Goal: Information Seeking & Learning: Learn about a topic

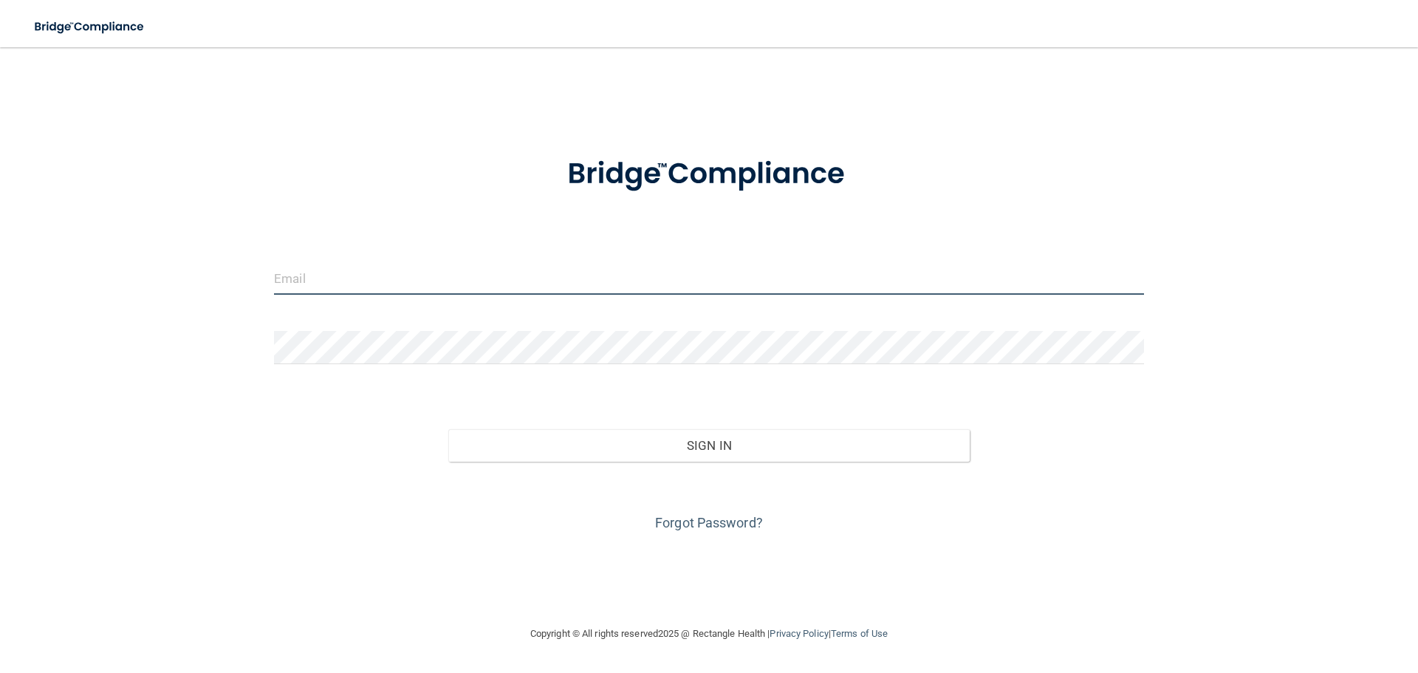
click at [338, 281] on input "email" at bounding box center [709, 278] width 870 height 33
type input "ASHLEY.REYNOLDS@CAMPSMILE.COM"
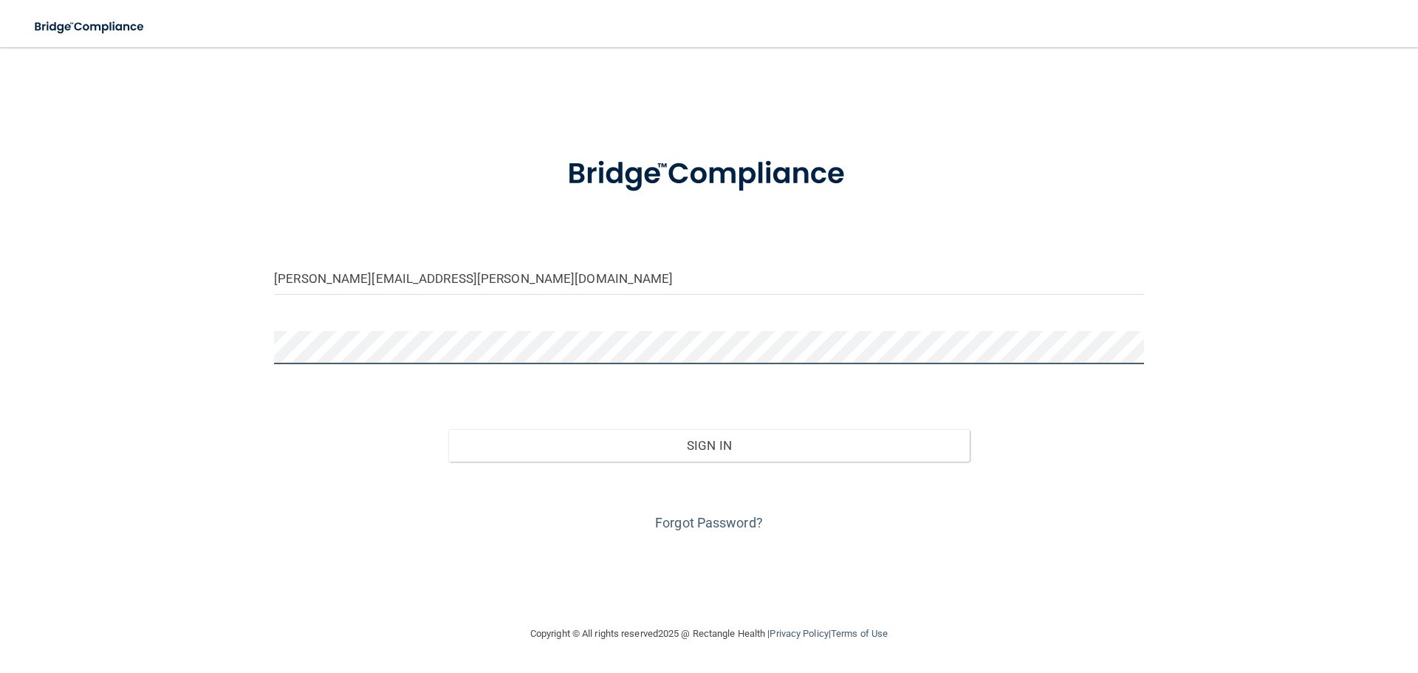
click at [448, 429] on button "Sign In" at bounding box center [709, 445] width 522 height 33
click at [580, 466] on div "Forgot Password?" at bounding box center [709, 499] width 892 height 74
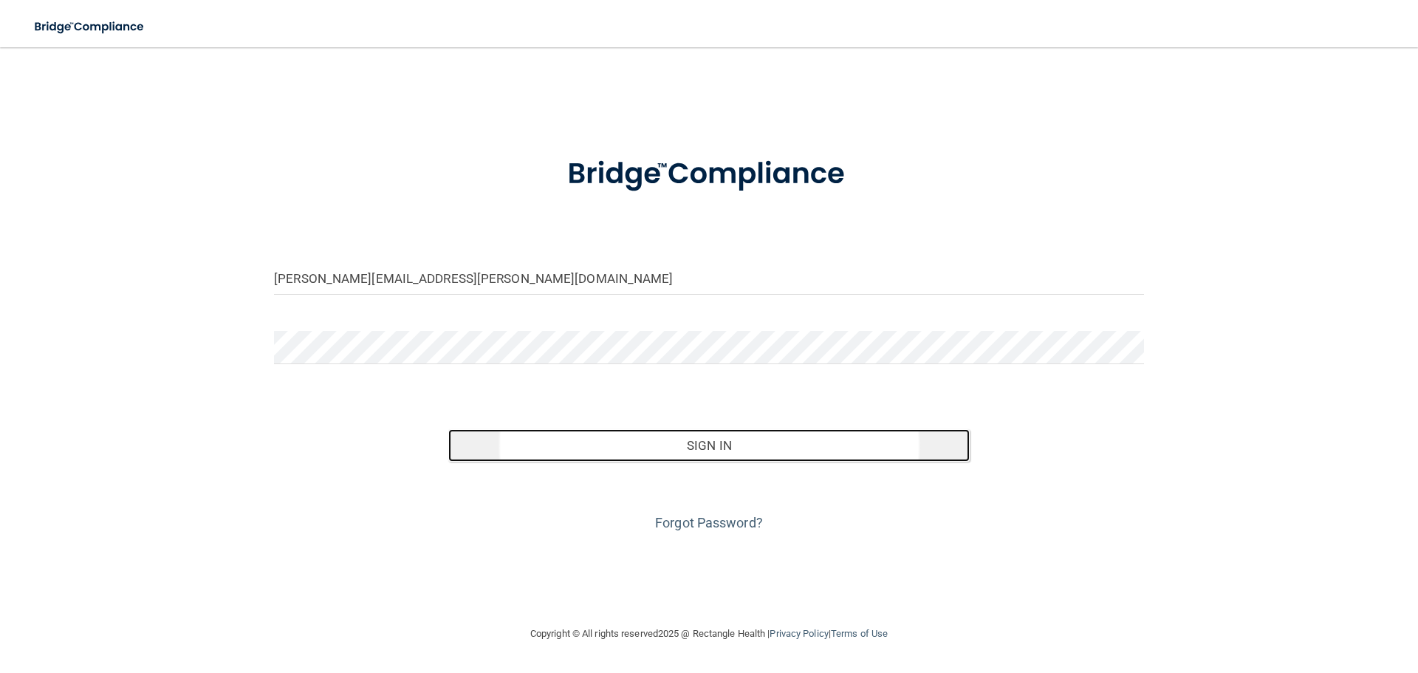
drag, startPoint x: 566, startPoint y: 446, endPoint x: 575, endPoint y: 449, distance: 10.0
click at [567, 447] on button "Sign In" at bounding box center [709, 445] width 522 height 33
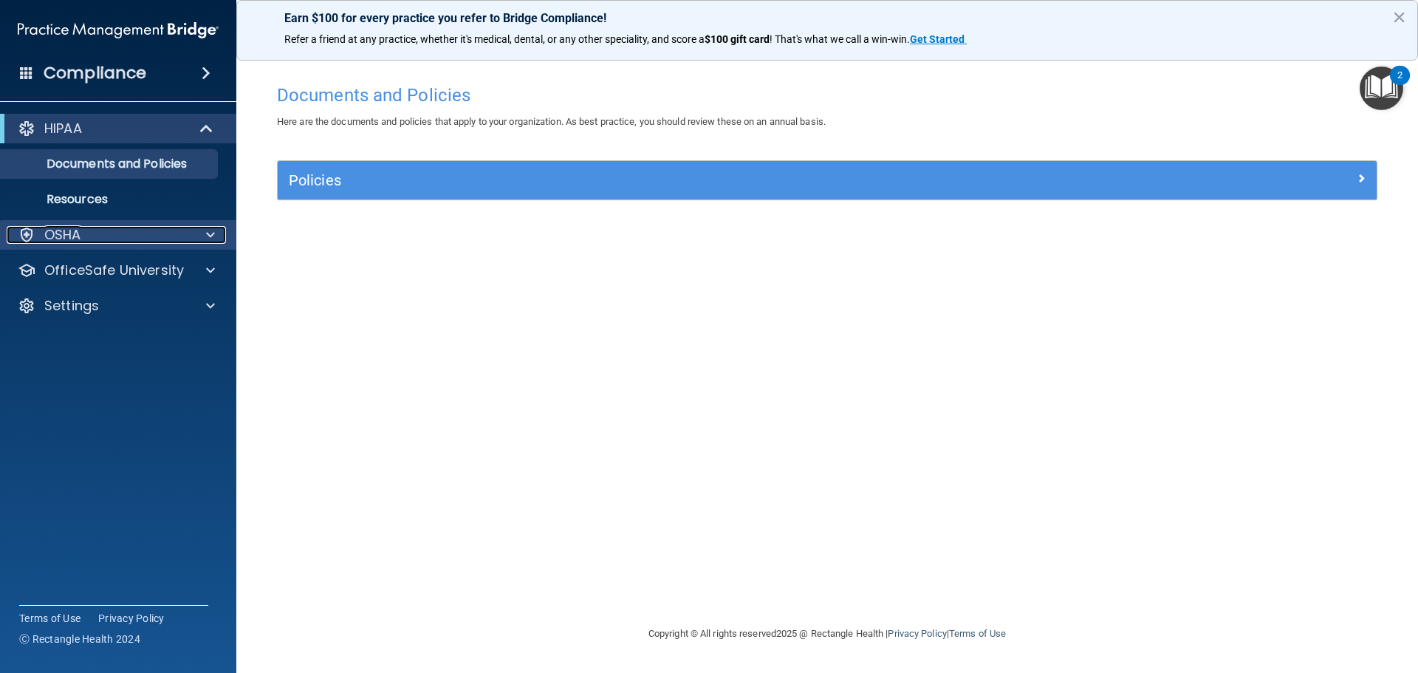
click at [98, 229] on div "OSHA" at bounding box center [98, 235] width 183 height 18
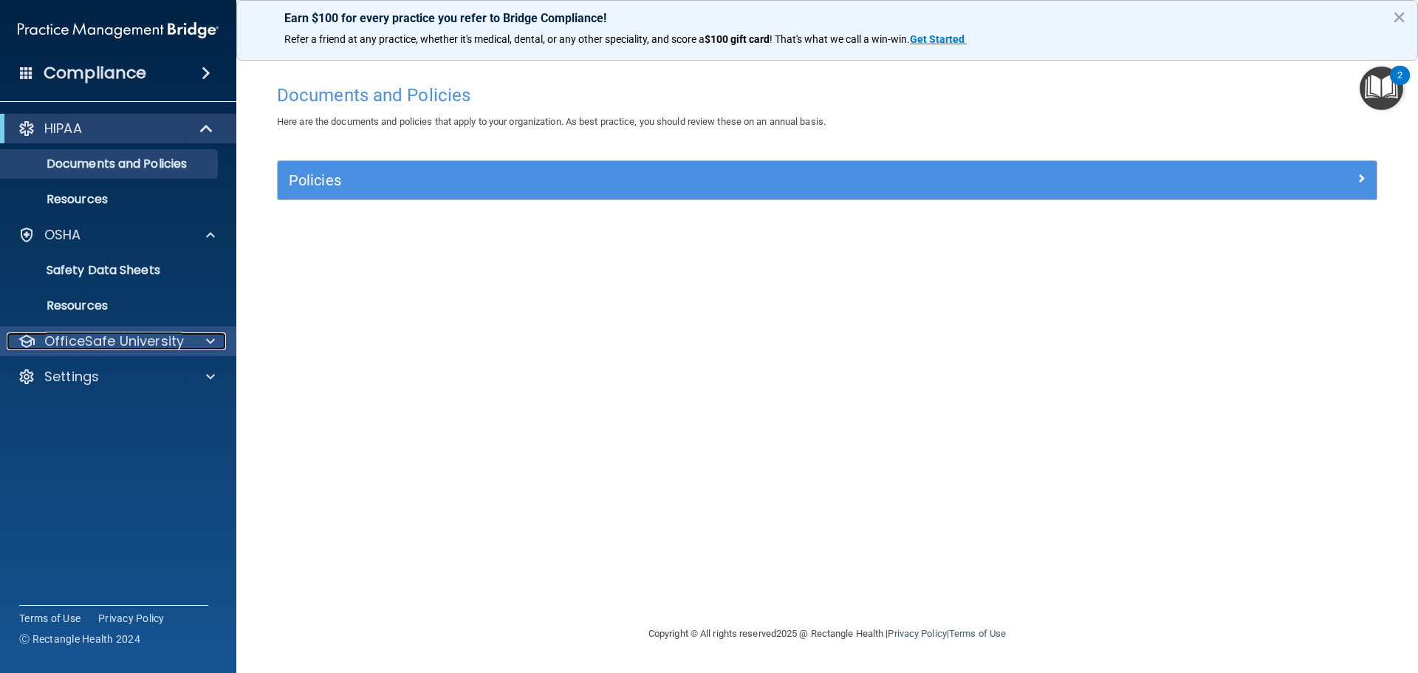
click at [95, 348] on p "OfficeSafe University" at bounding box center [114, 341] width 140 height 18
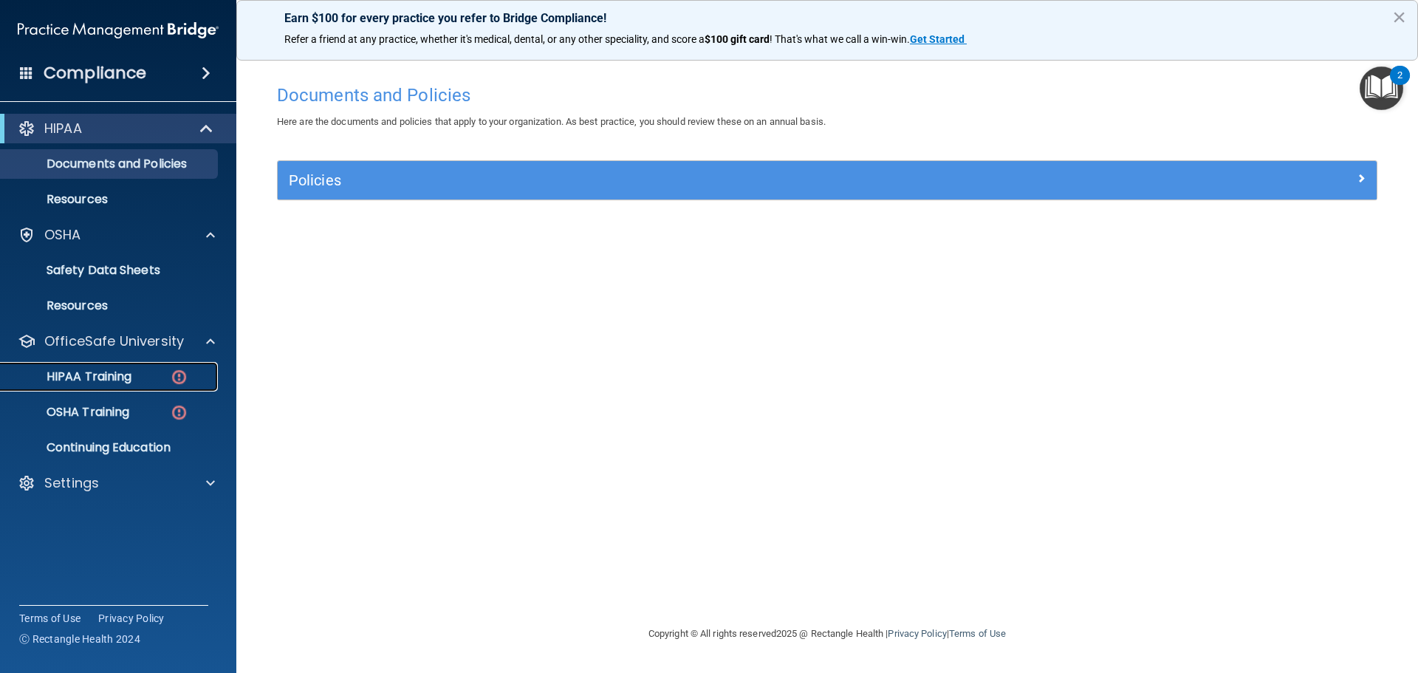
click at [95, 369] on p "HIPAA Training" at bounding box center [71, 376] width 122 height 15
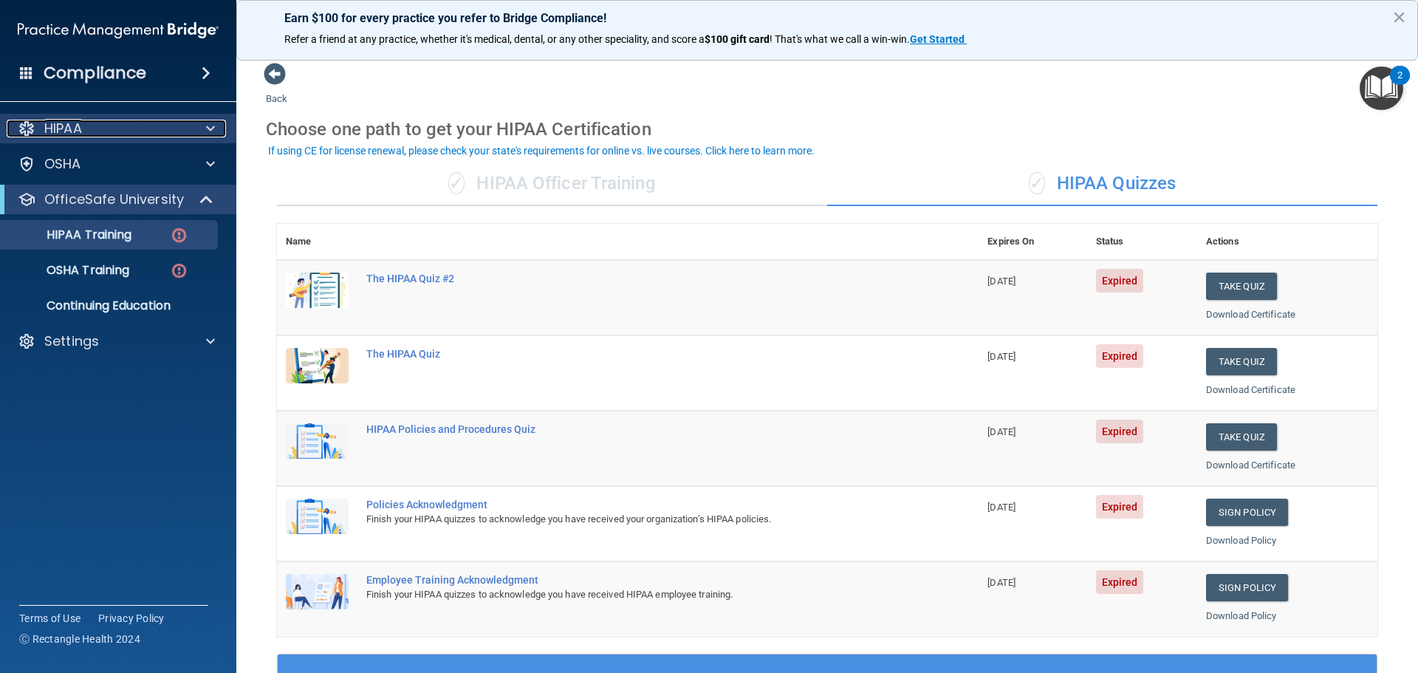
click at [176, 126] on div "HIPAA" at bounding box center [98, 129] width 183 height 18
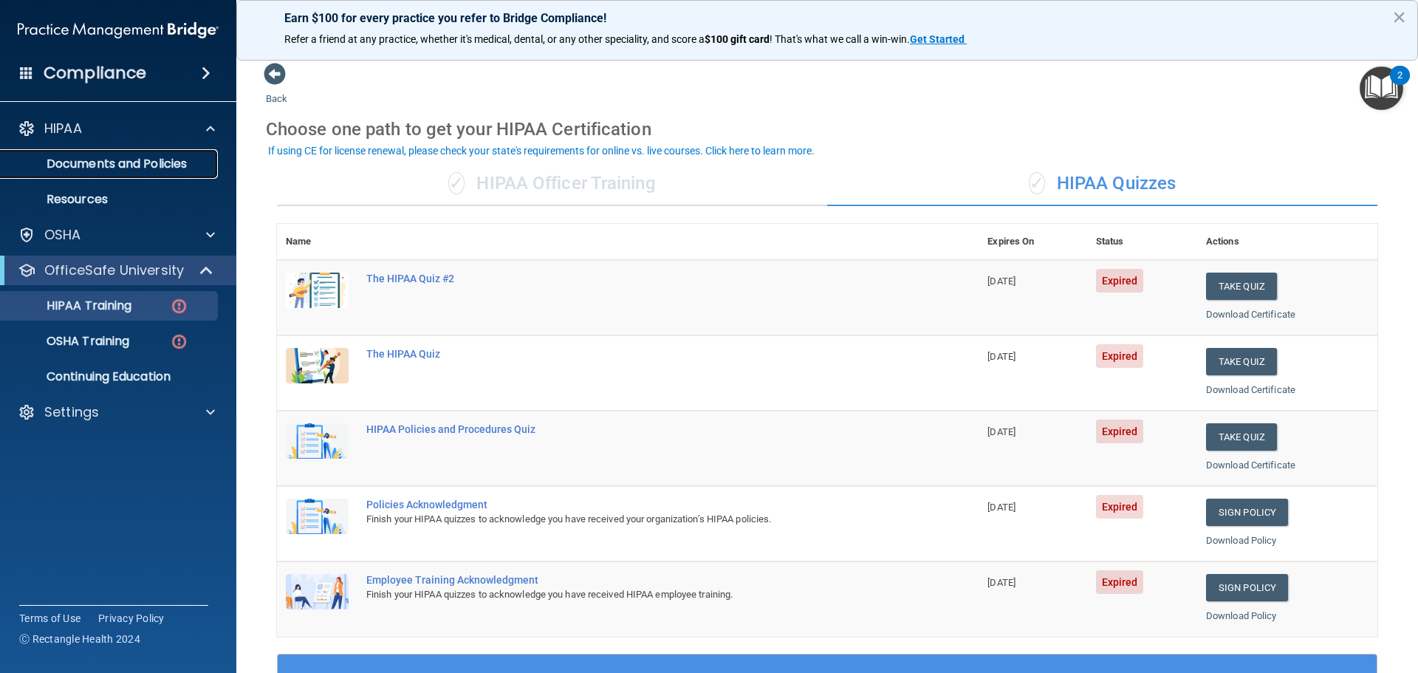
click at [89, 174] on link "Documents and Policies" at bounding box center [101, 164] width 233 height 30
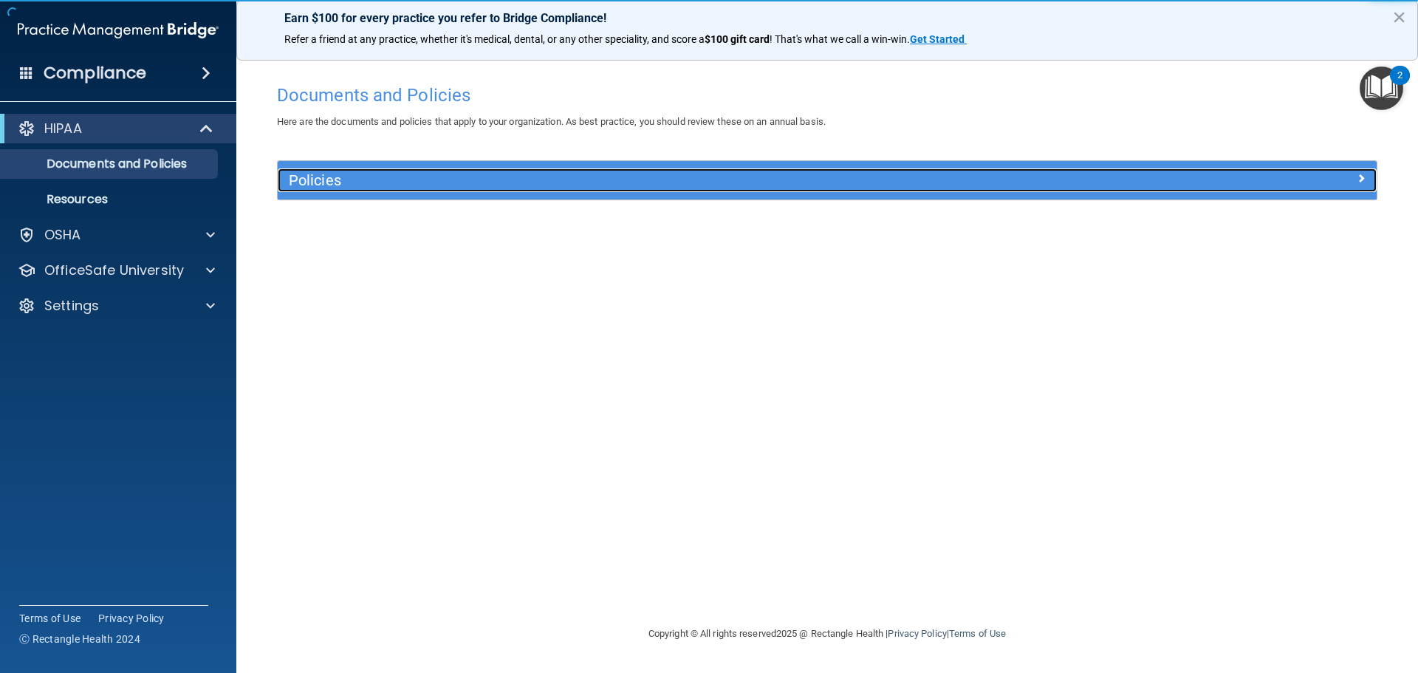
click at [307, 173] on h5 "Policies" at bounding box center [690, 180] width 802 height 16
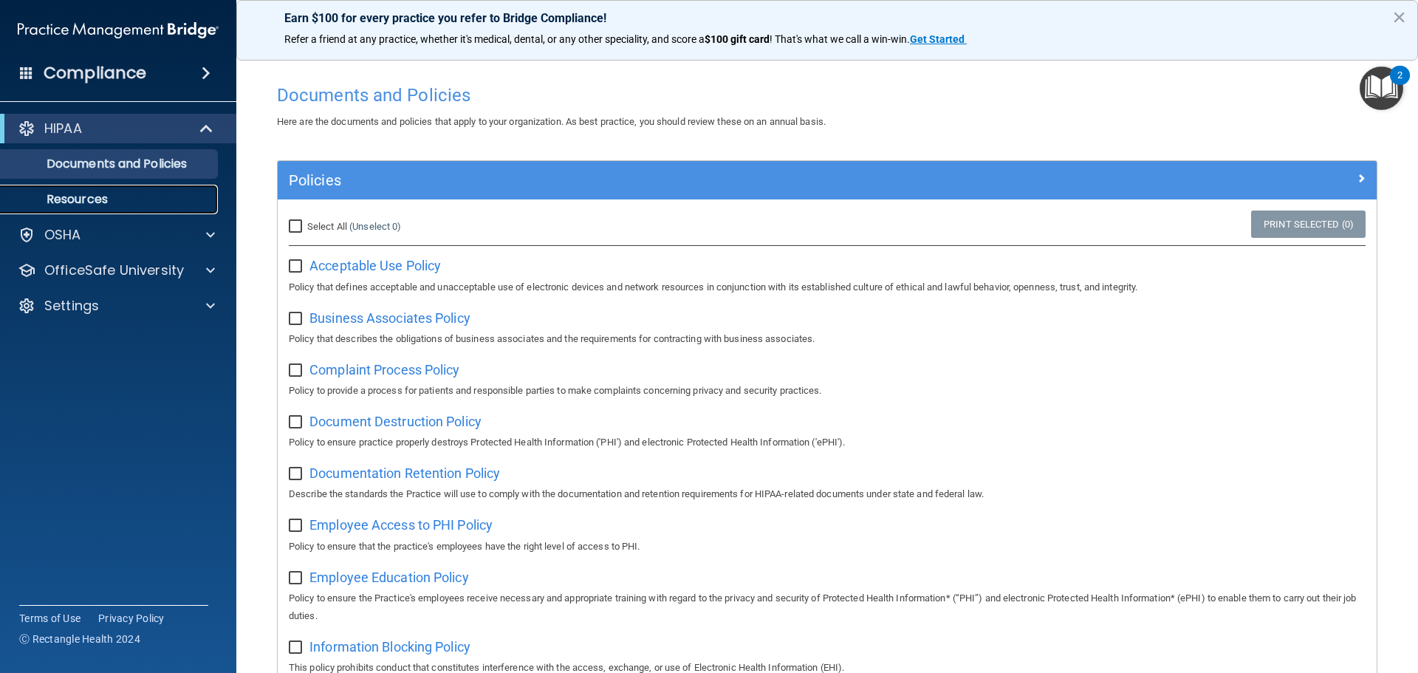
click at [66, 190] on link "Resources" at bounding box center [101, 200] width 233 height 30
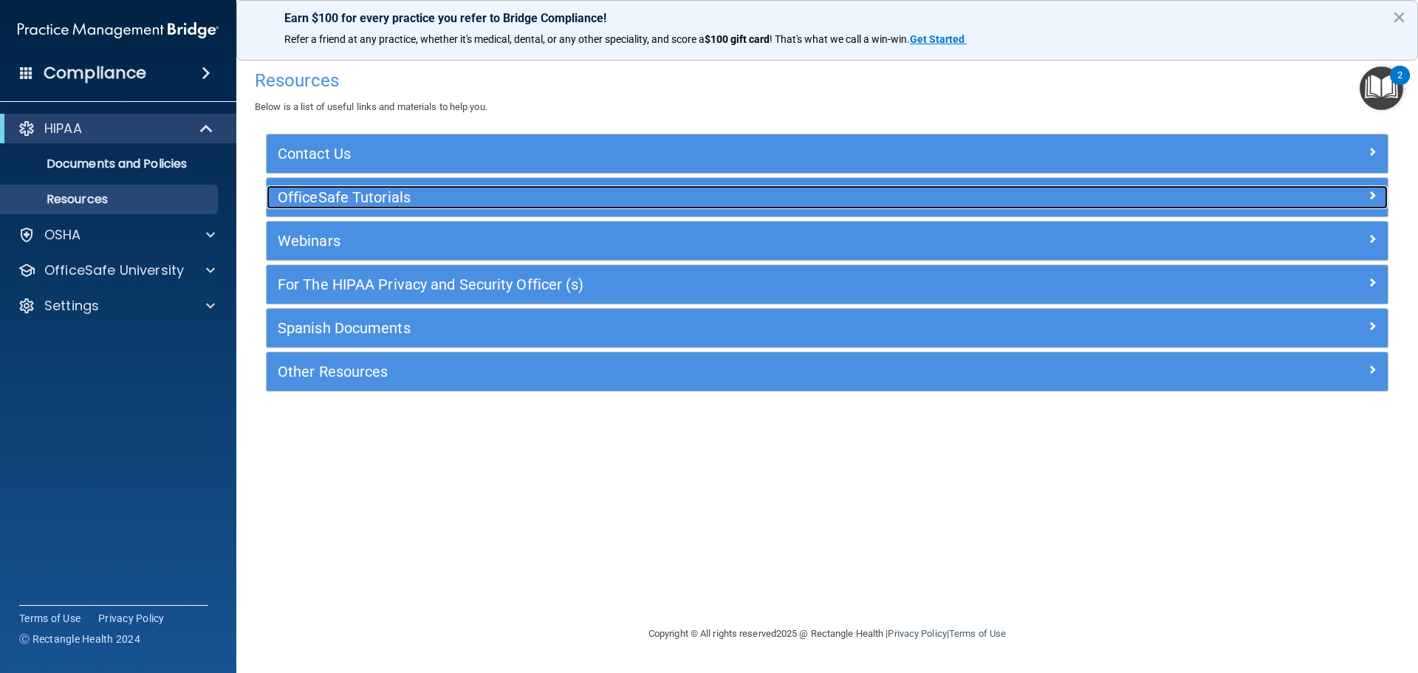
click at [332, 197] on h5 "OfficeSafe Tutorials" at bounding box center [687, 197] width 819 height 16
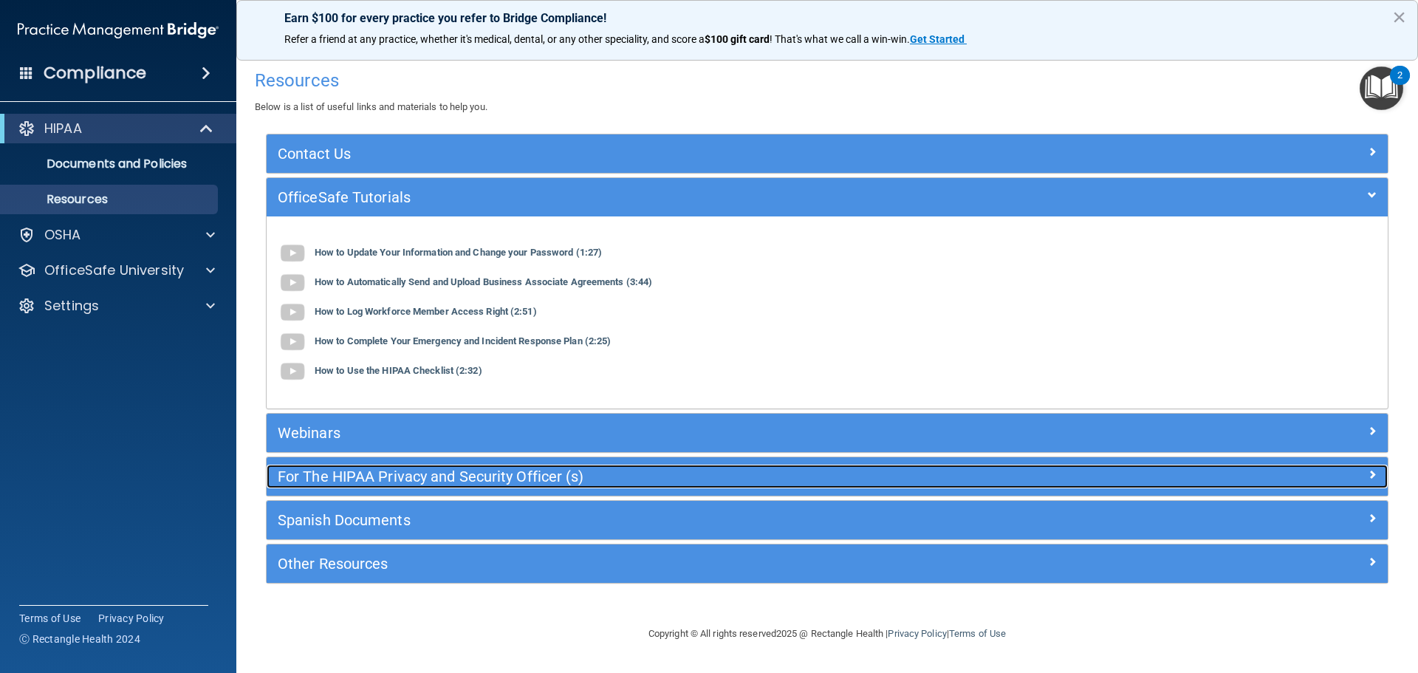
click at [403, 481] on h5 "For The HIPAA Privacy and Security Officer (s)" at bounding box center [687, 476] width 819 height 16
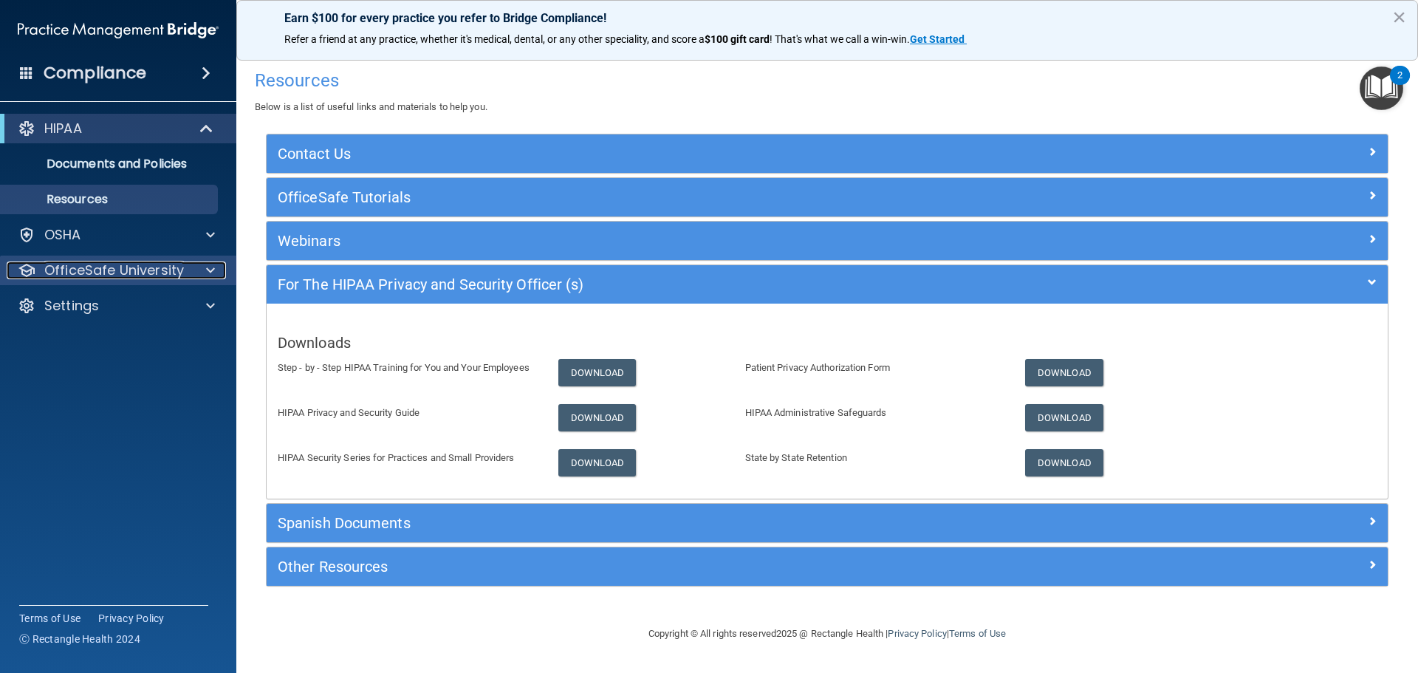
click at [116, 273] on p "OfficeSafe University" at bounding box center [114, 271] width 140 height 18
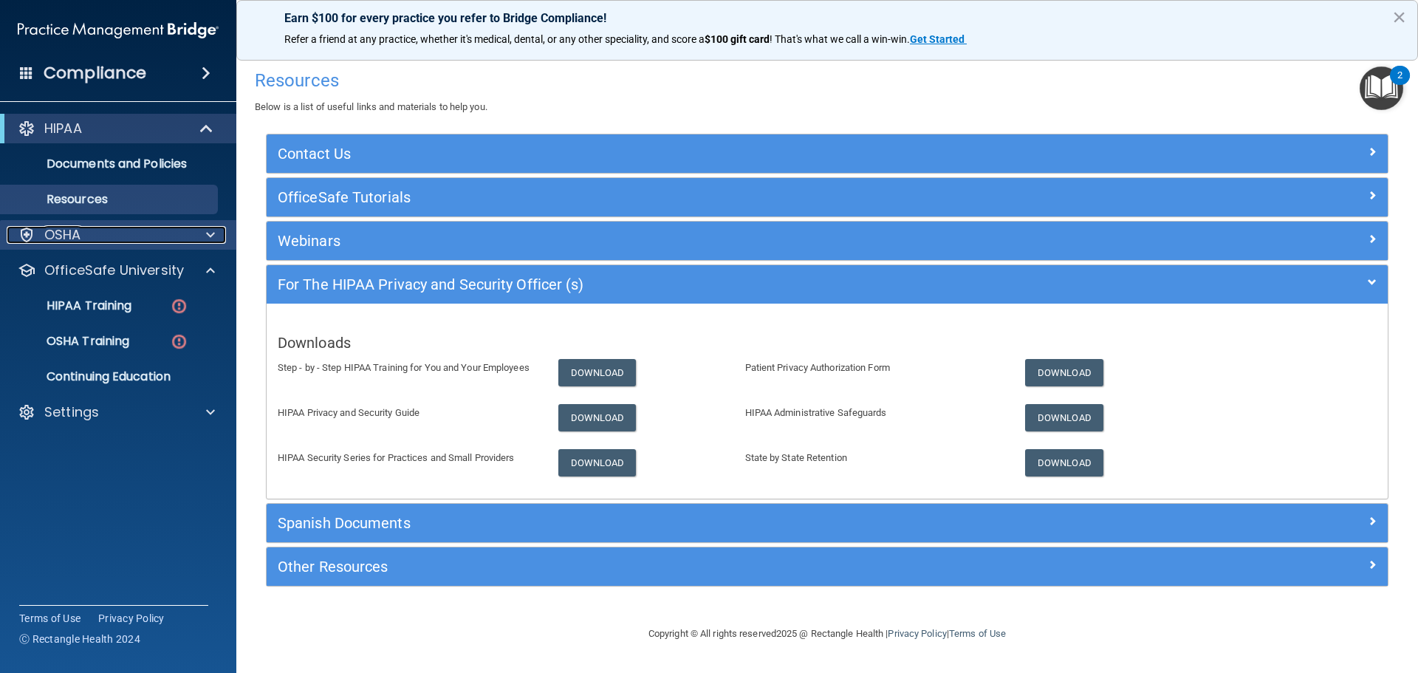
click at [93, 234] on div "OSHA" at bounding box center [98, 235] width 183 height 18
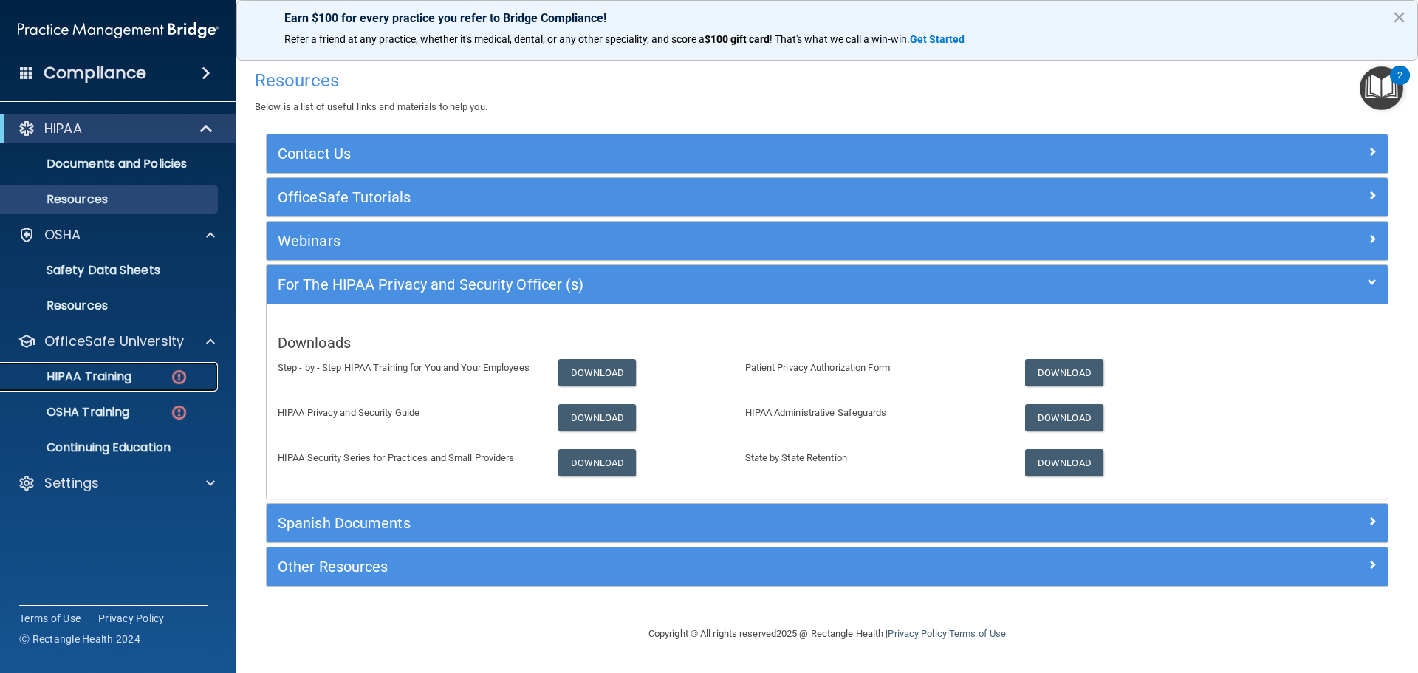
click at [106, 372] on p "HIPAA Training" at bounding box center [71, 376] width 122 height 15
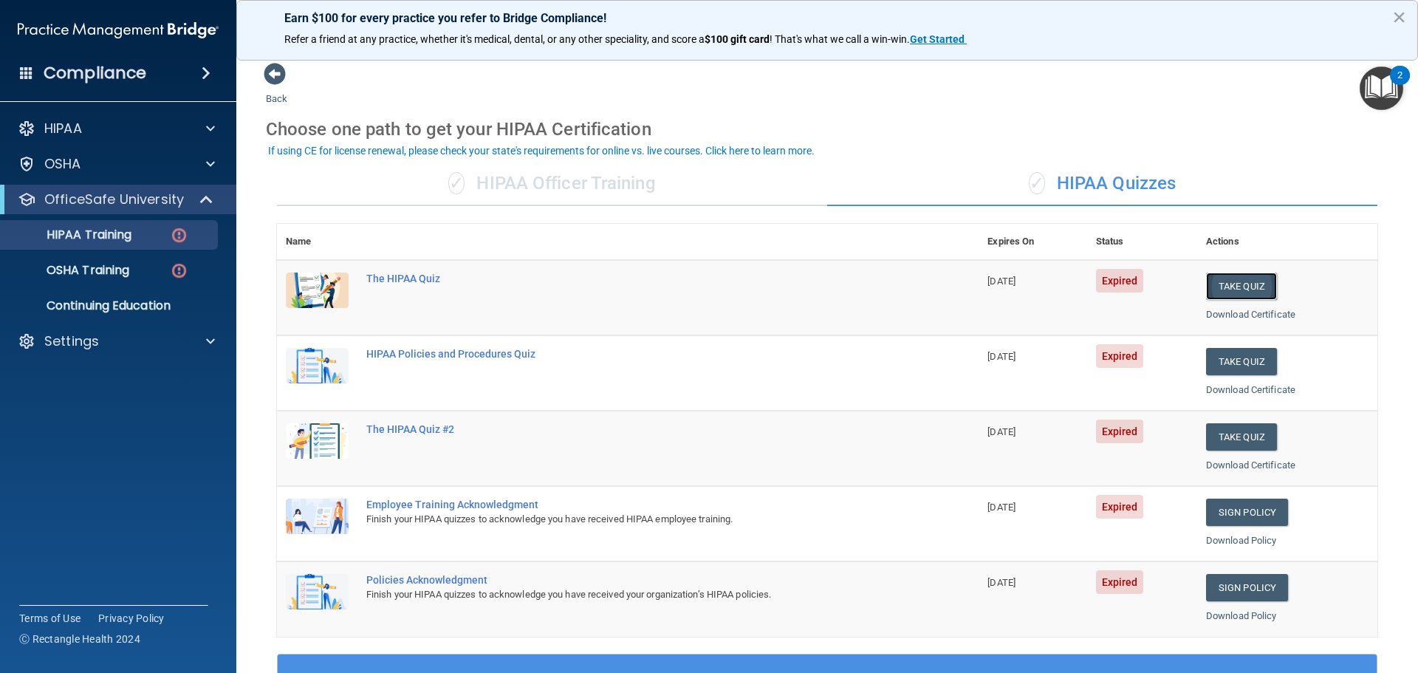
click at [1237, 281] on button "Take Quiz" at bounding box center [1241, 286] width 71 height 27
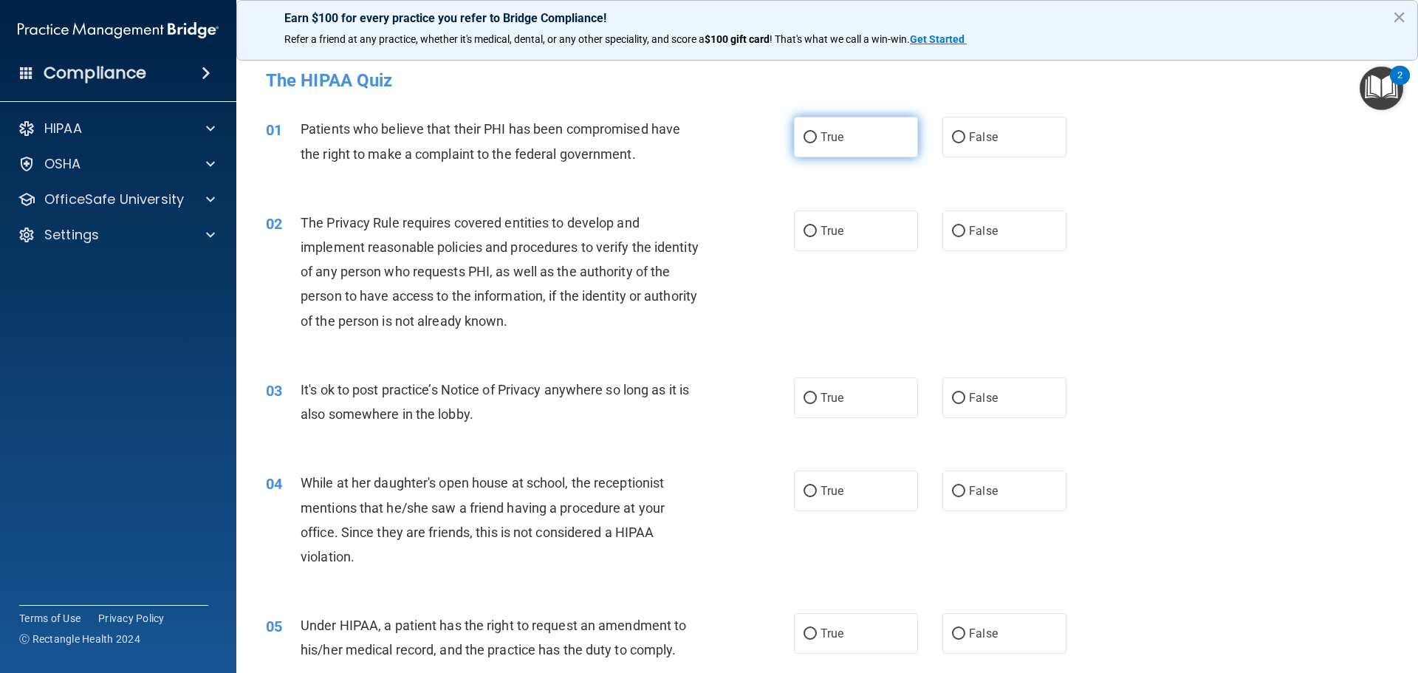
click at [808, 139] on input "True" at bounding box center [810, 137] width 13 height 11
radio input "true"
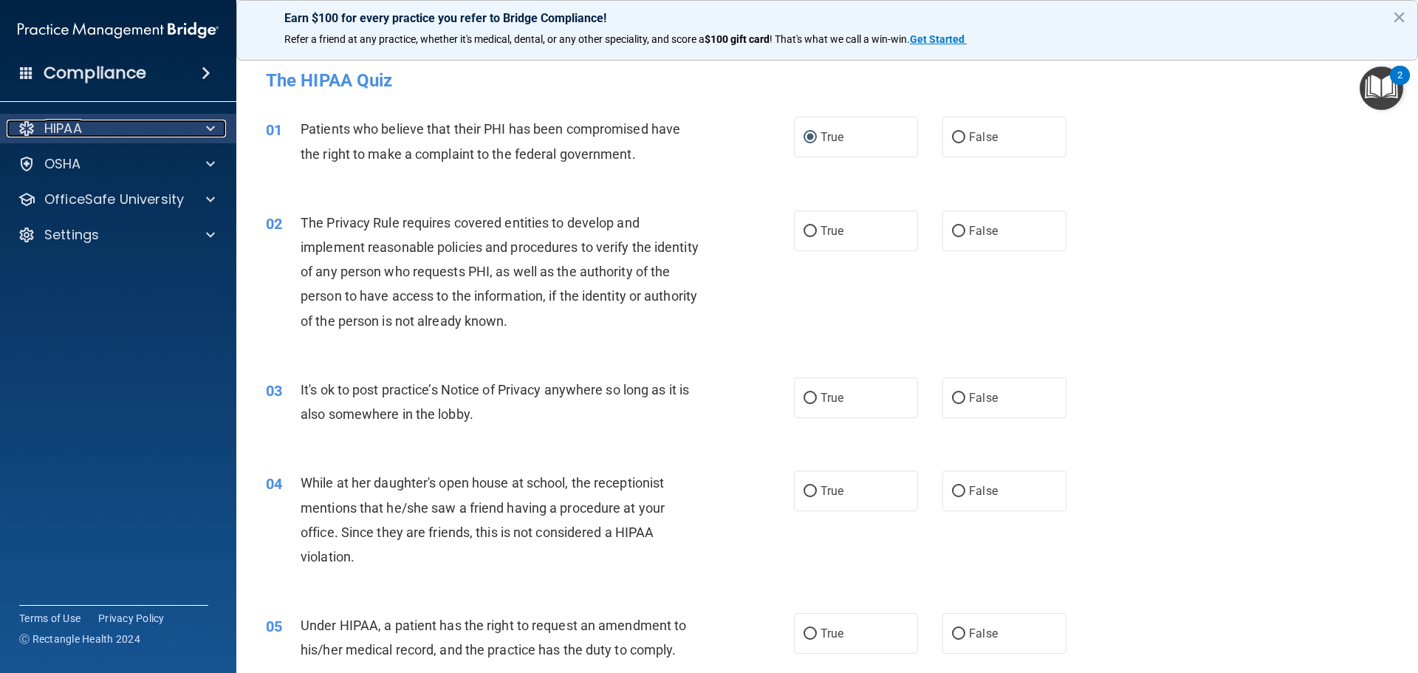
click at [116, 126] on div "HIPAA" at bounding box center [98, 129] width 183 height 18
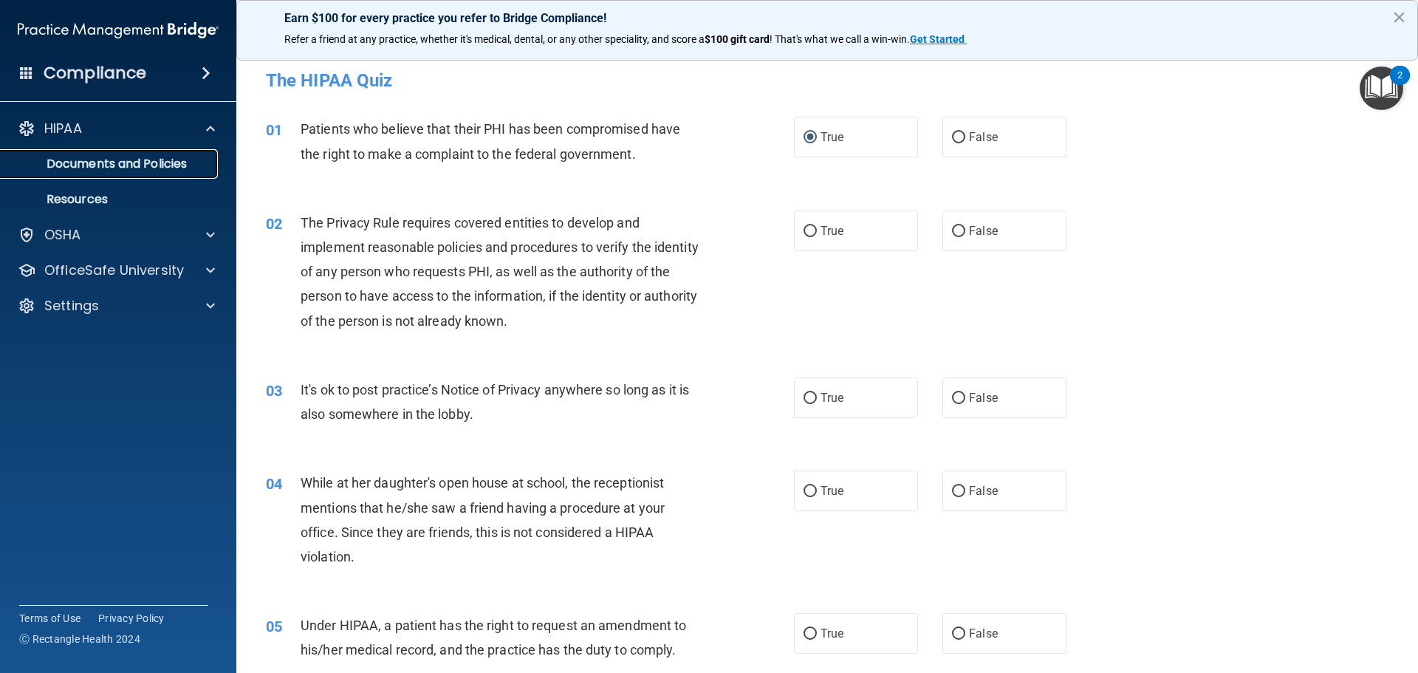
click at [103, 167] on p "Documents and Policies" at bounding box center [111, 164] width 202 height 15
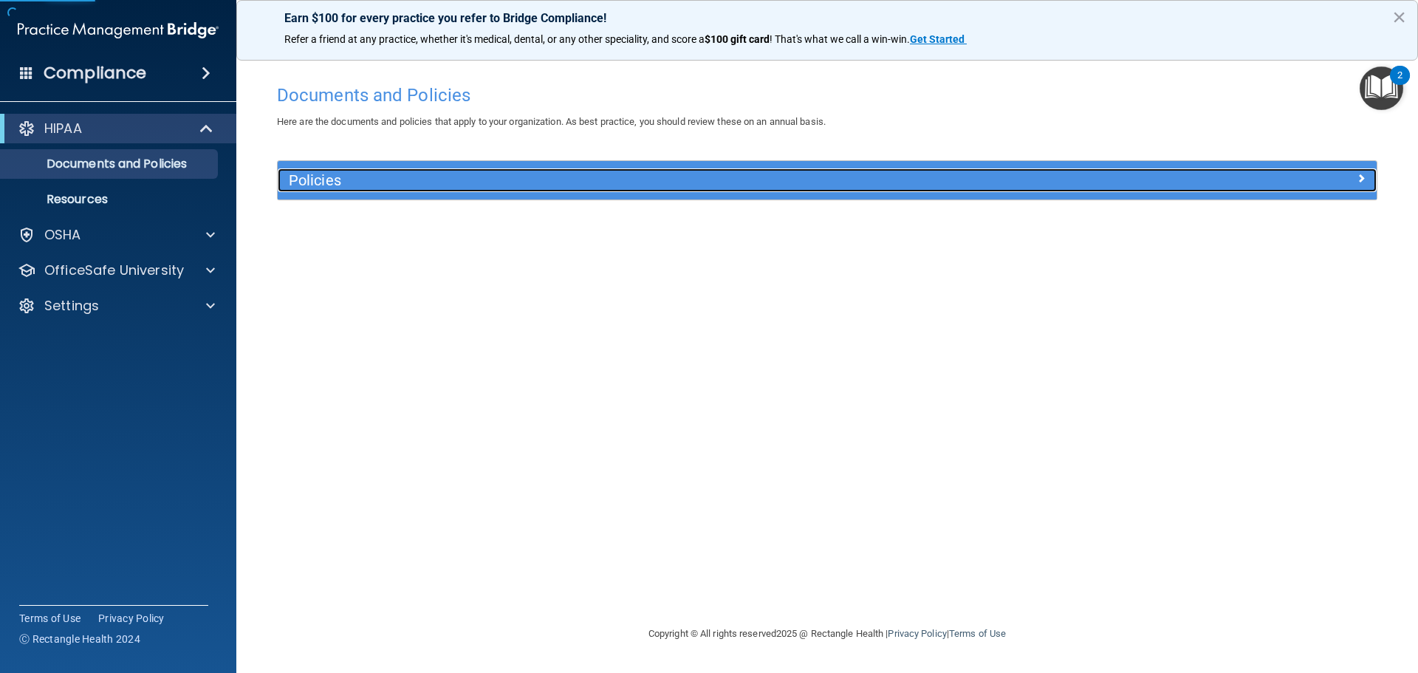
click at [375, 178] on h5 "Policies" at bounding box center [690, 180] width 802 height 16
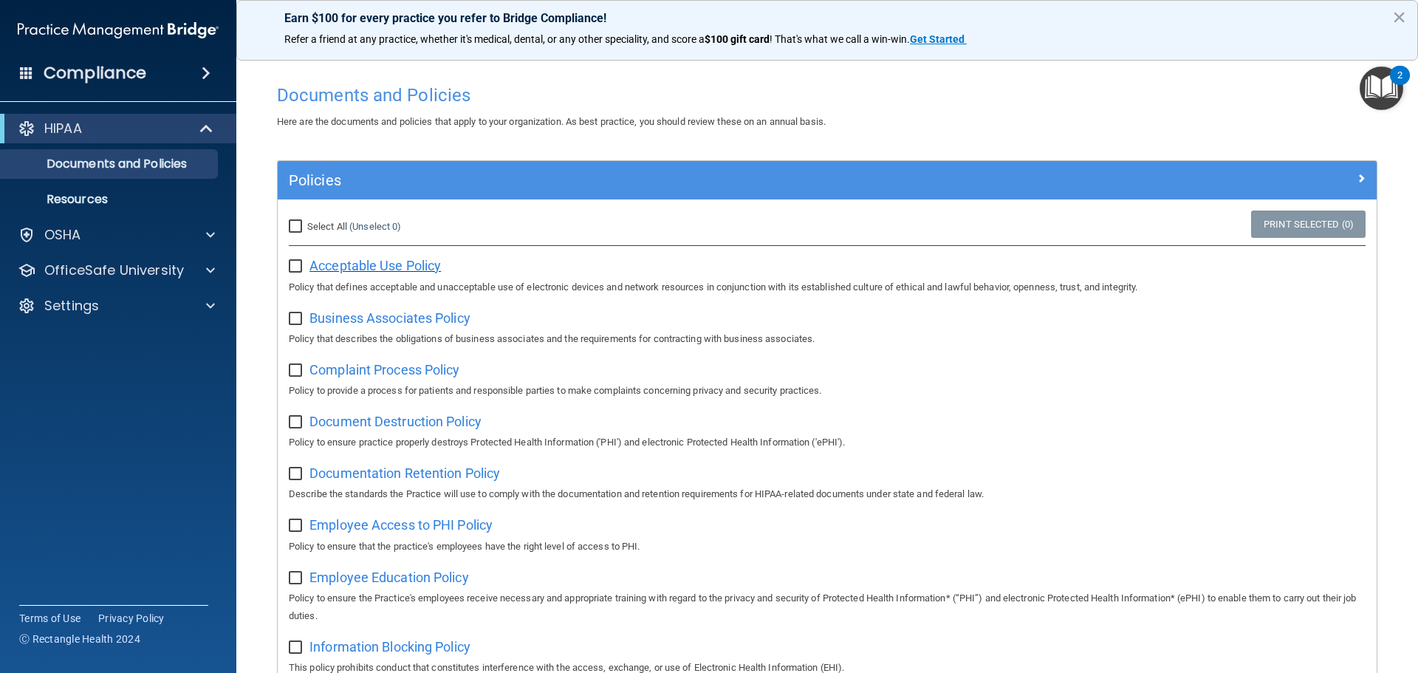
click at [347, 265] on span "Acceptable Use Policy" at bounding box center [375, 266] width 131 height 16
click at [142, 267] on p "OfficeSafe University" at bounding box center [114, 271] width 140 height 18
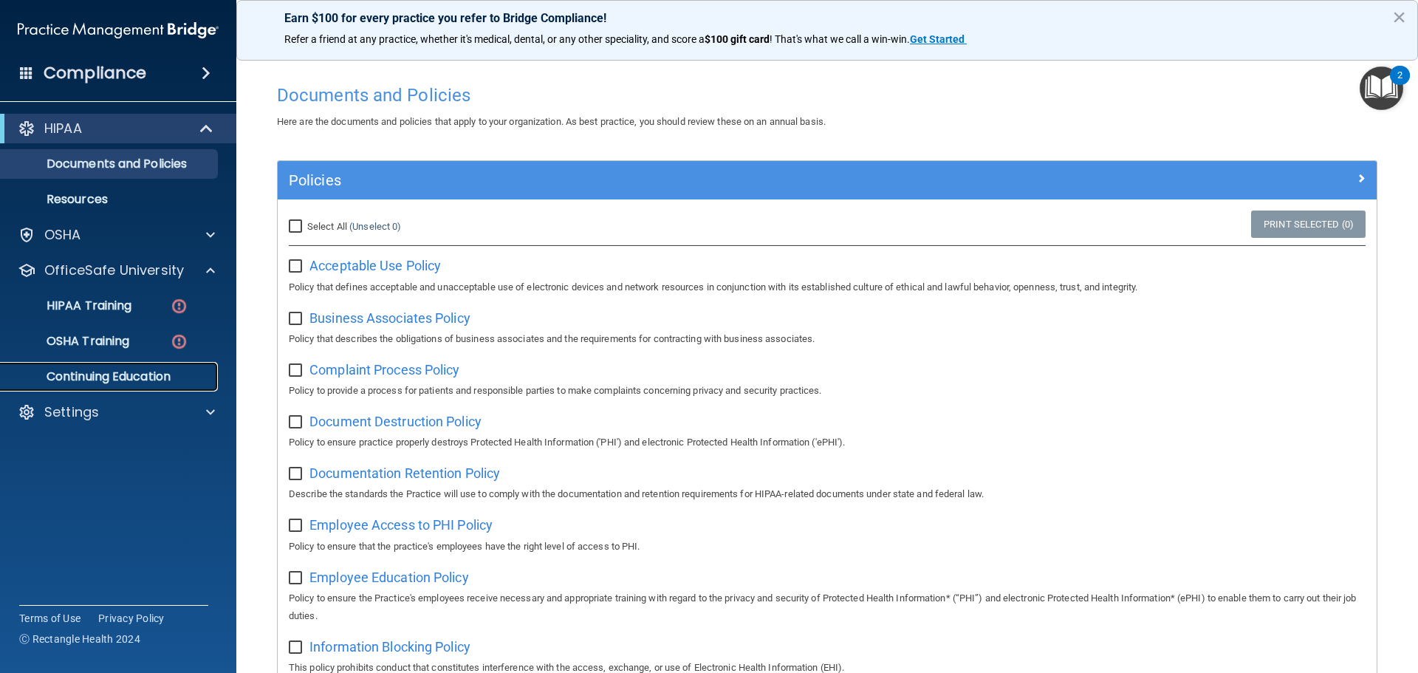
click at [137, 378] on p "Continuing Education" at bounding box center [111, 376] width 202 height 15
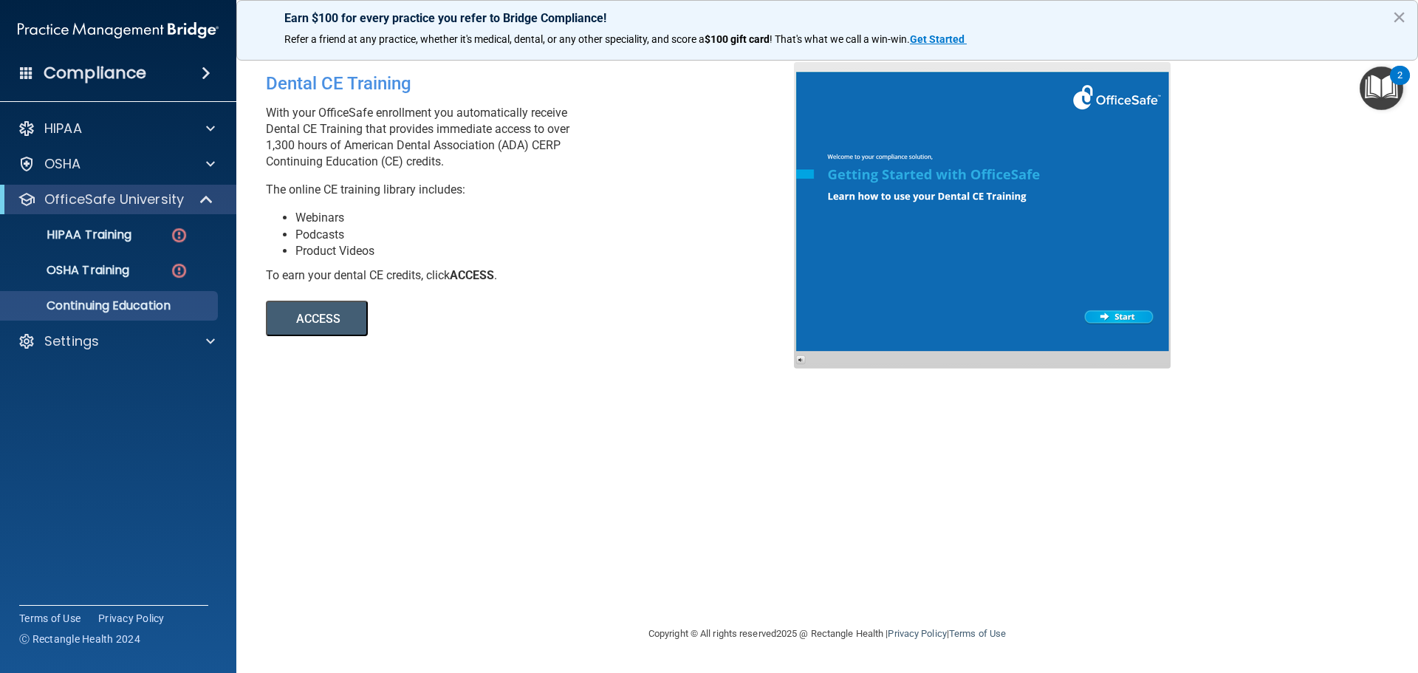
click at [318, 327] on button "ACCESS" at bounding box center [317, 318] width 102 height 35
click at [83, 83] on h4 "Compliance" at bounding box center [95, 73] width 103 height 21
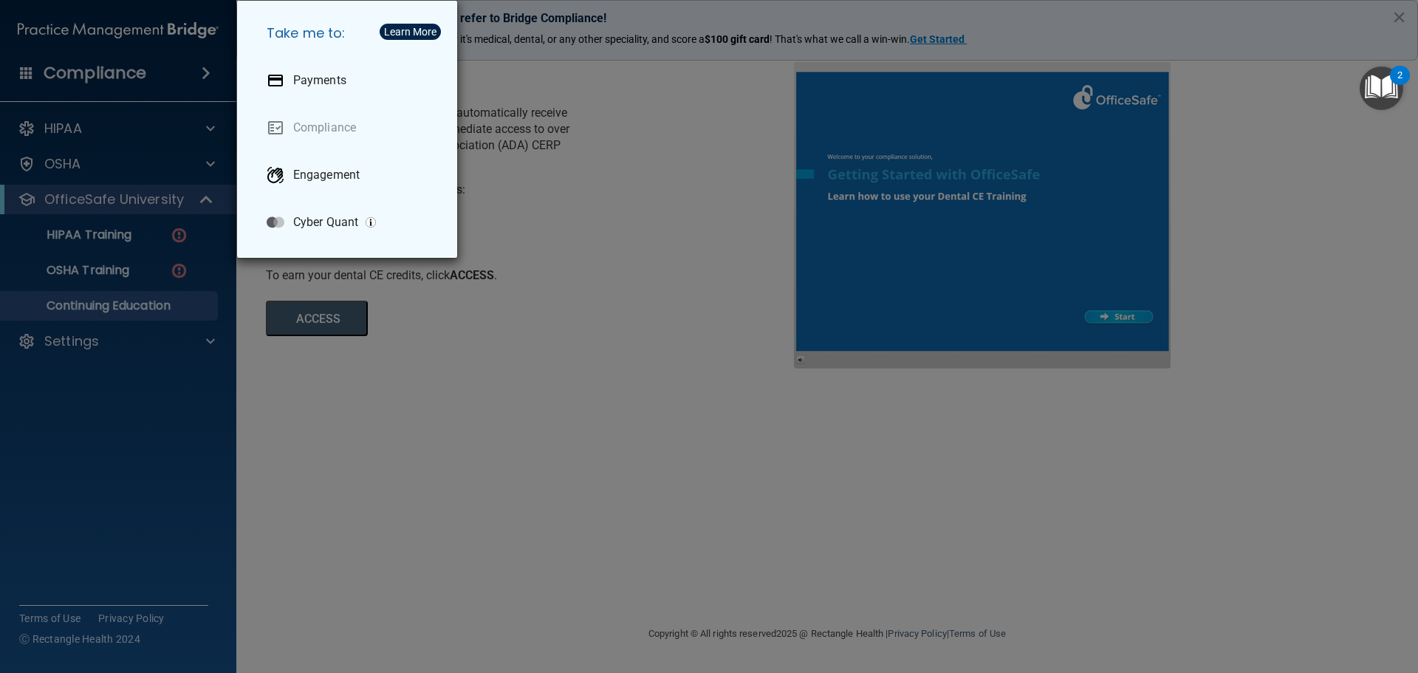
click at [83, 74] on div "Take me to: Payments Compliance Engagement Cyber Quant" at bounding box center [709, 336] width 1418 height 673
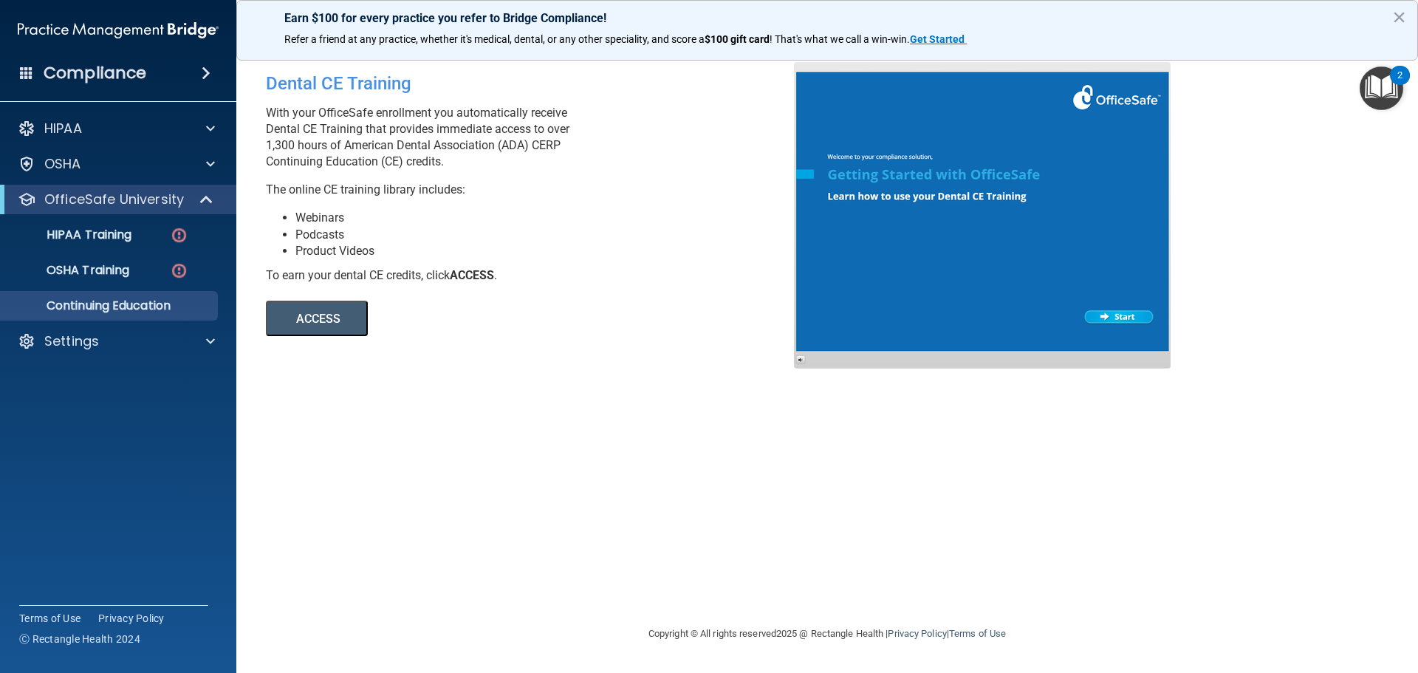
click at [208, 71] on span at bounding box center [206, 73] width 9 height 18
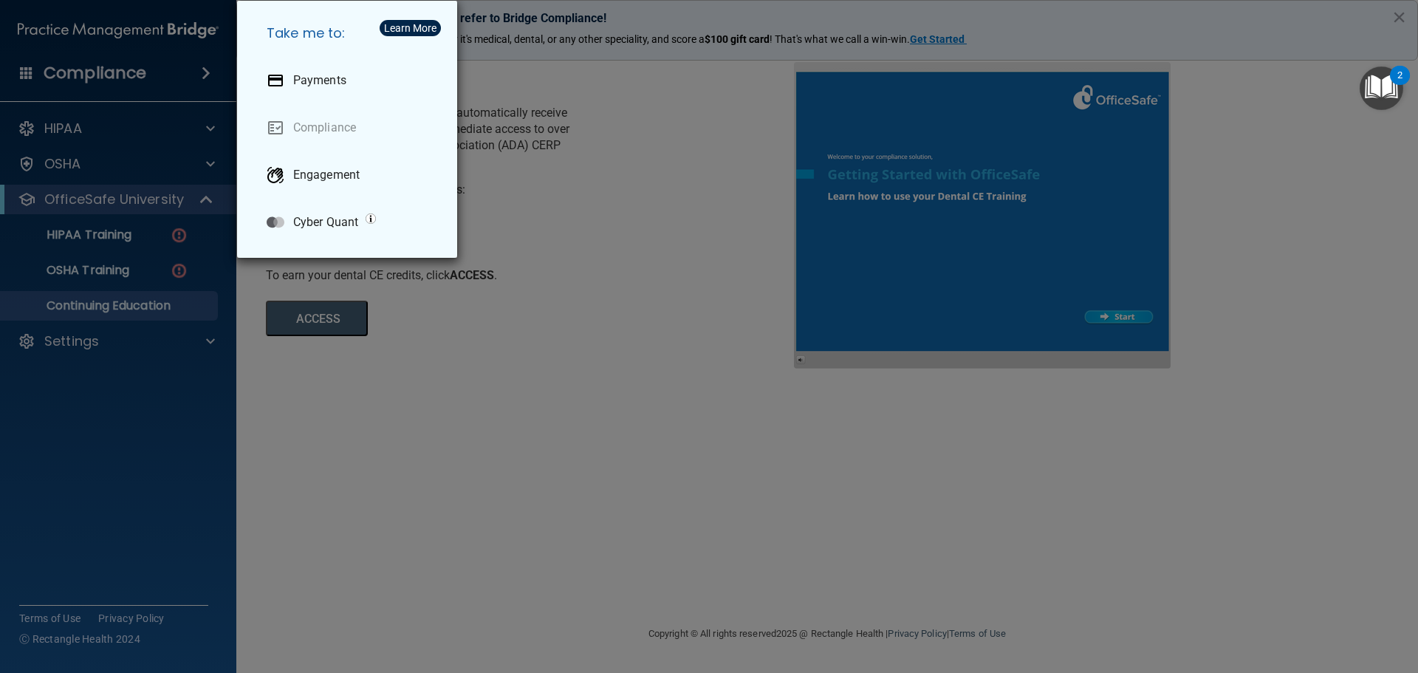
click at [208, 71] on div "Take me to: Payments Compliance Engagement Cyber Quant" at bounding box center [709, 336] width 1418 height 673
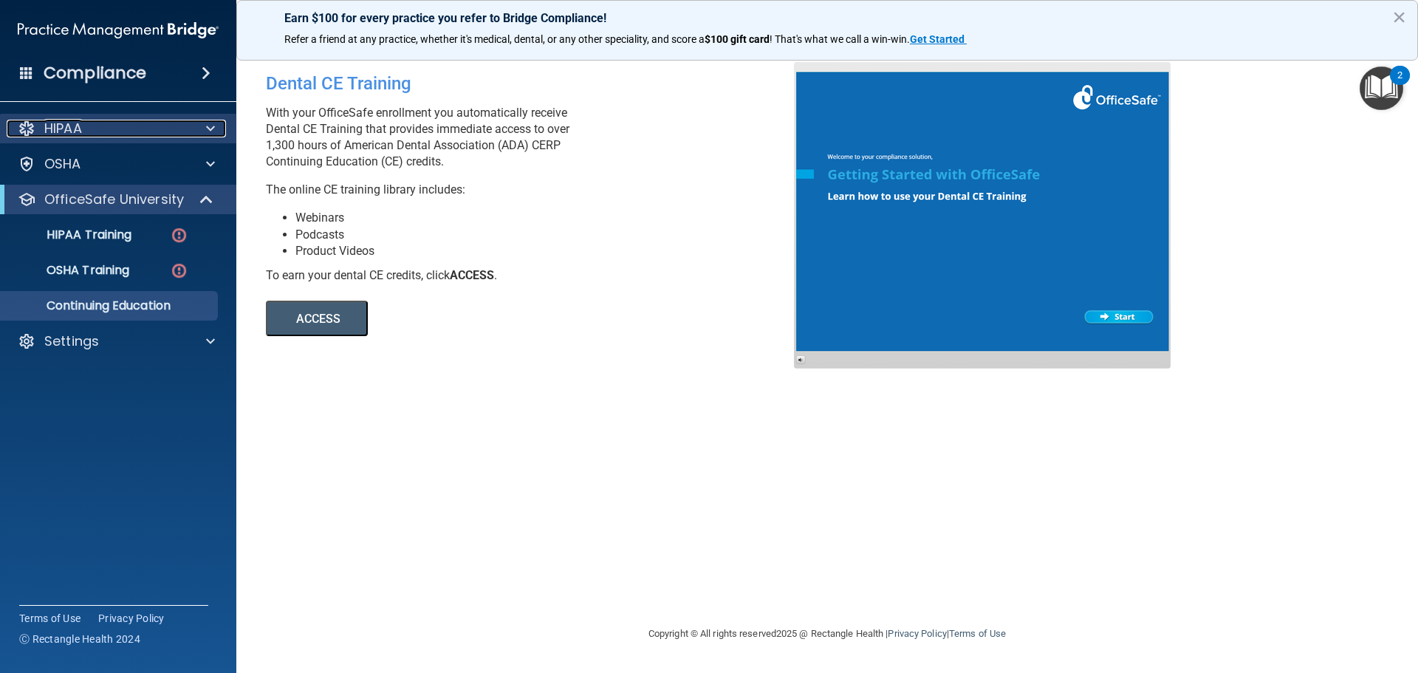
click at [157, 133] on div "HIPAA" at bounding box center [98, 129] width 183 height 18
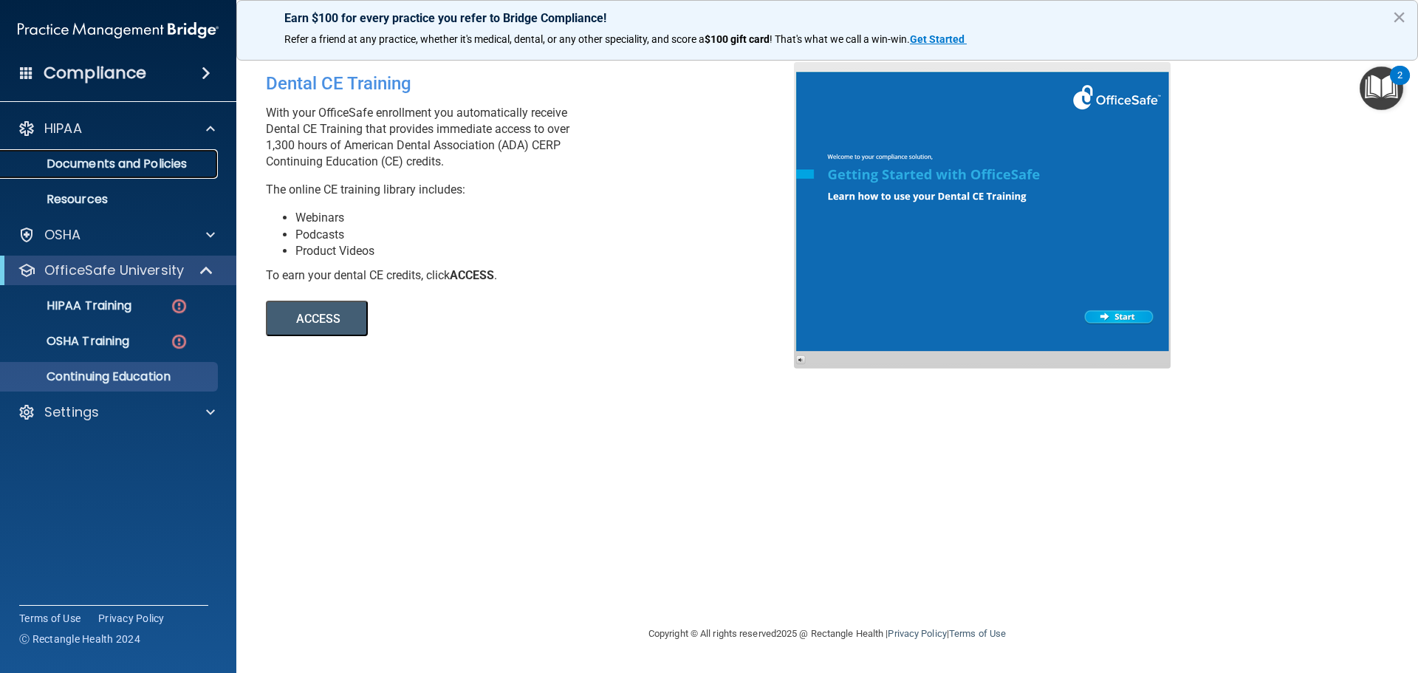
click at [111, 174] on link "Documents and Policies" at bounding box center [101, 164] width 233 height 30
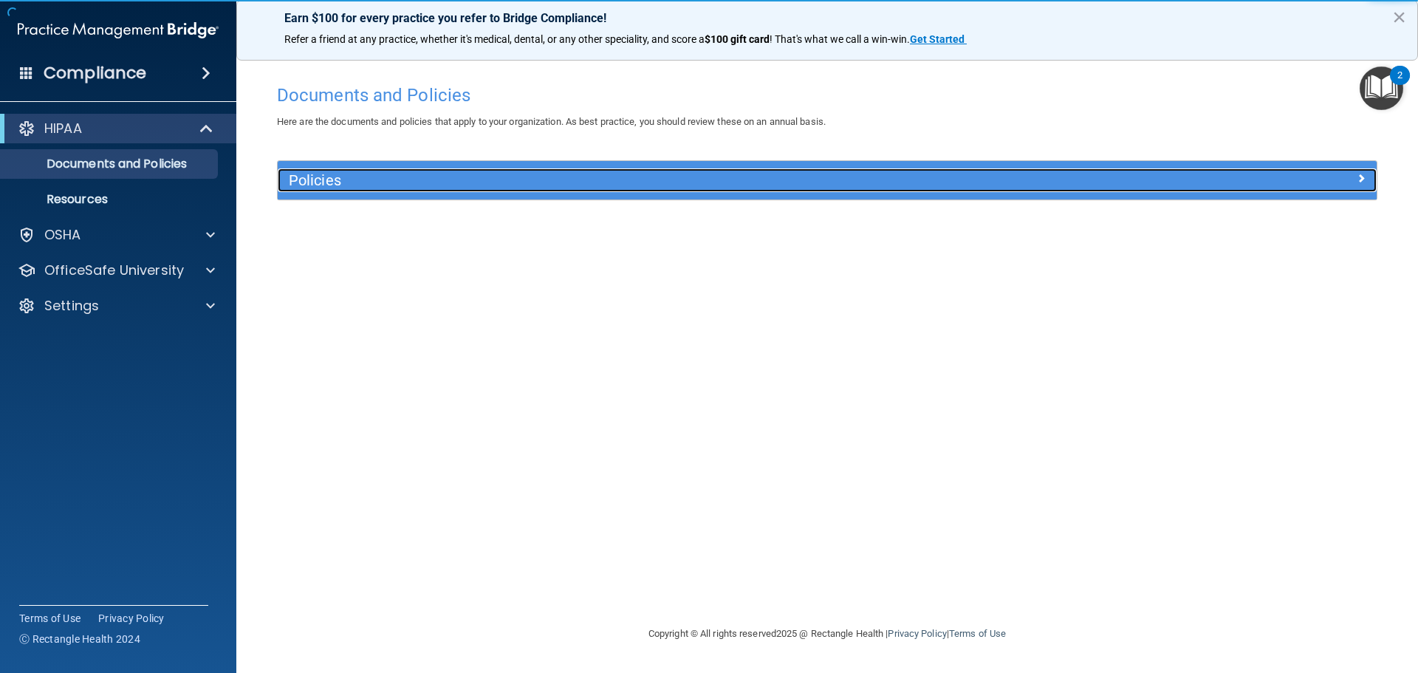
click at [608, 176] on h5 "Policies" at bounding box center [690, 180] width 802 height 16
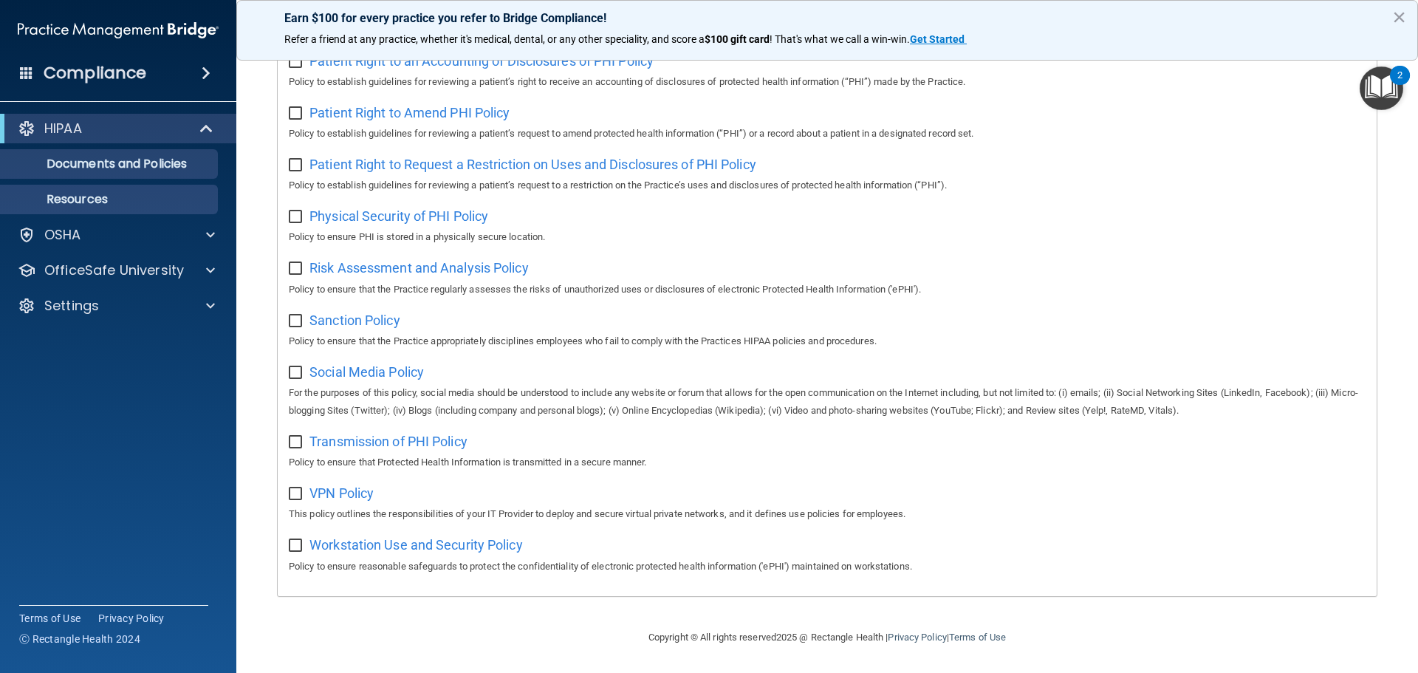
scroll to position [440, 0]
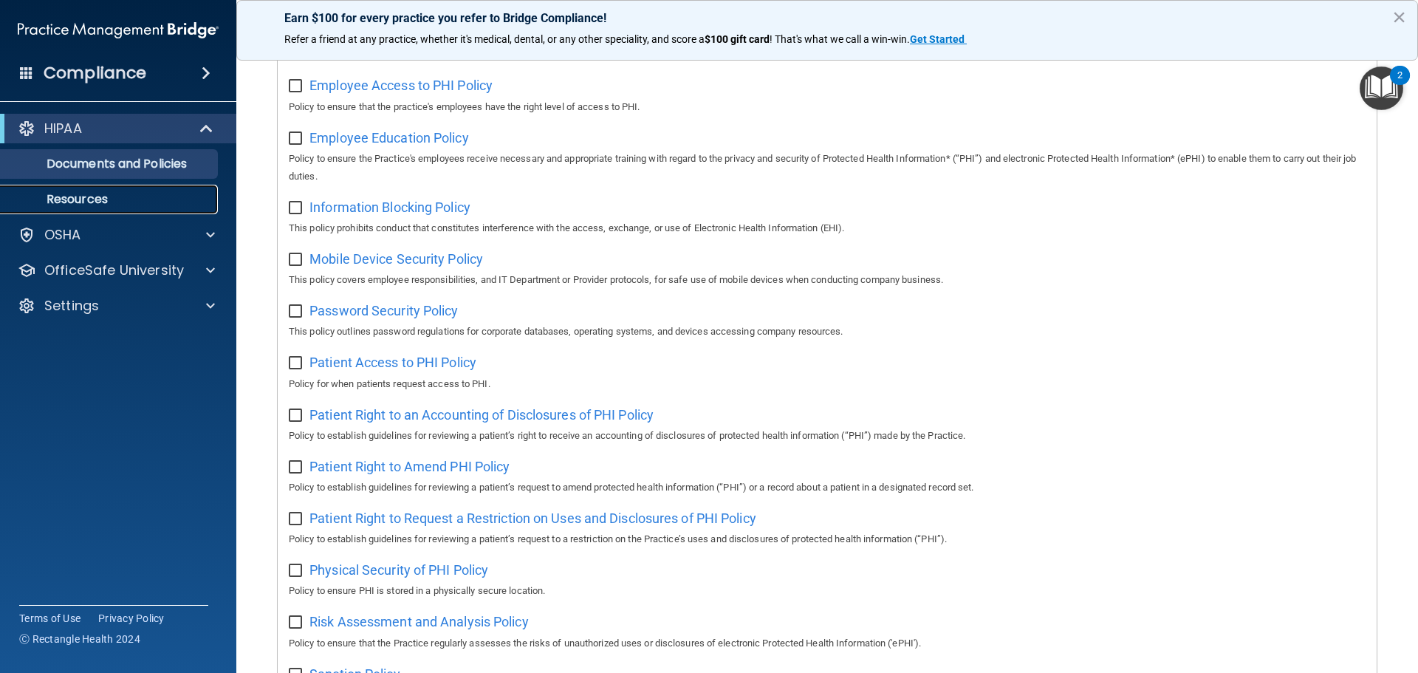
click at [129, 197] on p "Resources" at bounding box center [111, 199] width 202 height 15
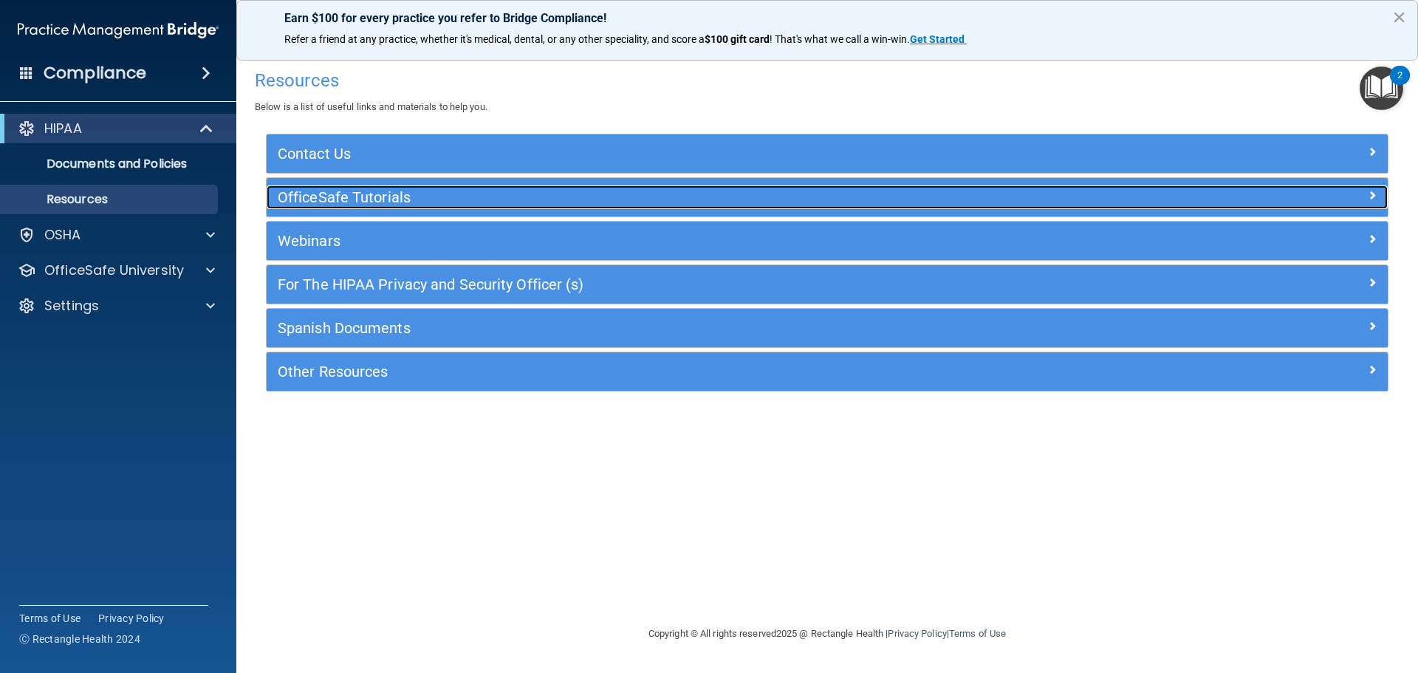
click at [423, 199] on h5 "OfficeSafe Tutorials" at bounding box center [687, 197] width 819 height 16
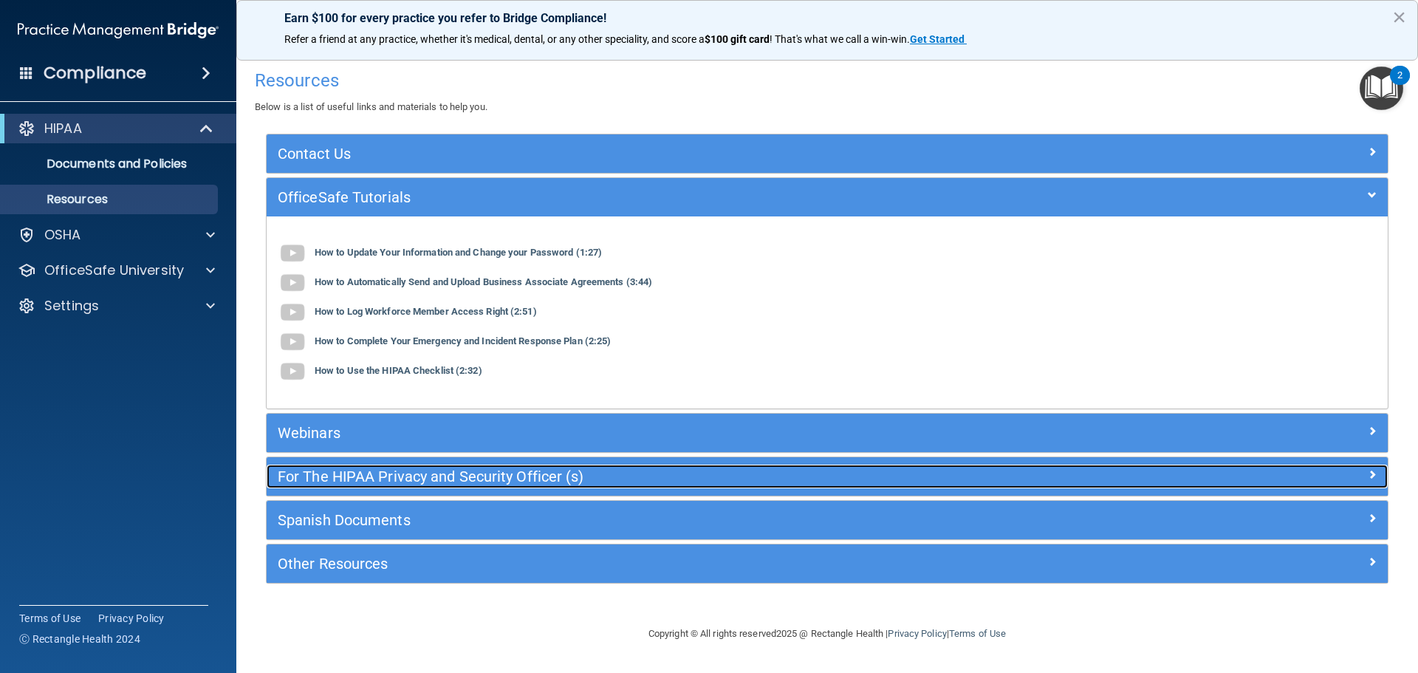
click at [459, 476] on h5 "For The HIPAA Privacy and Security Officer (s)" at bounding box center [687, 476] width 819 height 16
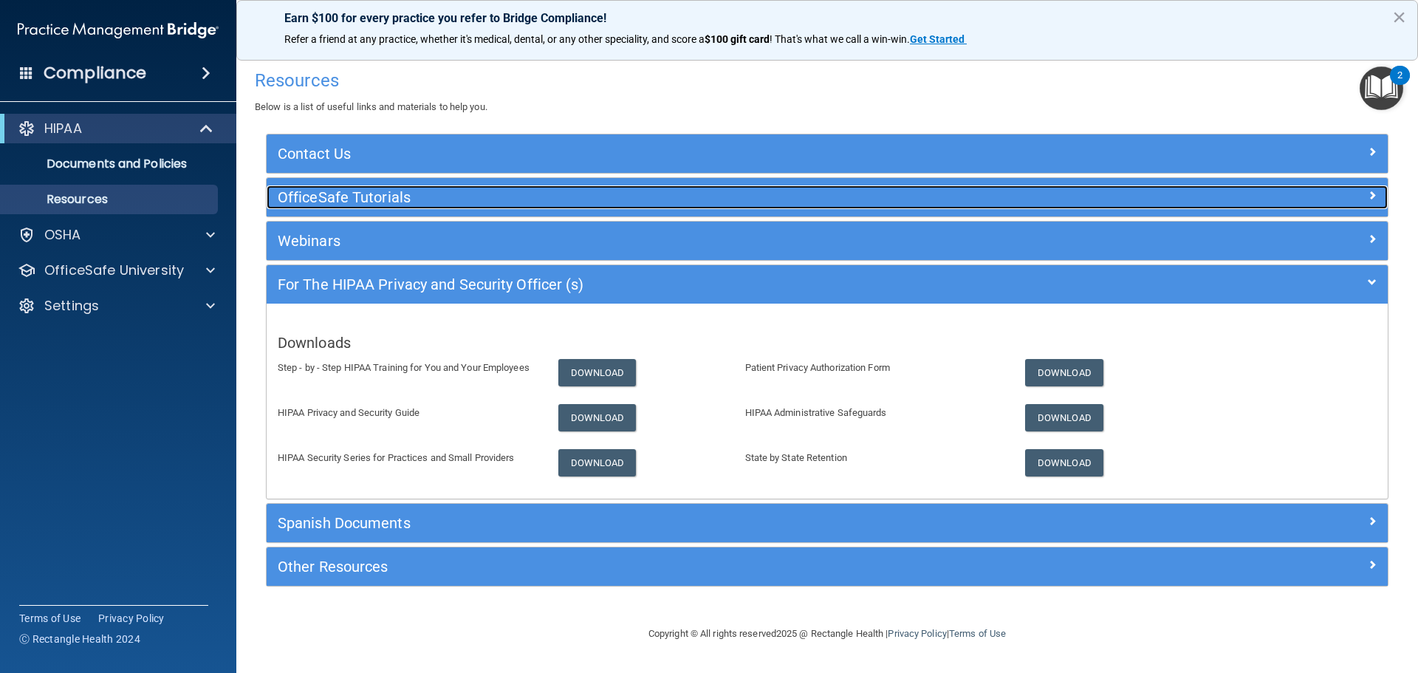
click at [362, 200] on h5 "OfficeSafe Tutorials" at bounding box center [687, 197] width 819 height 16
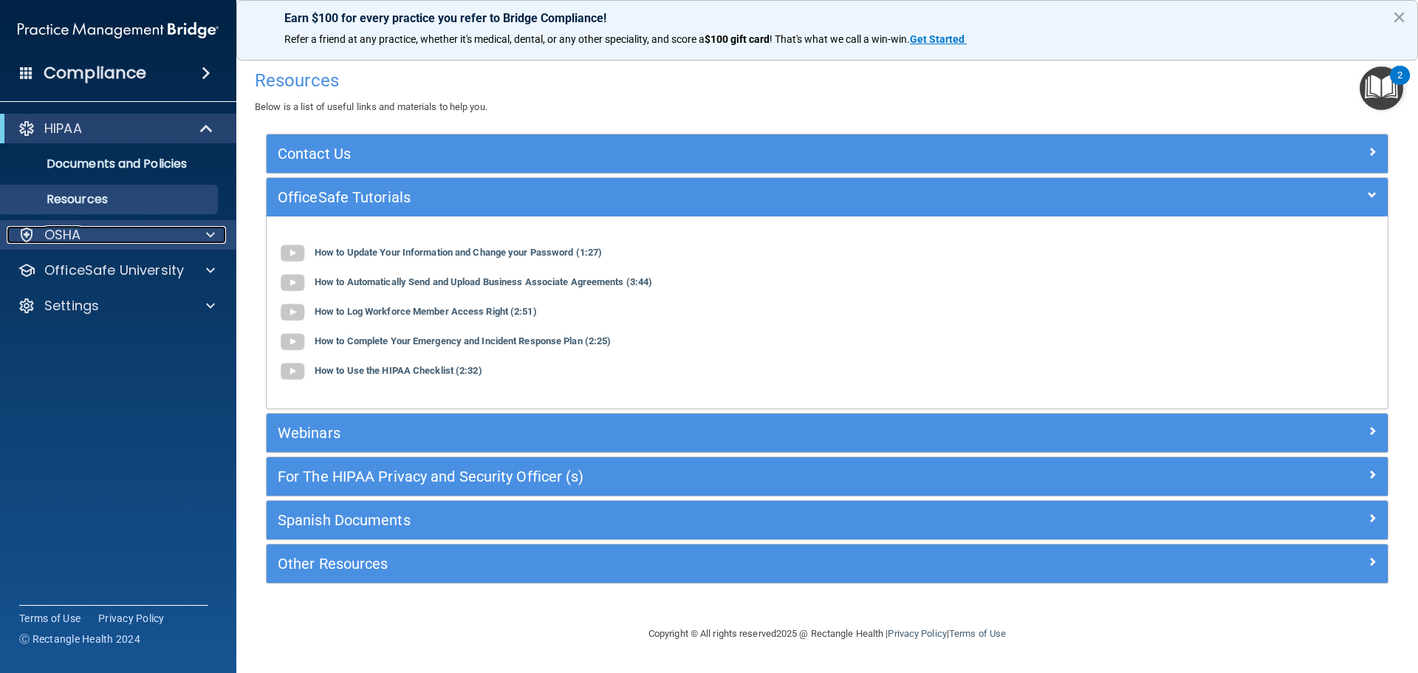
click at [146, 235] on div "OSHA" at bounding box center [98, 235] width 183 height 18
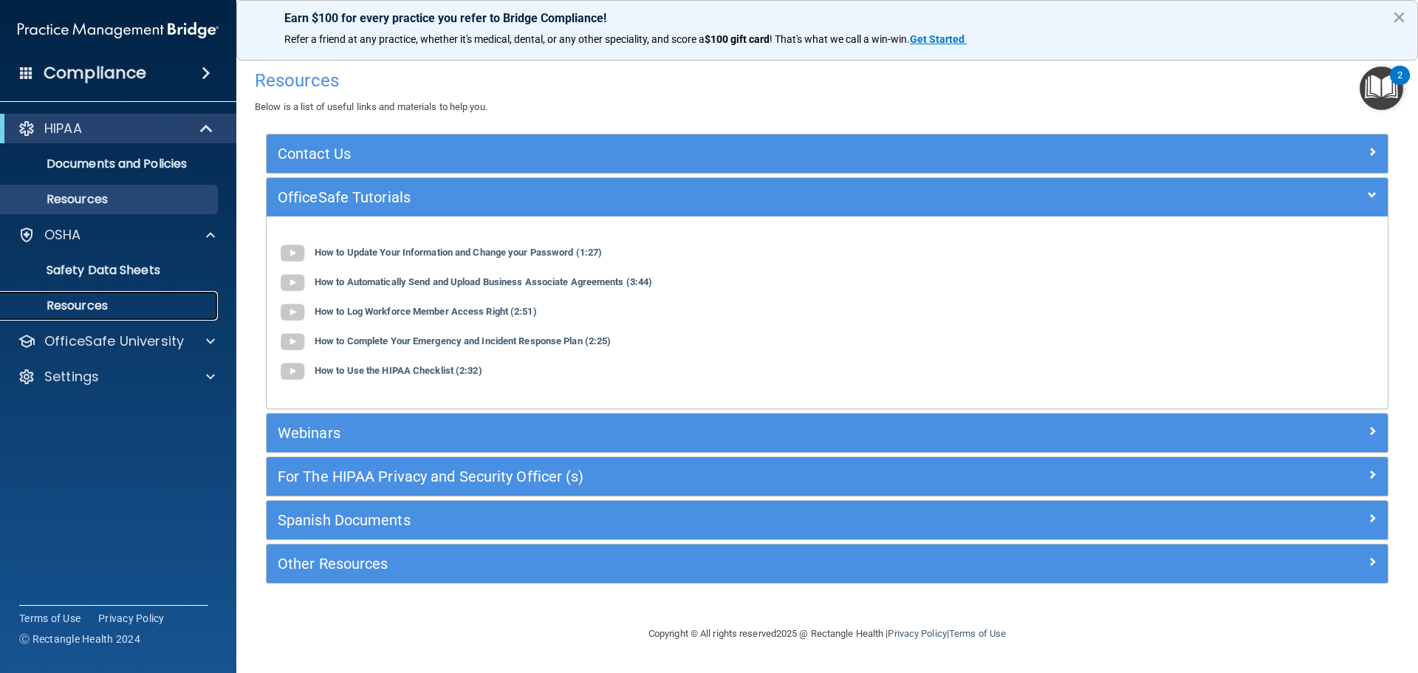
click at [120, 312] on p "Resources" at bounding box center [111, 305] width 202 height 15
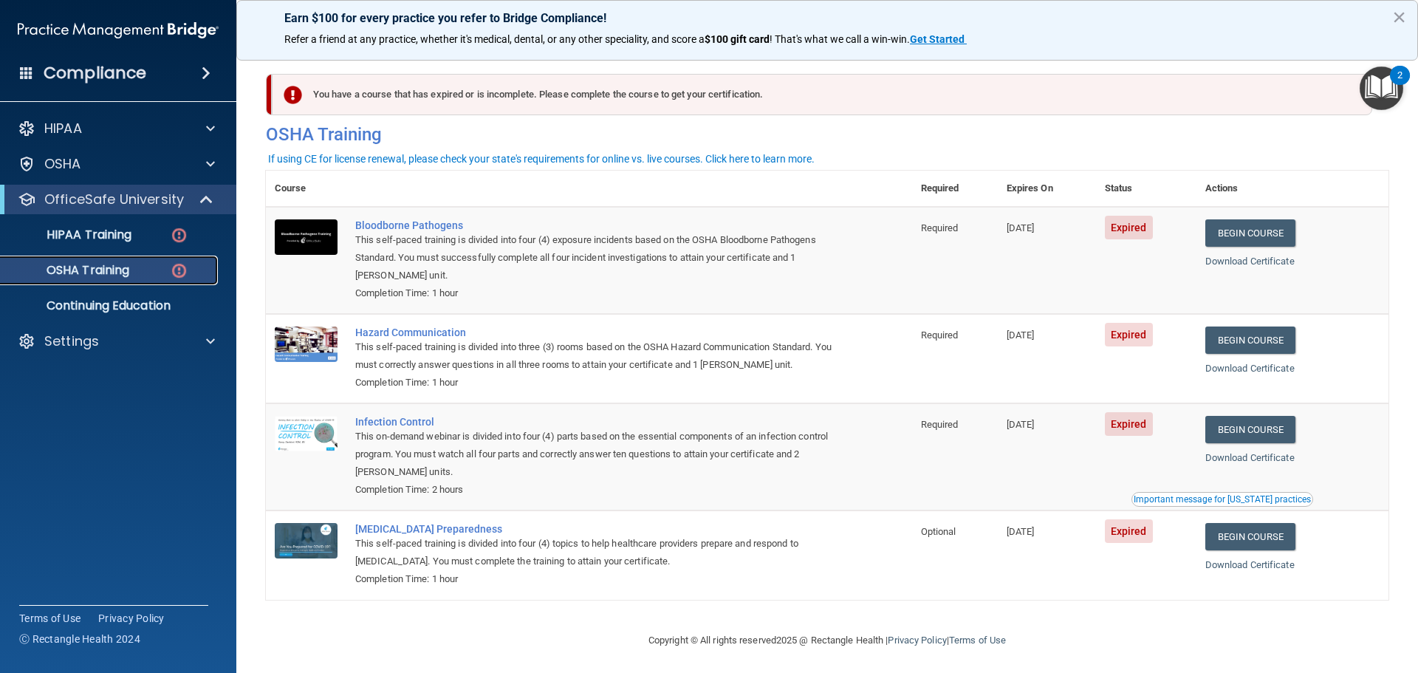
click at [112, 272] on p "OSHA Training" at bounding box center [70, 270] width 120 height 15
drag, startPoint x: 107, startPoint y: 233, endPoint x: 109, endPoint y: 241, distance: 7.7
click at [106, 233] on p "HIPAA Training" at bounding box center [71, 235] width 122 height 15
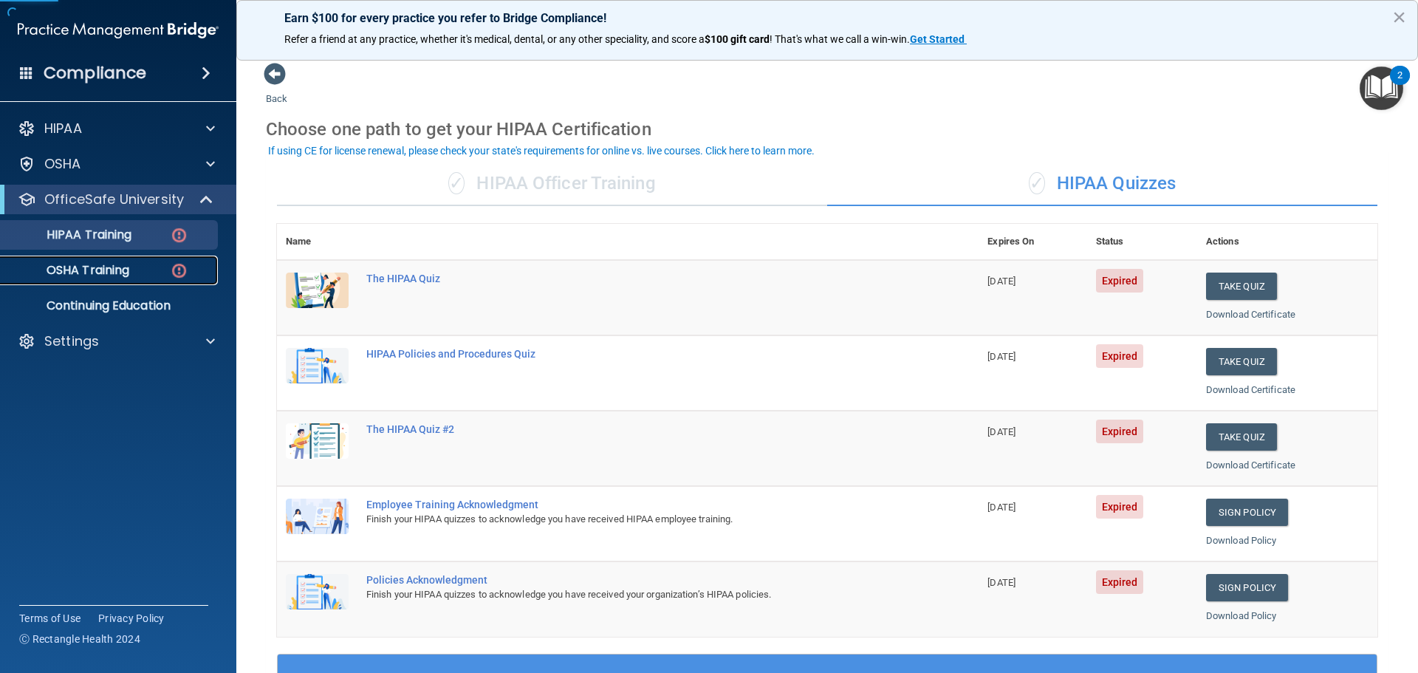
click at [133, 272] on div "OSHA Training" at bounding box center [111, 270] width 202 height 15
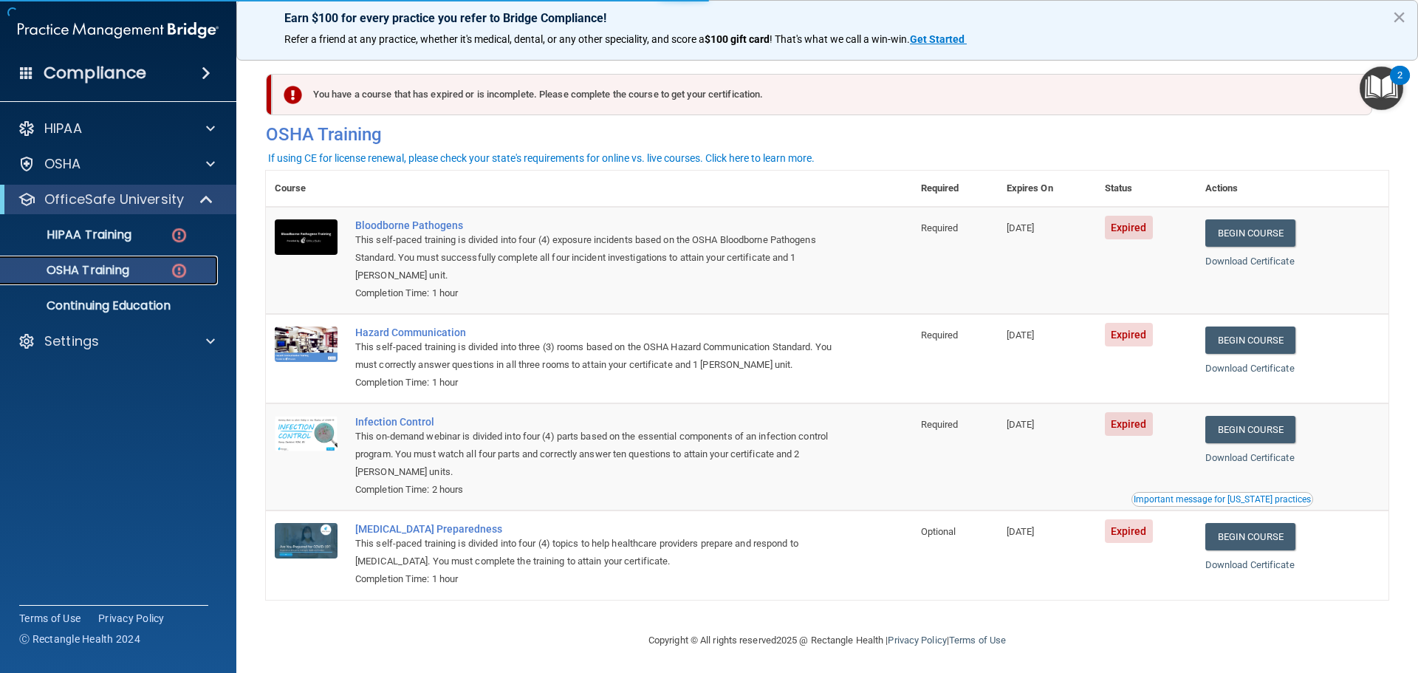
scroll to position [7, 0]
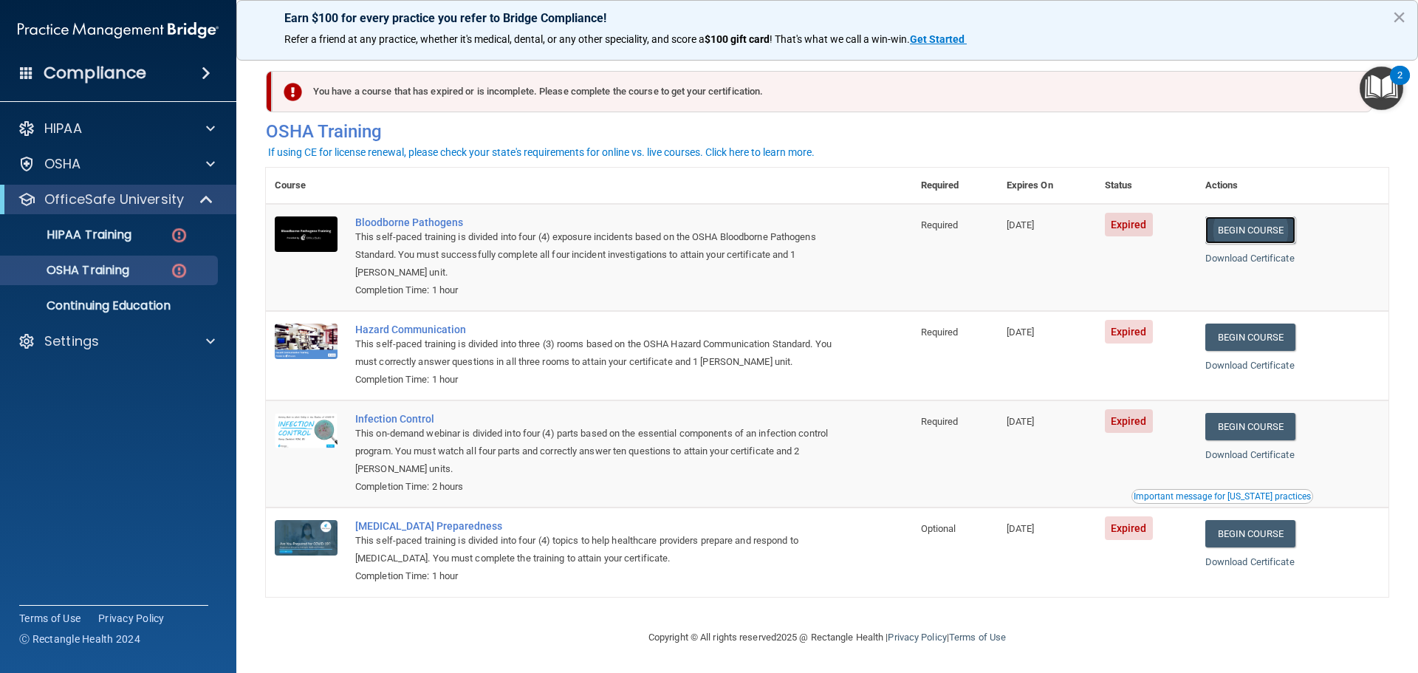
click at [1242, 223] on link "Begin Course" at bounding box center [1251, 229] width 90 height 27
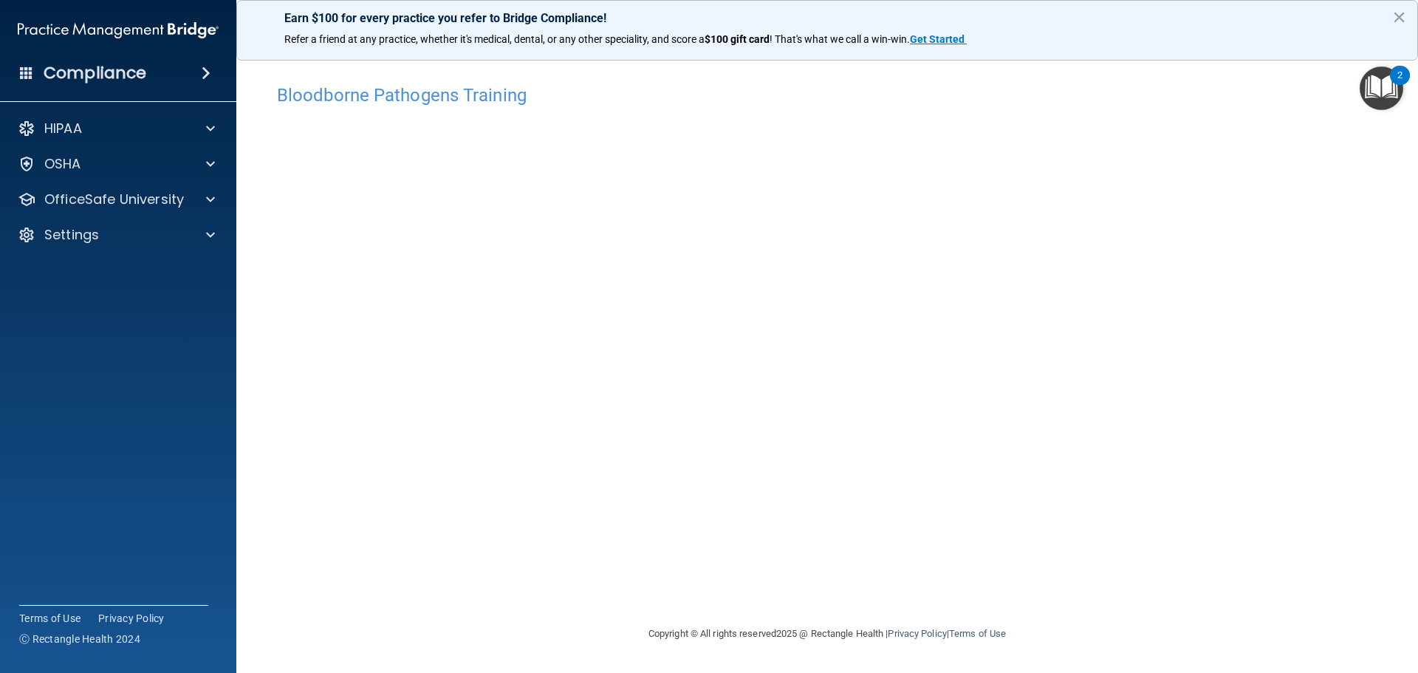
click at [1373, 90] on img "Open Resource Center, 2 new notifications" at bounding box center [1382, 88] width 44 height 44
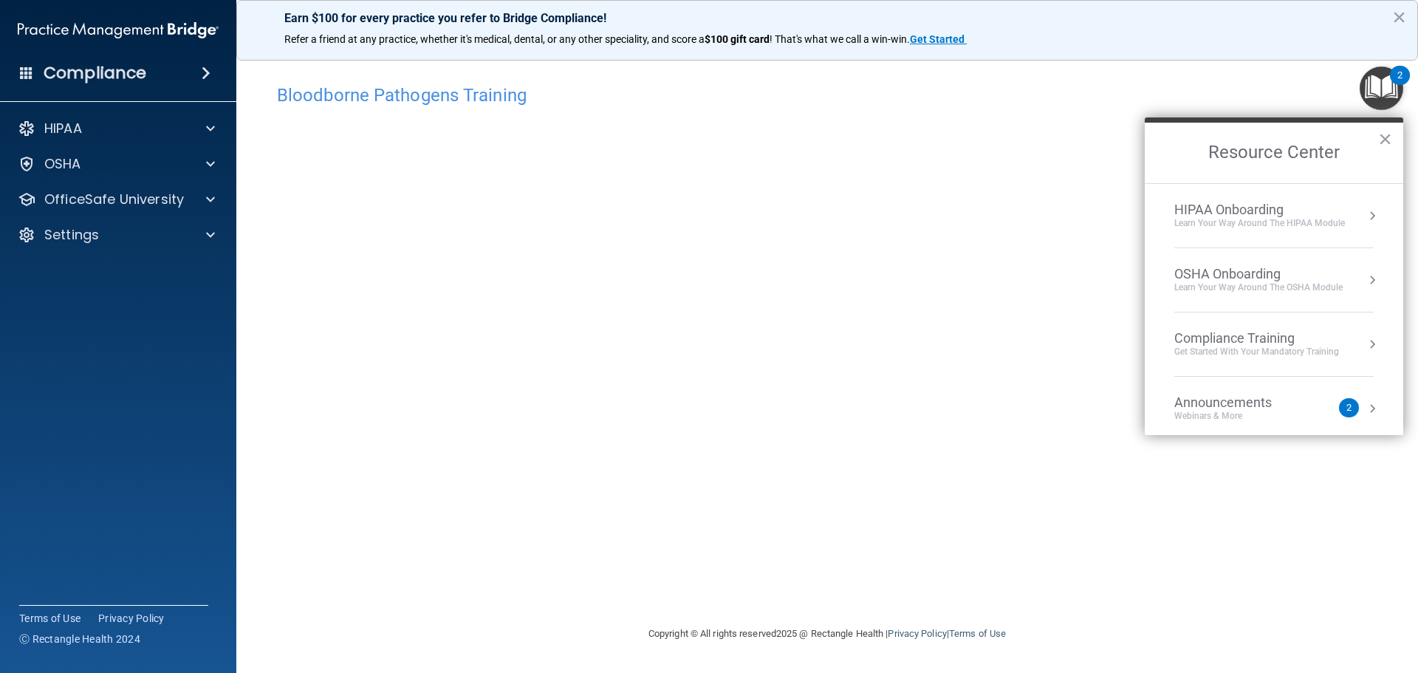
click at [1373, 90] on img "Open Resource Center, 2 new notifications" at bounding box center [1382, 88] width 44 height 44
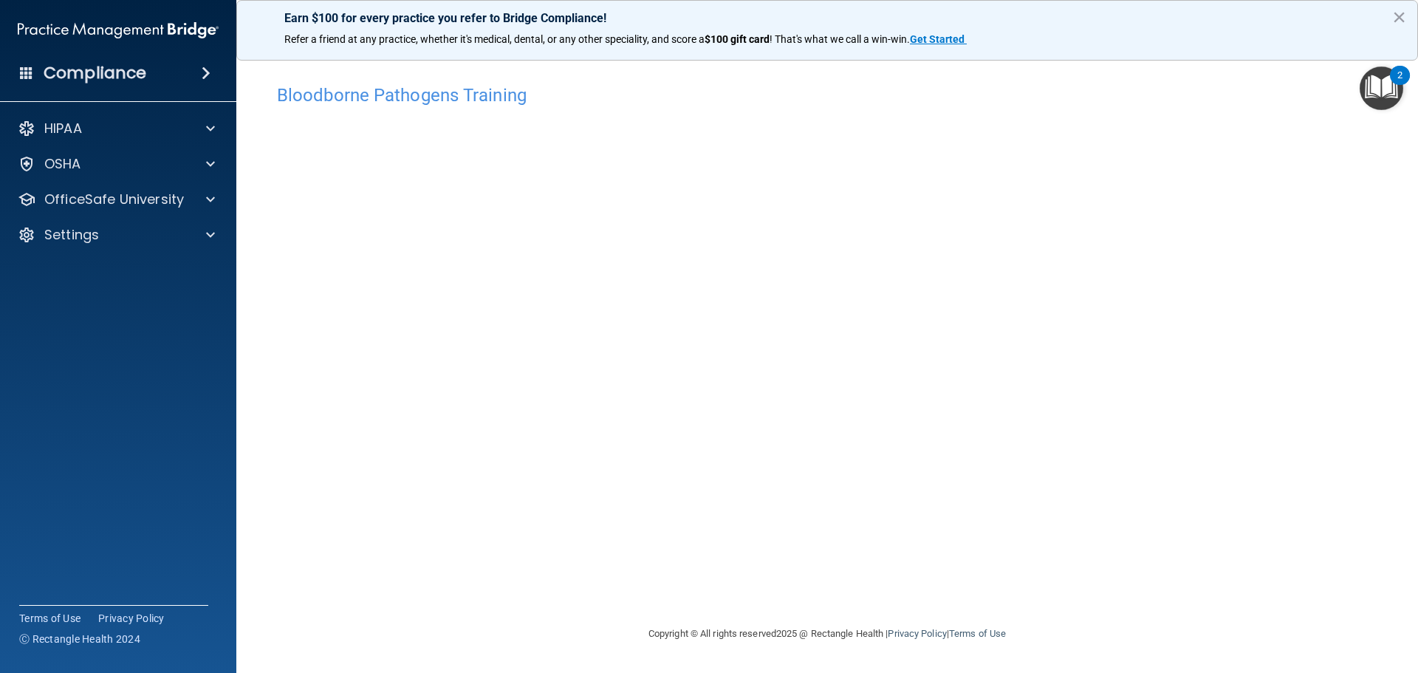
click at [898, 109] on div "Bloodborne Pathogens Training" at bounding box center [827, 95] width 1123 height 36
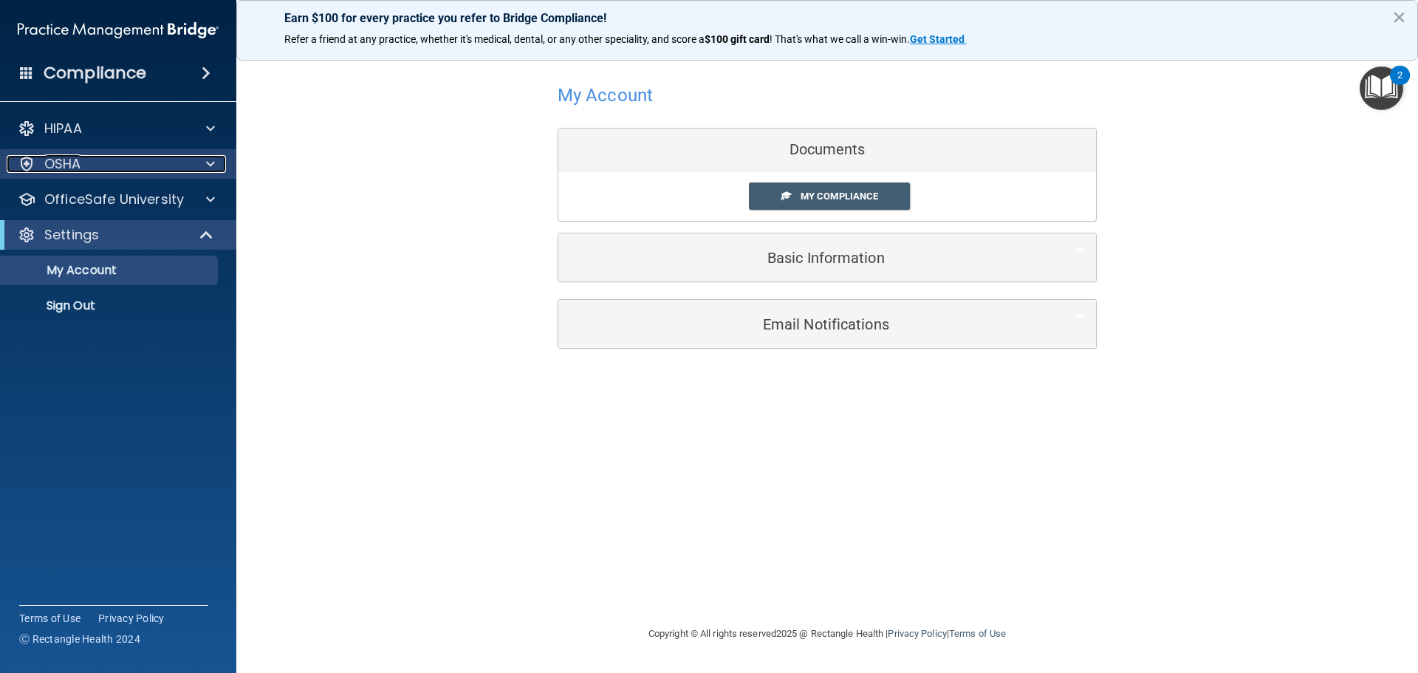
click at [170, 168] on div "OSHA" at bounding box center [98, 164] width 183 height 18
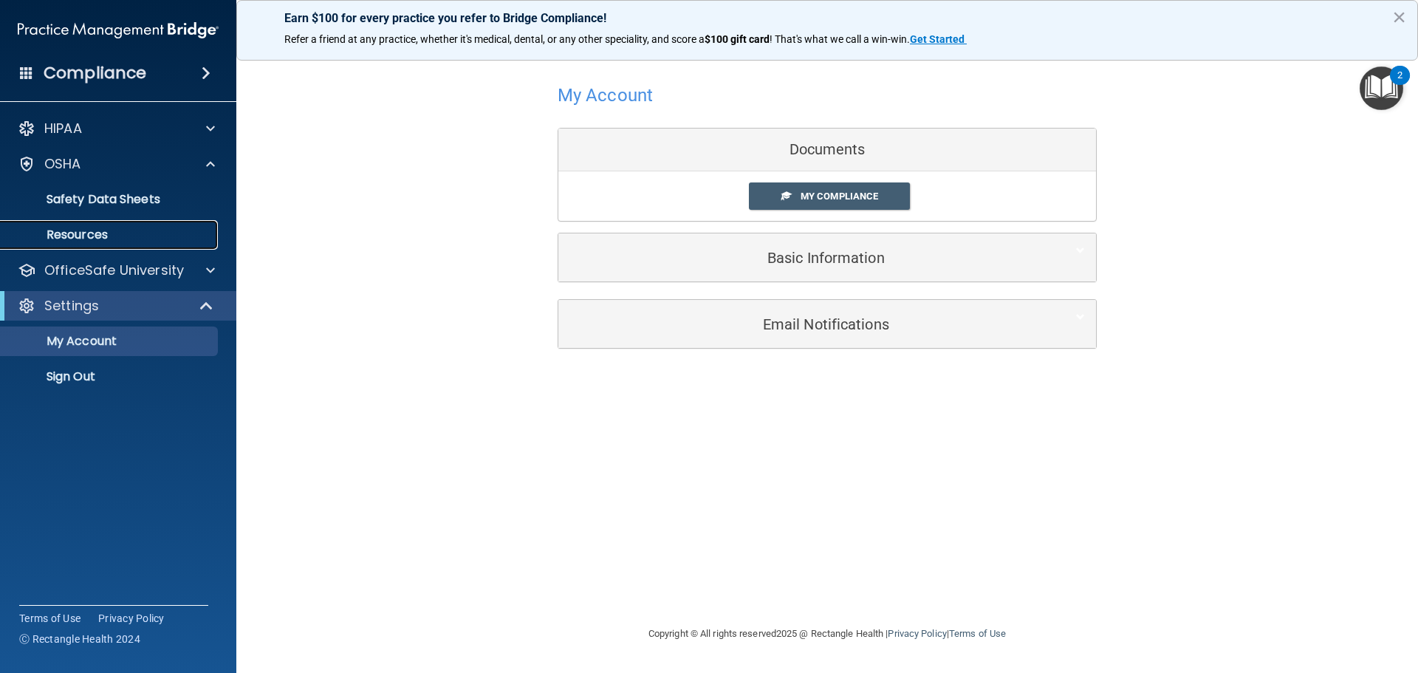
click at [141, 222] on link "Resources" at bounding box center [101, 235] width 233 height 30
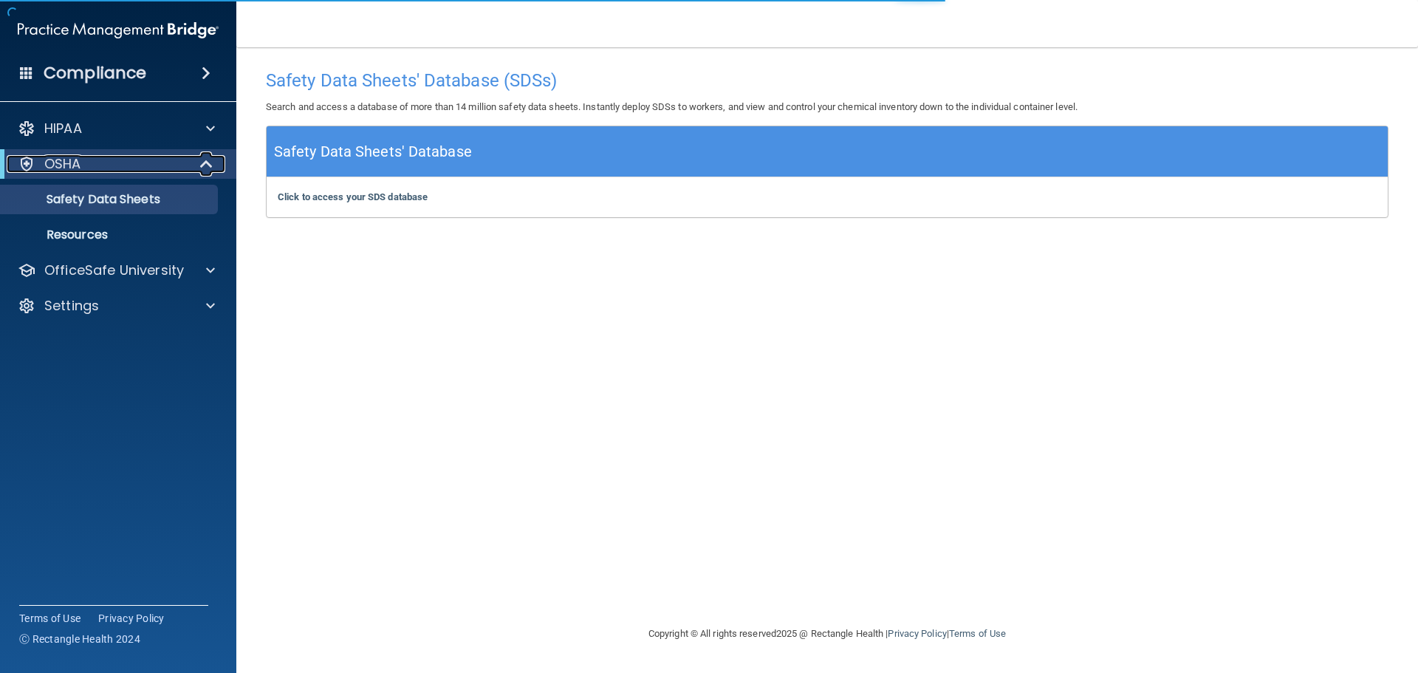
click at [82, 164] on div "OSHA" at bounding box center [98, 164] width 182 height 18
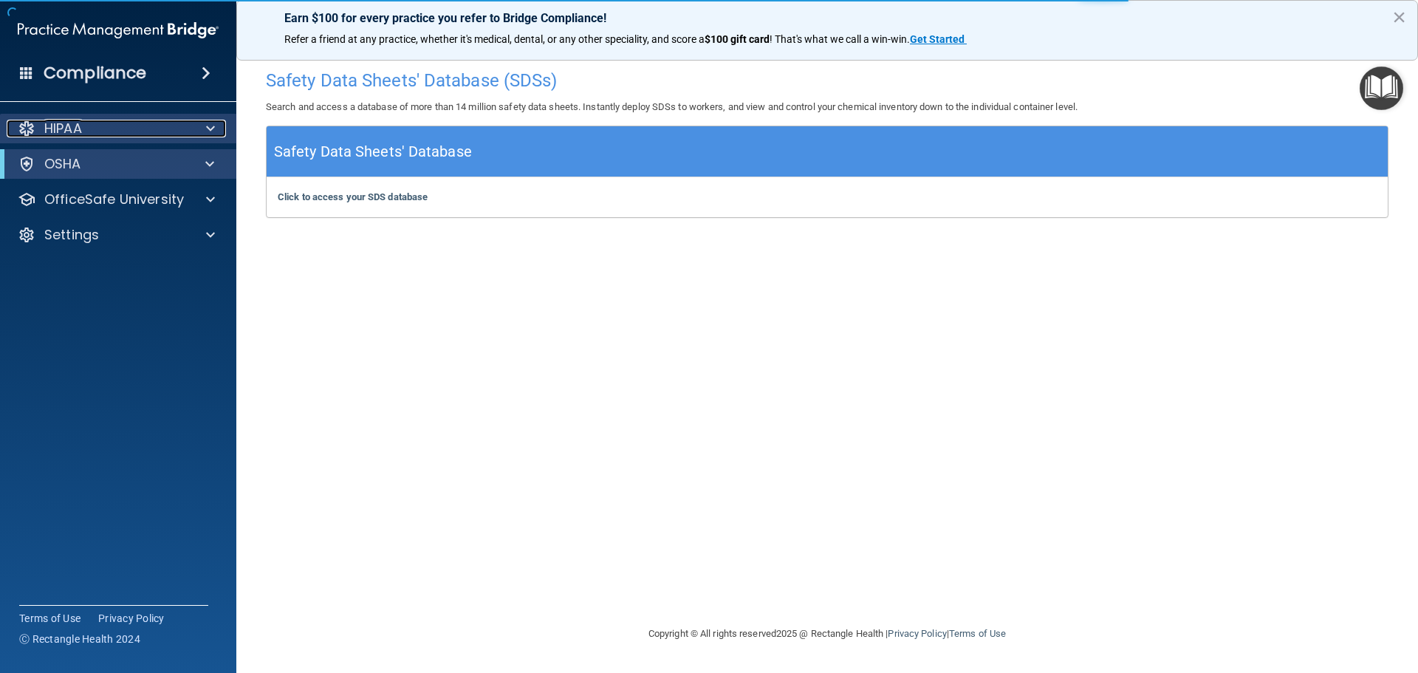
click at [87, 133] on div "HIPAA" at bounding box center [98, 129] width 183 height 18
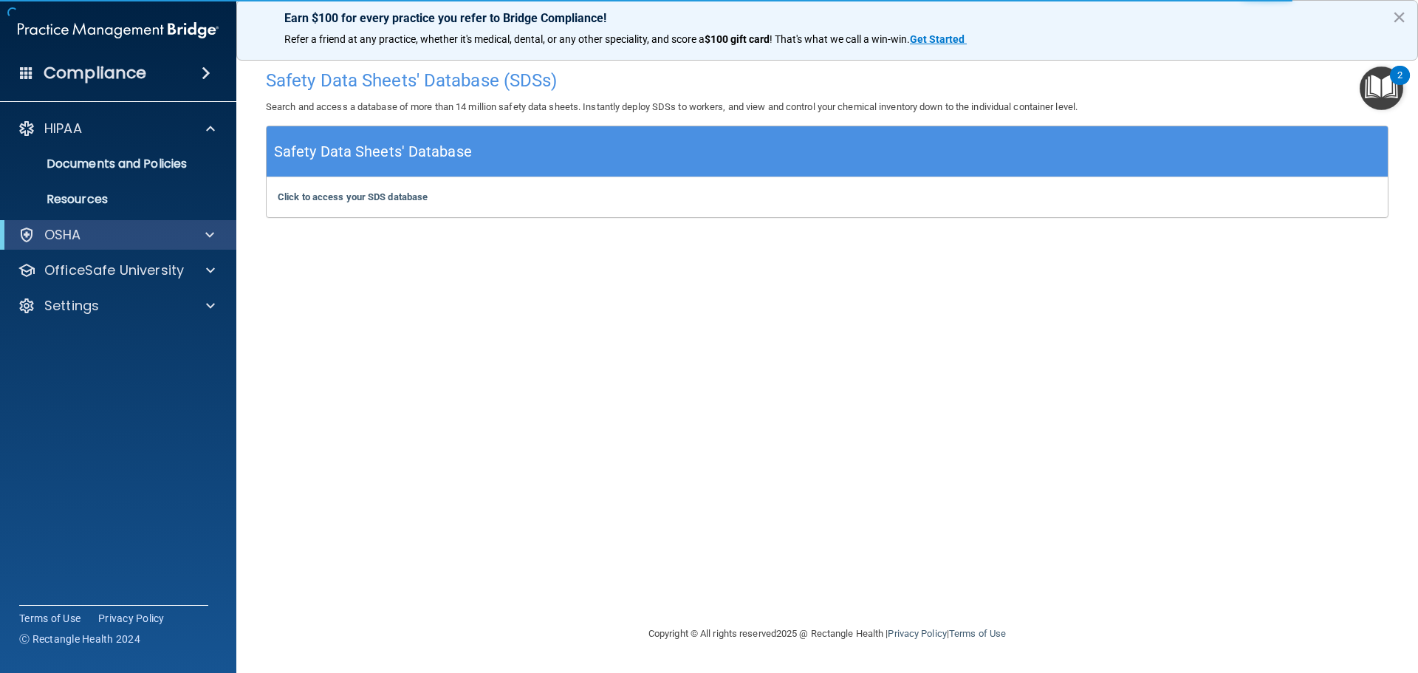
click at [100, 86] on div "Compliance" at bounding box center [118, 73] width 236 height 33
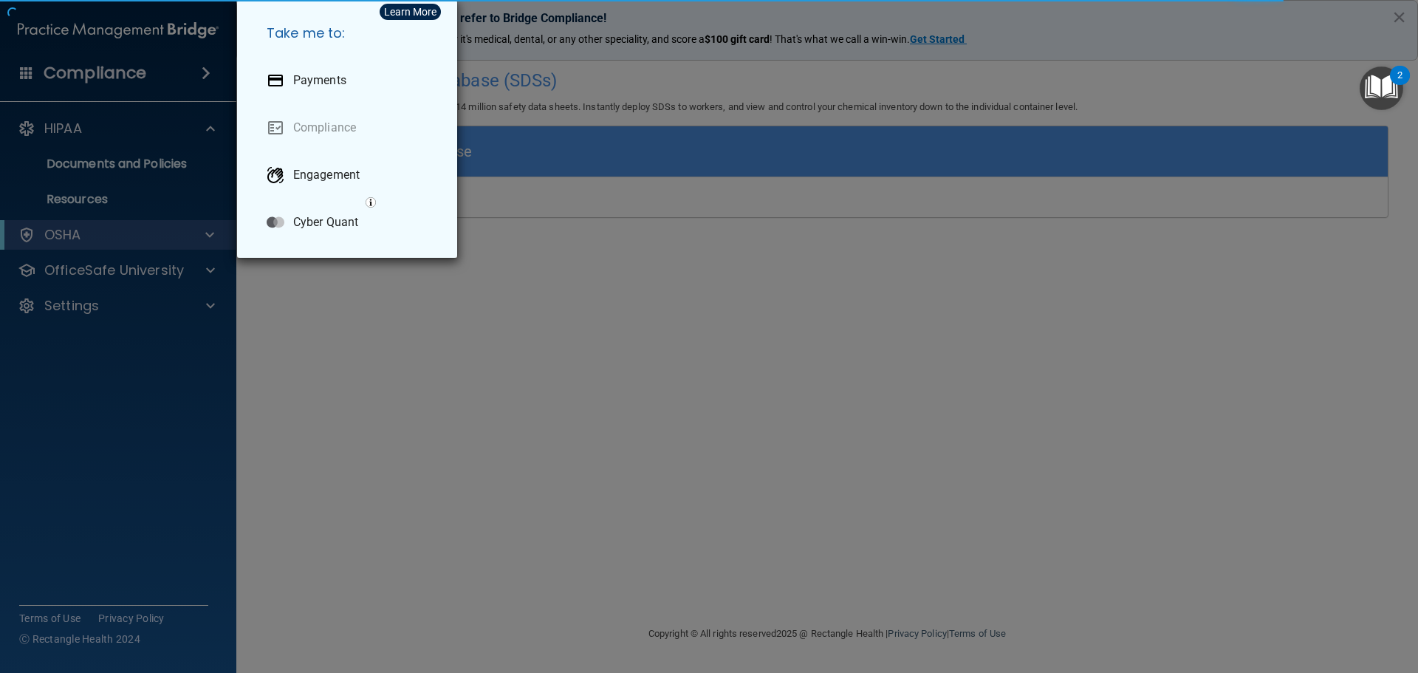
click at [100, 86] on div "Take me to: Payments Compliance Engagement Cyber Quant" at bounding box center [709, 336] width 1418 height 673
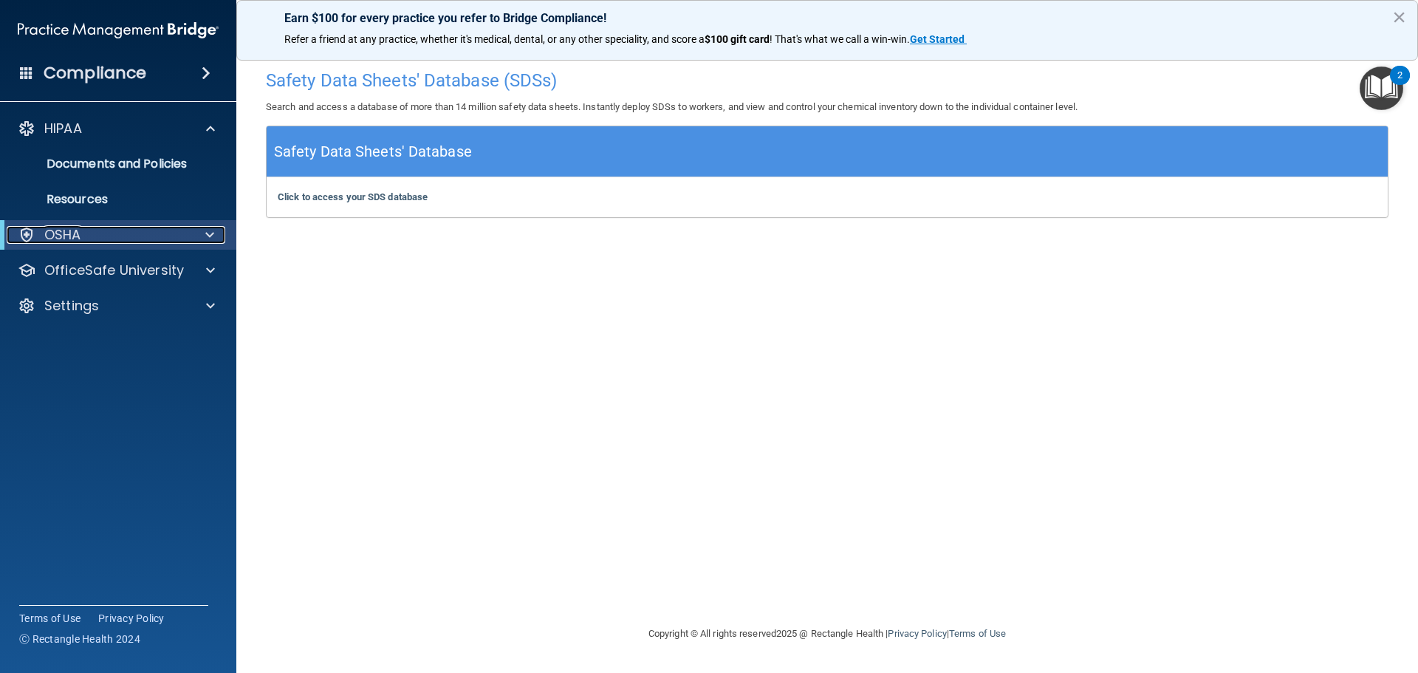
click at [139, 240] on div "OSHA" at bounding box center [98, 235] width 182 height 18
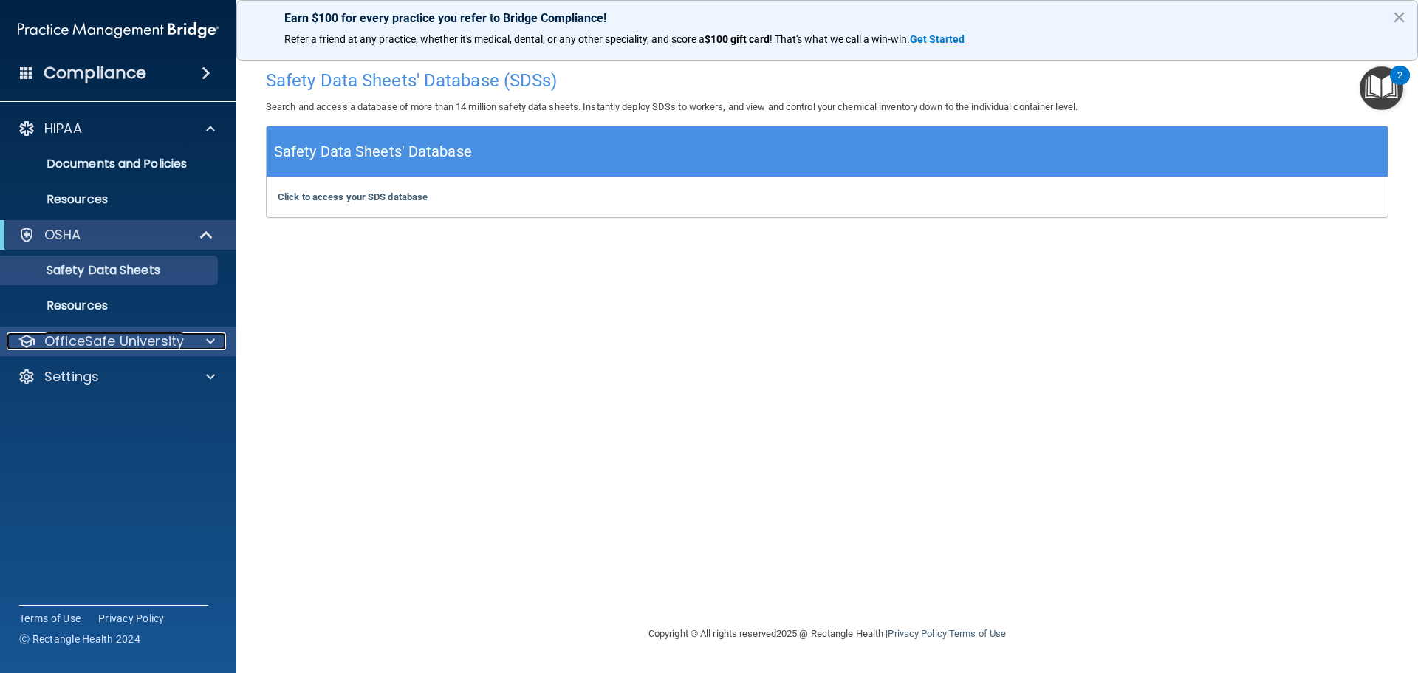
click at [140, 349] on p "OfficeSafe University" at bounding box center [114, 341] width 140 height 18
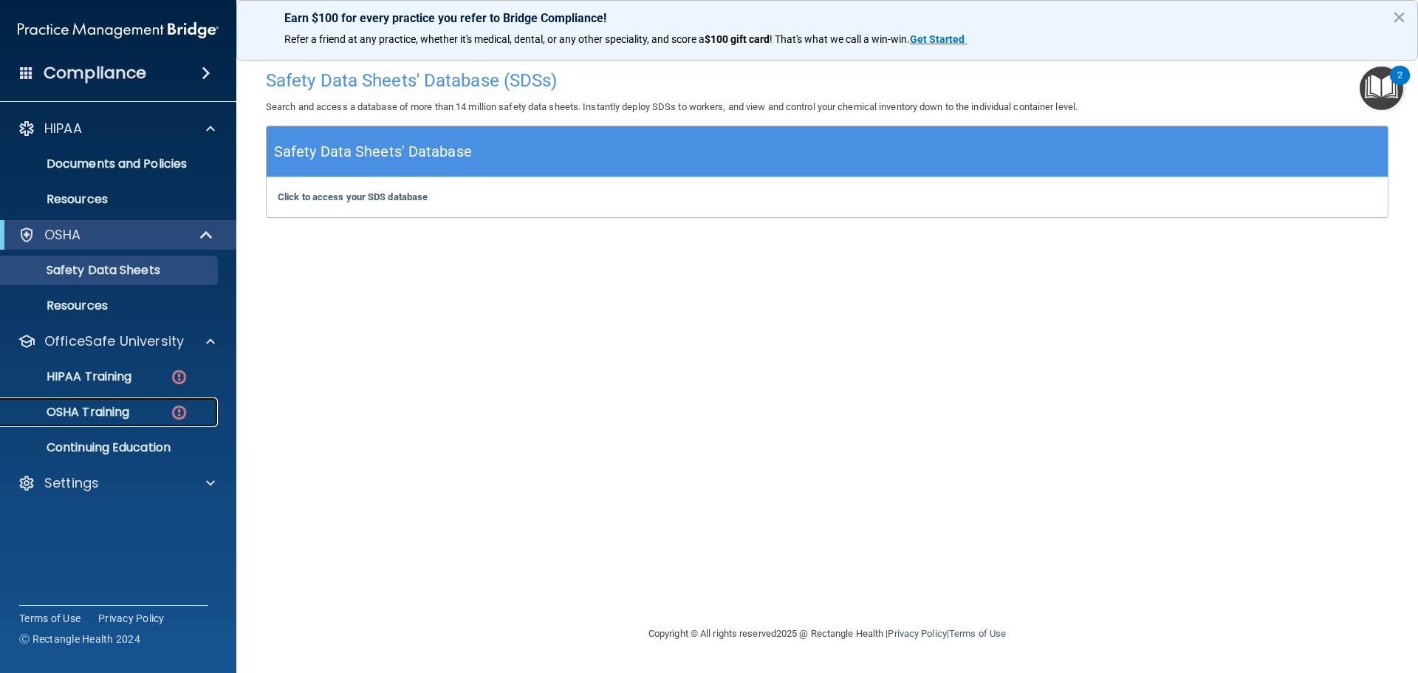
click at [104, 417] on p "OSHA Training" at bounding box center [70, 412] width 120 height 15
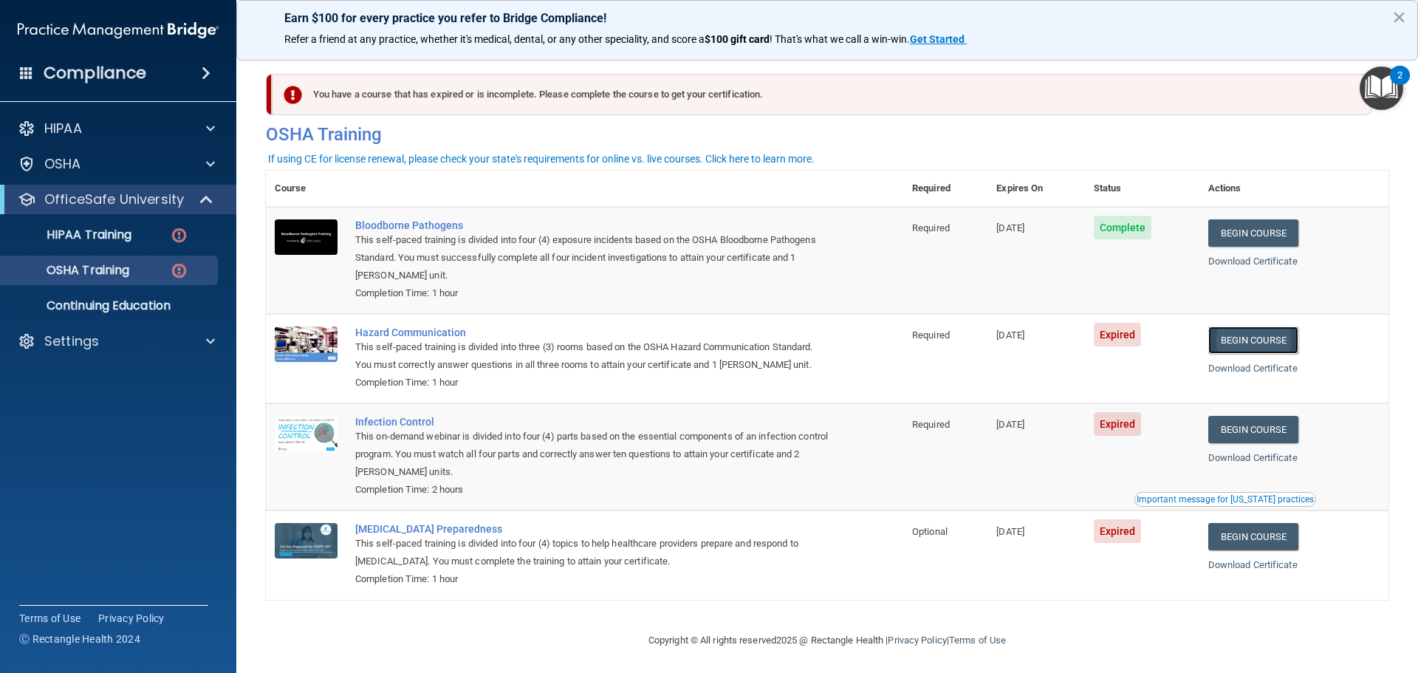
click at [1251, 338] on link "Begin Course" at bounding box center [1254, 340] width 90 height 27
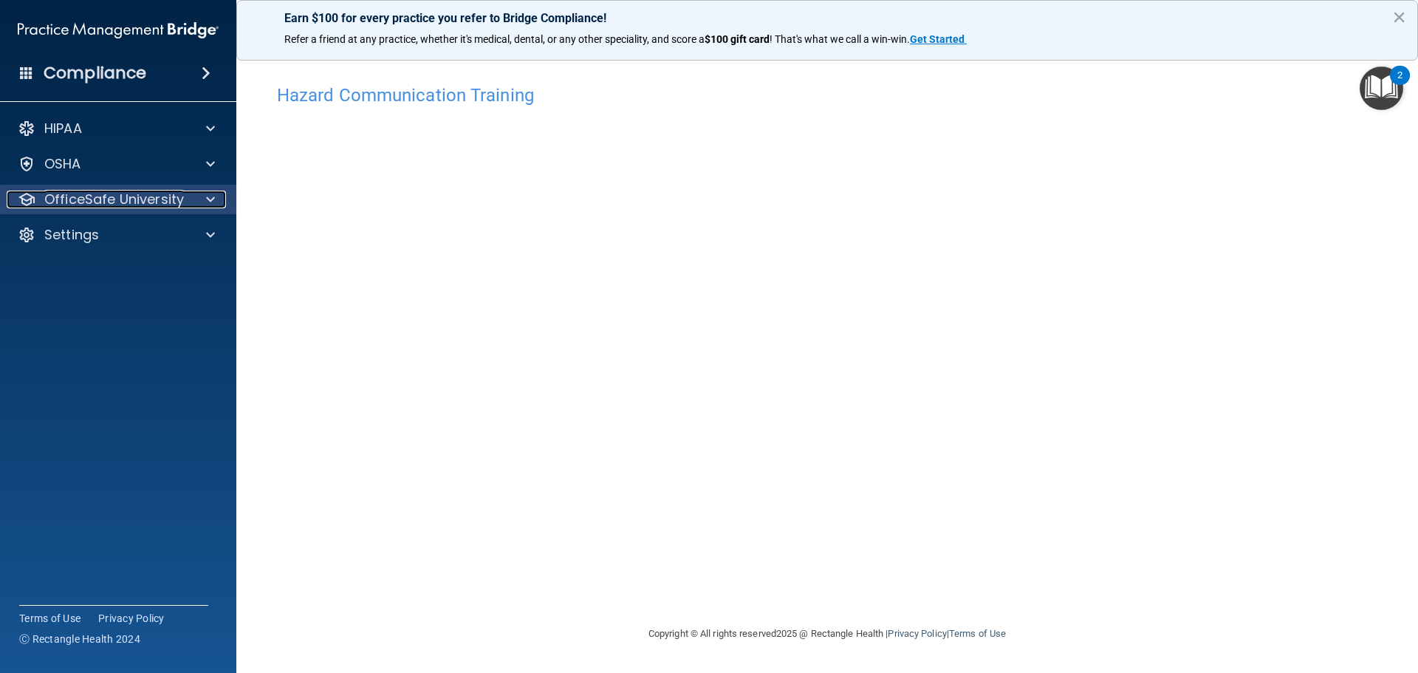
click at [133, 205] on p "OfficeSafe University" at bounding box center [114, 200] width 140 height 18
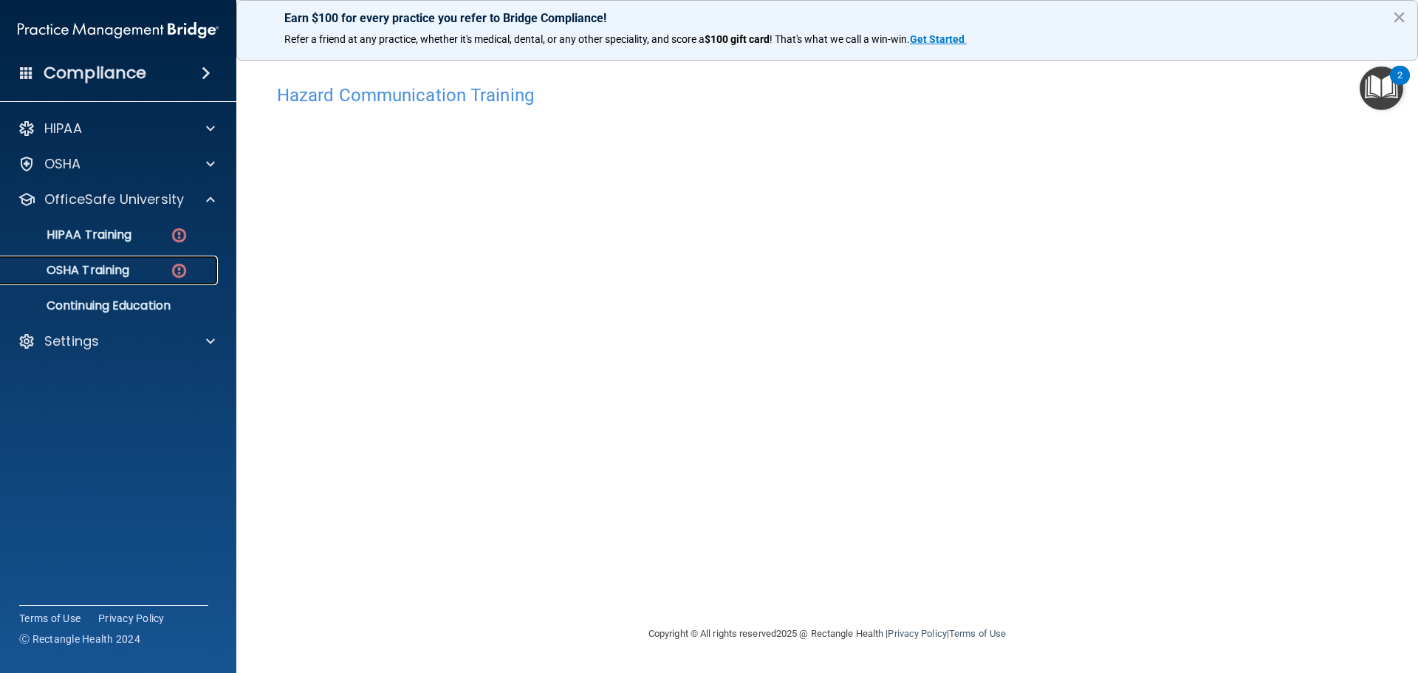
click at [109, 268] on p "OSHA Training" at bounding box center [70, 270] width 120 height 15
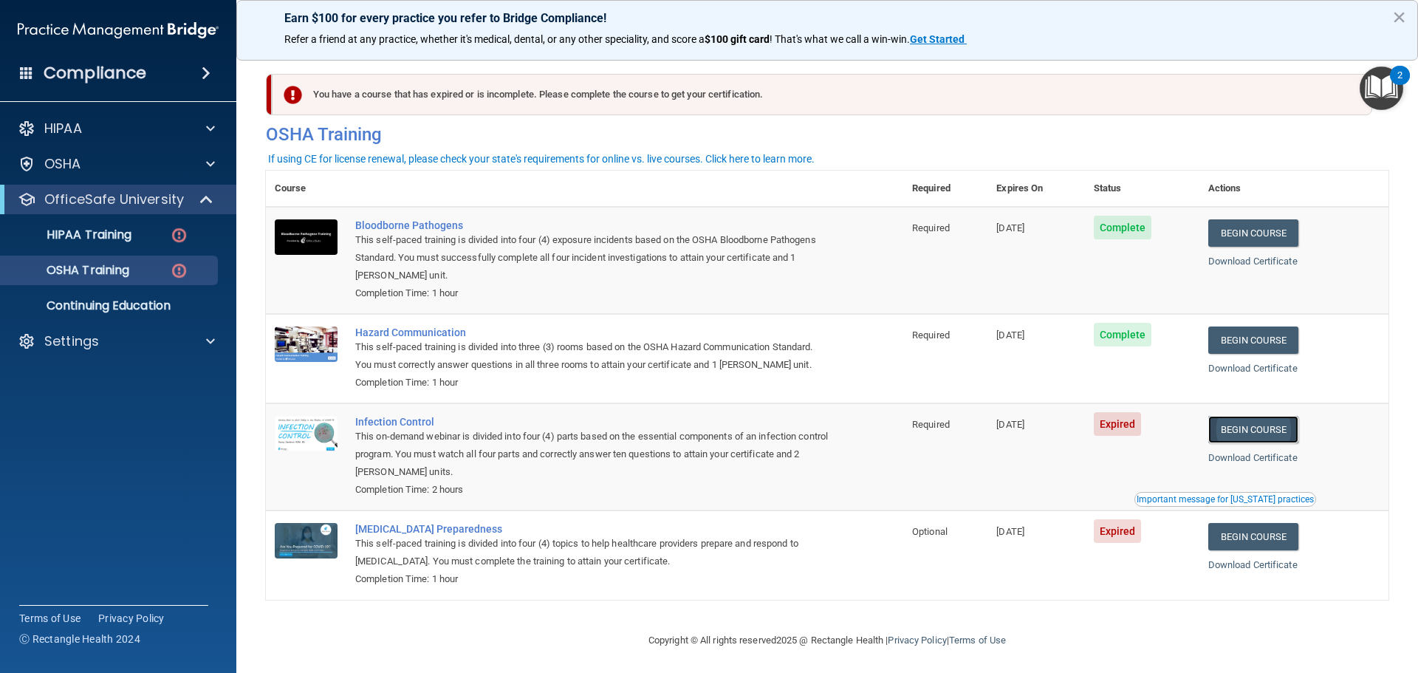
click at [1257, 437] on link "Begin Course" at bounding box center [1254, 429] width 90 height 27
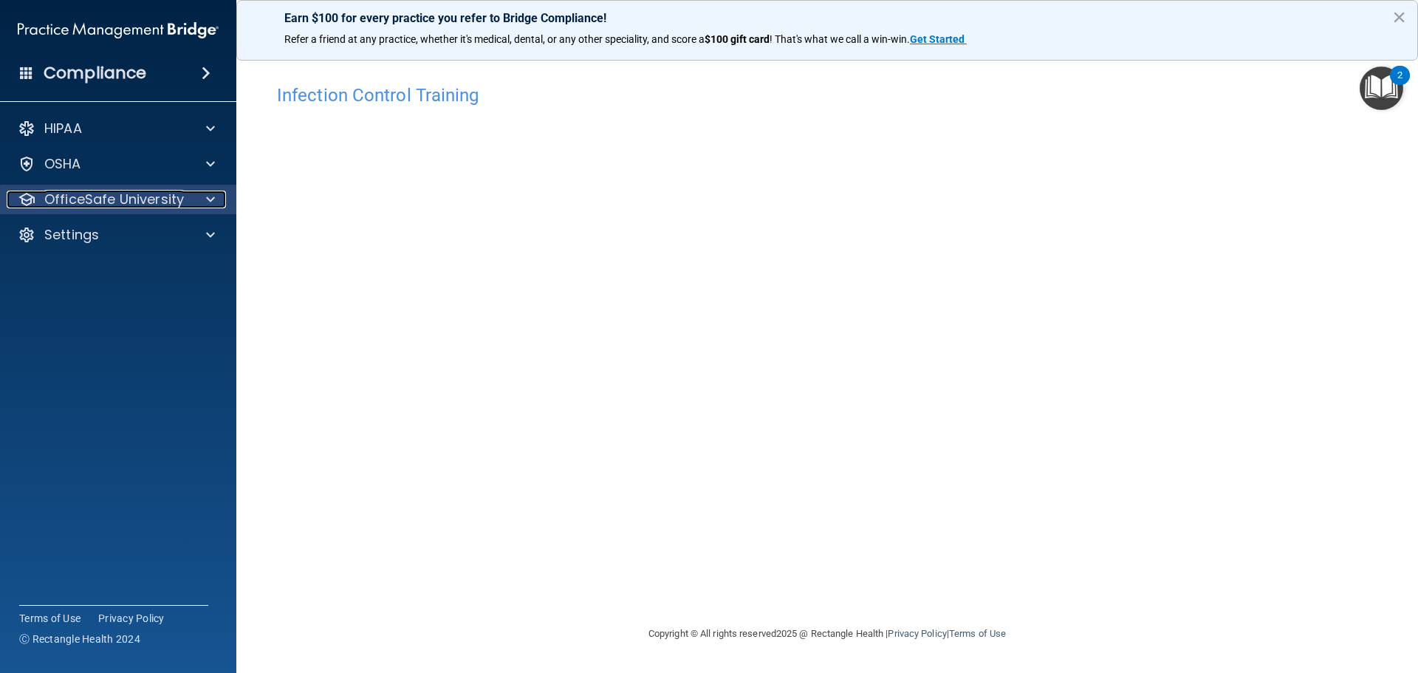
click at [91, 202] on p "OfficeSafe University" at bounding box center [114, 200] width 140 height 18
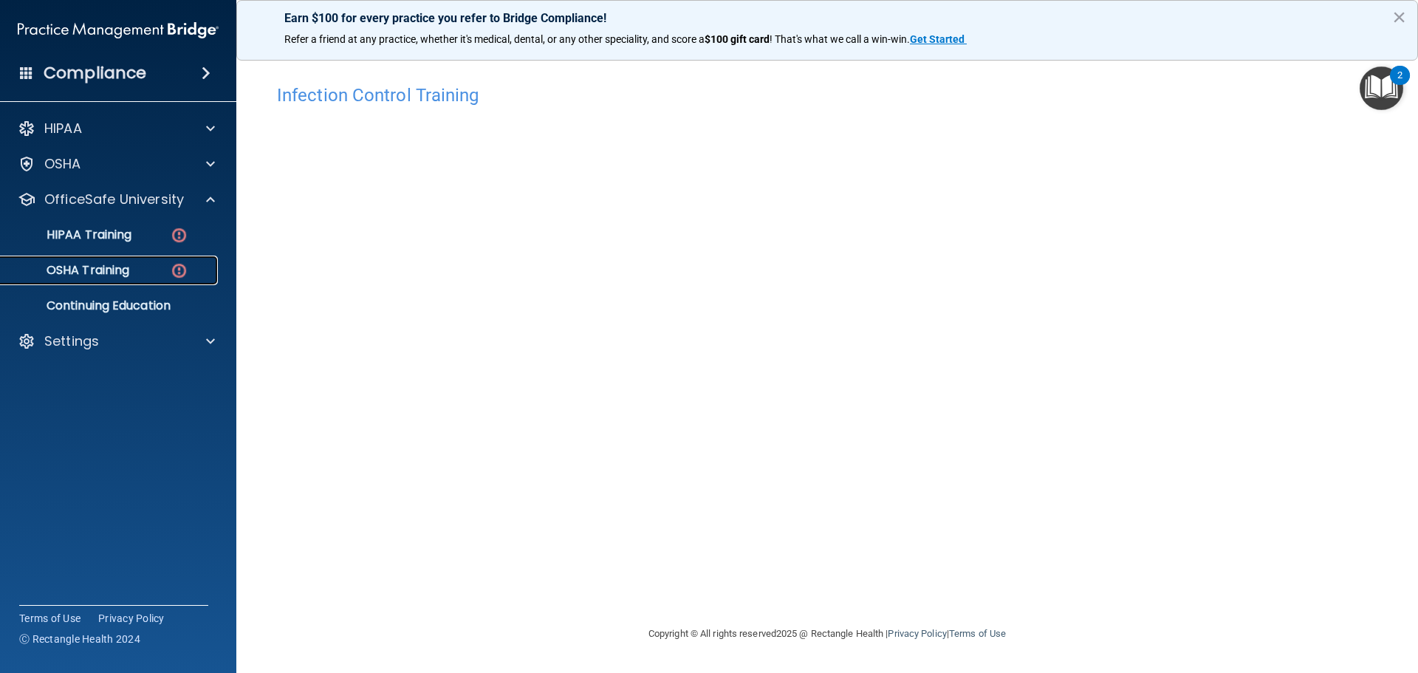
click at [118, 263] on p "OSHA Training" at bounding box center [70, 270] width 120 height 15
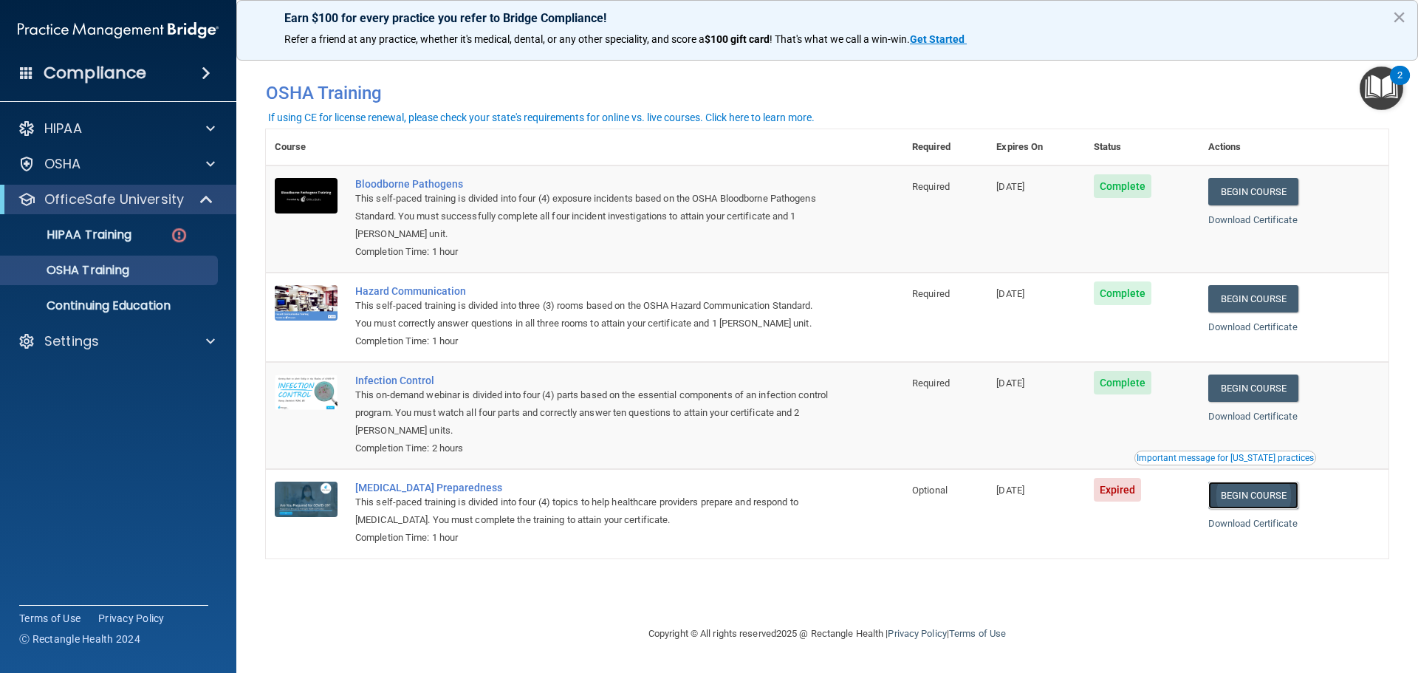
click at [1245, 505] on link "Begin Course" at bounding box center [1254, 495] width 90 height 27
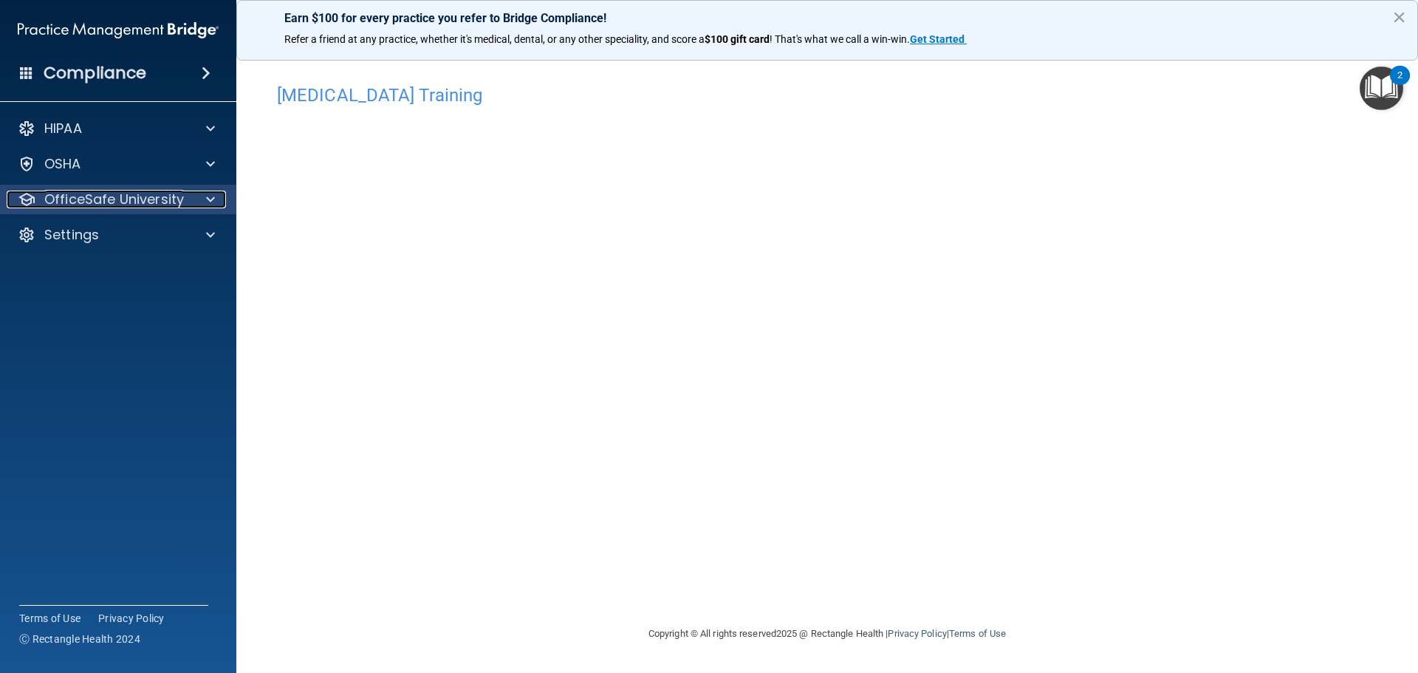
click at [137, 193] on p "OfficeSafe University" at bounding box center [114, 200] width 140 height 18
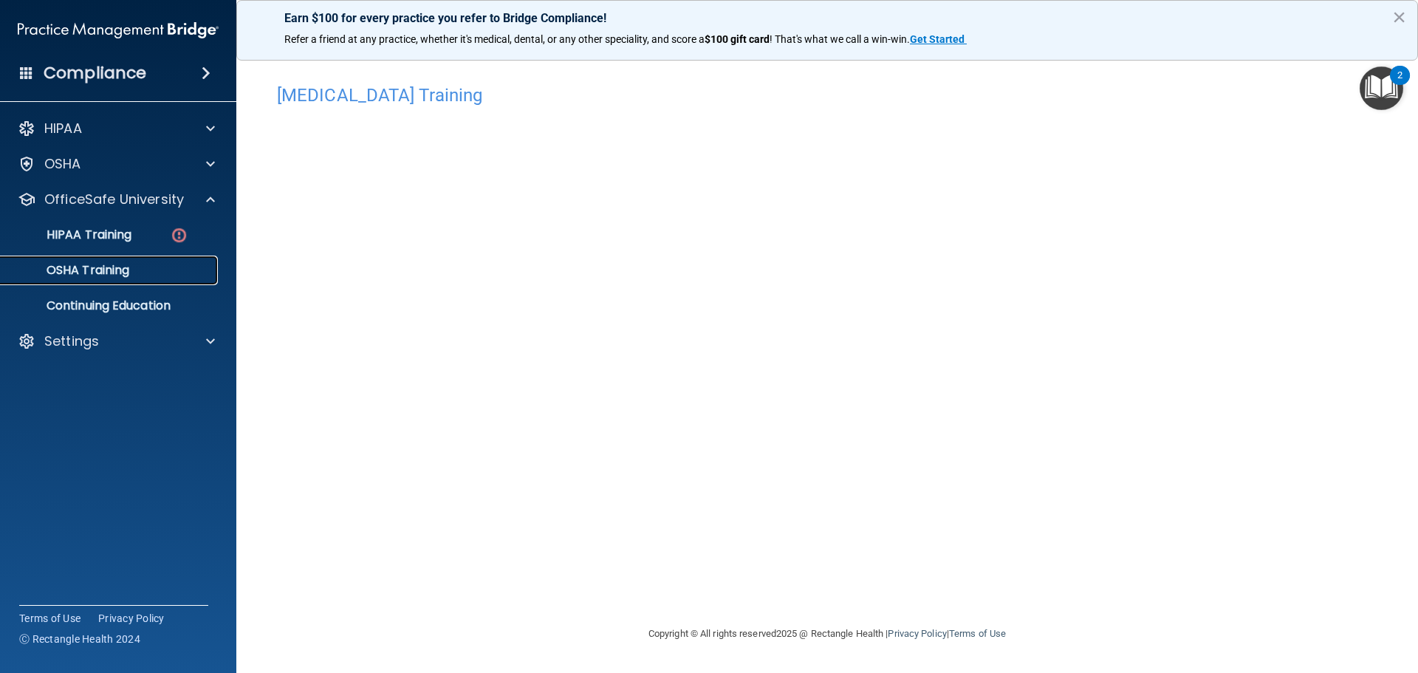
click at [112, 267] on p "OSHA Training" at bounding box center [70, 270] width 120 height 15
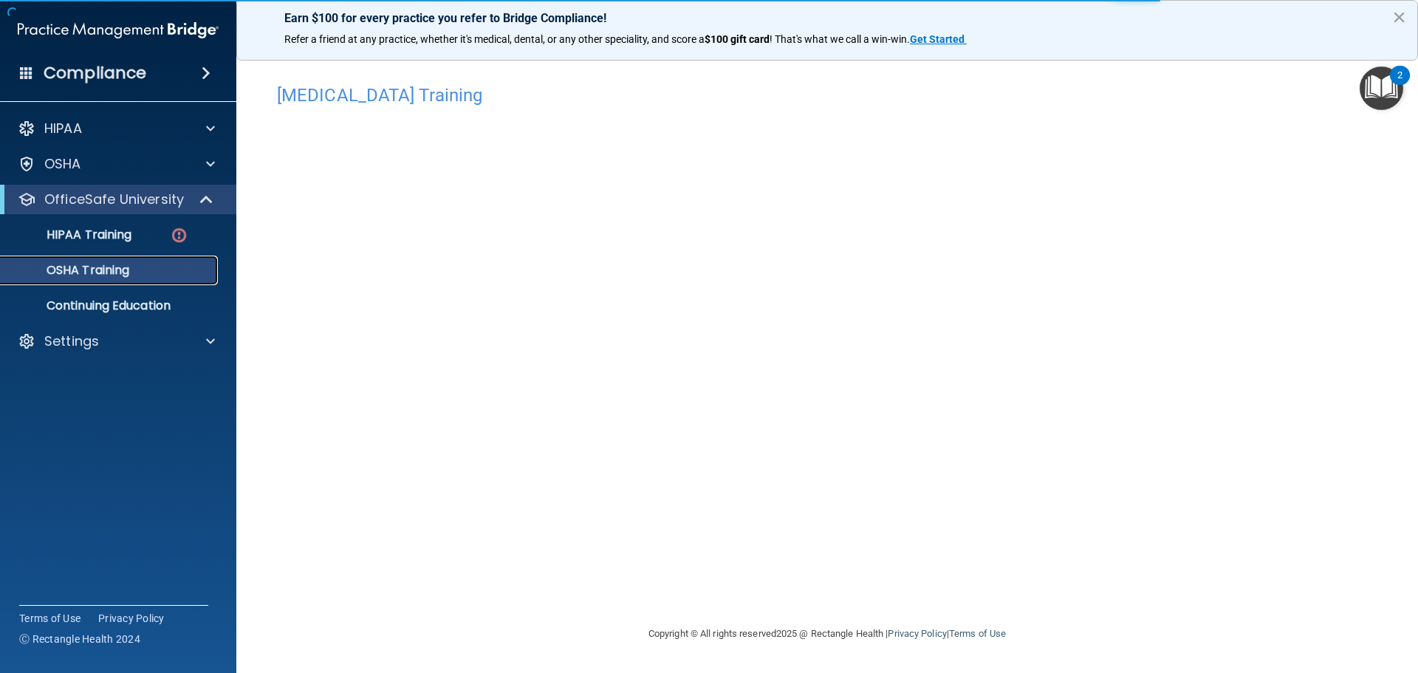
click at [92, 268] on p "OSHA Training" at bounding box center [70, 270] width 120 height 15
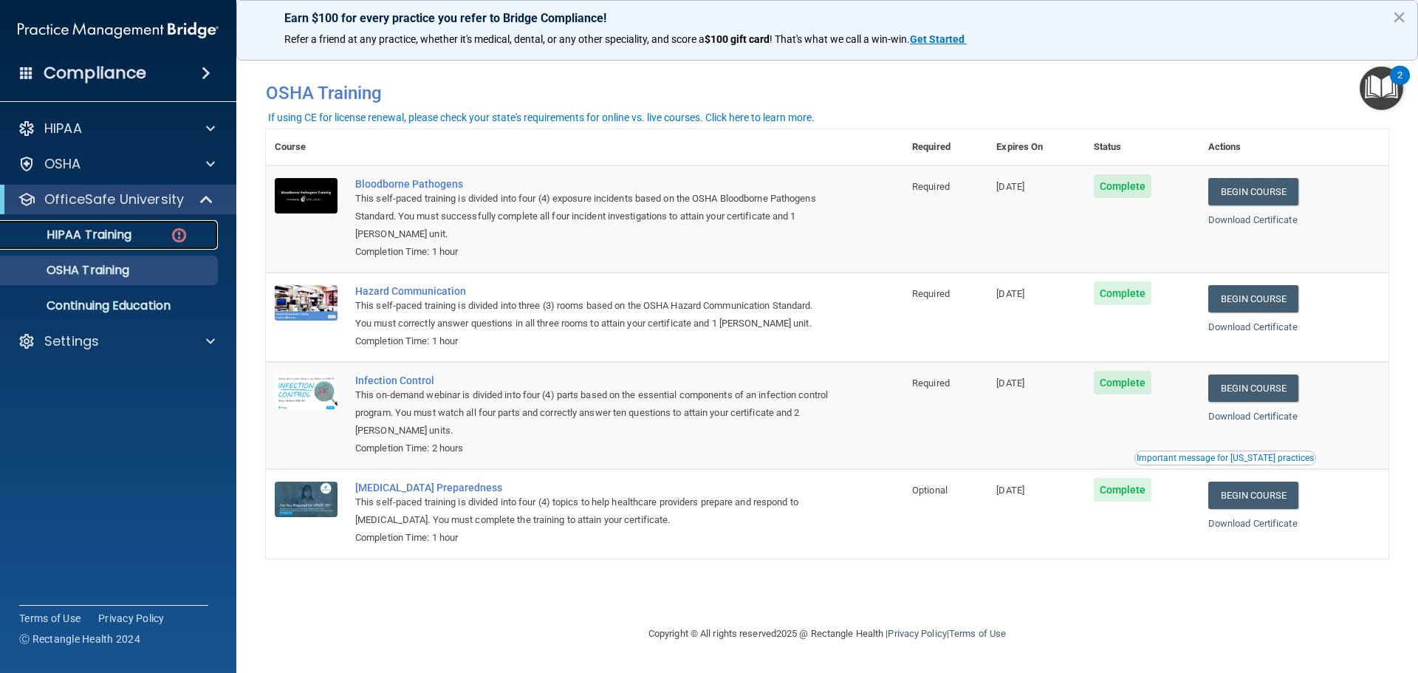
click at [57, 249] on link "HIPAA Training" at bounding box center [101, 235] width 233 height 30
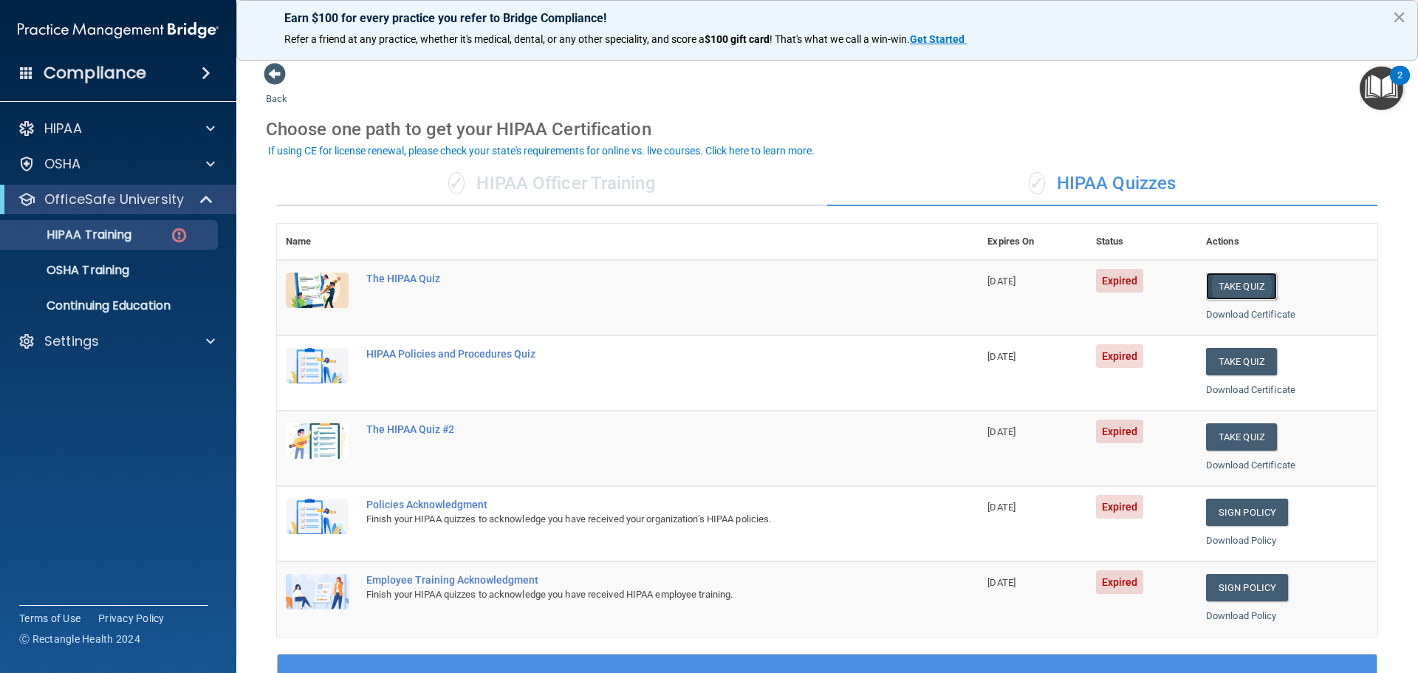
click at [1226, 273] on button "Take Quiz" at bounding box center [1241, 286] width 71 height 27
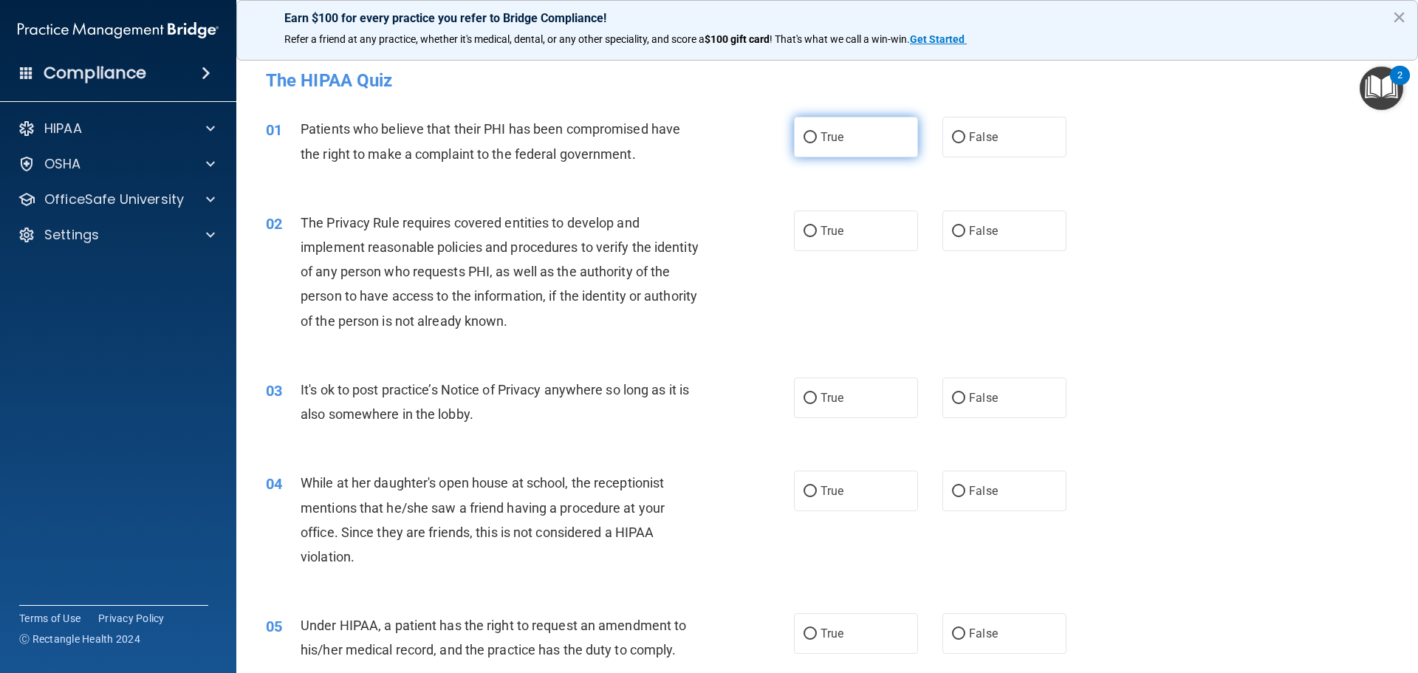
click at [821, 135] on span "True" at bounding box center [832, 137] width 23 height 14
click at [817, 135] on input "True" at bounding box center [810, 137] width 13 height 11
radio input "true"
click at [969, 488] on span "False" at bounding box center [983, 491] width 29 height 14
click at [965, 488] on input "False" at bounding box center [958, 491] width 13 height 11
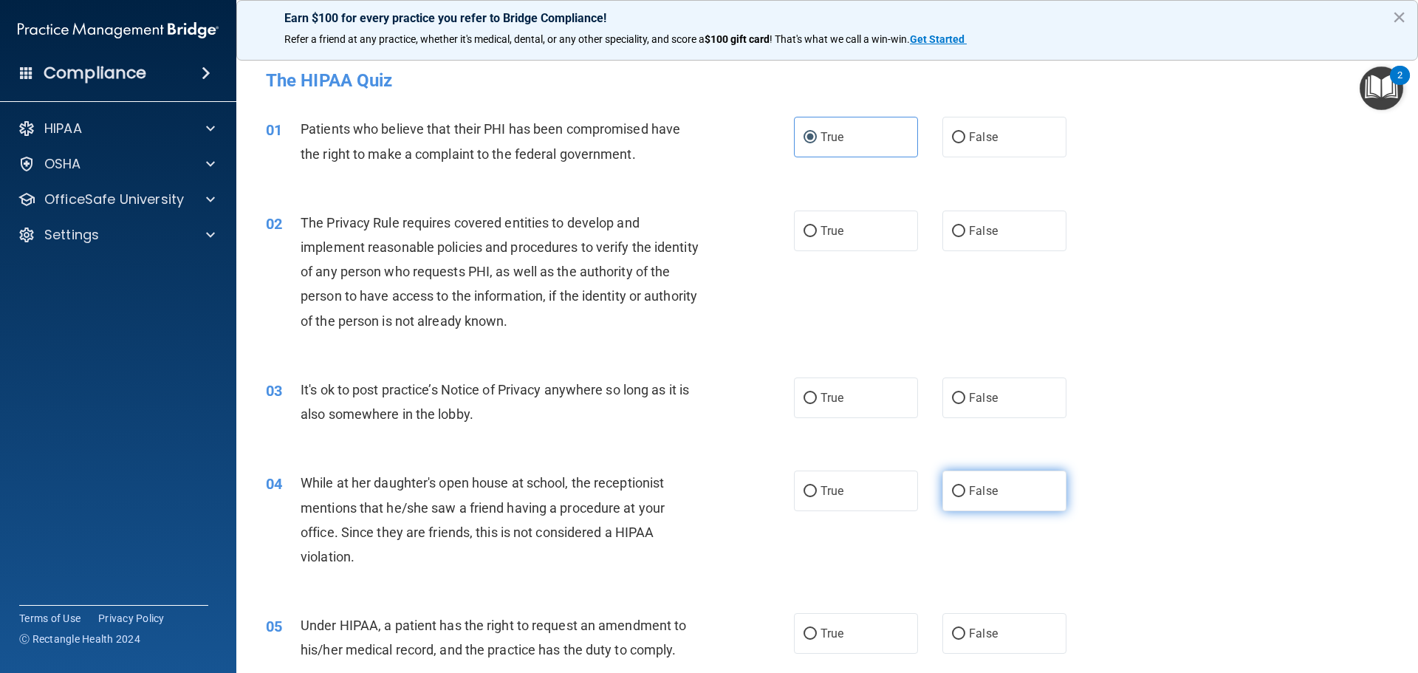
radio input "true"
click at [971, 222] on label "False" at bounding box center [1005, 231] width 124 height 41
click at [966, 226] on input "False" at bounding box center [958, 231] width 13 height 11
radio input "true"
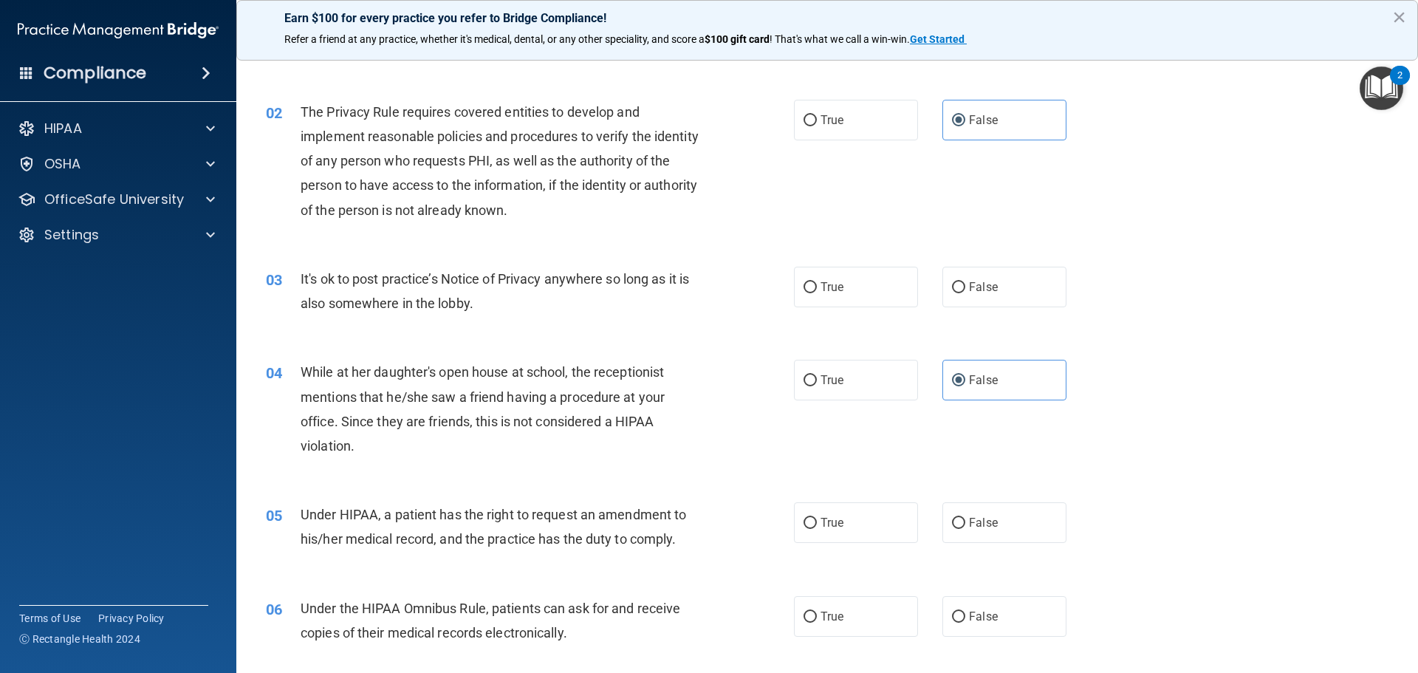
scroll to position [148, 0]
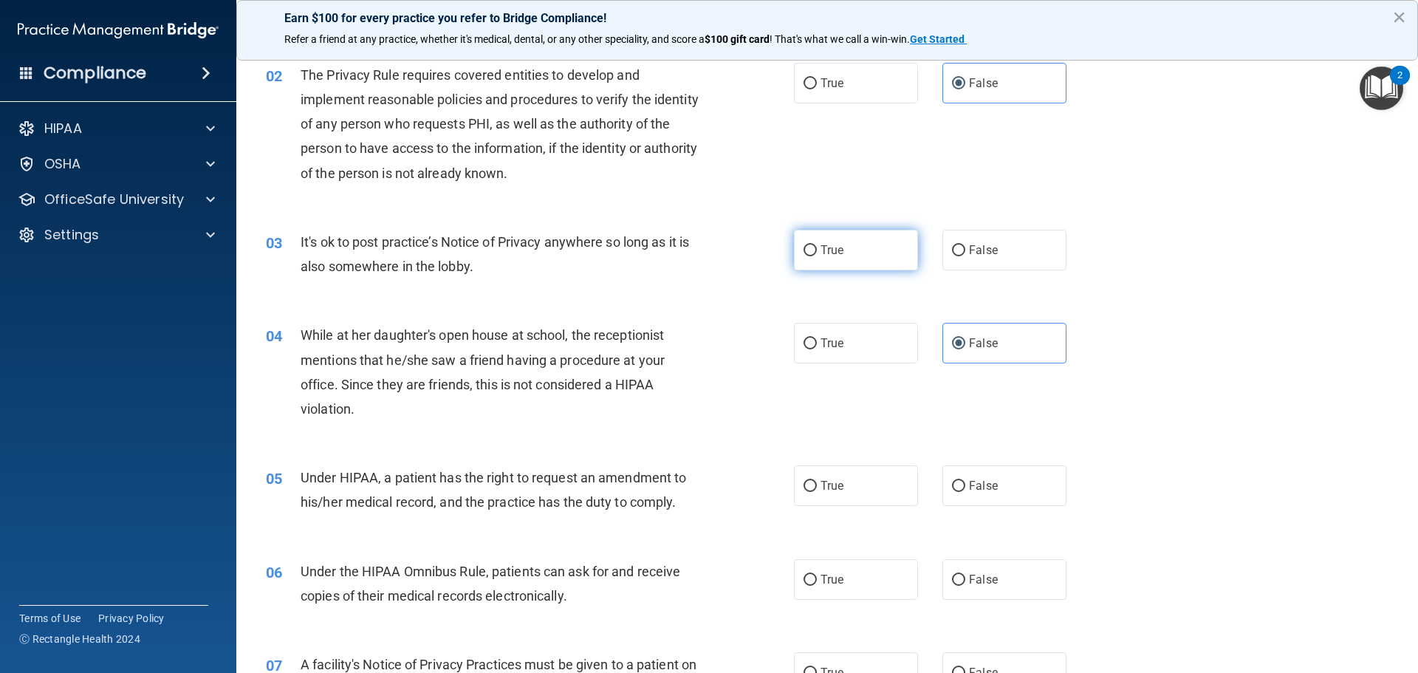
click at [829, 249] on span "True" at bounding box center [832, 250] width 23 height 14
click at [817, 249] on input "True" at bounding box center [810, 250] width 13 height 11
radio input "true"
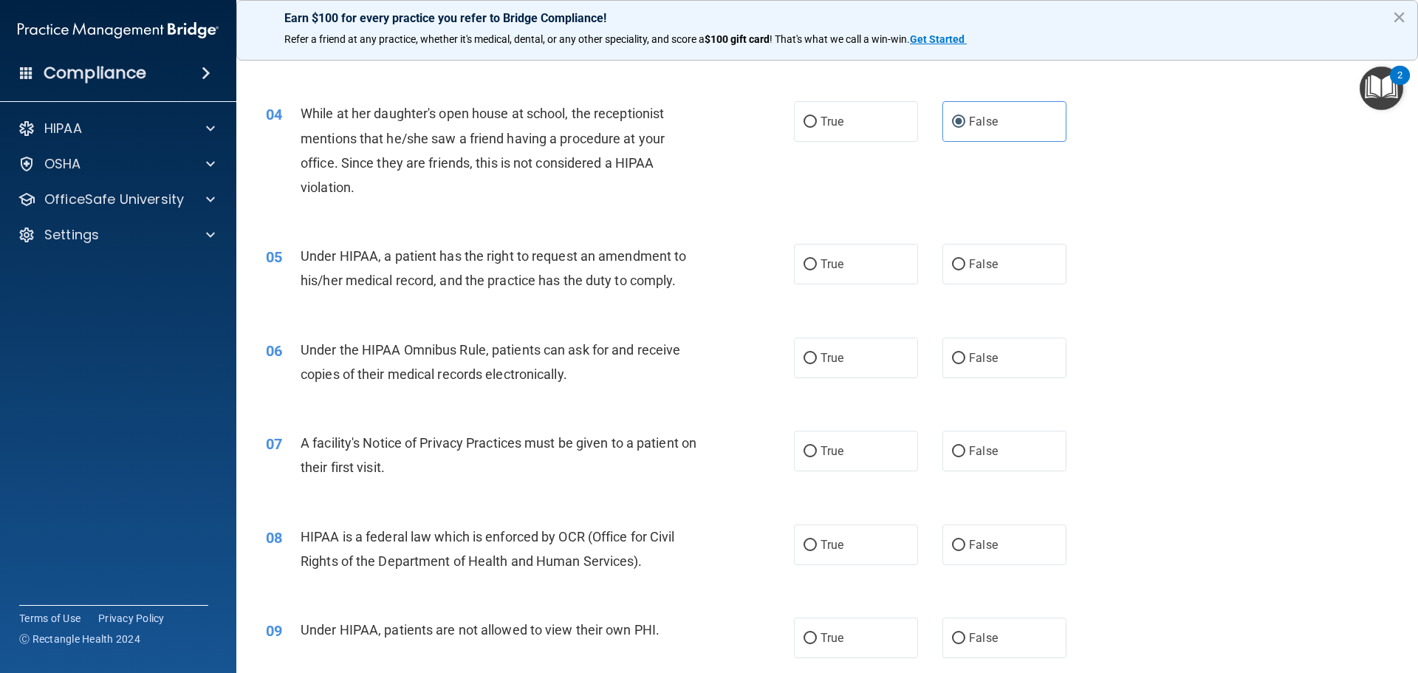
scroll to position [443, 0]
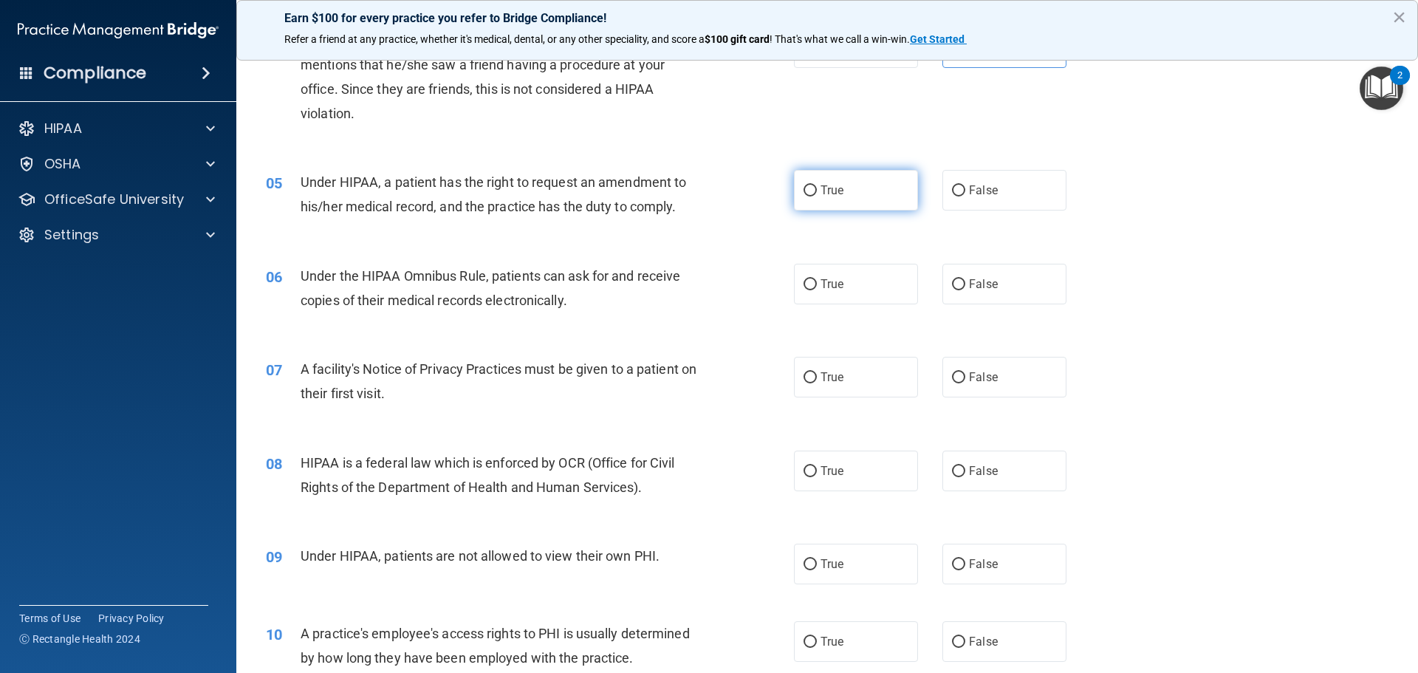
click at [802, 199] on label "True" at bounding box center [856, 190] width 124 height 41
click at [804, 197] on input "True" at bounding box center [810, 190] width 13 height 11
radio input "true"
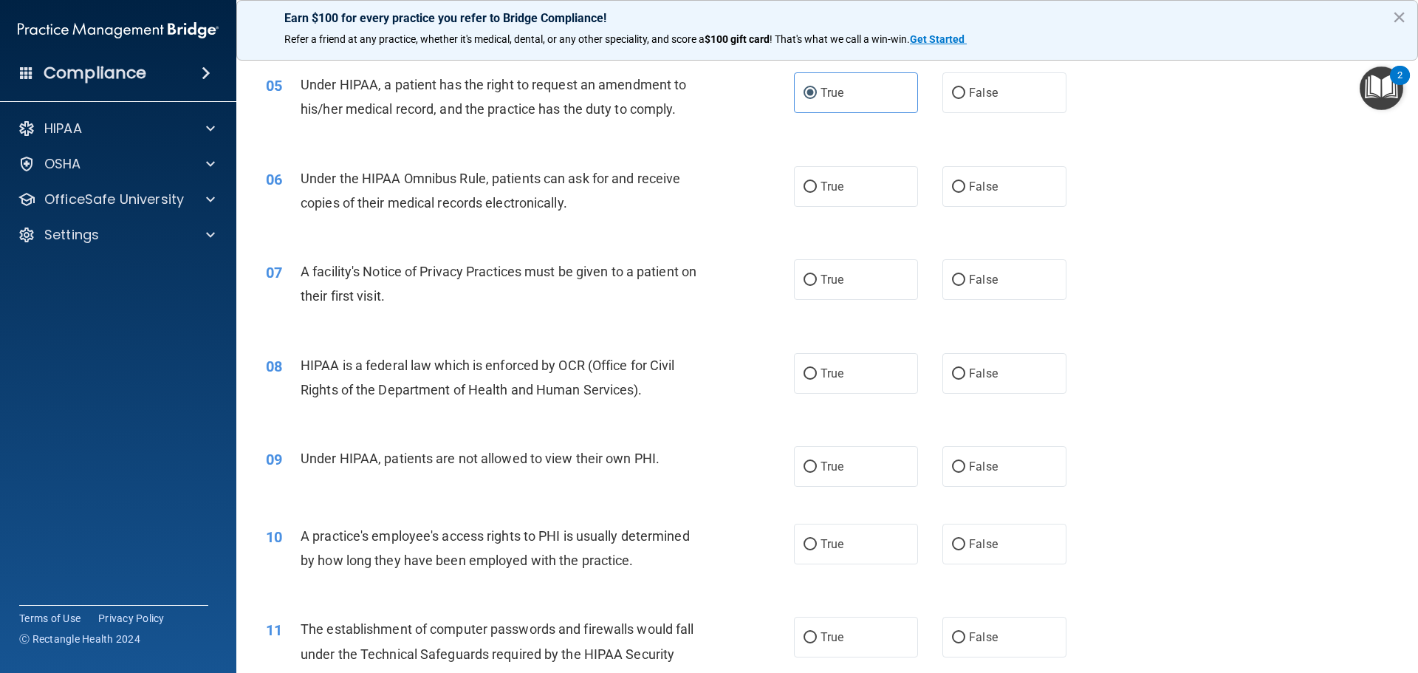
scroll to position [591, 0]
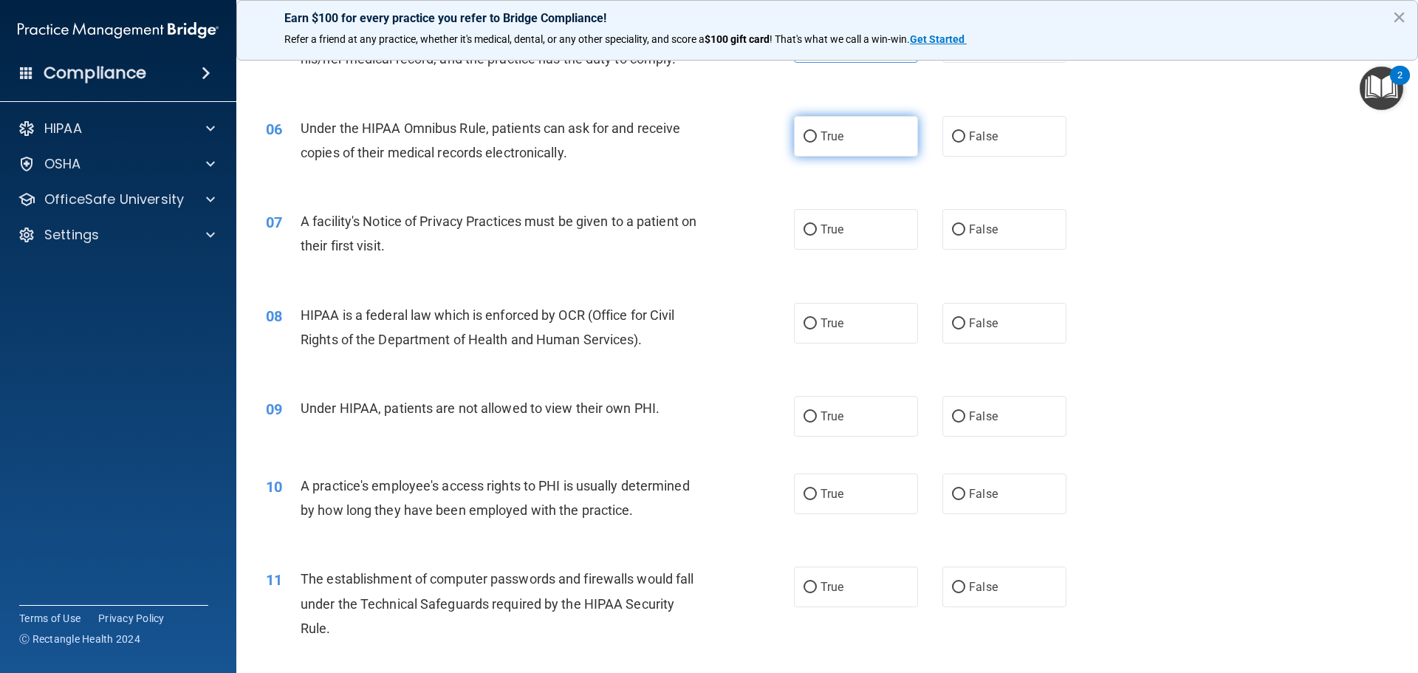
click at [808, 134] on input "True" at bounding box center [810, 136] width 13 height 11
radio input "true"
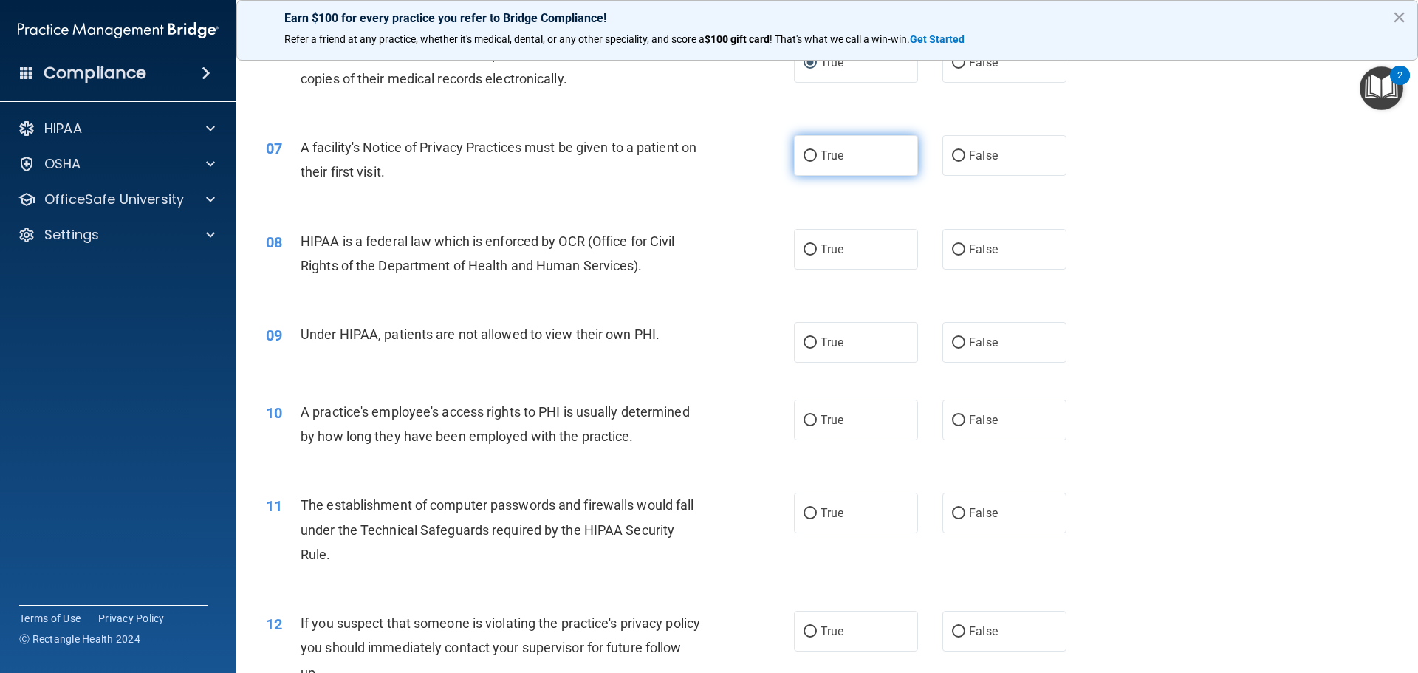
click at [802, 165] on label "True" at bounding box center [856, 155] width 124 height 41
click at [804, 162] on input "True" at bounding box center [810, 156] width 13 height 11
radio input "true"
click at [804, 250] on input "True" at bounding box center [810, 250] width 13 height 11
radio input "true"
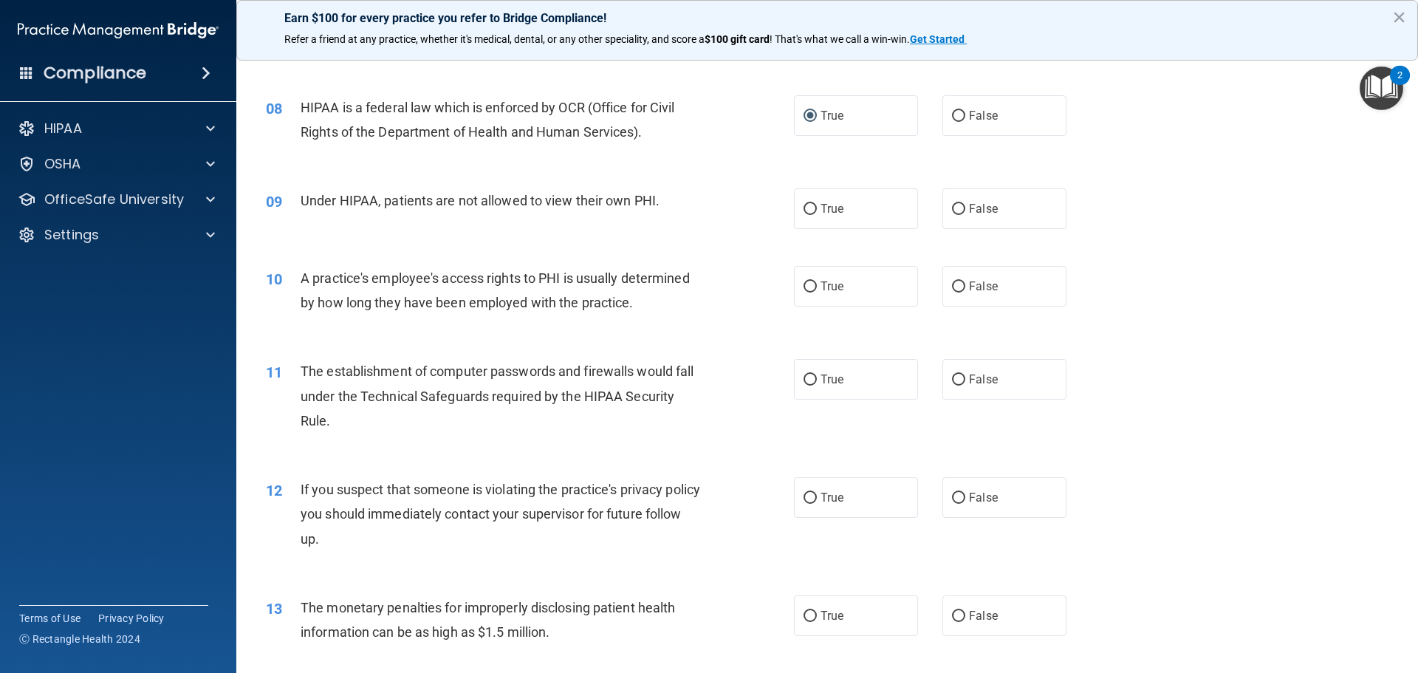
scroll to position [813, 0]
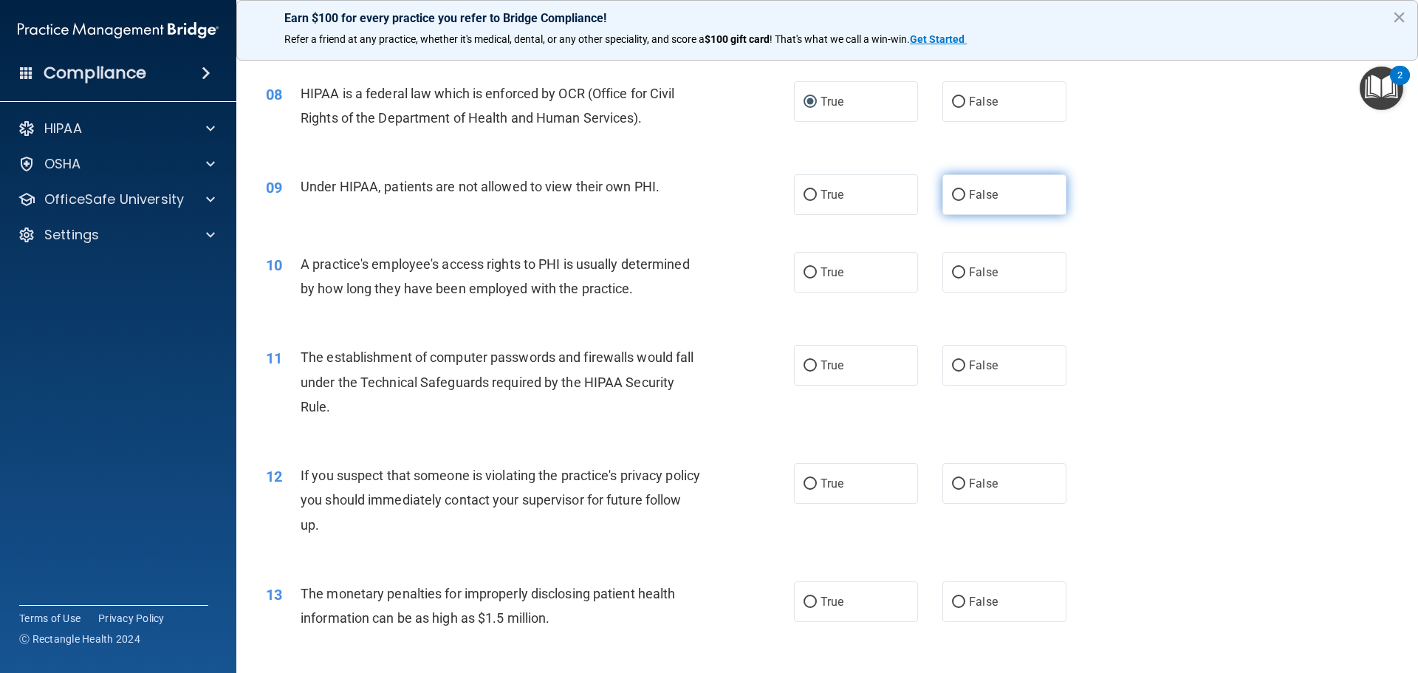
click at [955, 203] on label "False" at bounding box center [1005, 194] width 124 height 41
click at [955, 201] on input "False" at bounding box center [958, 195] width 13 height 11
radio input "true"
click at [951, 284] on label "False" at bounding box center [1005, 272] width 124 height 41
click at [952, 279] on input "False" at bounding box center [958, 272] width 13 height 11
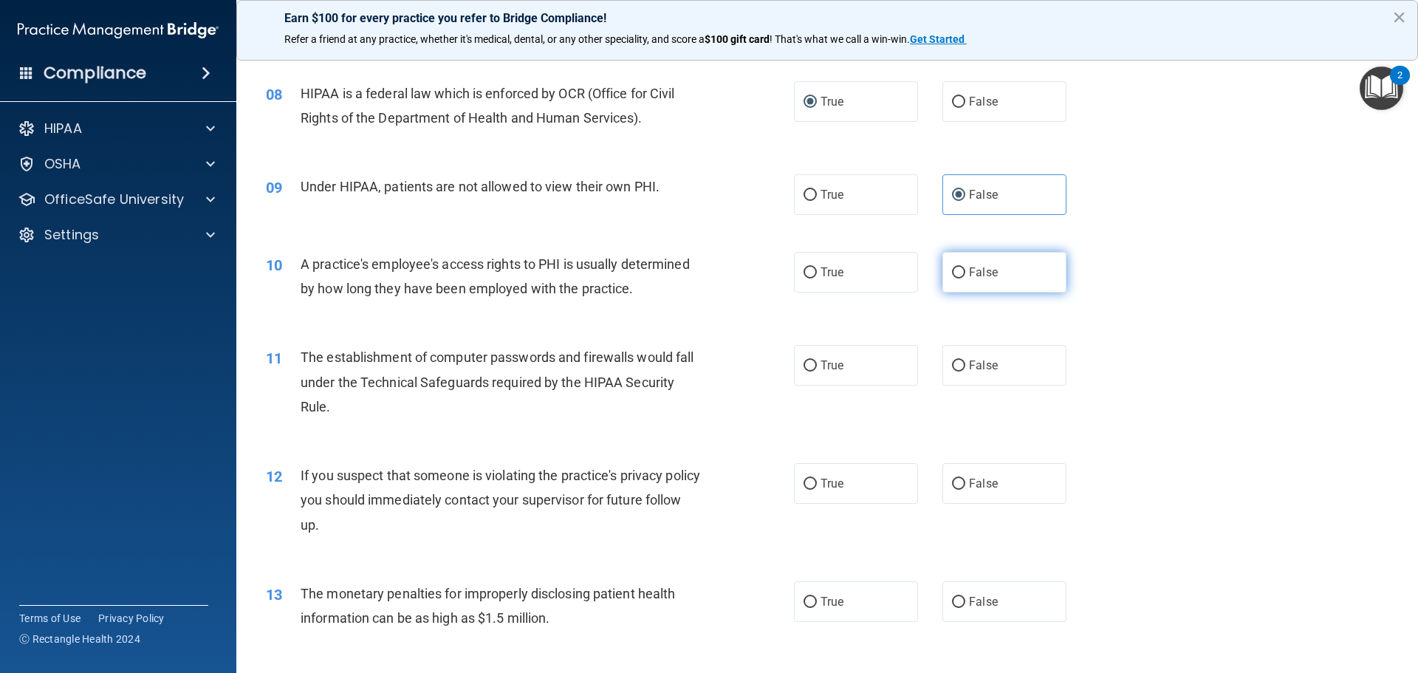
radio input "true"
click at [821, 369] on span "True" at bounding box center [832, 365] width 23 height 14
click at [817, 369] on input "True" at bounding box center [810, 366] width 13 height 11
radio input "true"
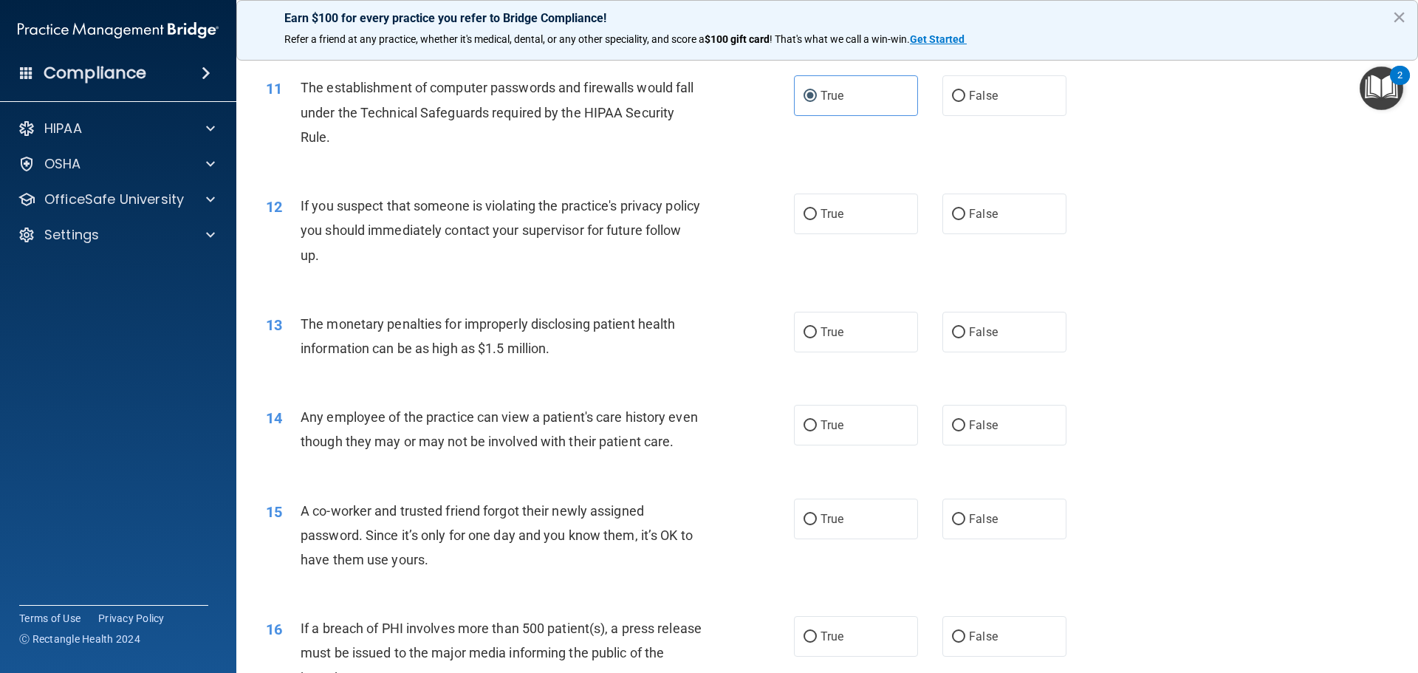
scroll to position [1108, 0]
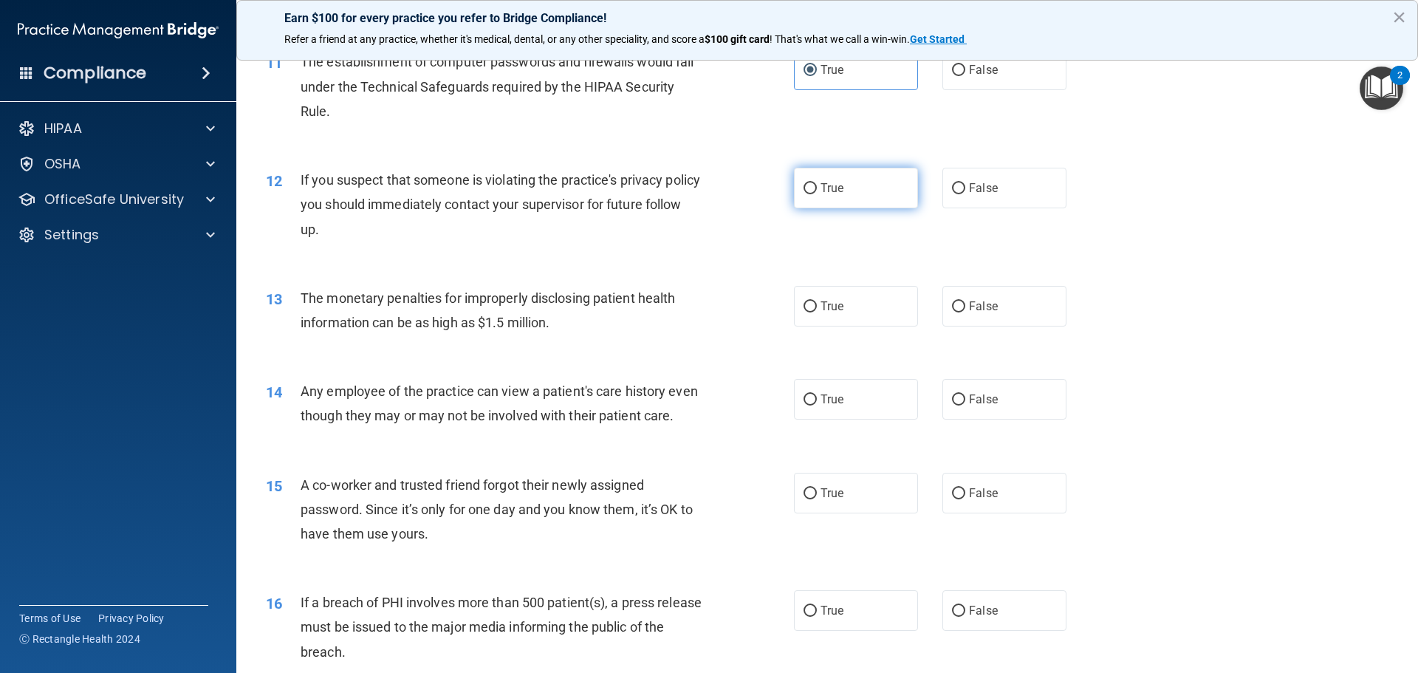
click at [808, 194] on input "True" at bounding box center [810, 188] width 13 height 11
radio input "true"
click at [847, 310] on label "True" at bounding box center [856, 306] width 124 height 41
click at [817, 310] on input "True" at bounding box center [810, 306] width 13 height 11
radio input "true"
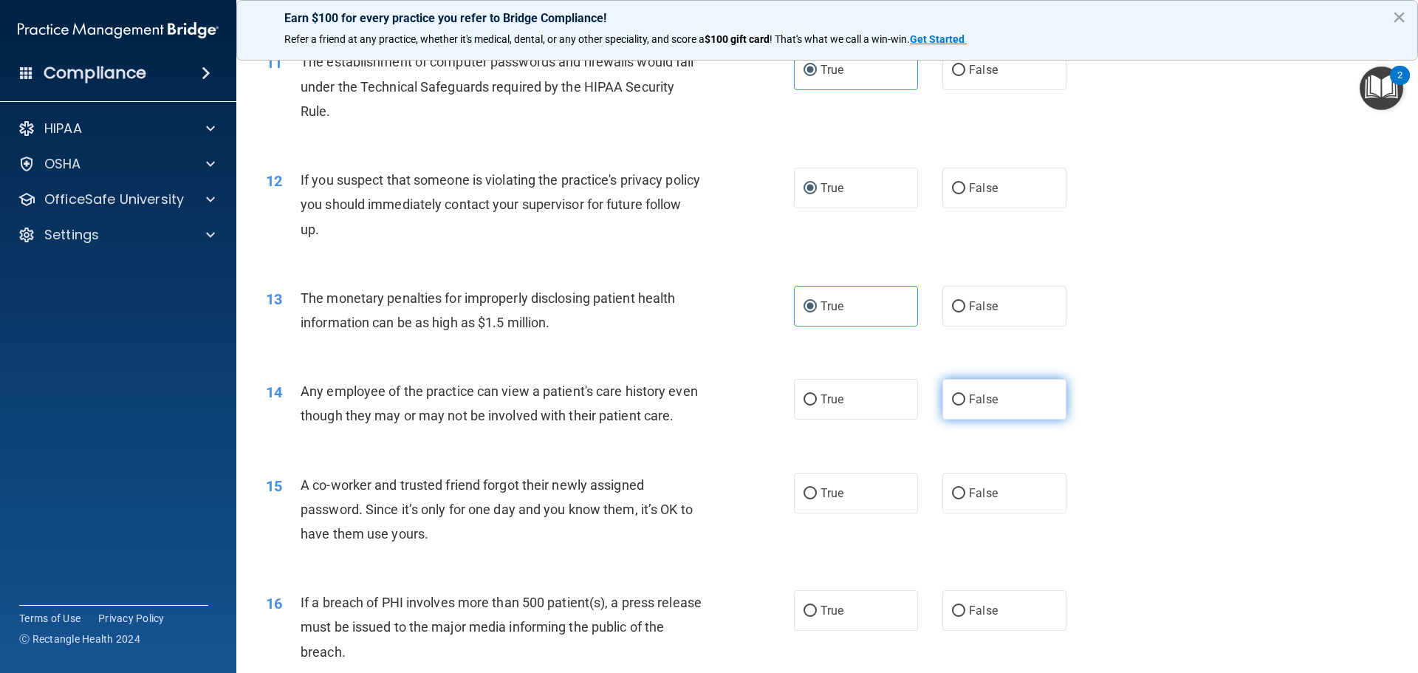
click at [963, 389] on label "False" at bounding box center [1005, 399] width 124 height 41
click at [963, 394] on input "False" at bounding box center [958, 399] width 13 height 11
radio input "true"
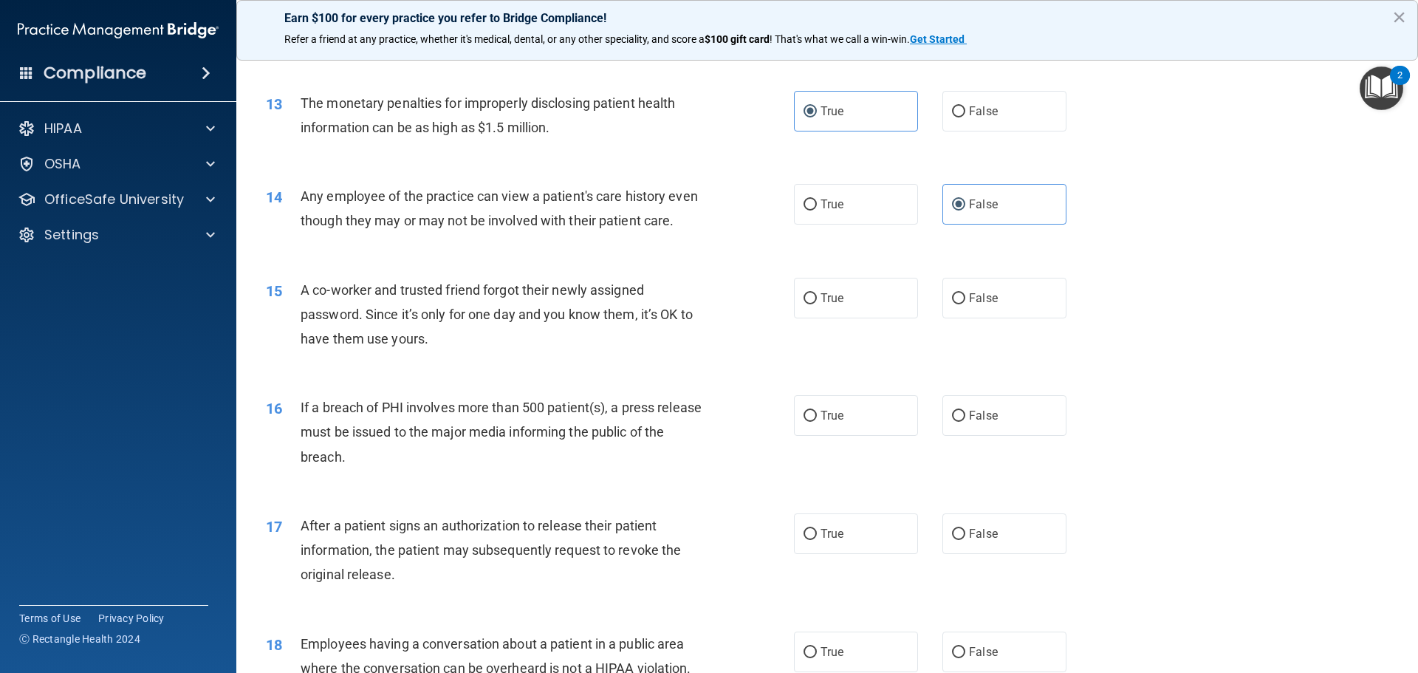
scroll to position [1330, 0]
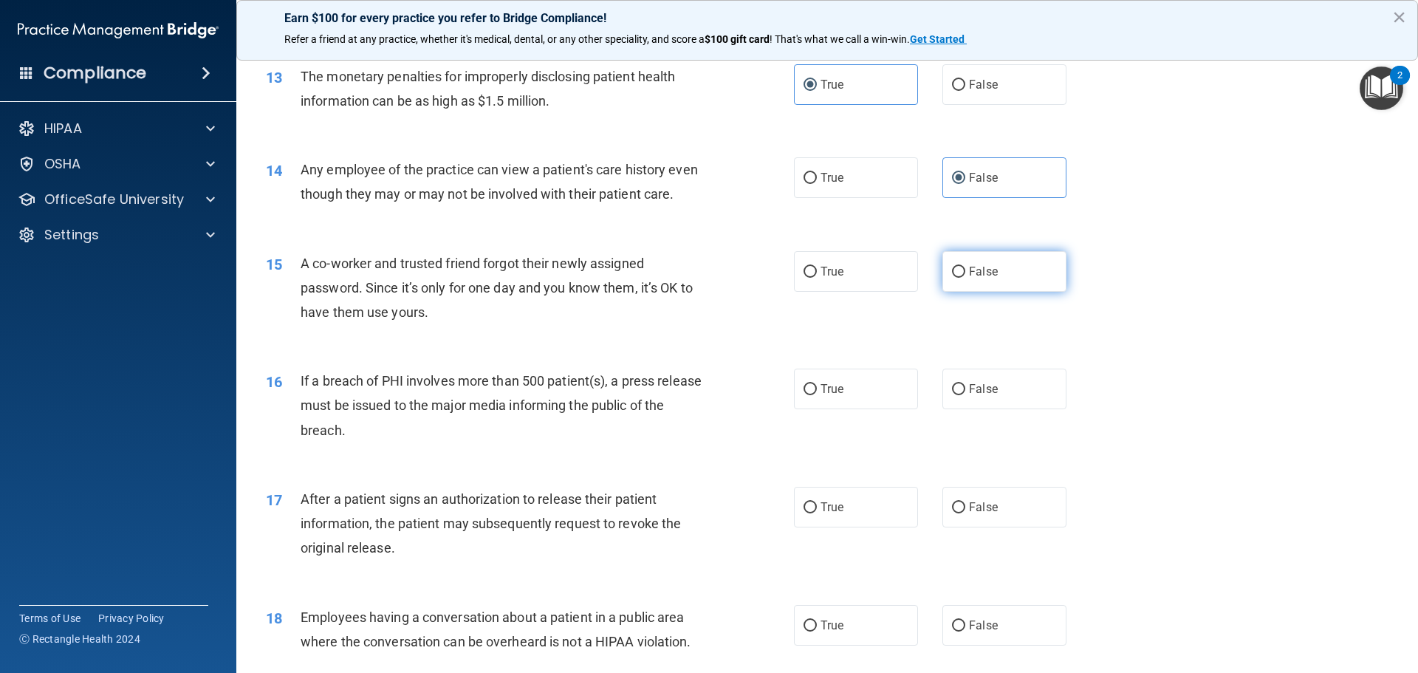
click at [957, 278] on input "False" at bounding box center [958, 272] width 13 height 11
radio input "true"
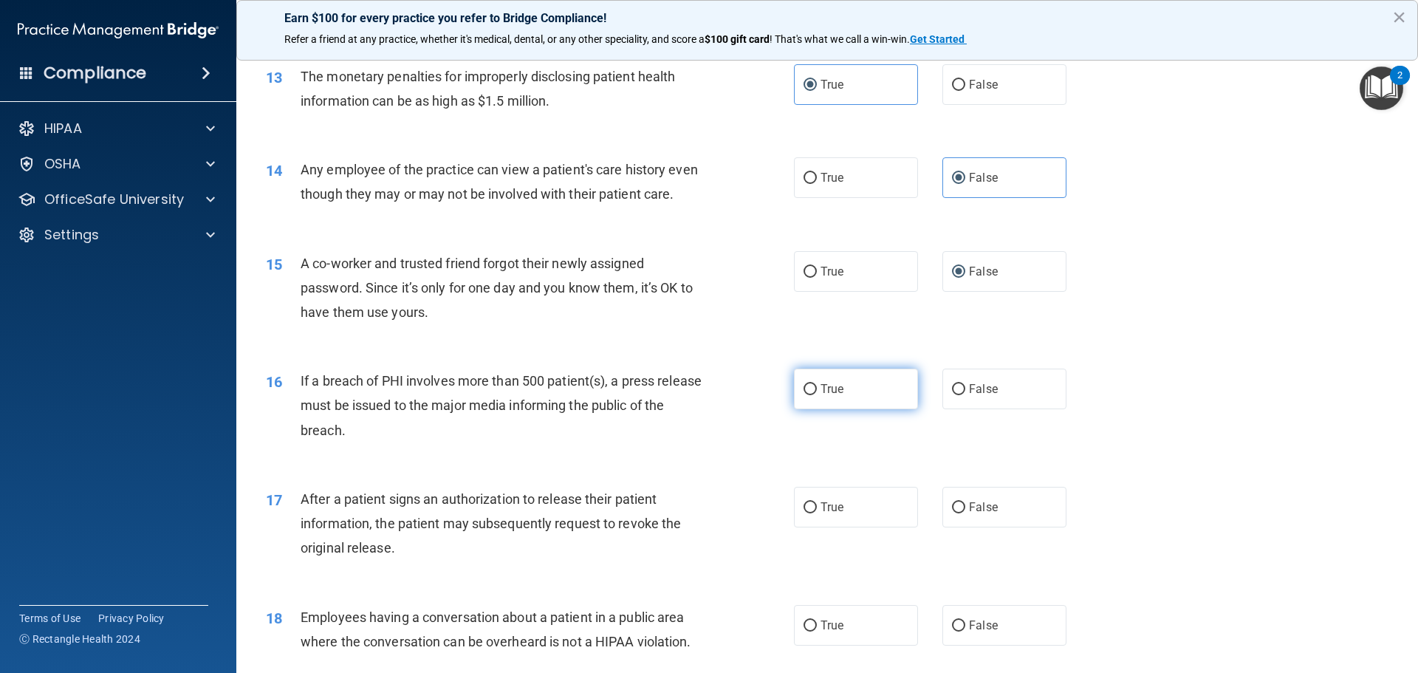
click at [821, 396] on span "True" at bounding box center [832, 389] width 23 height 14
click at [816, 395] on input "True" at bounding box center [810, 389] width 13 height 11
radio input "true"
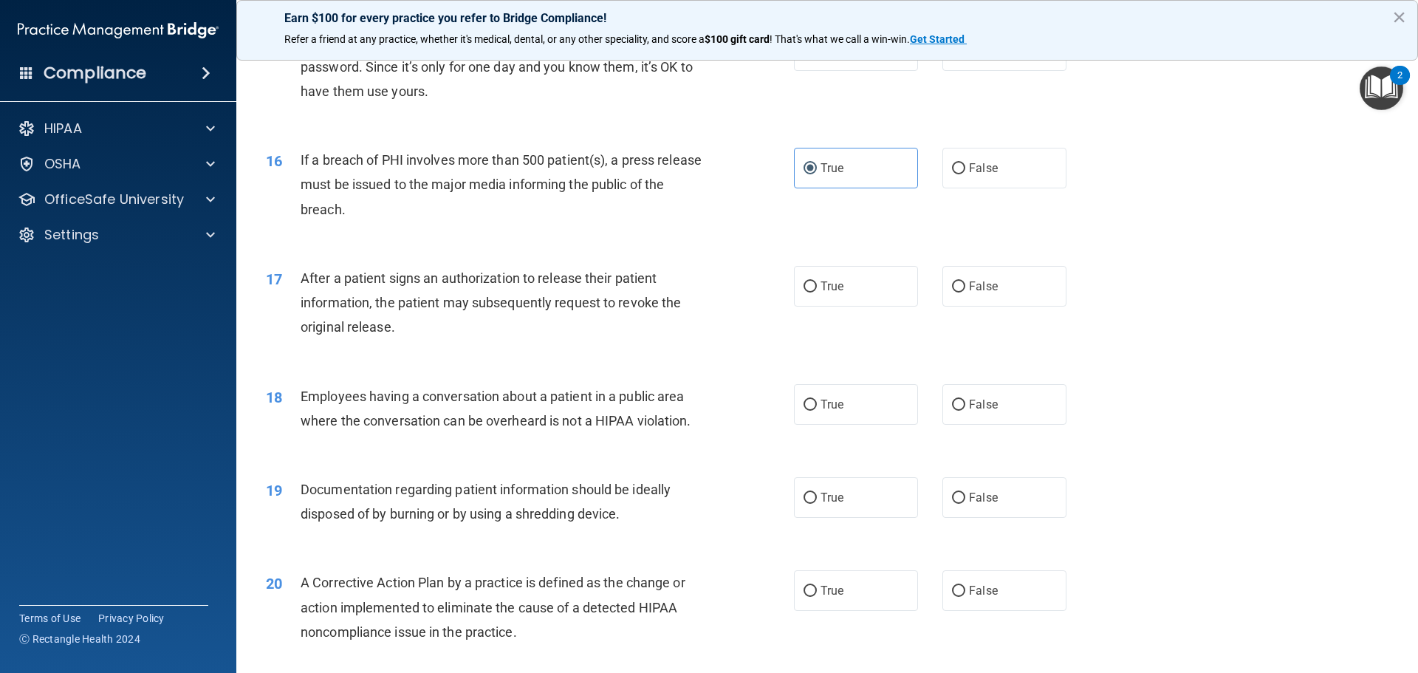
scroll to position [1551, 0]
click at [980, 293] on span "False" at bounding box center [983, 286] width 29 height 14
click at [966, 292] on input "False" at bounding box center [958, 286] width 13 height 11
radio input "true"
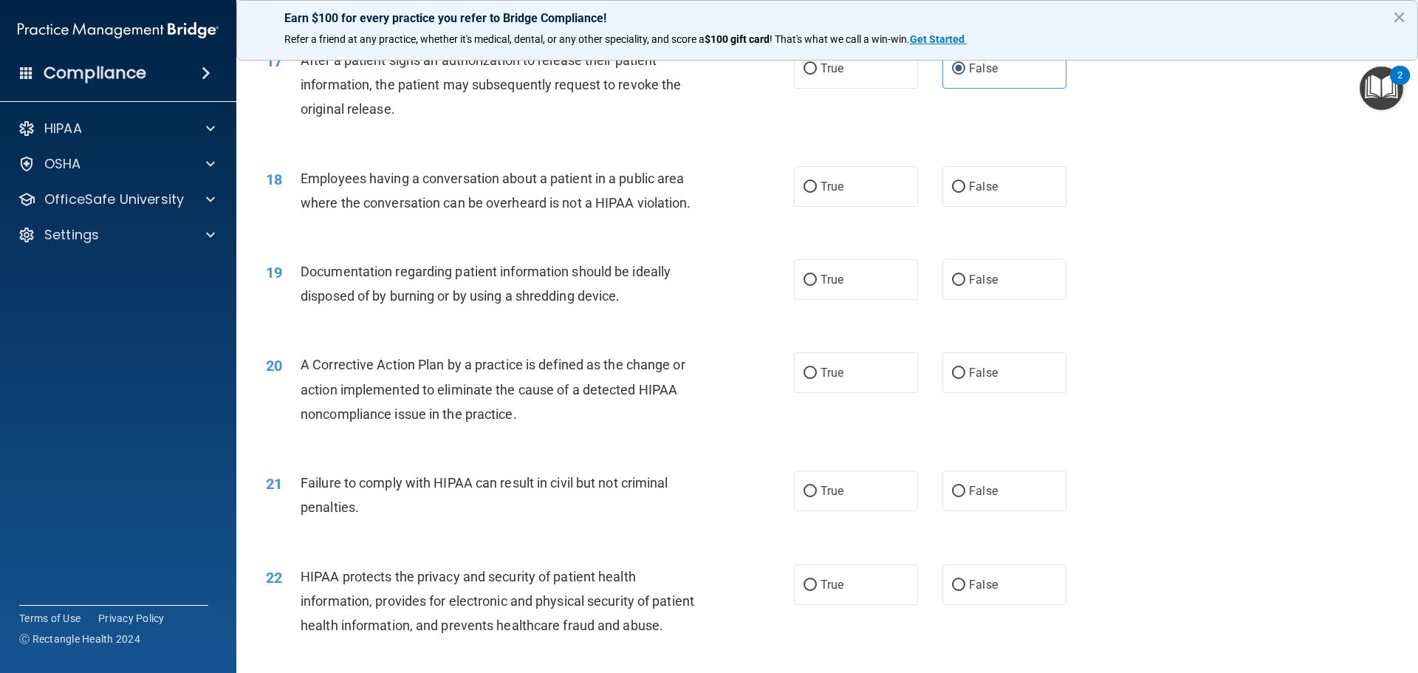
scroll to position [1773, 0]
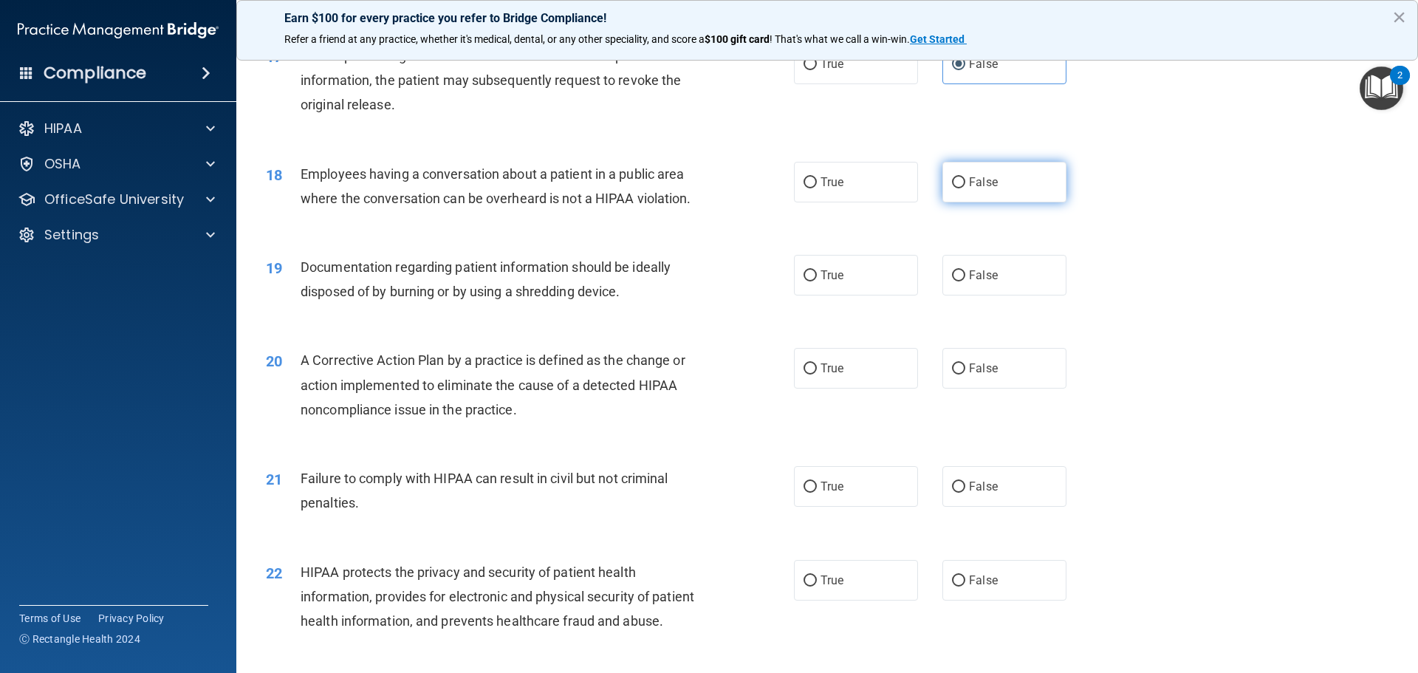
click at [979, 199] on label "False" at bounding box center [1005, 182] width 124 height 41
click at [966, 188] on input "False" at bounding box center [958, 182] width 13 height 11
radio input "true"
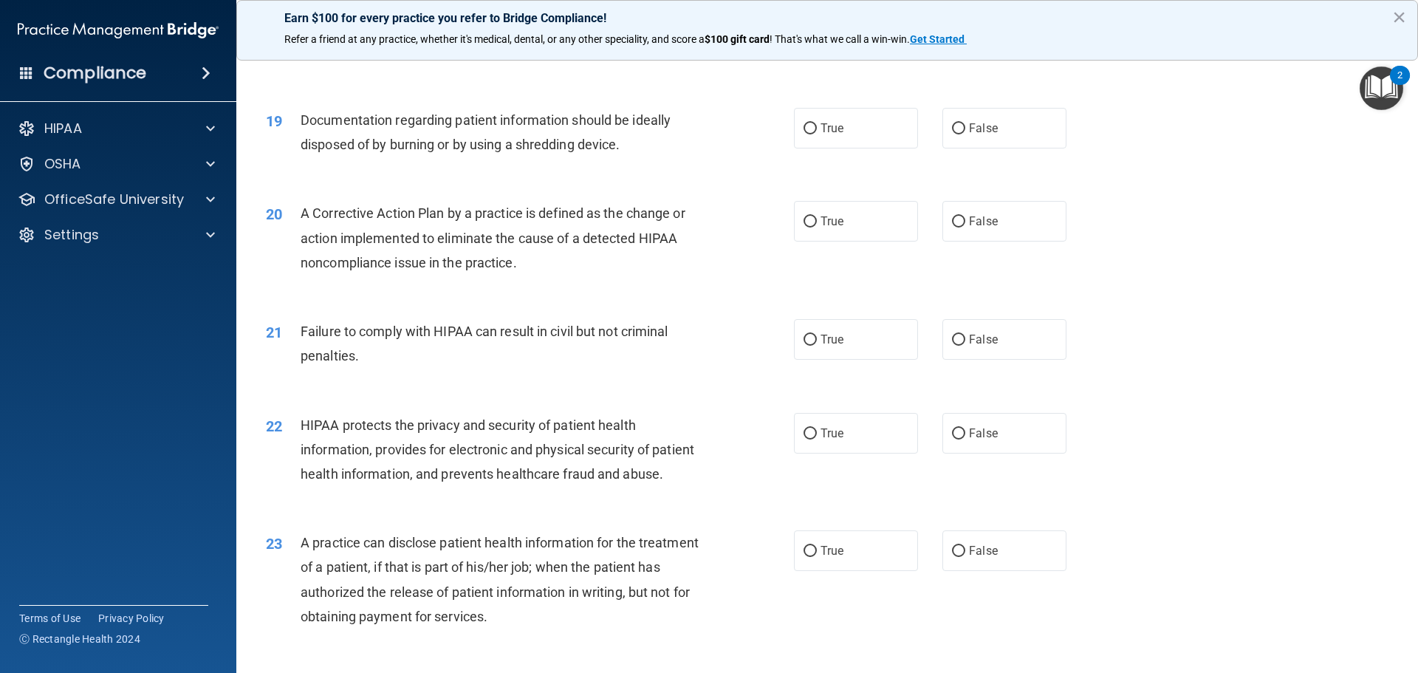
scroll to position [1921, 0]
click at [848, 148] on label "True" at bounding box center [856, 127] width 124 height 41
click at [817, 134] on input "True" at bounding box center [810, 128] width 13 height 11
radio input "true"
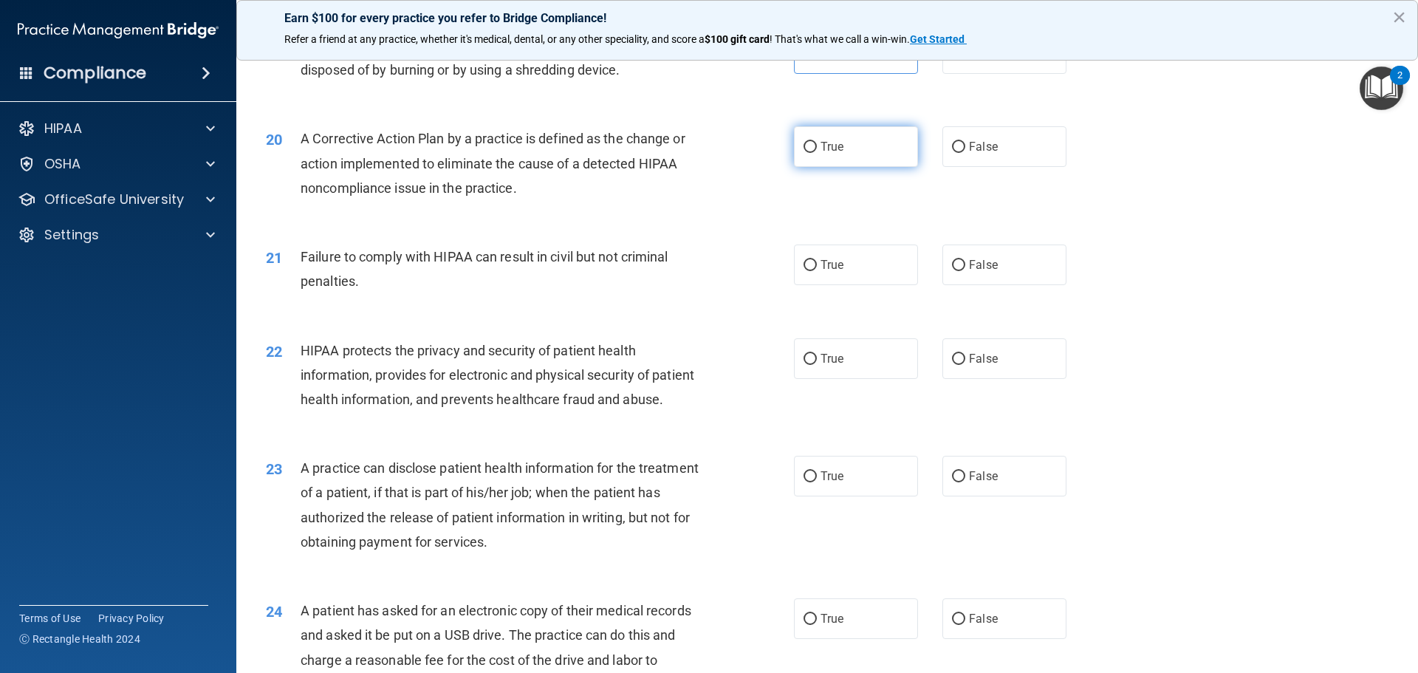
click at [896, 167] on label "True" at bounding box center [856, 146] width 124 height 41
click at [817, 153] on input "True" at bounding box center [810, 147] width 13 height 11
radio input "true"
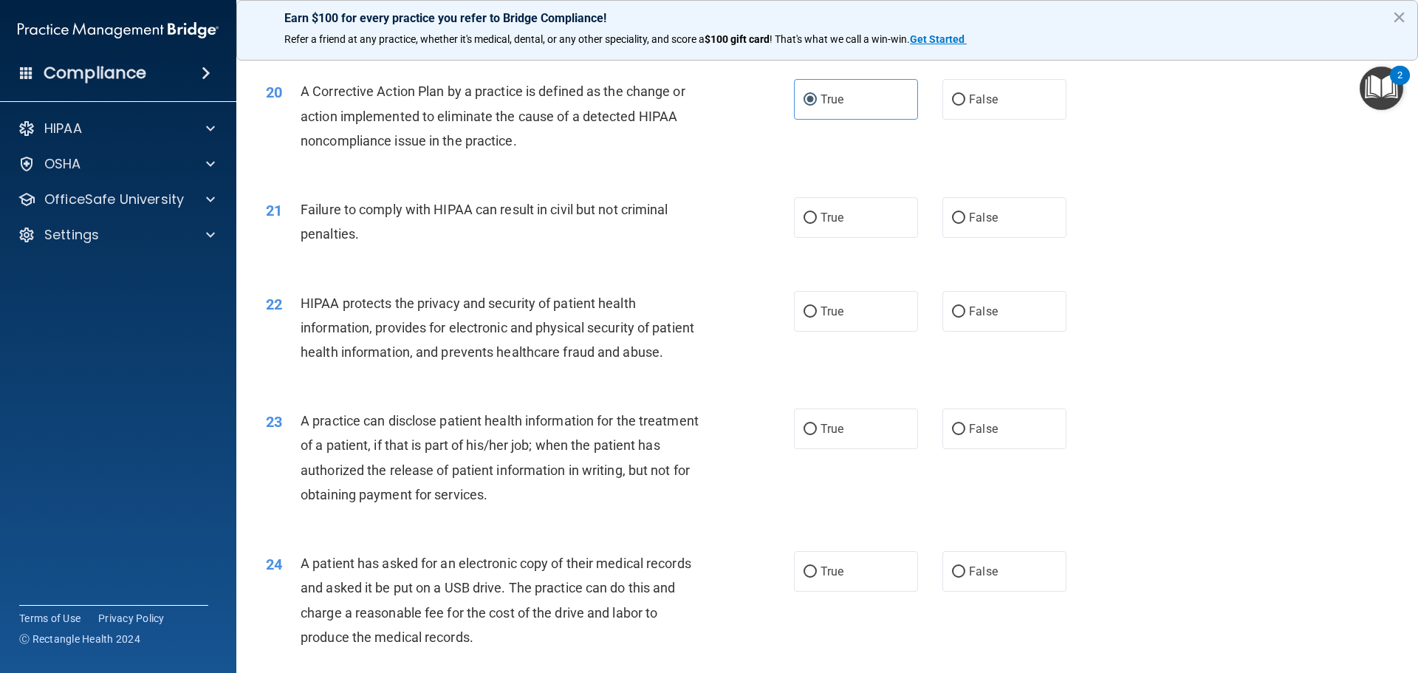
scroll to position [2068, 0]
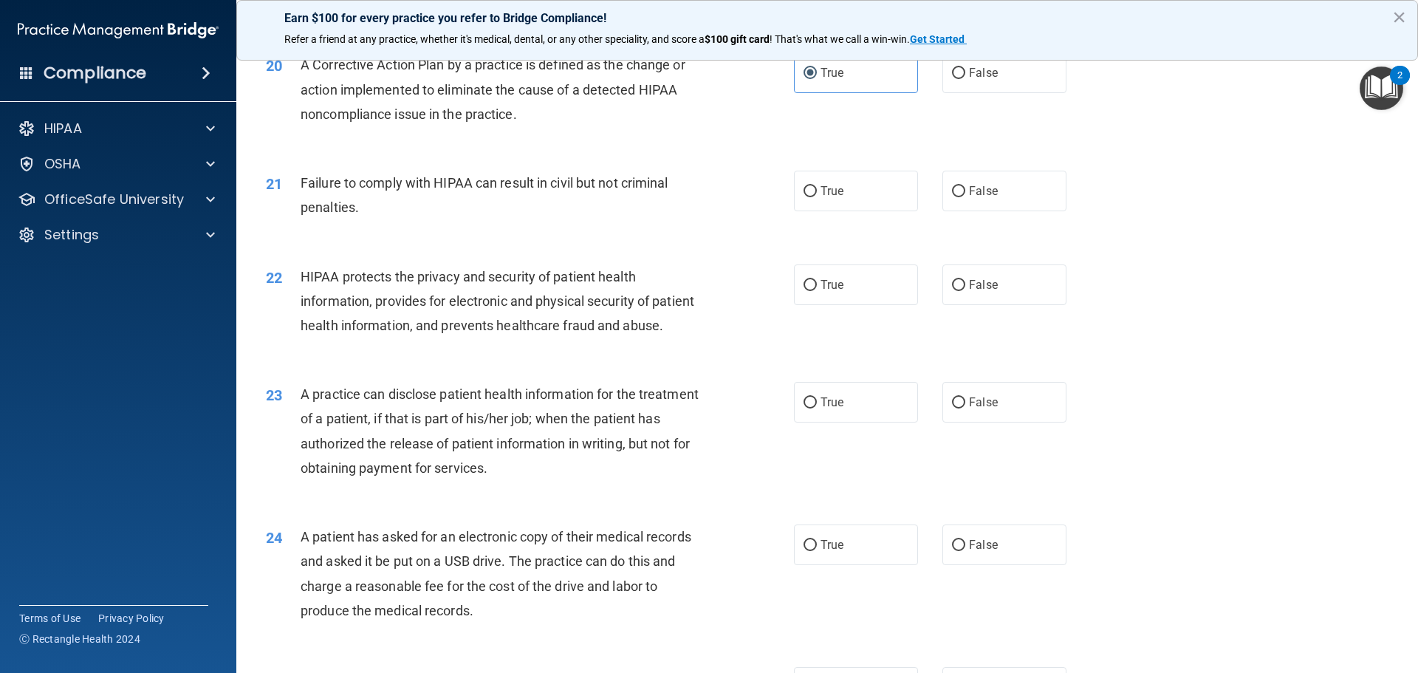
click at [915, 211] on div "True False" at bounding box center [943, 191] width 298 height 41
click at [943, 211] on label "False" at bounding box center [1005, 191] width 124 height 41
click at [952, 197] on input "False" at bounding box center [958, 191] width 13 height 11
radio input "true"
click at [847, 305] on label "True" at bounding box center [856, 284] width 124 height 41
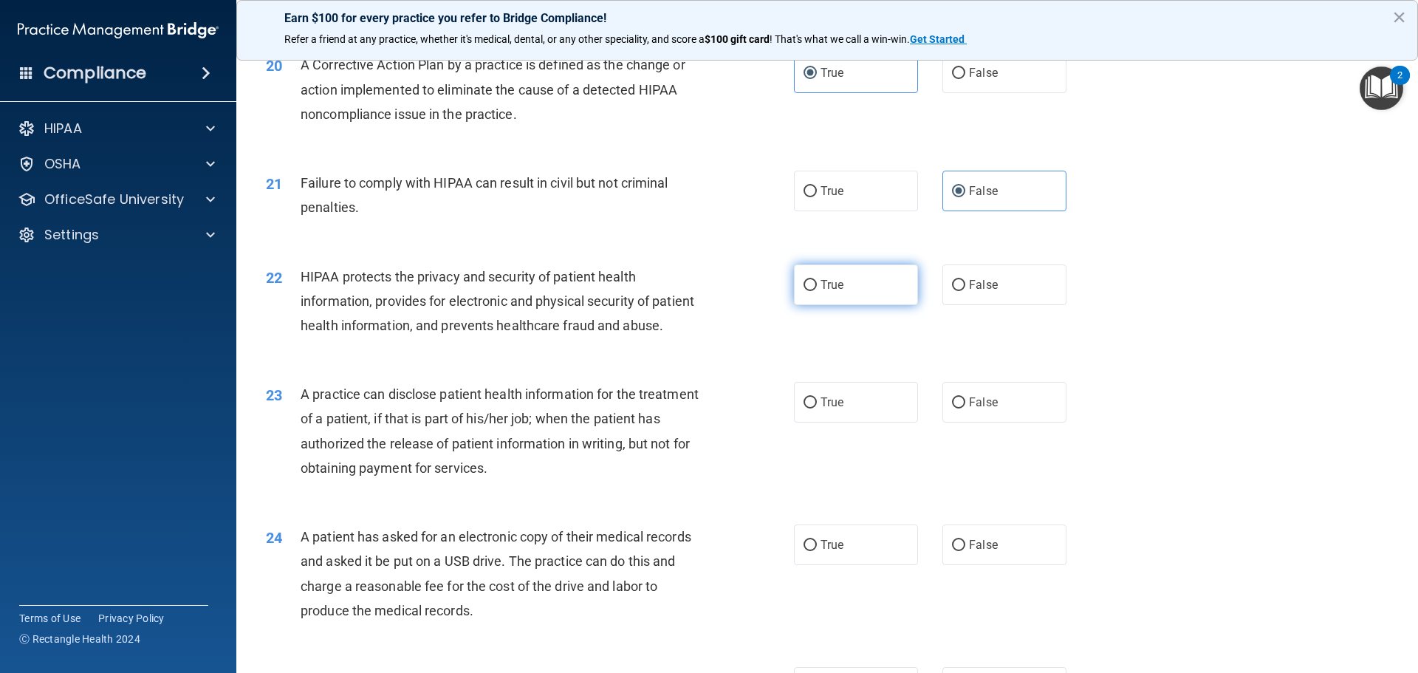
click at [817, 291] on input "True" at bounding box center [810, 285] width 13 height 11
radio input "true"
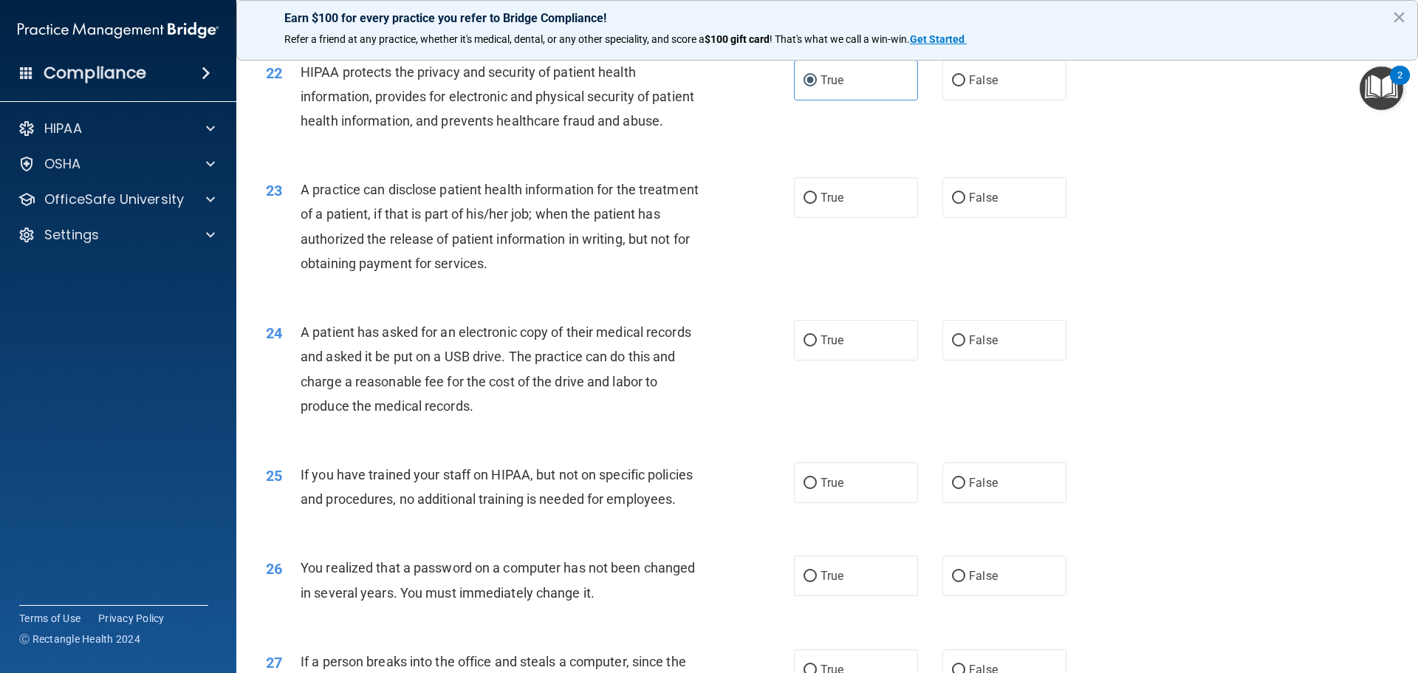
scroll to position [2290, 0]
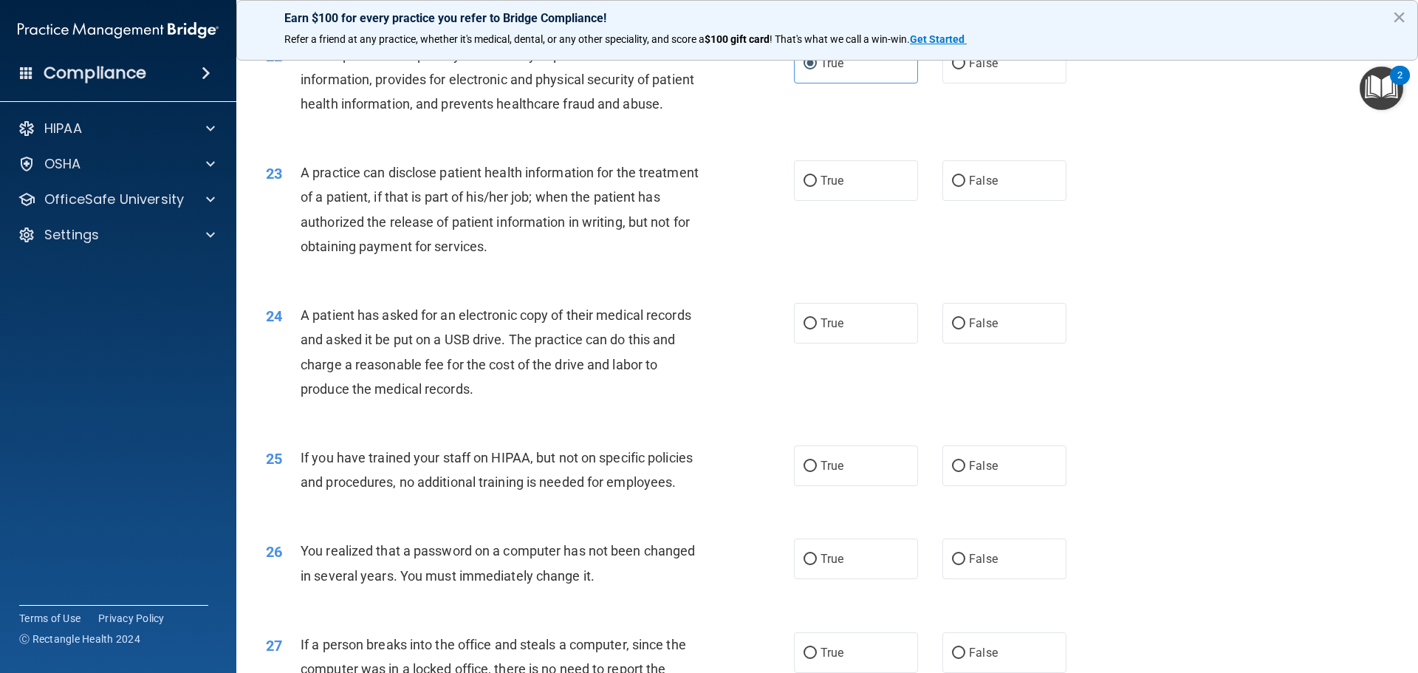
click at [923, 201] on div "True False" at bounding box center [943, 180] width 298 height 41
click at [975, 188] on span "False" at bounding box center [983, 181] width 29 height 14
click at [966, 187] on input "False" at bounding box center [958, 181] width 13 height 11
radio input "true"
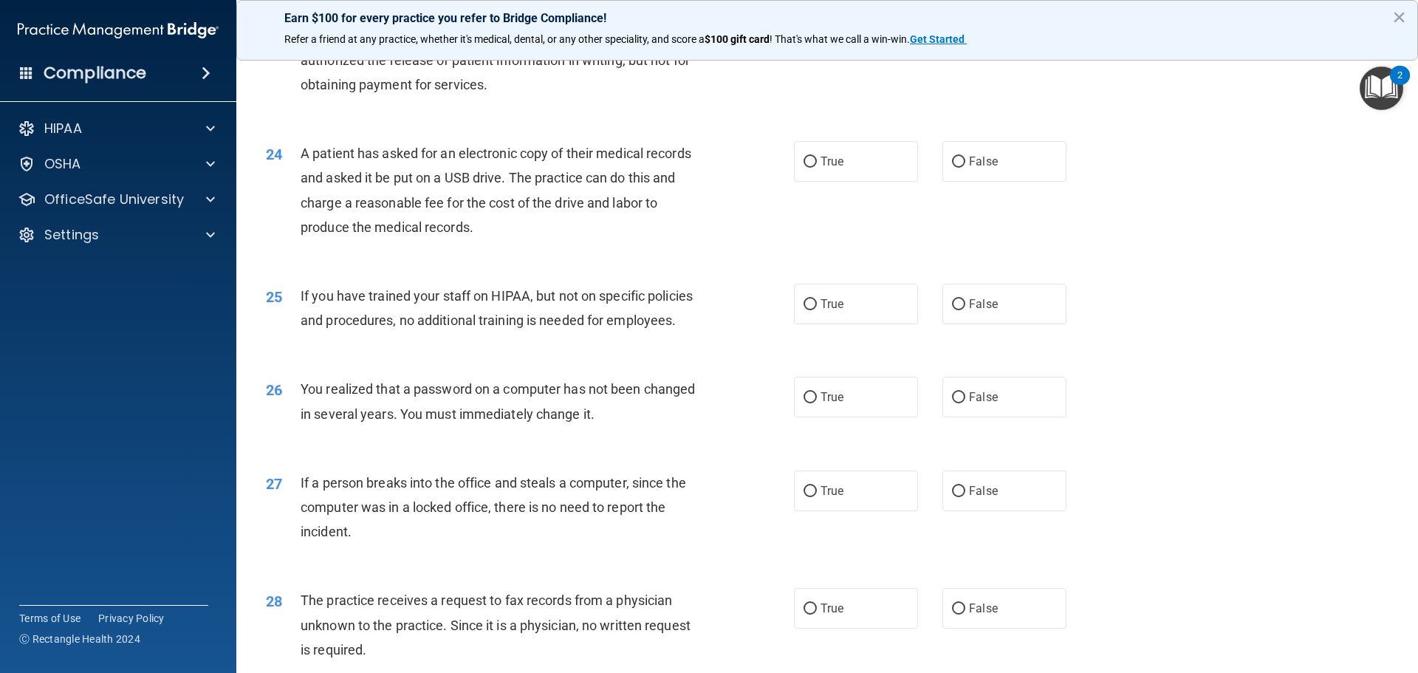
scroll to position [2512, 0]
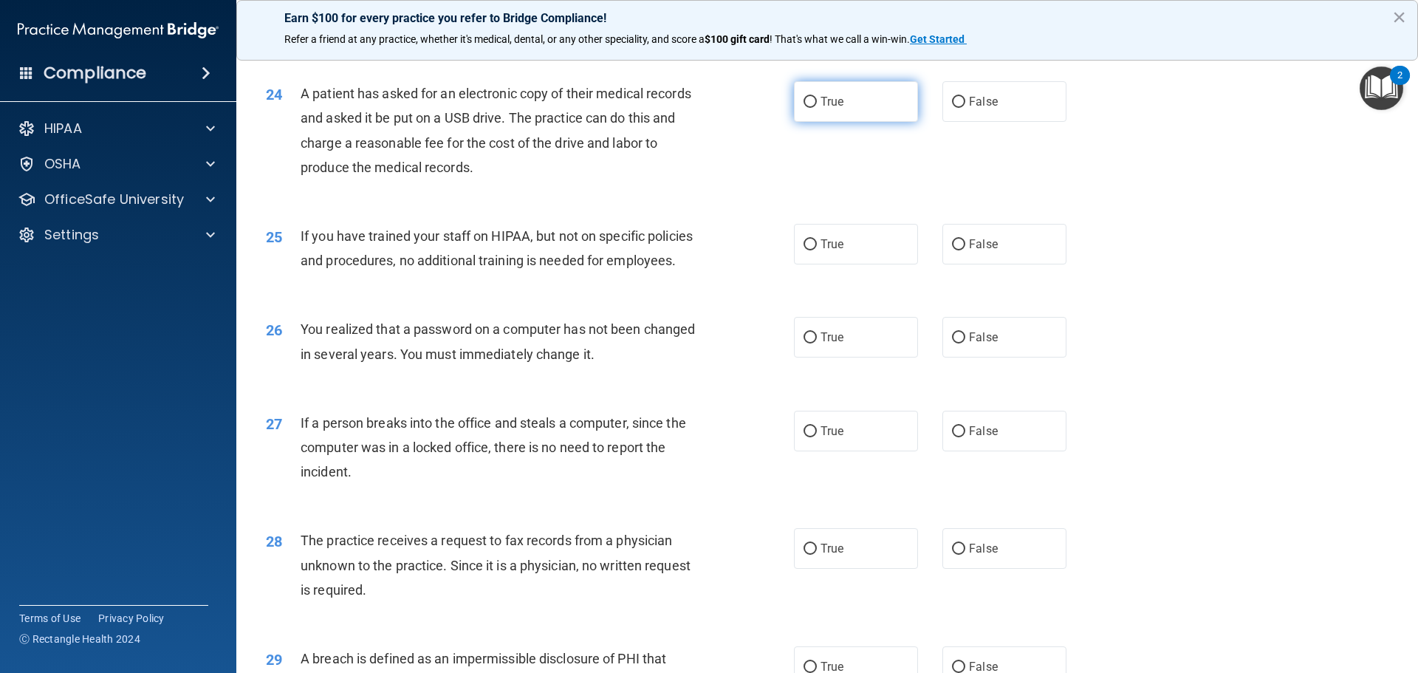
click at [869, 122] on label "True" at bounding box center [856, 101] width 124 height 41
click at [817, 108] on input "True" at bounding box center [810, 102] width 13 height 11
radio input "true"
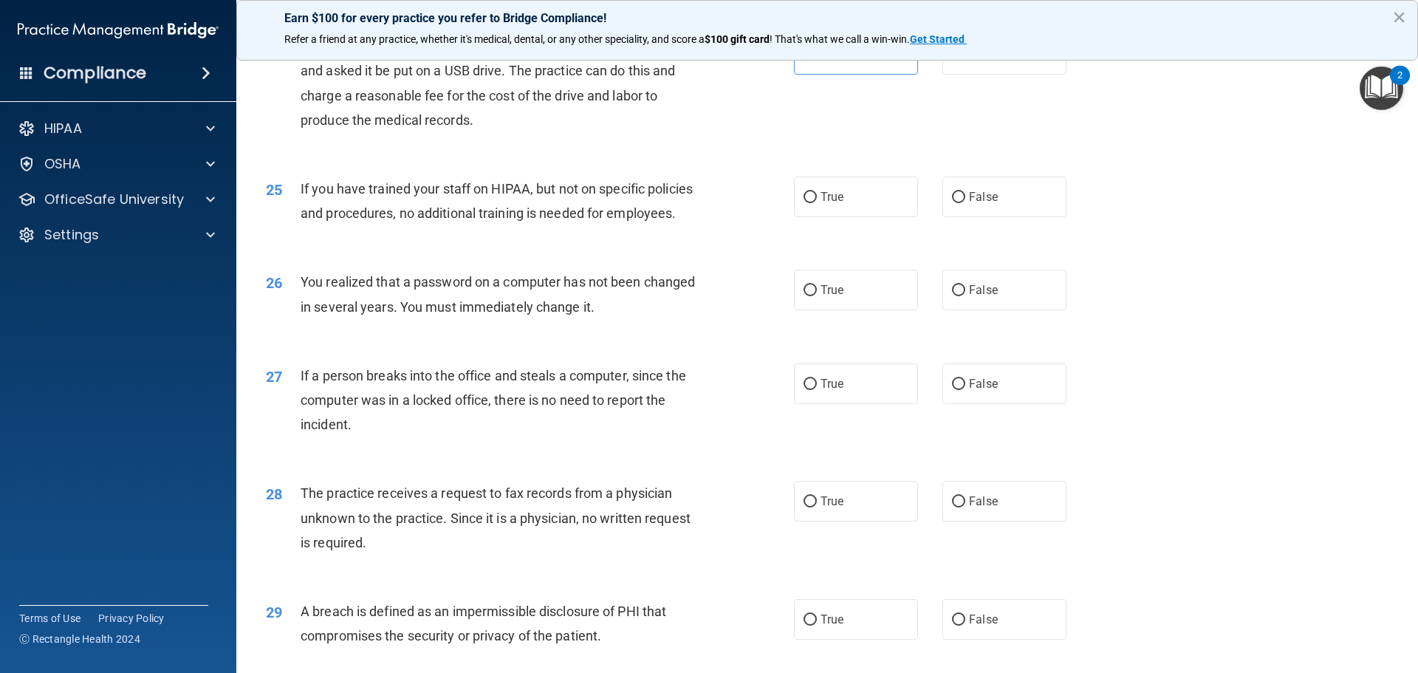
scroll to position [2586, 0]
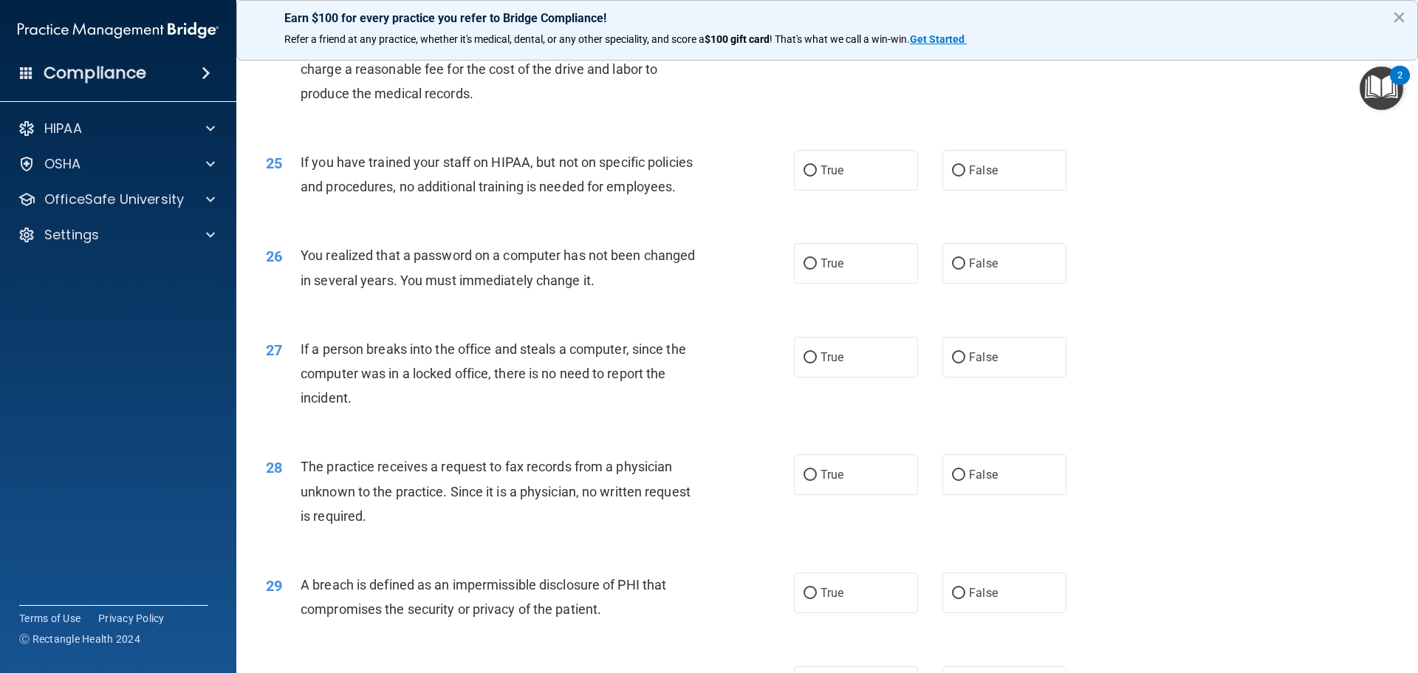
click at [926, 191] on div "True False" at bounding box center [943, 170] width 298 height 41
click at [1009, 191] on label "False" at bounding box center [1005, 170] width 124 height 41
click at [966, 177] on input "False" at bounding box center [958, 170] width 13 height 11
radio input "true"
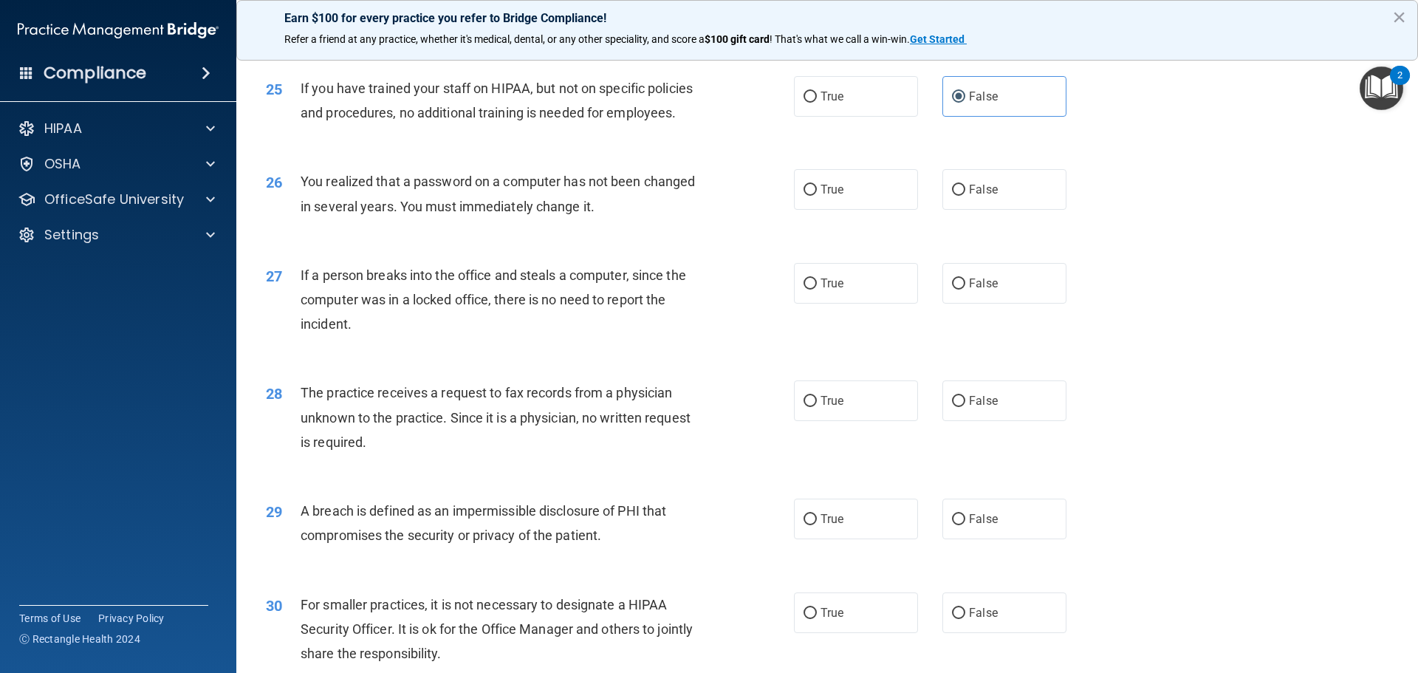
scroll to position [2733, 0]
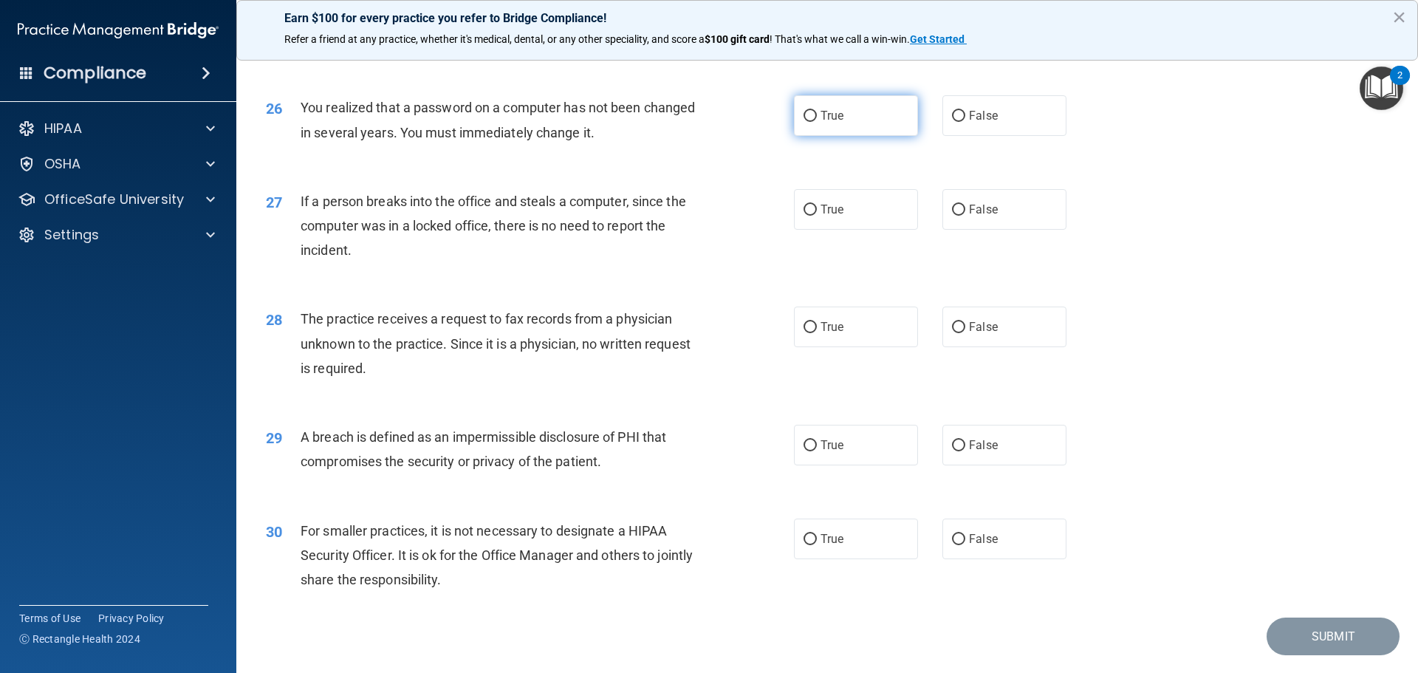
click at [879, 136] on label "True" at bounding box center [856, 115] width 124 height 41
click at [817, 122] on input "True" at bounding box center [810, 116] width 13 height 11
radio input "true"
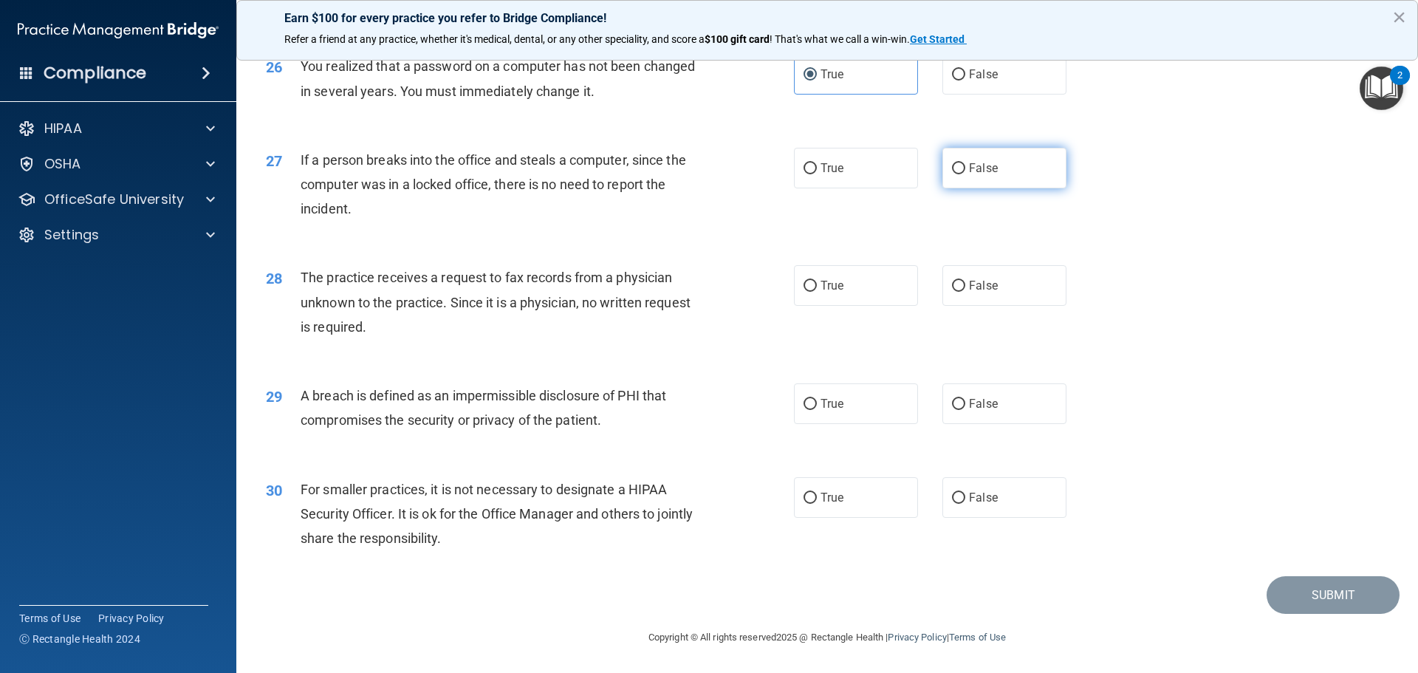
click at [956, 188] on label "False" at bounding box center [1005, 168] width 124 height 41
click at [956, 174] on input "False" at bounding box center [958, 168] width 13 height 11
radio input "true"
click at [1028, 306] on label "False" at bounding box center [1005, 285] width 124 height 41
click at [966, 292] on input "False" at bounding box center [958, 286] width 13 height 11
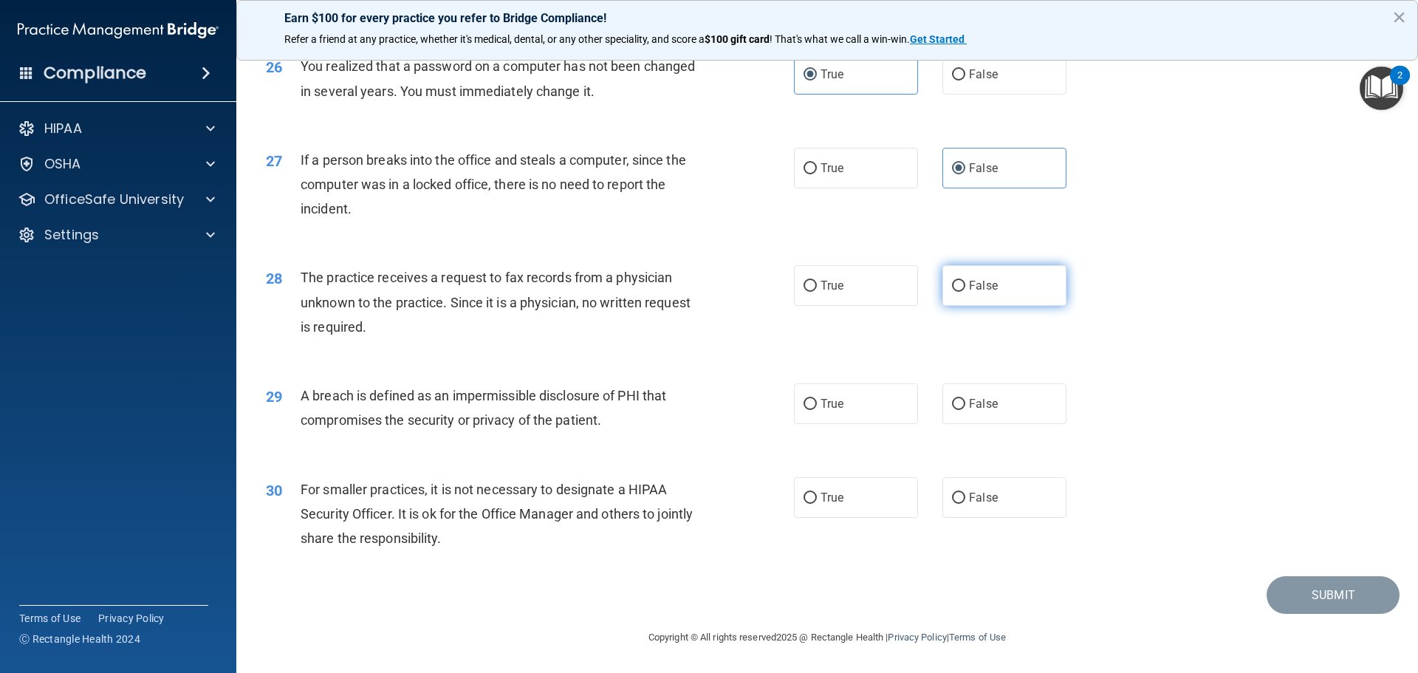
radio input "true"
click at [881, 416] on label "True" at bounding box center [856, 403] width 124 height 41
click at [817, 410] on input "True" at bounding box center [810, 404] width 13 height 11
radio input "true"
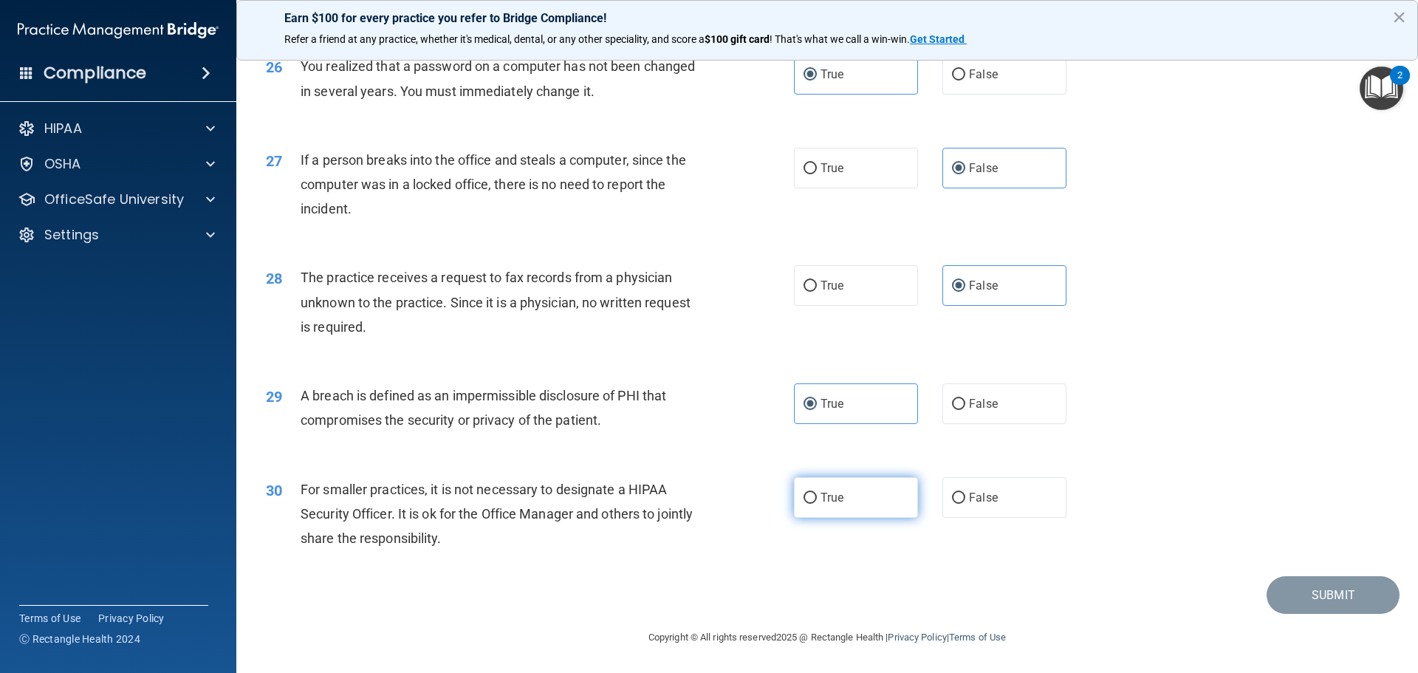
click at [815, 501] on label "True" at bounding box center [856, 497] width 124 height 41
click at [815, 501] on input "True" at bounding box center [810, 498] width 13 height 11
radio input "true"
click at [1298, 601] on button "Submit" at bounding box center [1333, 595] width 133 height 38
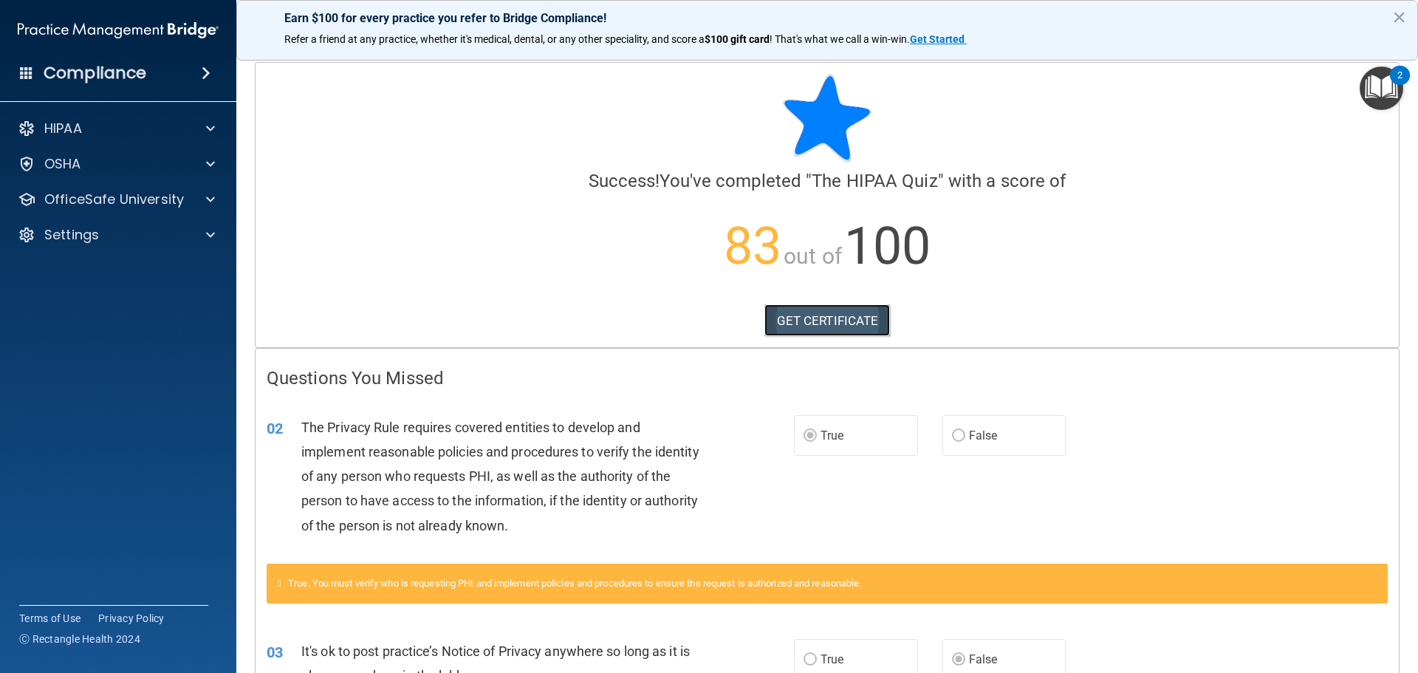
click at [781, 331] on link "GET CERTIFICATE" at bounding box center [828, 320] width 126 height 33
click at [101, 170] on div "OSHA" at bounding box center [98, 164] width 183 height 18
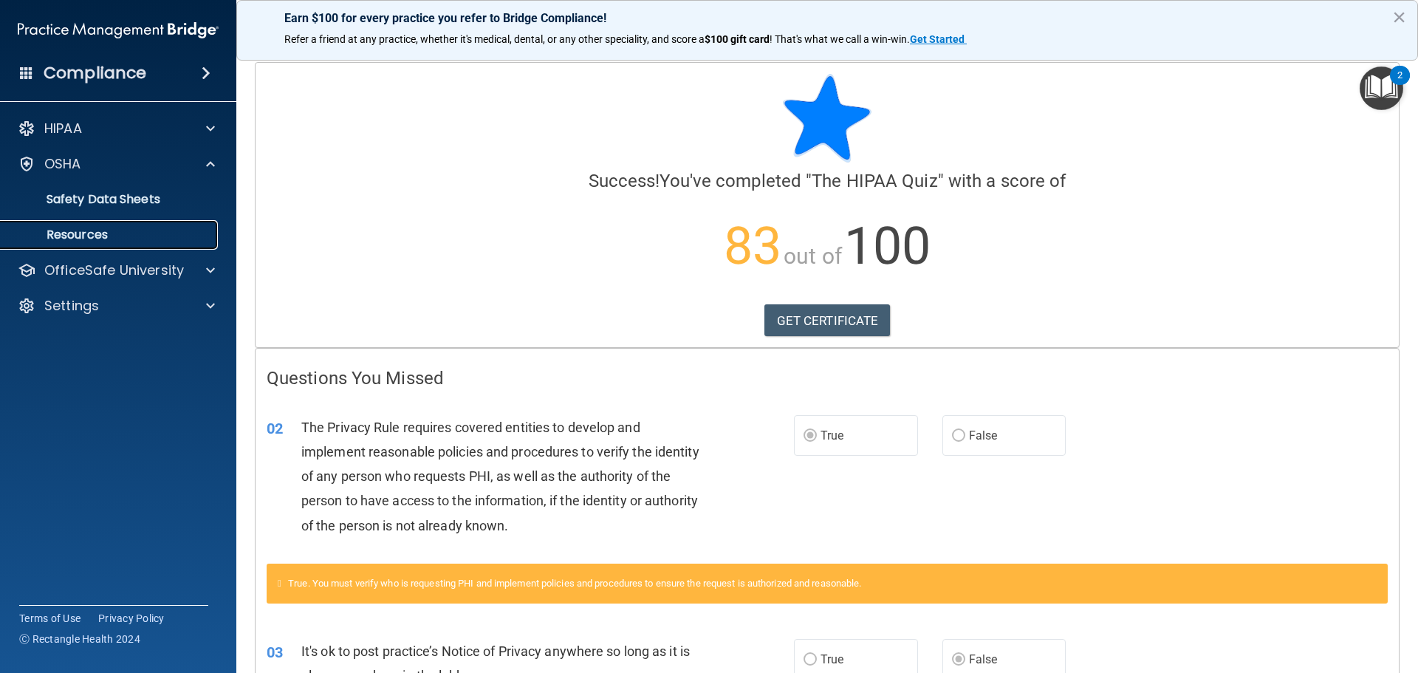
click at [86, 228] on p "Resources" at bounding box center [111, 235] width 202 height 15
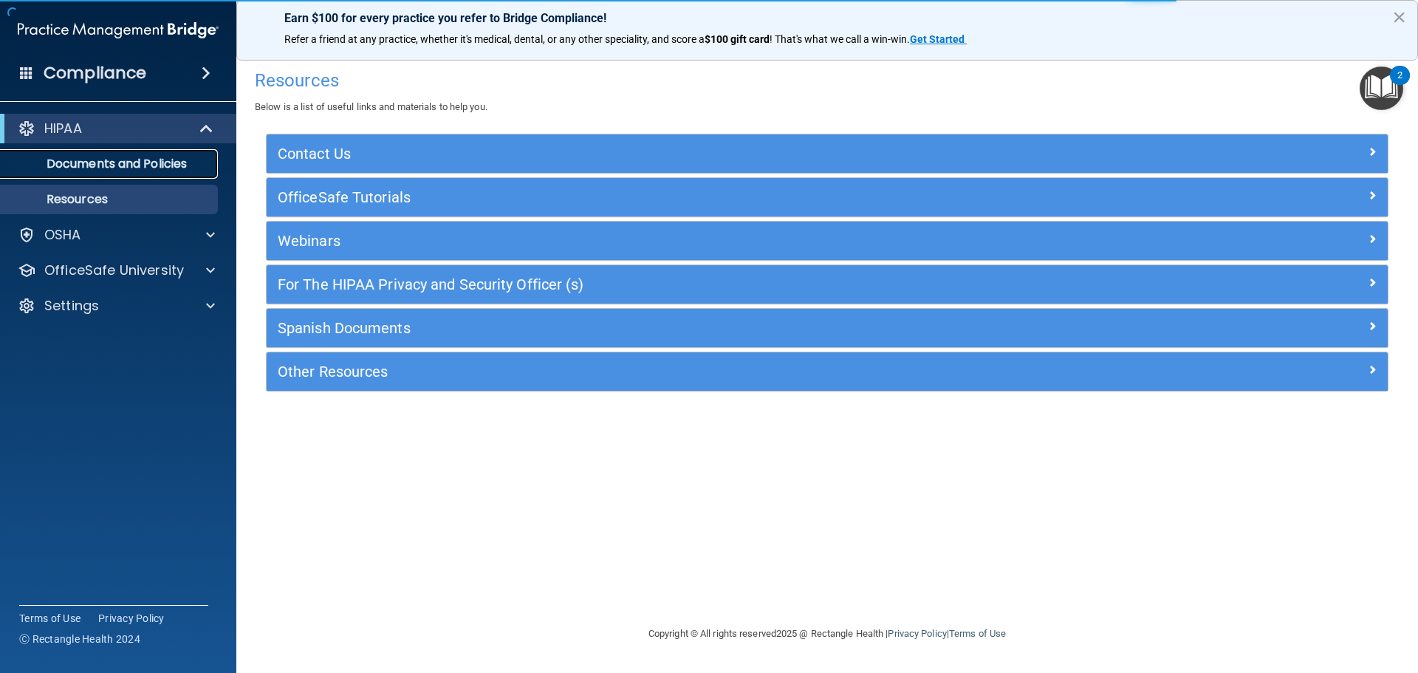
click at [178, 163] on p "Documents and Policies" at bounding box center [111, 164] width 202 height 15
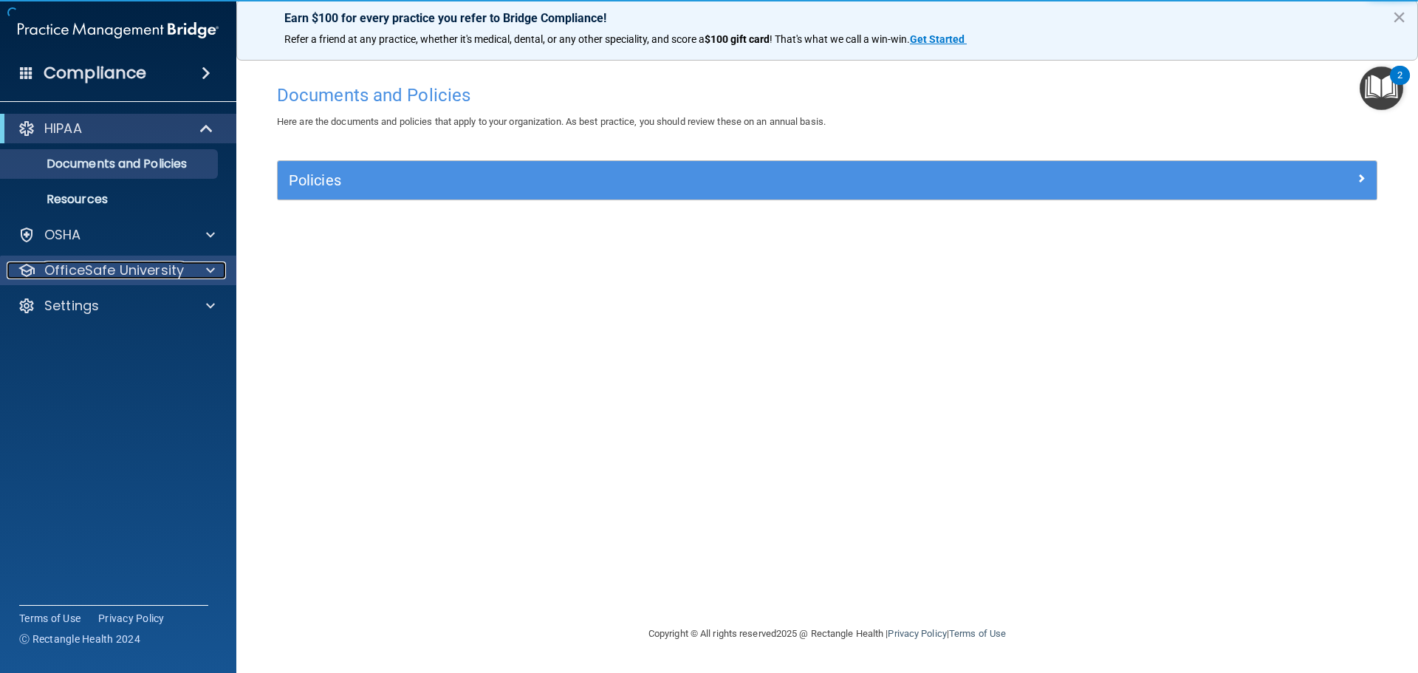
click at [85, 262] on p "OfficeSafe University" at bounding box center [114, 271] width 140 height 18
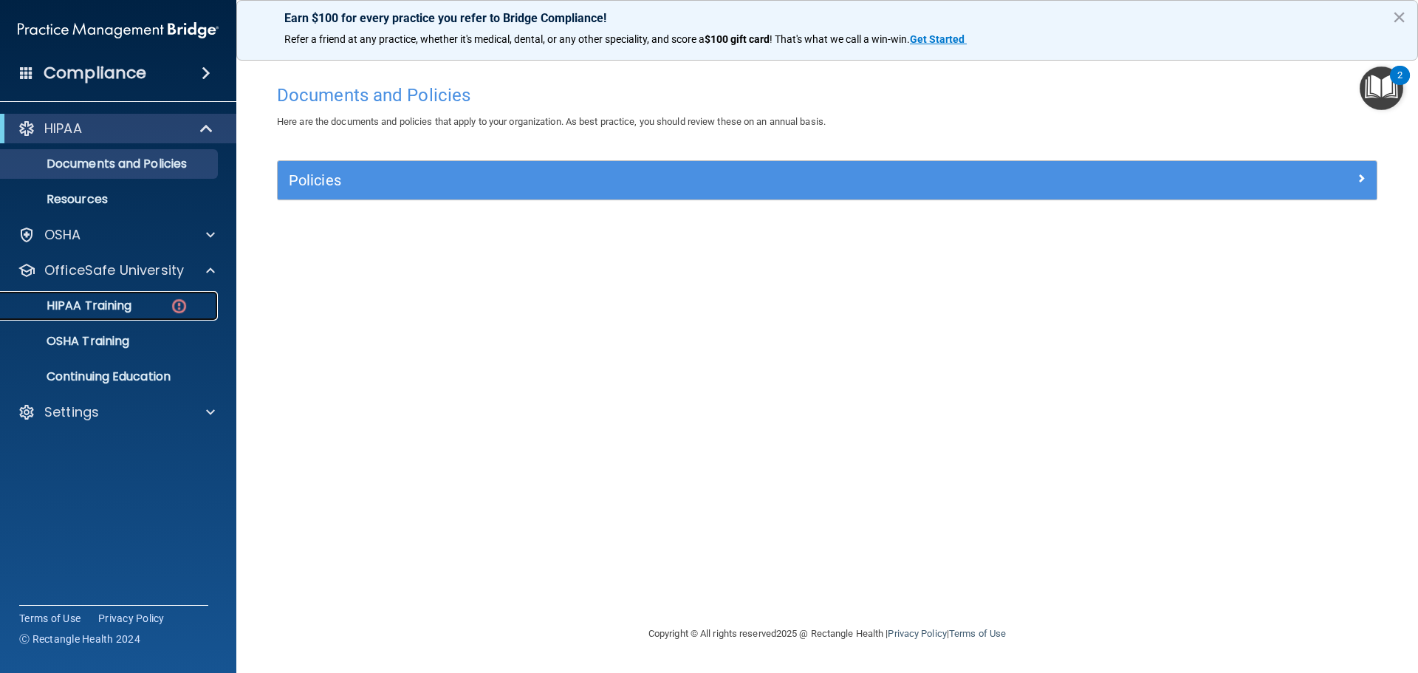
click at [90, 308] on p "HIPAA Training" at bounding box center [71, 305] width 122 height 15
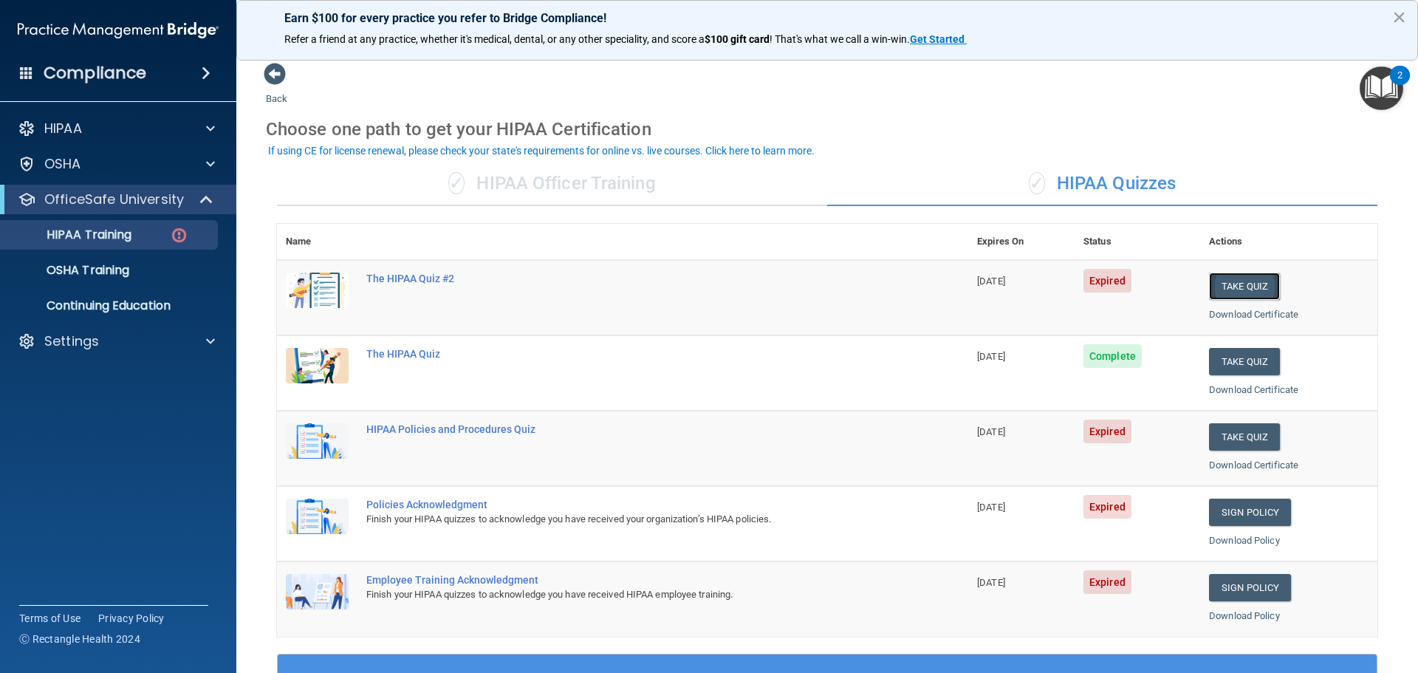
click at [1215, 292] on button "Take Quiz" at bounding box center [1244, 286] width 71 height 27
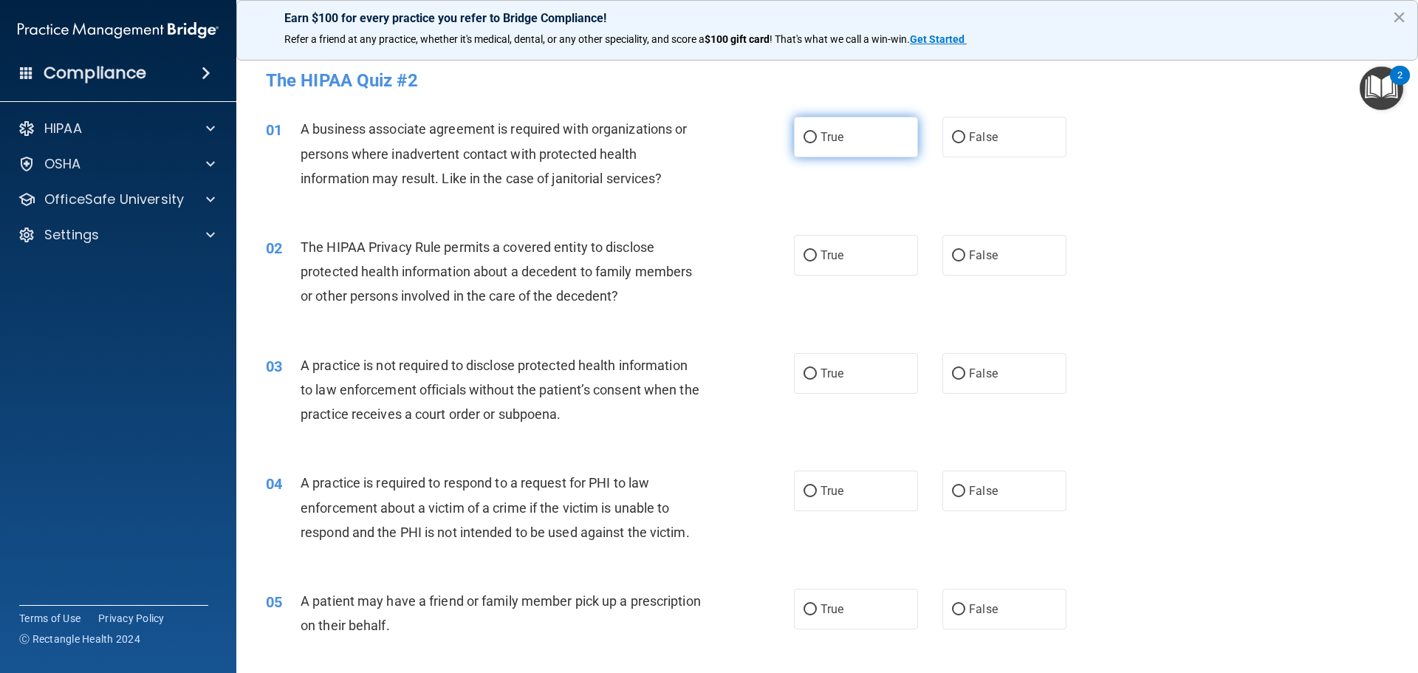
click at [833, 132] on span "True" at bounding box center [832, 137] width 23 height 14
click at [817, 132] on input "True" at bounding box center [810, 137] width 13 height 11
radio input "true"
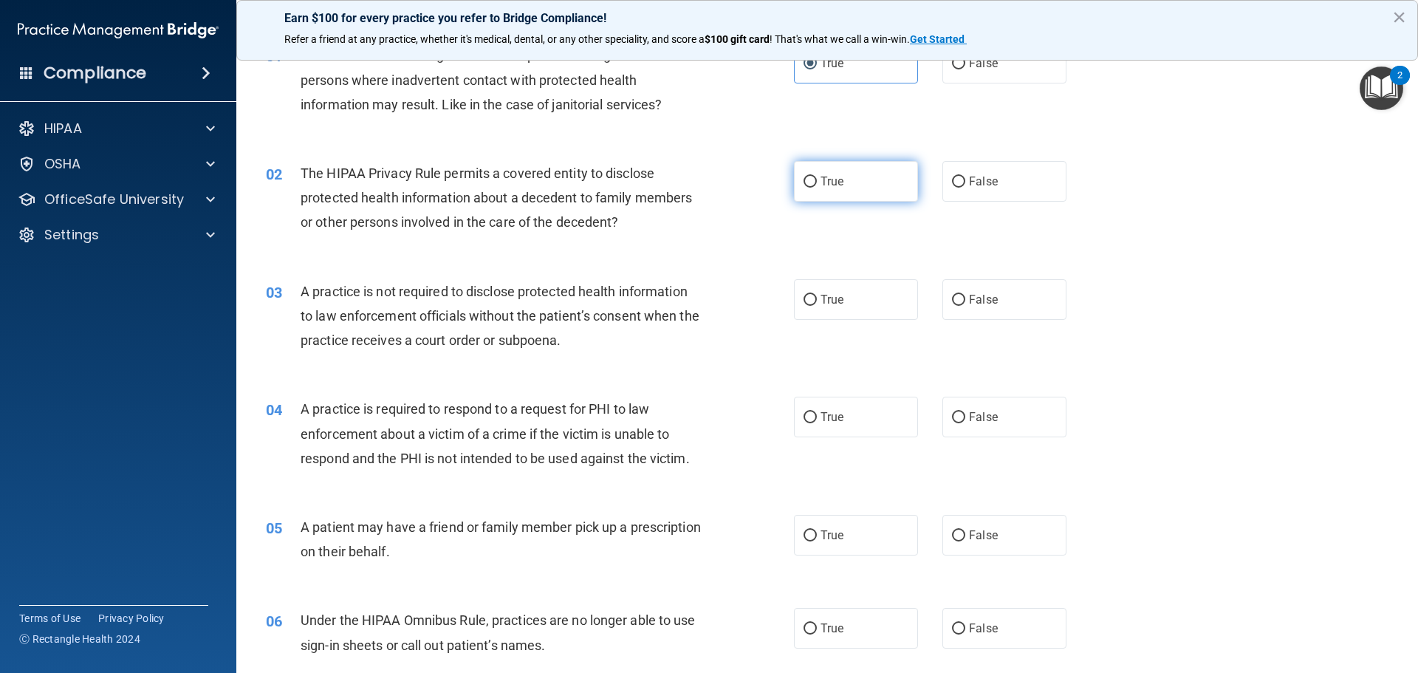
click at [862, 192] on label "True" at bounding box center [856, 181] width 124 height 41
click at [817, 188] on input "True" at bounding box center [810, 182] width 13 height 11
radio input "true"
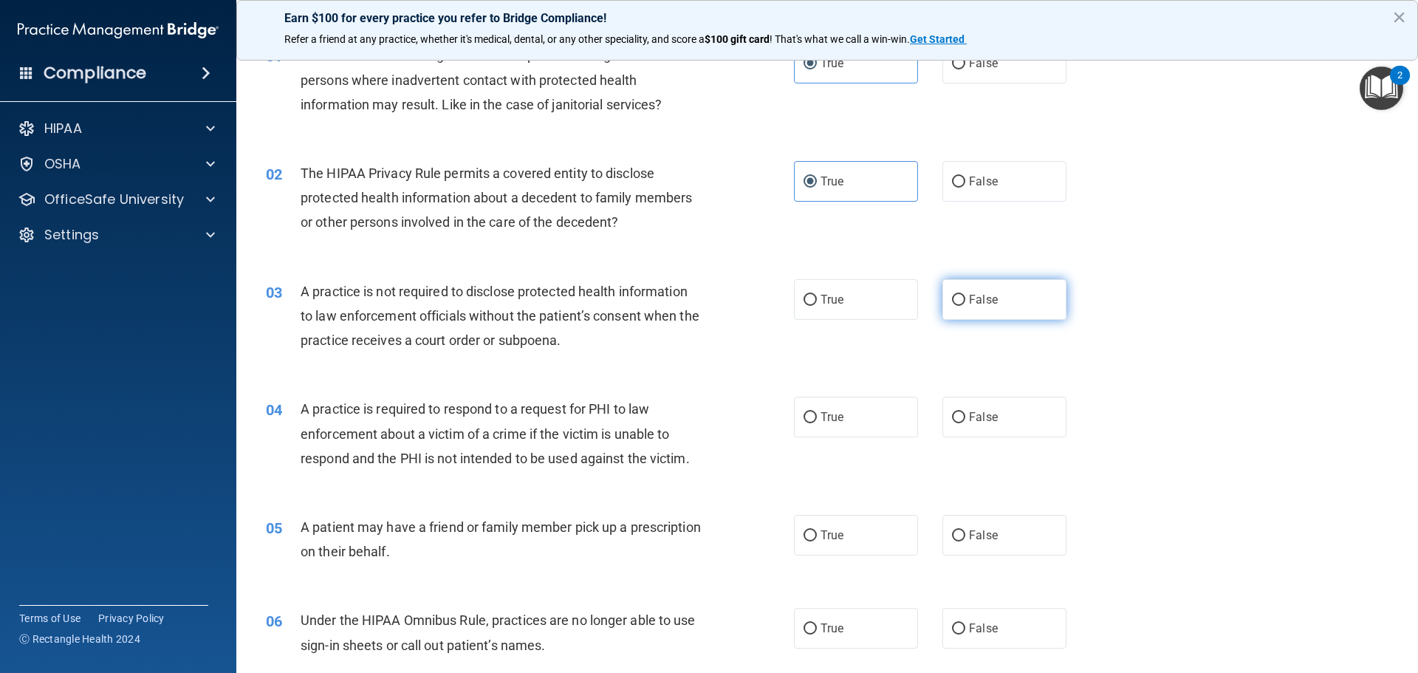
click at [1012, 279] on label "False" at bounding box center [1005, 299] width 124 height 41
click at [966, 295] on input "False" at bounding box center [958, 300] width 13 height 11
radio input "true"
drag, startPoint x: 877, startPoint y: 414, endPoint x: 815, endPoint y: 448, distance: 70.7
click at [876, 415] on label "True" at bounding box center [856, 417] width 124 height 41
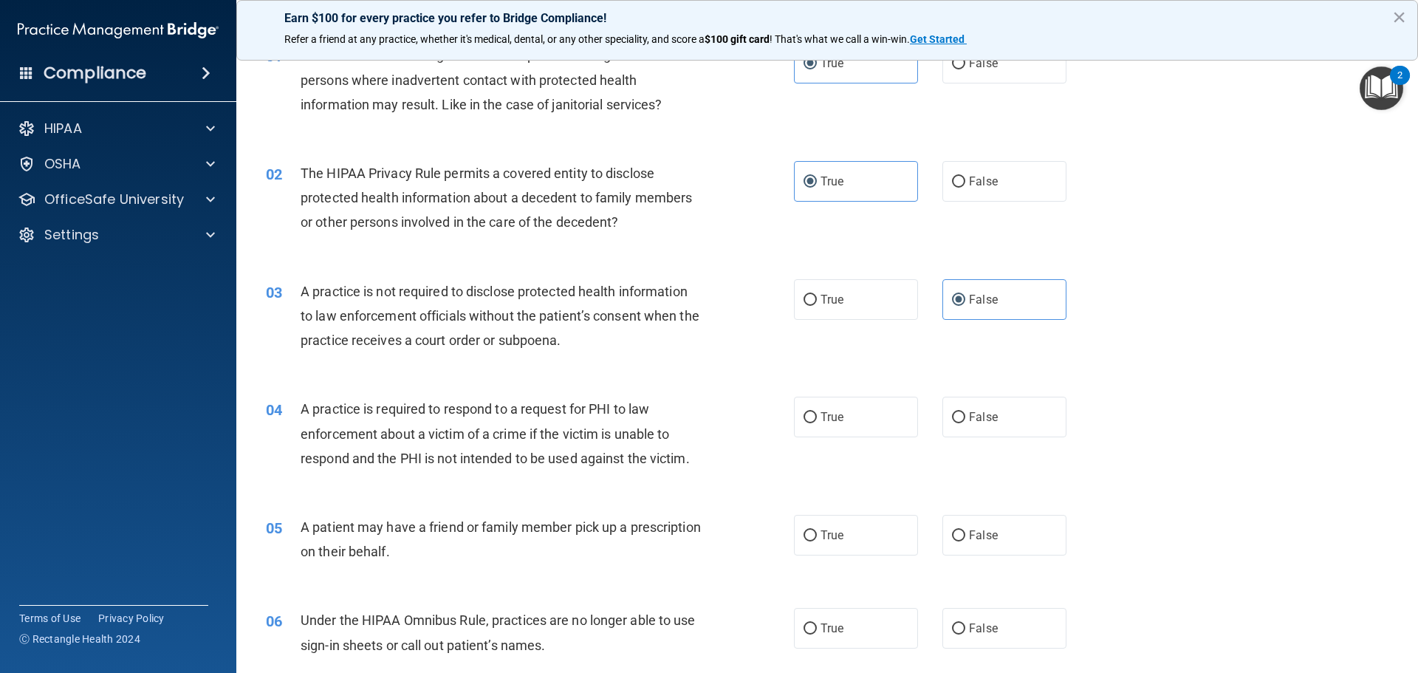
click at [817, 415] on input "True" at bounding box center [810, 417] width 13 height 11
radio input "true"
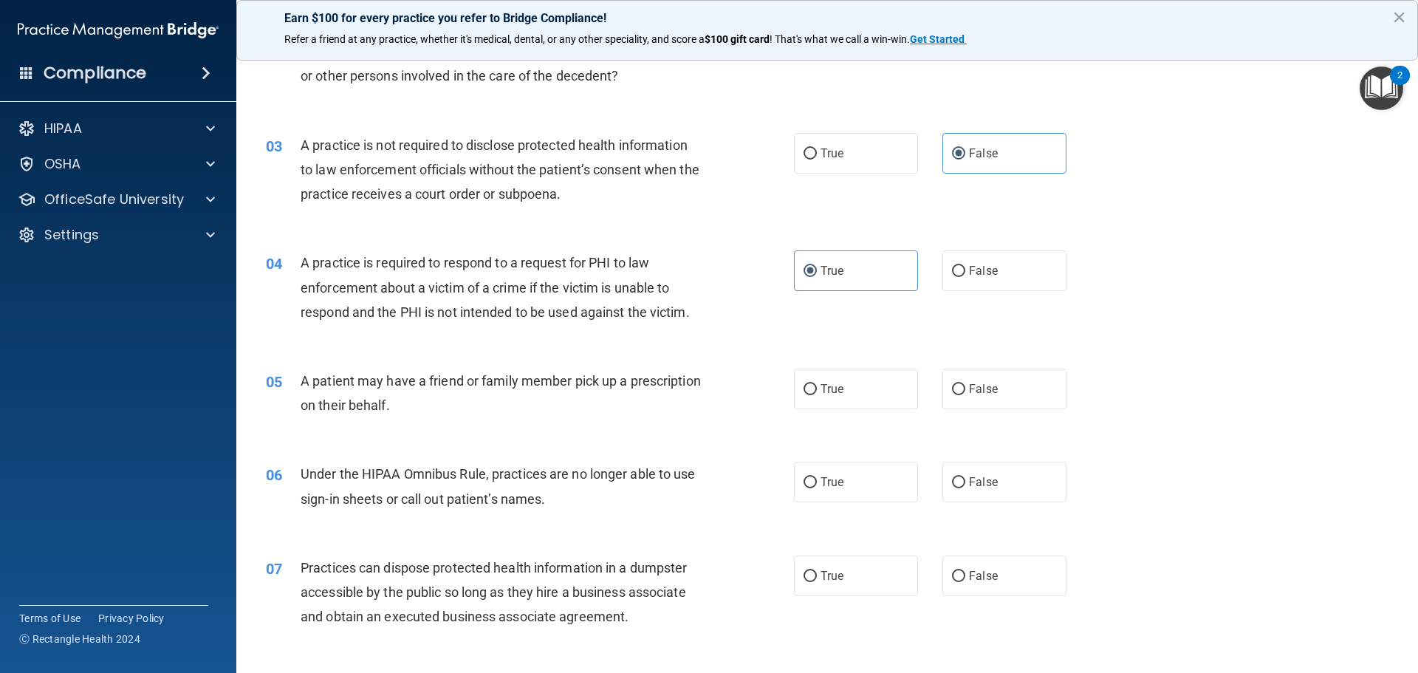
scroll to position [222, 0]
click at [844, 390] on label "True" at bounding box center [856, 387] width 124 height 41
click at [817, 390] on input "True" at bounding box center [810, 388] width 13 height 11
radio input "true"
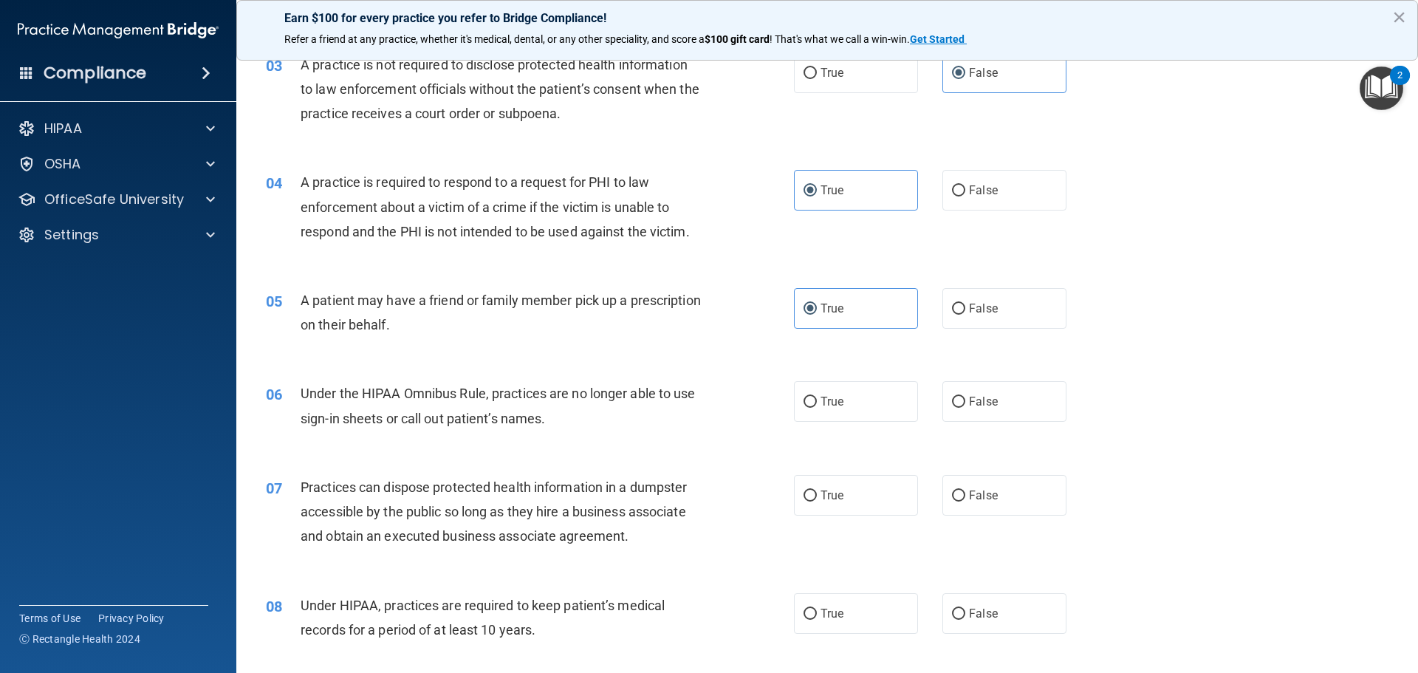
scroll to position [369, 0]
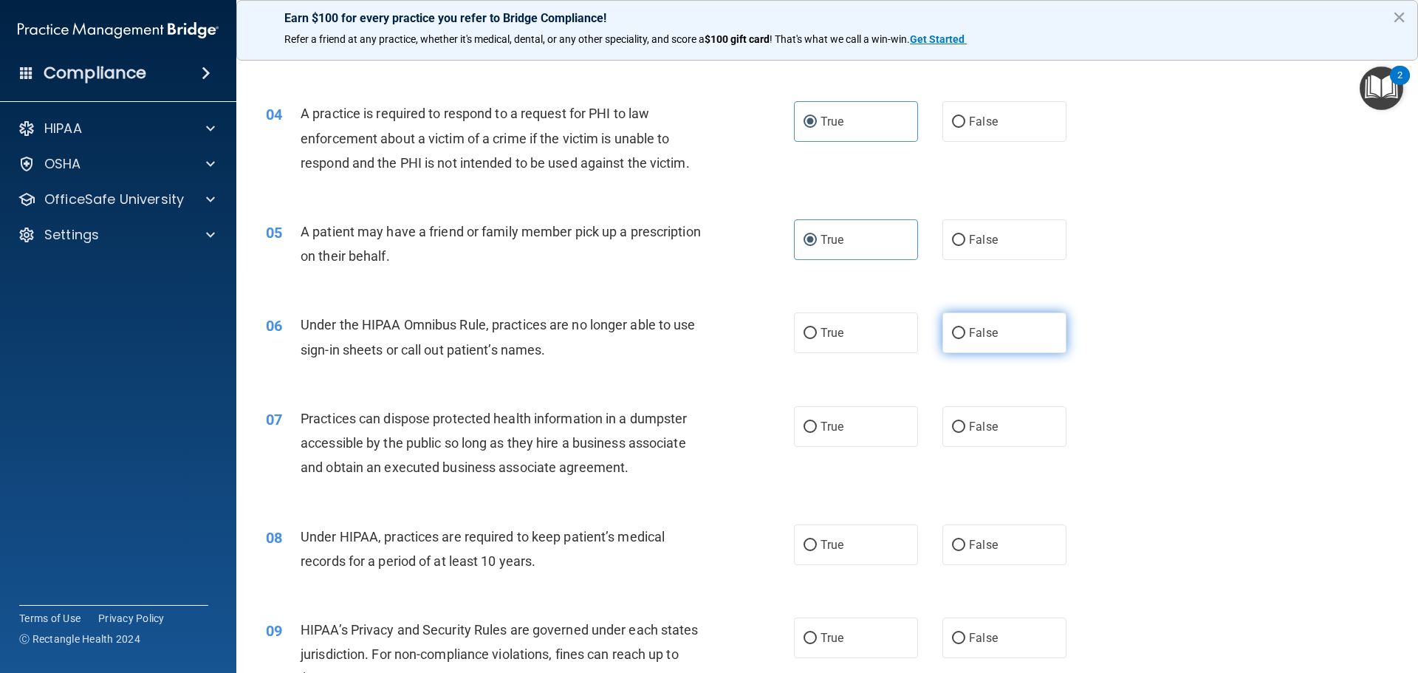
click at [991, 341] on label "False" at bounding box center [1005, 332] width 124 height 41
click at [966, 339] on input "False" at bounding box center [958, 333] width 13 height 11
radio input "true"
click at [954, 426] on input "False" at bounding box center [958, 427] width 13 height 11
radio input "true"
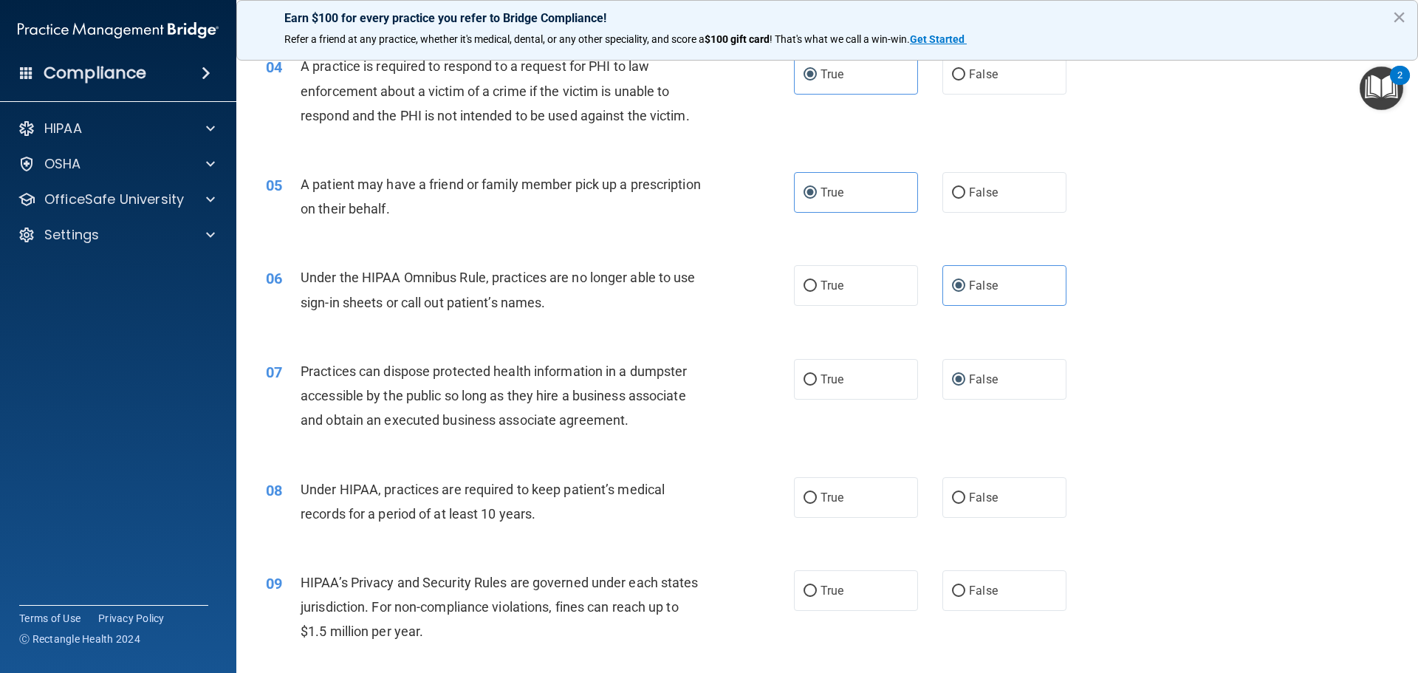
scroll to position [443, 0]
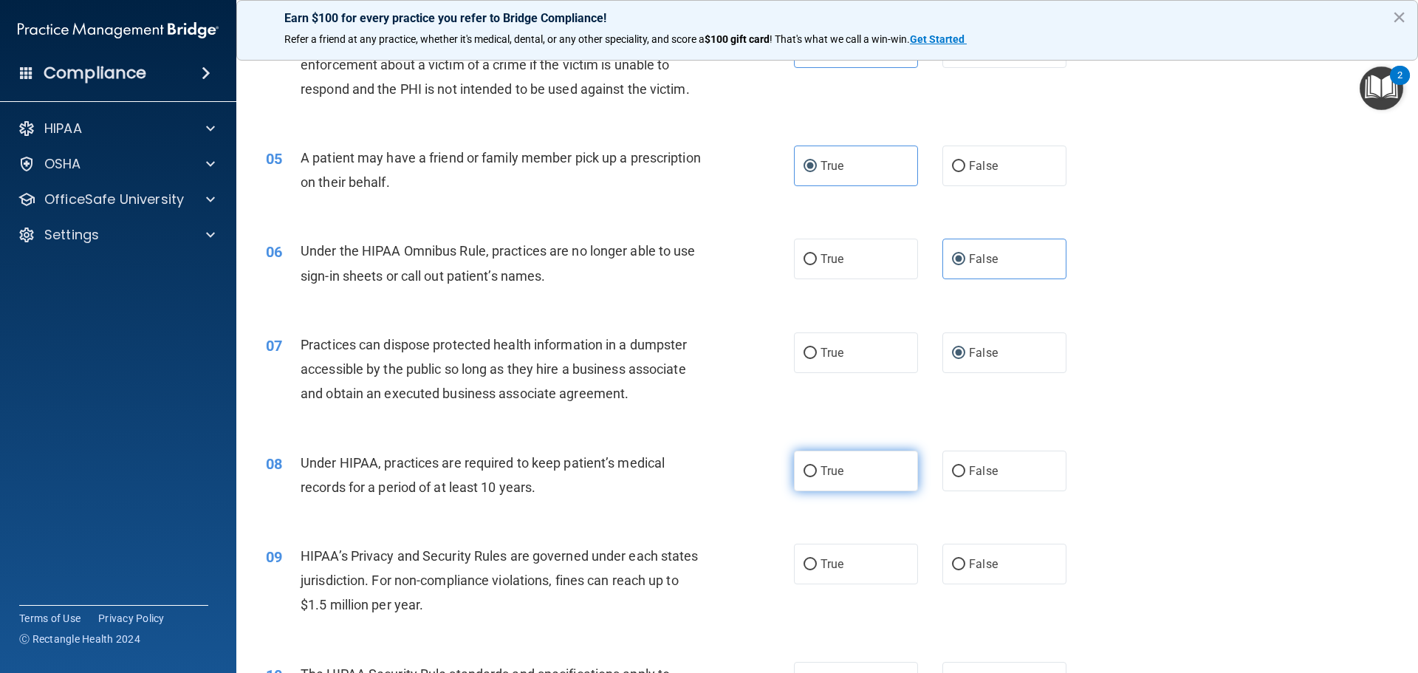
click at [852, 468] on label "True" at bounding box center [856, 471] width 124 height 41
click at [817, 468] on input "True" at bounding box center [810, 471] width 13 height 11
radio input "true"
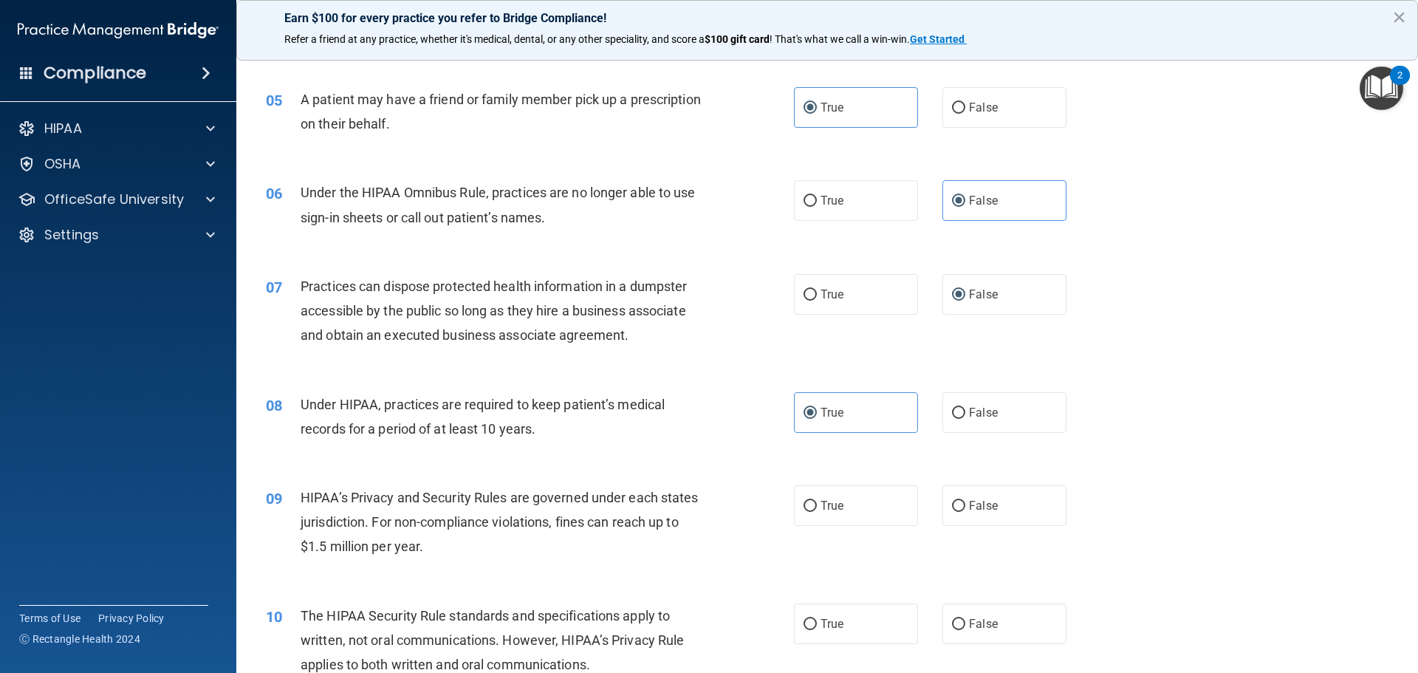
scroll to position [591, 0]
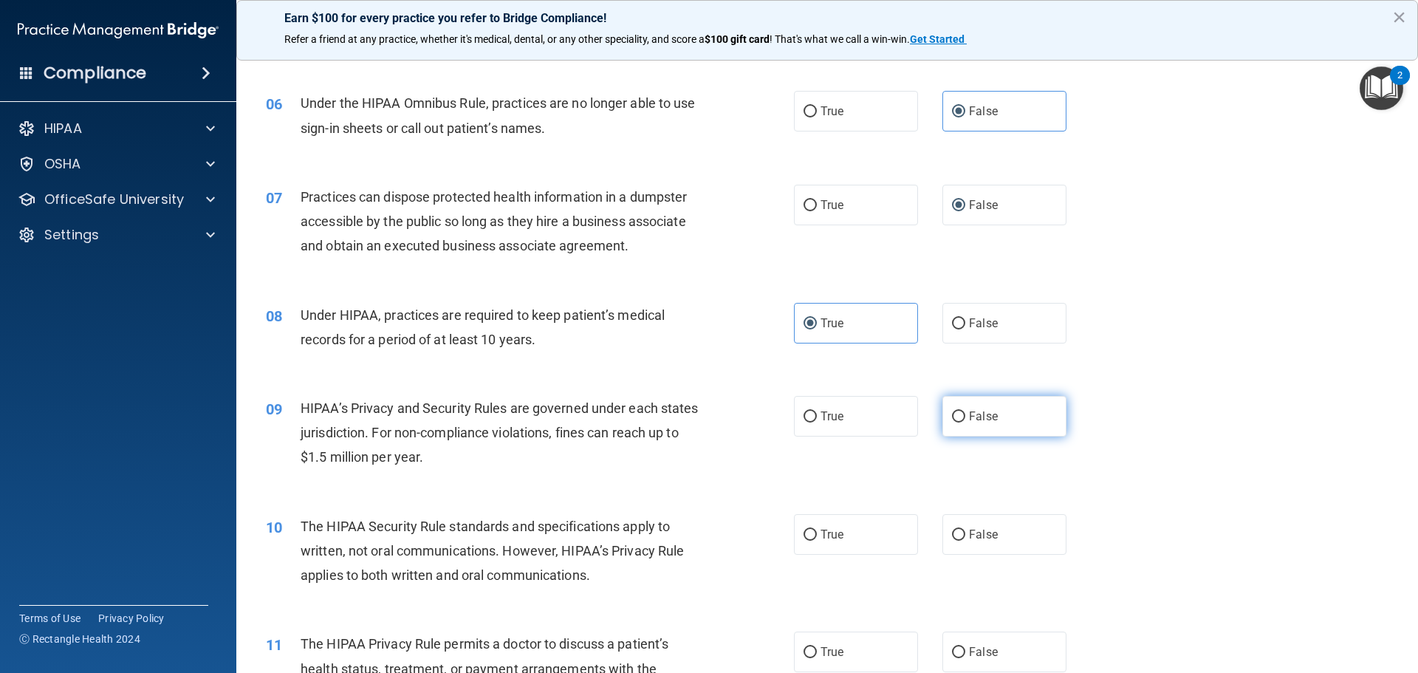
click at [983, 421] on span "False" at bounding box center [983, 416] width 29 height 14
click at [966, 421] on input "False" at bounding box center [958, 416] width 13 height 11
radio input "true"
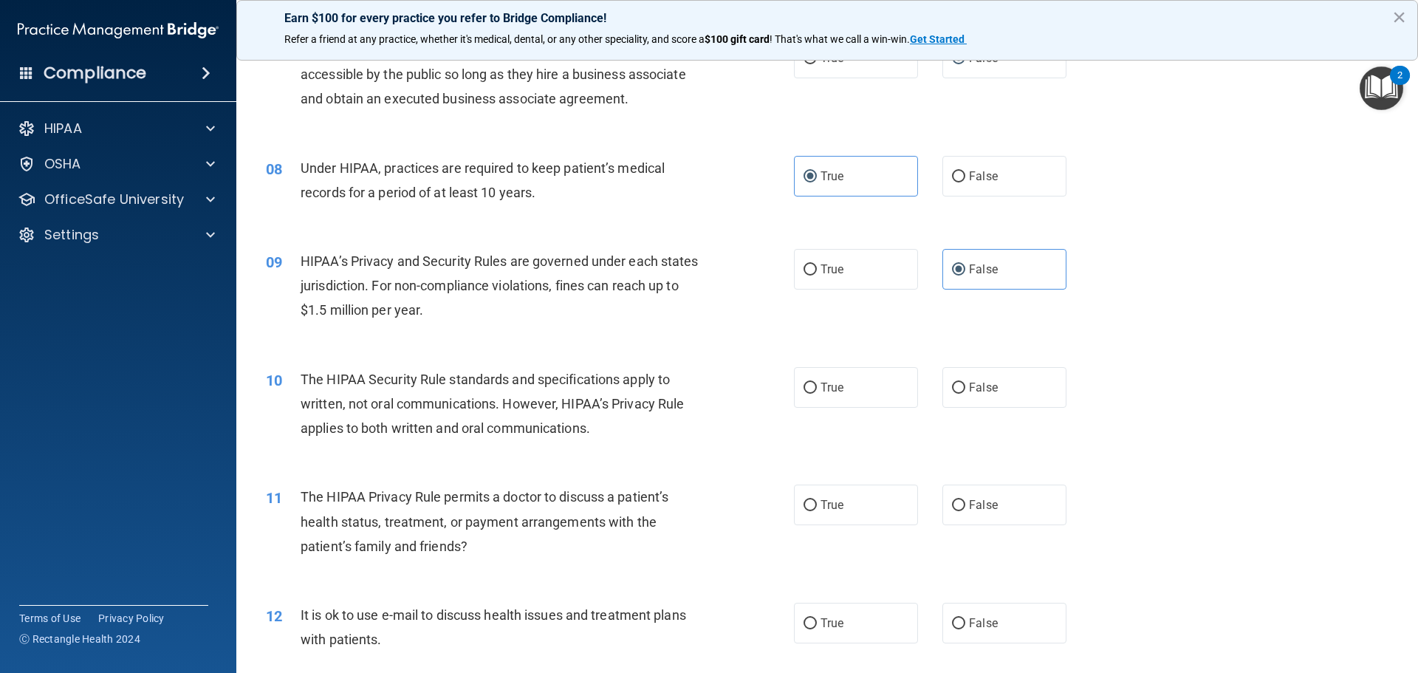
scroll to position [739, 0]
click at [840, 406] on label "True" at bounding box center [856, 386] width 124 height 41
click at [817, 393] on input "True" at bounding box center [810, 387] width 13 height 11
radio input "true"
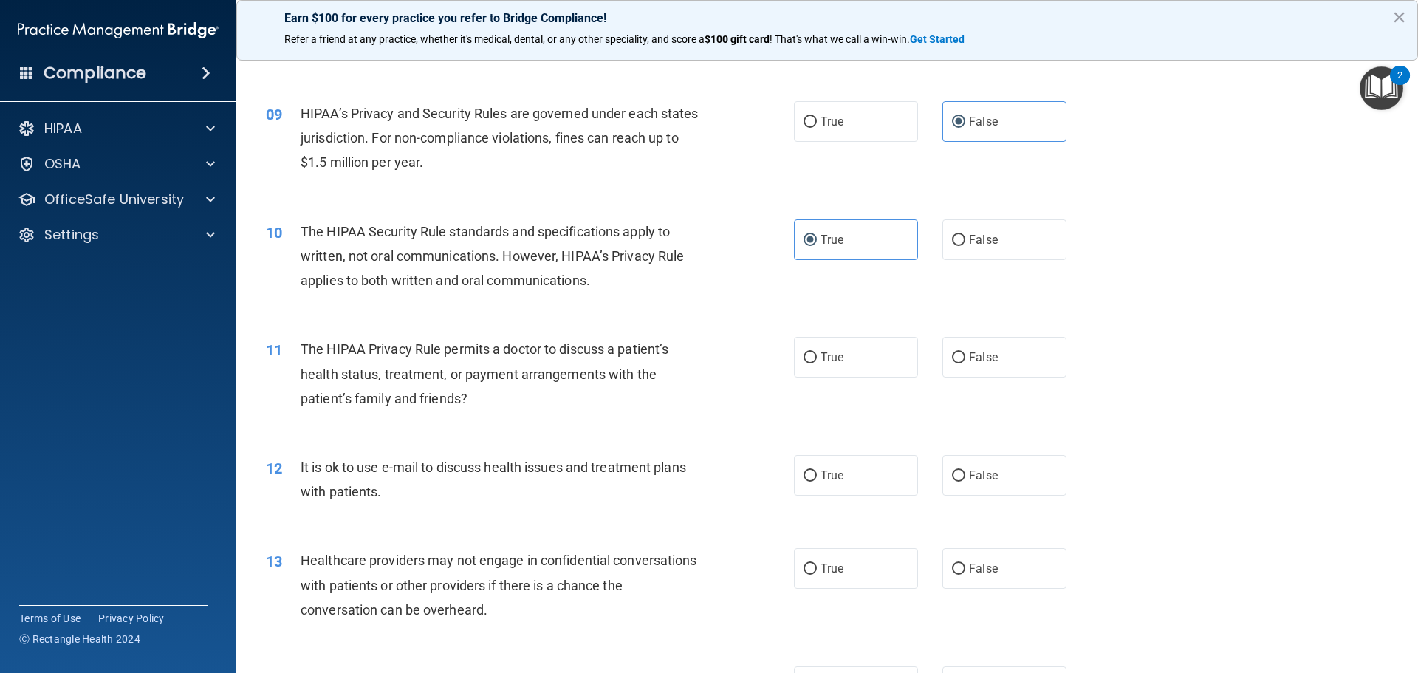
scroll to position [886, 0]
click at [1016, 371] on label "False" at bounding box center [1005, 356] width 124 height 41
click at [966, 363] on input "False" at bounding box center [958, 357] width 13 height 11
radio input "true"
click at [800, 502] on div "12 It is ok to use e-mail to discuss health issues and treatment plans with pat…" at bounding box center [530, 482] width 573 height 56
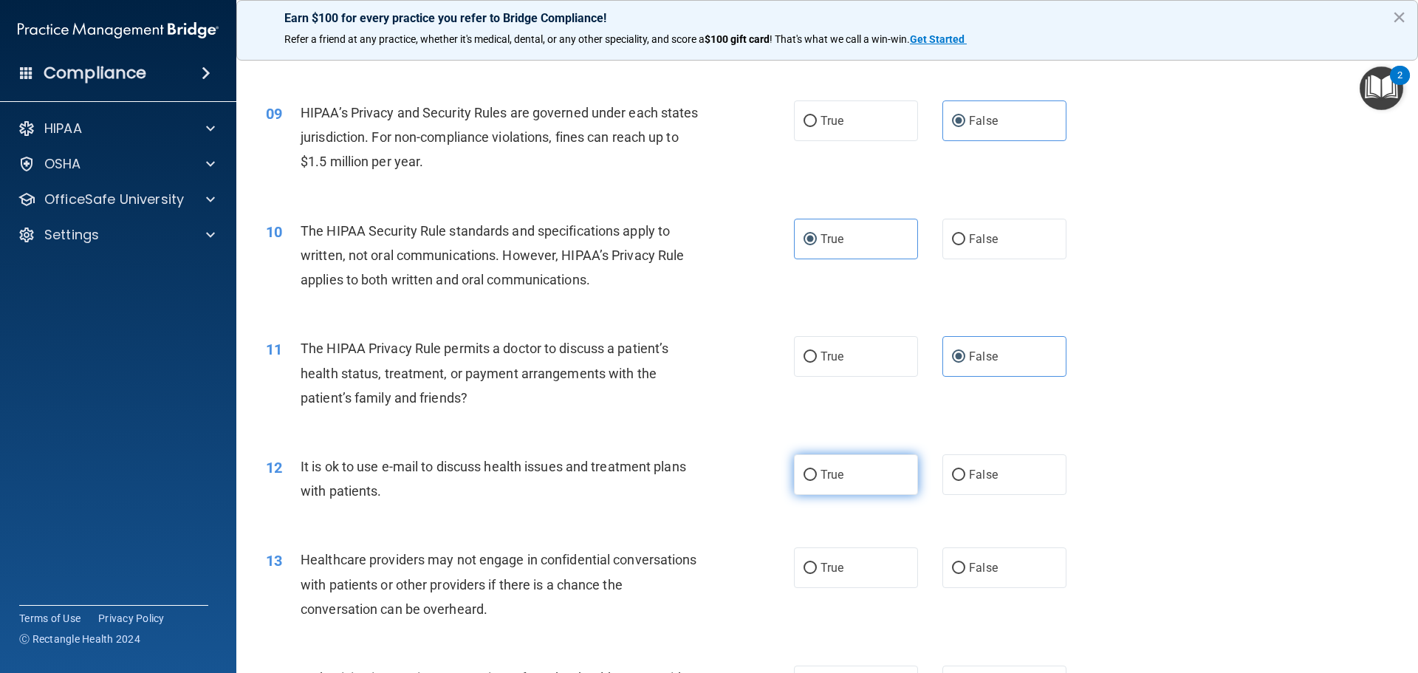
click at [804, 493] on label "True" at bounding box center [856, 474] width 124 height 41
click at [804, 481] on input "True" at bounding box center [810, 475] width 13 height 11
radio input "true"
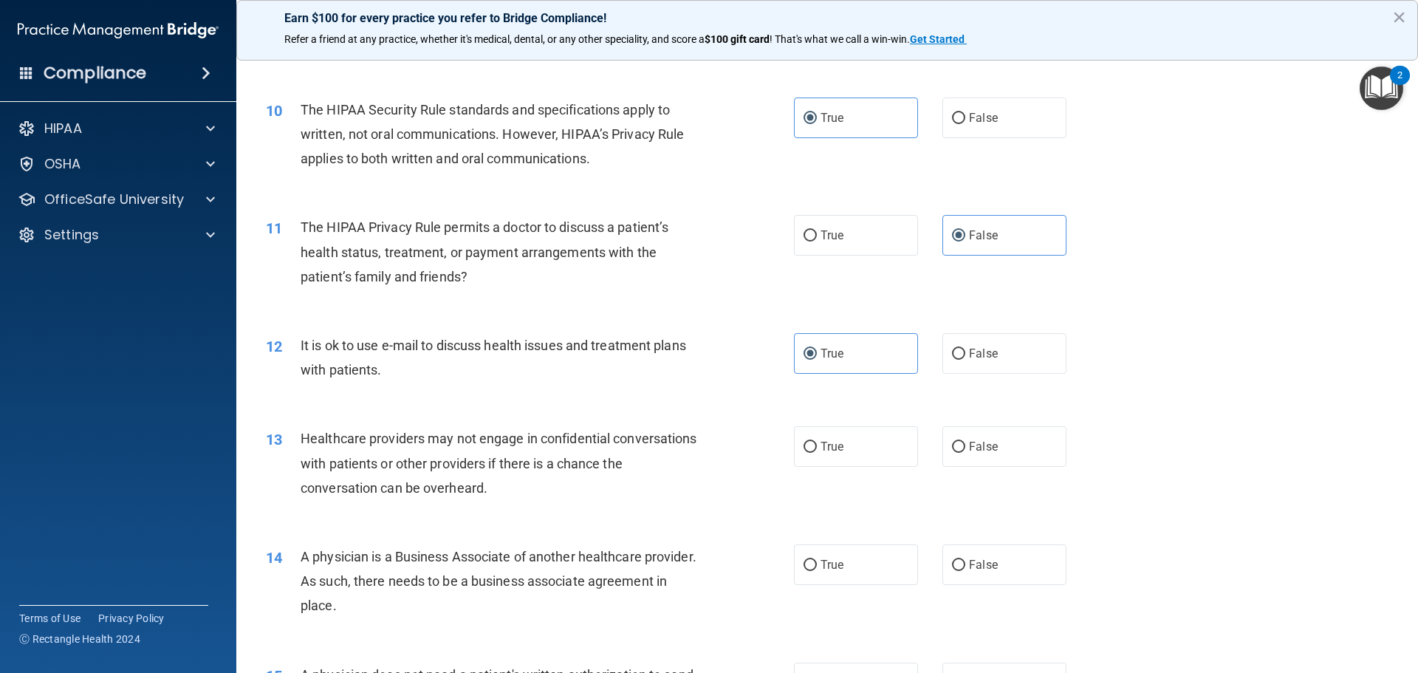
scroll to position [1034, 0]
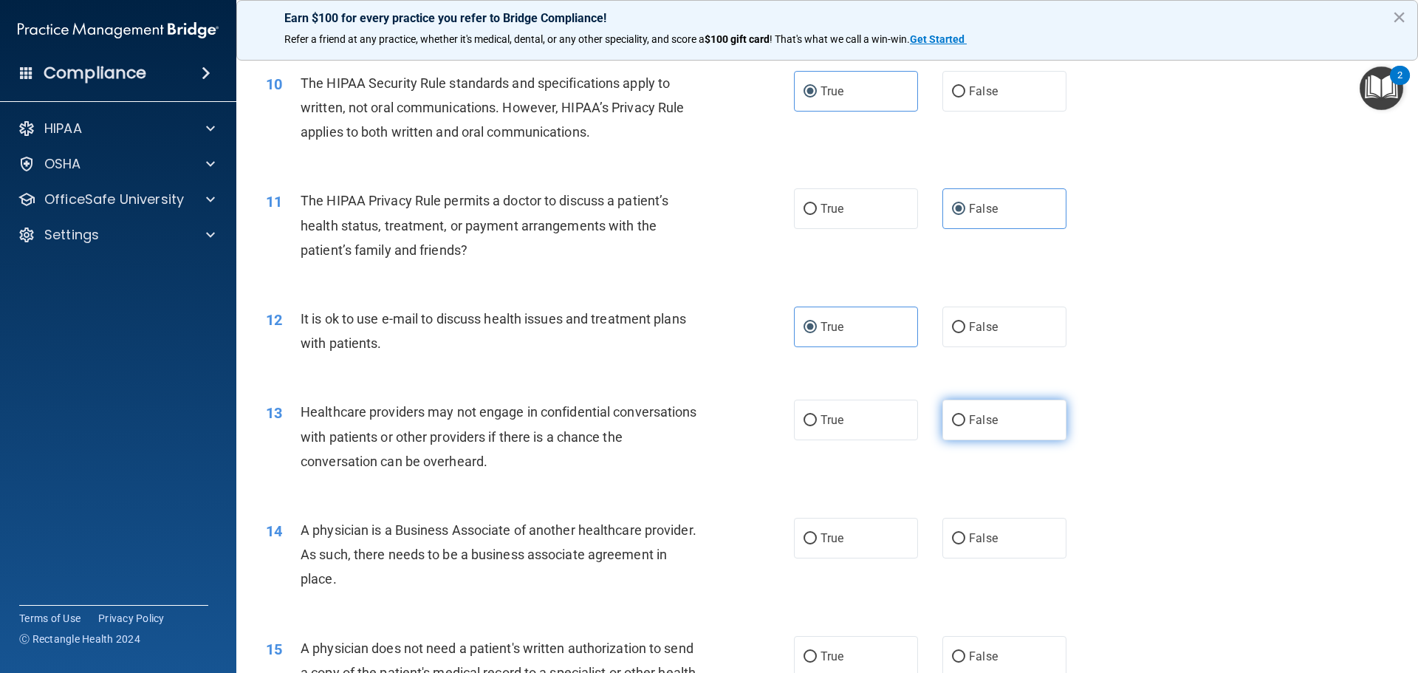
click at [956, 428] on label "False" at bounding box center [1005, 420] width 124 height 41
click at [956, 426] on input "False" at bounding box center [958, 420] width 13 height 11
radio input "true"
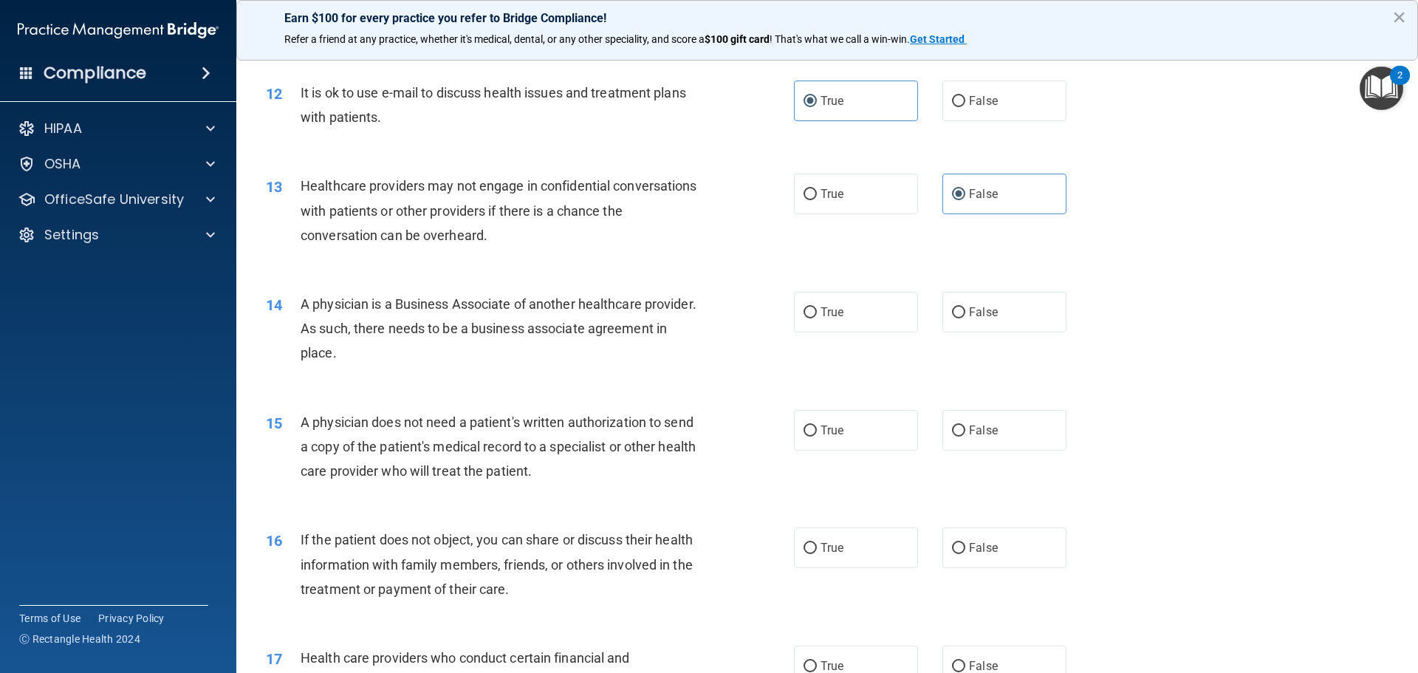
scroll to position [1330, 0]
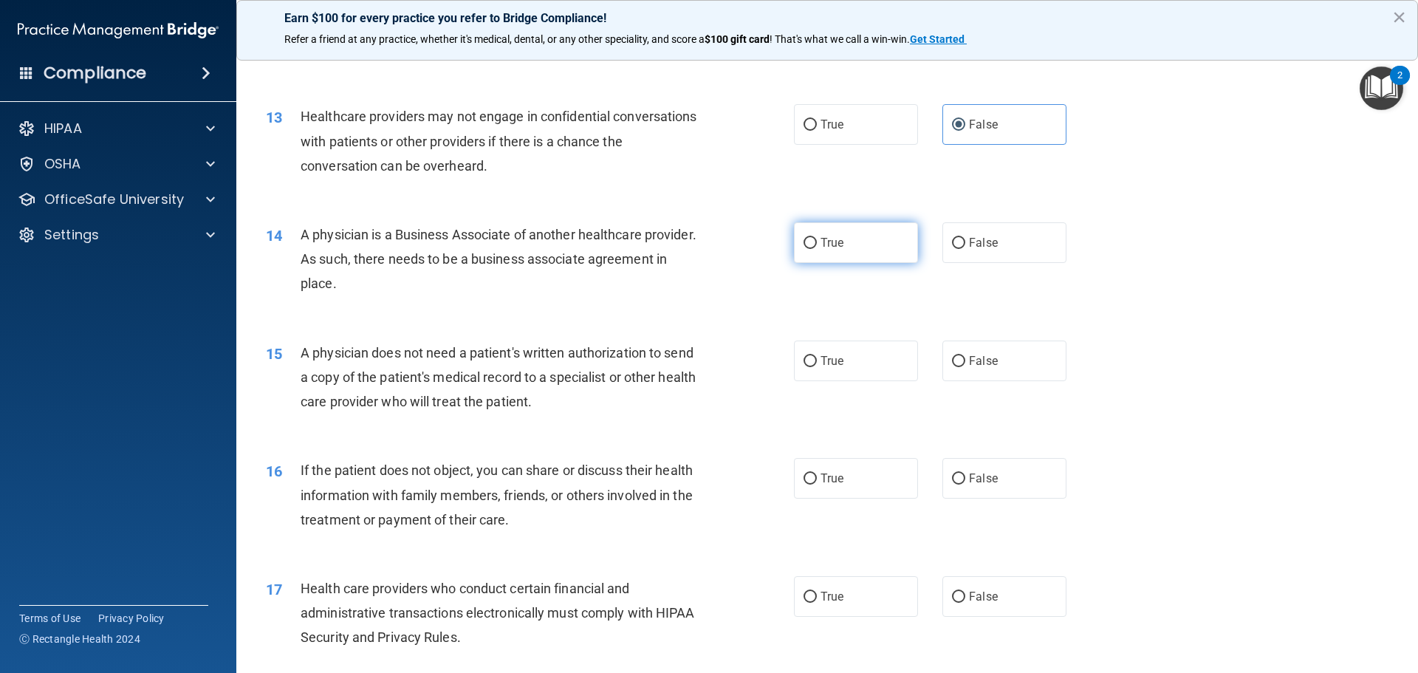
click at [855, 243] on label "True" at bounding box center [856, 242] width 124 height 41
click at [817, 243] on input "True" at bounding box center [810, 243] width 13 height 11
radio input "true"
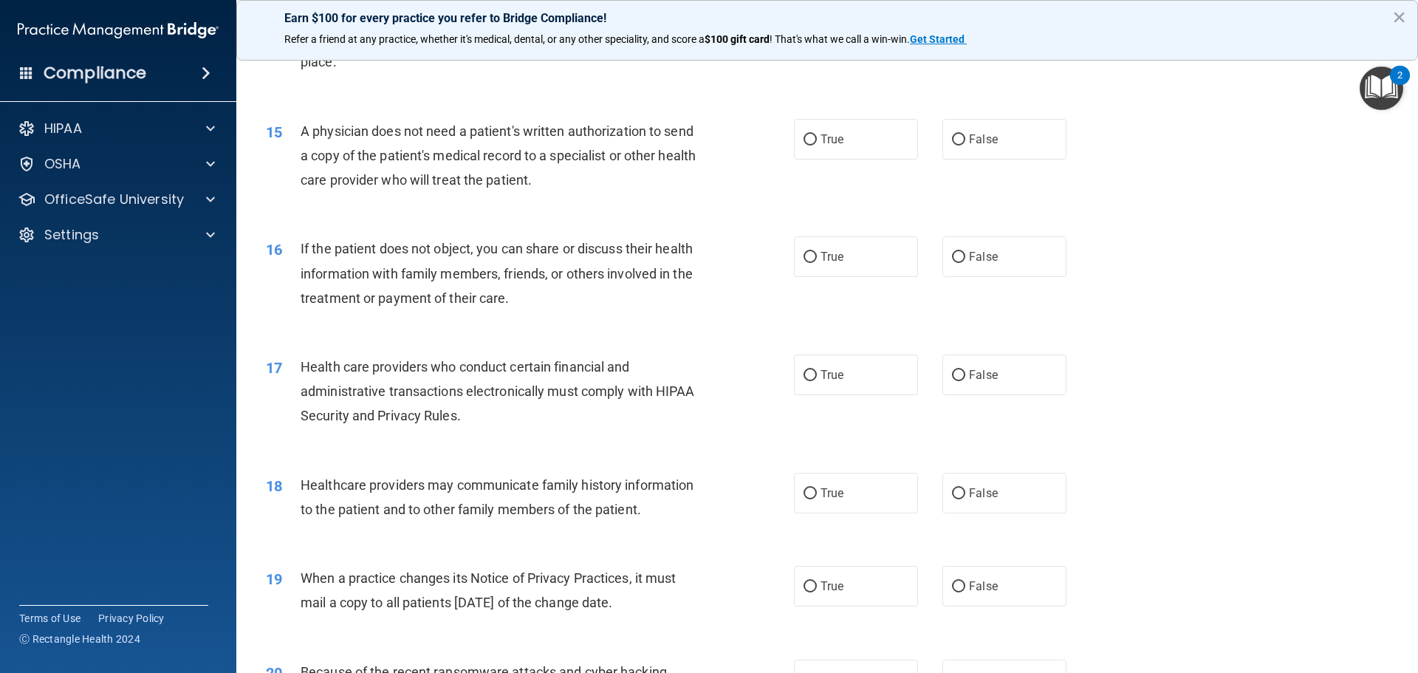
scroll to position [1477, 0]
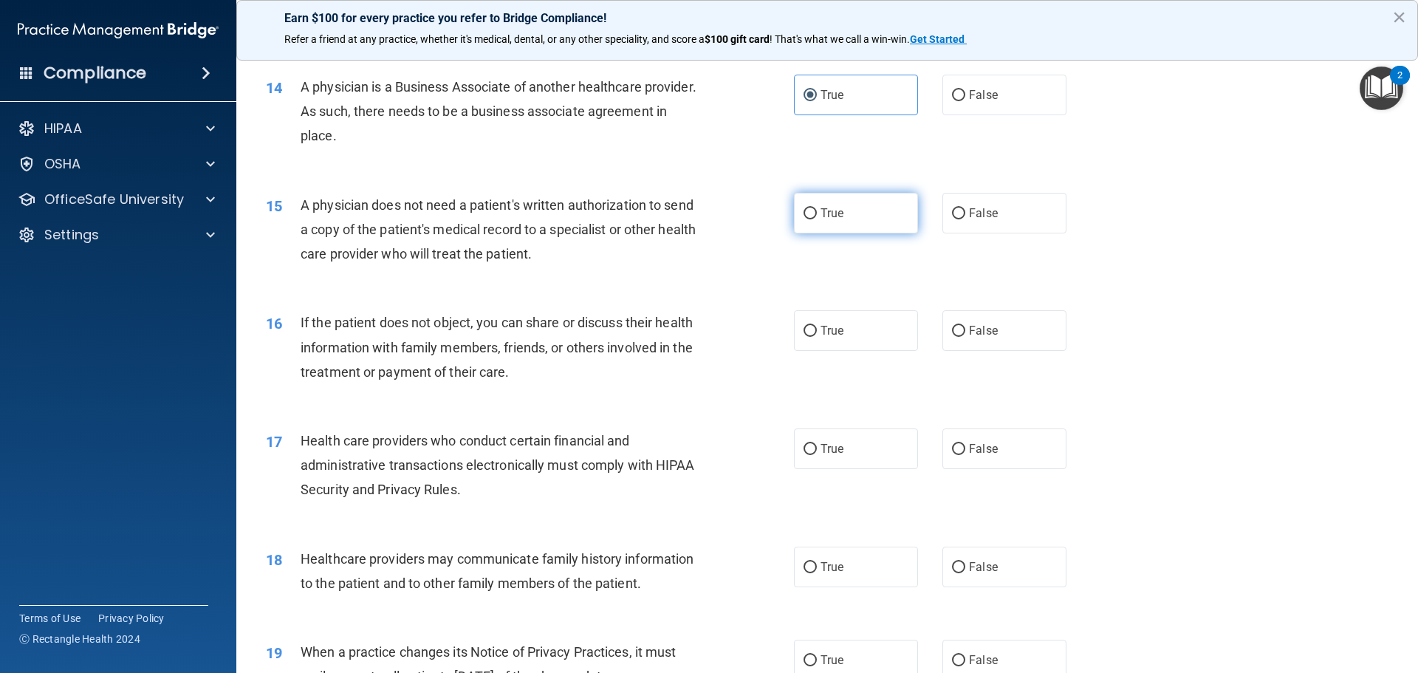
click at [879, 202] on label "True" at bounding box center [856, 213] width 124 height 41
click at [817, 208] on input "True" at bounding box center [810, 213] width 13 height 11
radio input "true"
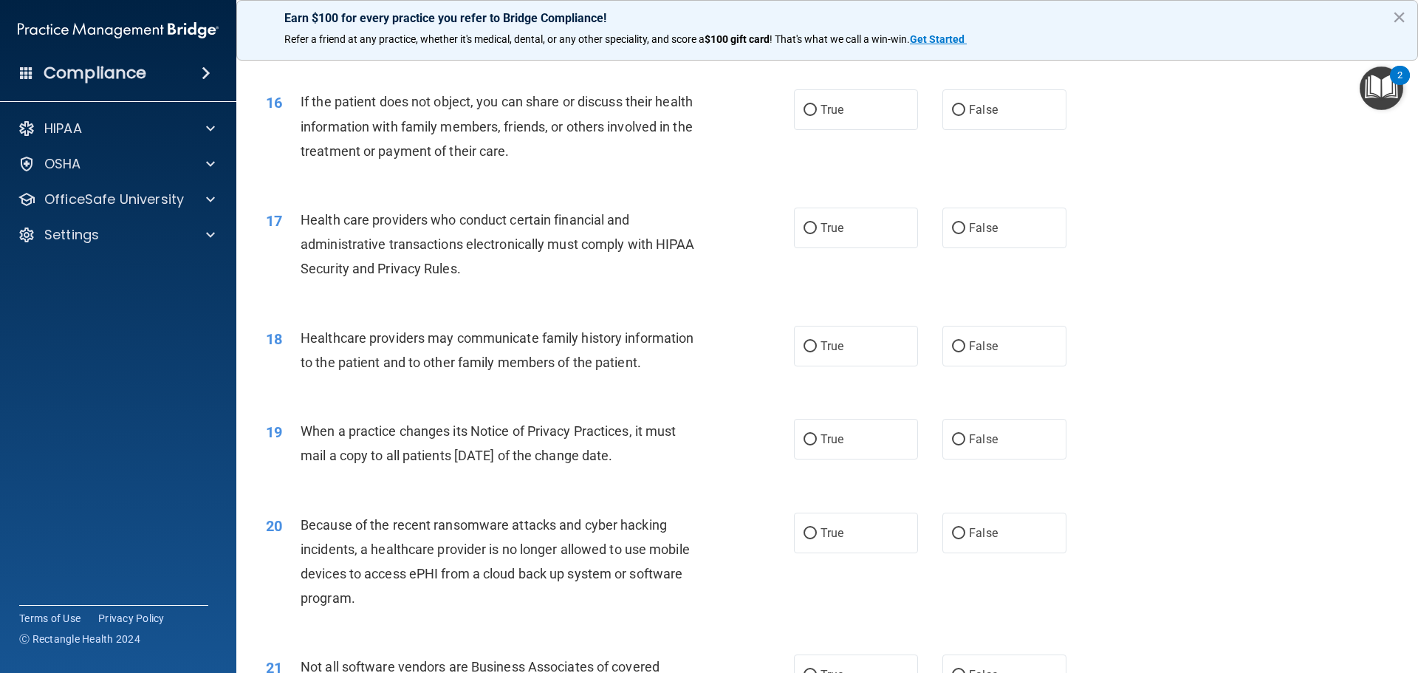
scroll to position [1699, 0]
click at [998, 84] on div "16 If the patient does not object, you can share or discuss their health inform…" at bounding box center [827, 129] width 1145 height 118
click at [988, 98] on label "False" at bounding box center [1005, 109] width 124 height 41
click at [966, 104] on input "False" at bounding box center [958, 109] width 13 height 11
radio input "true"
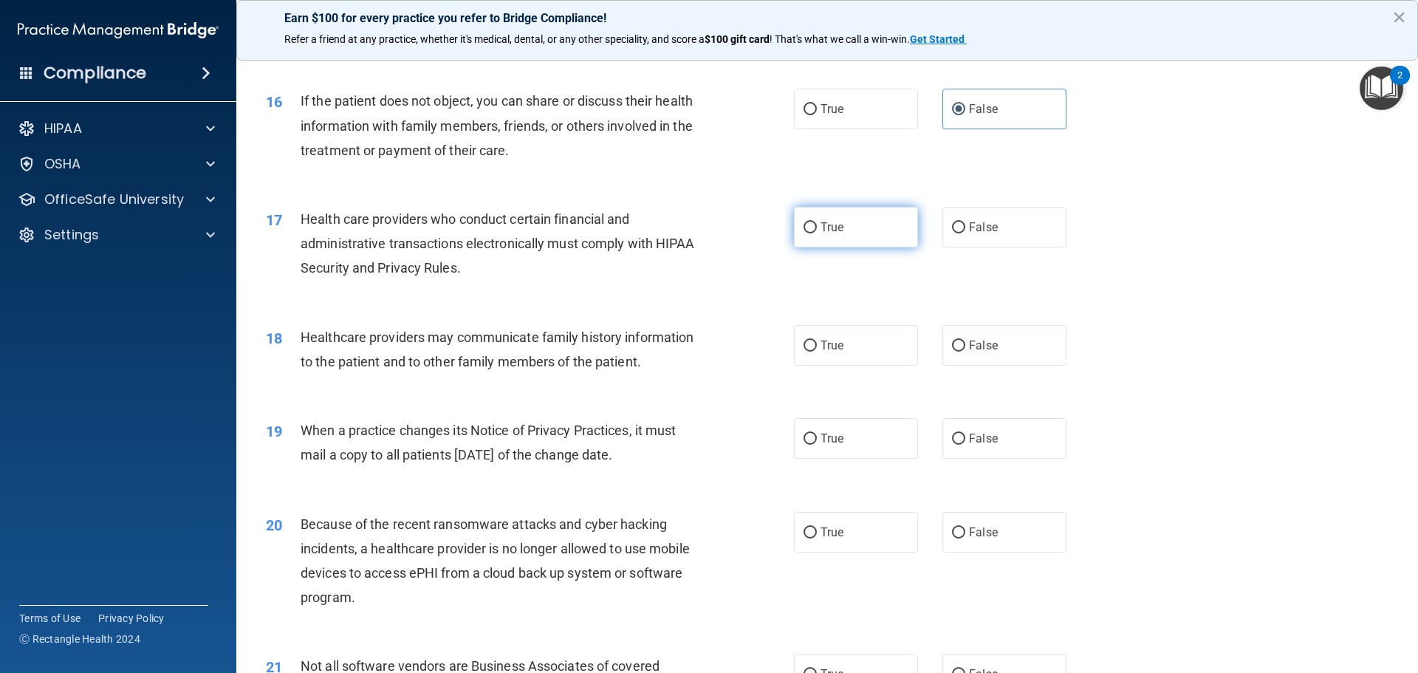
click at [811, 243] on label "True" at bounding box center [856, 227] width 124 height 41
click at [811, 233] on input "True" at bounding box center [810, 227] width 13 height 11
radio input "true"
click at [821, 228] on span "True" at bounding box center [832, 227] width 23 height 14
click at [817, 228] on input "True" at bounding box center [810, 227] width 13 height 11
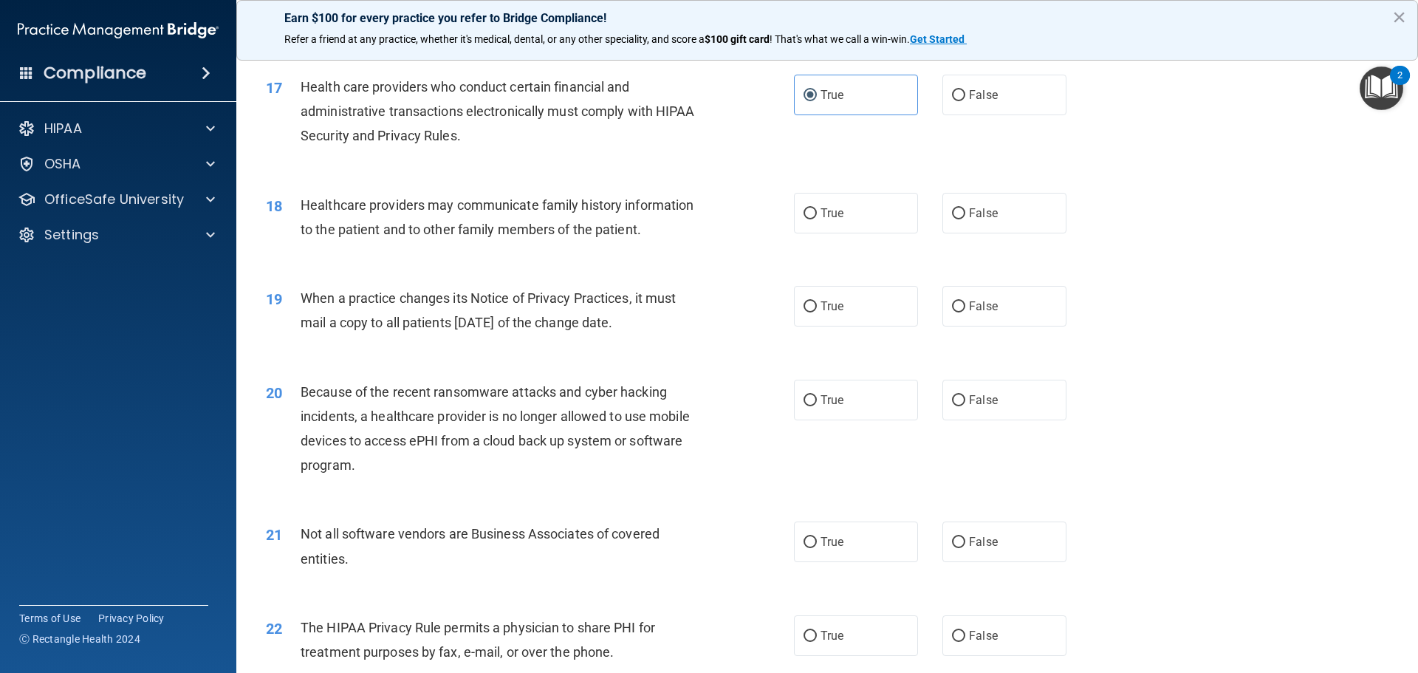
scroll to position [1847, 0]
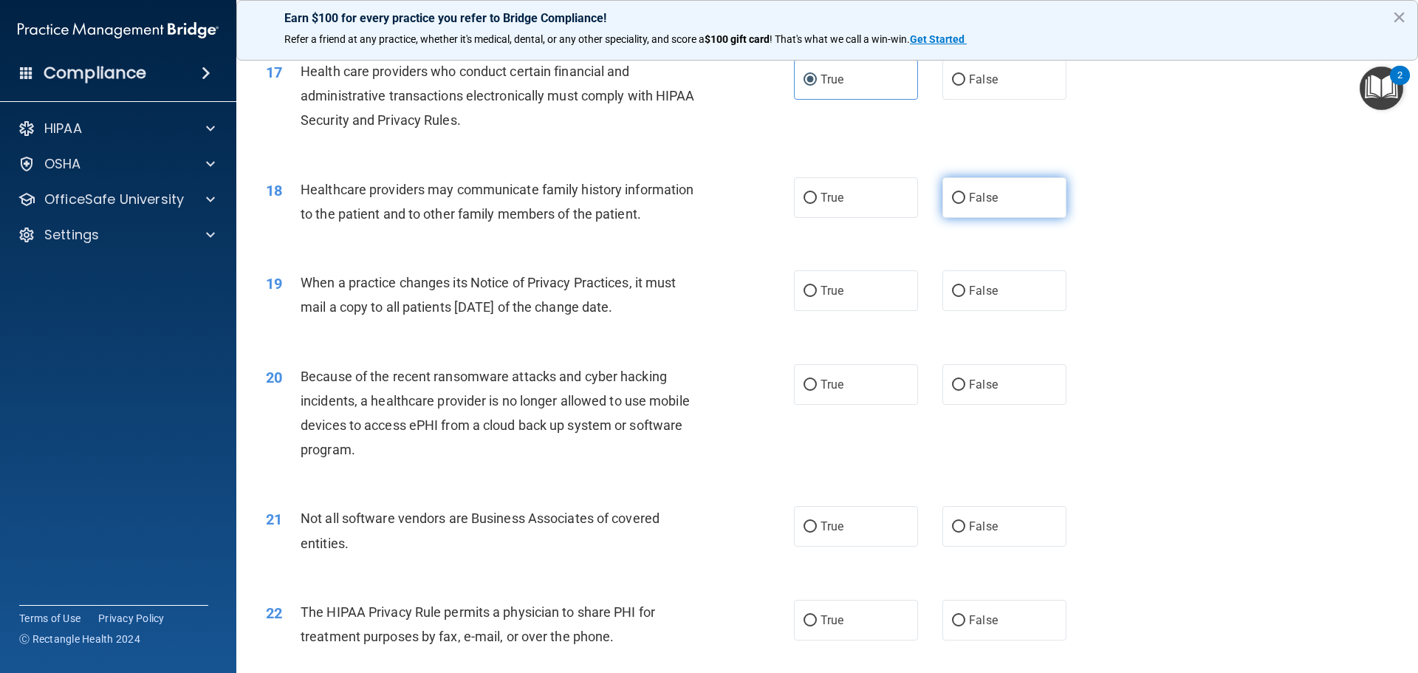
click at [967, 188] on label "False" at bounding box center [1005, 197] width 124 height 41
click at [966, 193] on input "False" at bounding box center [958, 198] width 13 height 11
radio input "true"
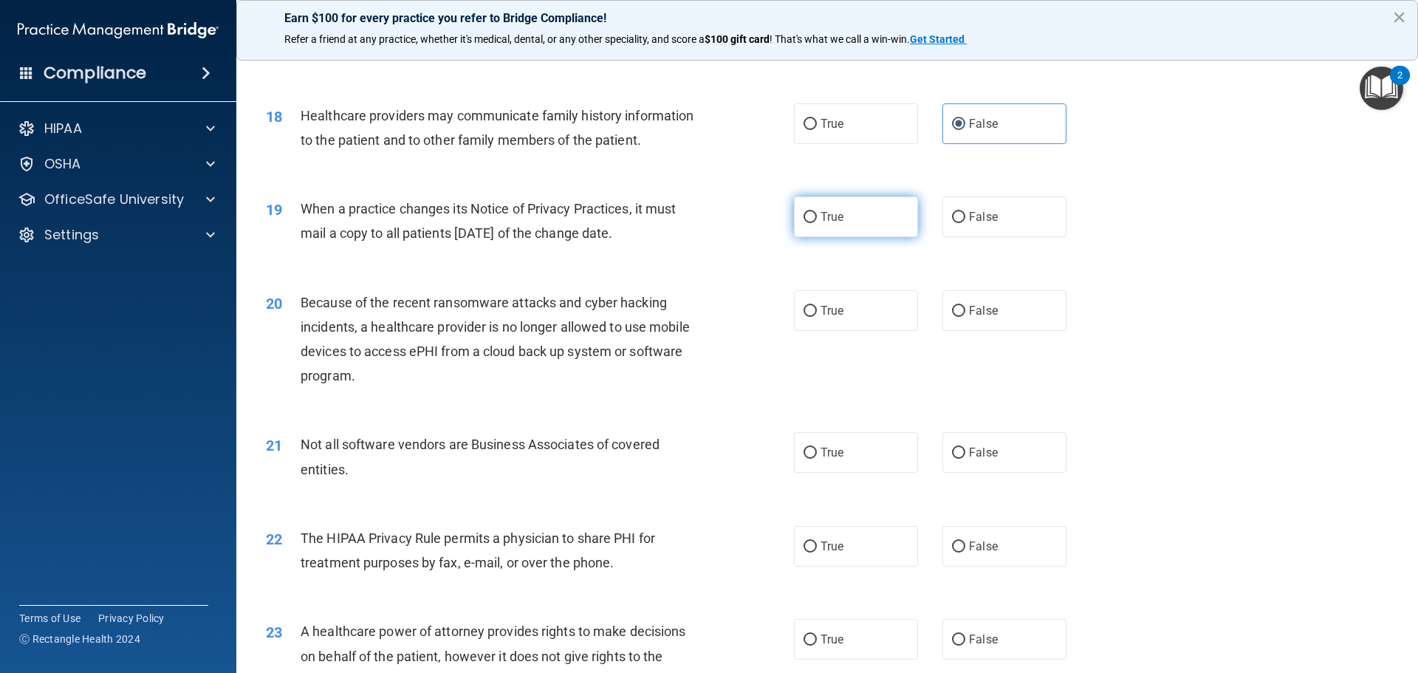
click at [842, 222] on label "True" at bounding box center [856, 217] width 124 height 41
click at [817, 222] on input "True" at bounding box center [810, 217] width 13 height 11
radio input "true"
click at [847, 291] on label "True" at bounding box center [856, 310] width 124 height 41
click at [817, 306] on input "True" at bounding box center [810, 311] width 13 height 11
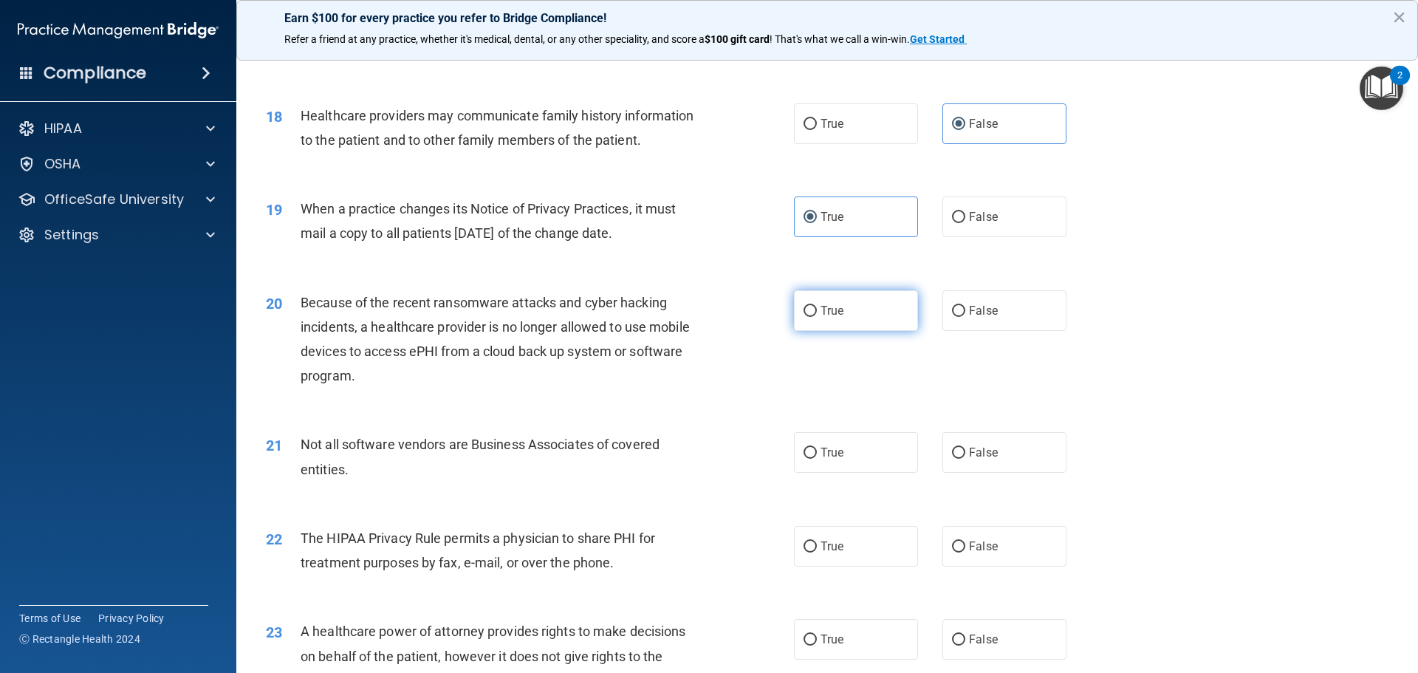
radio input "true"
drag, startPoint x: 1015, startPoint y: 455, endPoint x: 961, endPoint y: 456, distance: 53.9
click at [1014, 455] on label "False" at bounding box center [1005, 452] width 124 height 41
click at [966, 455] on input "False" at bounding box center [958, 453] width 13 height 11
radio input "true"
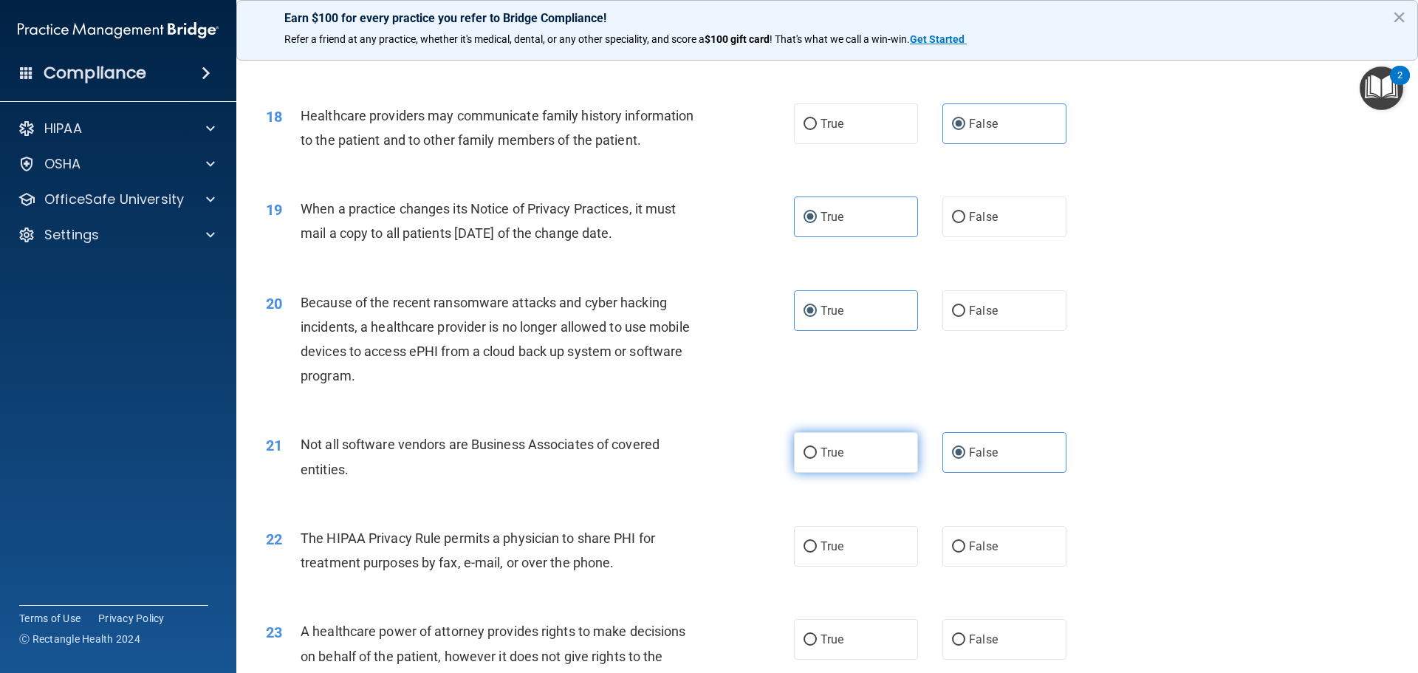
click at [895, 450] on label "True" at bounding box center [856, 452] width 124 height 41
click at [817, 450] on input "True" at bounding box center [810, 453] width 13 height 11
radio input "true"
radio input "false"
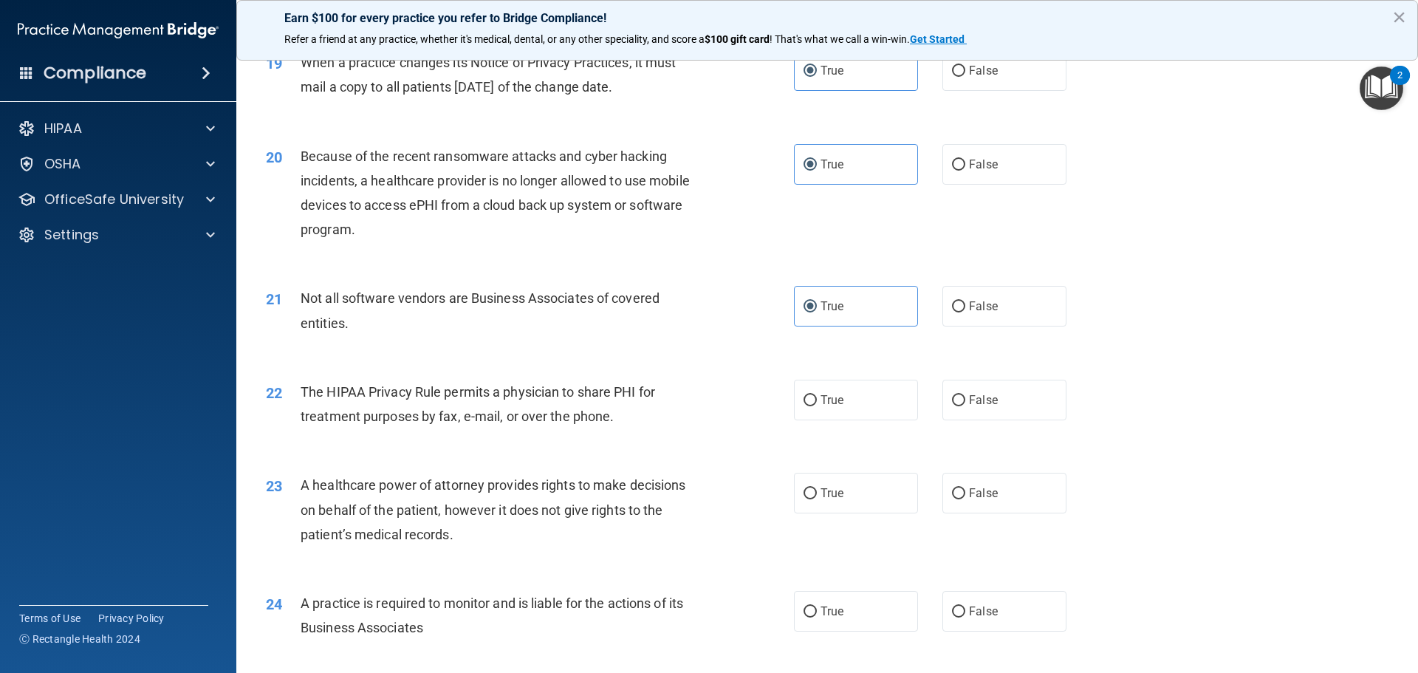
scroll to position [2068, 0]
click at [846, 395] on label "True" at bounding box center [856, 398] width 124 height 41
click at [817, 395] on input "True" at bounding box center [810, 399] width 13 height 11
radio input "true"
drag, startPoint x: 928, startPoint y: 497, endPoint x: 954, endPoint y: 497, distance: 25.9
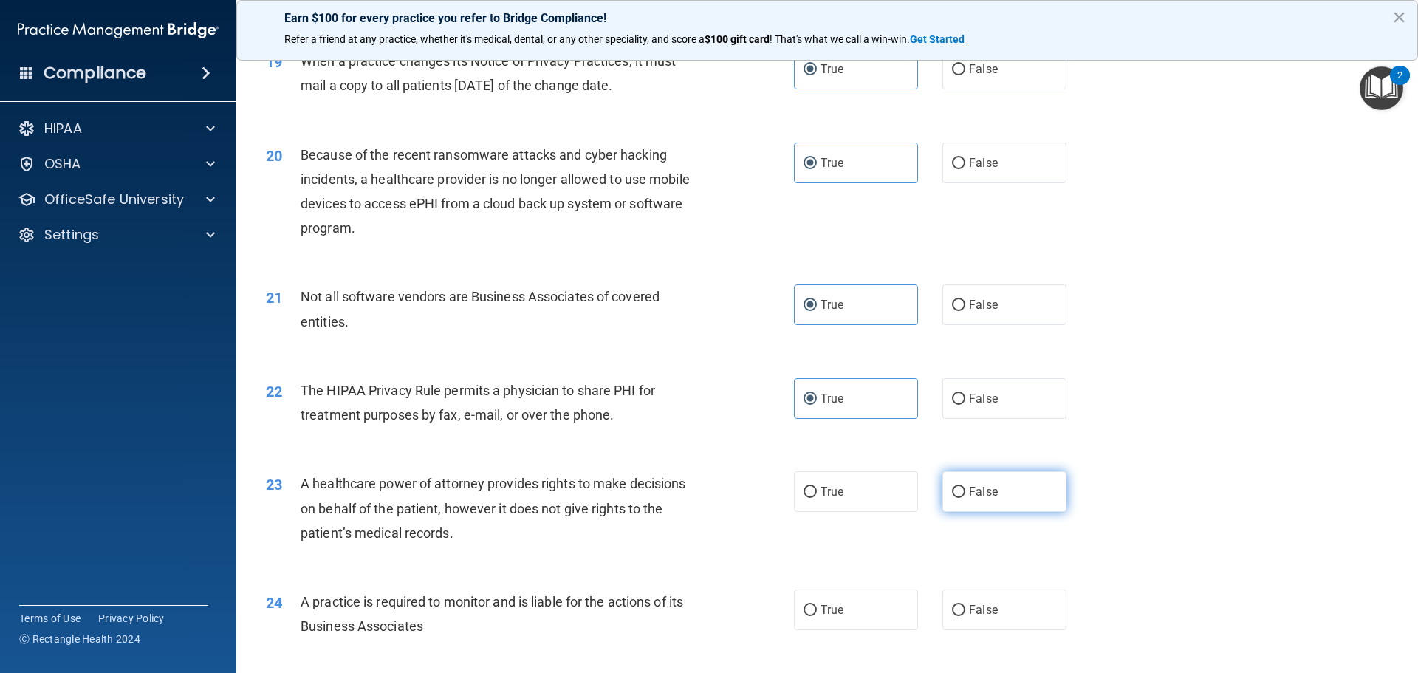
click at [936, 497] on div "True False" at bounding box center [943, 491] width 298 height 41
click at [954, 497] on input "False" at bounding box center [958, 492] width 13 height 11
radio input "true"
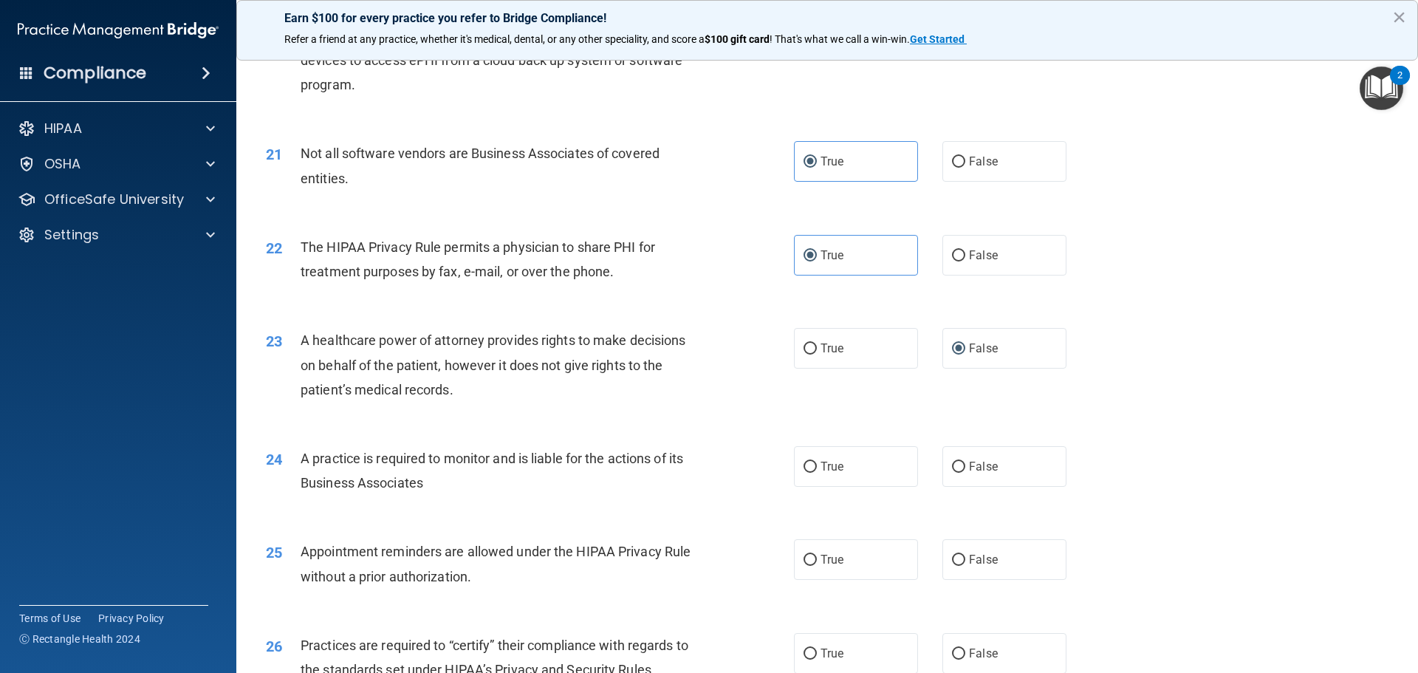
scroll to position [2216, 0]
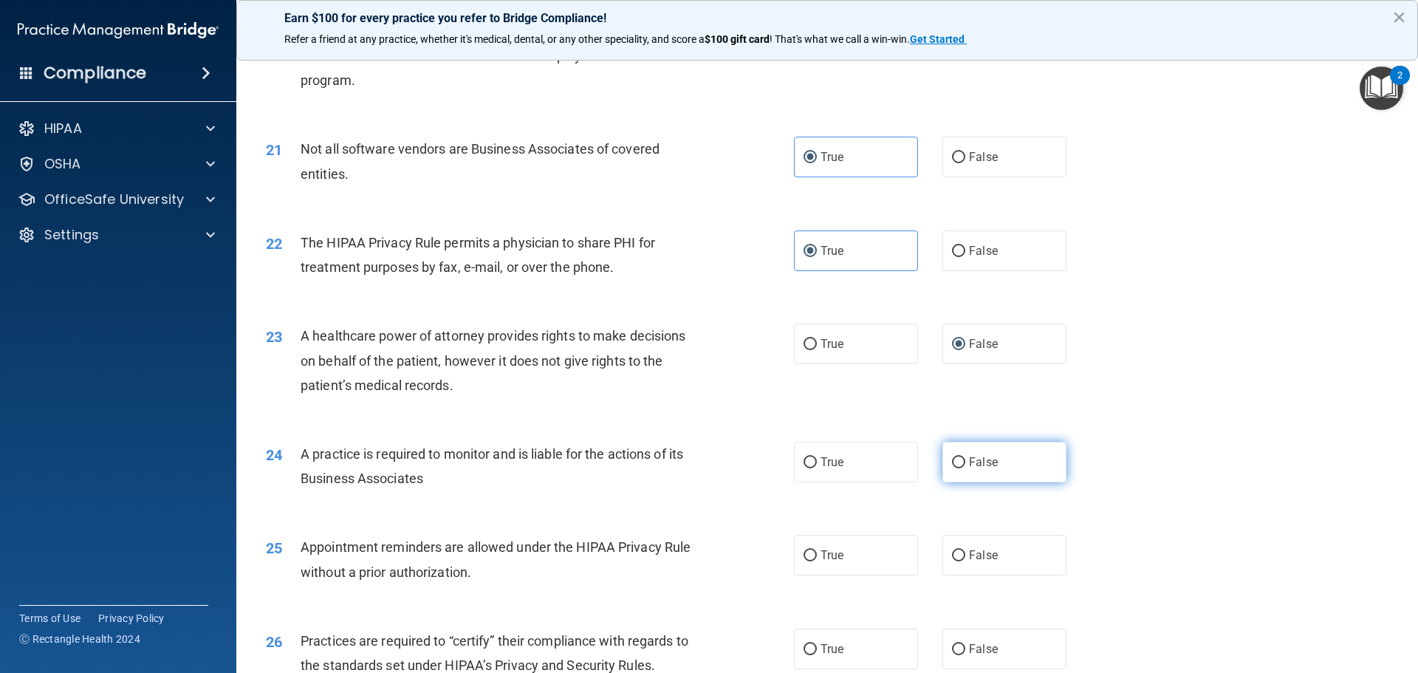
click at [952, 462] on input "False" at bounding box center [958, 462] width 13 height 11
radio input "true"
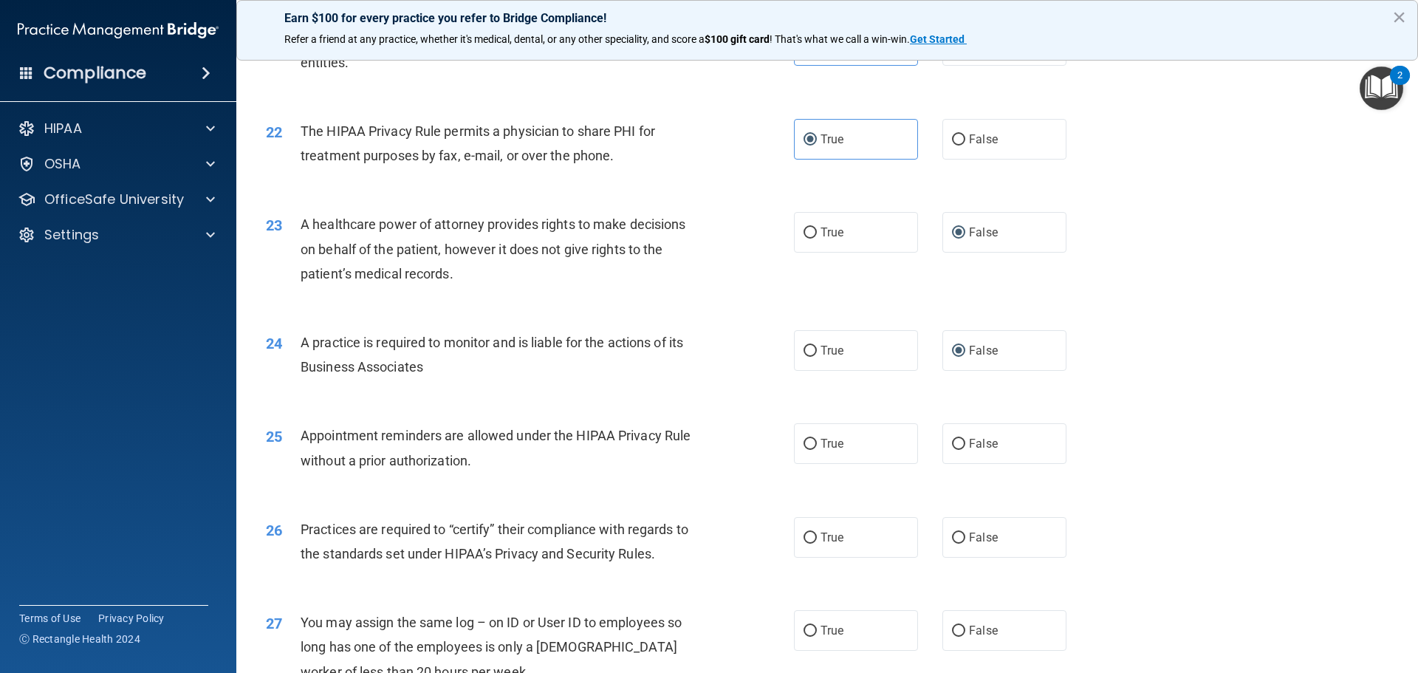
scroll to position [2364, 0]
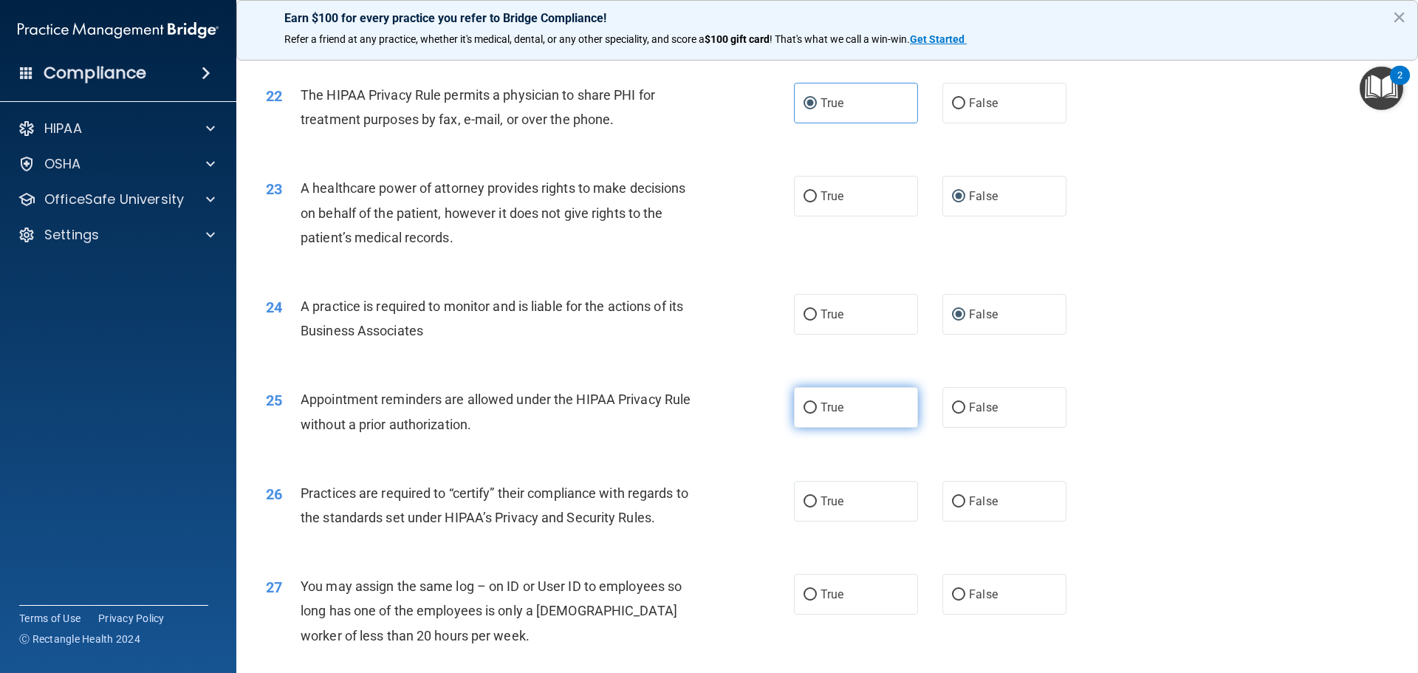
click at [861, 413] on label "True" at bounding box center [856, 407] width 124 height 41
click at [817, 413] on input "True" at bounding box center [810, 408] width 13 height 11
radio input "true"
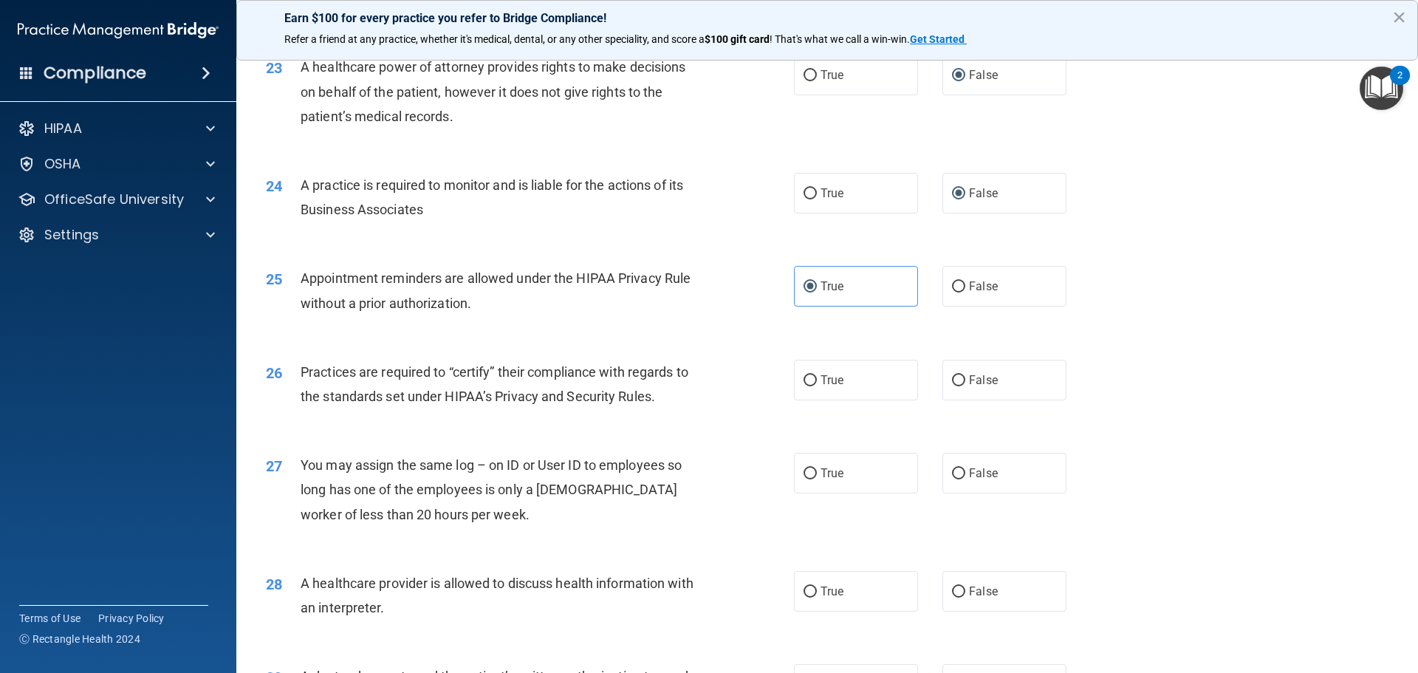
scroll to position [2512, 0]
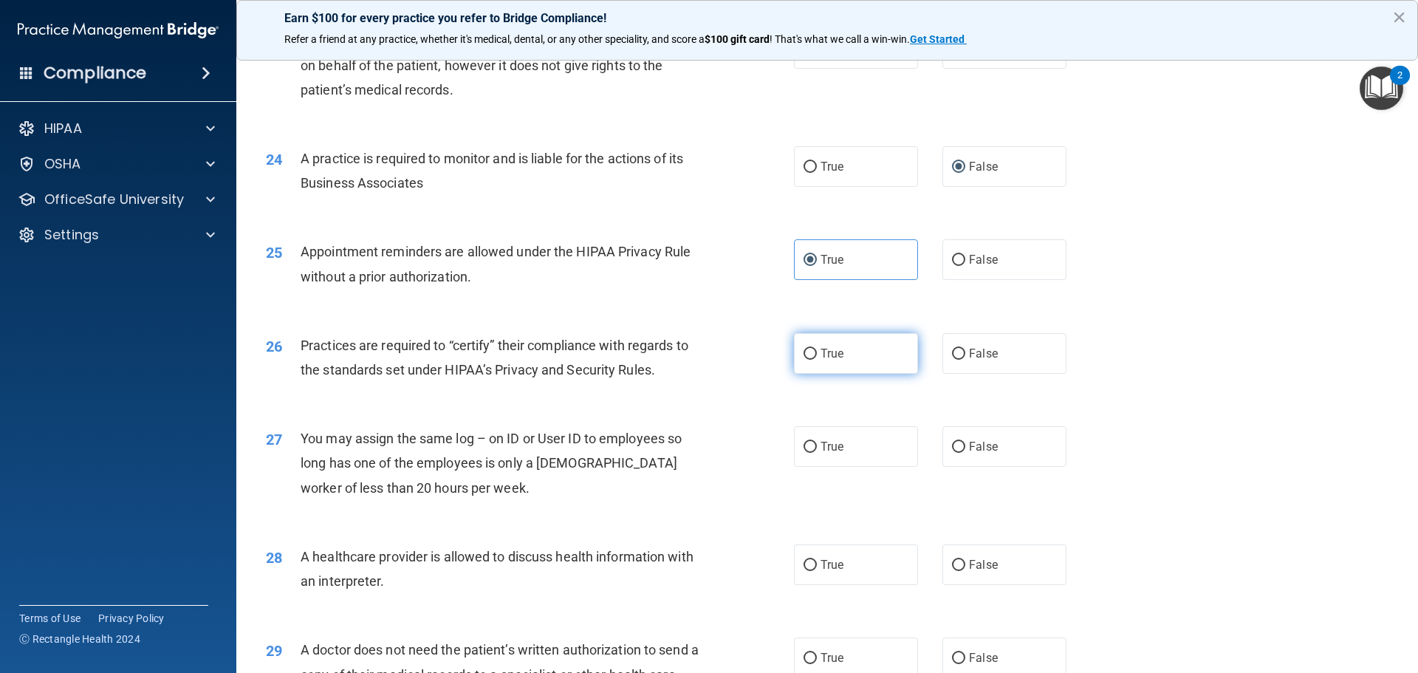
click at [845, 365] on label "True" at bounding box center [856, 353] width 124 height 41
click at [817, 360] on input "True" at bounding box center [810, 354] width 13 height 11
radio input "true"
click at [1038, 446] on label "False" at bounding box center [1005, 446] width 124 height 41
click at [966, 446] on input "False" at bounding box center [958, 447] width 13 height 11
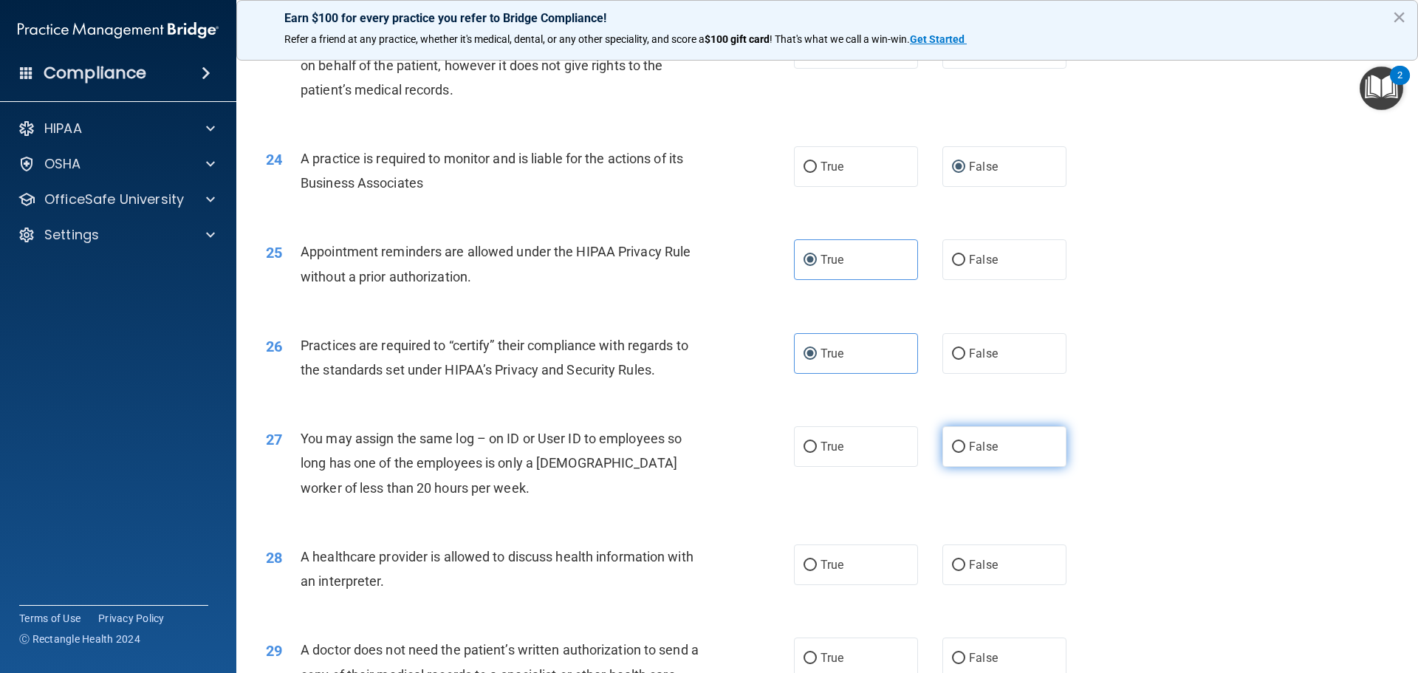
radio input "true"
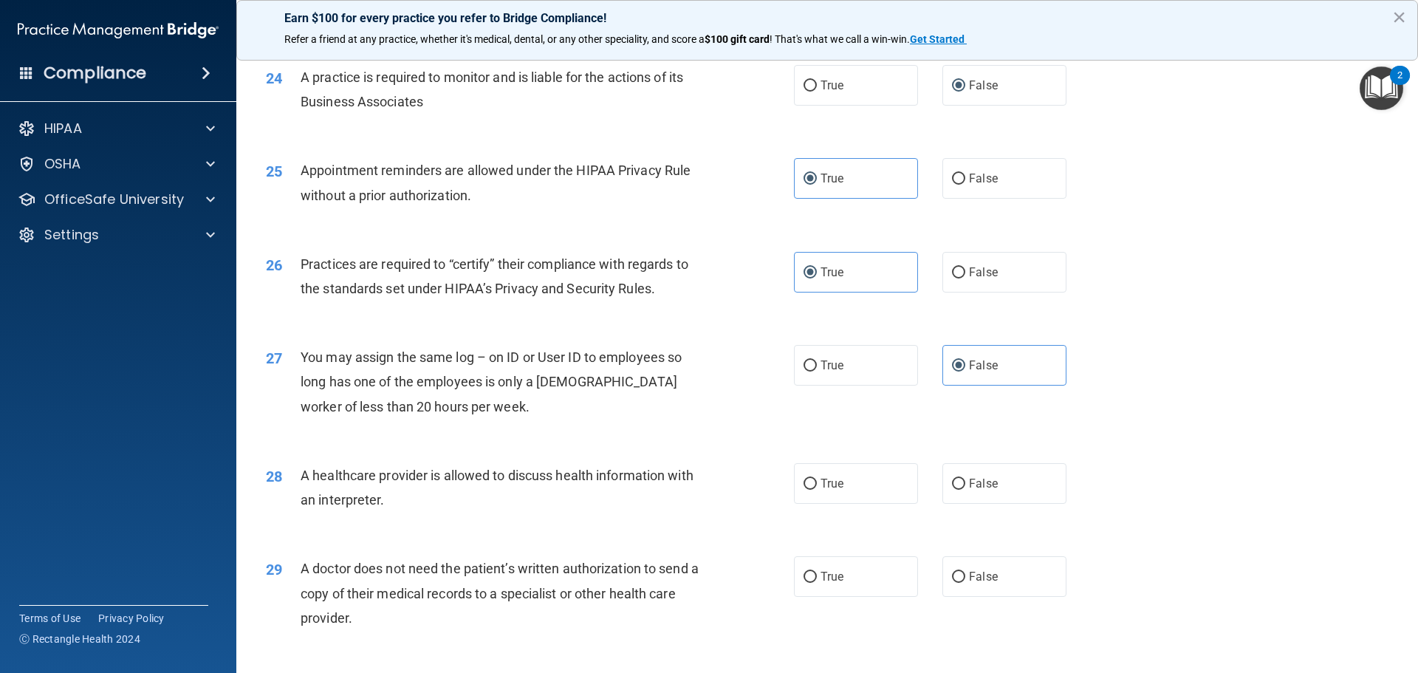
scroll to position [2659, 0]
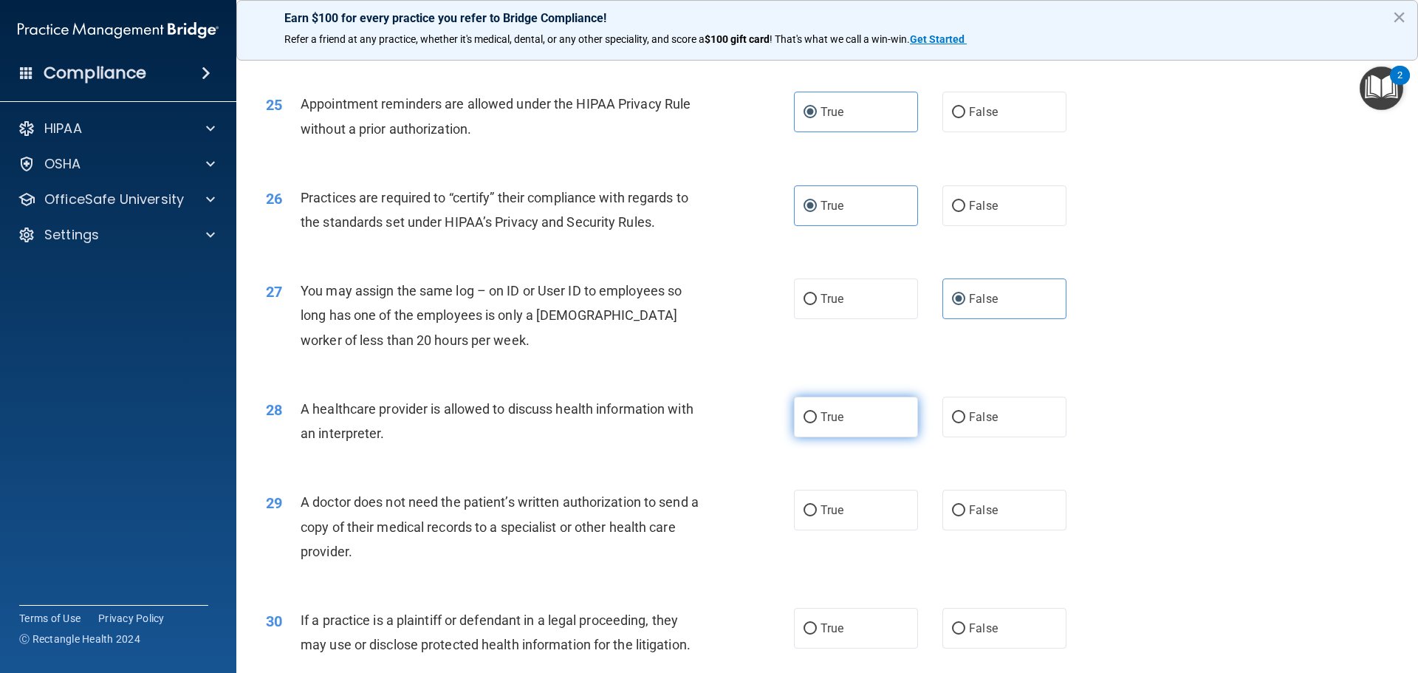
click at [834, 420] on span "True" at bounding box center [832, 417] width 23 height 14
click at [817, 420] on input "True" at bounding box center [810, 417] width 13 height 11
radio input "true"
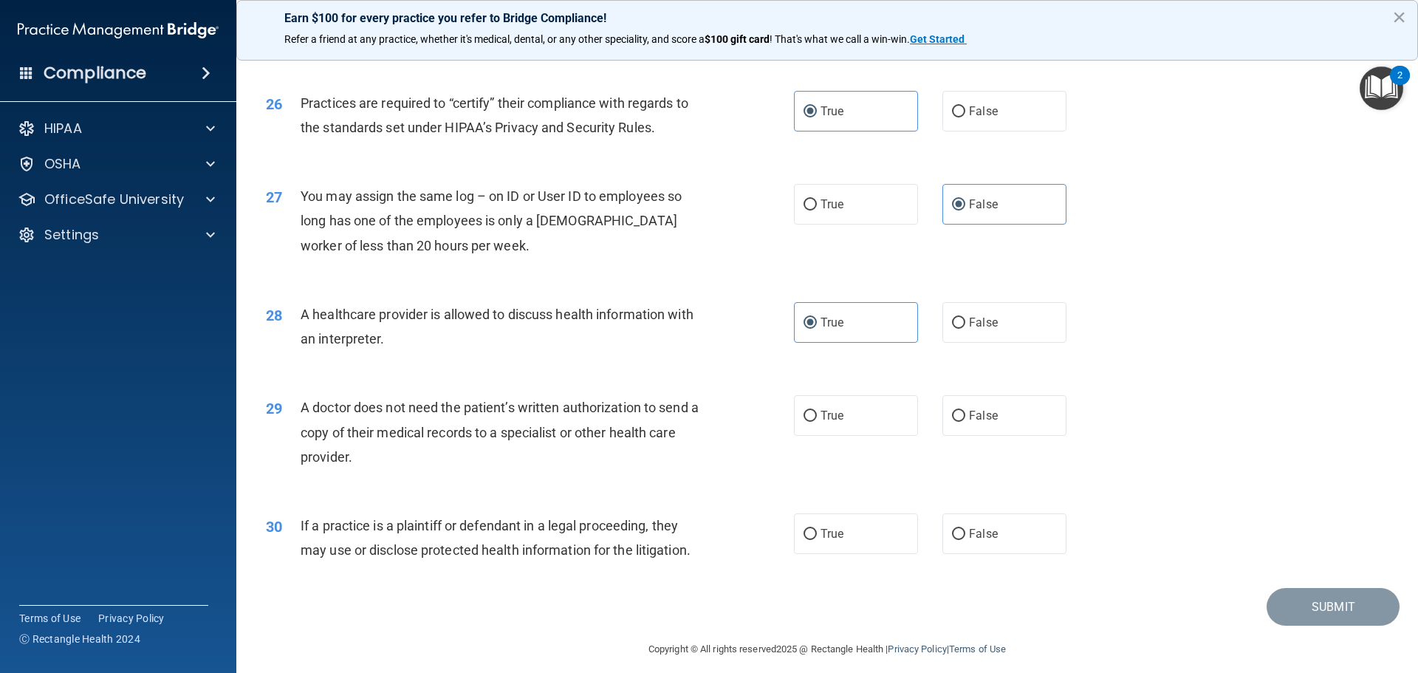
scroll to position [2766, 0]
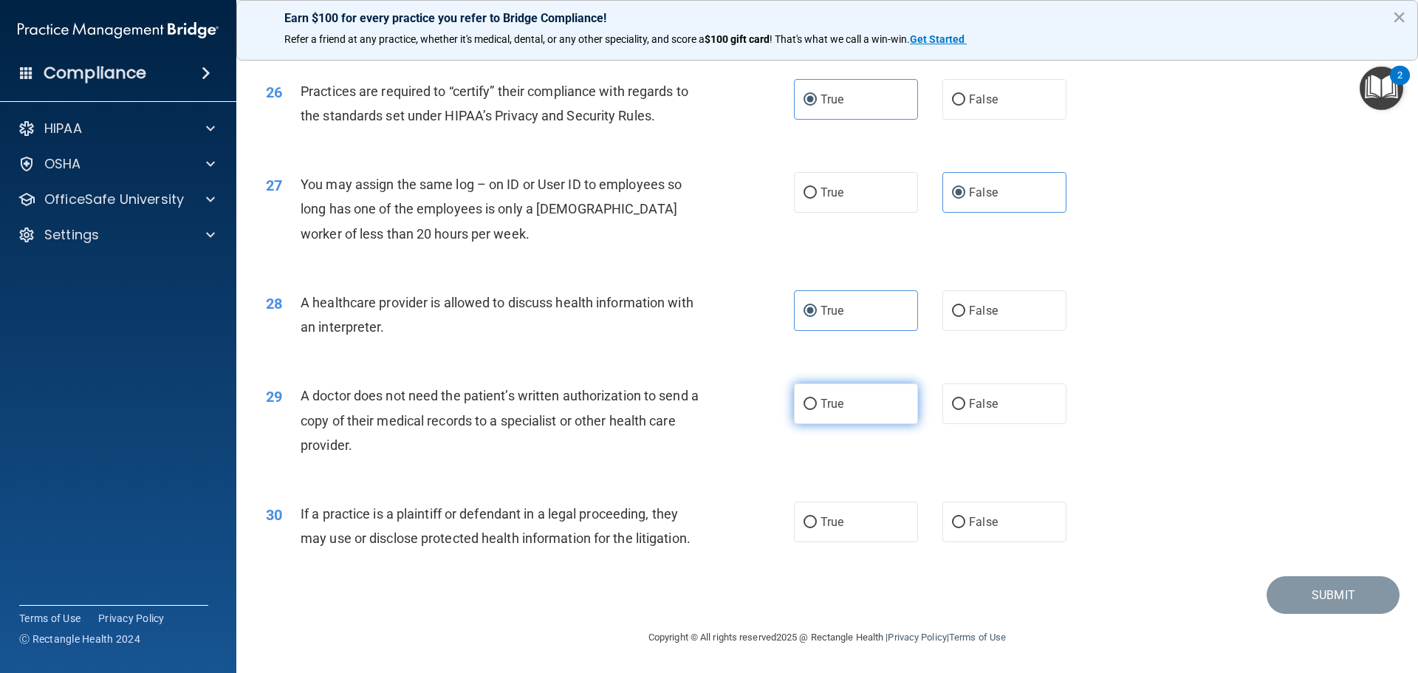
click at [893, 407] on label "True" at bounding box center [856, 403] width 124 height 41
click at [817, 407] on input "True" at bounding box center [810, 404] width 13 height 11
radio input "true"
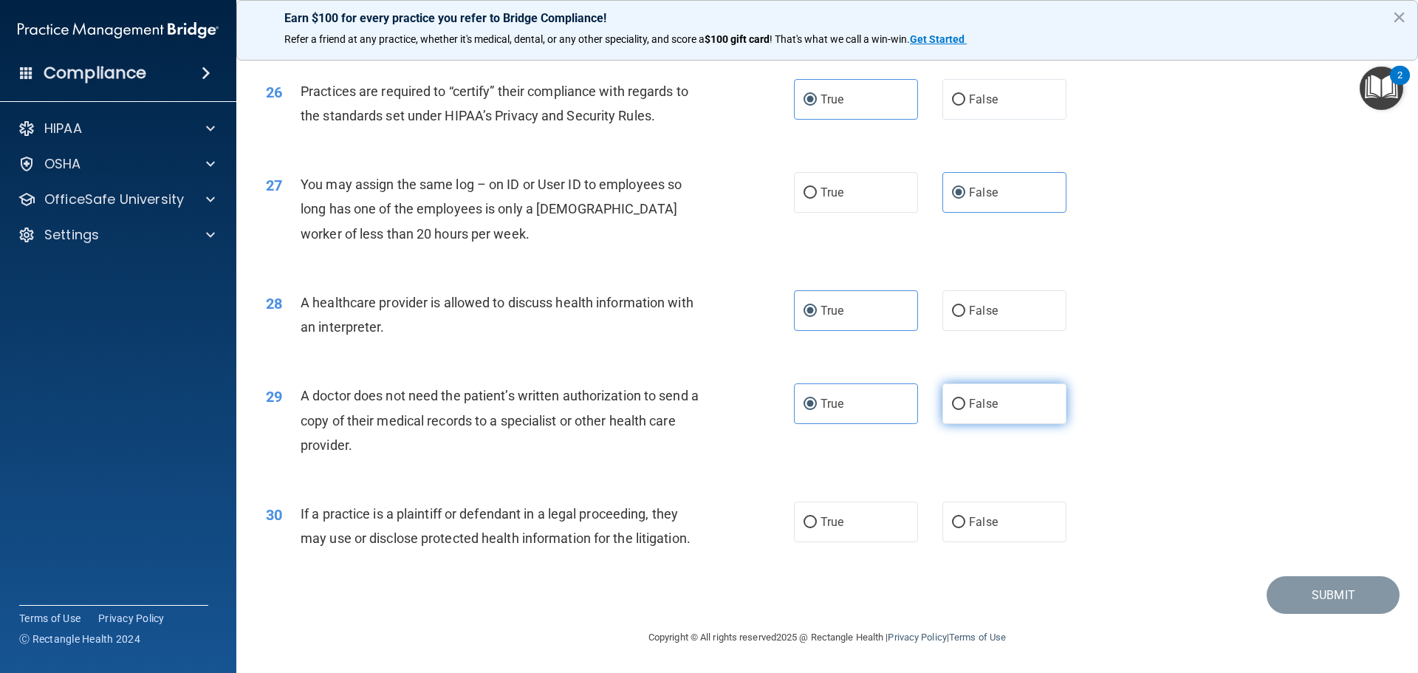
click at [943, 406] on label "False" at bounding box center [1005, 403] width 124 height 41
click at [952, 406] on input "False" at bounding box center [958, 404] width 13 height 11
radio input "true"
radio input "false"
click at [809, 531] on label "True" at bounding box center [856, 522] width 124 height 41
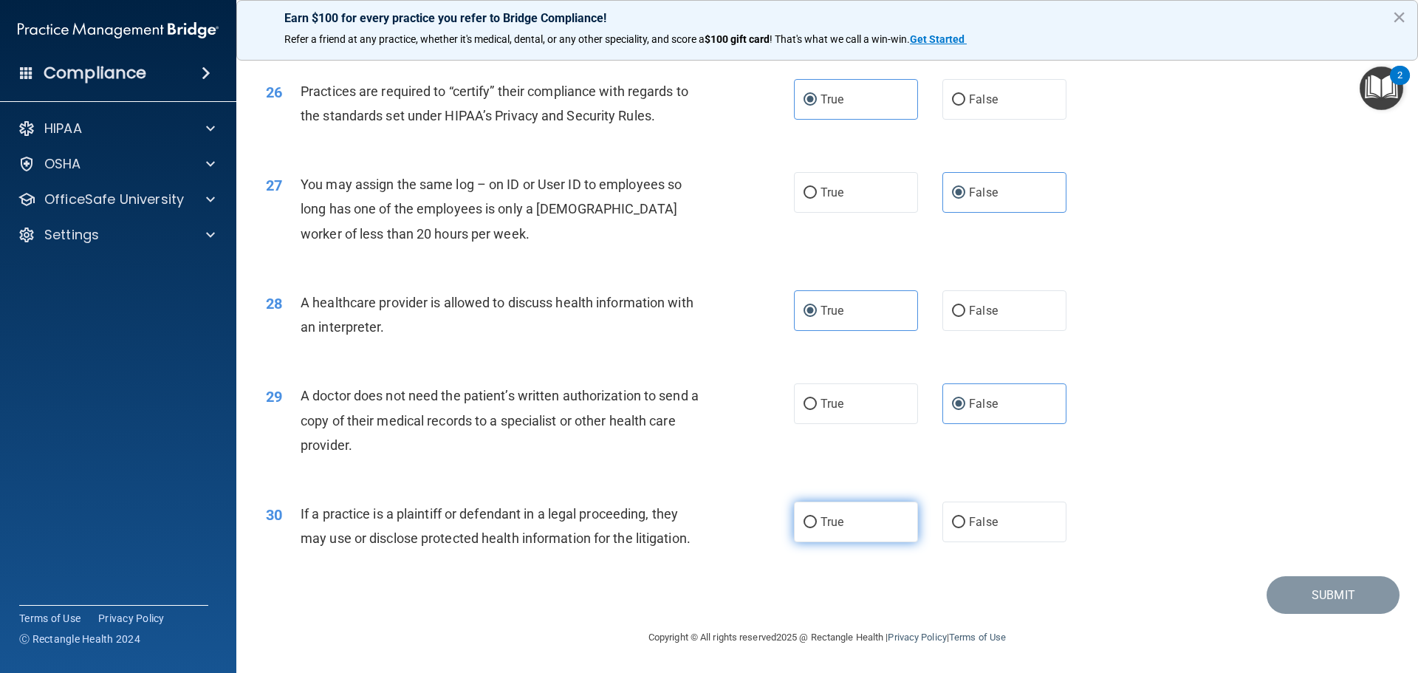
click at [809, 528] on input "True" at bounding box center [810, 522] width 13 height 11
radio input "true"
click at [1283, 604] on button "Submit" at bounding box center [1333, 595] width 133 height 38
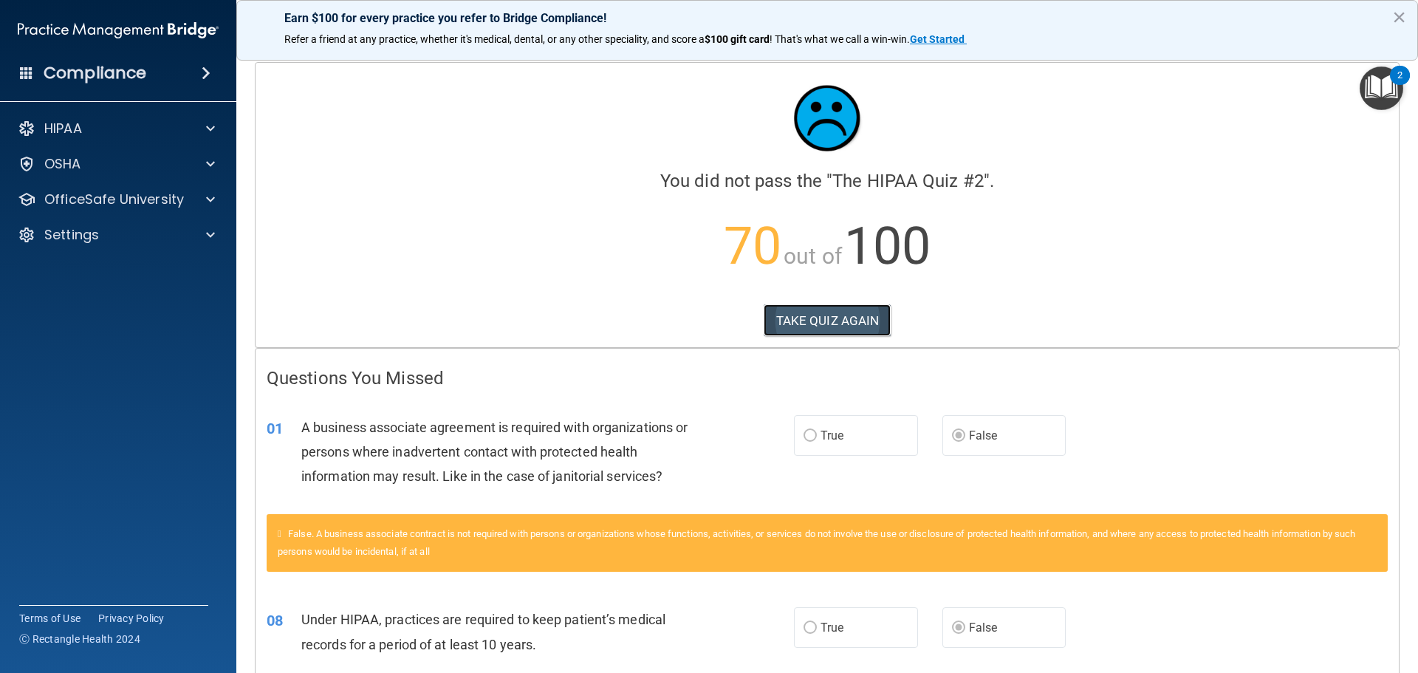
click at [810, 314] on button "TAKE QUIZ AGAIN" at bounding box center [828, 320] width 128 height 33
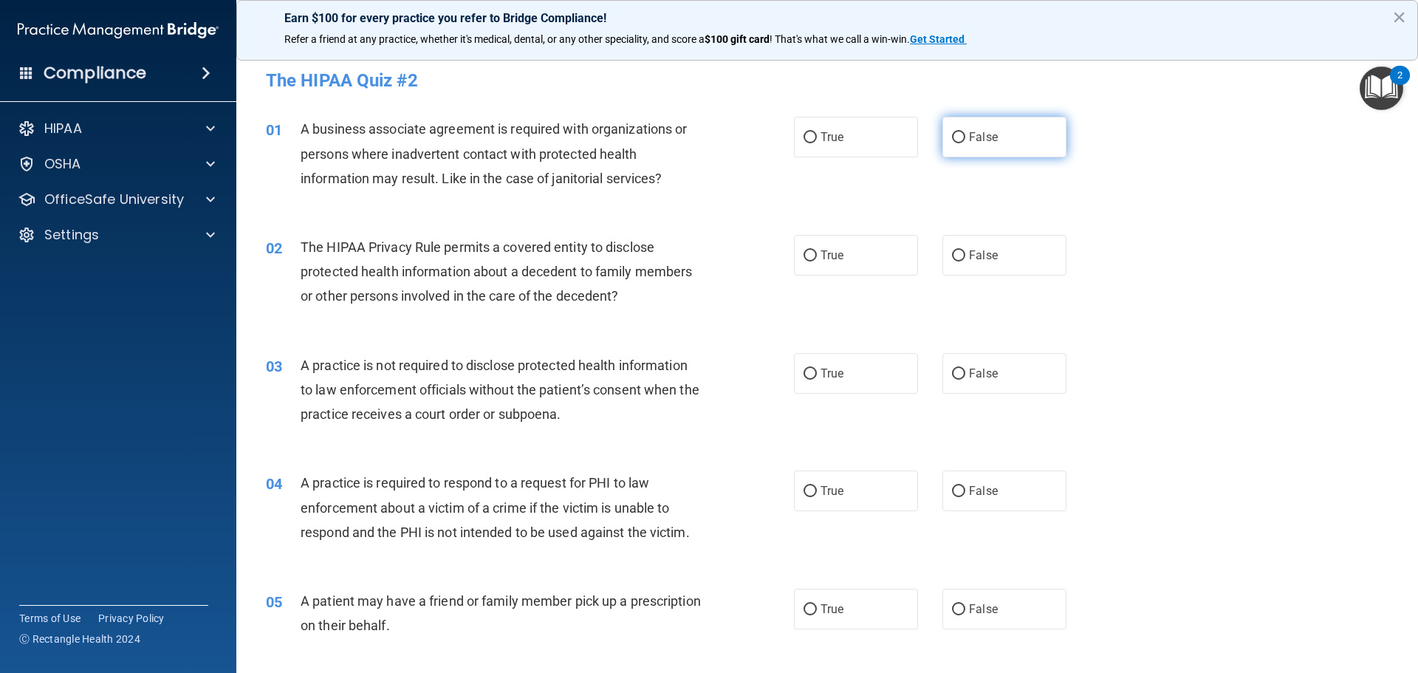
click at [958, 143] on input "False" at bounding box center [958, 137] width 13 height 11
radio input "true"
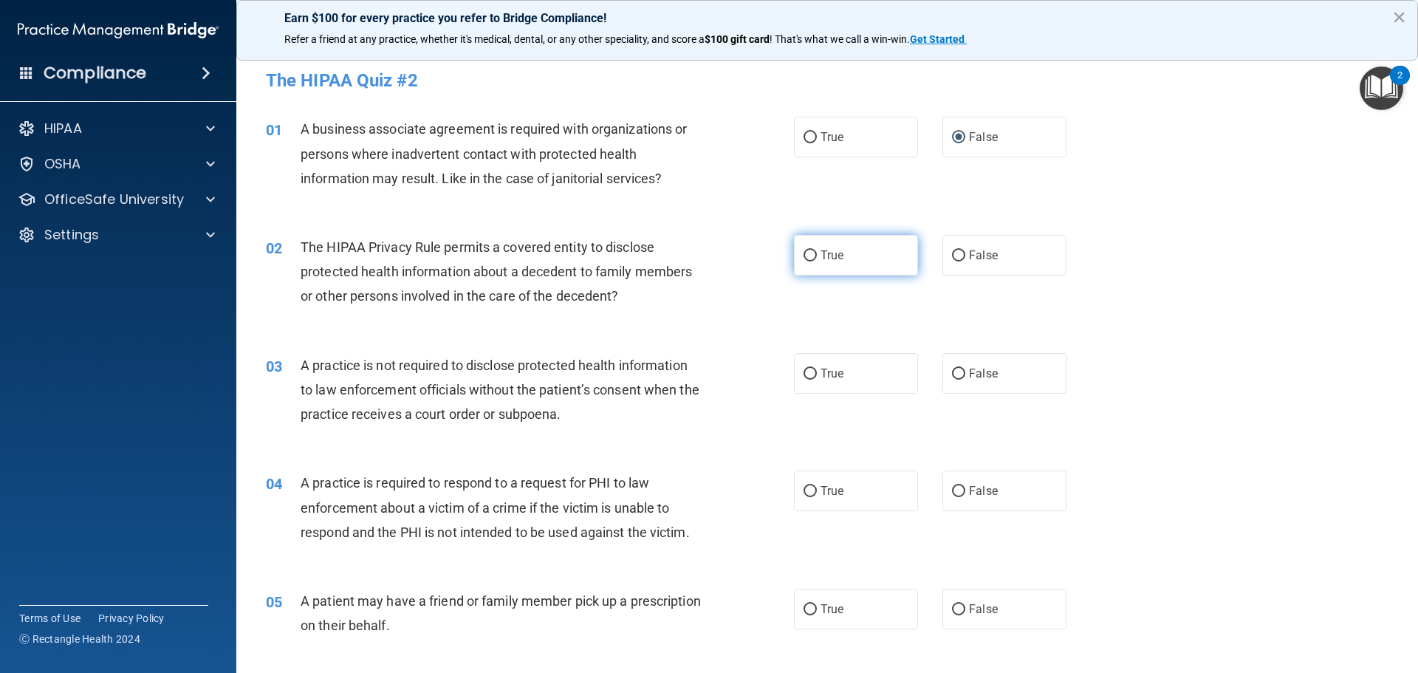
click at [861, 256] on label "True" at bounding box center [856, 255] width 124 height 41
click at [817, 256] on input "True" at bounding box center [810, 255] width 13 height 11
radio input "true"
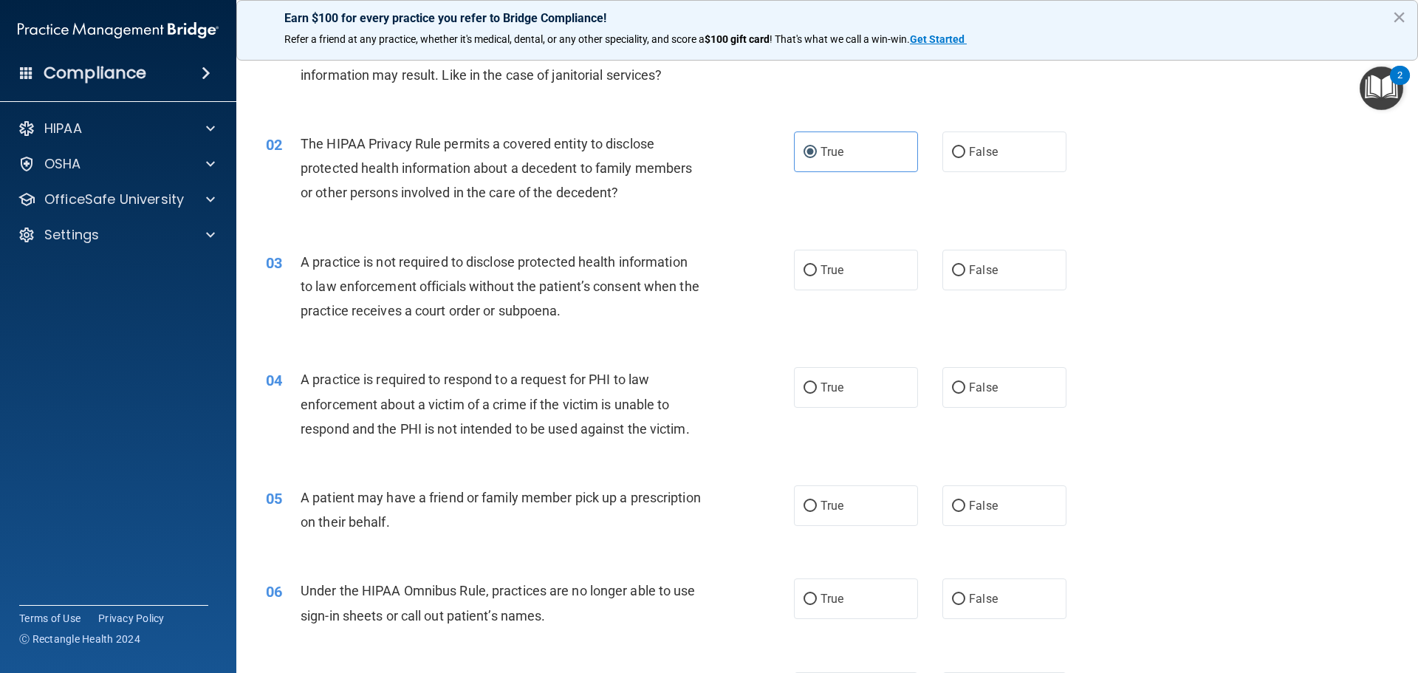
scroll to position [148, 0]
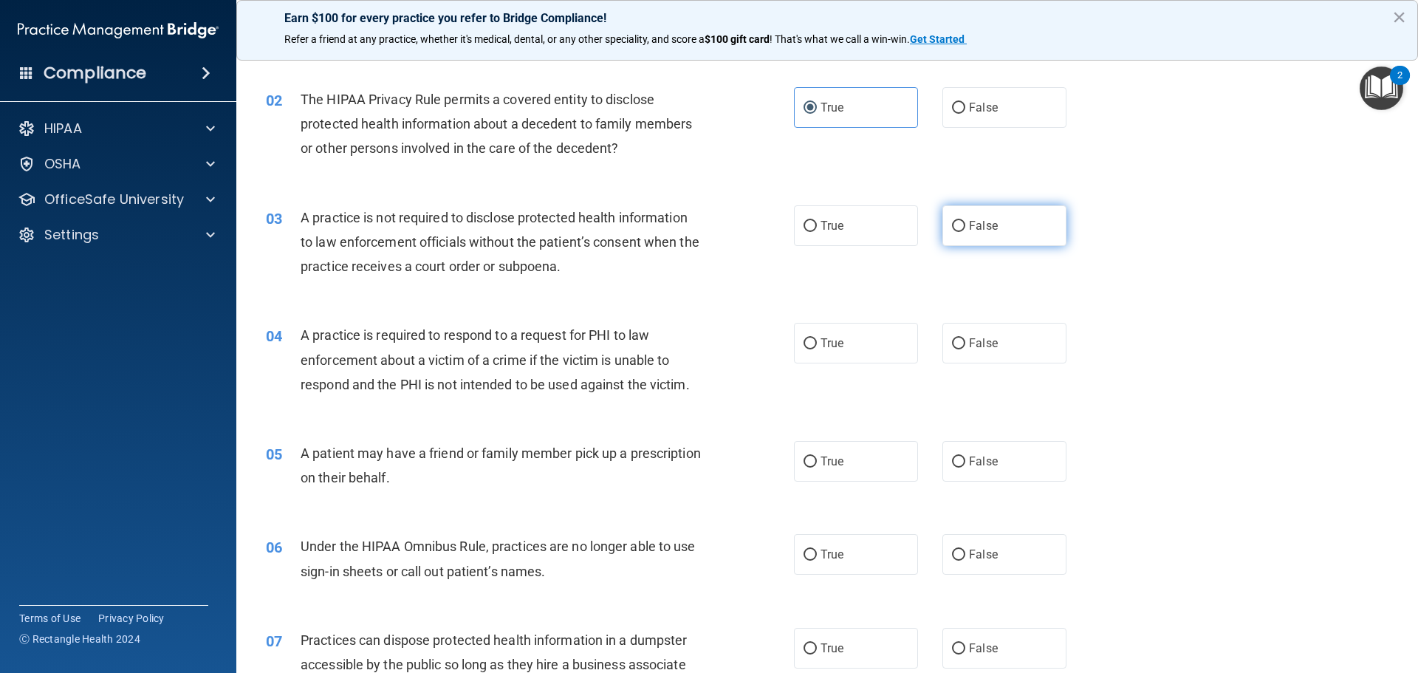
click at [945, 219] on label "False" at bounding box center [1005, 225] width 124 height 41
click at [952, 221] on input "False" at bounding box center [958, 226] width 13 height 11
radio input "true"
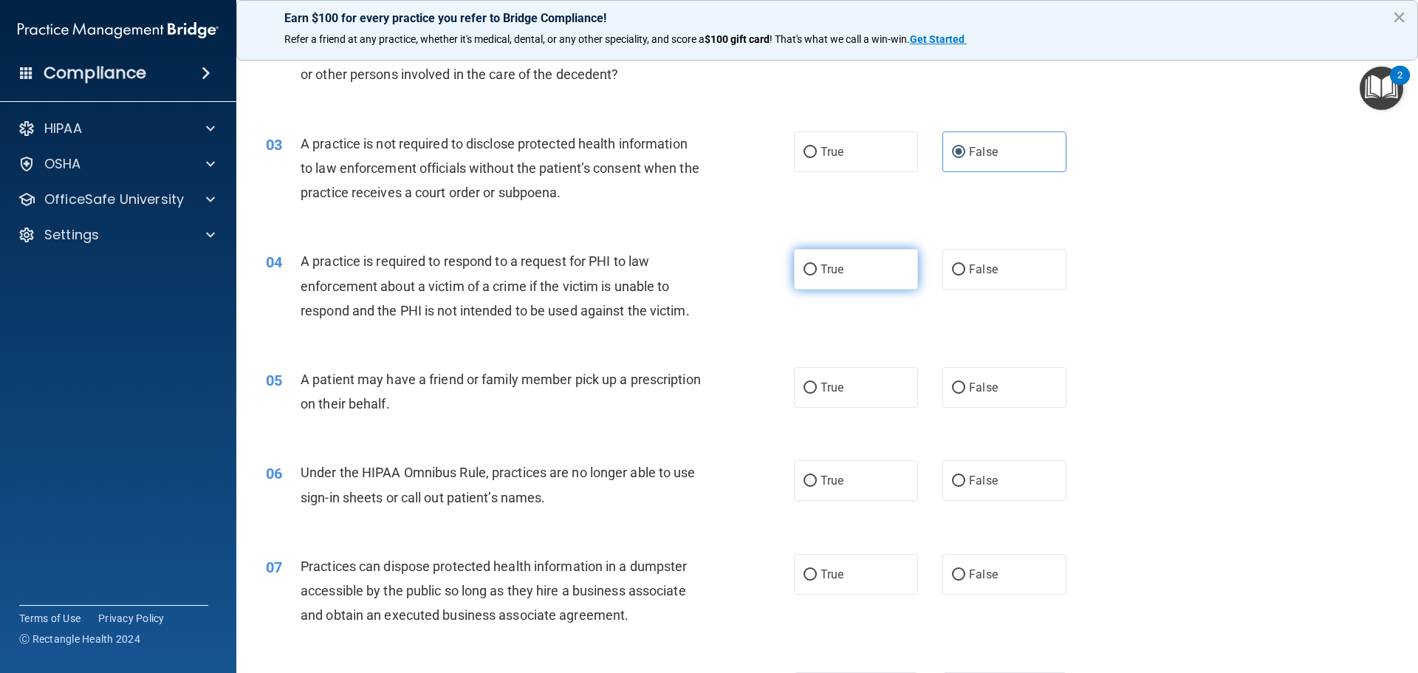
click at [852, 249] on label "True" at bounding box center [856, 269] width 124 height 41
click at [817, 264] on input "True" at bounding box center [810, 269] width 13 height 11
radio input "true"
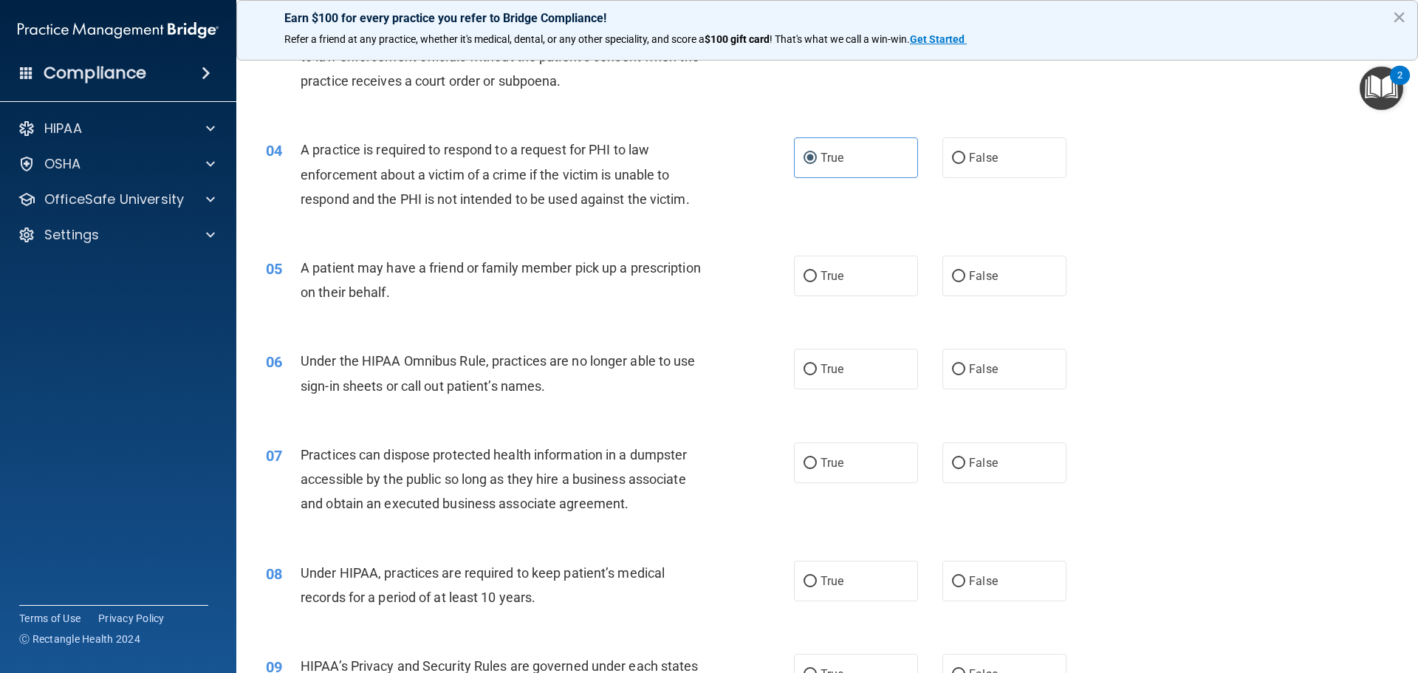
scroll to position [369, 0]
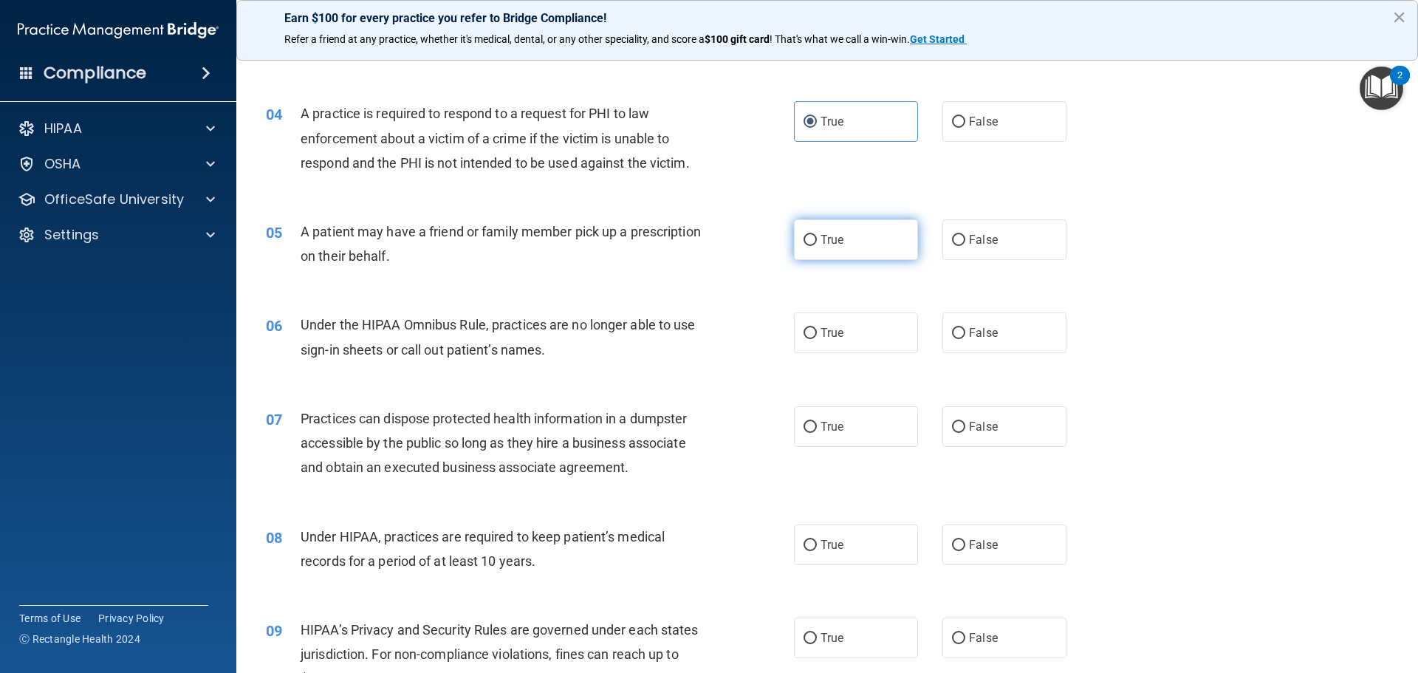
click at [850, 250] on label "True" at bounding box center [856, 239] width 124 height 41
click at [817, 246] on input "True" at bounding box center [810, 240] width 13 height 11
radio input "true"
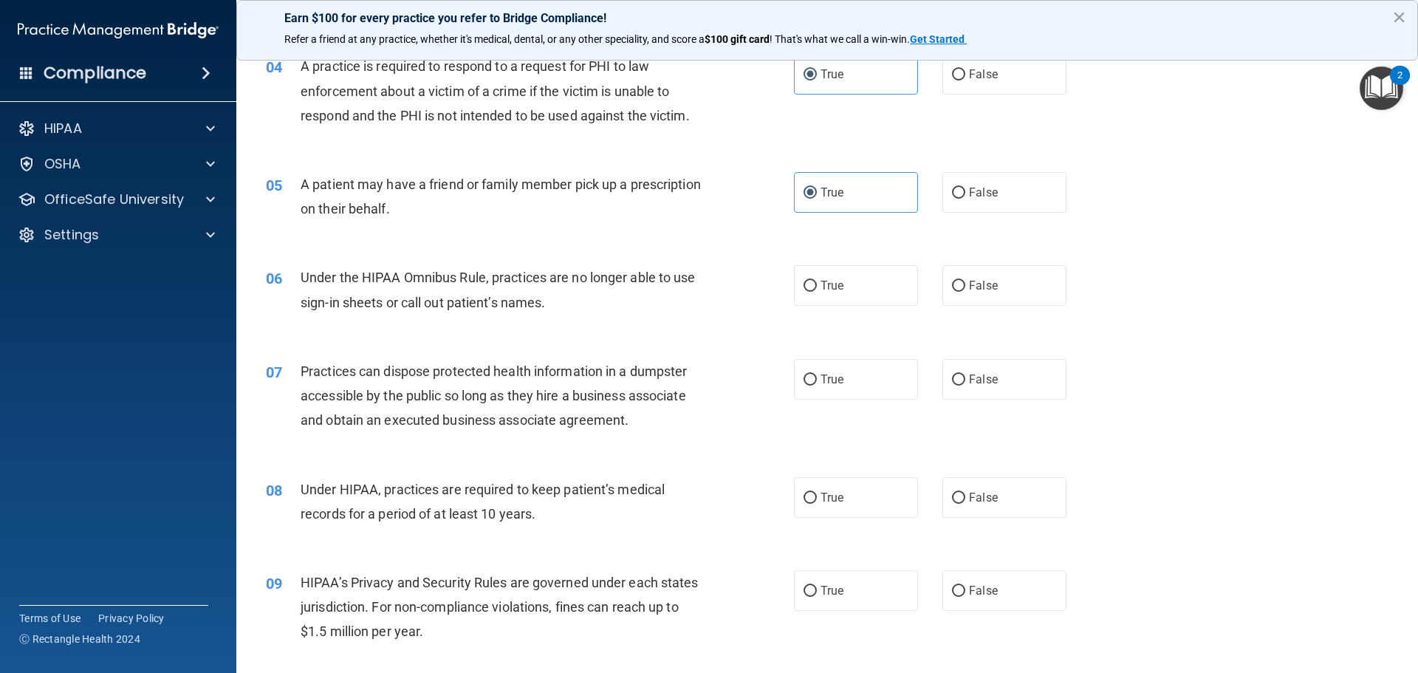
scroll to position [443, 0]
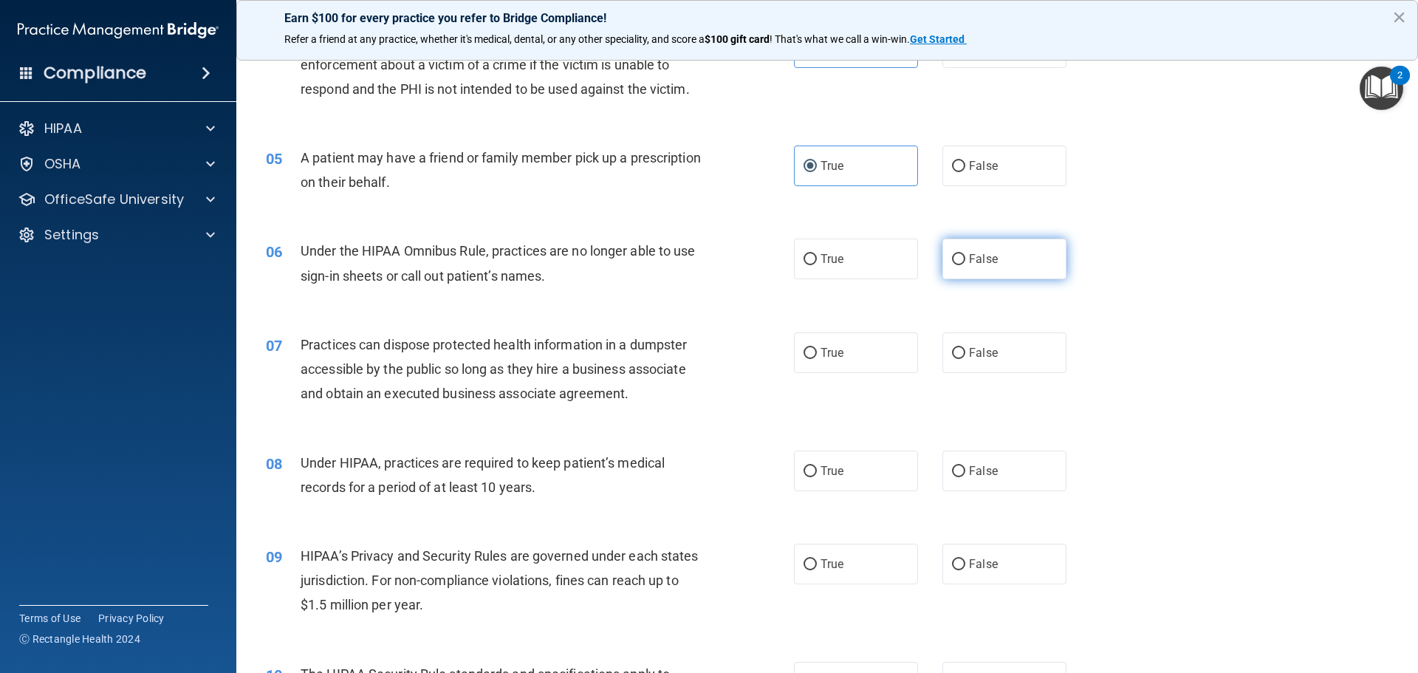
click at [992, 259] on label "False" at bounding box center [1005, 259] width 124 height 41
click at [966, 259] on input "False" at bounding box center [958, 259] width 13 height 11
radio input "true"
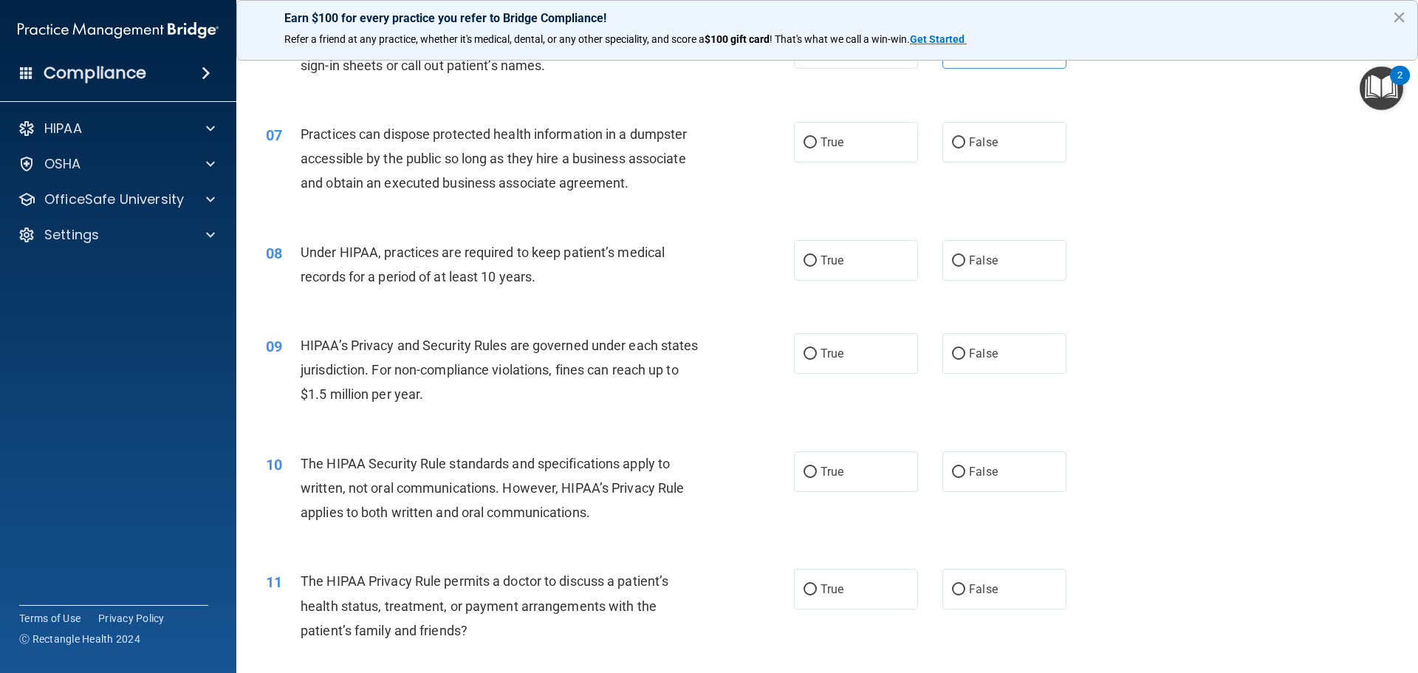
scroll to position [665, 0]
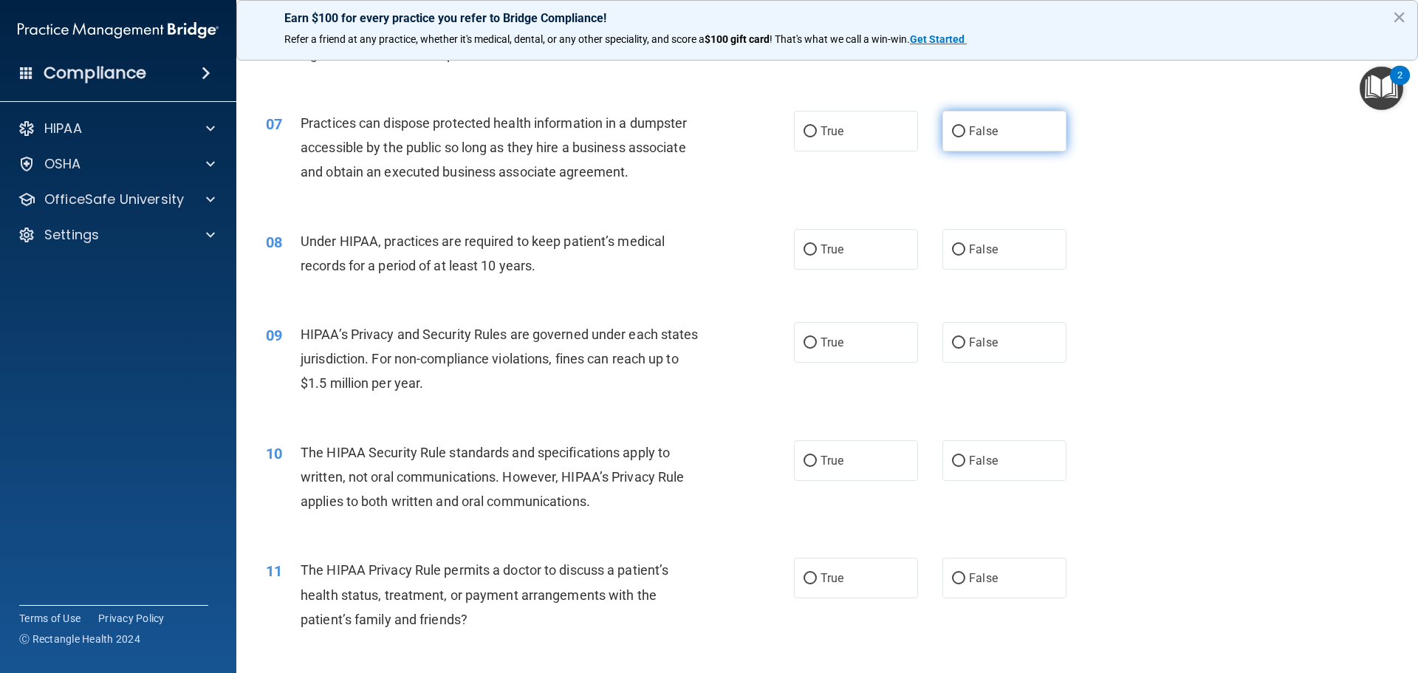
click at [1024, 120] on label "False" at bounding box center [1005, 131] width 124 height 41
click at [966, 126] on input "False" at bounding box center [958, 131] width 13 height 11
radio input "true"
click at [958, 237] on label "False" at bounding box center [1005, 249] width 124 height 41
click at [958, 245] on input "False" at bounding box center [958, 250] width 13 height 11
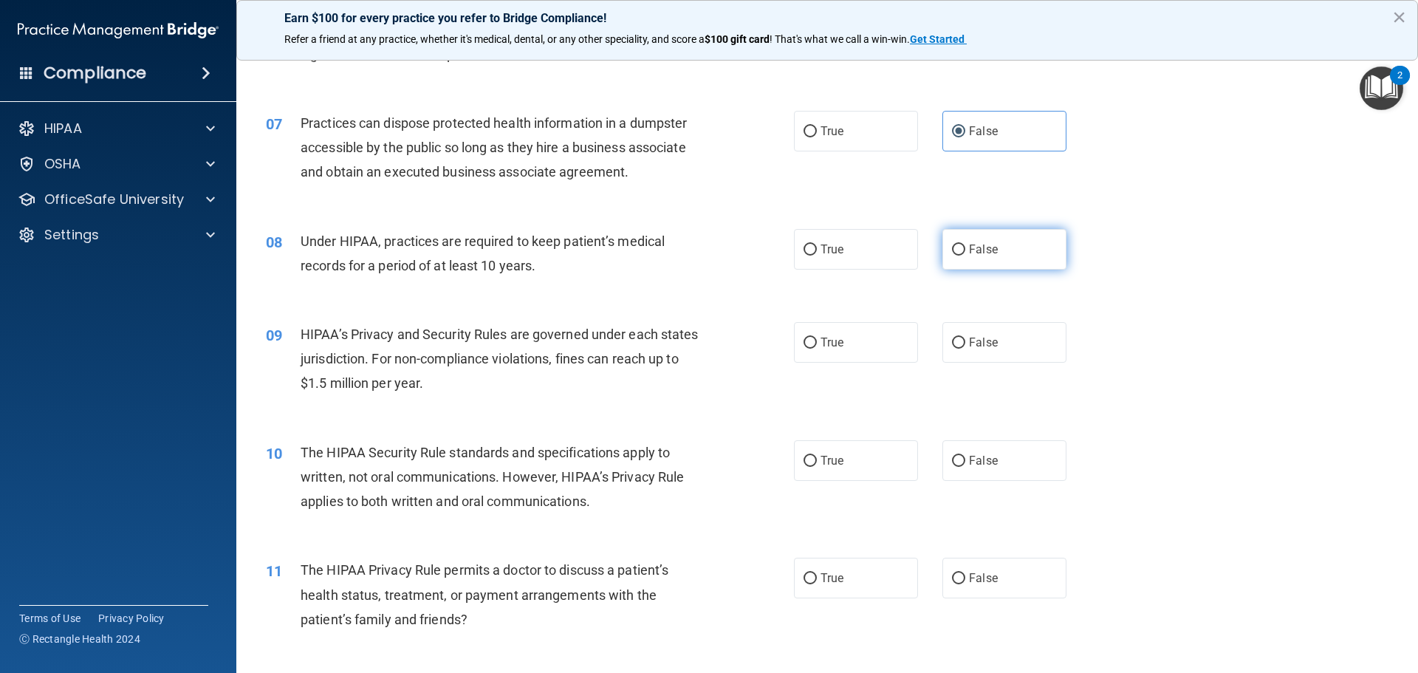
radio input "true"
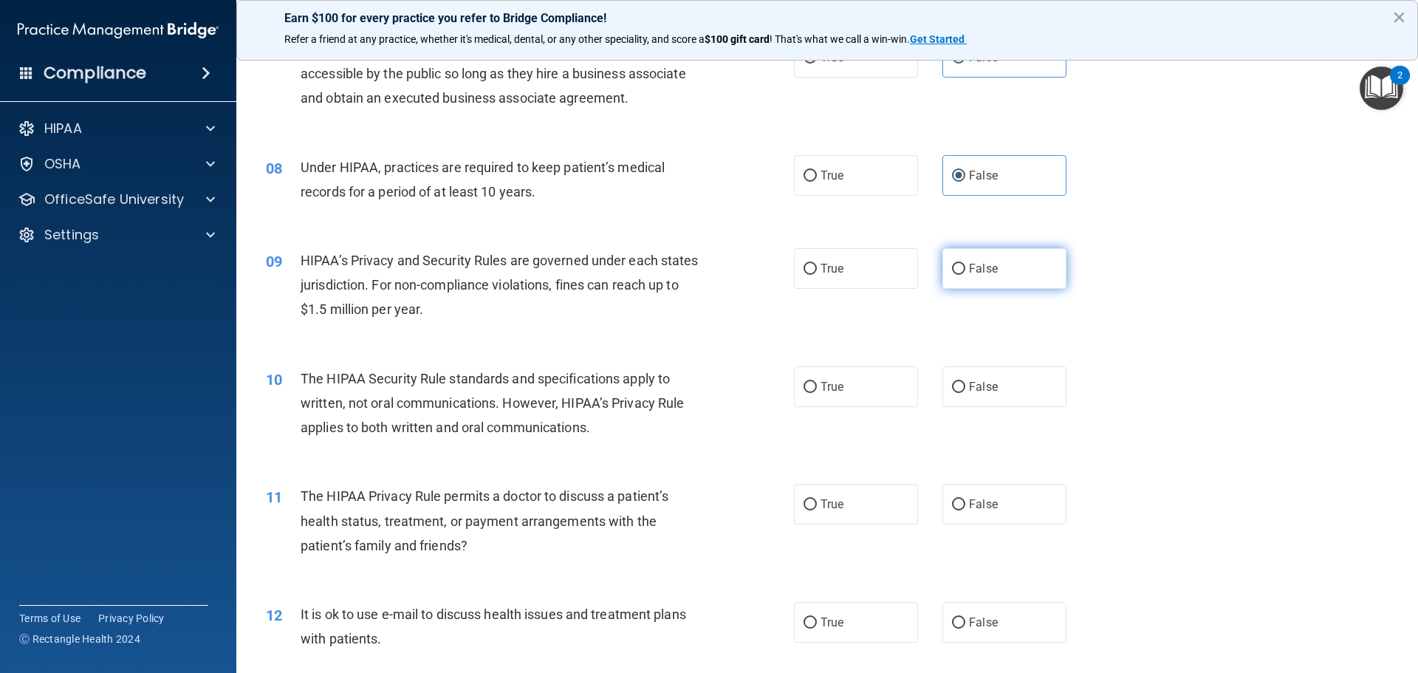
click at [954, 276] on label "False" at bounding box center [1005, 268] width 124 height 41
click at [954, 275] on input "False" at bounding box center [958, 269] width 13 height 11
radio input "true"
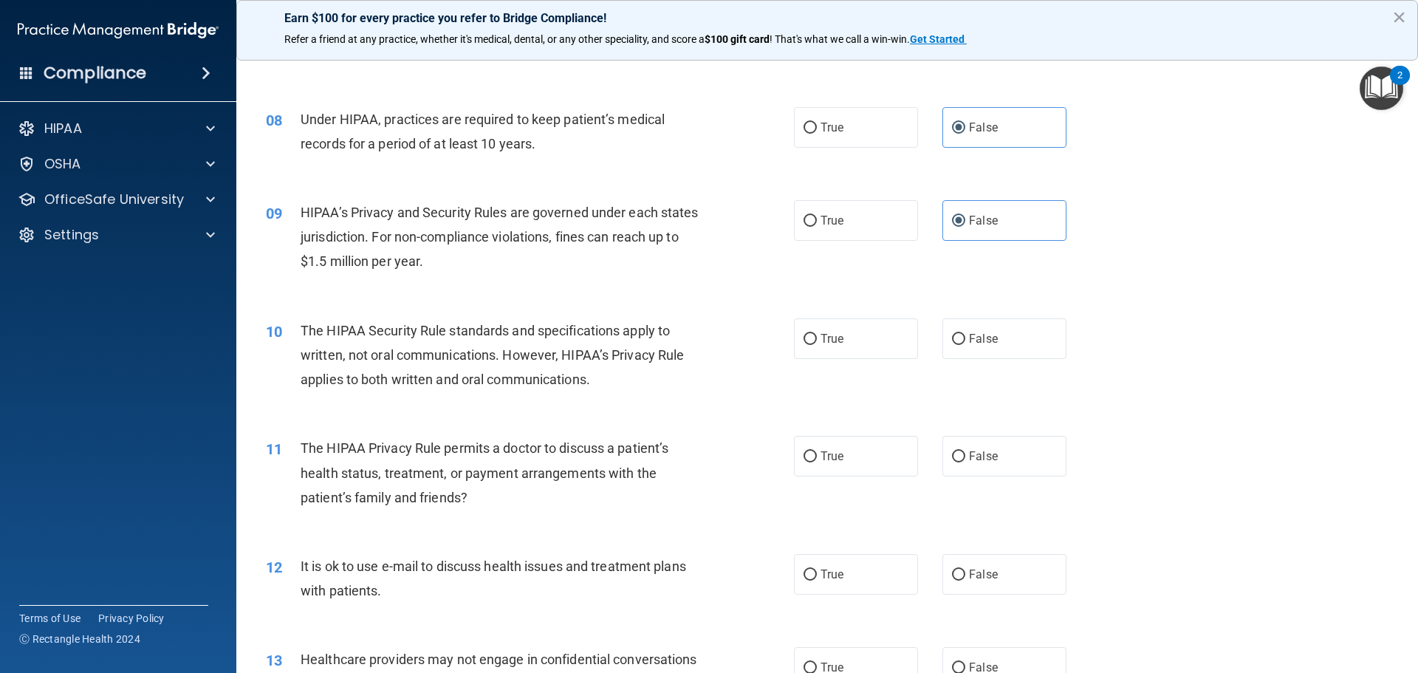
scroll to position [813, 0]
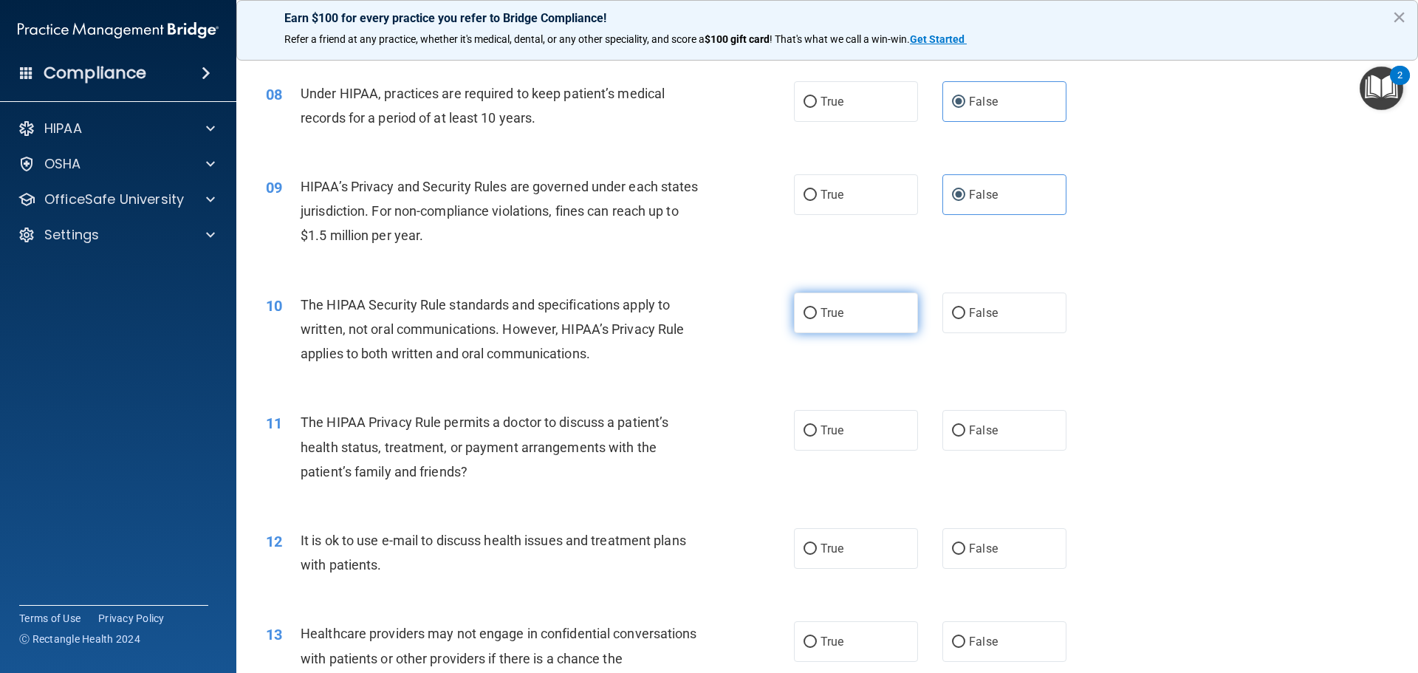
click at [834, 318] on span "True" at bounding box center [832, 313] width 23 height 14
click at [817, 318] on input "True" at bounding box center [810, 313] width 13 height 11
radio input "true"
click at [798, 438] on label "True" at bounding box center [856, 430] width 124 height 41
click at [804, 437] on input "True" at bounding box center [810, 431] width 13 height 11
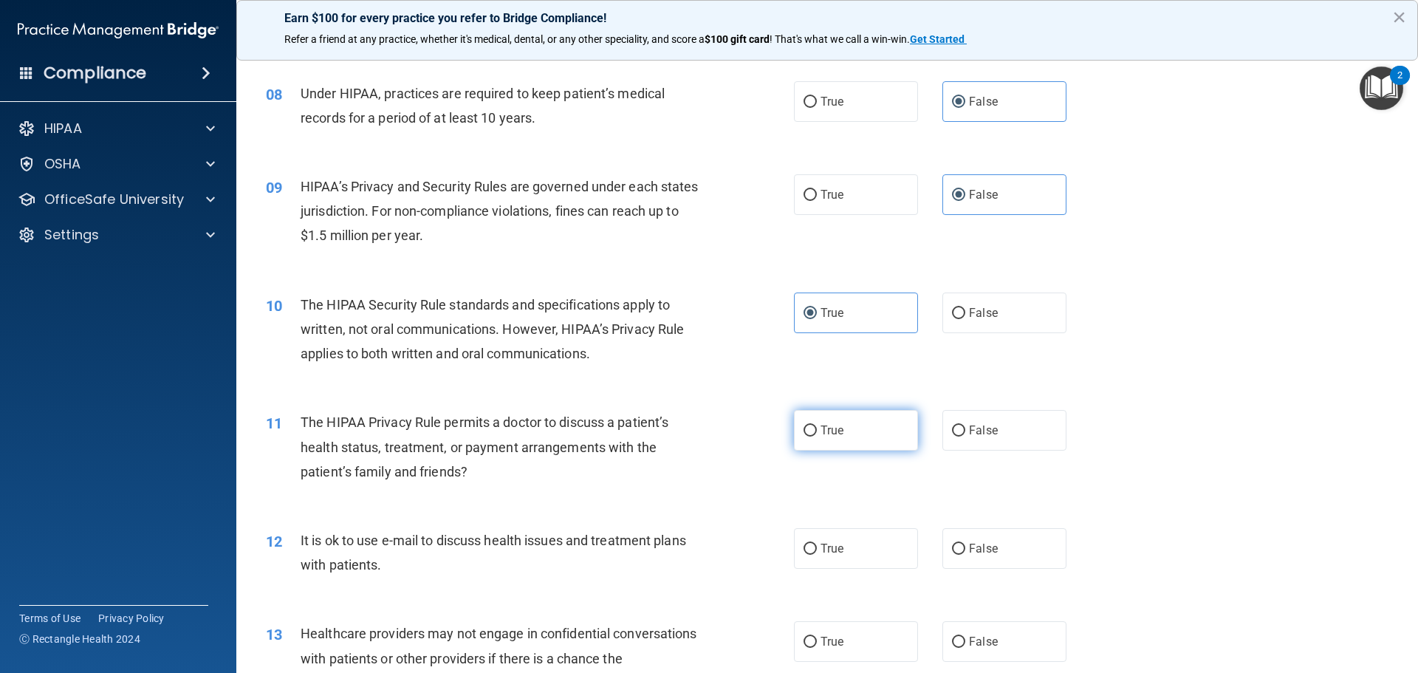
radio input "true"
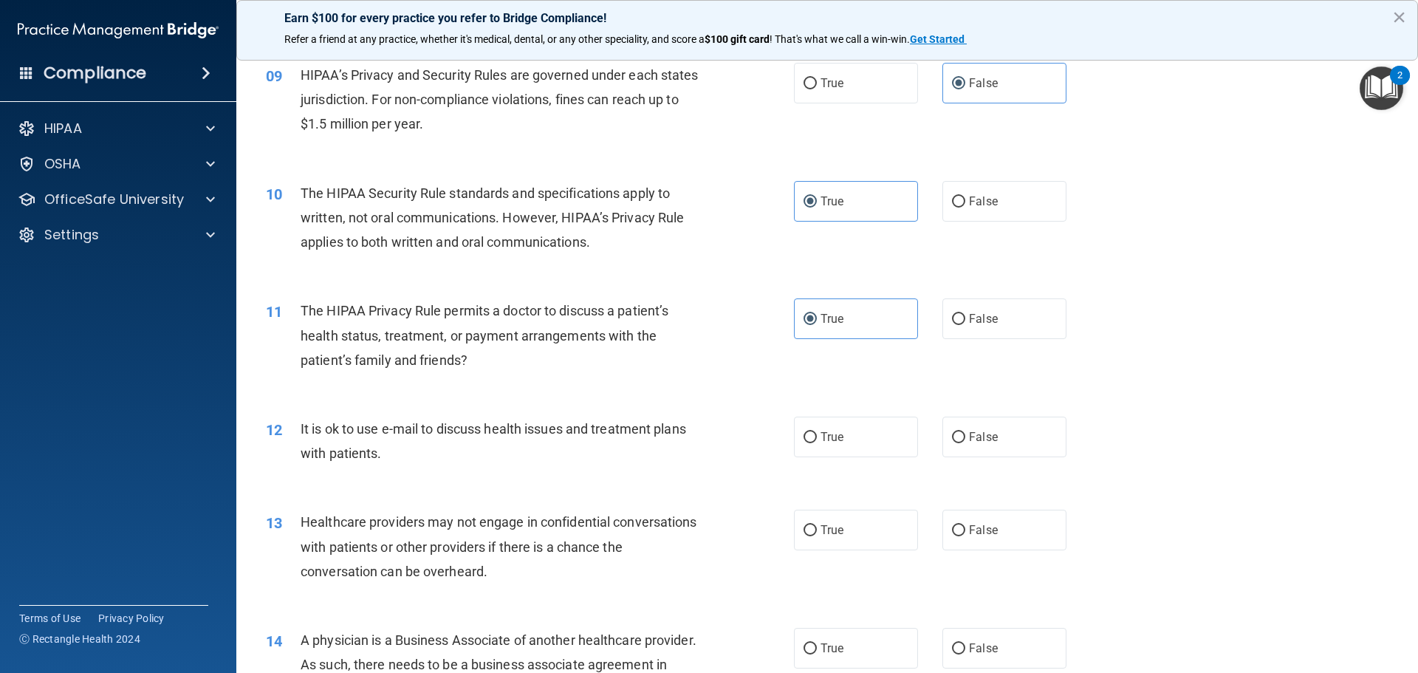
scroll to position [960, 0]
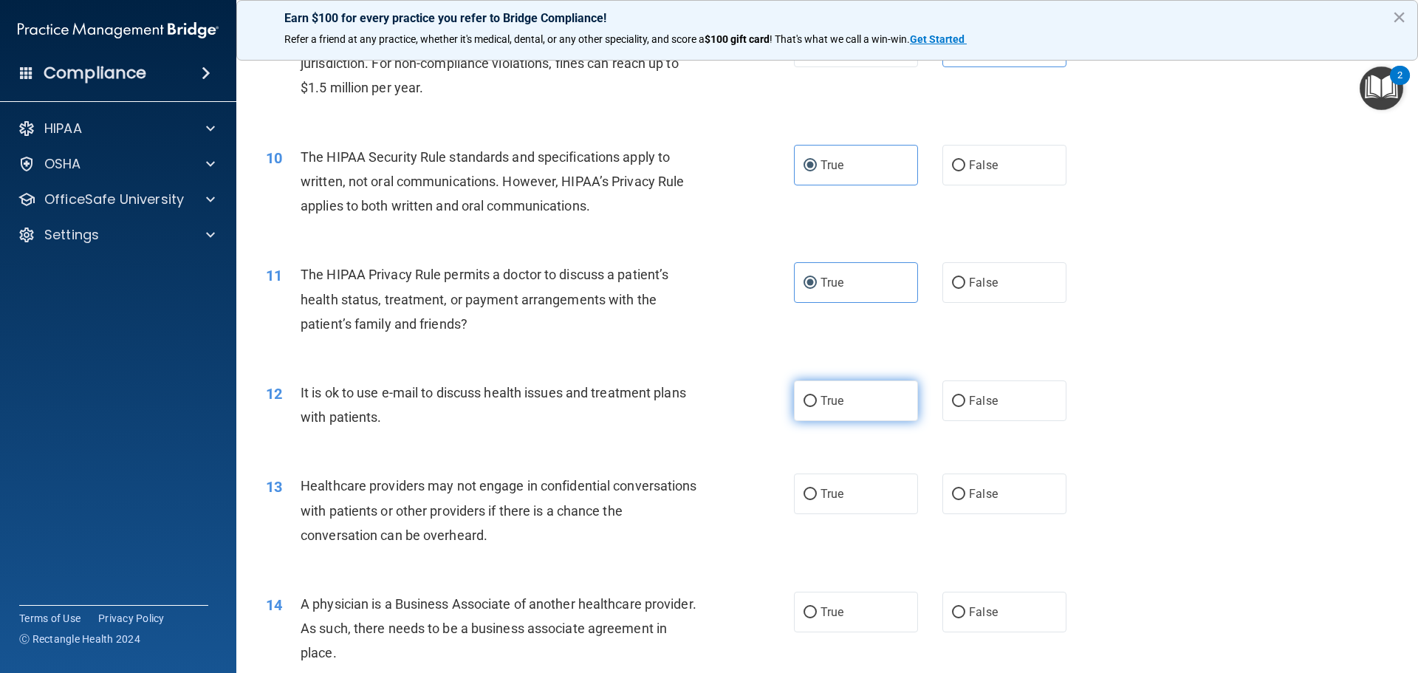
click at [821, 403] on span "True" at bounding box center [832, 401] width 23 height 14
click at [817, 403] on input "True" at bounding box center [810, 401] width 13 height 11
radio input "true"
click at [961, 493] on label "False" at bounding box center [1005, 494] width 124 height 41
click at [961, 493] on input "False" at bounding box center [958, 494] width 13 height 11
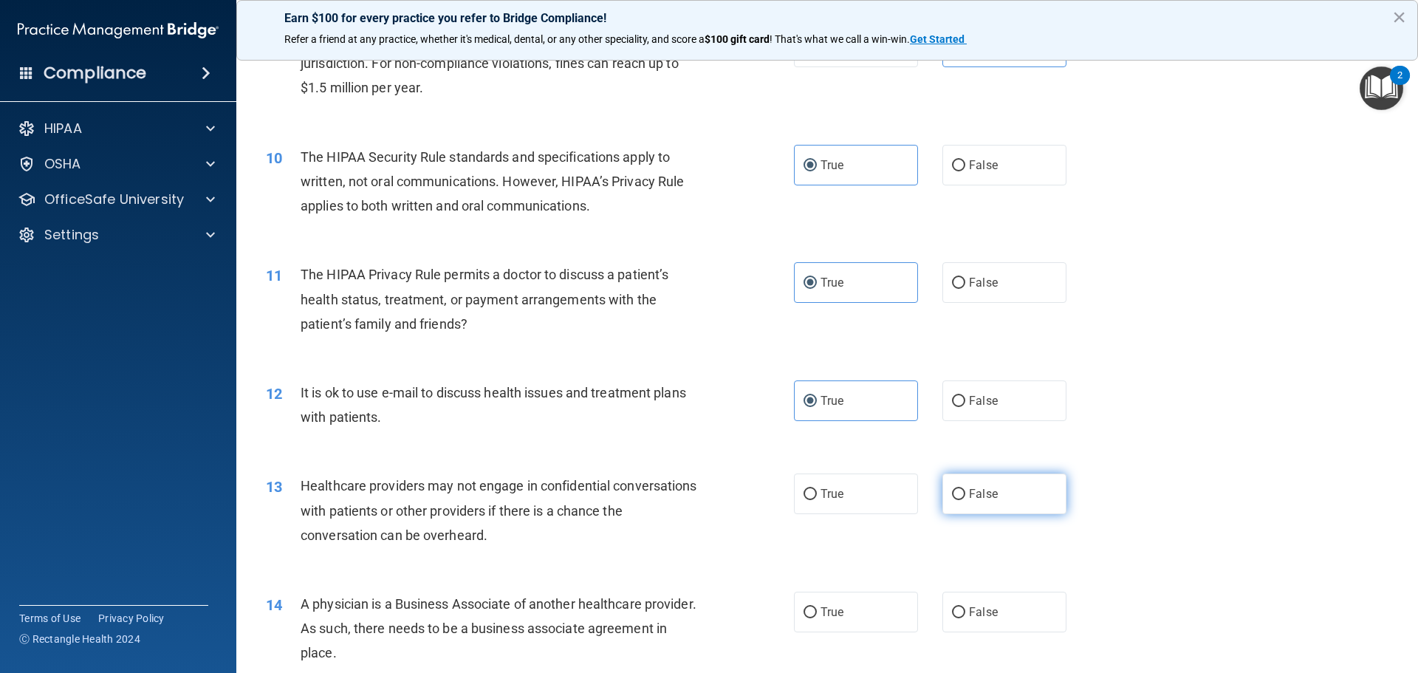
radio input "true"
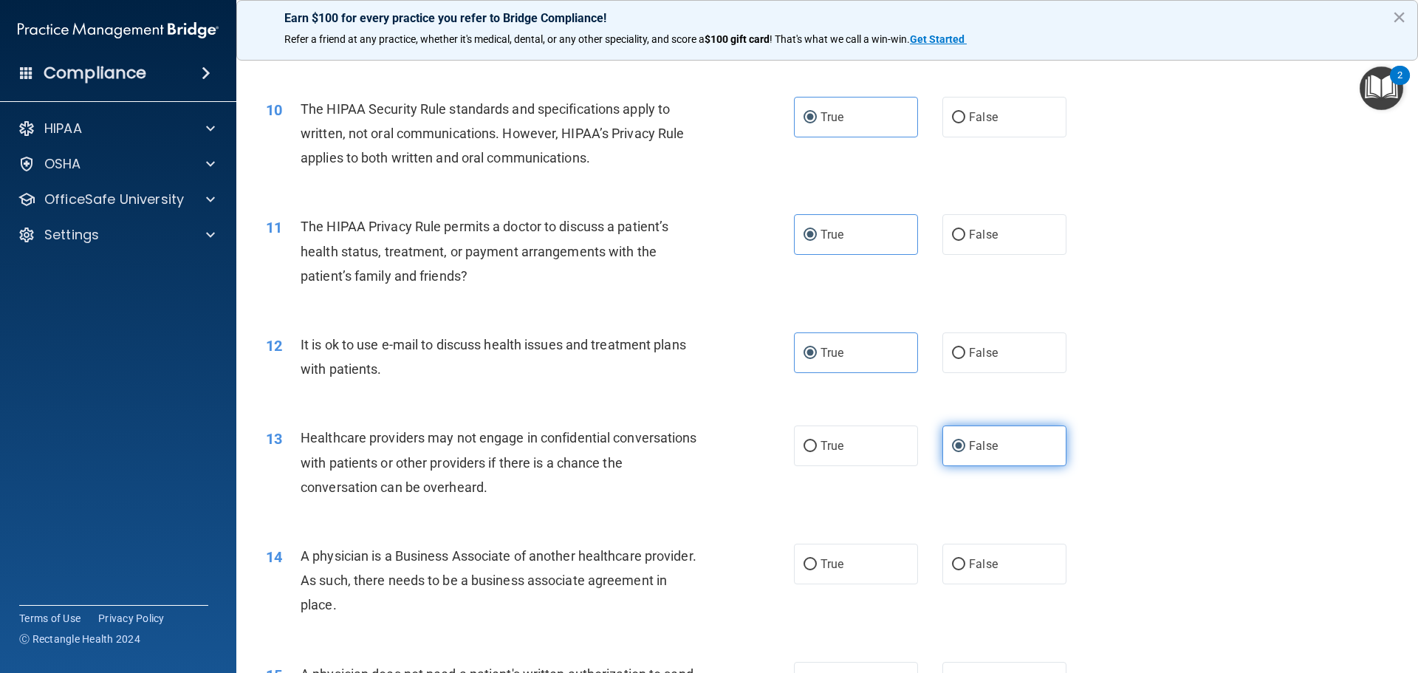
scroll to position [1034, 0]
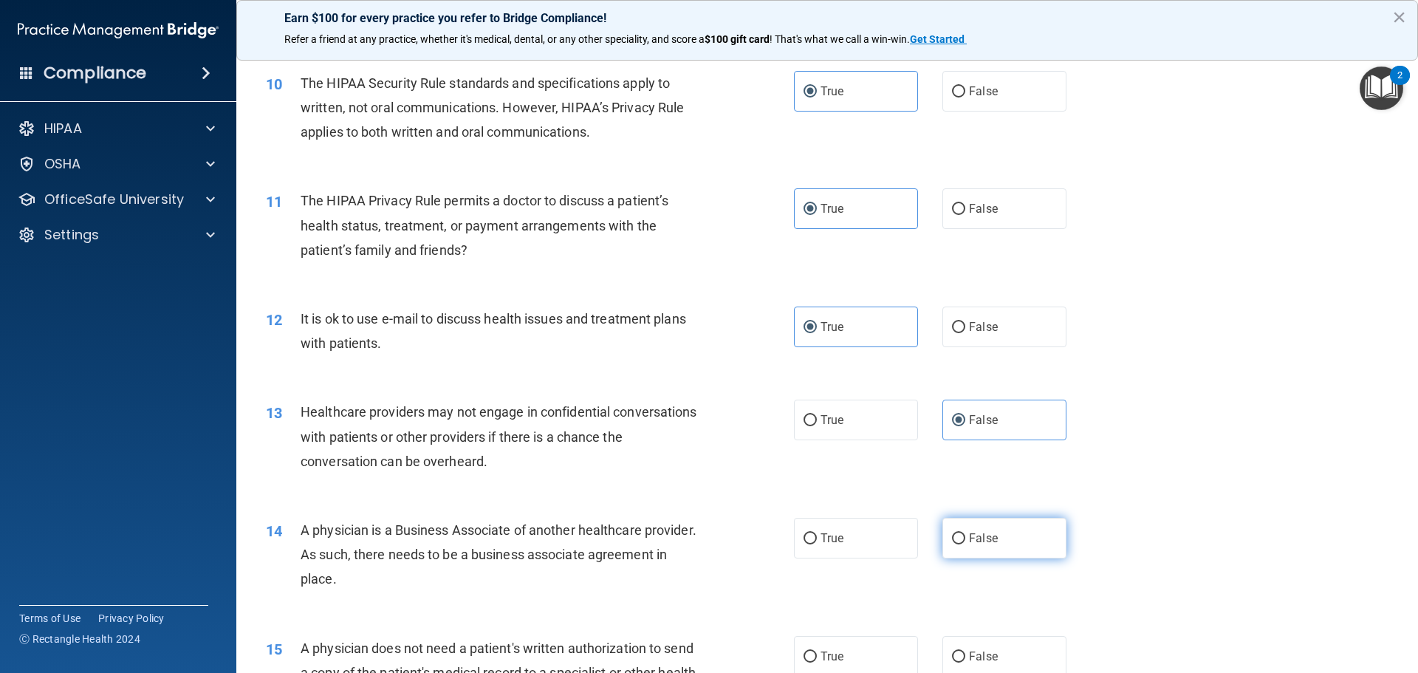
click at [969, 538] on span "False" at bounding box center [983, 538] width 29 height 14
click at [963, 538] on input "False" at bounding box center [958, 538] width 13 height 11
radio input "true"
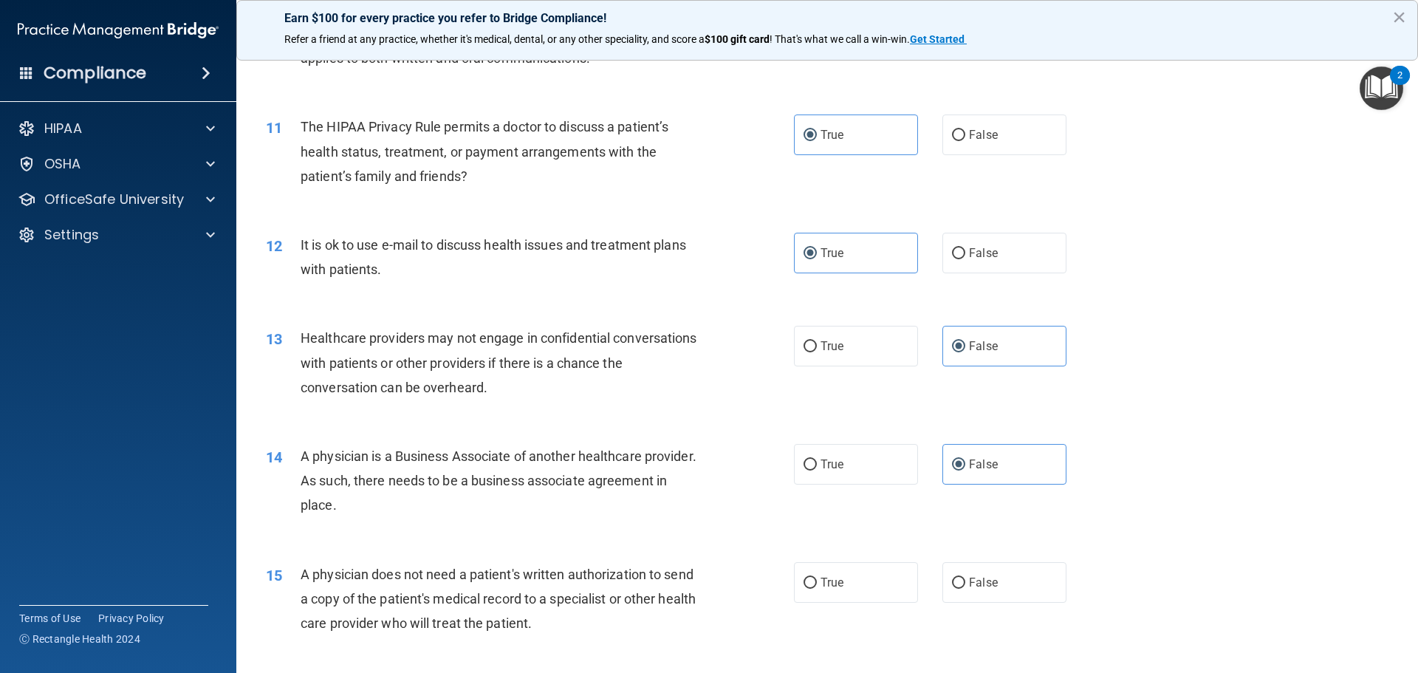
scroll to position [1182, 0]
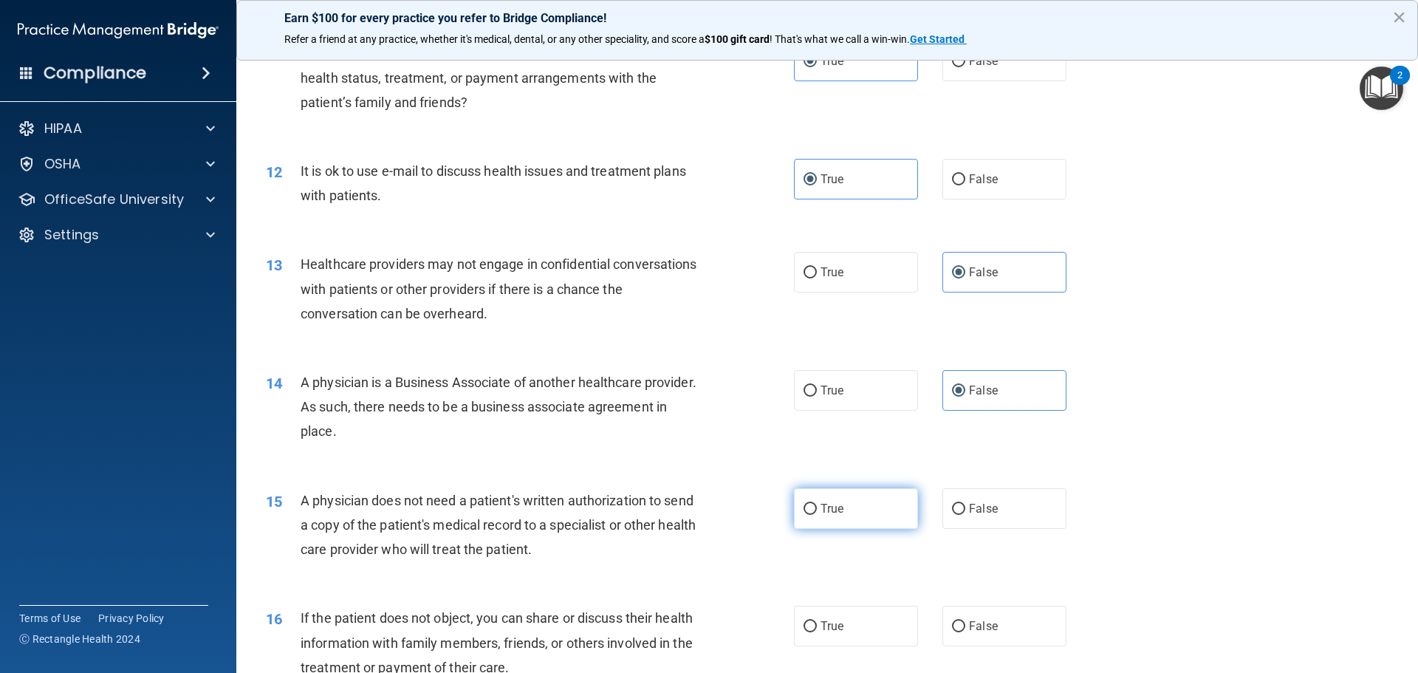
click at [862, 508] on label "True" at bounding box center [856, 508] width 124 height 41
click at [817, 508] on input "True" at bounding box center [810, 509] width 13 height 11
radio input "true"
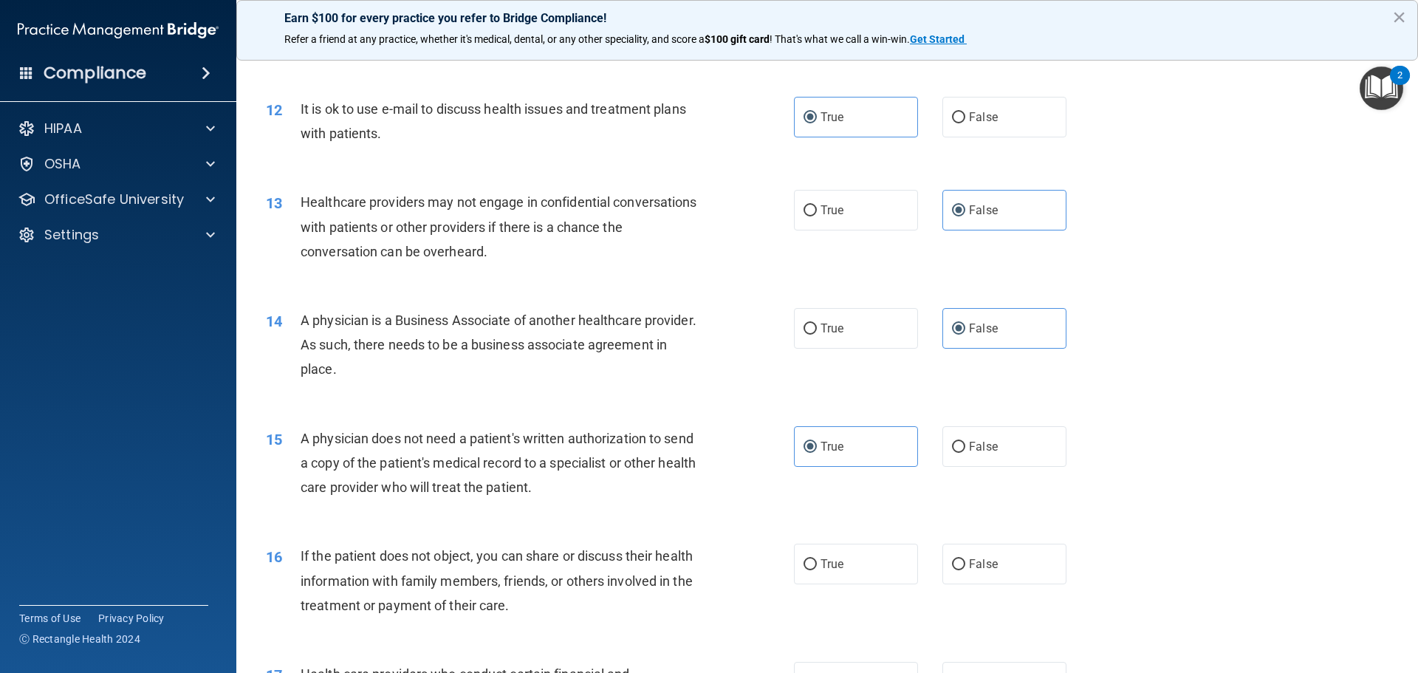
scroll to position [1330, 0]
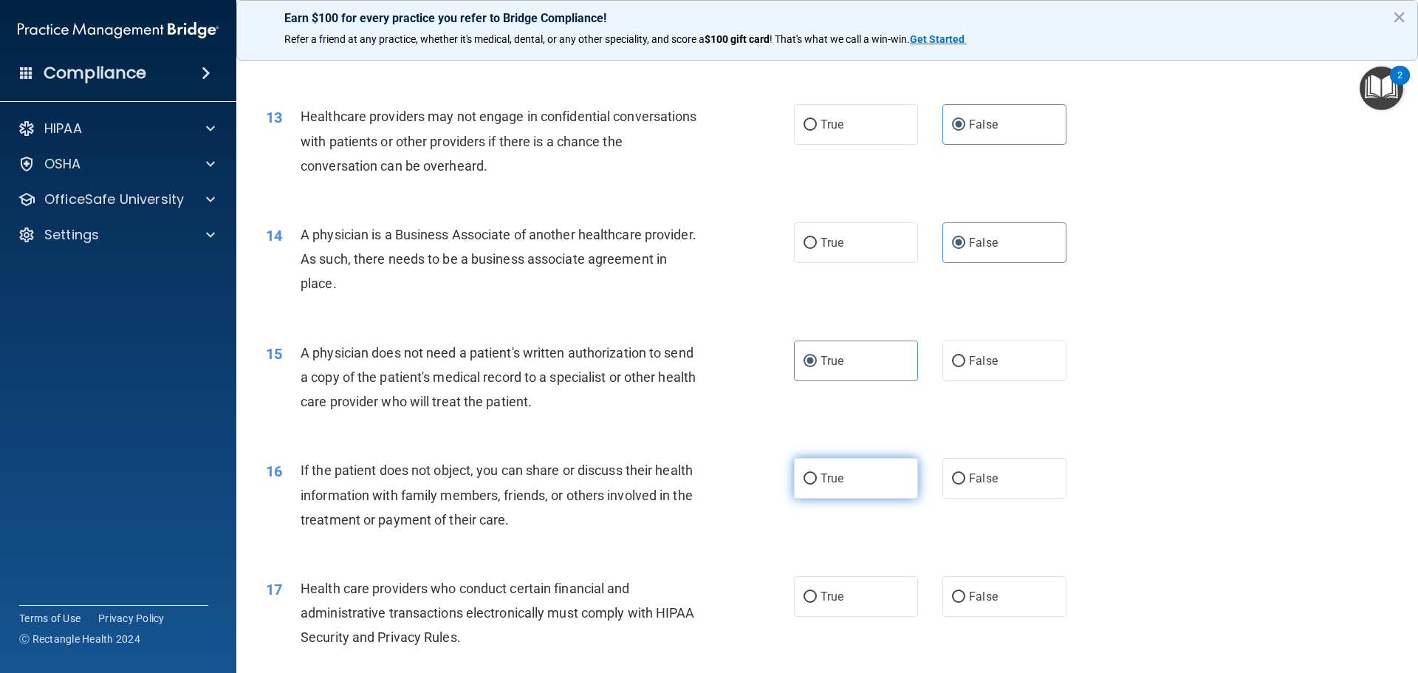
click at [808, 482] on input "True" at bounding box center [810, 479] width 13 height 11
radio input "true"
click at [804, 595] on input "True" at bounding box center [810, 597] width 13 height 11
radio input "true"
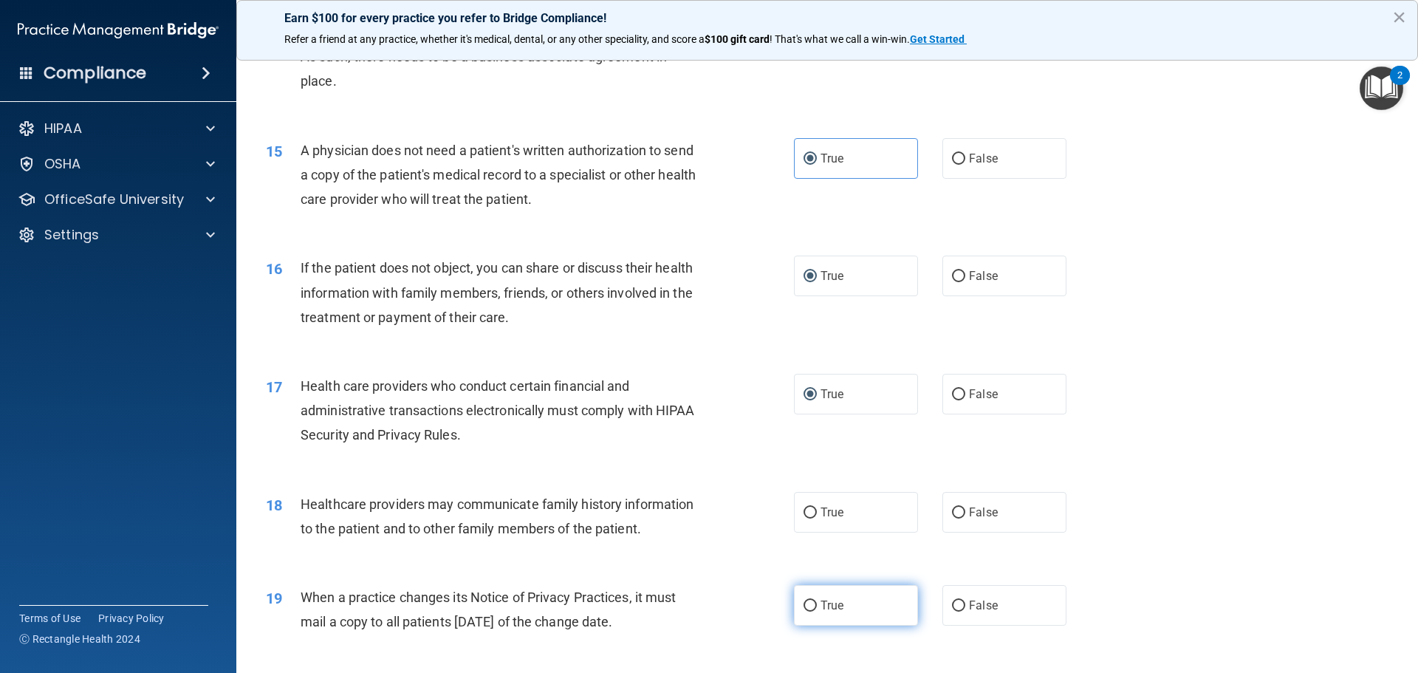
scroll to position [1551, 0]
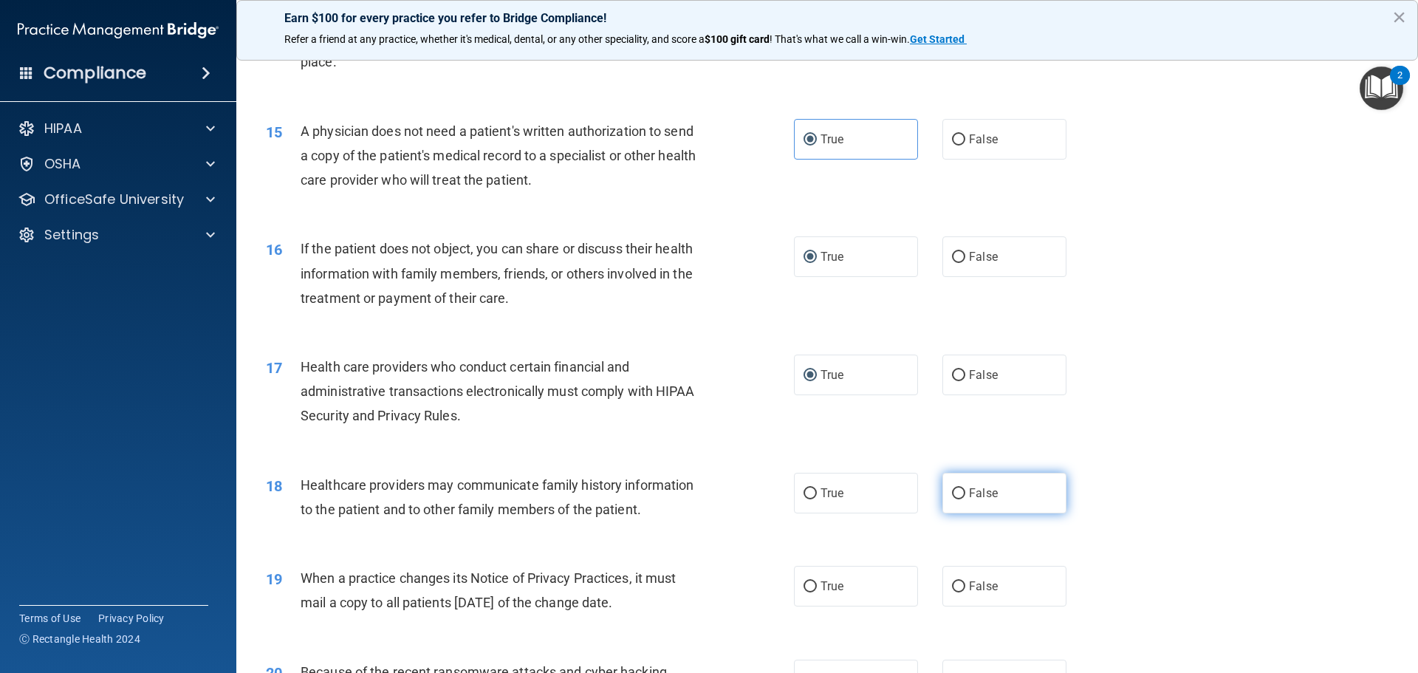
click at [996, 499] on label "False" at bounding box center [1005, 493] width 124 height 41
click at [966, 499] on input "False" at bounding box center [958, 493] width 13 height 11
radio input "true"
click at [976, 581] on span "False" at bounding box center [983, 586] width 29 height 14
click at [966, 581] on input "False" at bounding box center [958, 586] width 13 height 11
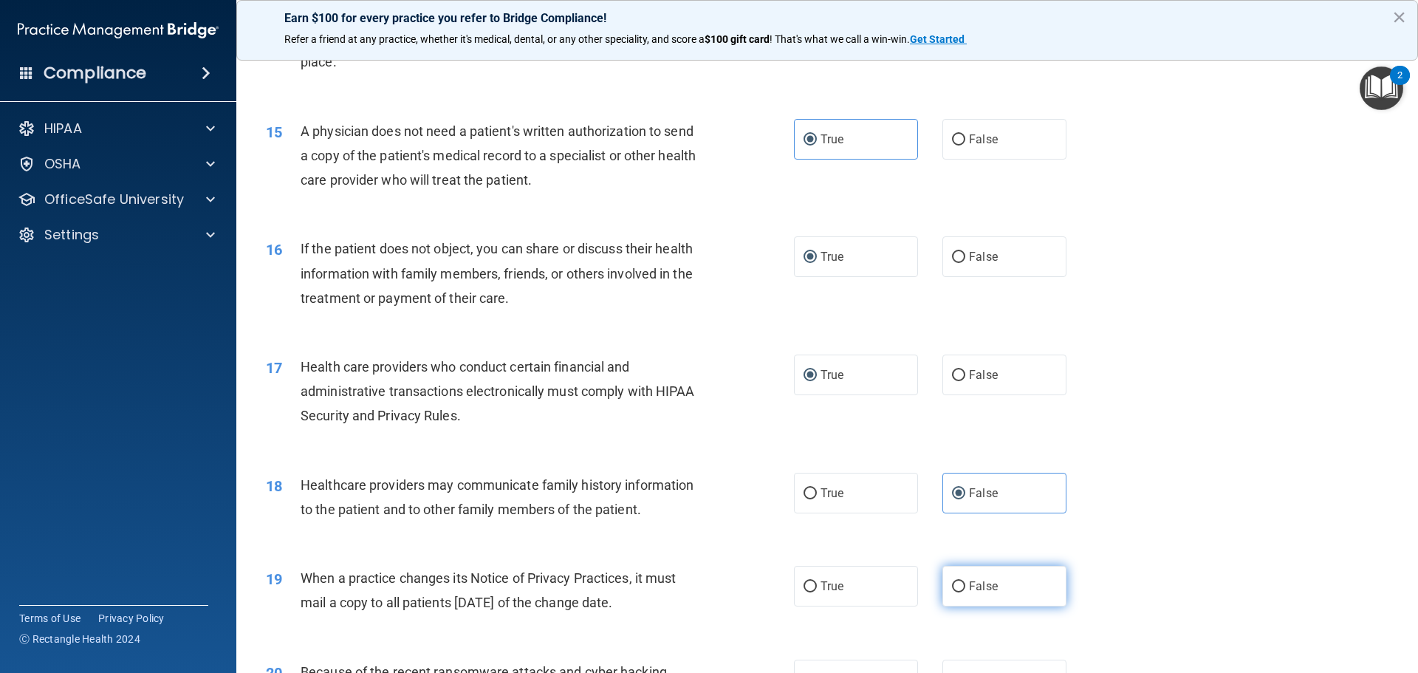
radio input "true"
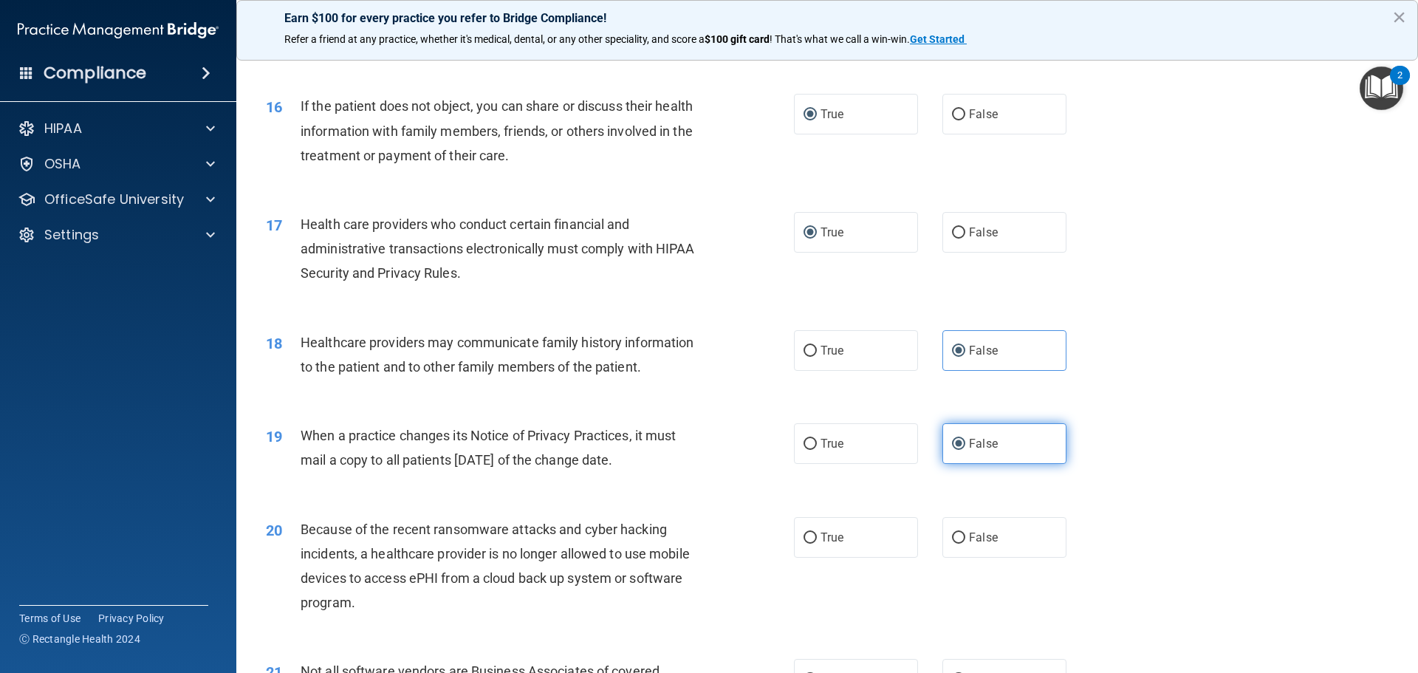
scroll to position [1699, 0]
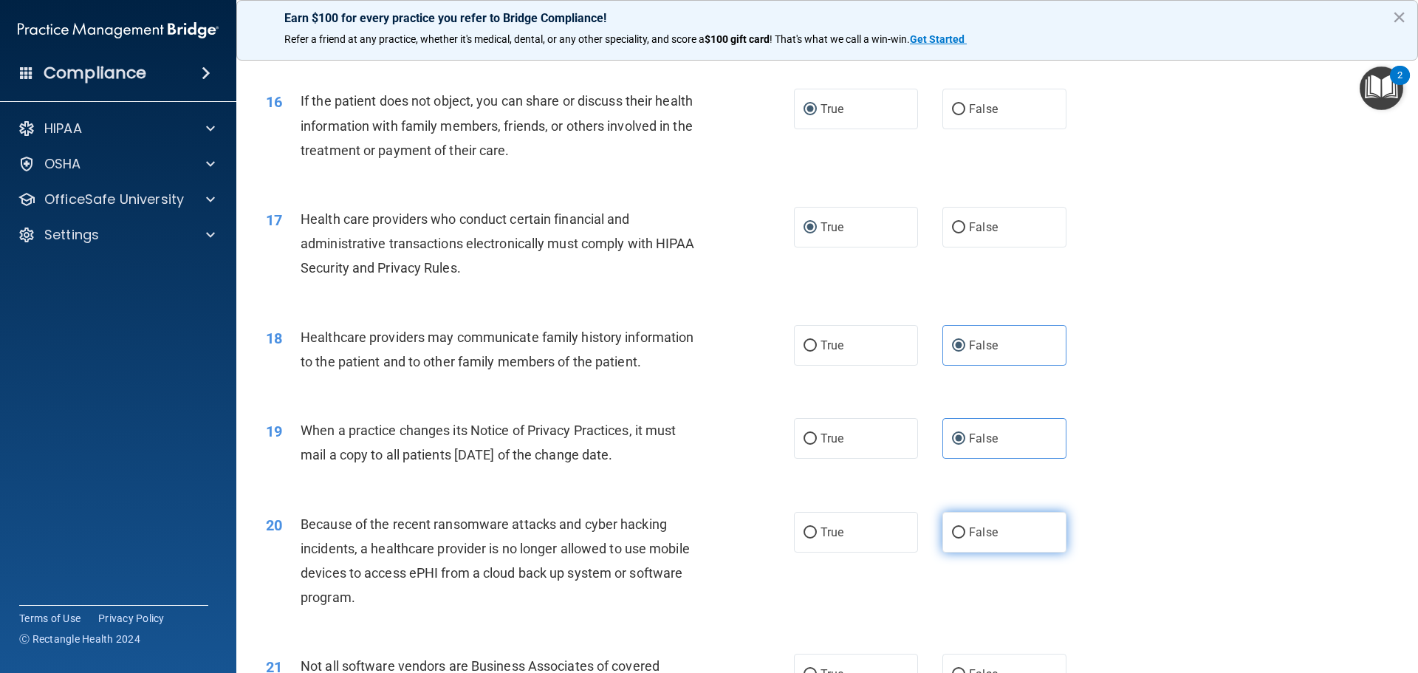
click at [972, 541] on label "False" at bounding box center [1005, 532] width 124 height 41
click at [966, 539] on input "False" at bounding box center [958, 532] width 13 height 11
radio input "true"
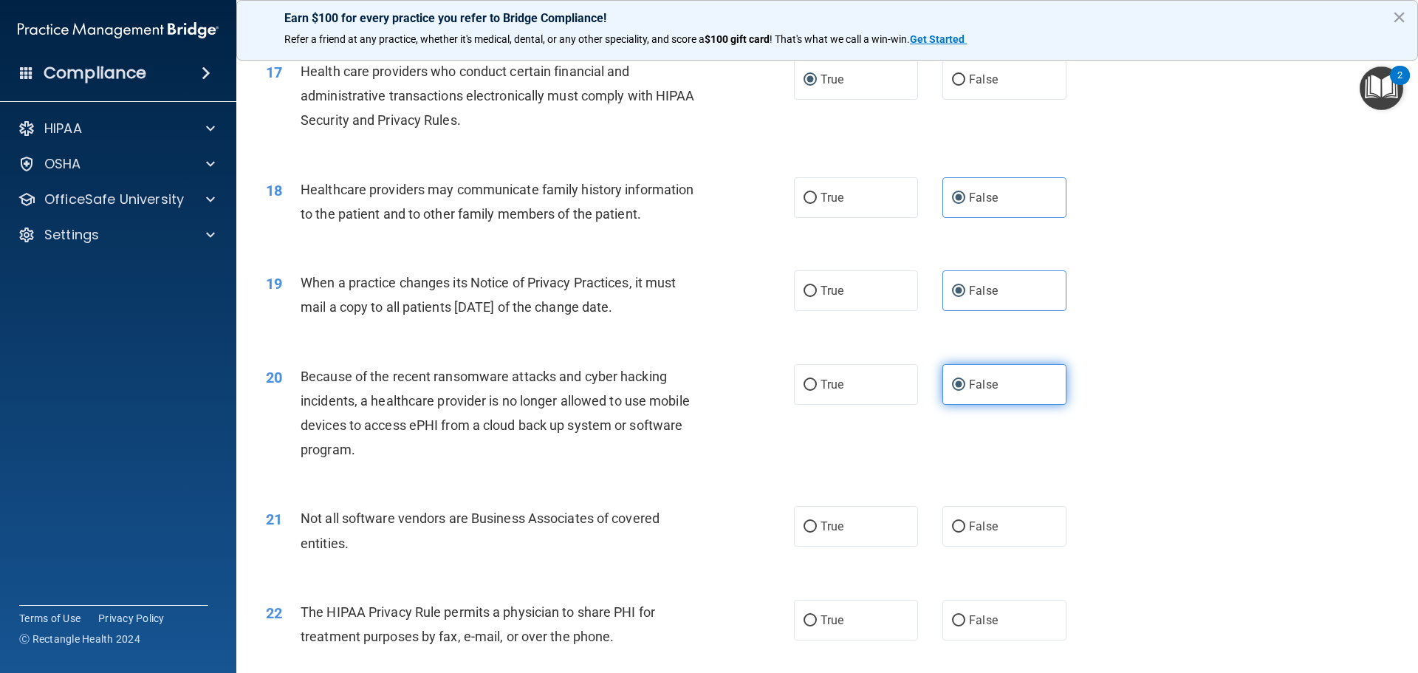
scroll to position [1921, 0]
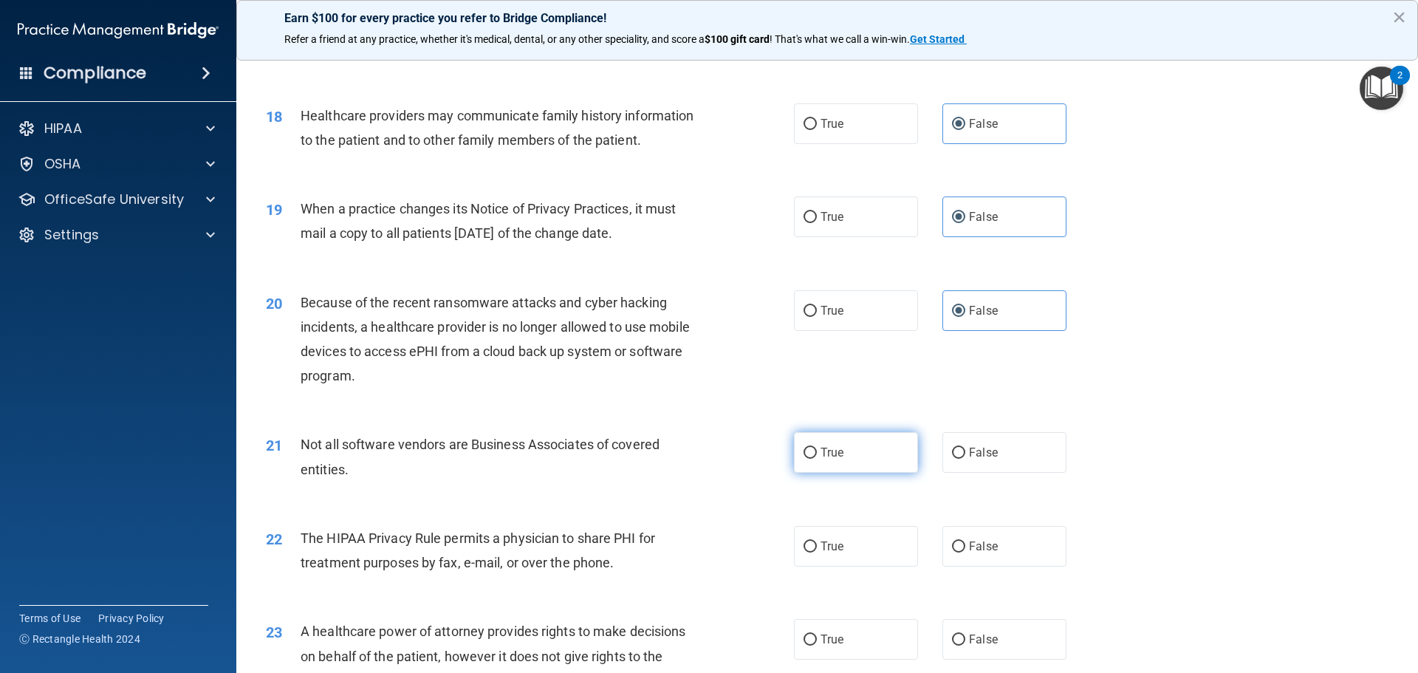
click at [867, 459] on label "True" at bounding box center [856, 452] width 124 height 41
click at [817, 459] on input "True" at bounding box center [810, 453] width 13 height 11
radio input "true"
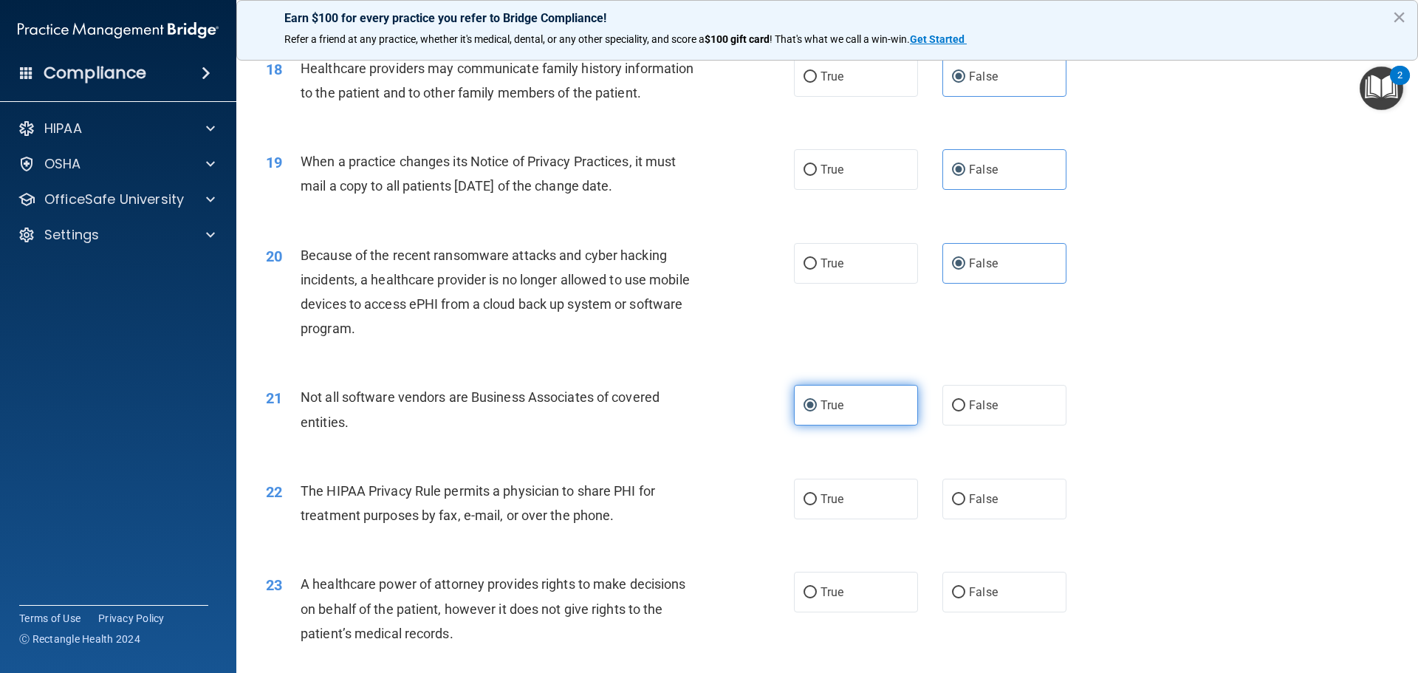
scroll to position [1995, 0]
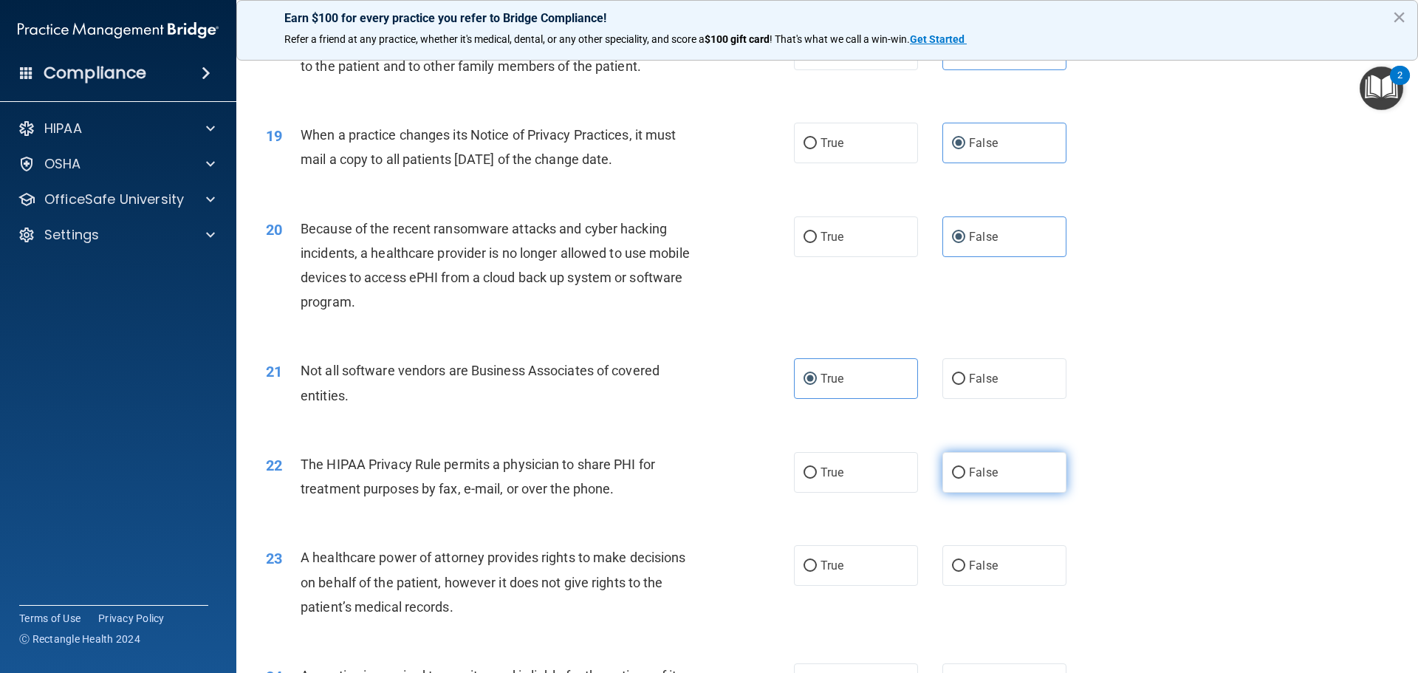
click at [974, 470] on span "False" at bounding box center [983, 472] width 29 height 14
click at [966, 470] on input "False" at bounding box center [958, 473] width 13 height 11
radio input "true"
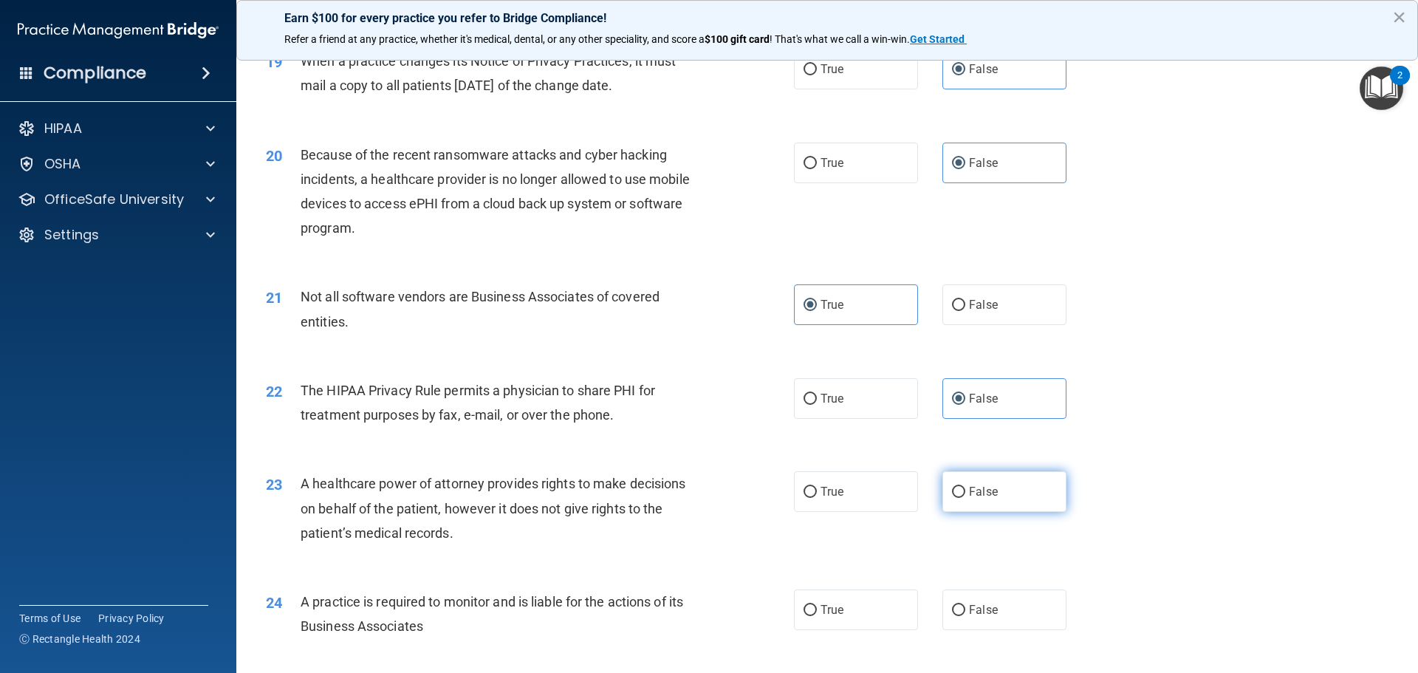
click at [956, 489] on input "False" at bounding box center [958, 492] width 13 height 11
radio input "true"
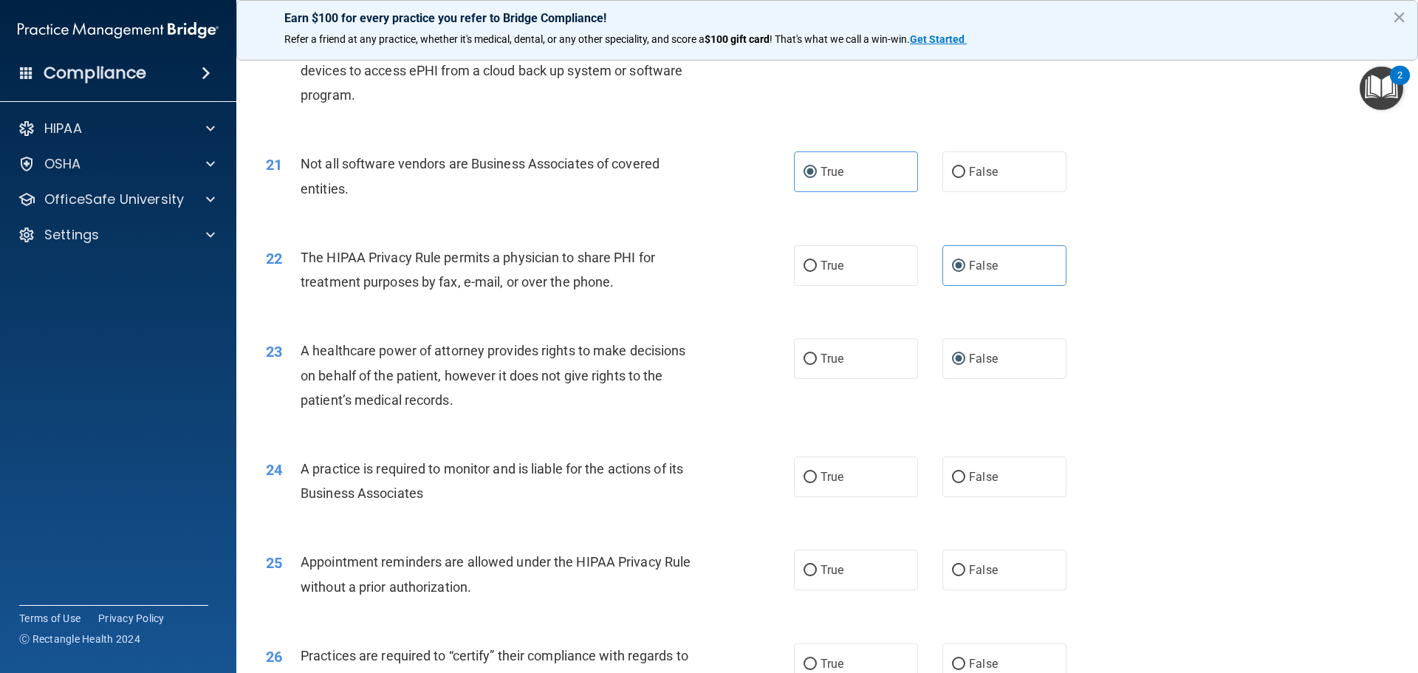
scroll to position [2216, 0]
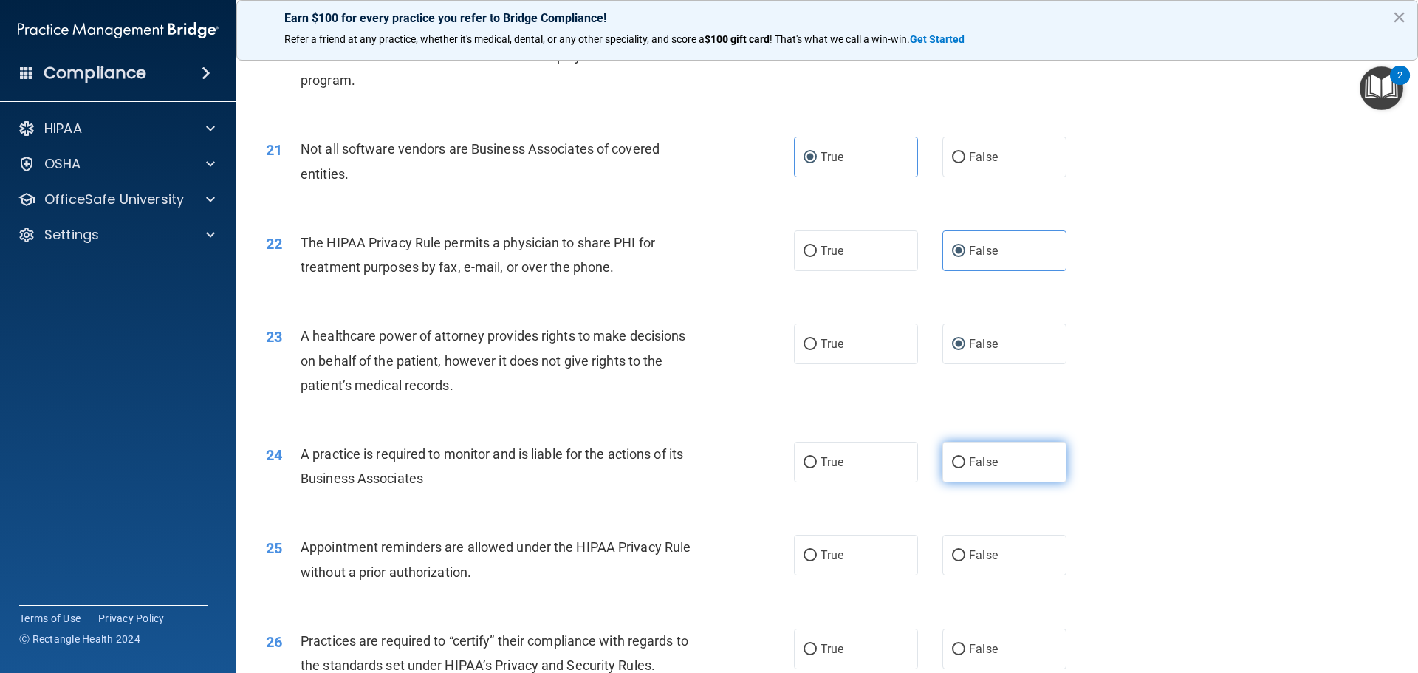
click at [1000, 459] on label "False" at bounding box center [1005, 462] width 124 height 41
click at [966, 459] on input "False" at bounding box center [958, 462] width 13 height 11
radio input "true"
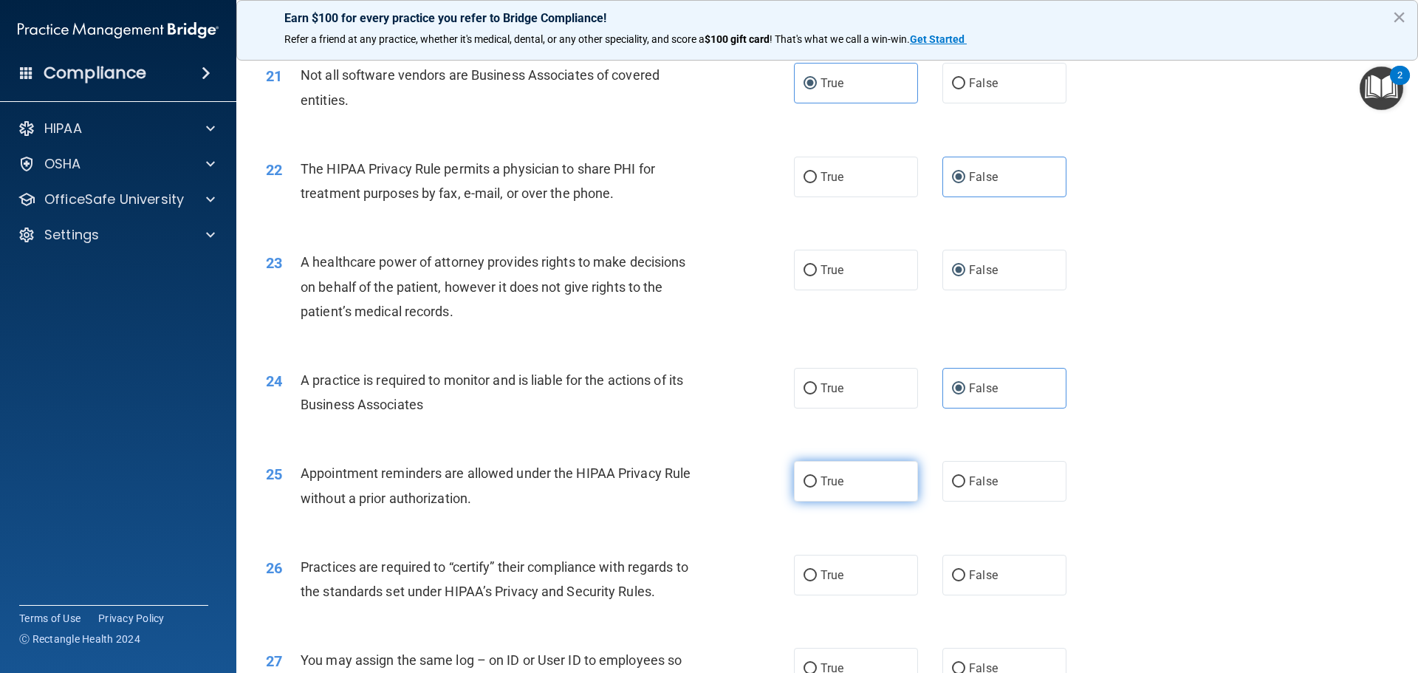
click at [862, 496] on label "True" at bounding box center [856, 481] width 124 height 41
click at [817, 488] on input "True" at bounding box center [810, 481] width 13 height 11
radio input "true"
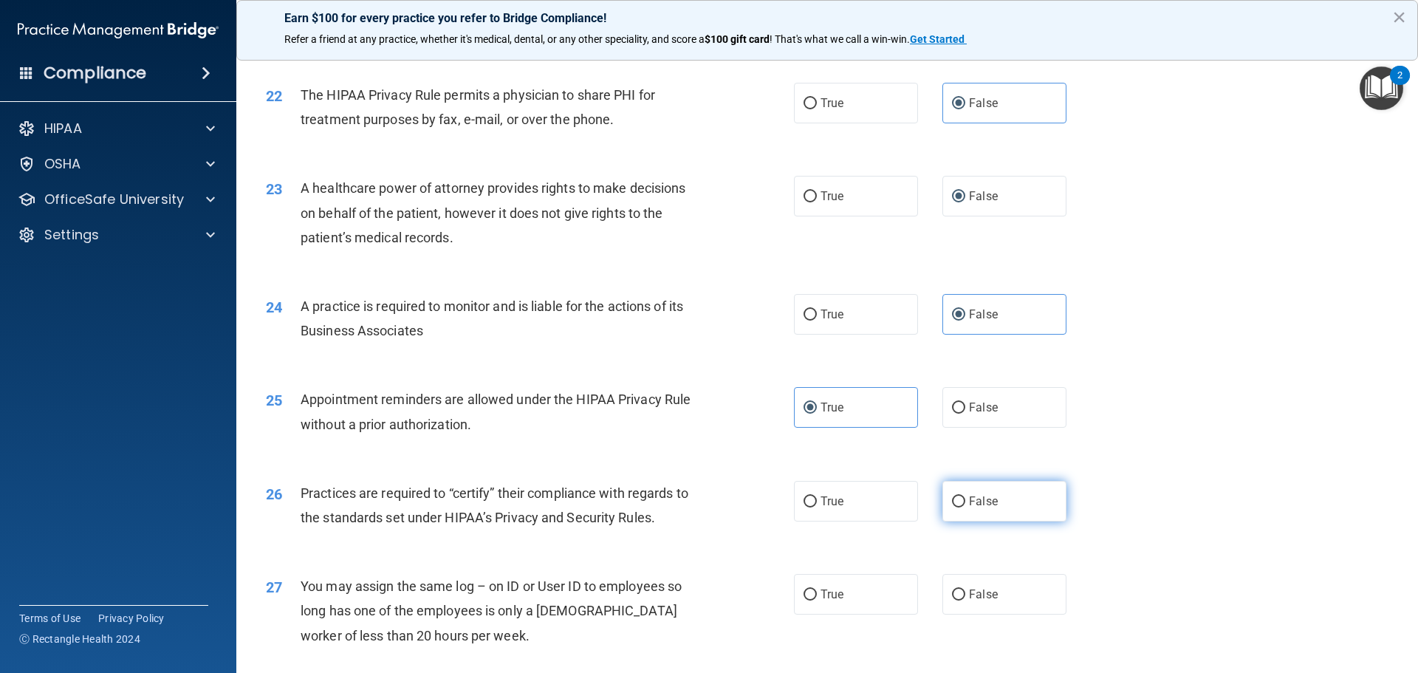
click at [974, 490] on label "False" at bounding box center [1005, 501] width 124 height 41
click at [966, 496] on input "False" at bounding box center [958, 501] width 13 height 11
radio input "true"
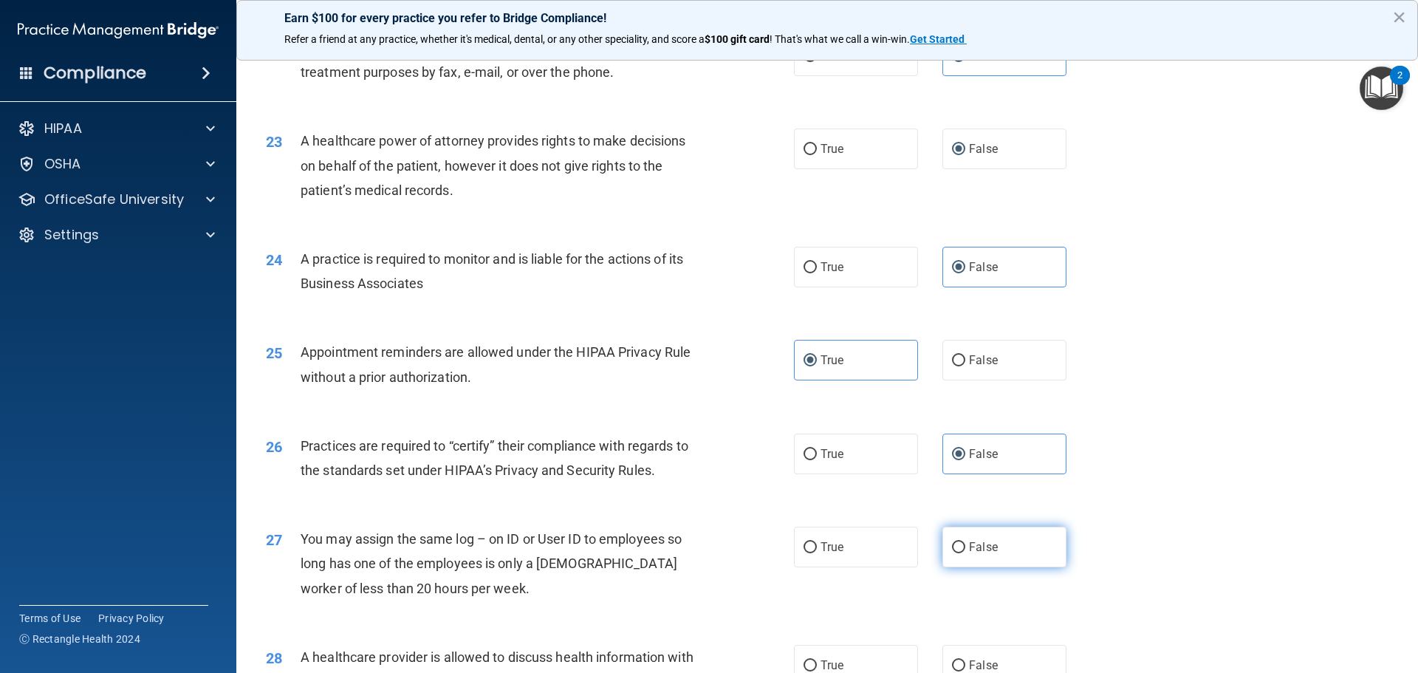
scroll to position [2438, 0]
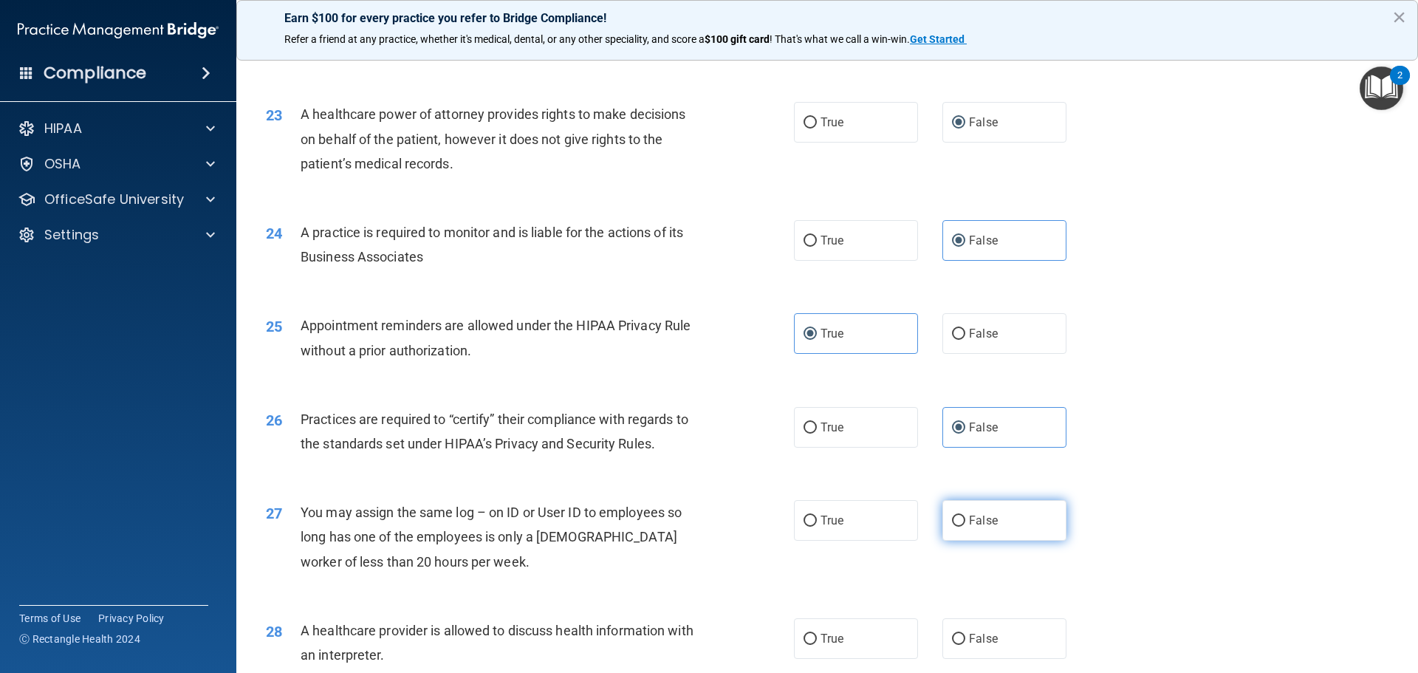
click at [974, 532] on label "False" at bounding box center [1005, 520] width 124 height 41
click at [966, 527] on input "False" at bounding box center [958, 521] width 13 height 11
radio input "true"
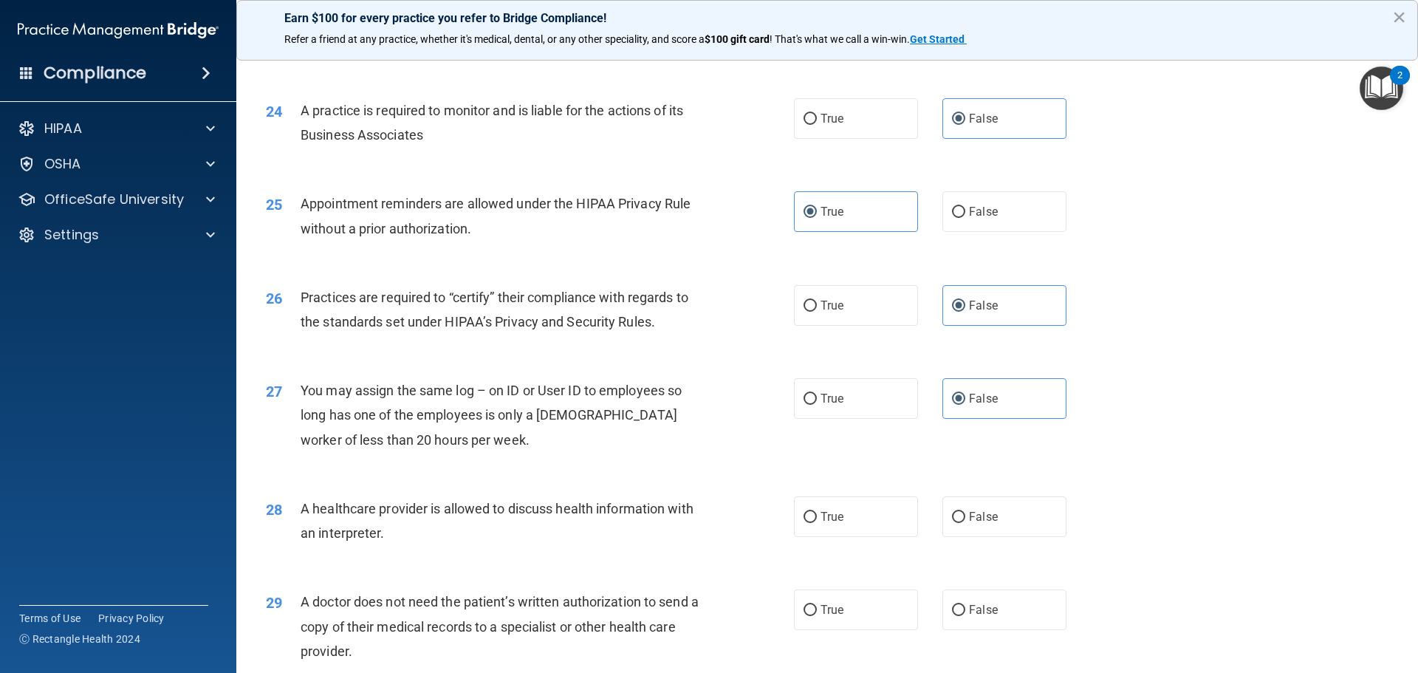
scroll to position [2586, 0]
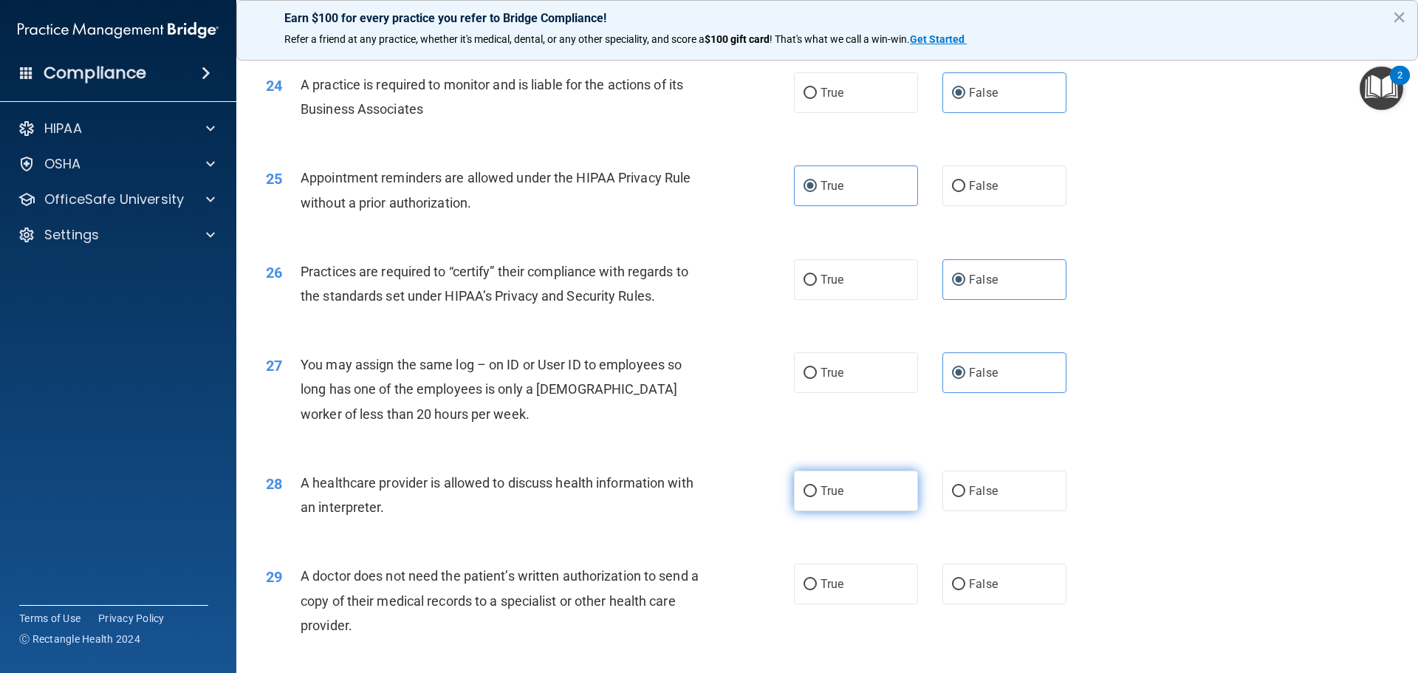
click at [821, 491] on span "True" at bounding box center [832, 491] width 23 height 14
click at [817, 491] on input "True" at bounding box center [810, 491] width 13 height 11
radio input "true"
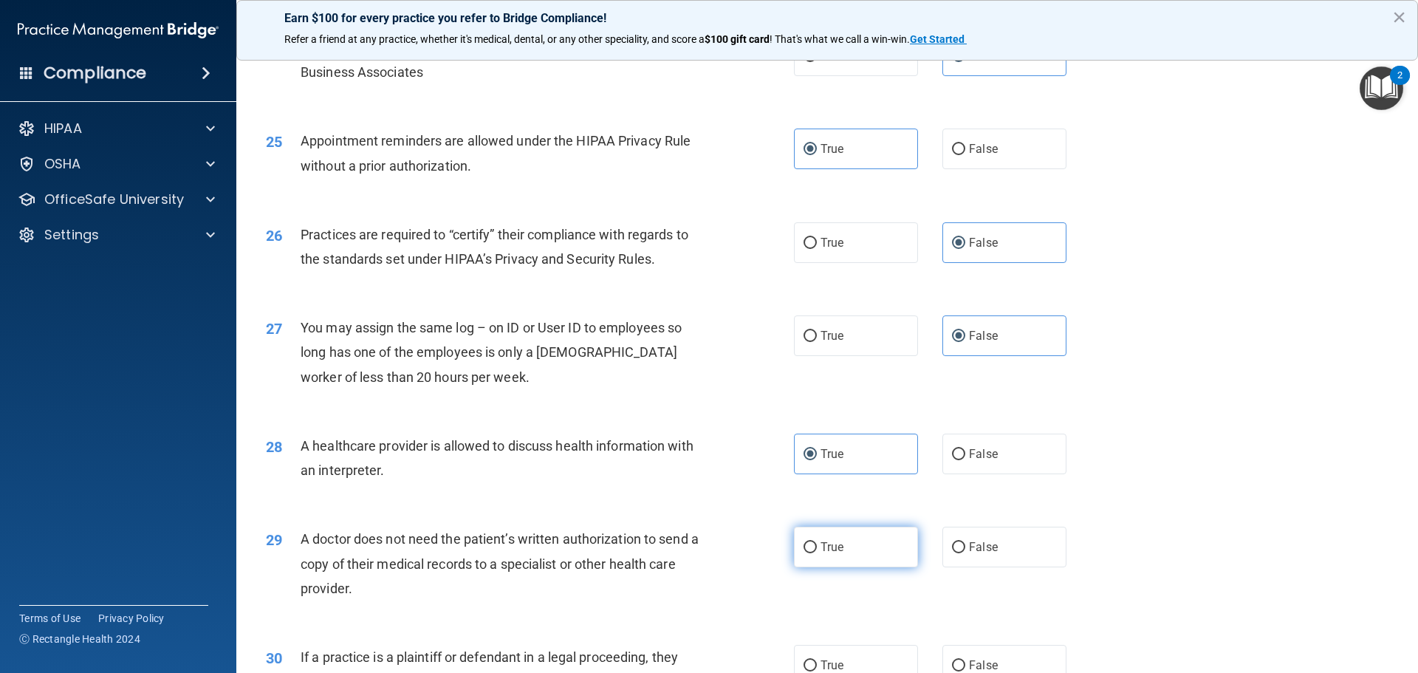
scroll to position [2659, 0]
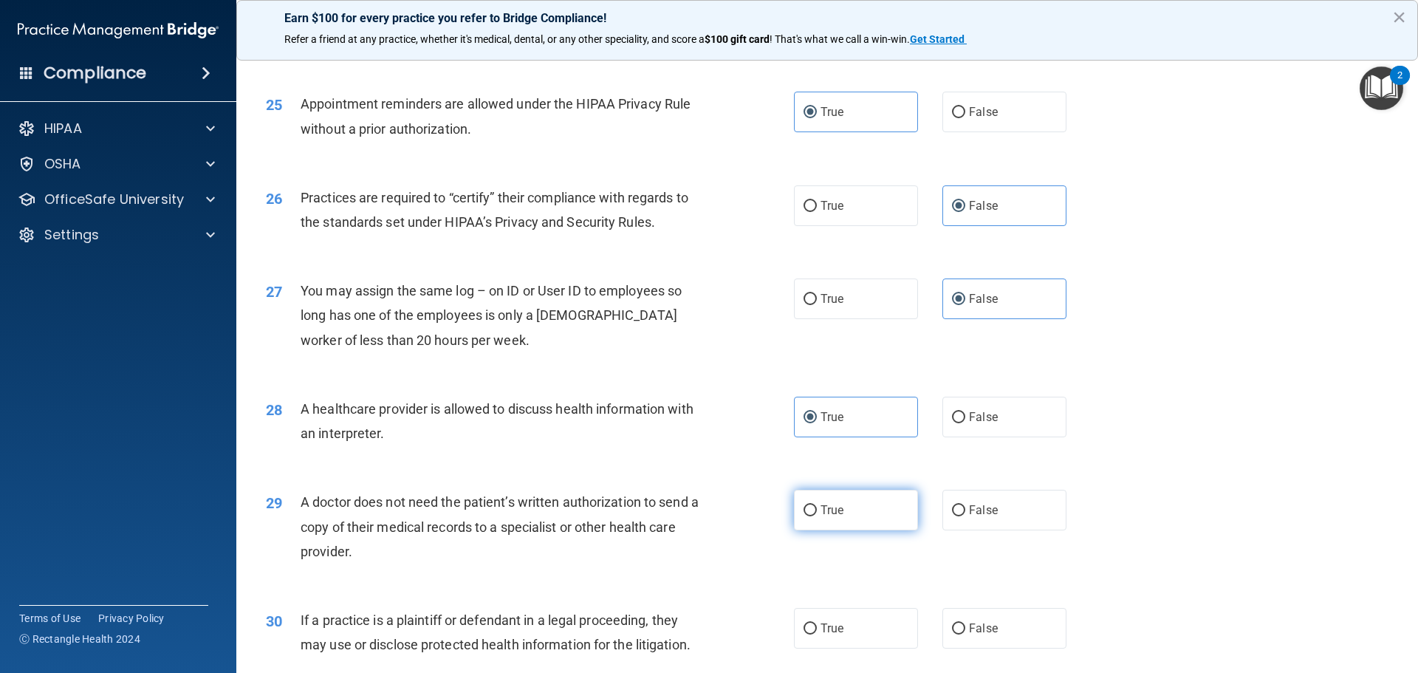
click at [832, 515] on span "True" at bounding box center [832, 510] width 23 height 14
click at [817, 515] on input "True" at bounding box center [810, 510] width 13 height 11
radio input "true"
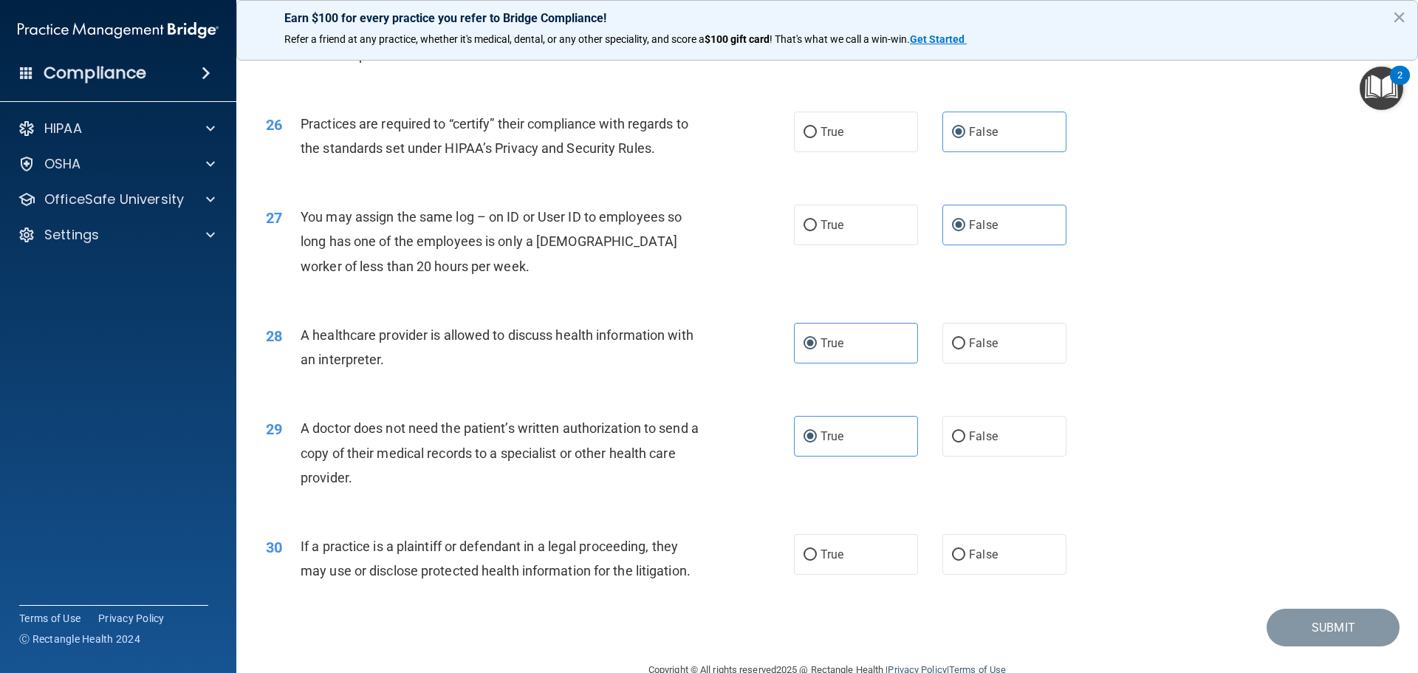
scroll to position [2766, 0]
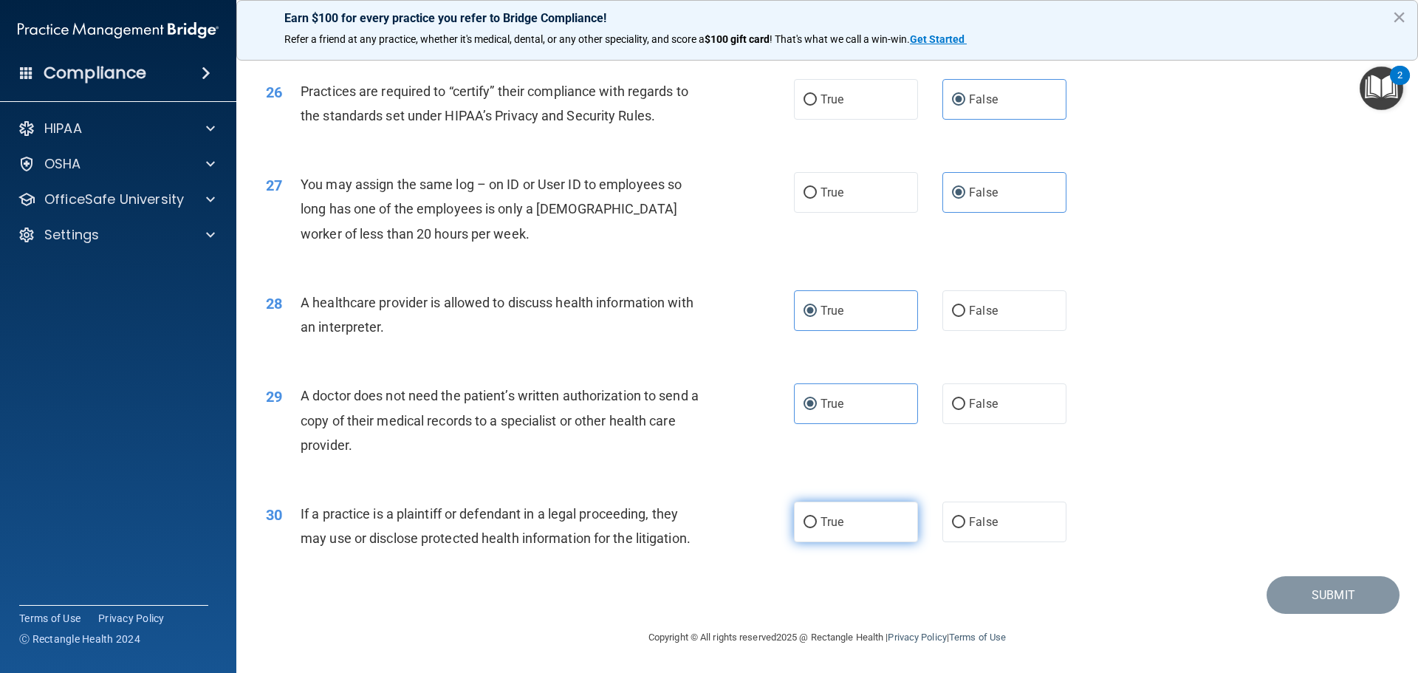
click at [848, 530] on label "True" at bounding box center [856, 522] width 124 height 41
click at [817, 528] on input "True" at bounding box center [810, 522] width 13 height 11
radio input "true"
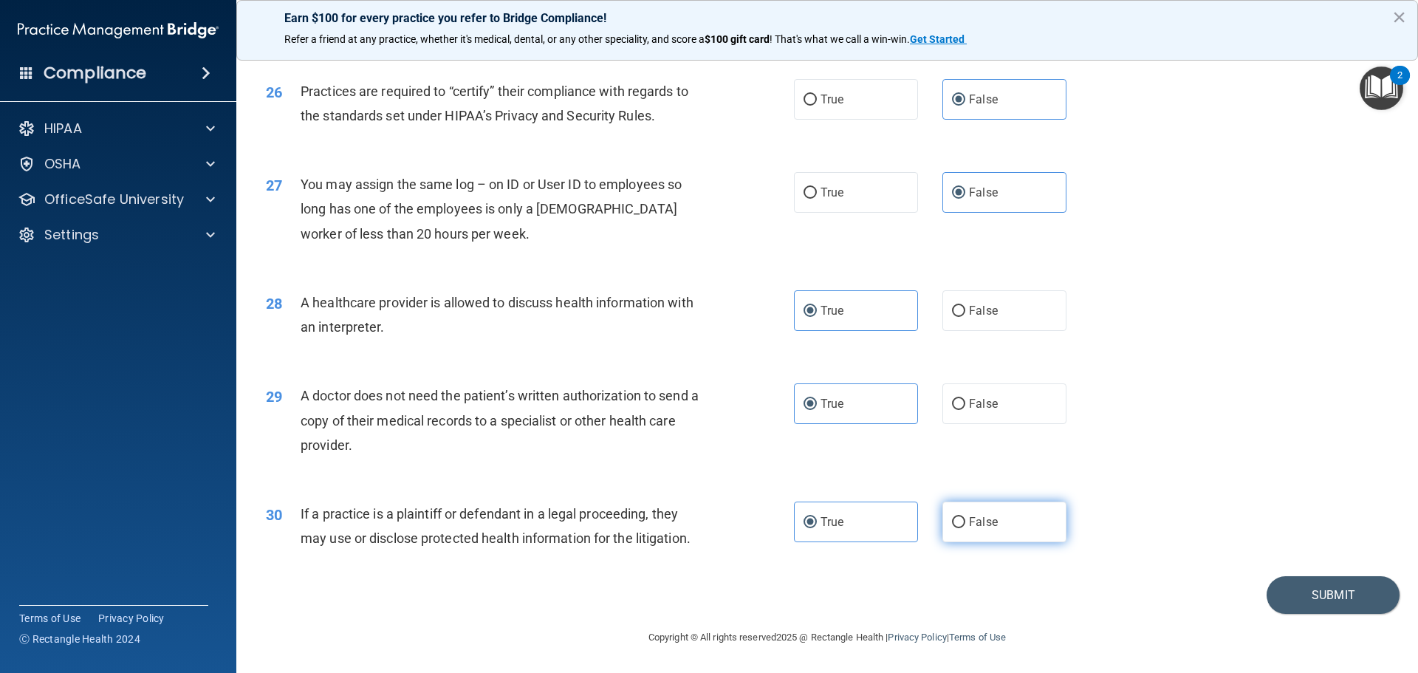
click at [955, 513] on label "False" at bounding box center [1005, 522] width 124 height 41
click at [955, 517] on input "False" at bounding box center [958, 522] width 13 height 11
radio input "true"
radio input "false"
click at [1302, 593] on button "Submit" at bounding box center [1333, 595] width 133 height 38
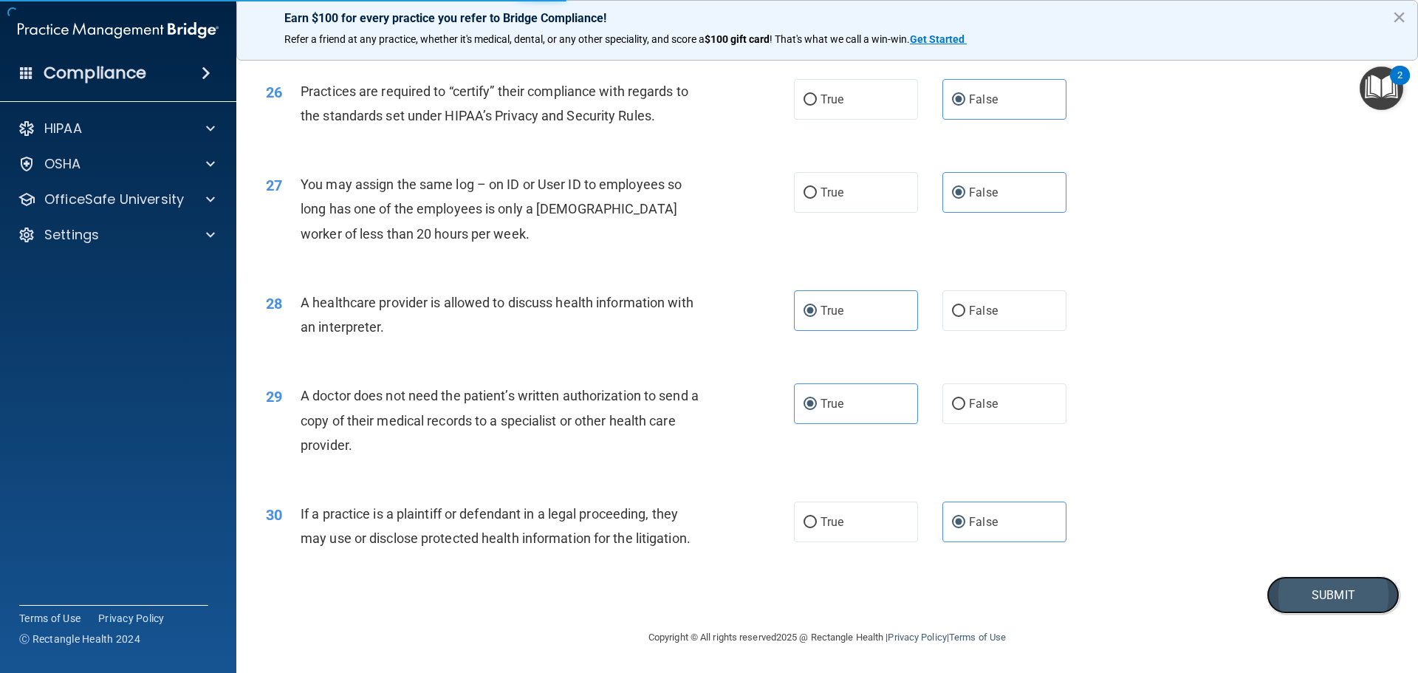
click at [1351, 590] on button "Submit" at bounding box center [1333, 595] width 133 height 38
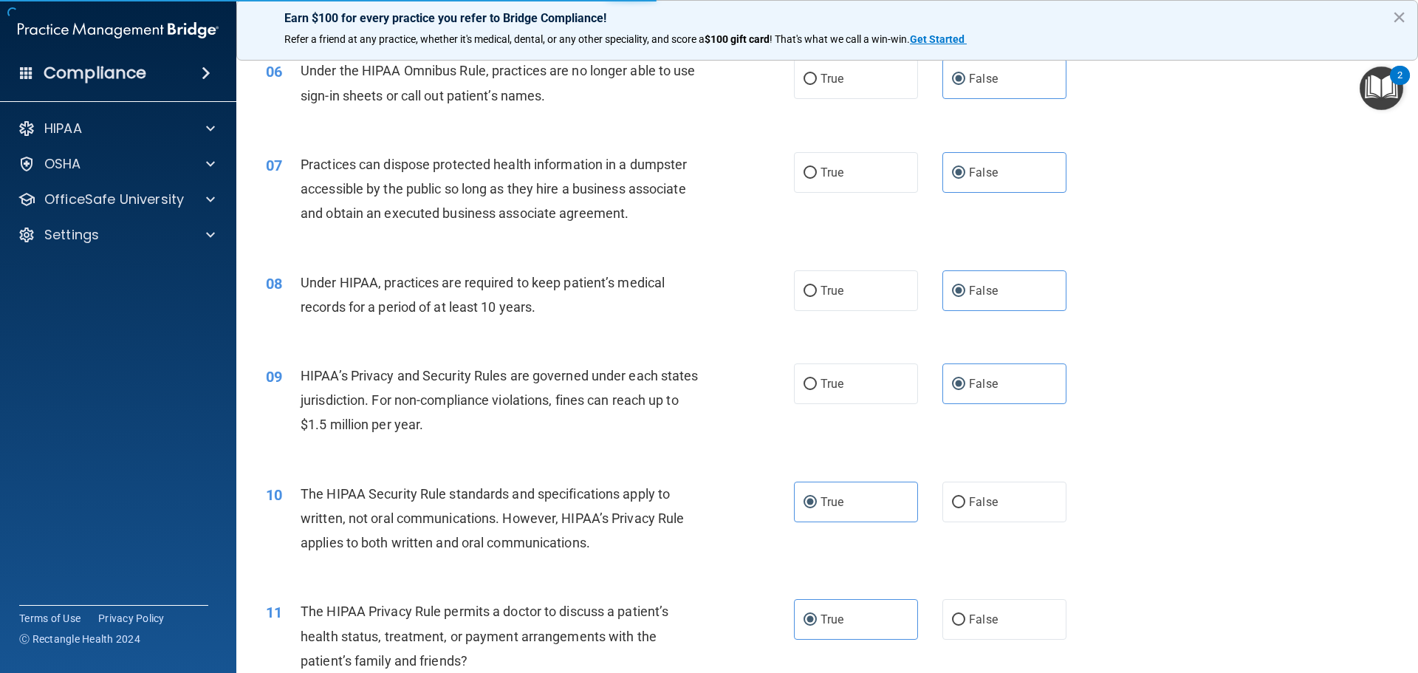
scroll to position [254, 0]
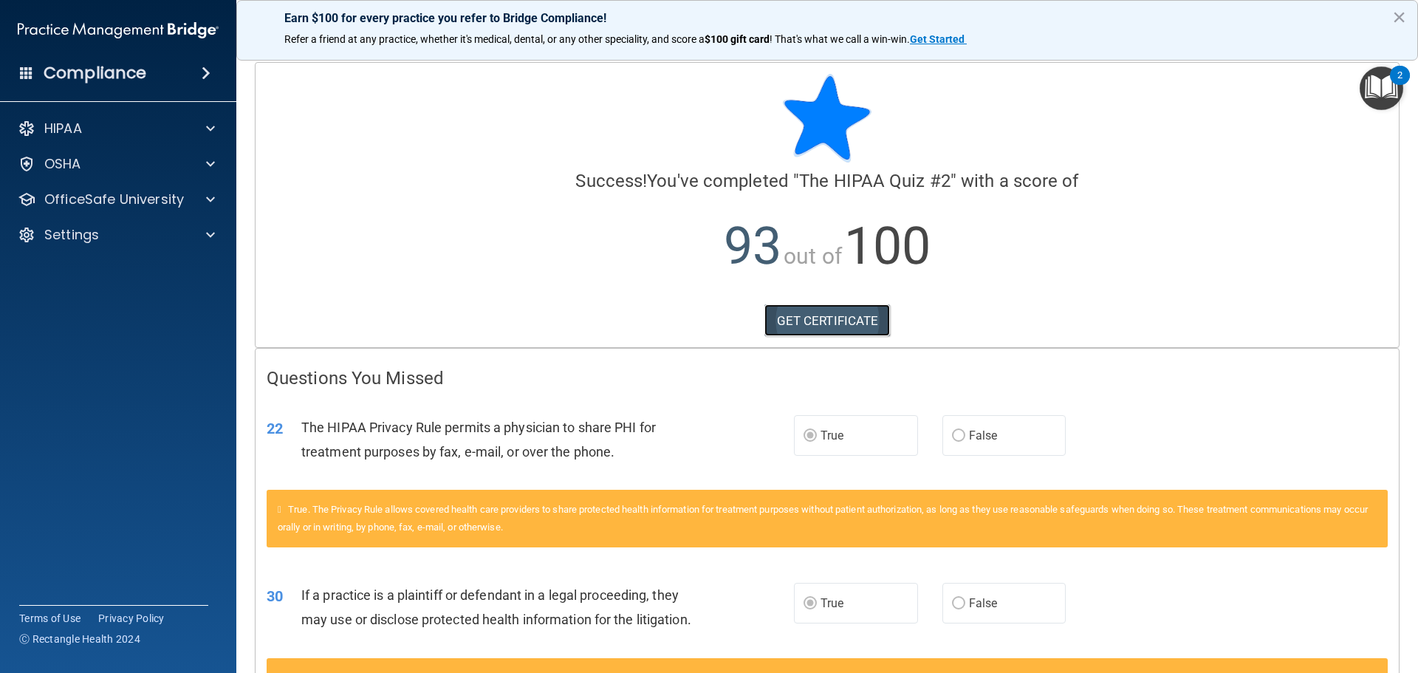
click at [813, 319] on link "GET CERTIFICATE" at bounding box center [828, 320] width 126 height 33
click at [117, 203] on p "OfficeSafe University" at bounding box center [114, 200] width 140 height 18
click at [126, 230] on p "HIPAA Training" at bounding box center [71, 235] width 122 height 15
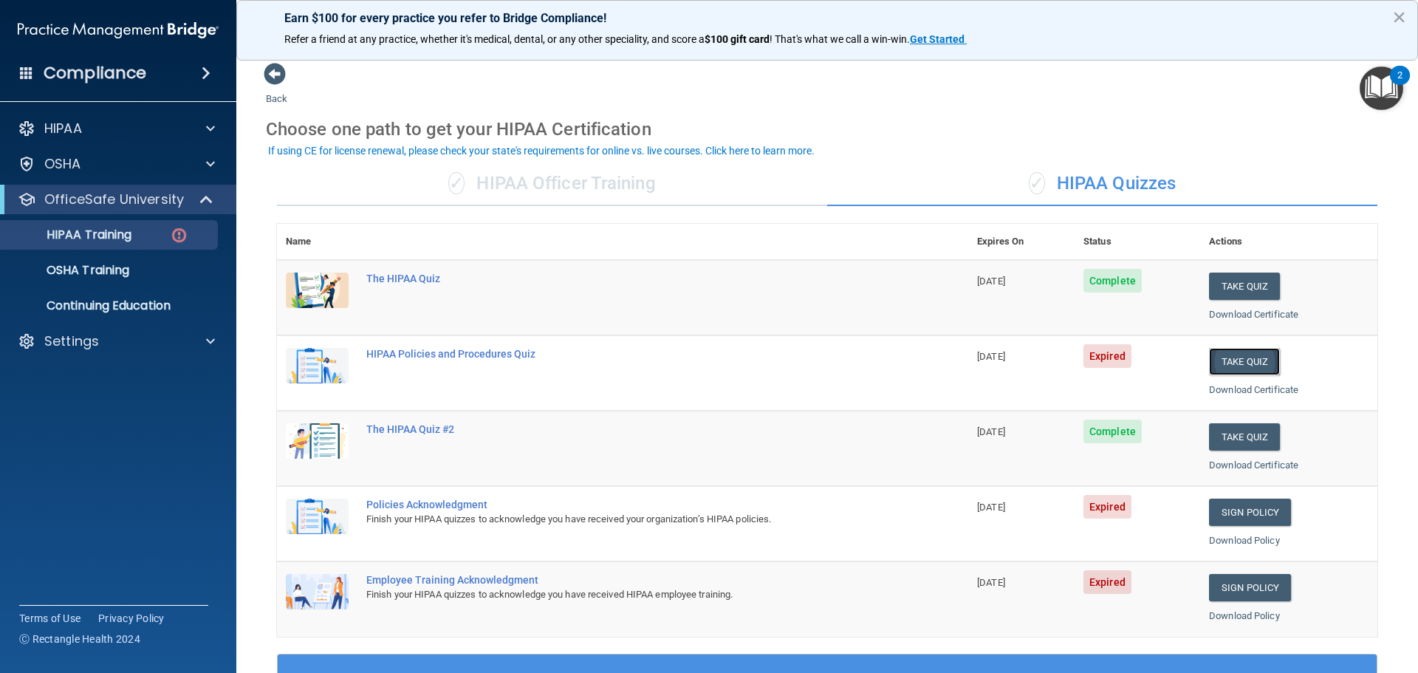
click at [1233, 356] on button "Take Quiz" at bounding box center [1244, 361] width 71 height 27
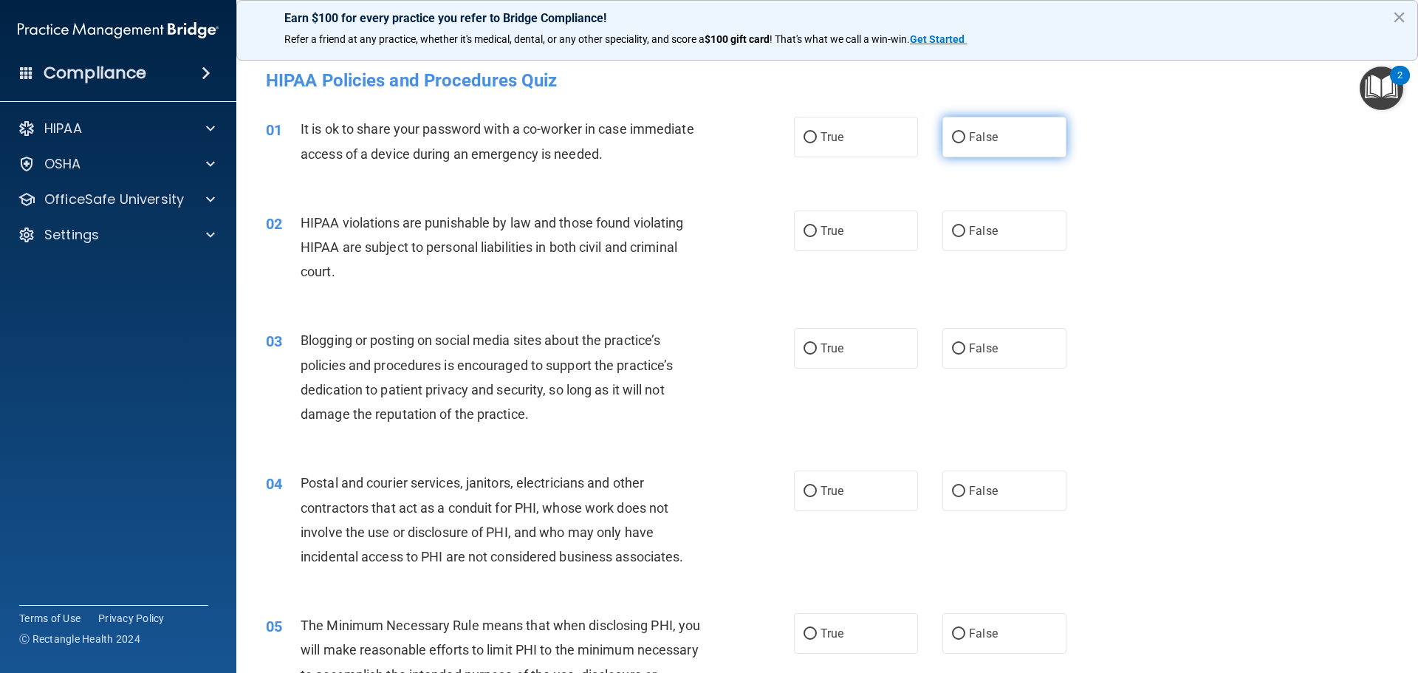
click at [977, 132] on span "False" at bounding box center [983, 137] width 29 height 14
click at [966, 132] on input "False" at bounding box center [958, 137] width 13 height 11
radio input "true"
click at [1048, 238] on label "False" at bounding box center [1005, 231] width 124 height 41
click at [966, 237] on input "False" at bounding box center [958, 231] width 13 height 11
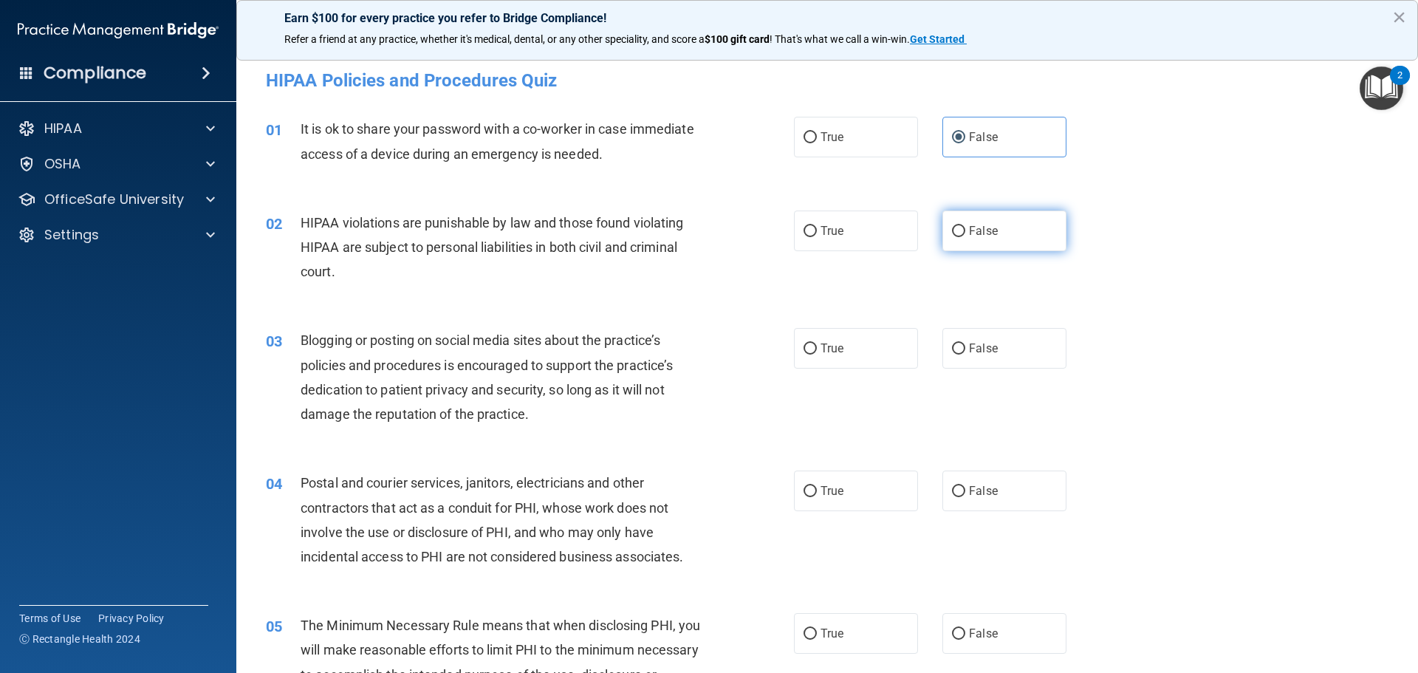
radio input "true"
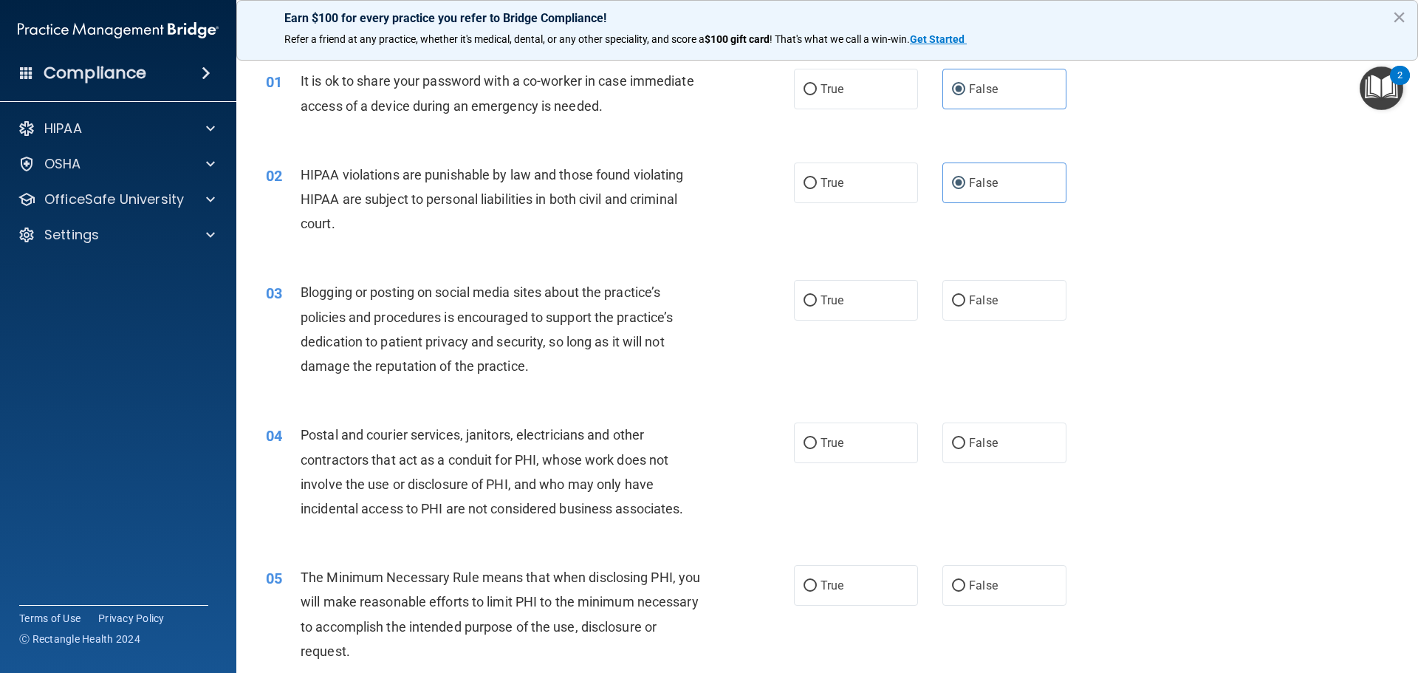
scroll to position [148, 0]
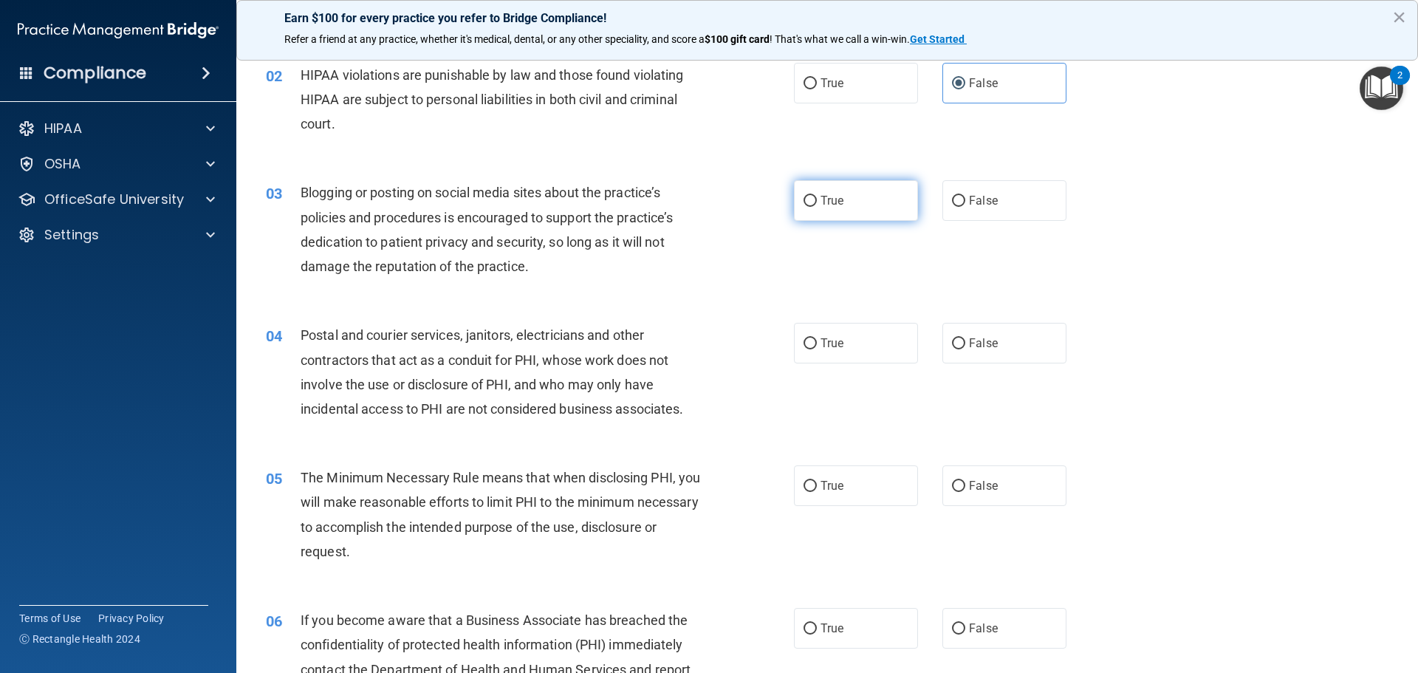
click at [841, 201] on label "True" at bounding box center [856, 200] width 124 height 41
click at [817, 201] on input "True" at bounding box center [810, 201] width 13 height 11
radio input "true"
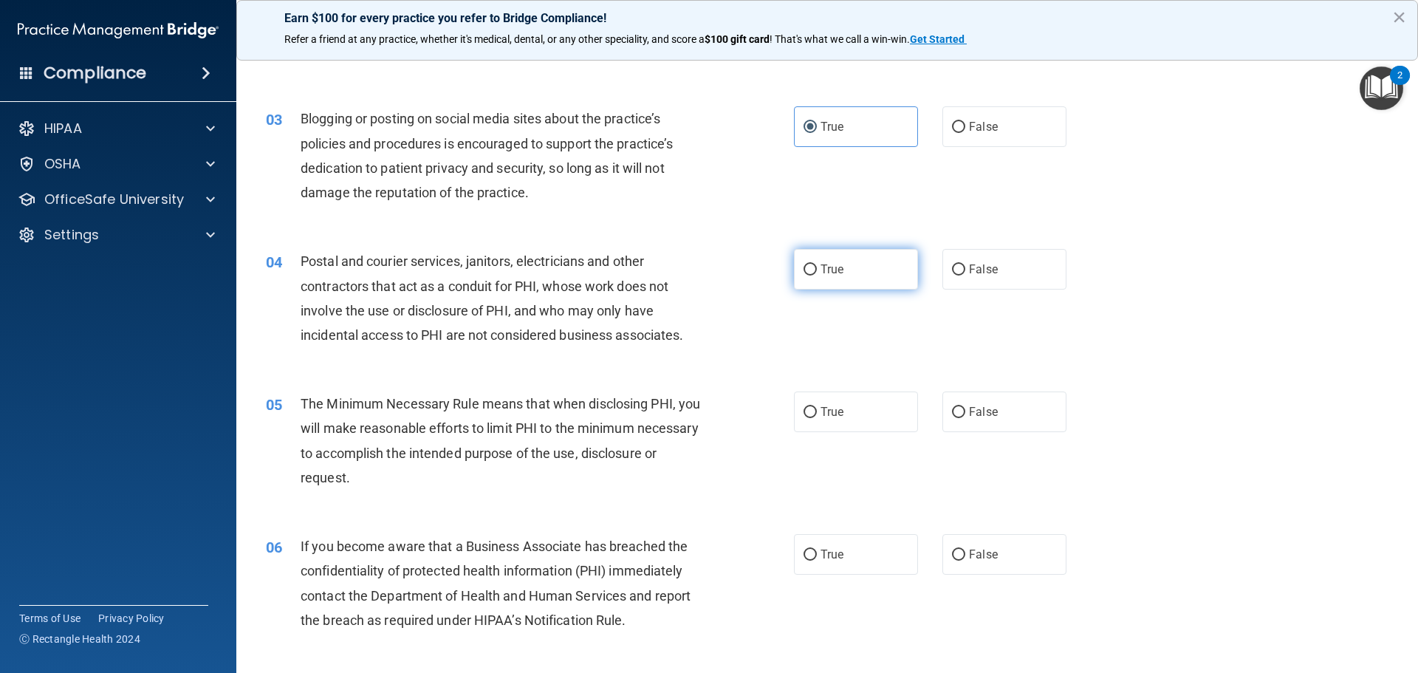
click at [847, 266] on label "True" at bounding box center [856, 269] width 124 height 41
click at [817, 266] on input "True" at bounding box center [810, 269] width 13 height 11
radio input "true"
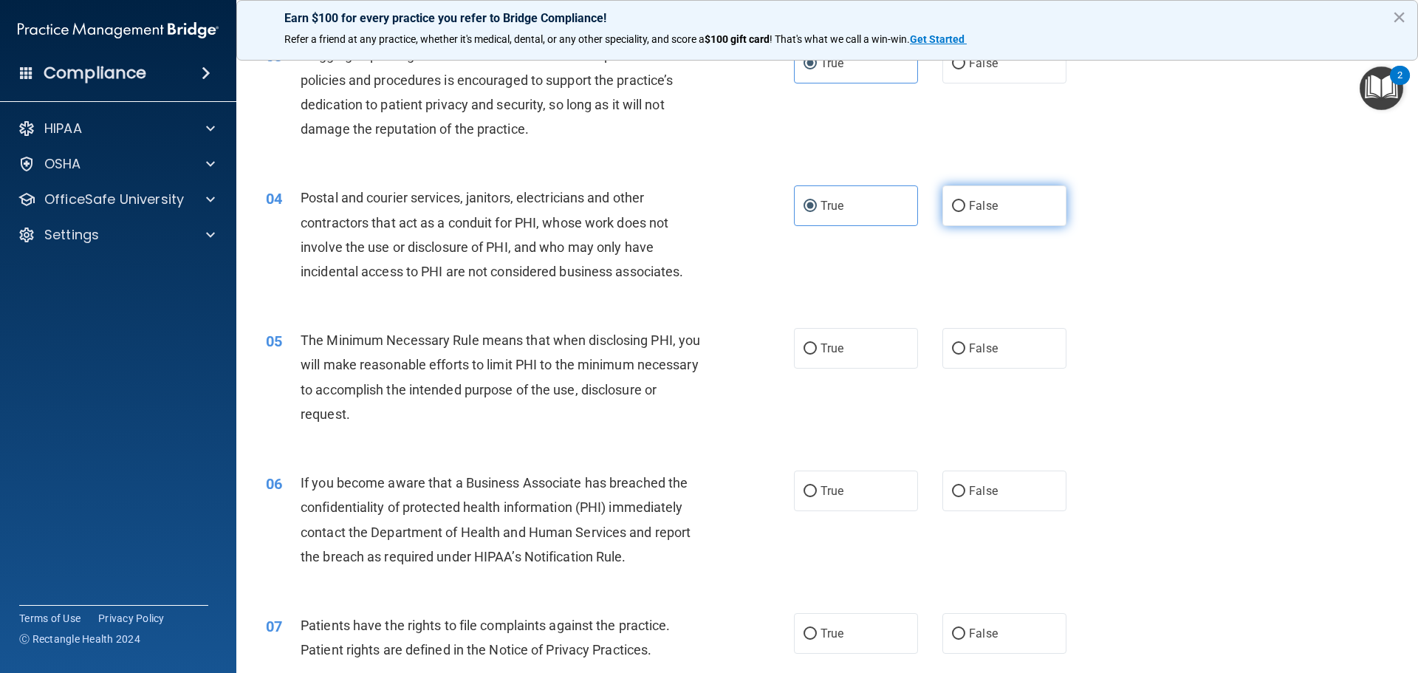
scroll to position [443, 0]
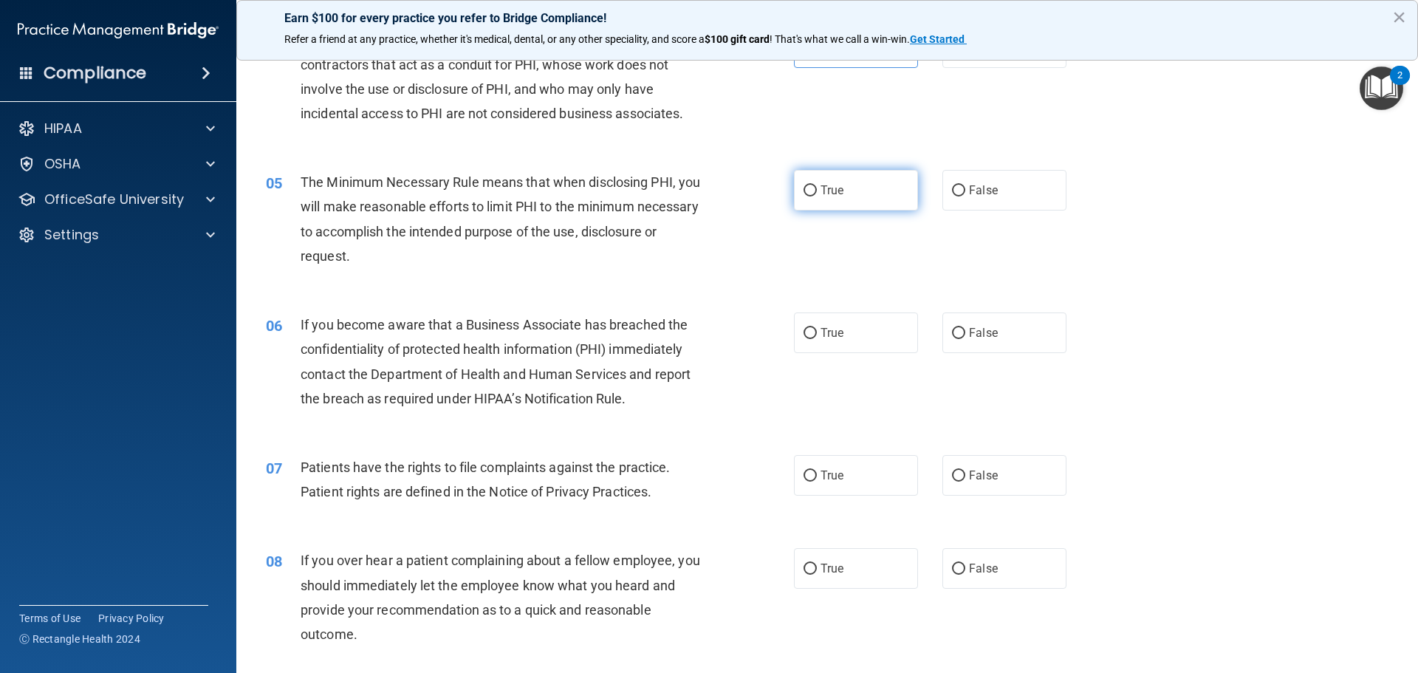
click at [893, 197] on label "True" at bounding box center [856, 190] width 124 height 41
click at [817, 197] on input "True" at bounding box center [810, 190] width 13 height 11
radio input "true"
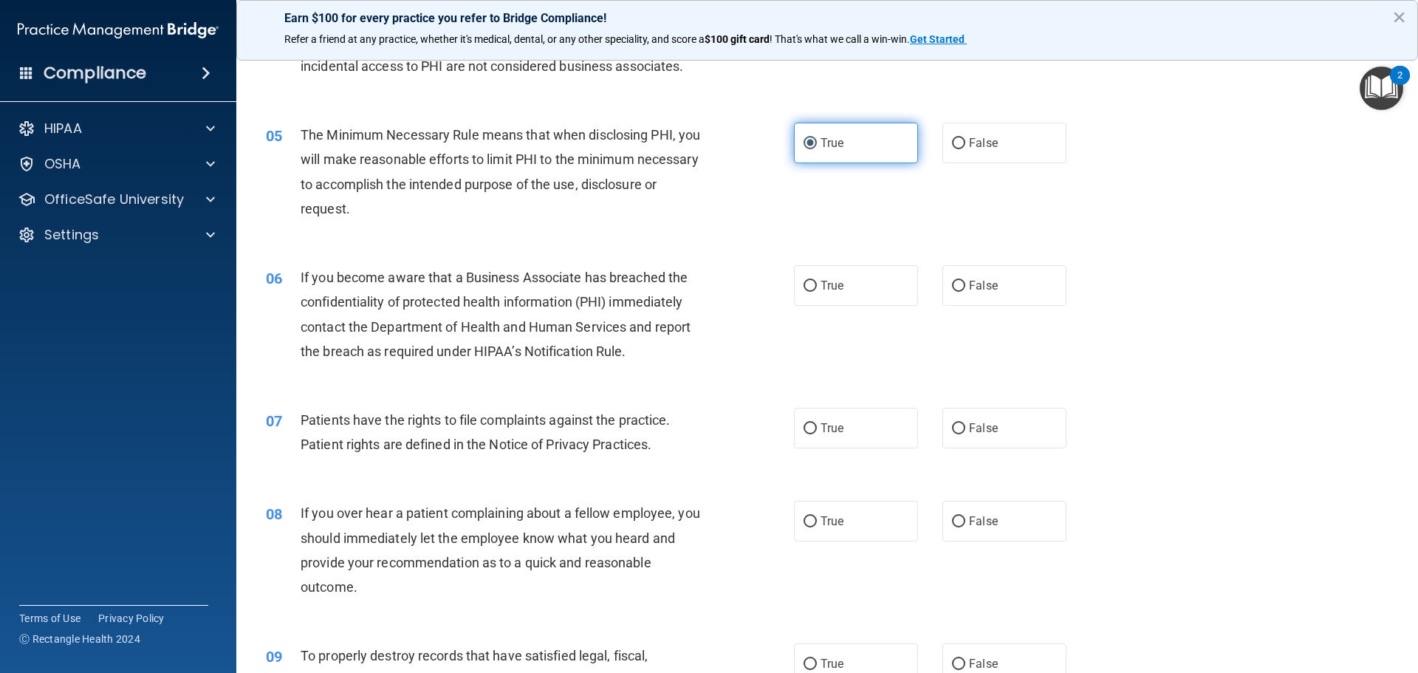
scroll to position [517, 0]
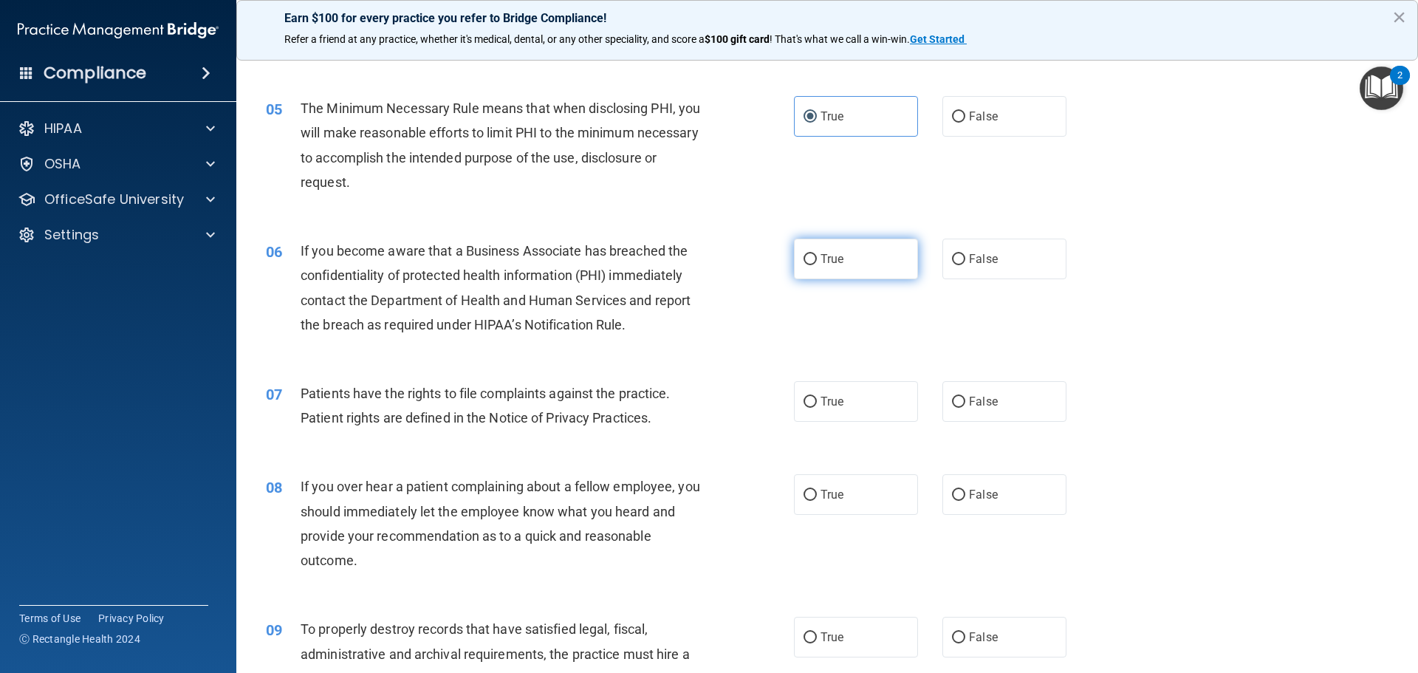
click at [906, 252] on label "True" at bounding box center [856, 259] width 124 height 41
click at [817, 254] on input "True" at bounding box center [810, 259] width 13 height 11
radio input "true"
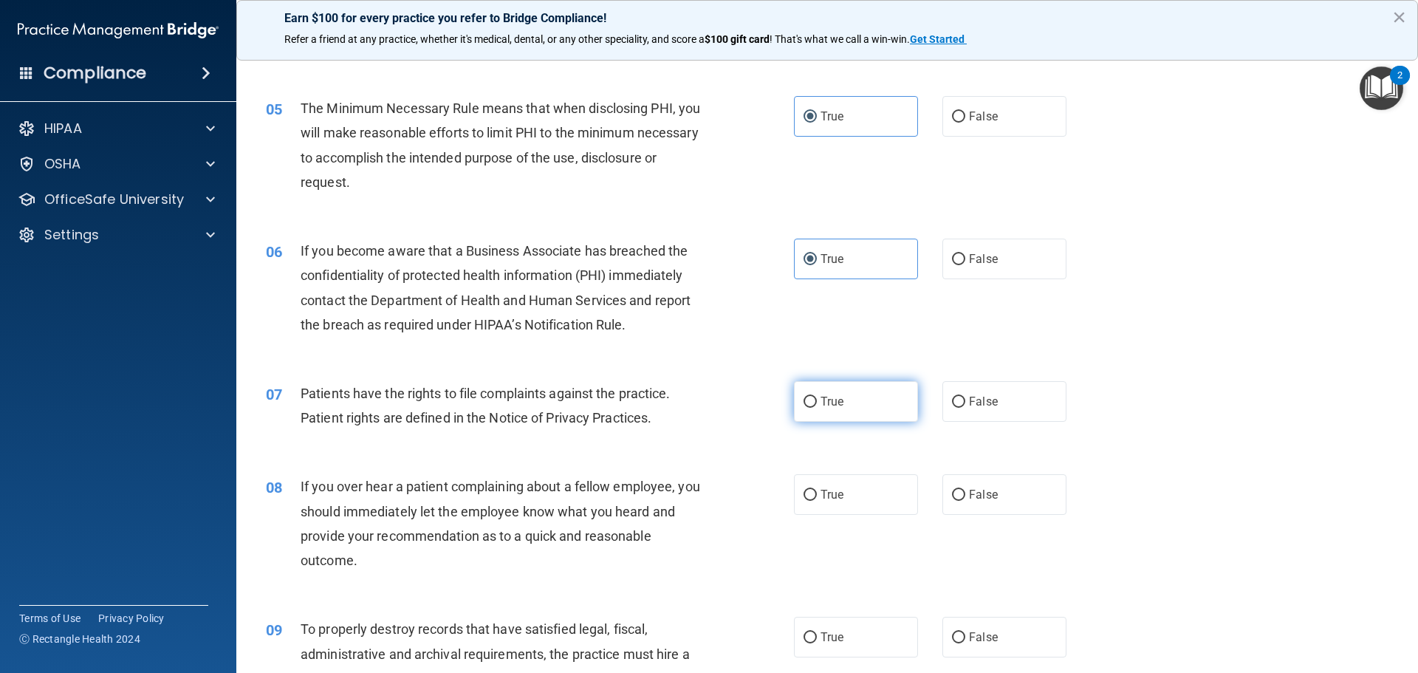
click at [836, 408] on label "True" at bounding box center [856, 401] width 124 height 41
click at [807, 397] on input "True" at bounding box center [810, 402] width 13 height 11
radio input "true"
click at [952, 493] on input "False" at bounding box center [958, 495] width 13 height 11
radio input "true"
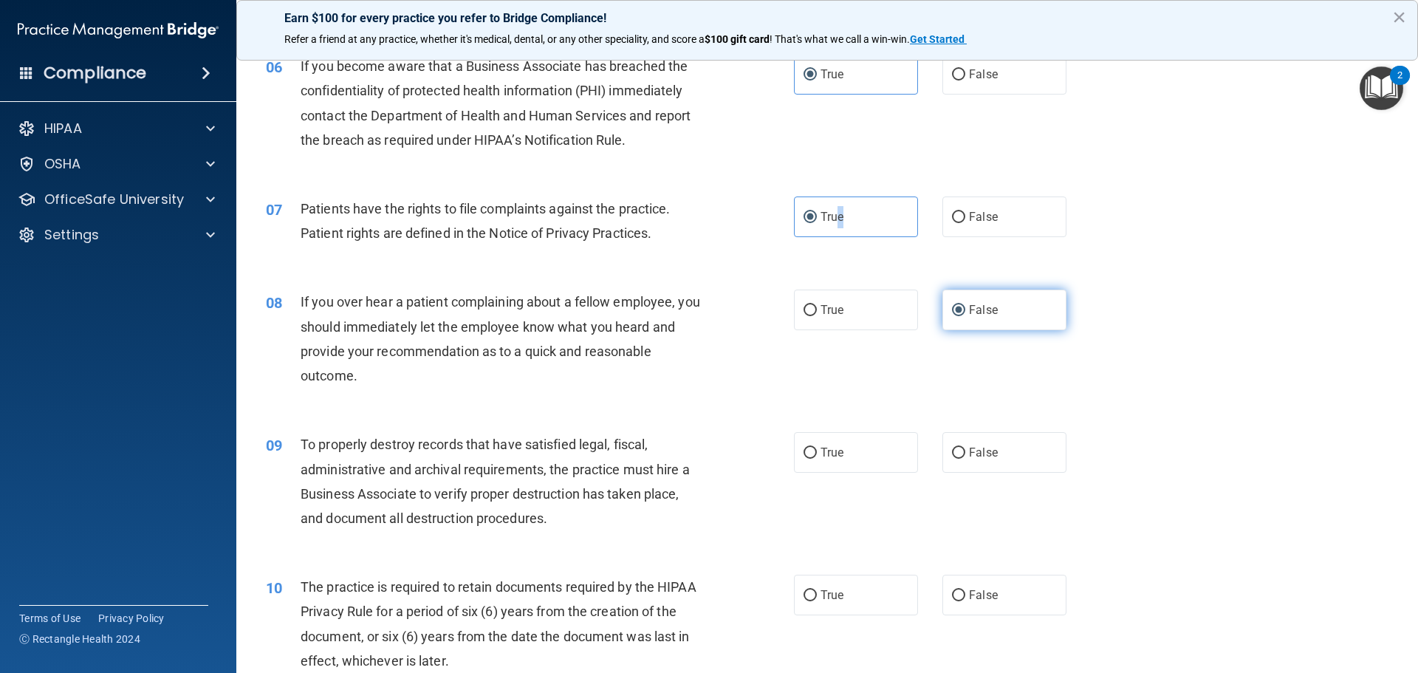
scroll to position [739, 0]
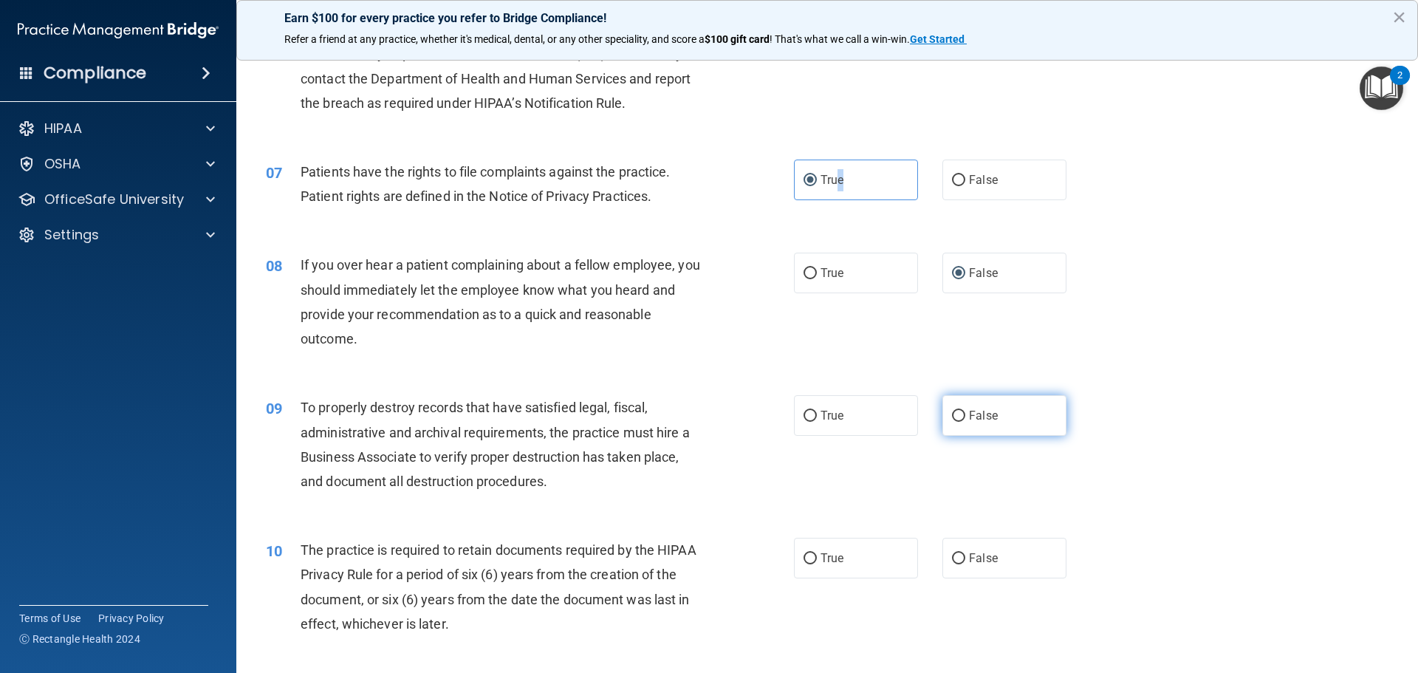
click at [954, 417] on input "False" at bounding box center [958, 416] width 13 height 11
radio input "true"
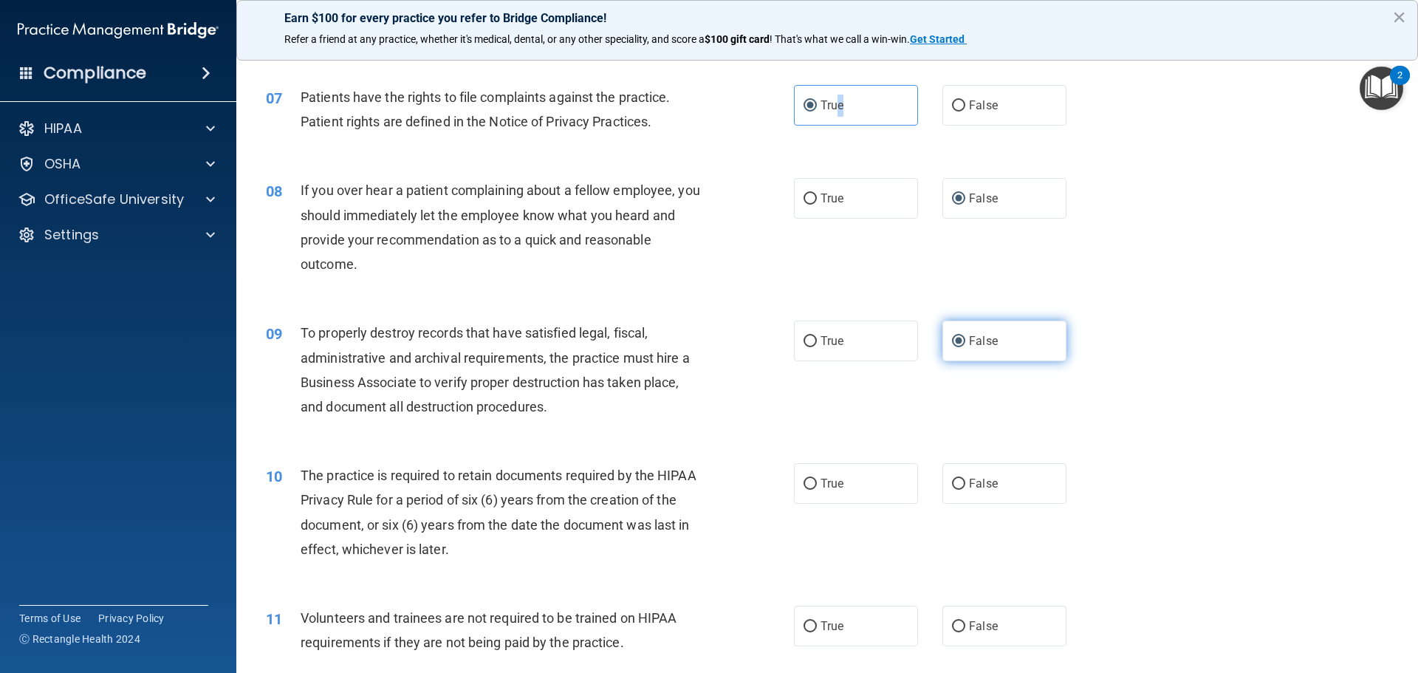
scroll to position [886, 0]
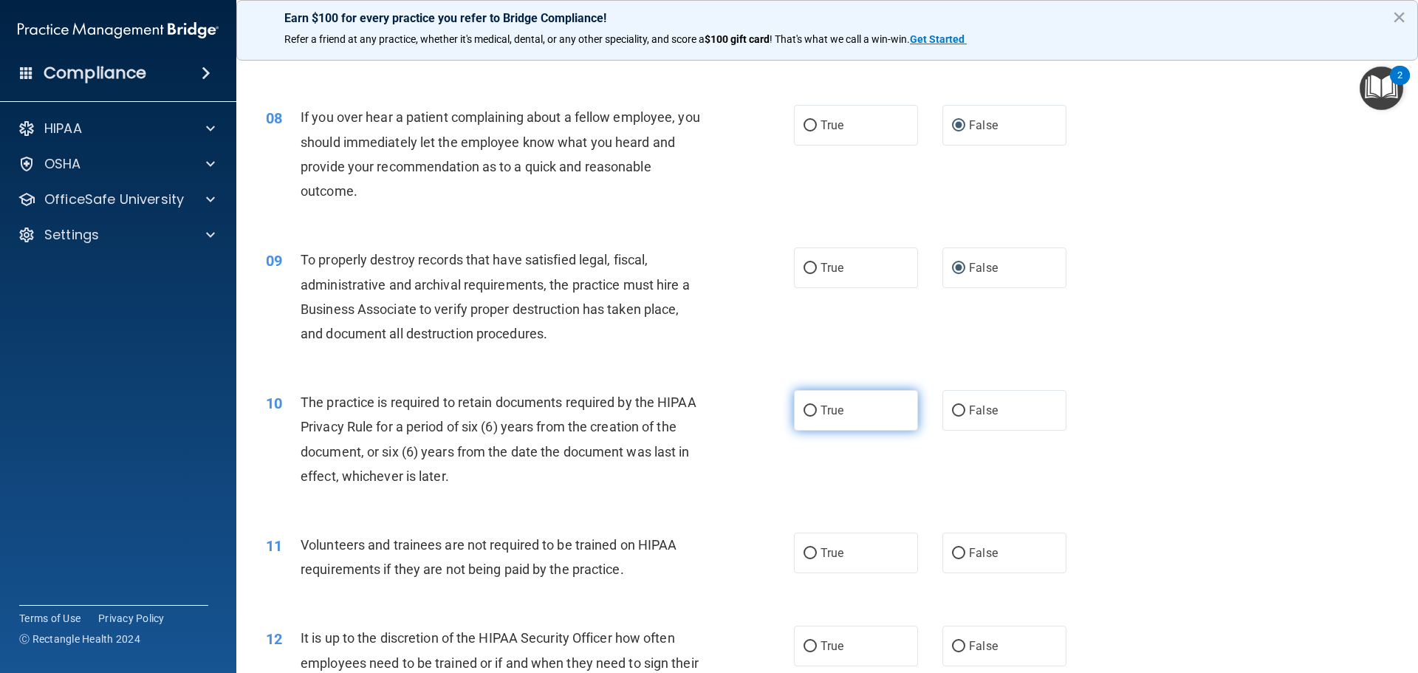
click at [826, 407] on span "True" at bounding box center [832, 410] width 23 height 14
click at [817, 407] on input "True" at bounding box center [810, 411] width 13 height 11
radio input "true"
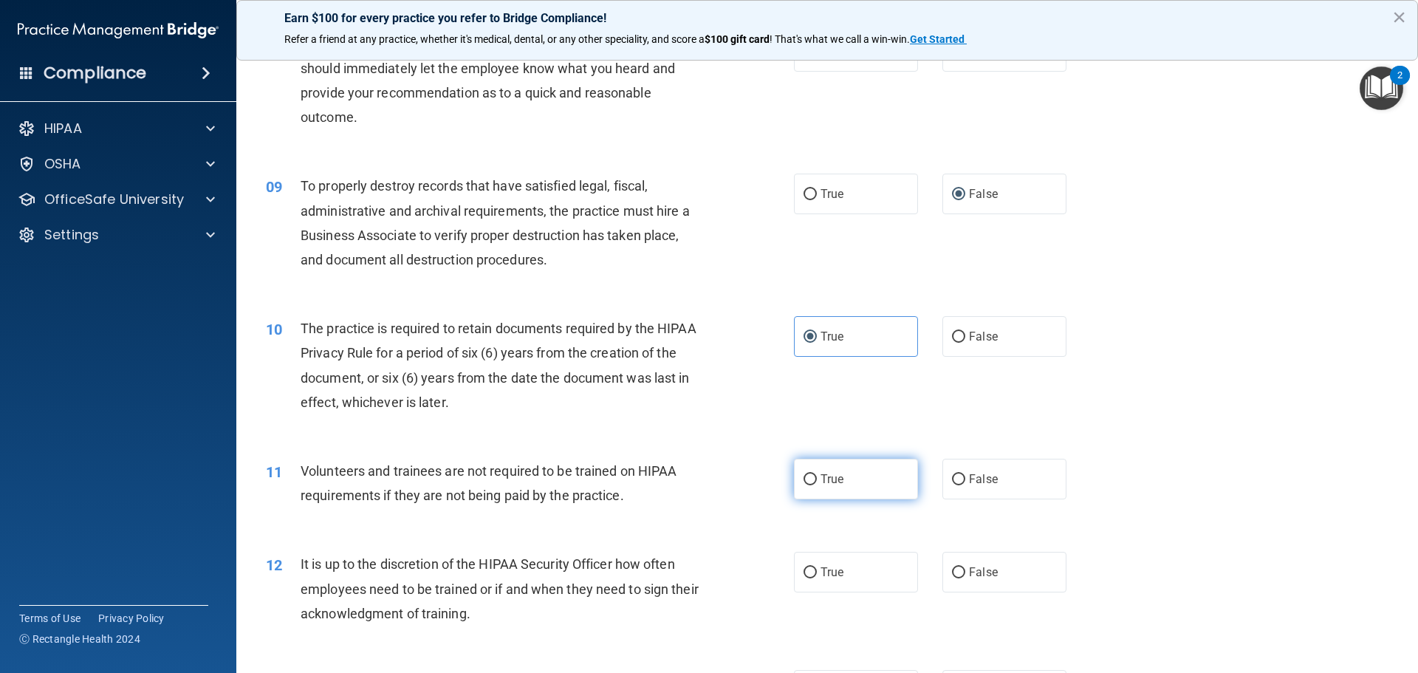
click at [836, 468] on label "True" at bounding box center [856, 479] width 124 height 41
click at [817, 474] on input "True" at bounding box center [810, 479] width 13 height 11
radio input "true"
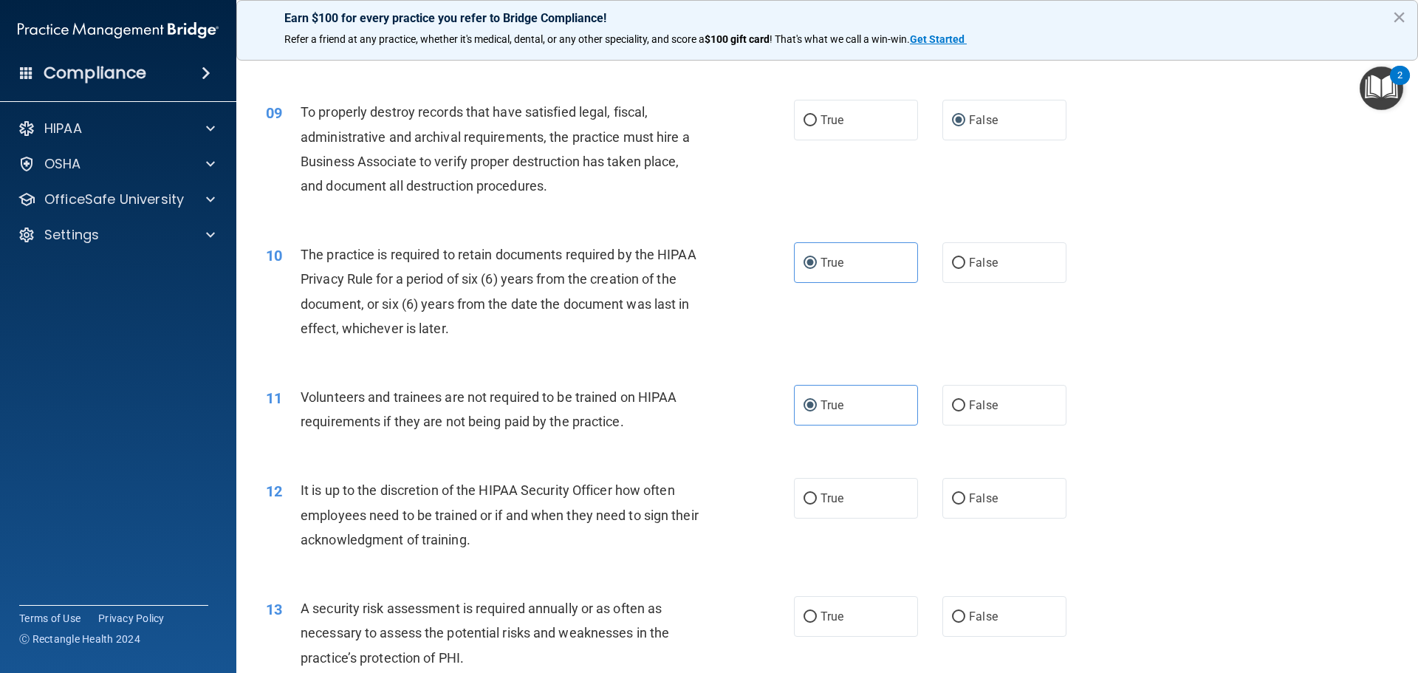
scroll to position [1108, 0]
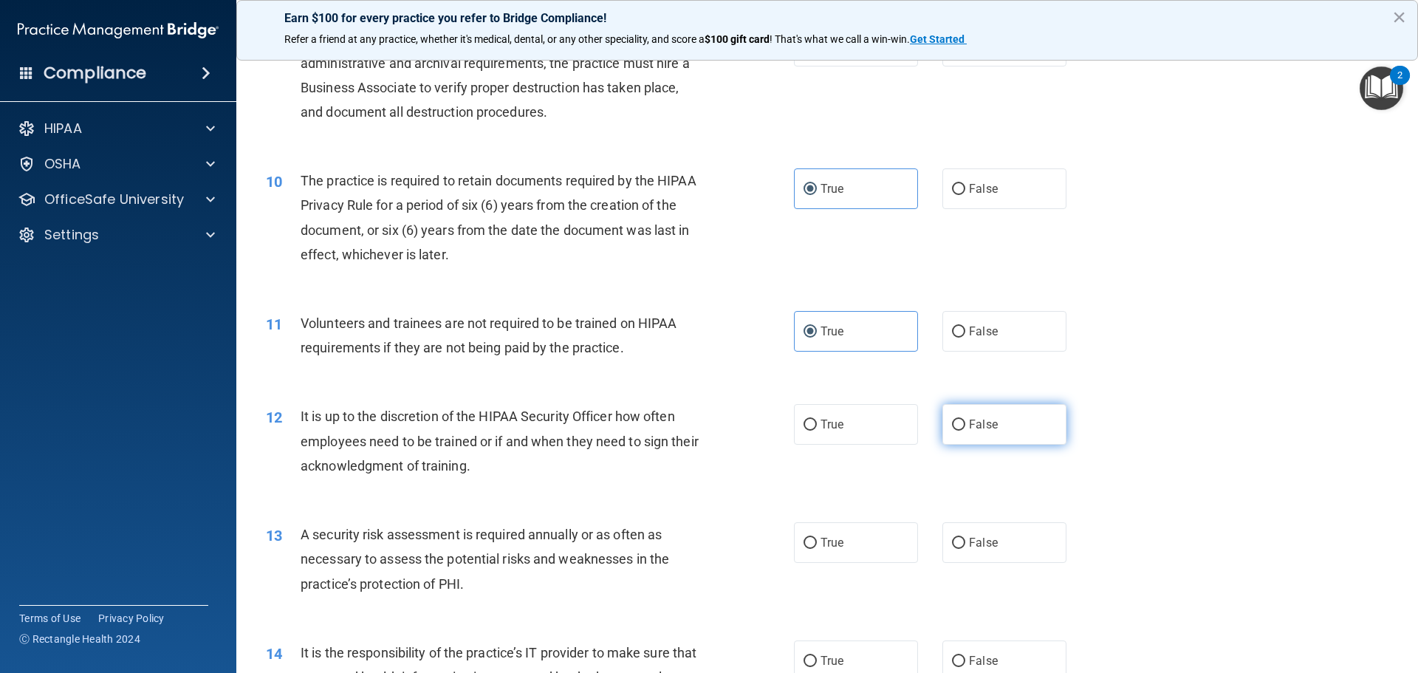
click at [972, 424] on span "False" at bounding box center [983, 424] width 29 height 14
click at [966, 424] on input "False" at bounding box center [958, 425] width 13 height 11
radio input "true"
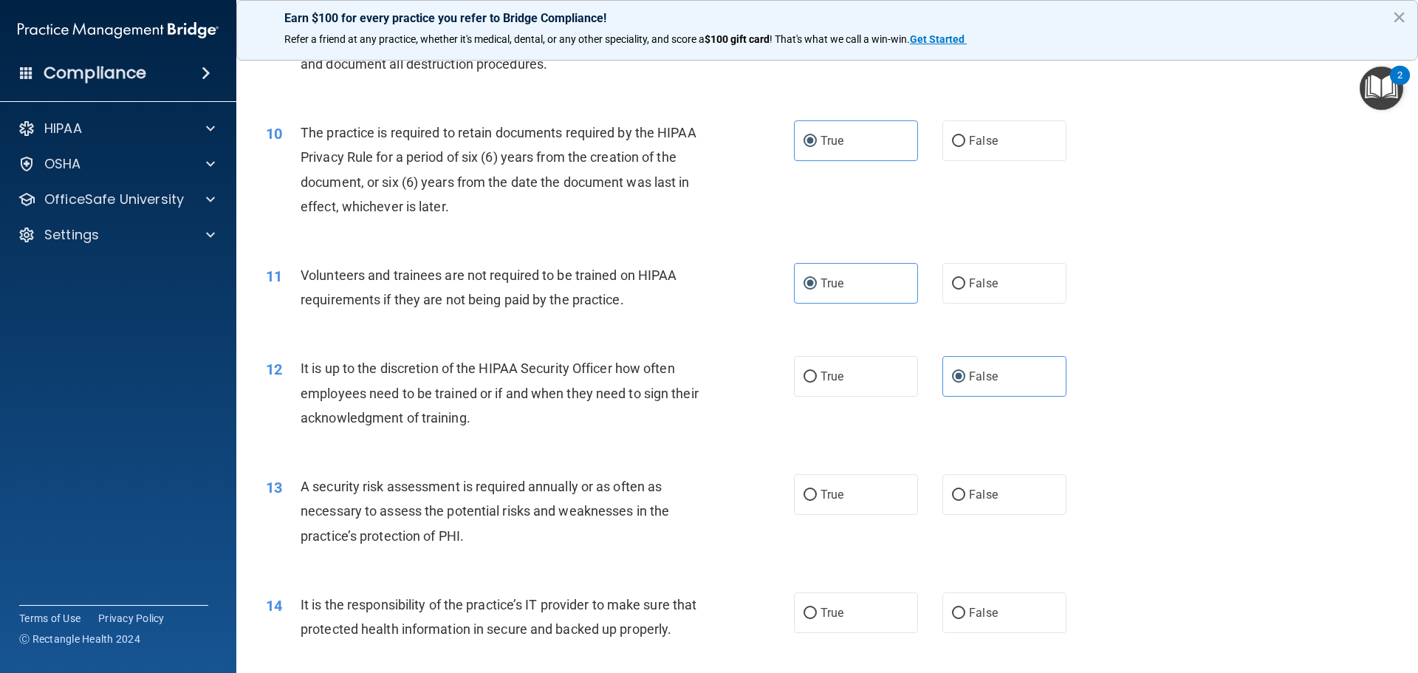
scroll to position [1182, 0]
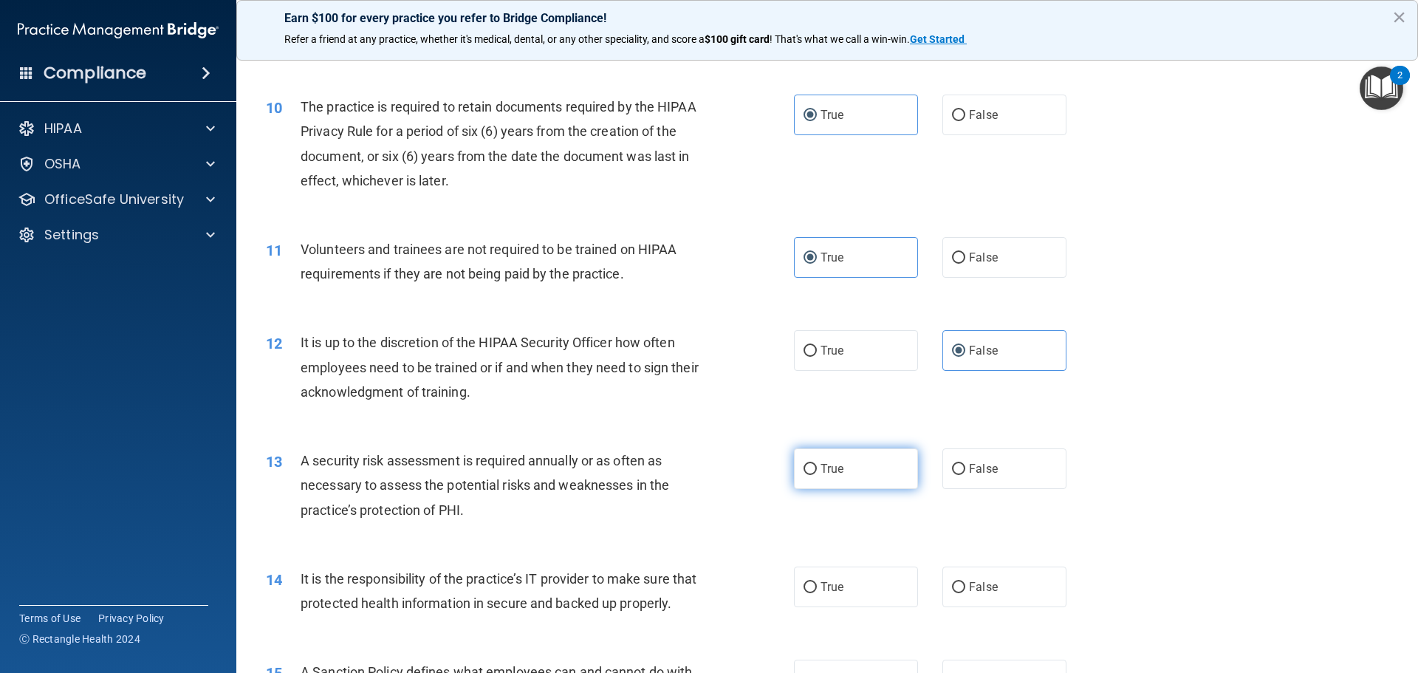
click at [813, 470] on label "True" at bounding box center [856, 468] width 124 height 41
click at [813, 470] on input "True" at bounding box center [810, 469] width 13 height 11
radio input "true"
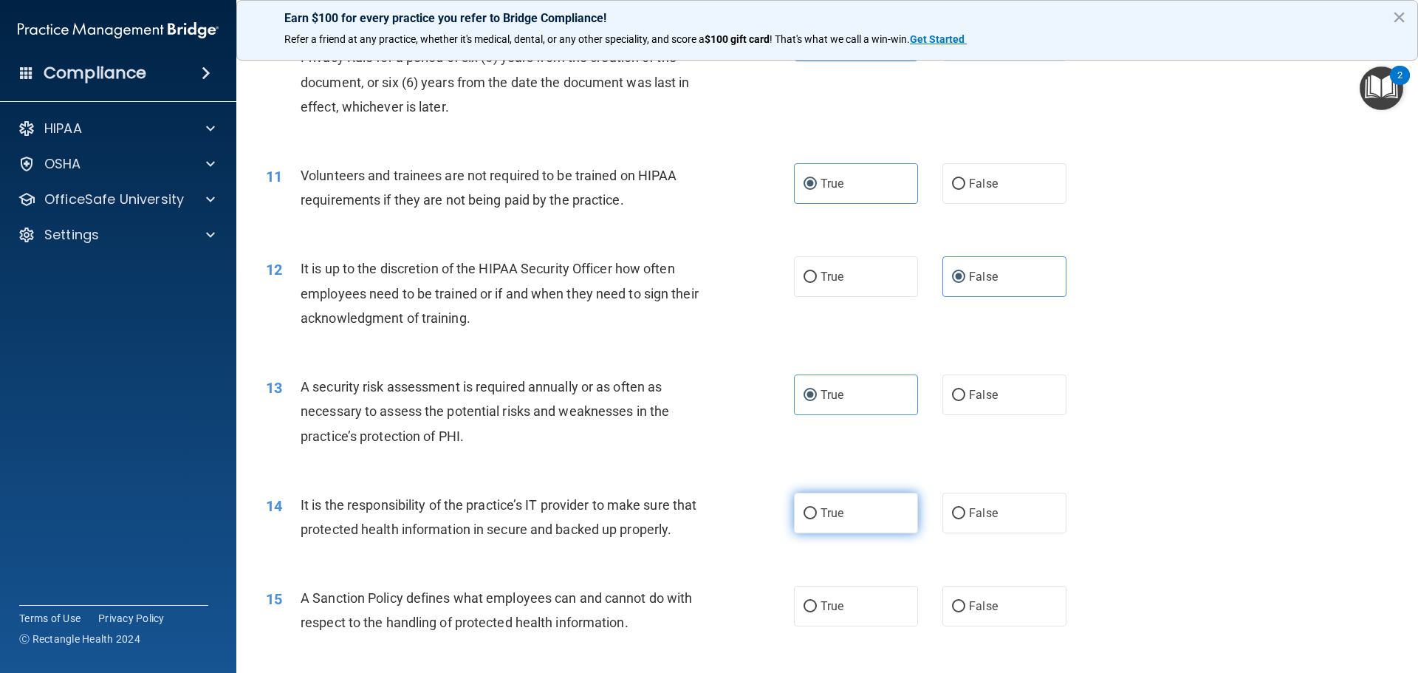
click at [872, 498] on label "True" at bounding box center [856, 513] width 124 height 41
click at [817, 508] on input "True" at bounding box center [810, 513] width 13 height 11
radio input "true"
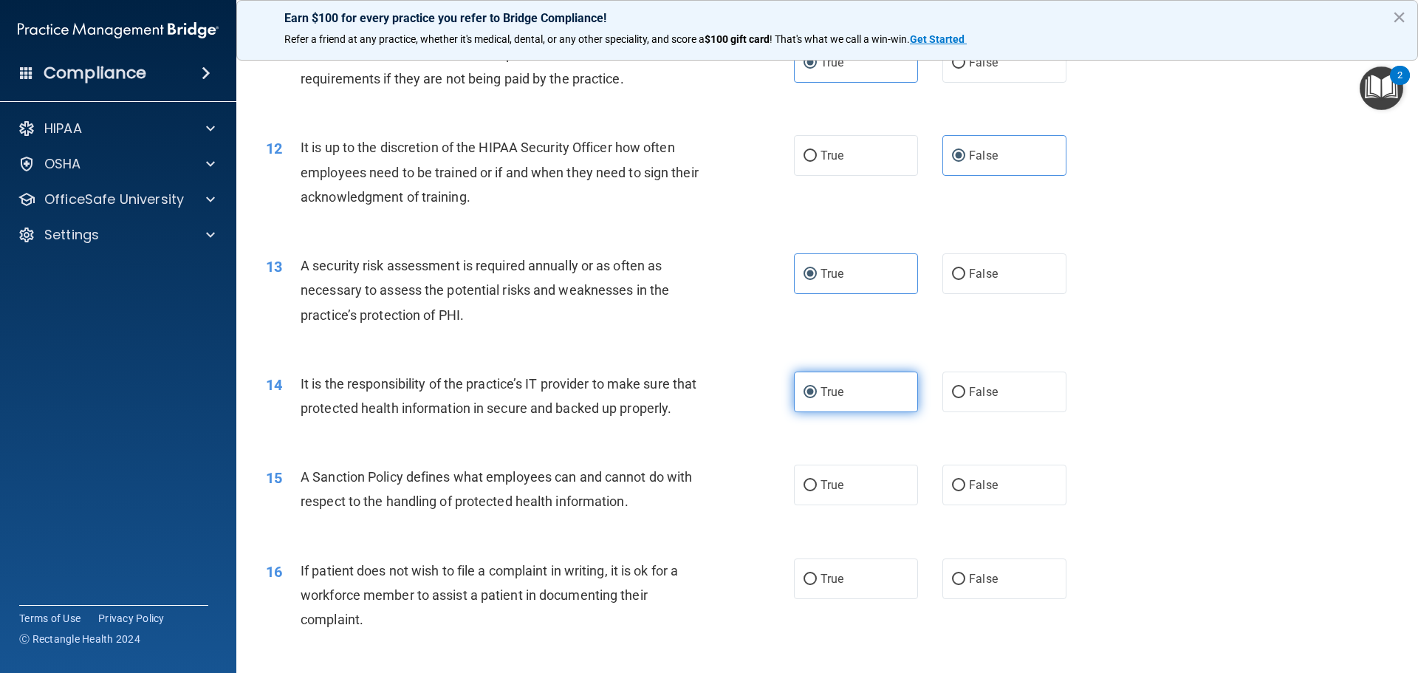
scroll to position [1404, 0]
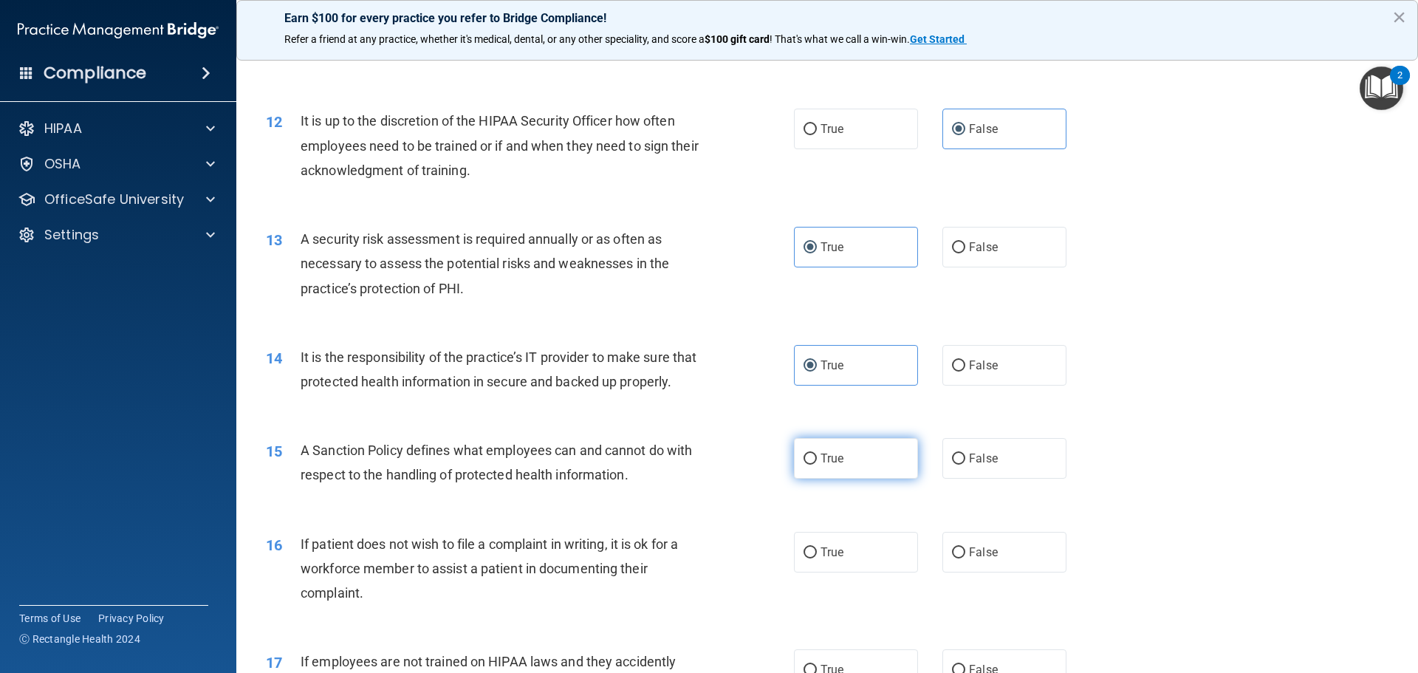
click at [889, 479] on label "True" at bounding box center [856, 458] width 124 height 41
click at [817, 465] on input "True" at bounding box center [810, 459] width 13 height 11
radio input "true"
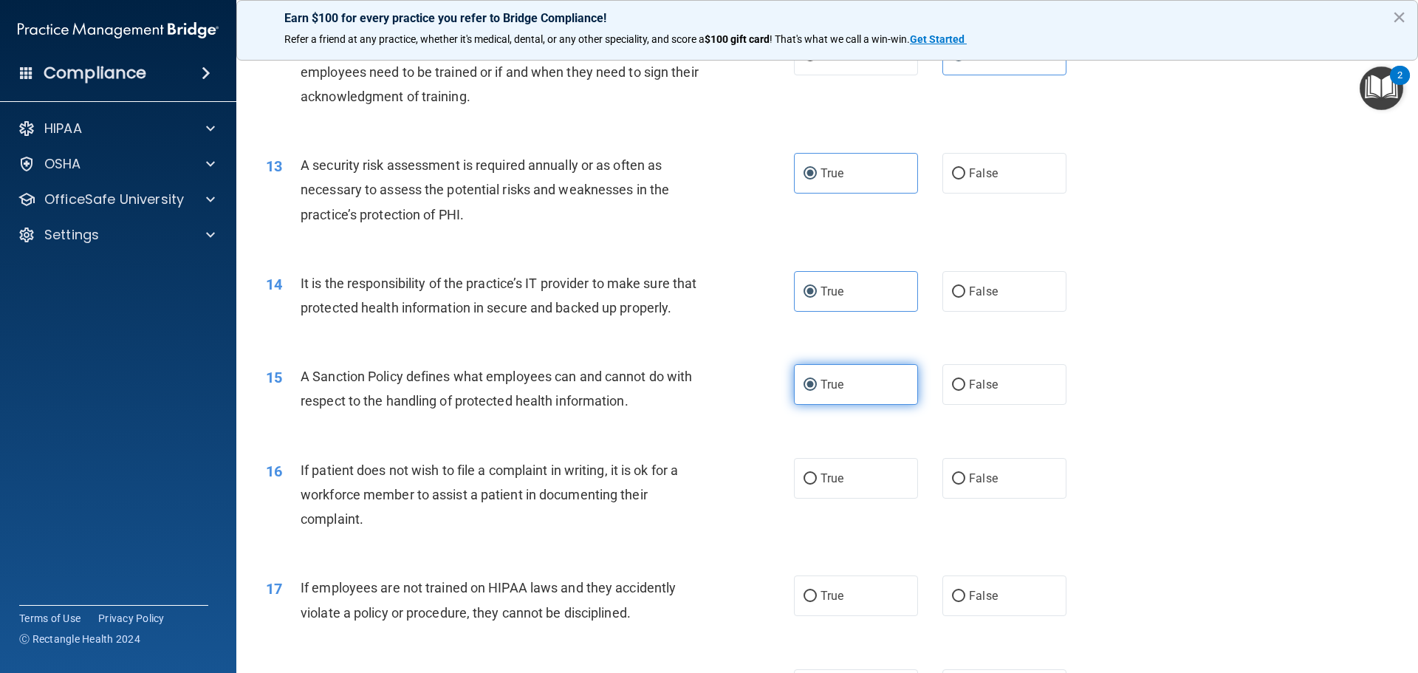
scroll to position [1551, 0]
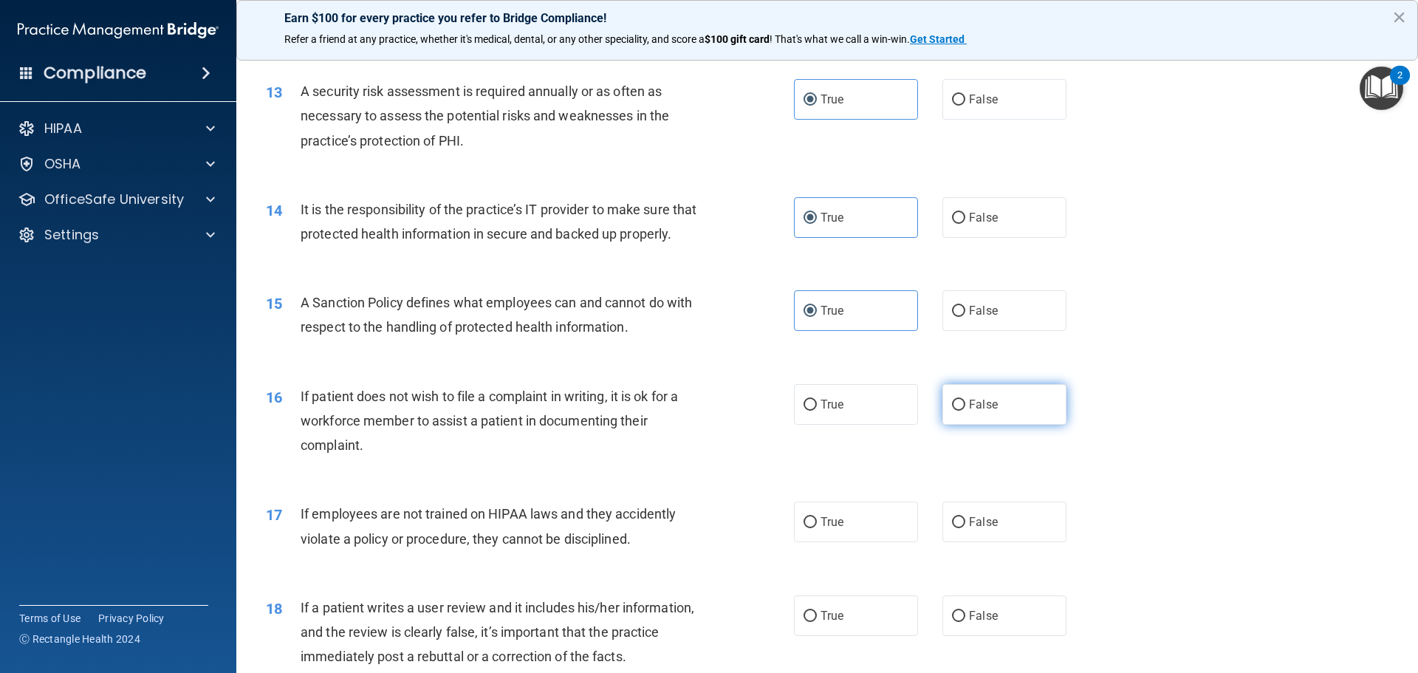
click at [958, 411] on input "False" at bounding box center [958, 405] width 13 height 11
radio input "true"
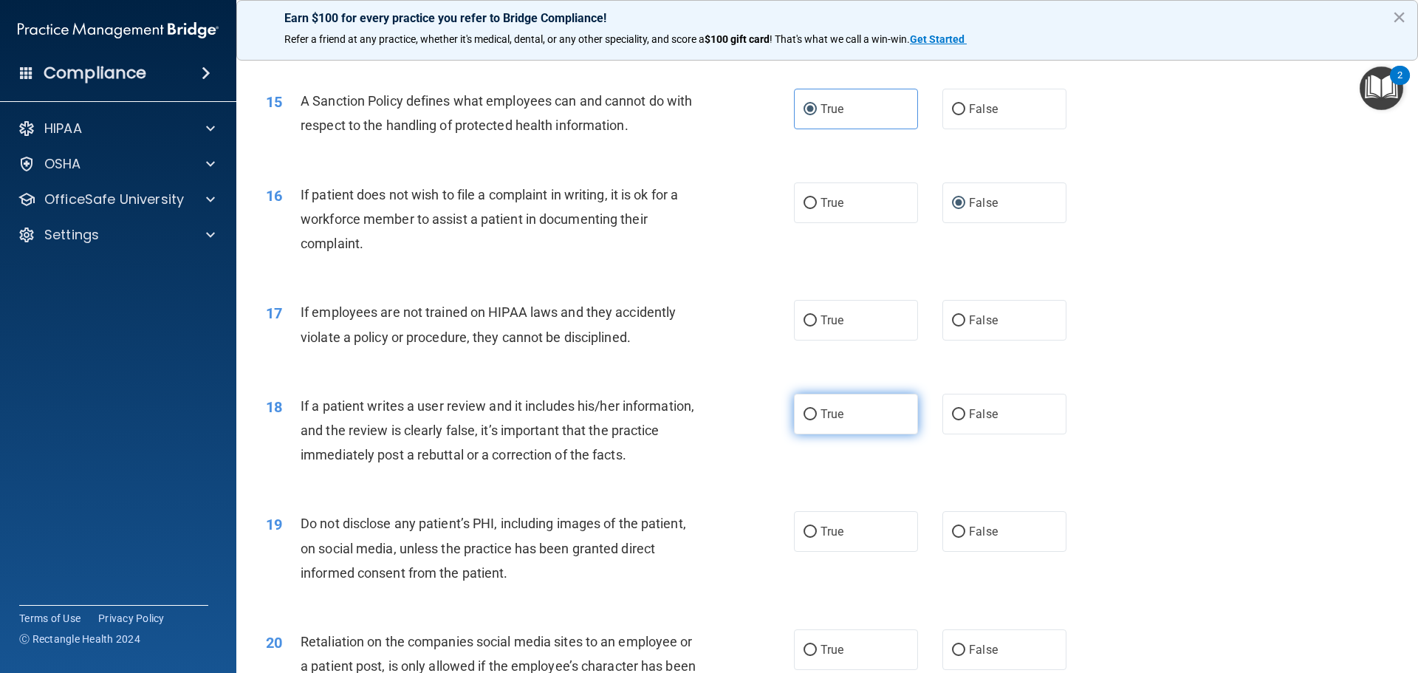
scroll to position [1773, 0]
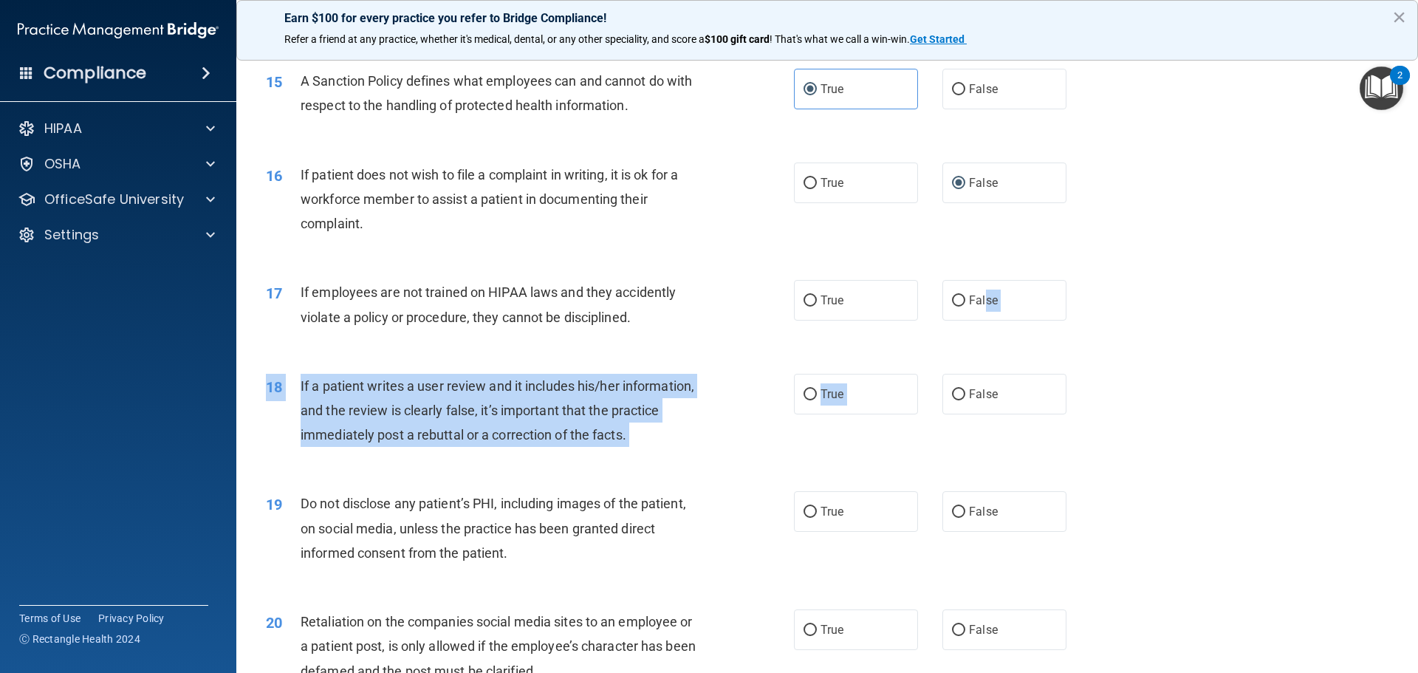
drag, startPoint x: 980, startPoint y: 338, endPoint x: 946, endPoint y: 391, distance: 62.9
click at [947, 392] on div "01 It is ok to share your password with a co-worker in case immediate access of…" at bounding box center [827, 69] width 1145 height 3489
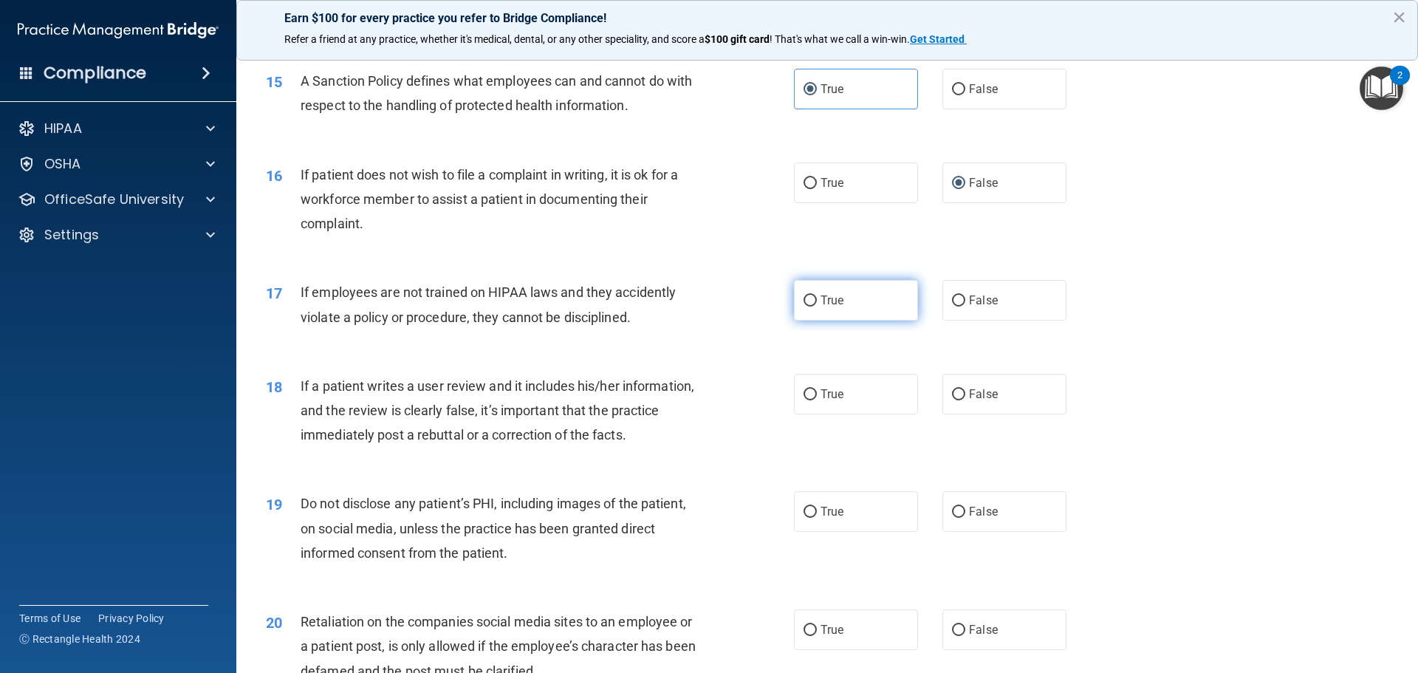
click at [876, 321] on label "True" at bounding box center [856, 300] width 124 height 41
click at [817, 307] on input "True" at bounding box center [810, 300] width 13 height 11
radio input "true"
click at [954, 321] on label "False" at bounding box center [1005, 300] width 124 height 41
click at [954, 307] on input "False" at bounding box center [958, 300] width 13 height 11
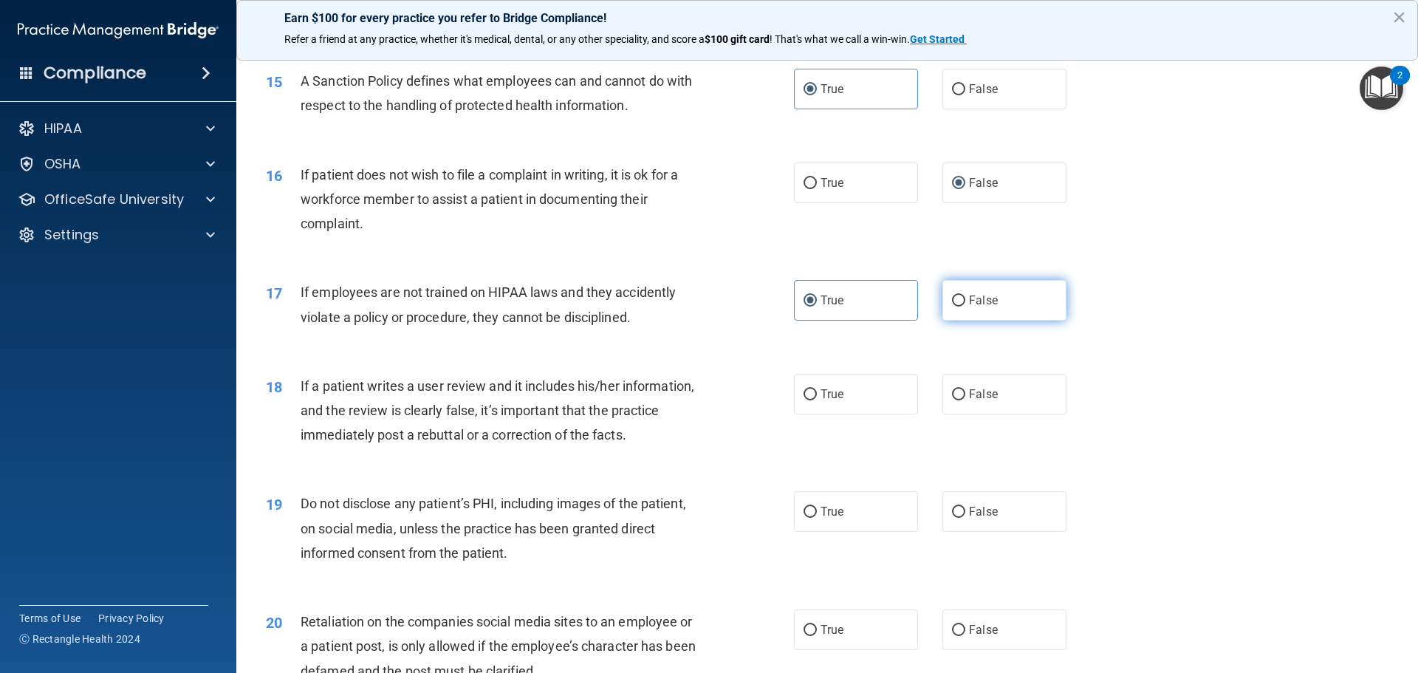
radio input "true"
radio input "false"
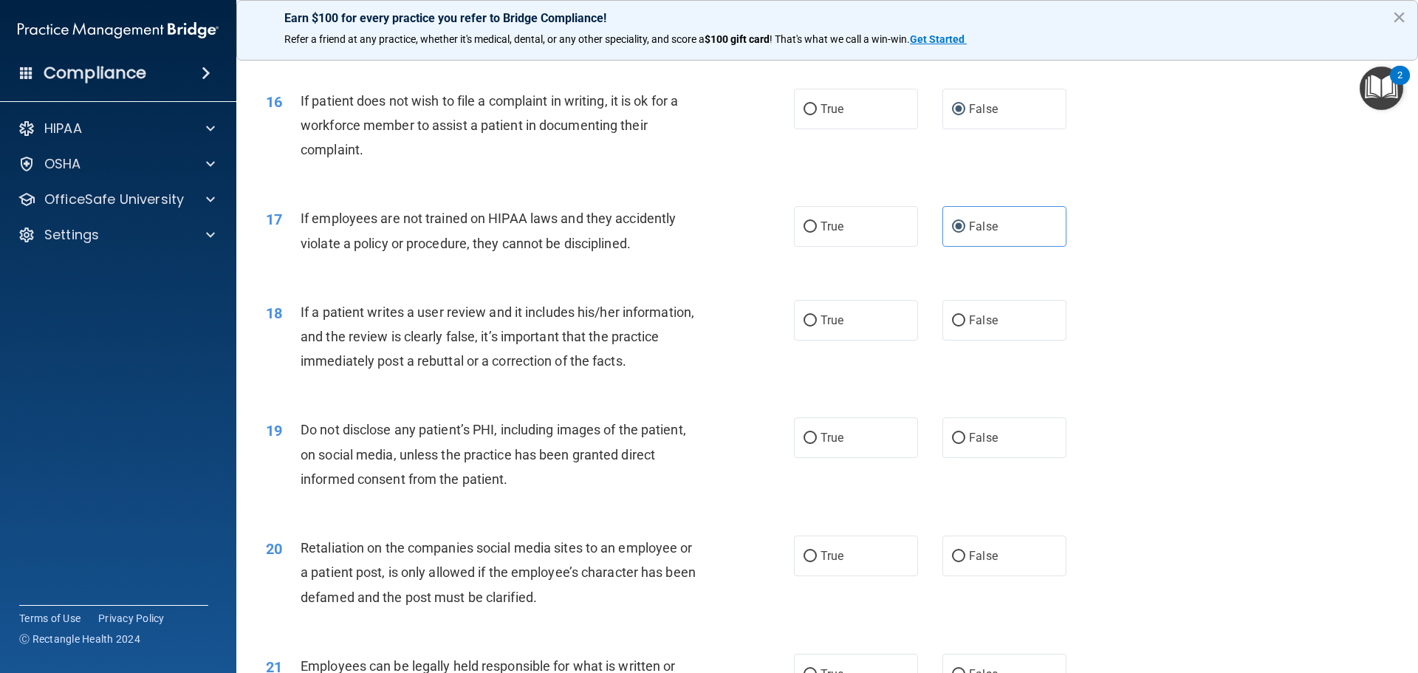
scroll to position [1921, 0]
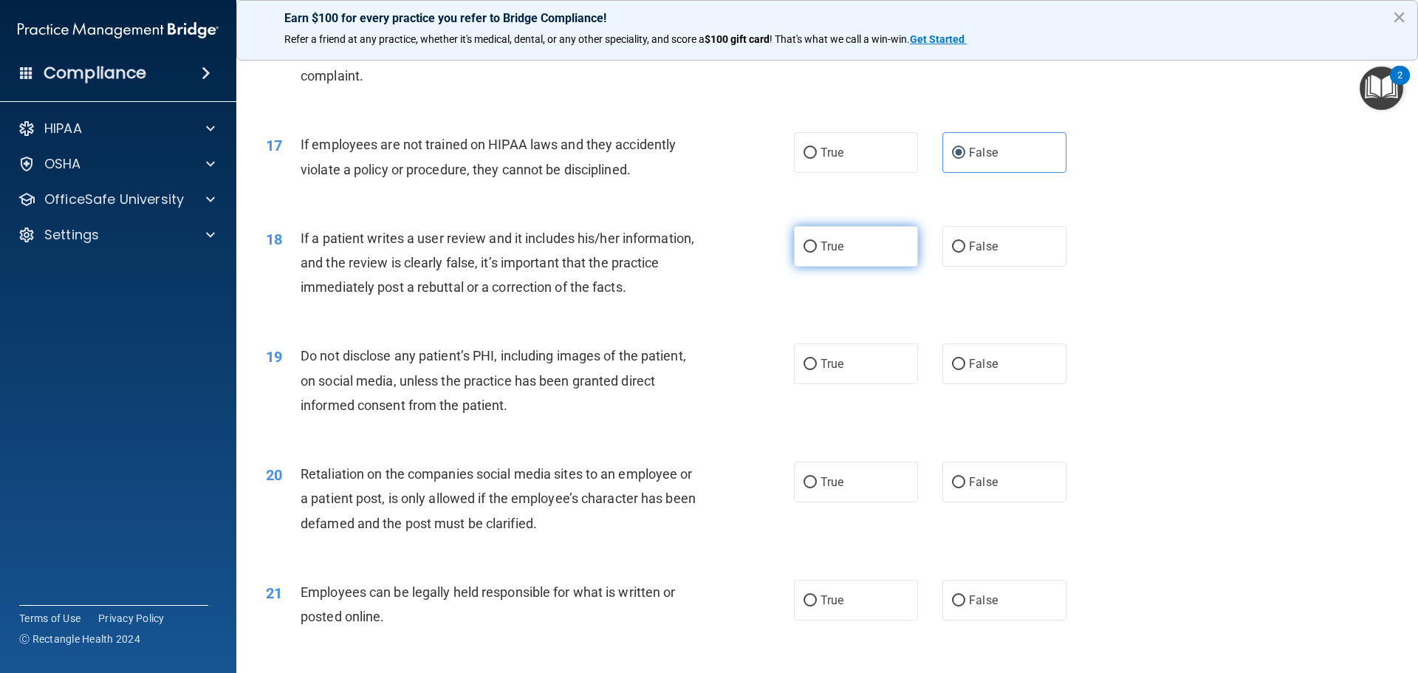
click at [860, 265] on label "True" at bounding box center [856, 246] width 124 height 41
click at [817, 253] on input "True" at bounding box center [810, 247] width 13 height 11
radio input "true"
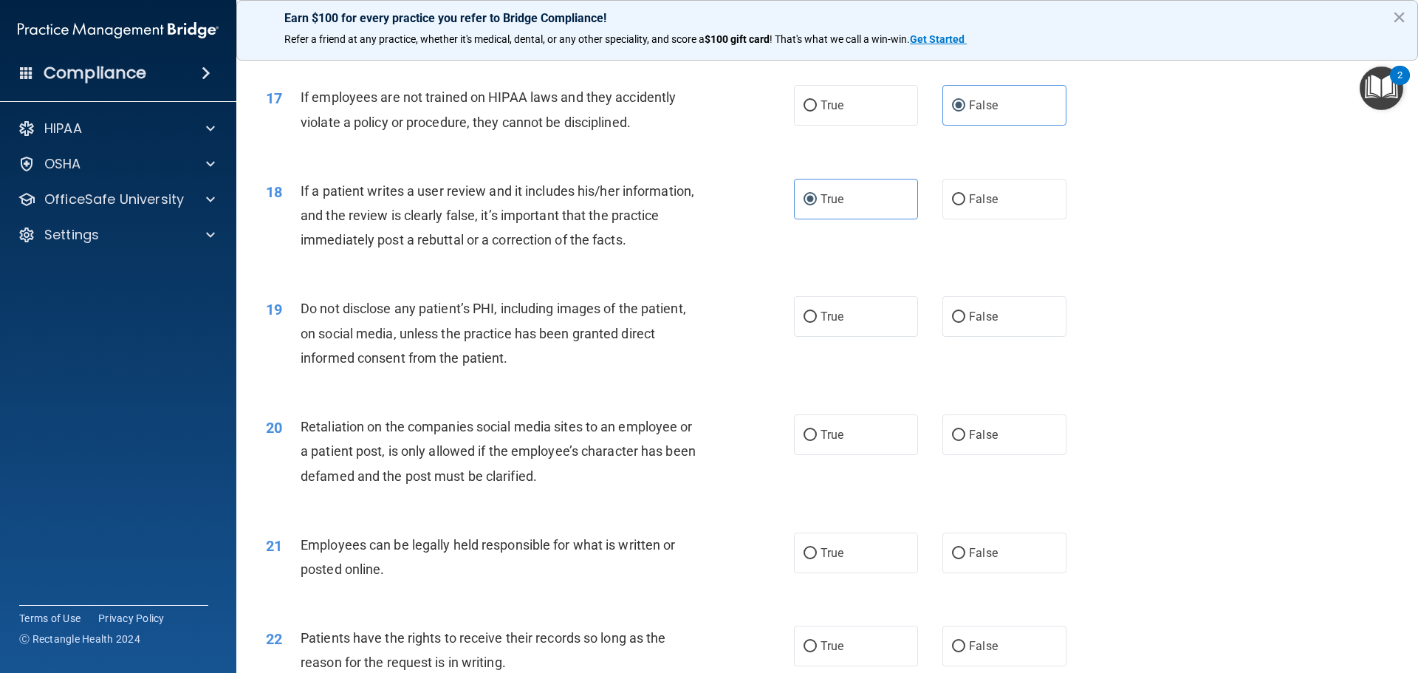
scroll to position [1995, 0]
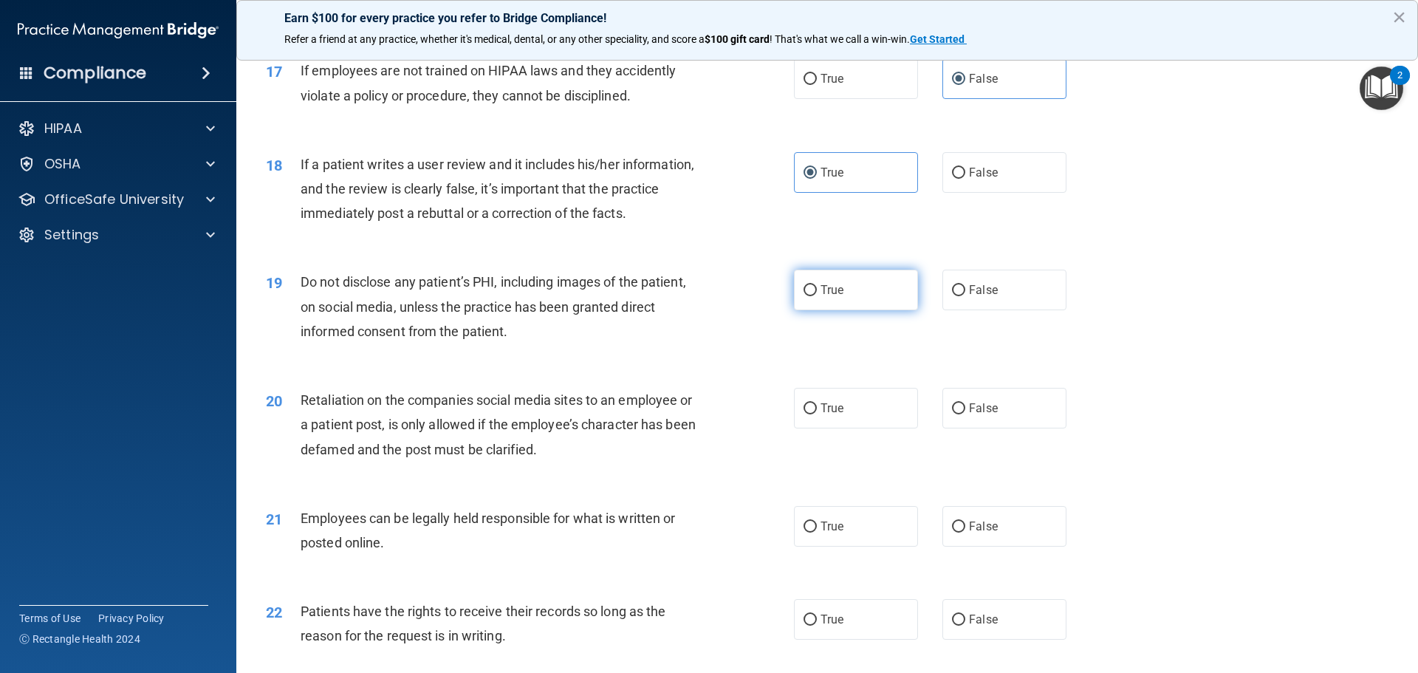
click at [867, 310] on label "True" at bounding box center [856, 290] width 124 height 41
click at [817, 296] on input "True" at bounding box center [810, 290] width 13 height 11
radio input "true"
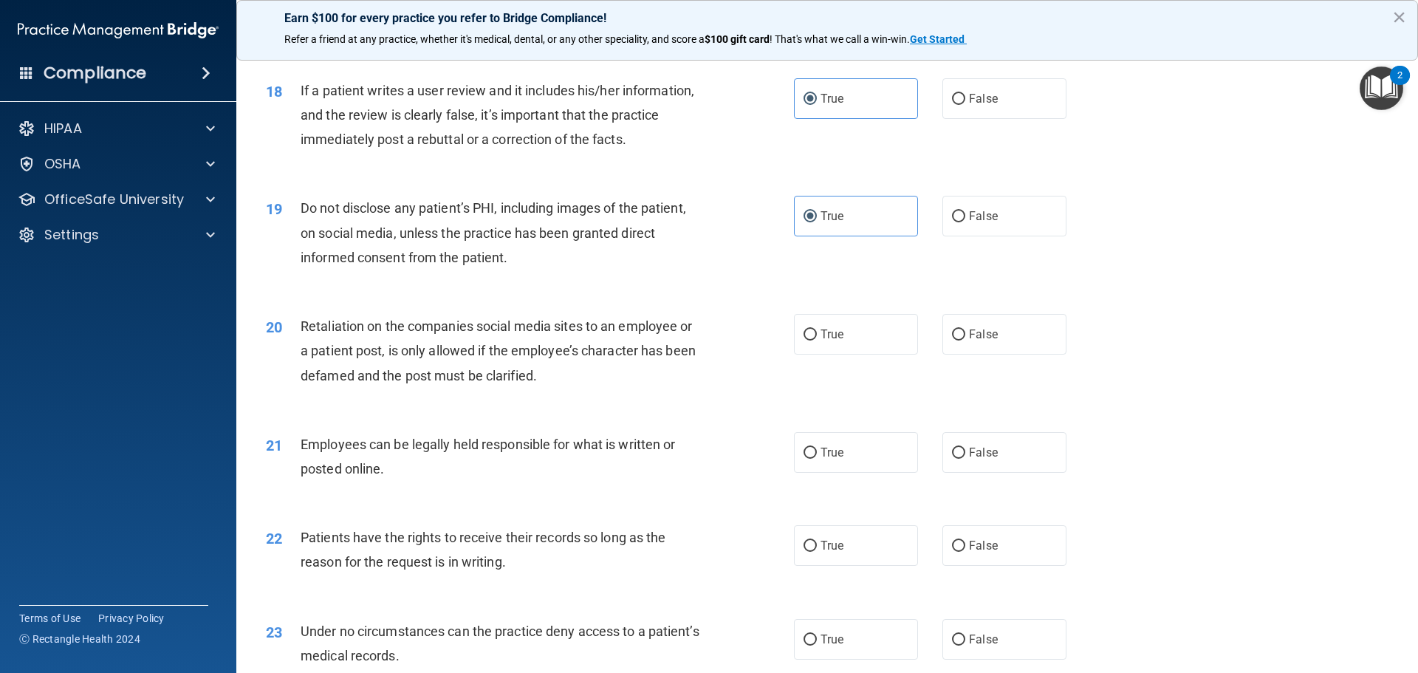
scroll to position [2142, 0]
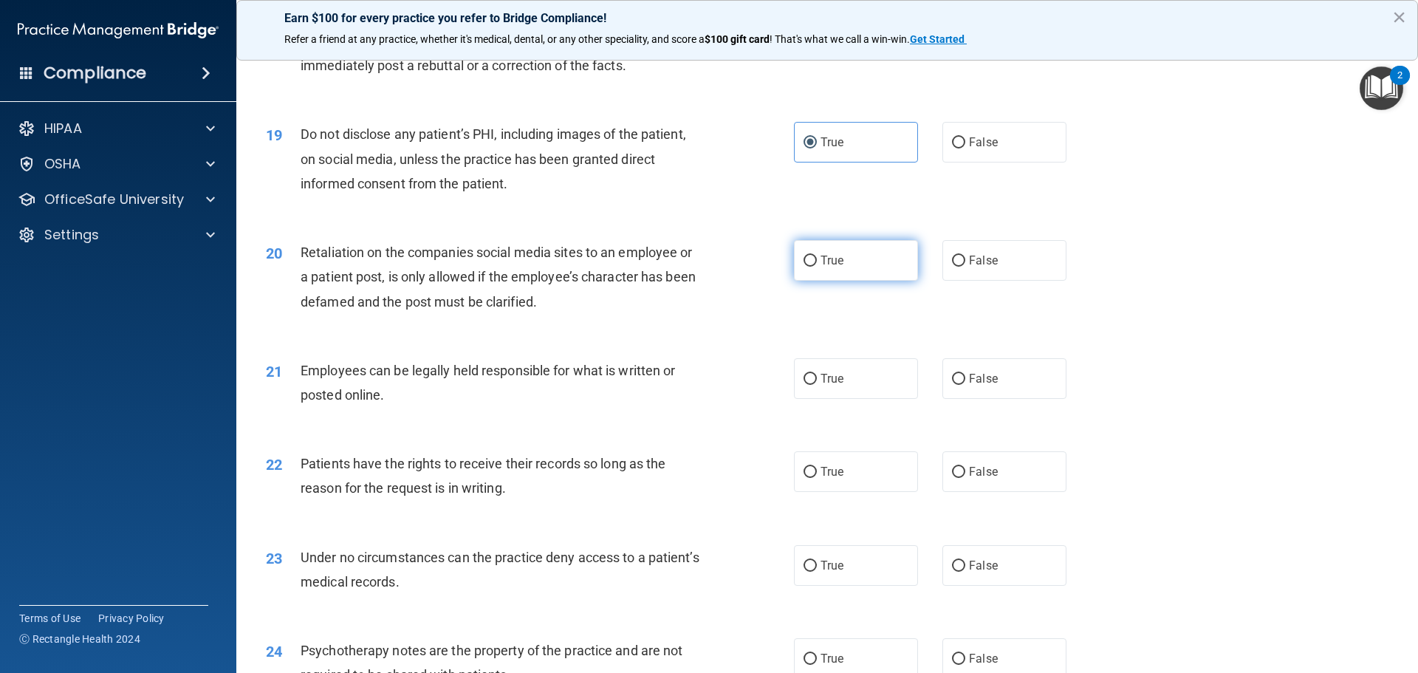
click at [848, 281] on label "True" at bounding box center [856, 260] width 124 height 41
click at [817, 267] on input "True" at bounding box center [810, 261] width 13 height 11
radio input "true"
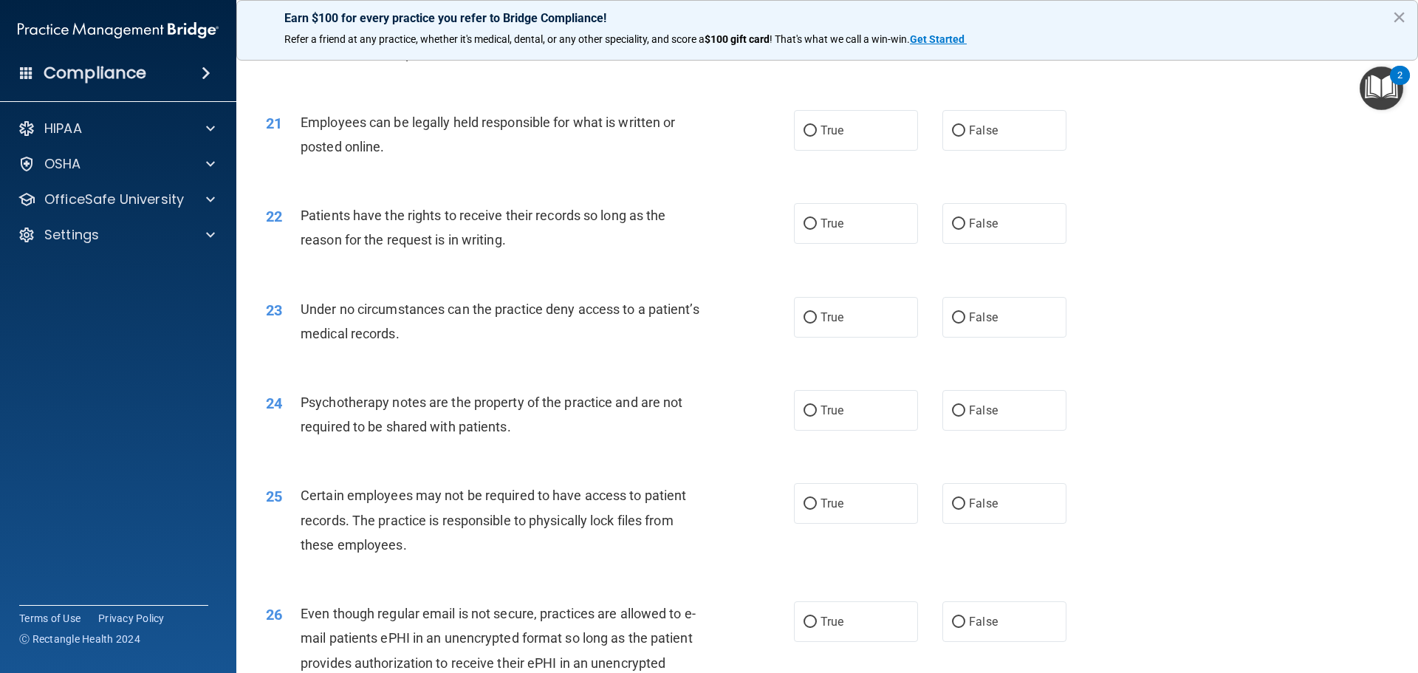
scroll to position [2438, 0]
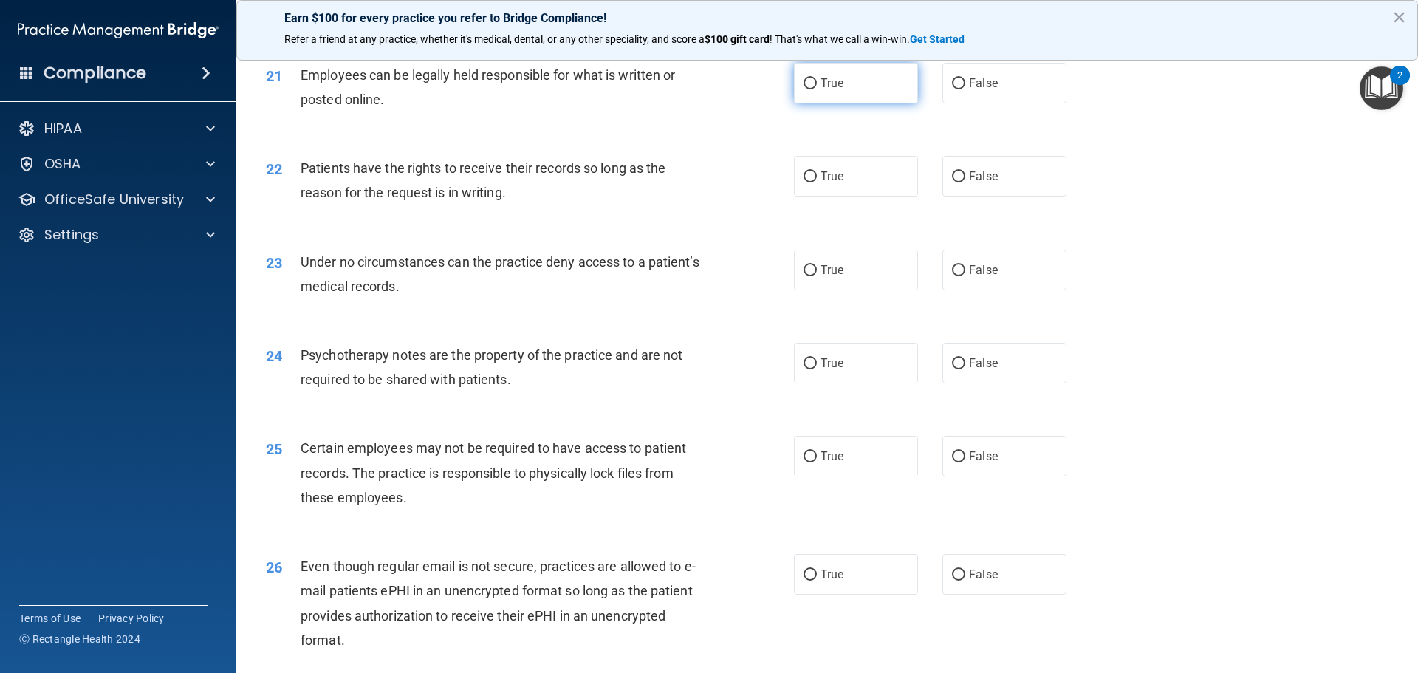
click at [824, 90] on span "True" at bounding box center [832, 83] width 23 height 14
click at [817, 89] on input "True" at bounding box center [810, 83] width 13 height 11
radio input "true"
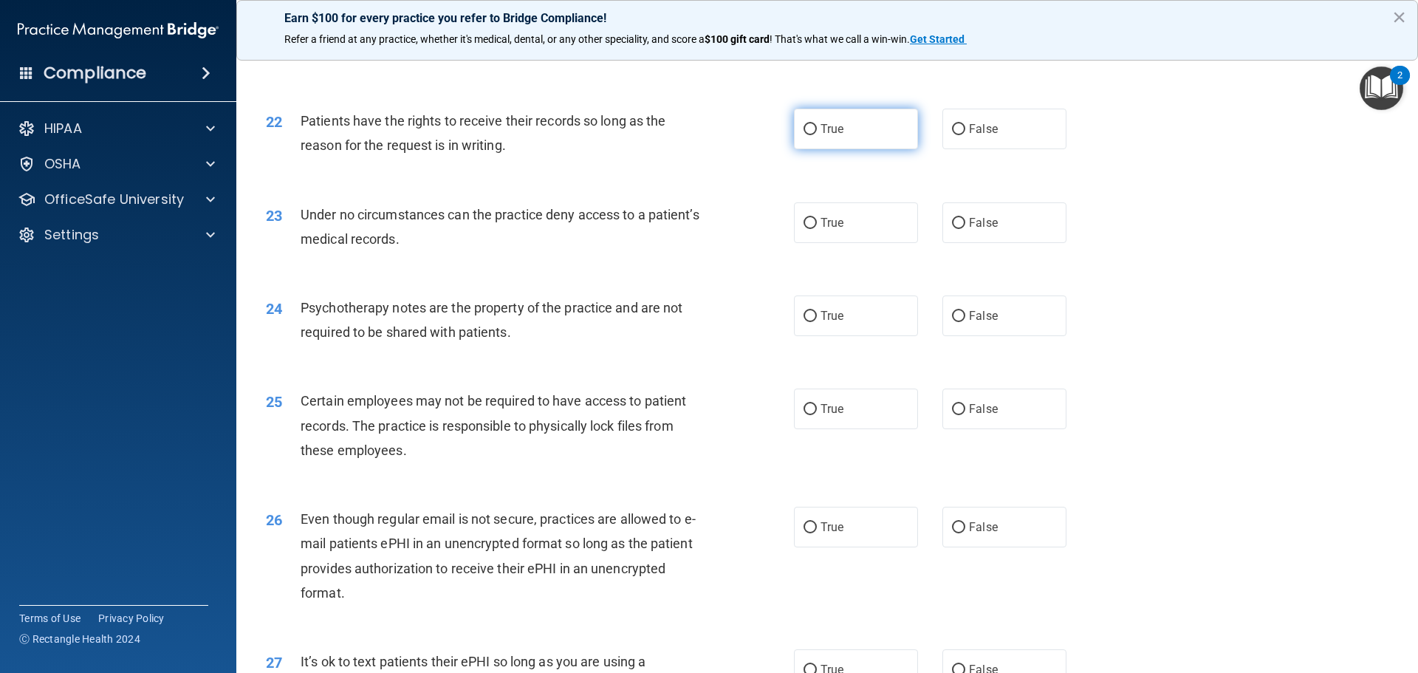
scroll to position [2512, 0]
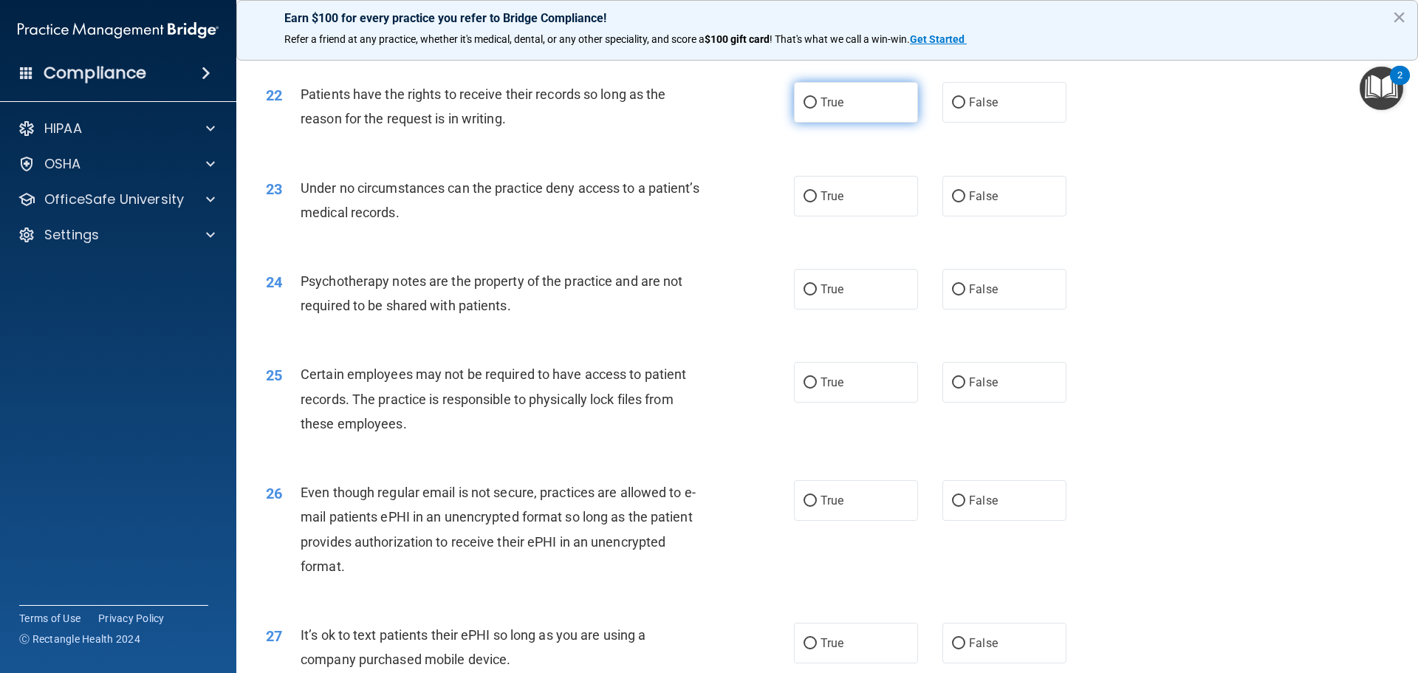
click at [854, 123] on label "True" at bounding box center [856, 102] width 124 height 41
click at [817, 109] on input "True" at bounding box center [810, 103] width 13 height 11
radio input "true"
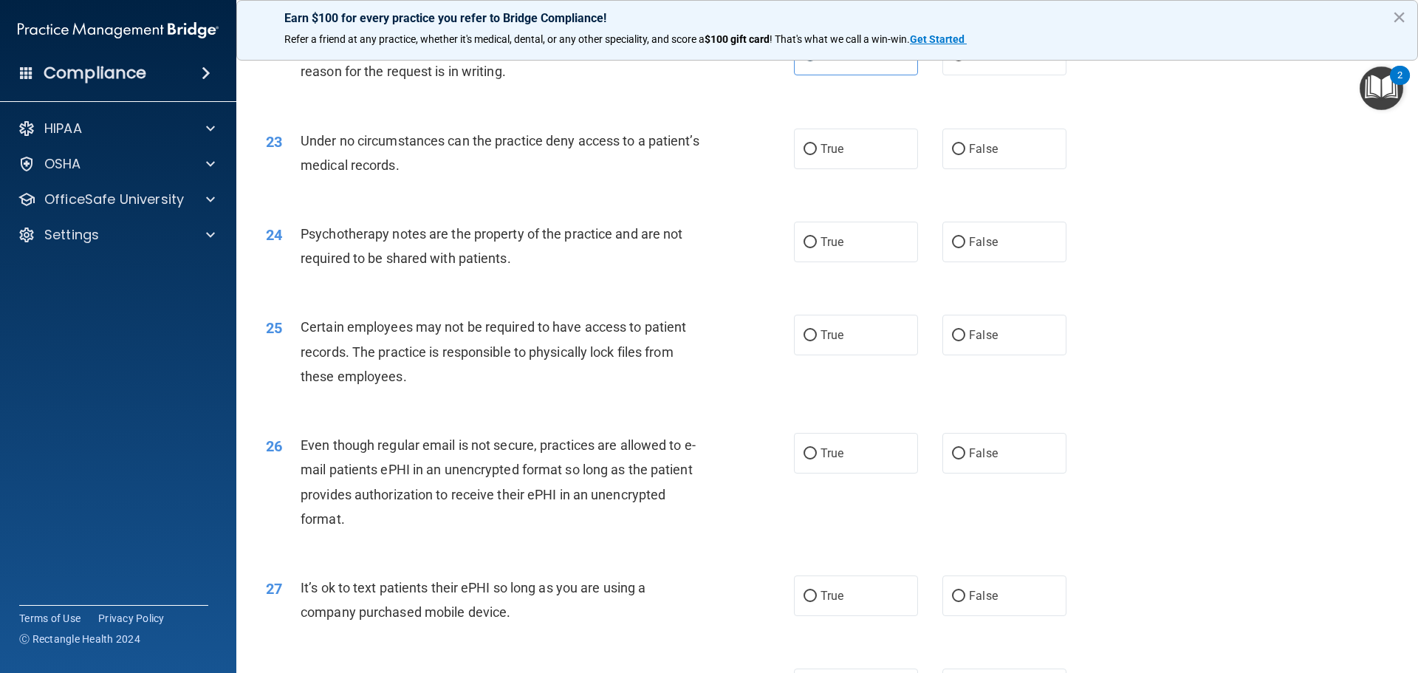
scroll to position [2586, 0]
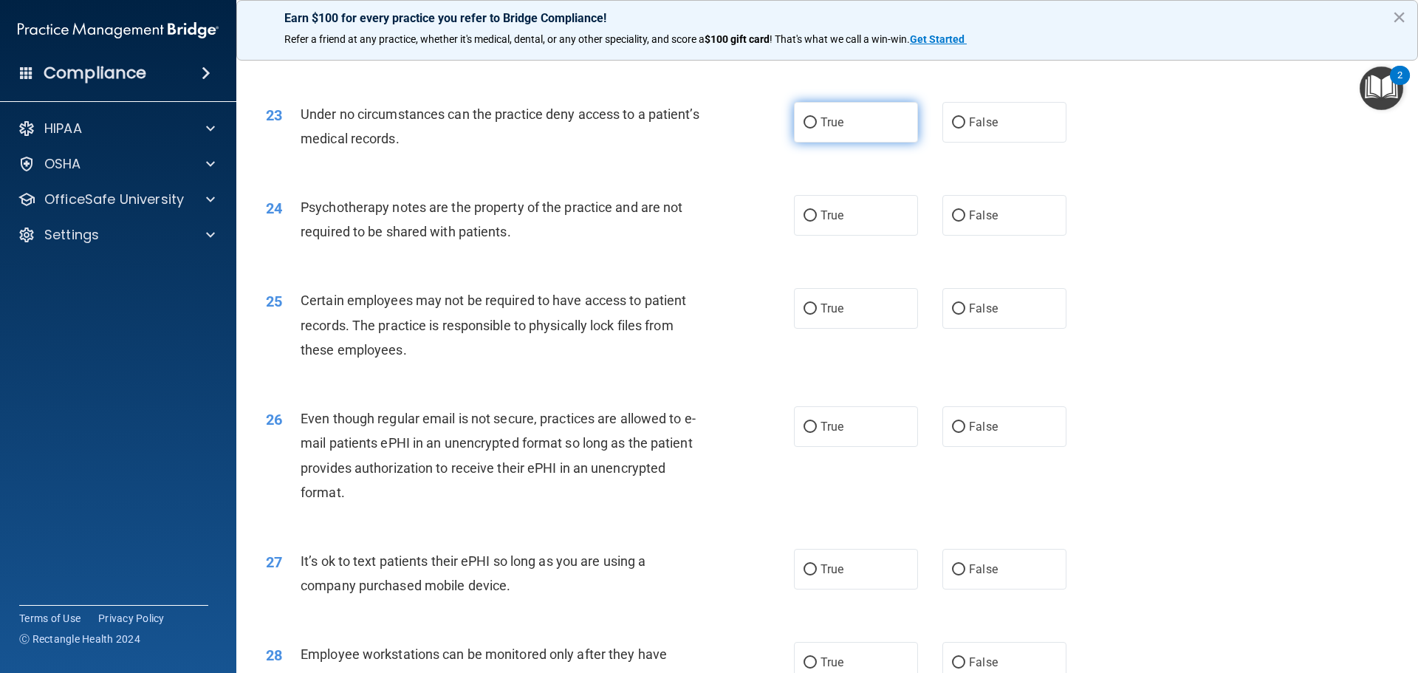
click at [843, 143] on label "True" at bounding box center [856, 122] width 124 height 41
click at [817, 129] on input "True" at bounding box center [810, 122] width 13 height 11
radio input "true"
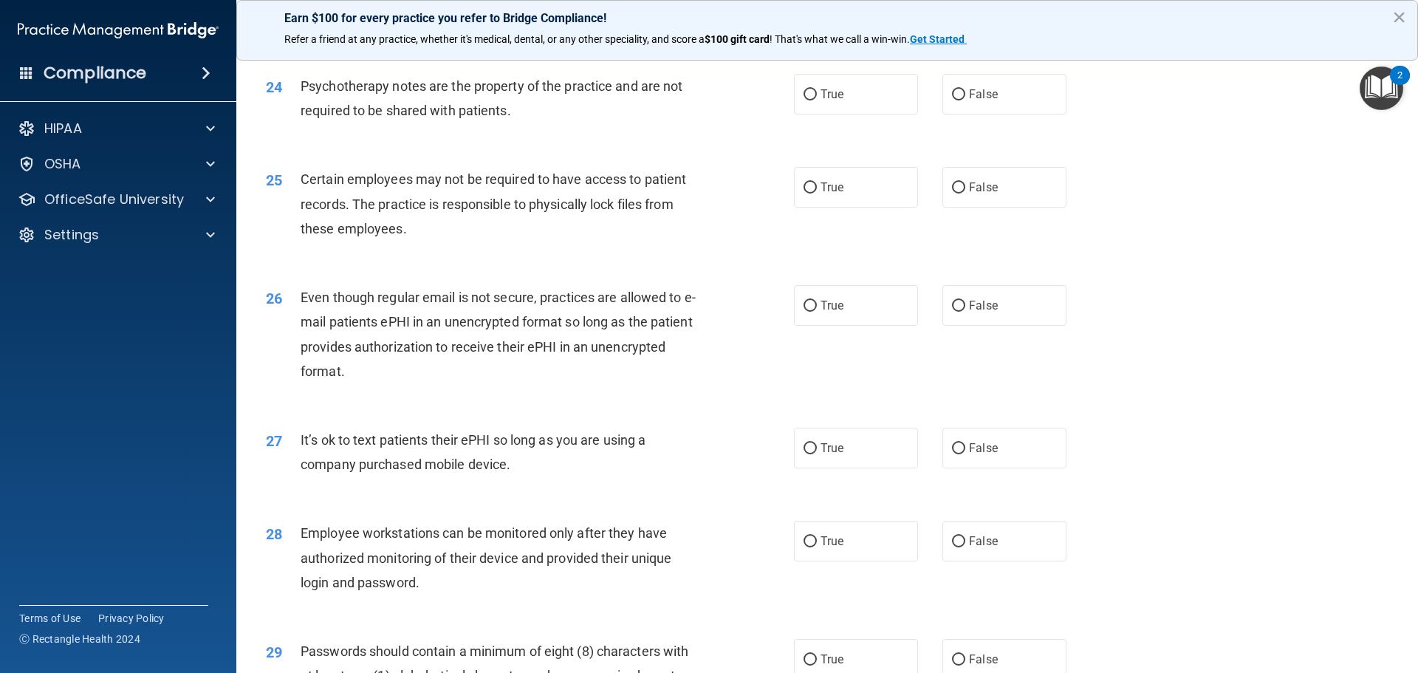
scroll to position [2733, 0]
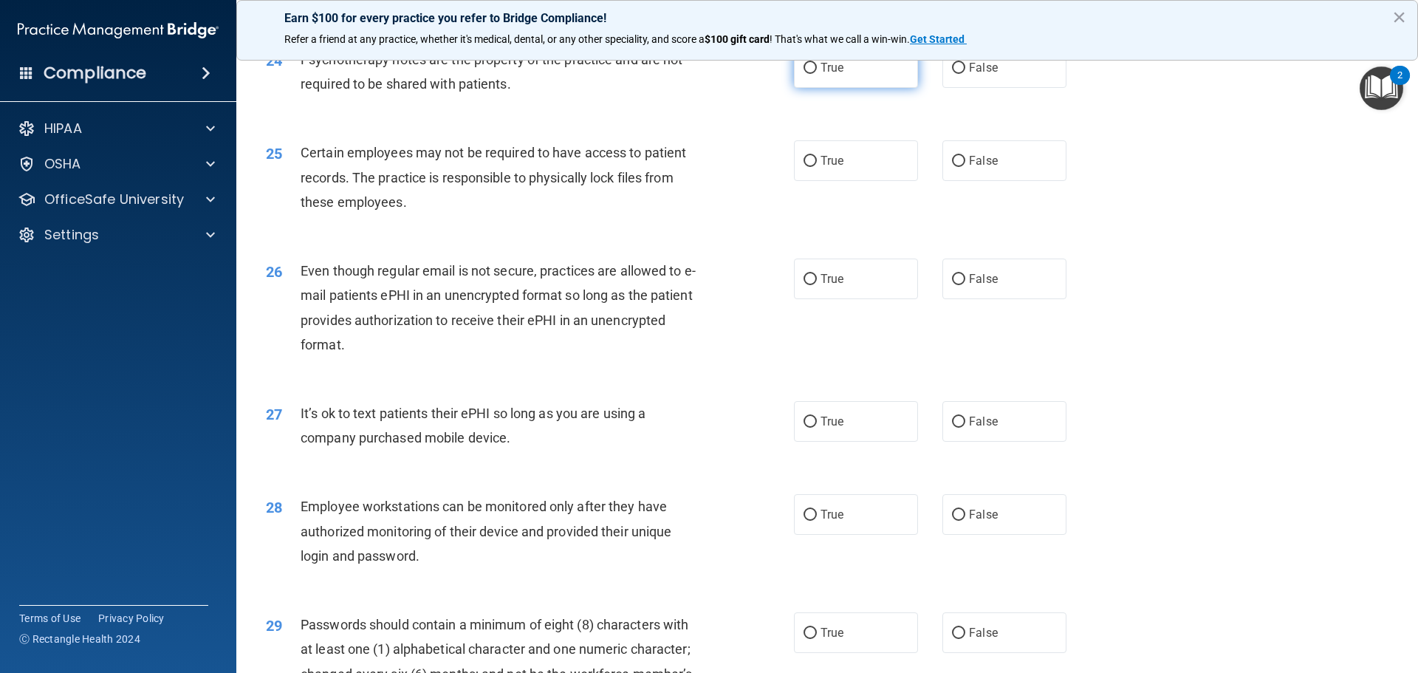
click at [844, 88] on label "True" at bounding box center [856, 67] width 124 height 41
click at [817, 74] on input "True" at bounding box center [810, 68] width 13 height 11
radio input "true"
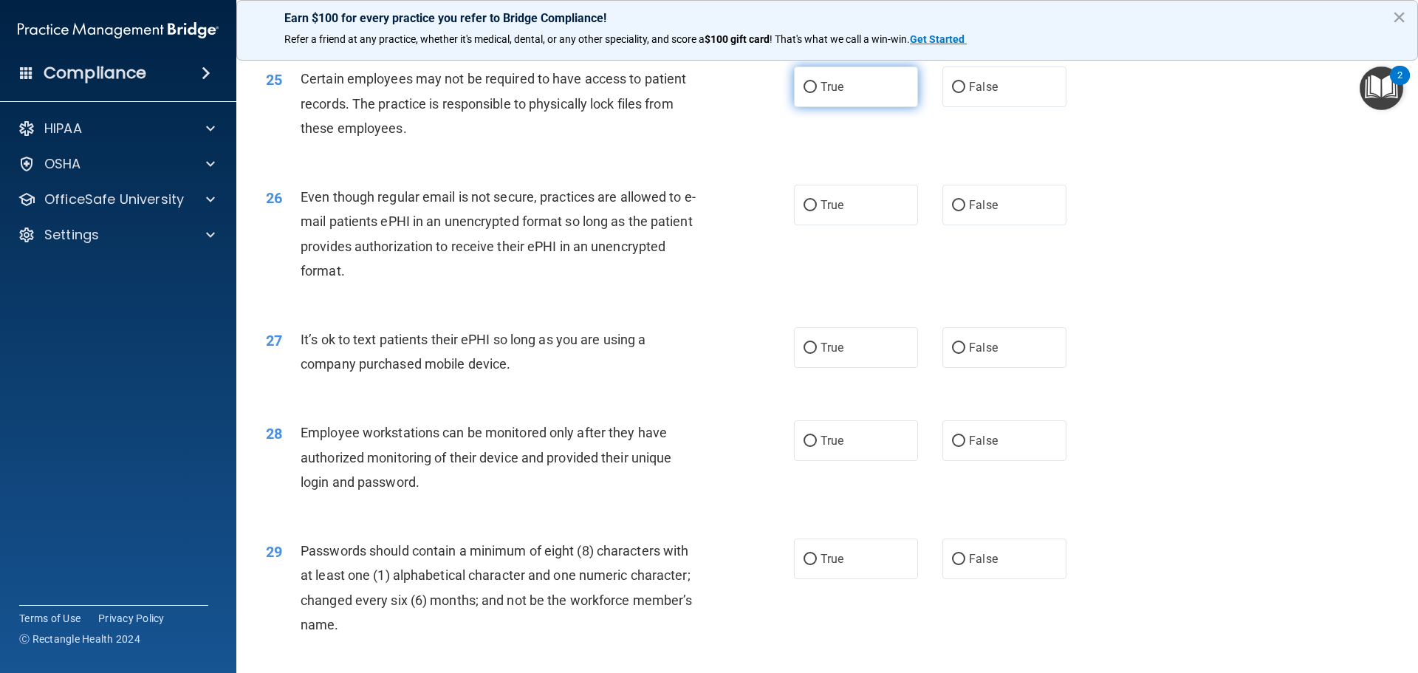
click at [852, 105] on label "True" at bounding box center [856, 86] width 124 height 41
click at [817, 93] on input "True" at bounding box center [810, 87] width 13 height 11
radio input "true"
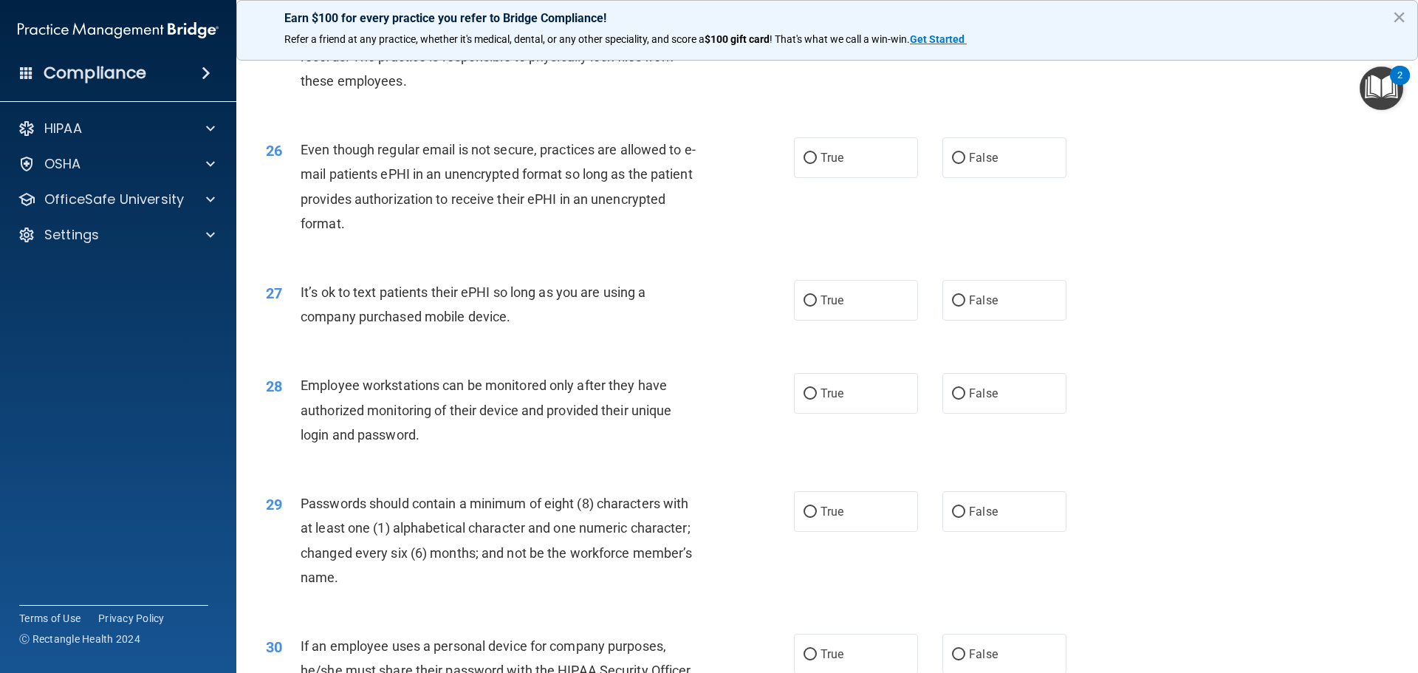
scroll to position [2881, 0]
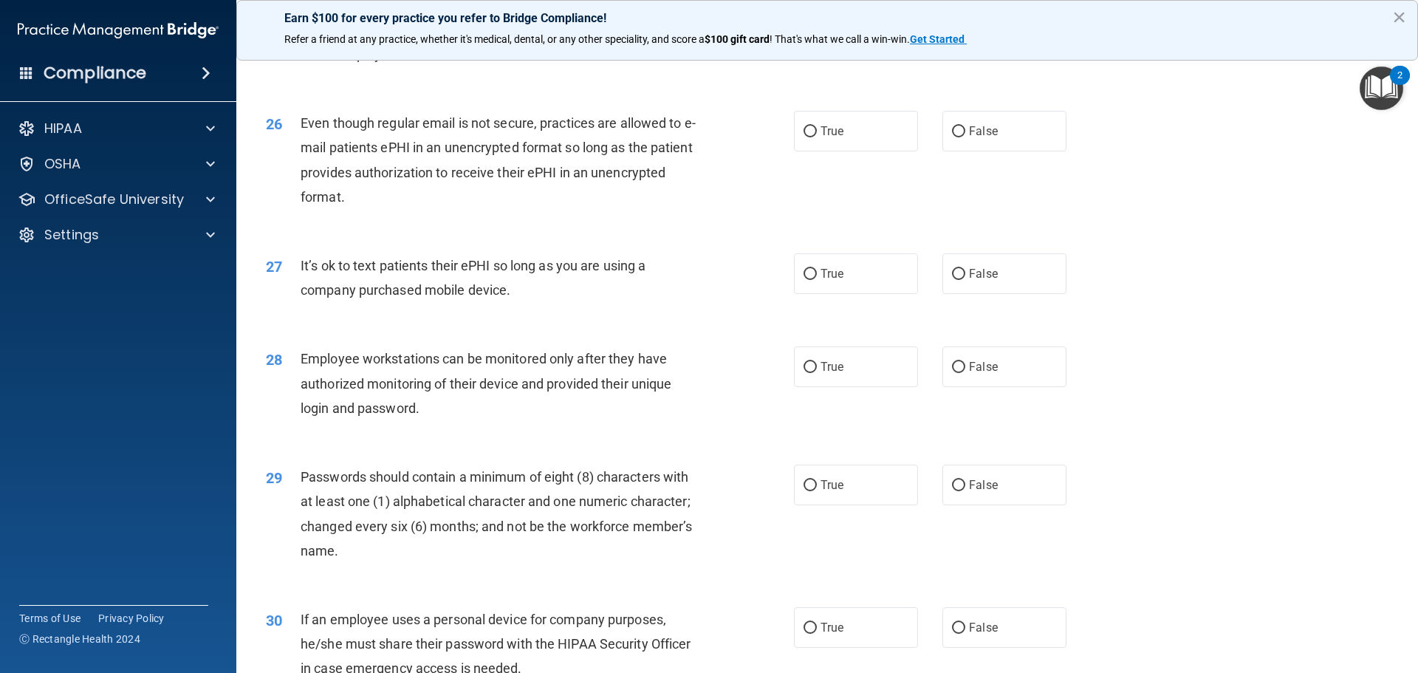
drag, startPoint x: 799, startPoint y: 169, endPoint x: 748, endPoint y: 250, distance: 95.7
click at [798, 151] on label "True" at bounding box center [856, 131] width 124 height 41
click at [804, 137] on input "True" at bounding box center [810, 131] width 13 height 11
radio input "true"
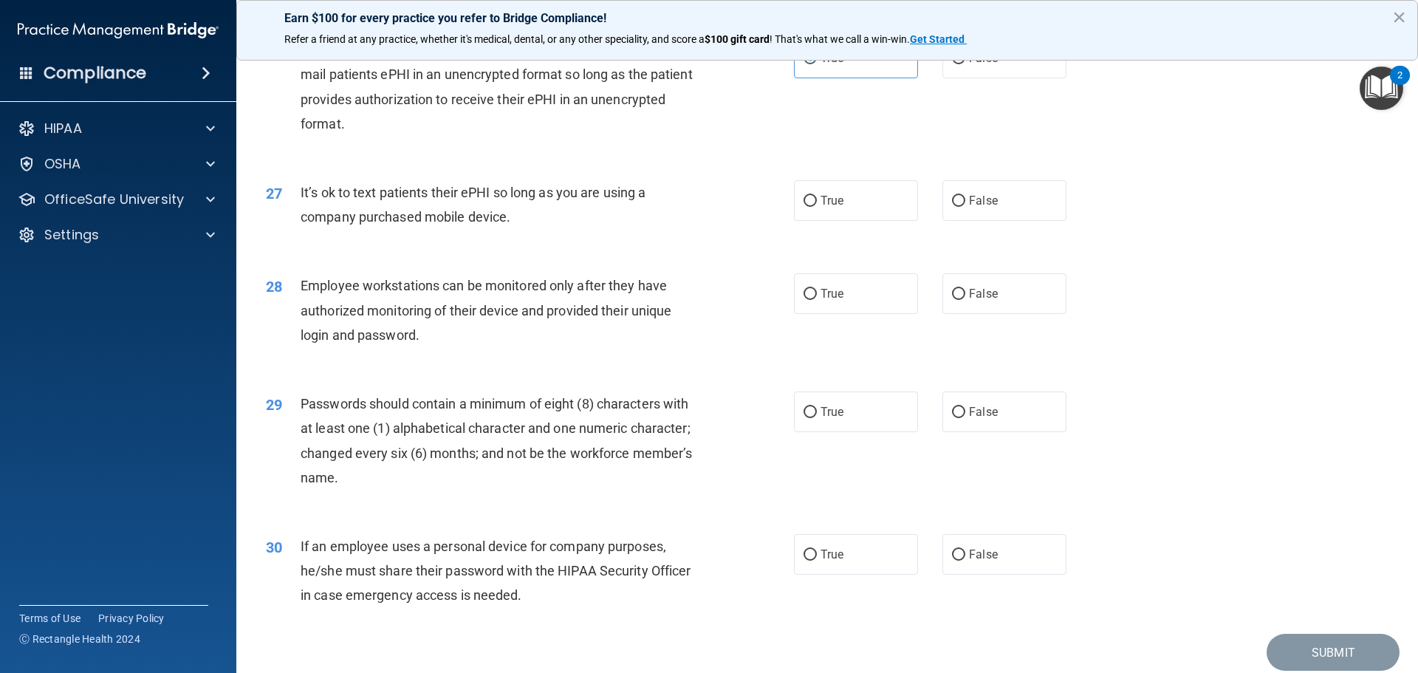
scroll to position [2955, 0]
click at [822, 220] on label "True" at bounding box center [856, 200] width 124 height 41
click at [817, 206] on input "True" at bounding box center [810, 200] width 13 height 11
radio input "true"
click at [821, 313] on label "True" at bounding box center [856, 293] width 124 height 41
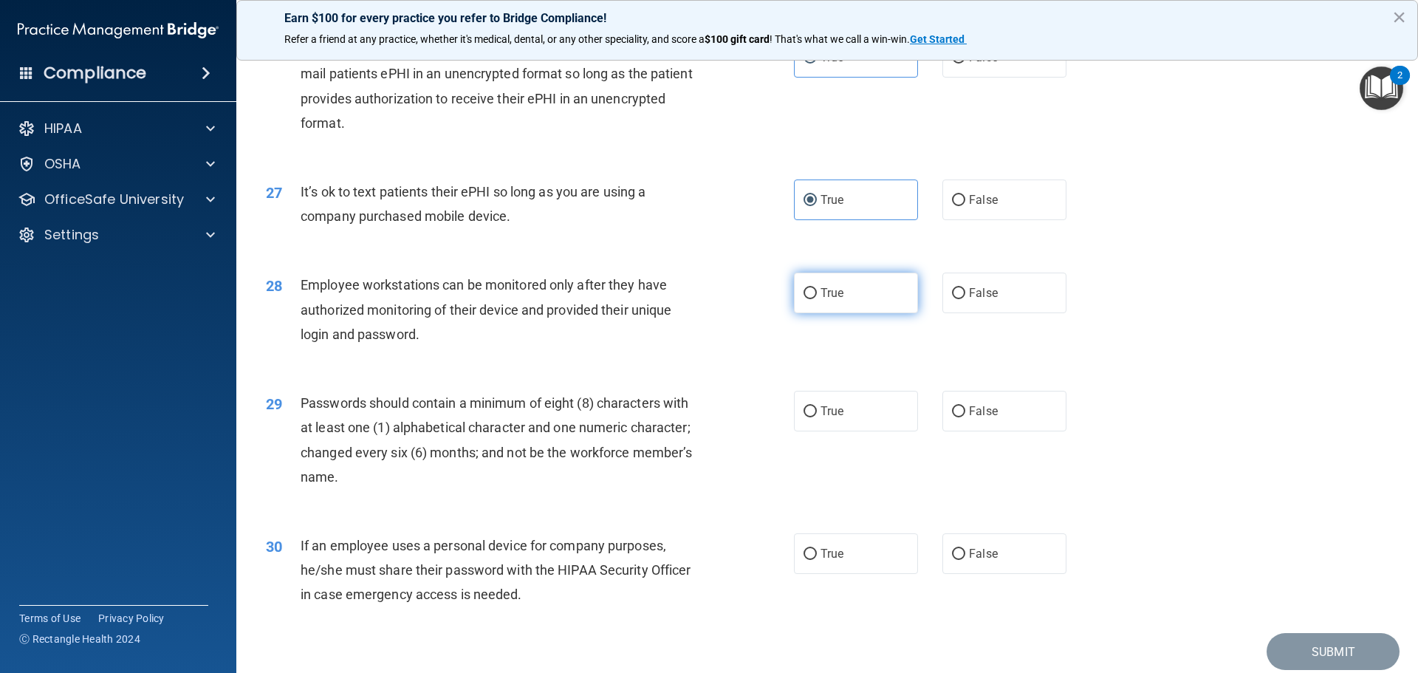
click at [817, 299] on input "True" at bounding box center [810, 293] width 13 height 11
radio input "true"
click at [977, 431] on label "False" at bounding box center [1005, 411] width 124 height 41
click at [966, 417] on input "False" at bounding box center [958, 411] width 13 height 11
radio input "true"
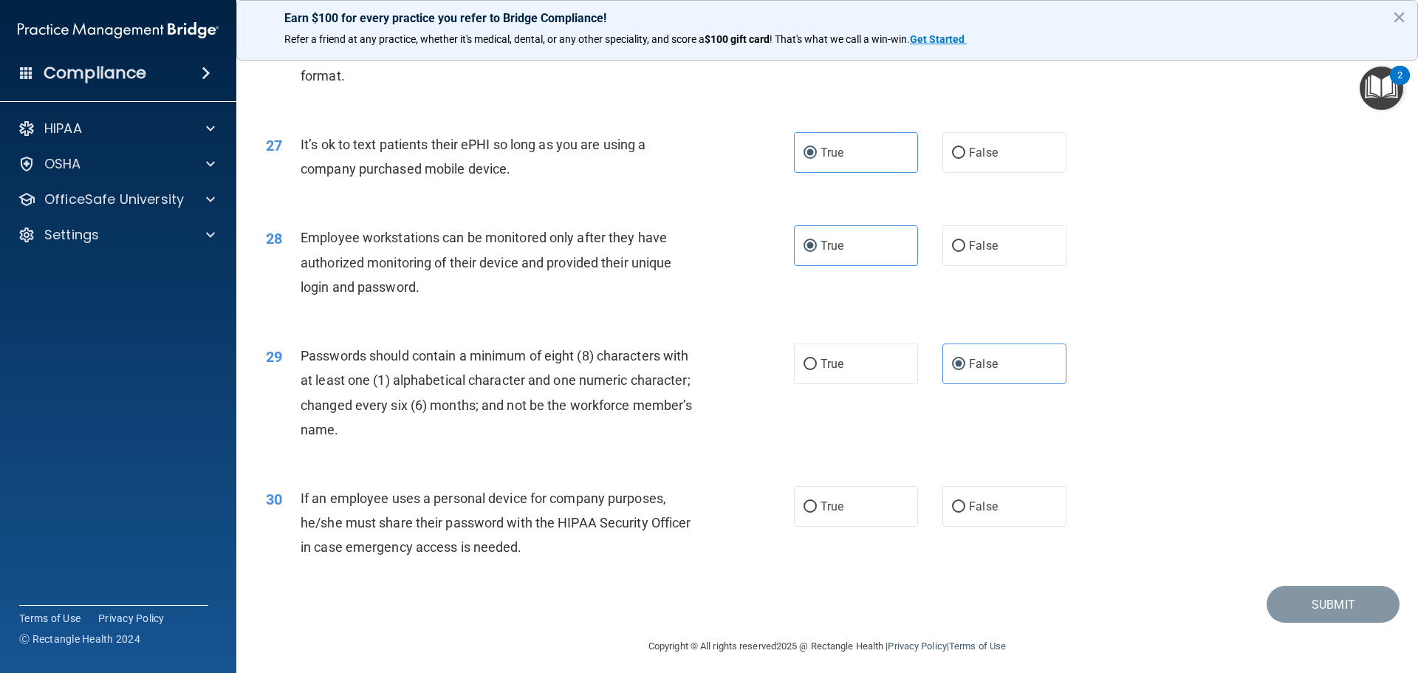
scroll to position [3029, 0]
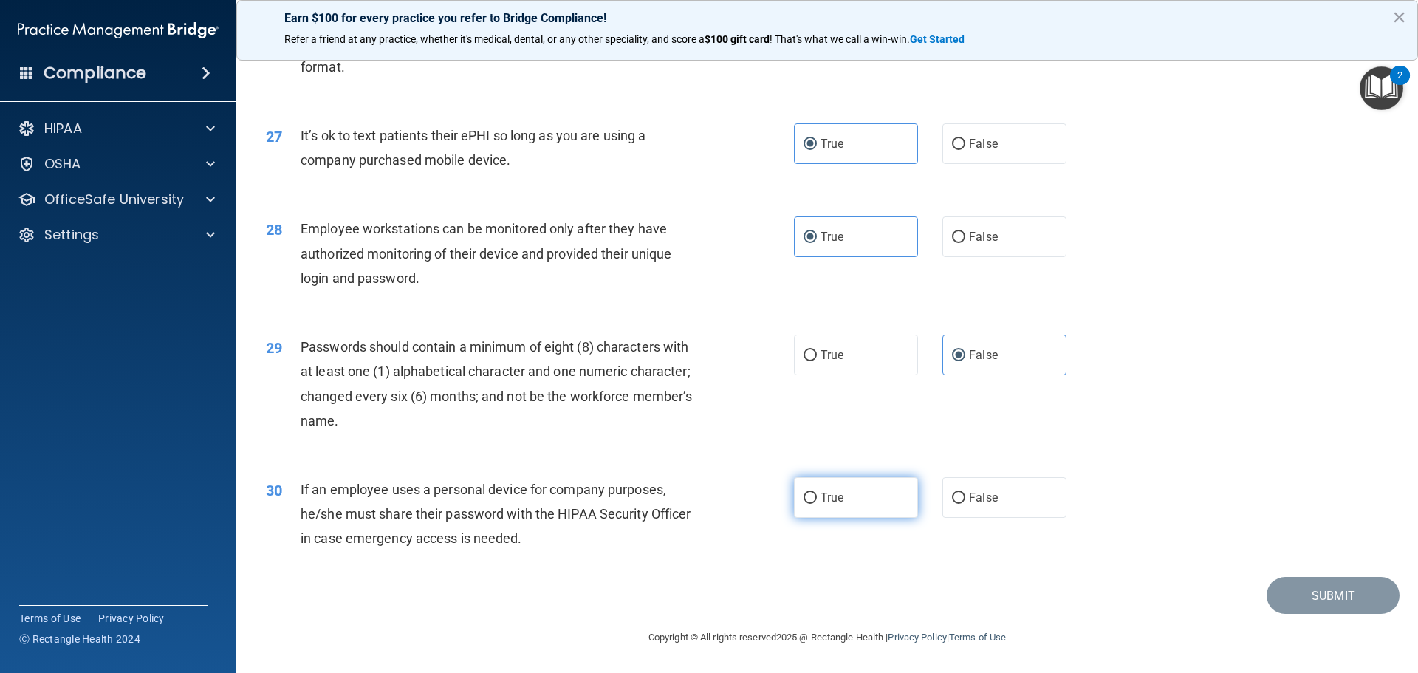
click at [831, 513] on label "True" at bounding box center [856, 497] width 124 height 41
click at [817, 504] on input "True" at bounding box center [810, 498] width 13 height 11
radio input "true"
click at [1311, 590] on button "Submit" at bounding box center [1333, 596] width 133 height 38
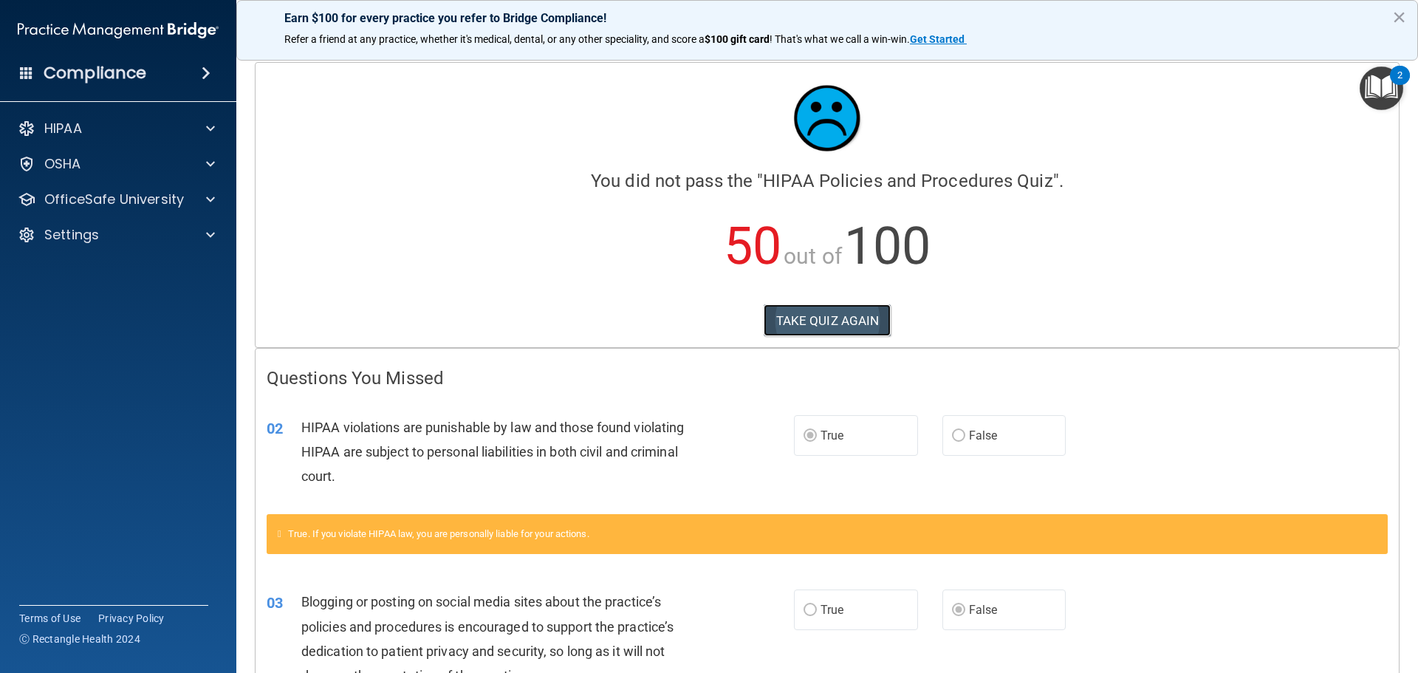
click at [777, 328] on button "TAKE QUIZ AGAIN" at bounding box center [828, 320] width 128 height 33
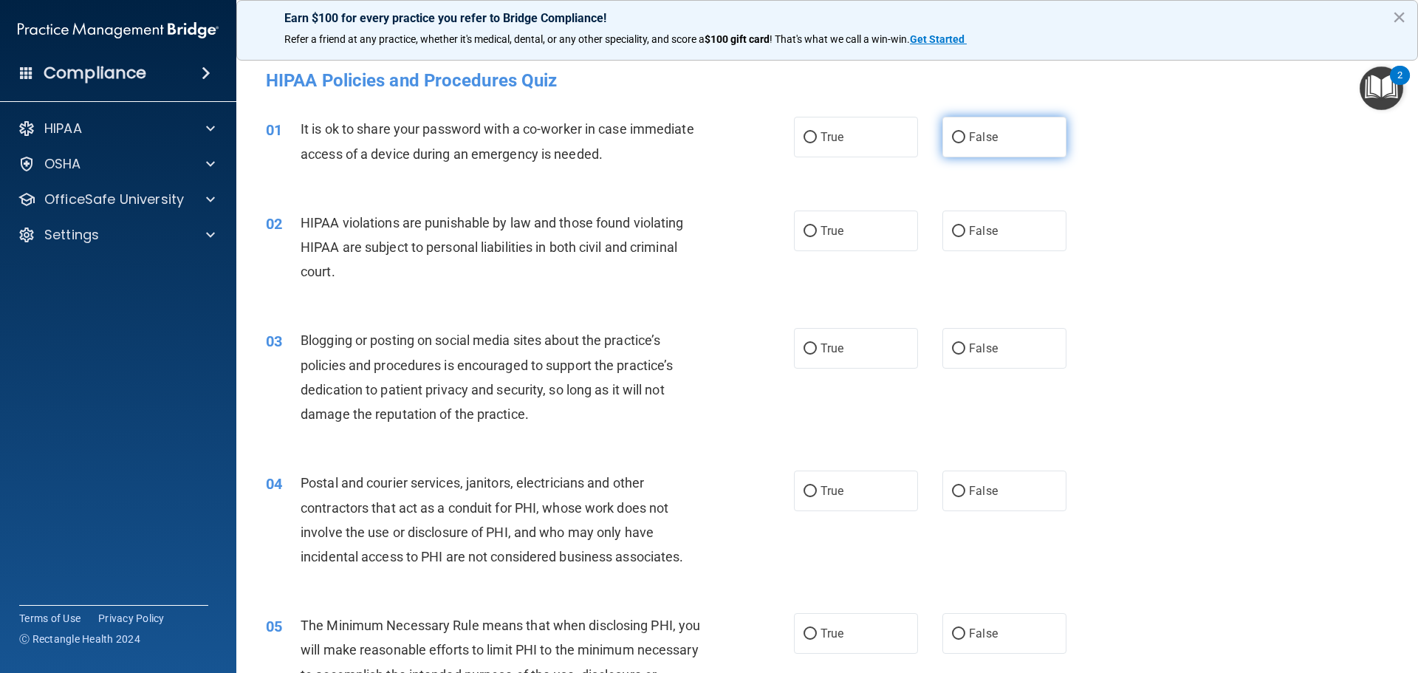
click at [952, 138] on input "False" at bounding box center [958, 137] width 13 height 11
radio input "true"
click at [818, 242] on label "True" at bounding box center [856, 231] width 124 height 41
click at [817, 237] on input "True" at bounding box center [810, 231] width 13 height 11
radio input "true"
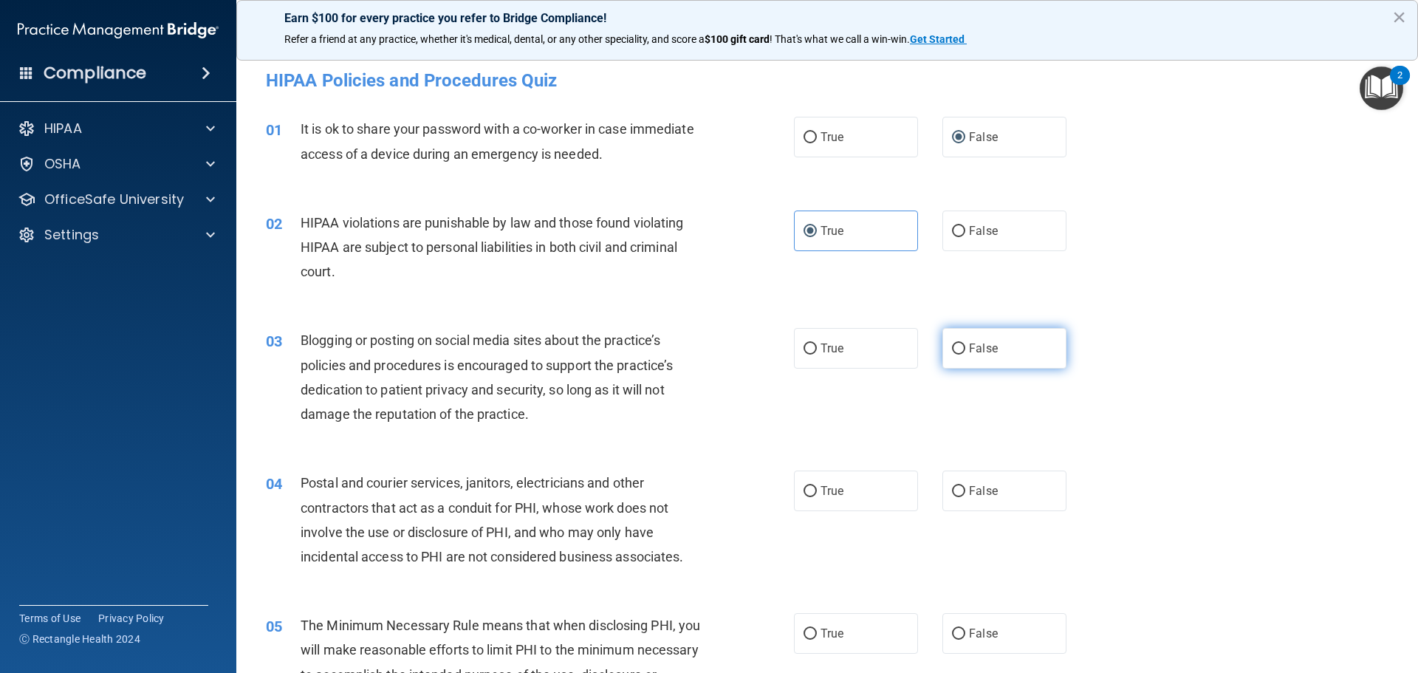
click at [982, 361] on label "False" at bounding box center [1005, 348] width 124 height 41
click at [966, 355] on input "False" at bounding box center [958, 349] width 13 height 11
radio input "true"
click at [983, 350] on span "False" at bounding box center [983, 348] width 29 height 14
click at [966, 350] on input "False" at bounding box center [958, 349] width 13 height 11
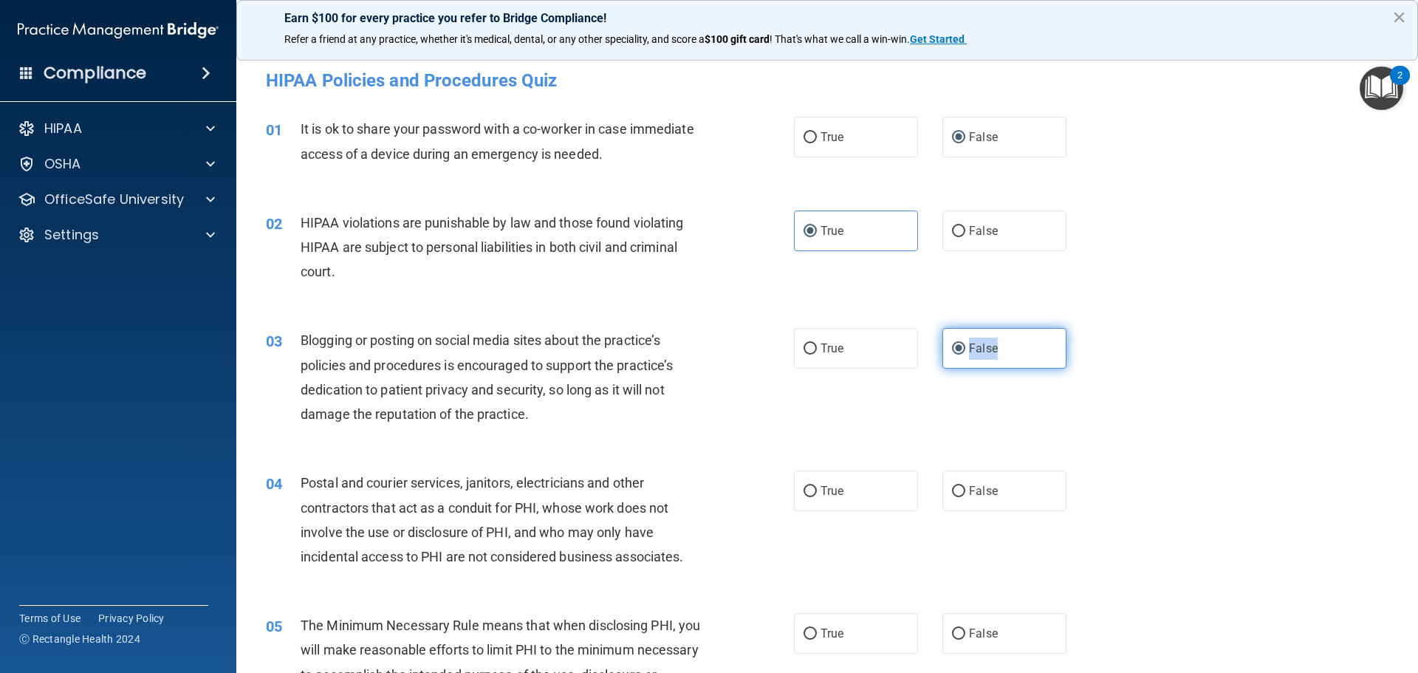
click at [983, 350] on span "False" at bounding box center [983, 348] width 29 height 14
click at [966, 350] on input "False" at bounding box center [958, 349] width 13 height 11
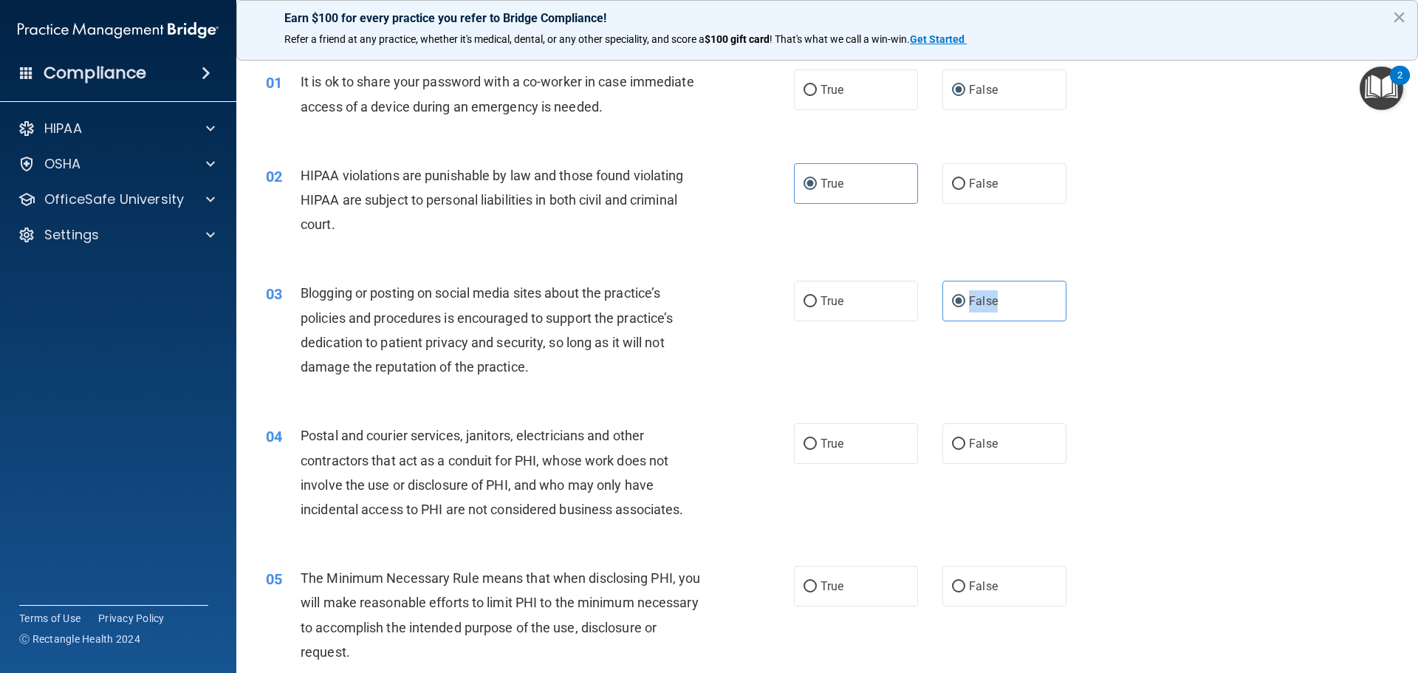
scroll to position [74, 0]
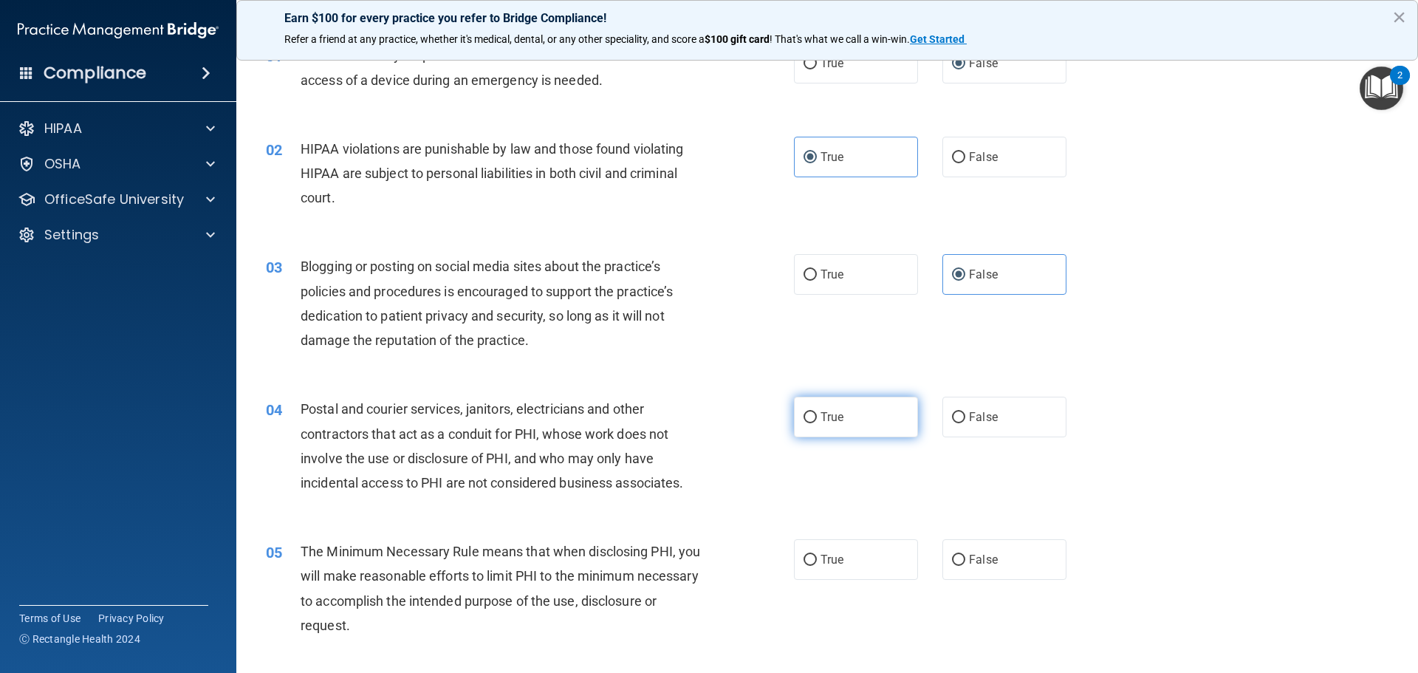
click at [863, 419] on label "True" at bounding box center [856, 417] width 124 height 41
click at [817, 419] on input "True" at bounding box center [810, 417] width 13 height 11
radio input "true"
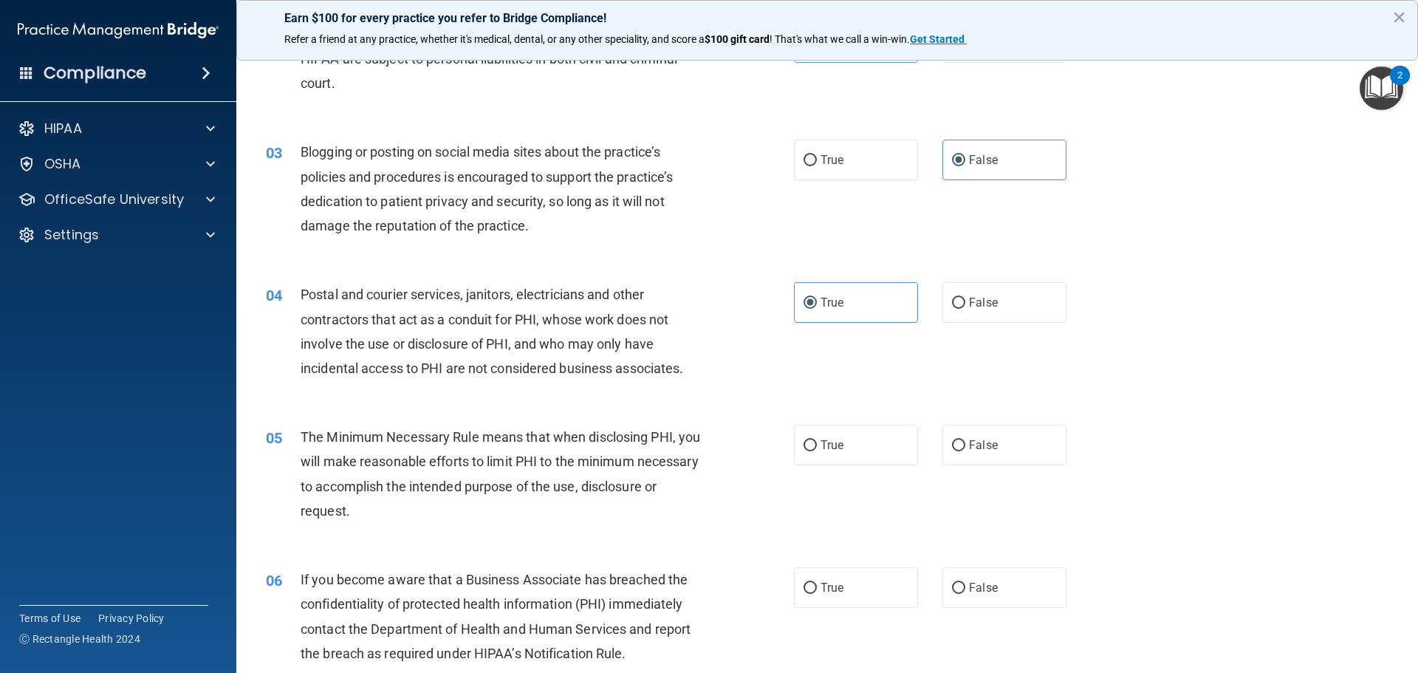
scroll to position [222, 0]
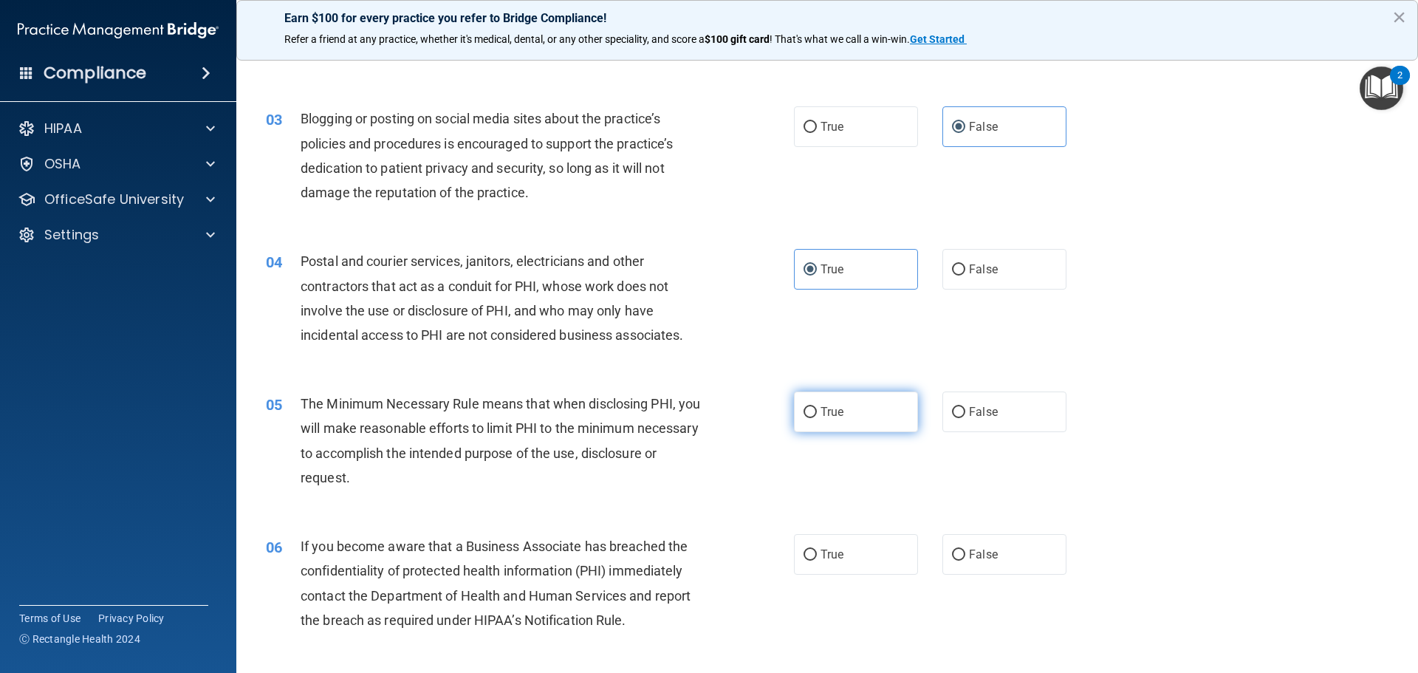
click at [859, 412] on label "True" at bounding box center [856, 412] width 124 height 41
click at [817, 412] on input "True" at bounding box center [810, 412] width 13 height 11
radio input "true"
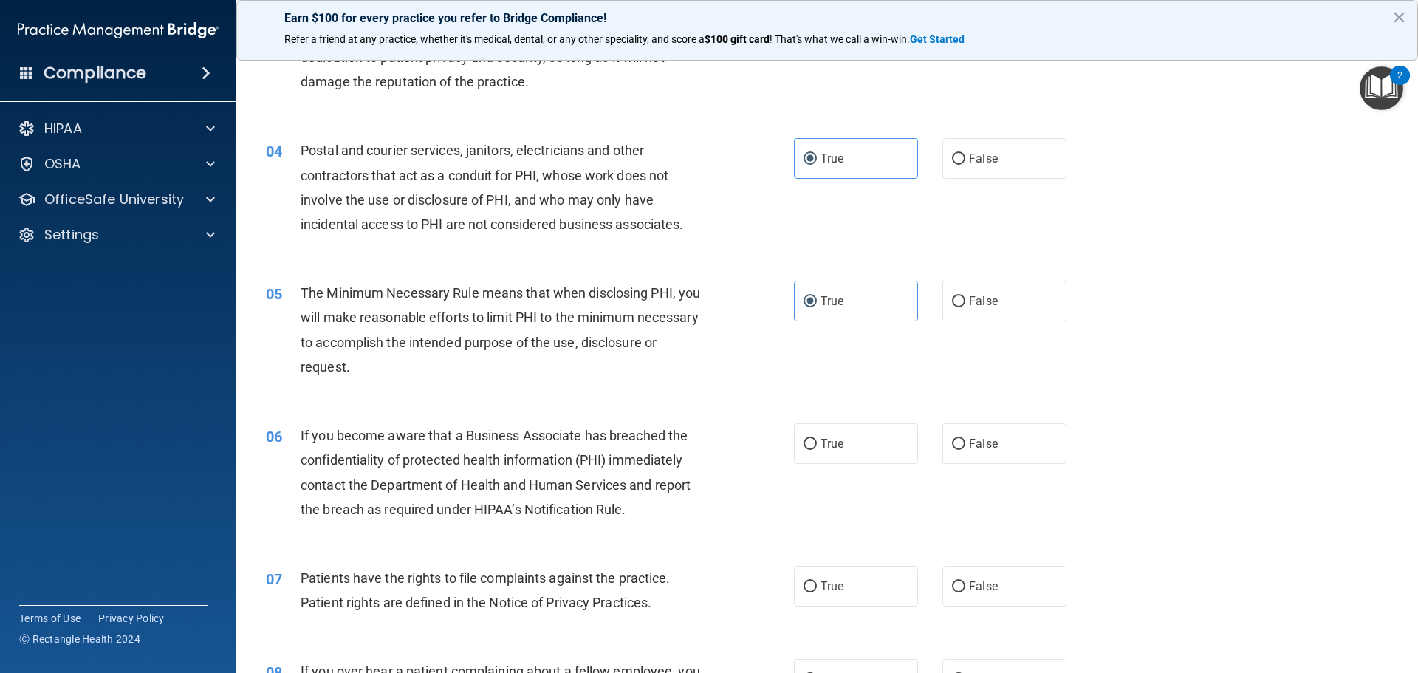
scroll to position [369, 0]
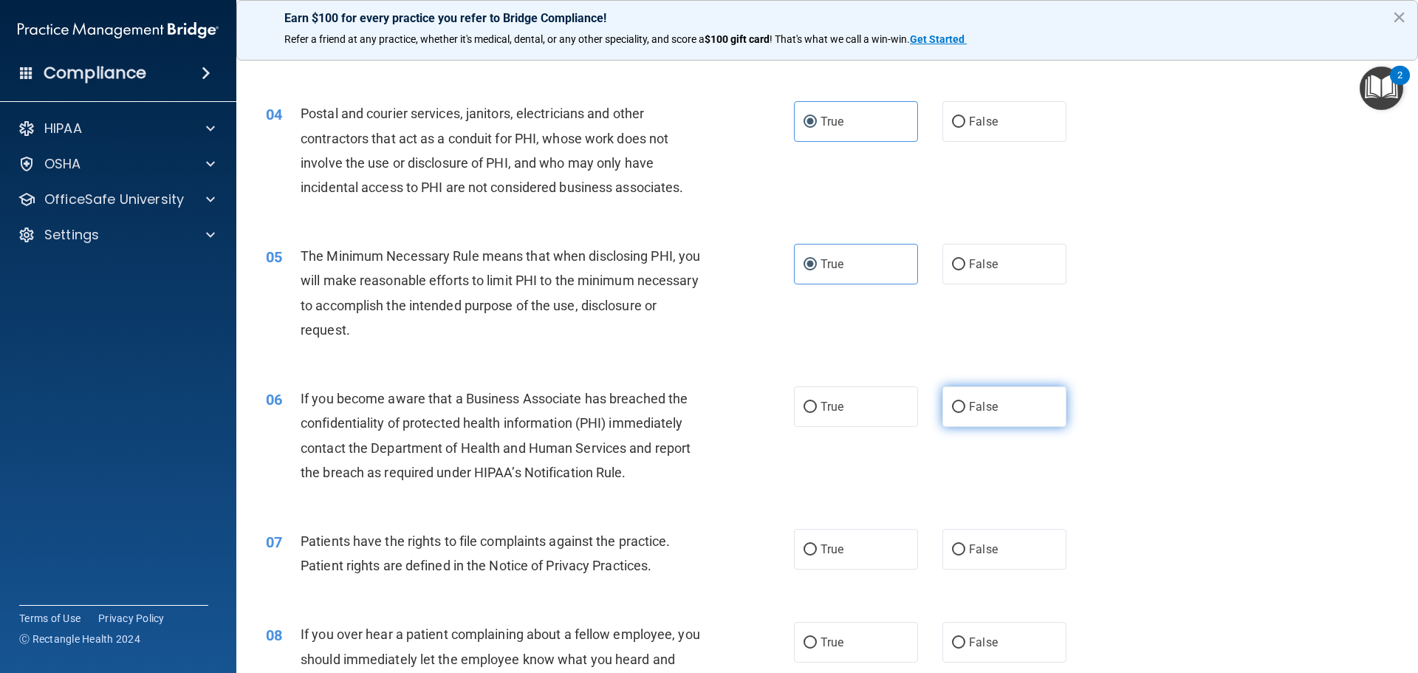
click at [980, 414] on label "False" at bounding box center [1005, 406] width 124 height 41
click at [966, 413] on input "False" at bounding box center [958, 407] width 13 height 11
radio input "true"
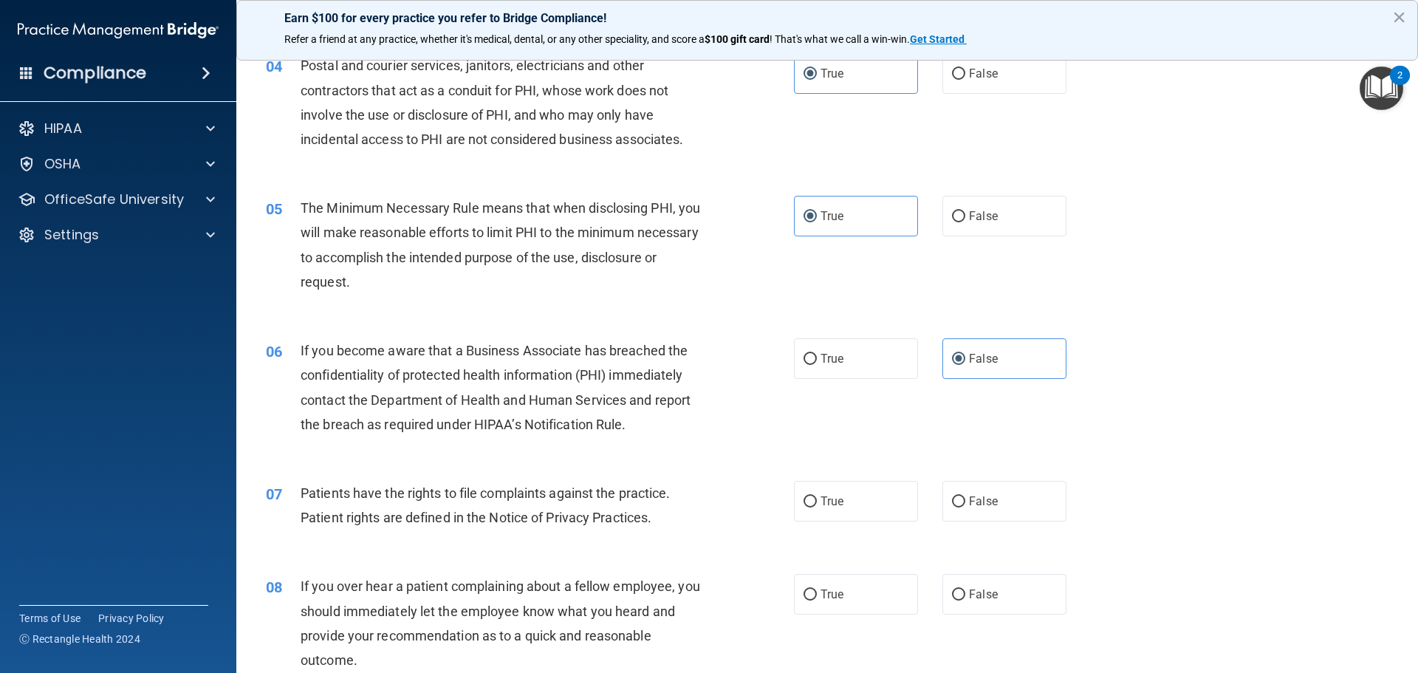
scroll to position [443, 0]
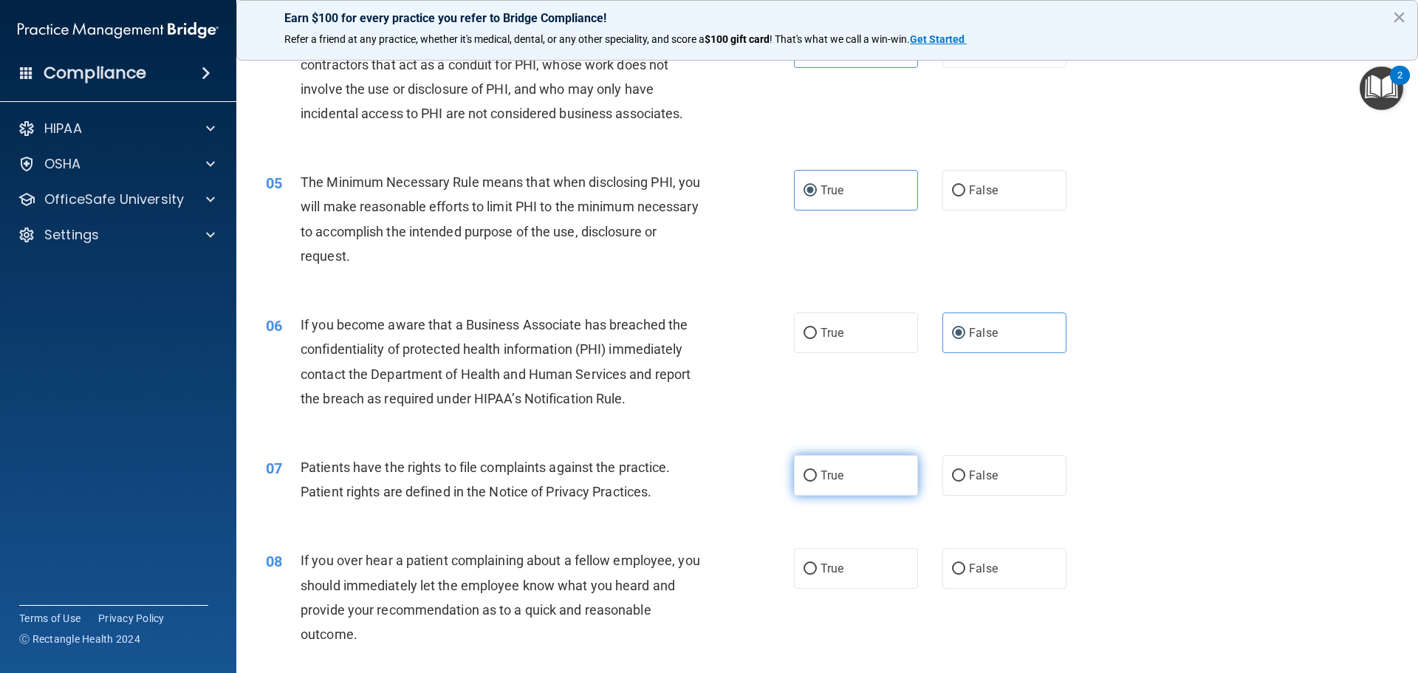
click at [814, 479] on label "True" at bounding box center [856, 475] width 124 height 41
click at [814, 479] on input "True" at bounding box center [810, 476] width 13 height 11
radio input "true"
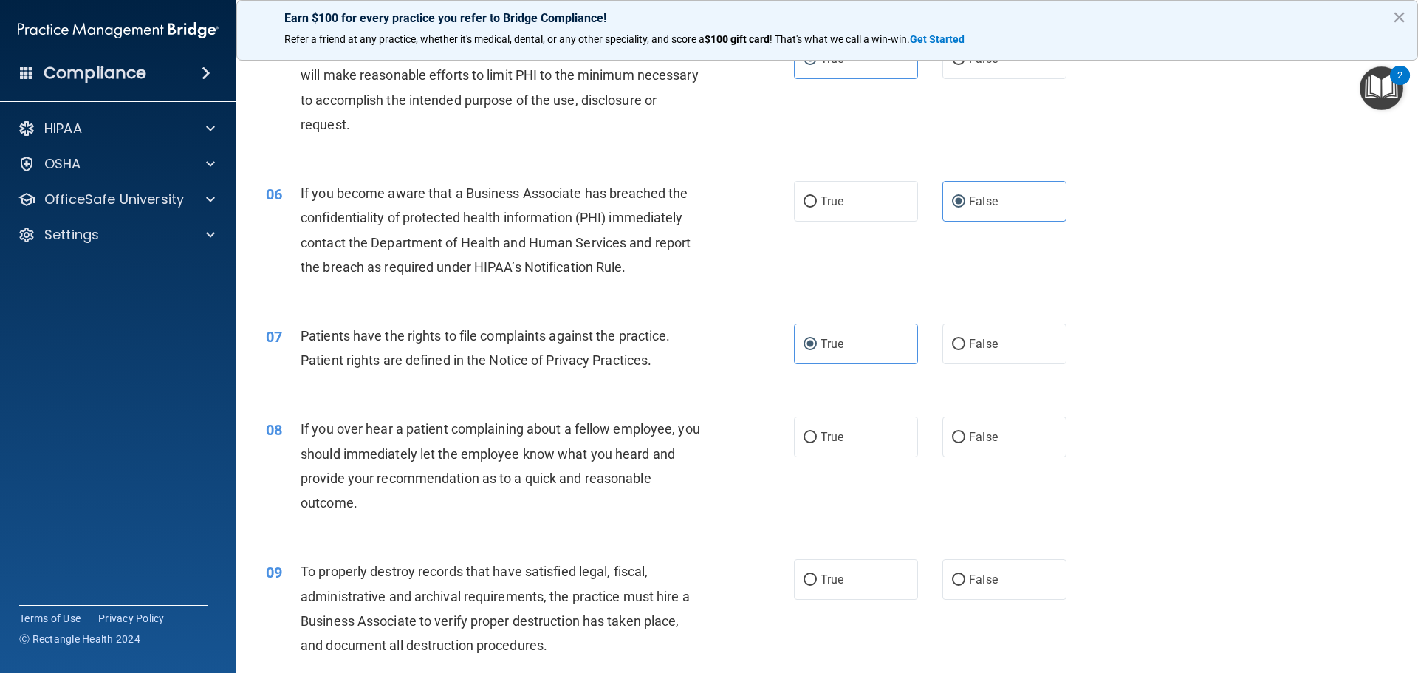
scroll to position [591, 0]
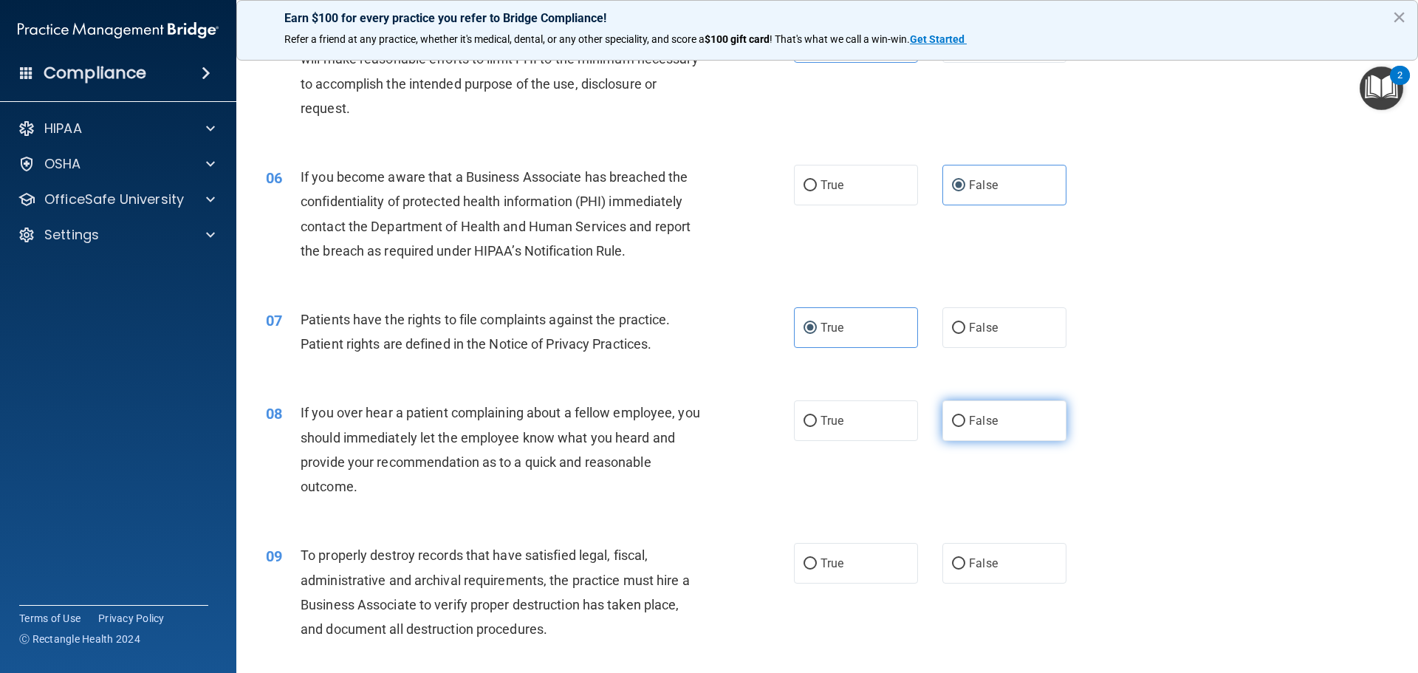
click at [969, 426] on span "False" at bounding box center [983, 421] width 29 height 14
click at [963, 426] on input "False" at bounding box center [958, 421] width 13 height 11
radio input "true"
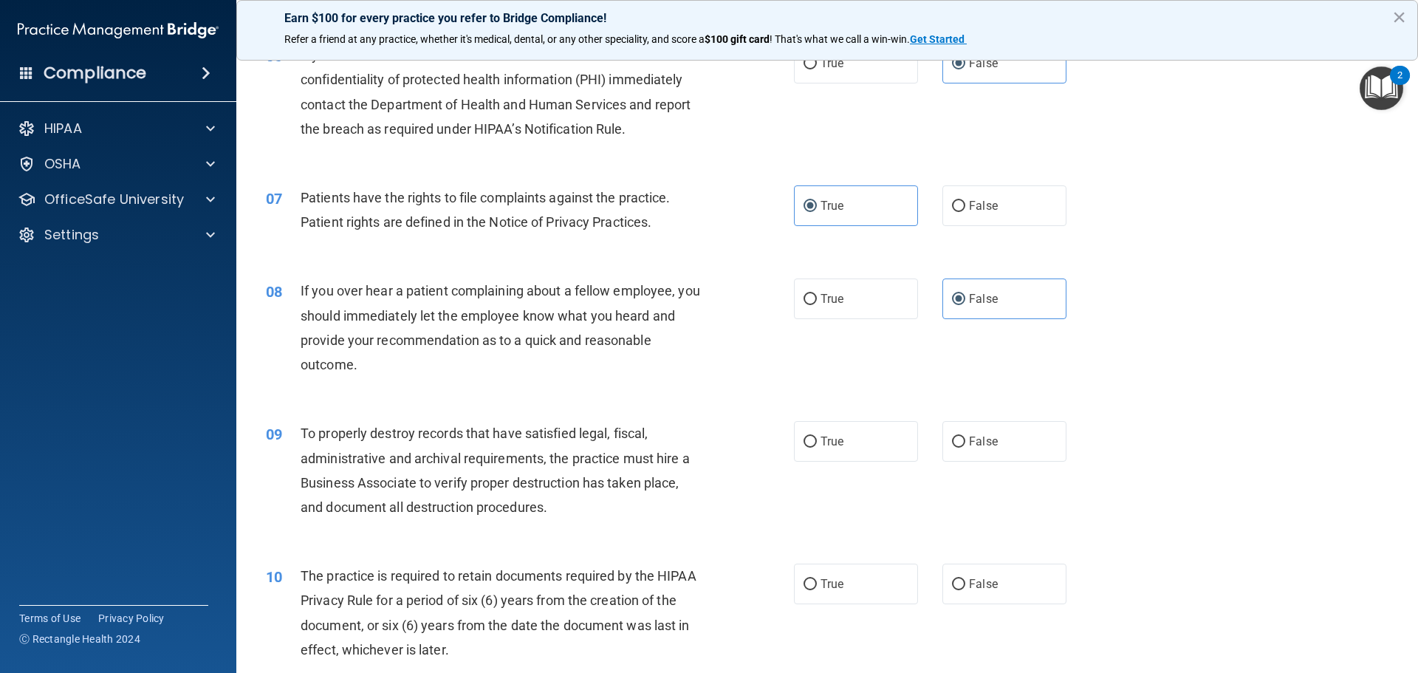
scroll to position [739, 0]
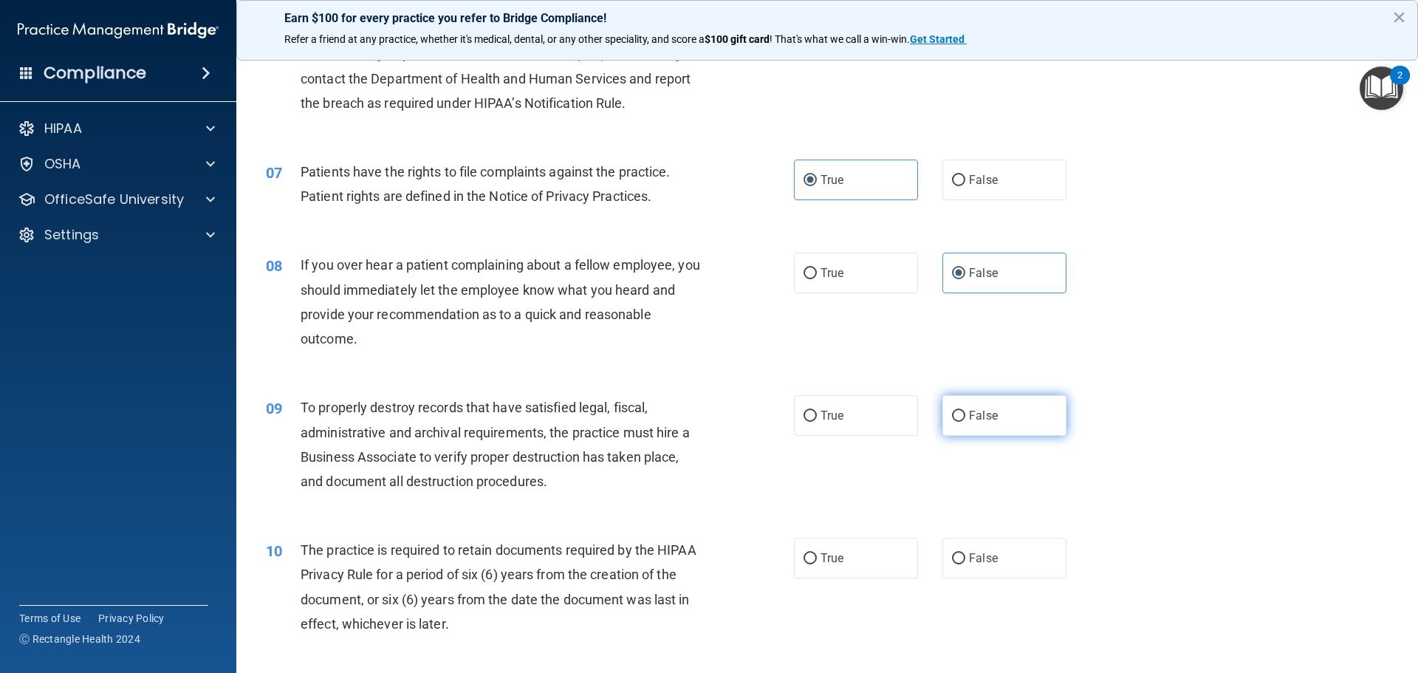
click at [952, 416] on input "False" at bounding box center [958, 416] width 13 height 11
radio input "true"
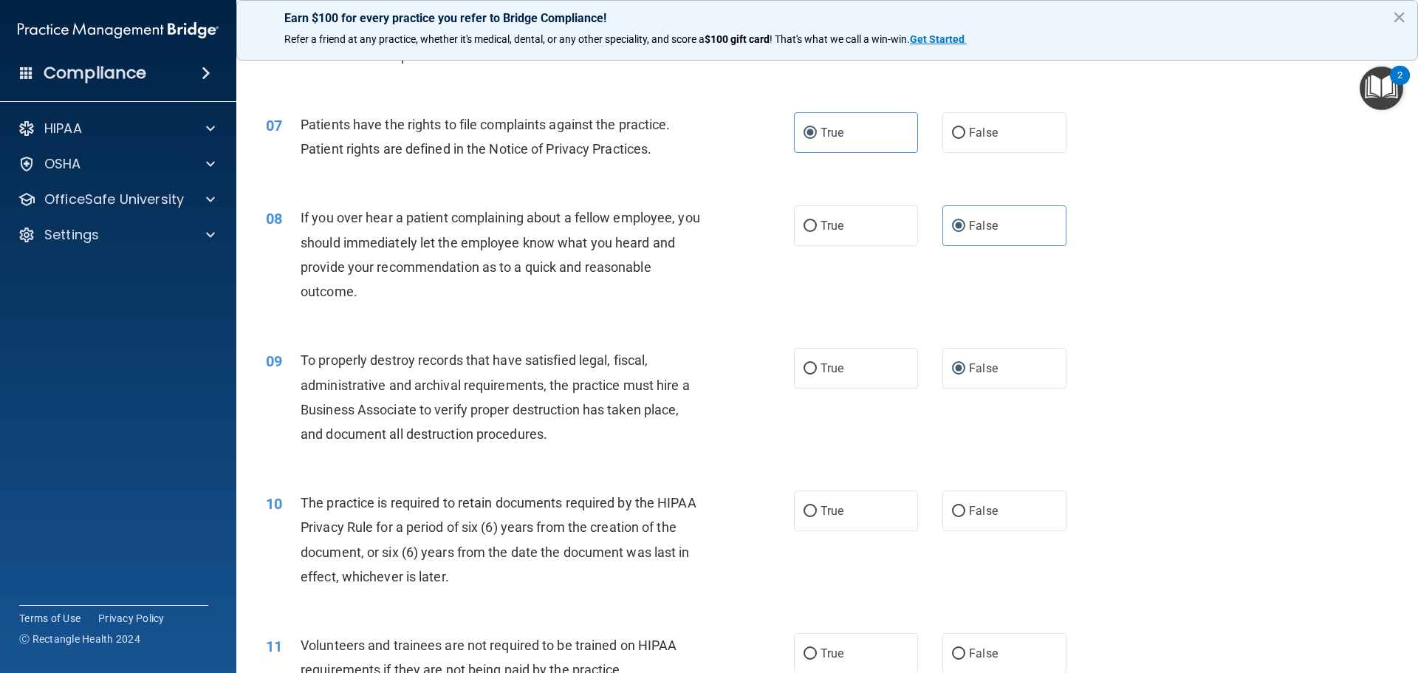
scroll to position [813, 0]
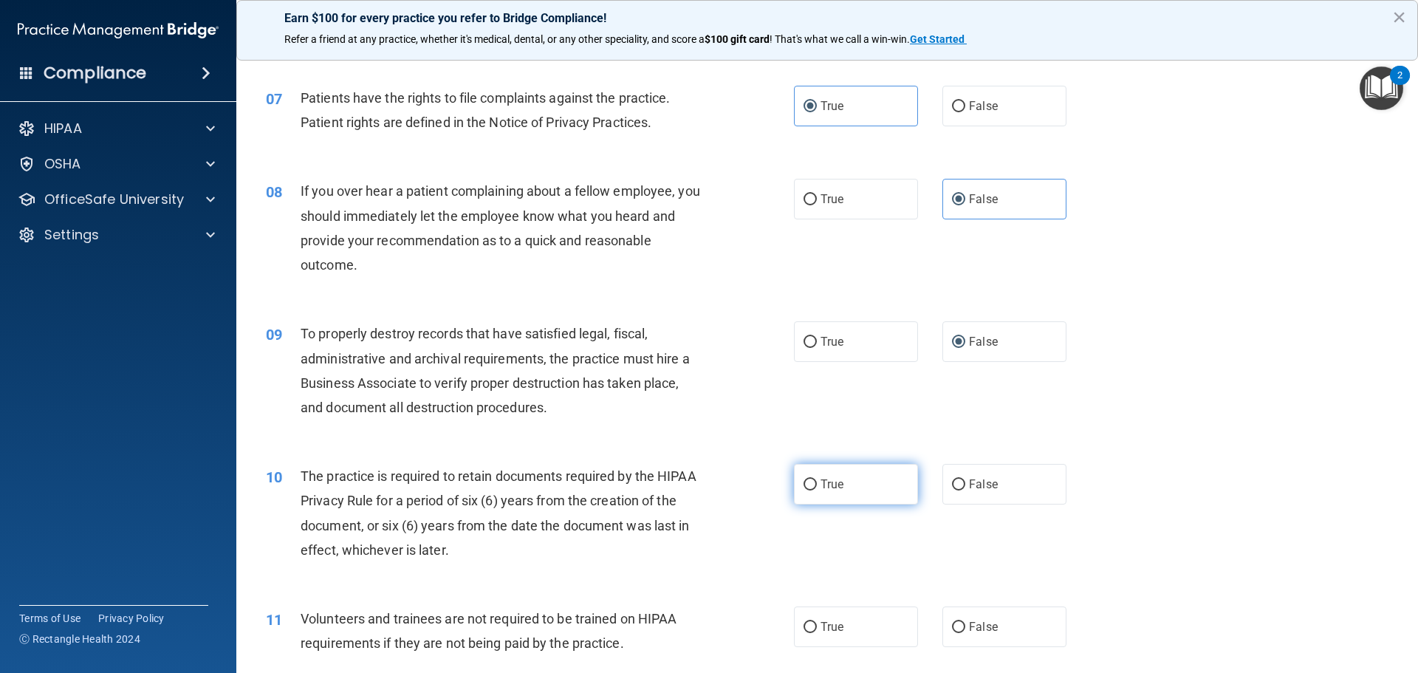
click at [845, 487] on label "True" at bounding box center [856, 484] width 124 height 41
click at [817, 487] on input "True" at bounding box center [810, 484] width 13 height 11
radio input "true"
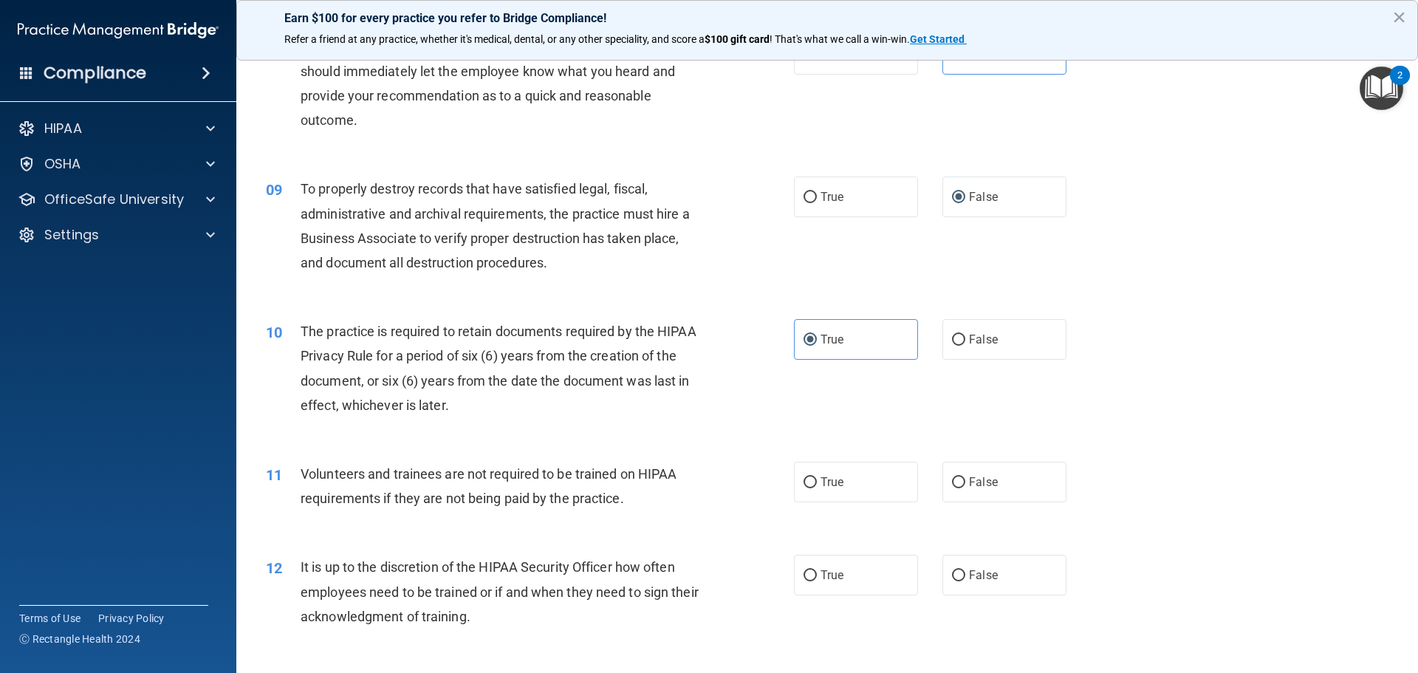
scroll to position [960, 0]
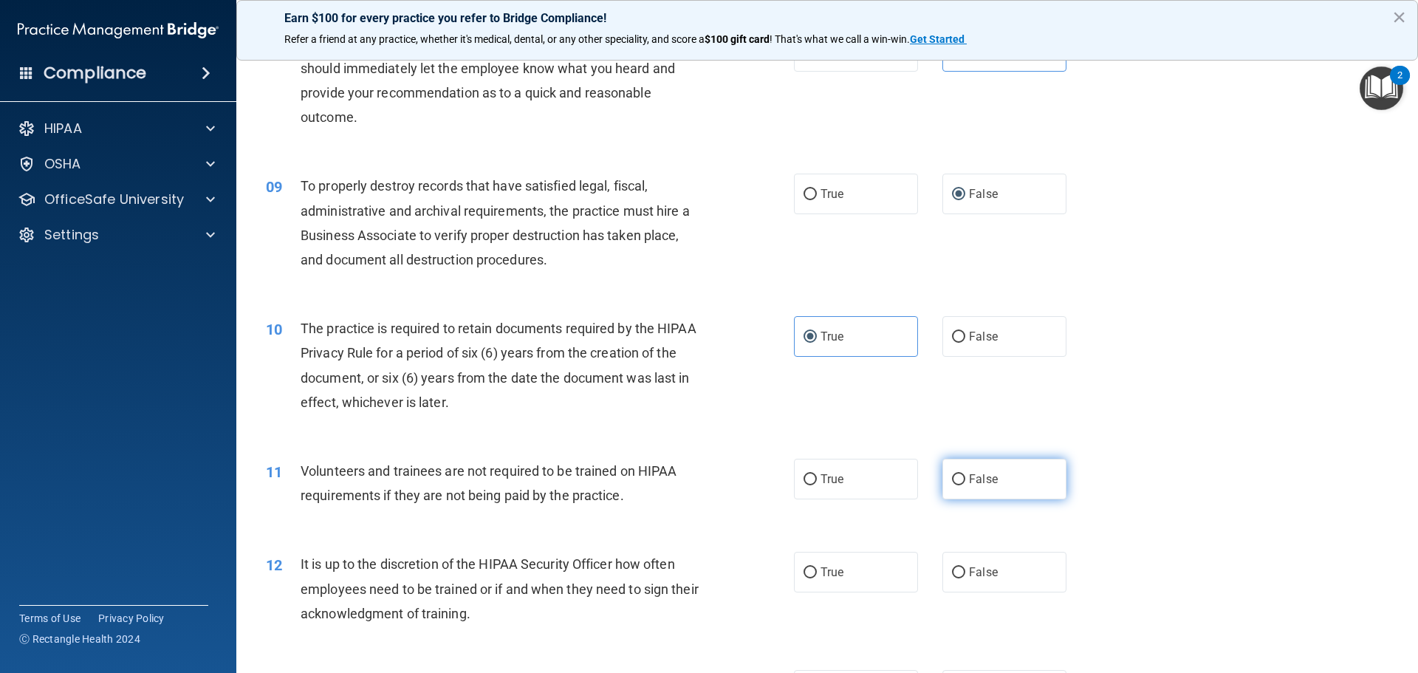
click at [974, 487] on label "False" at bounding box center [1005, 479] width 124 height 41
click at [966, 485] on input "False" at bounding box center [958, 479] width 13 height 11
radio input "true"
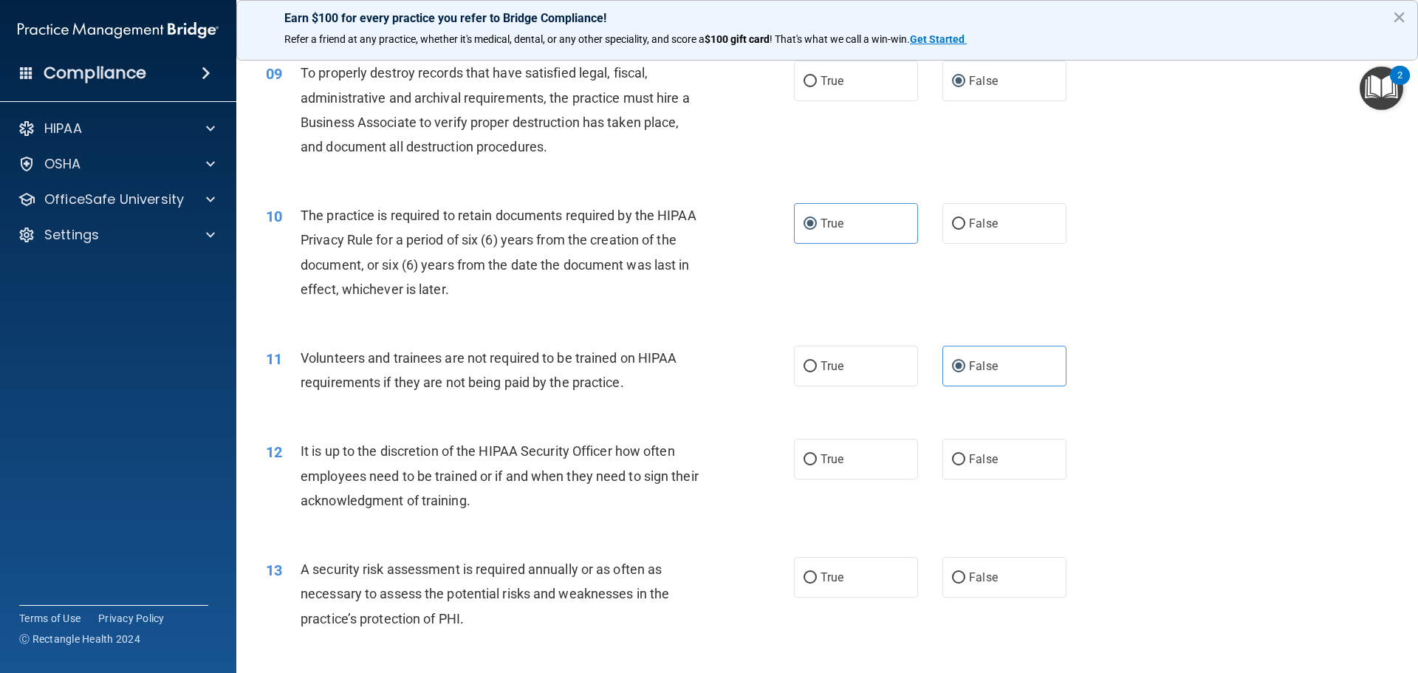
scroll to position [1108, 0]
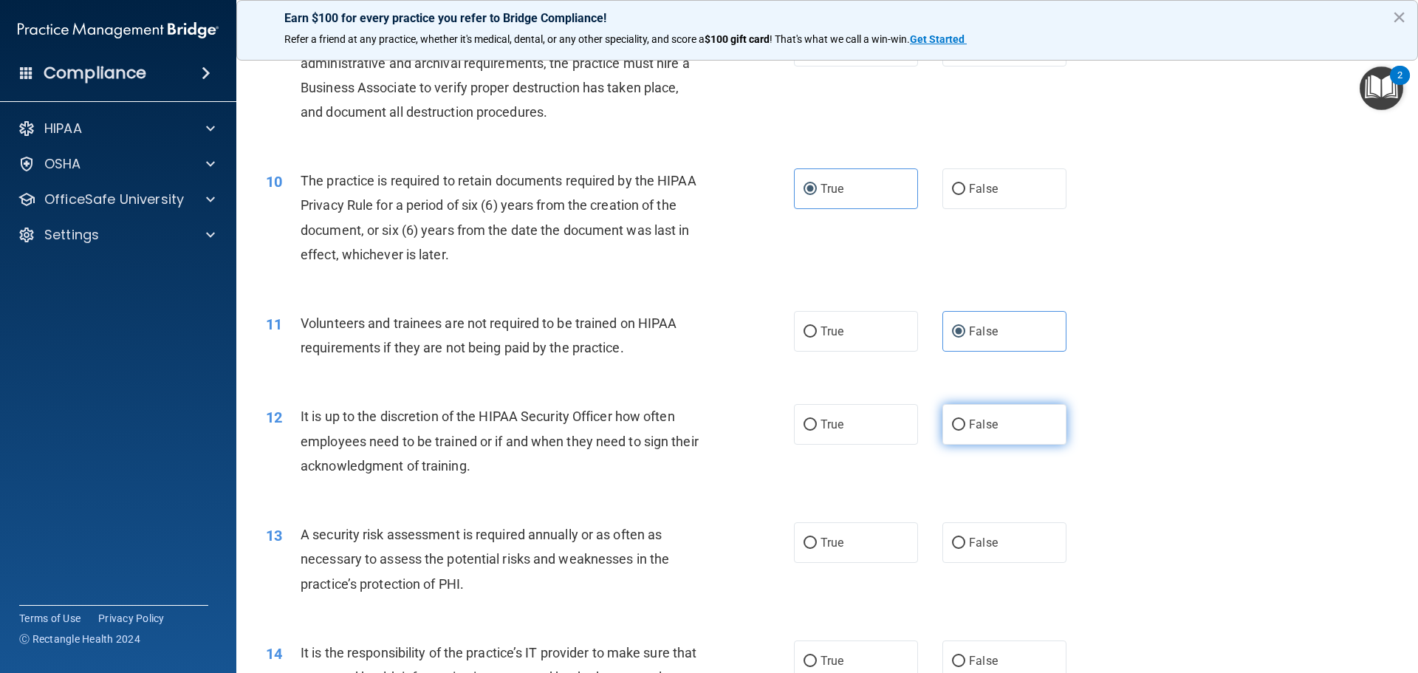
click at [1008, 444] on label "False" at bounding box center [1005, 424] width 124 height 41
click at [966, 431] on input "False" at bounding box center [958, 425] width 13 height 11
radio input "true"
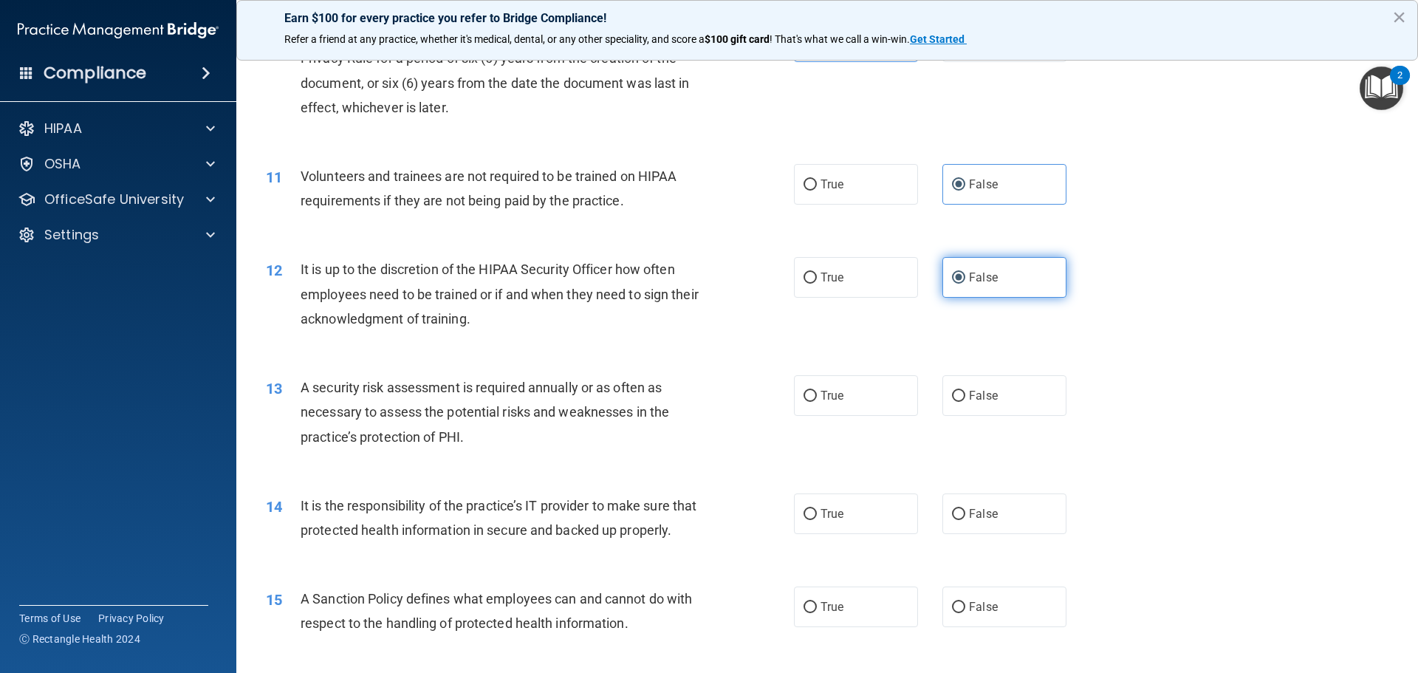
scroll to position [1256, 0]
click at [824, 401] on span "True" at bounding box center [832, 395] width 23 height 14
click at [817, 401] on input "True" at bounding box center [810, 395] width 13 height 11
radio input "true"
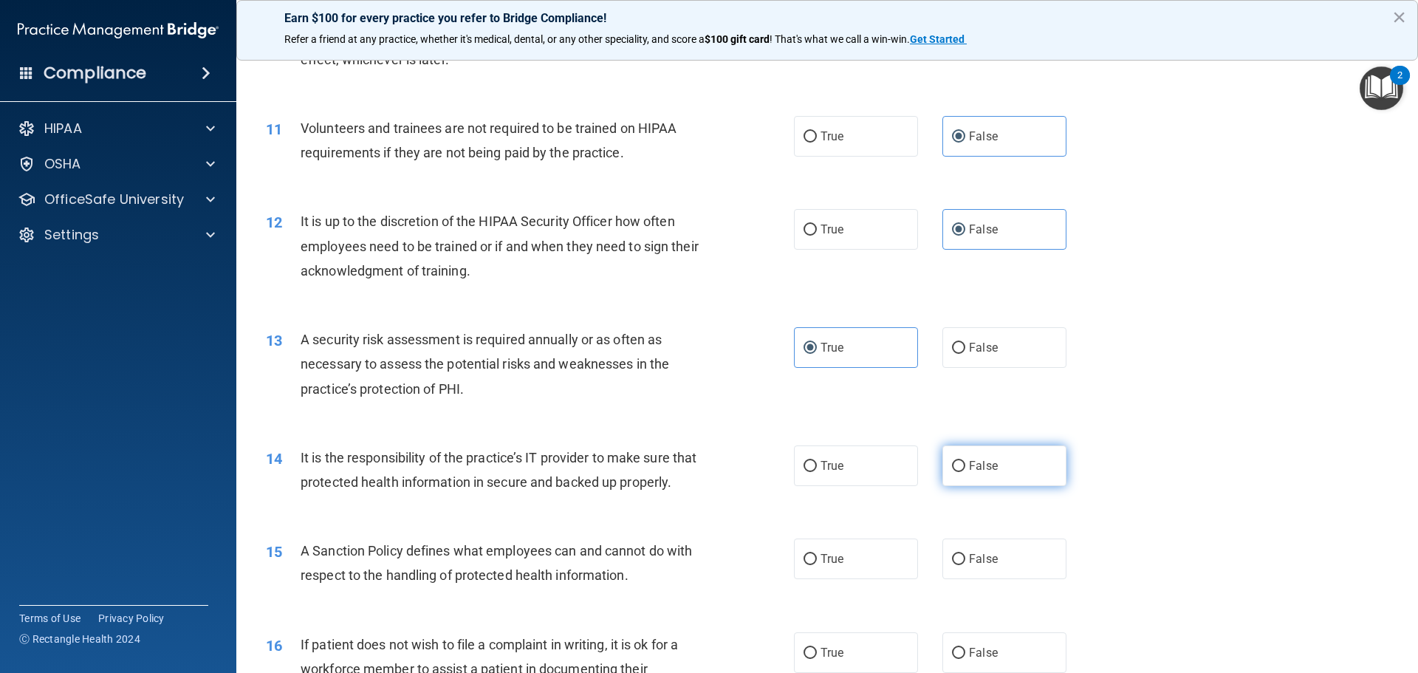
scroll to position [1330, 0]
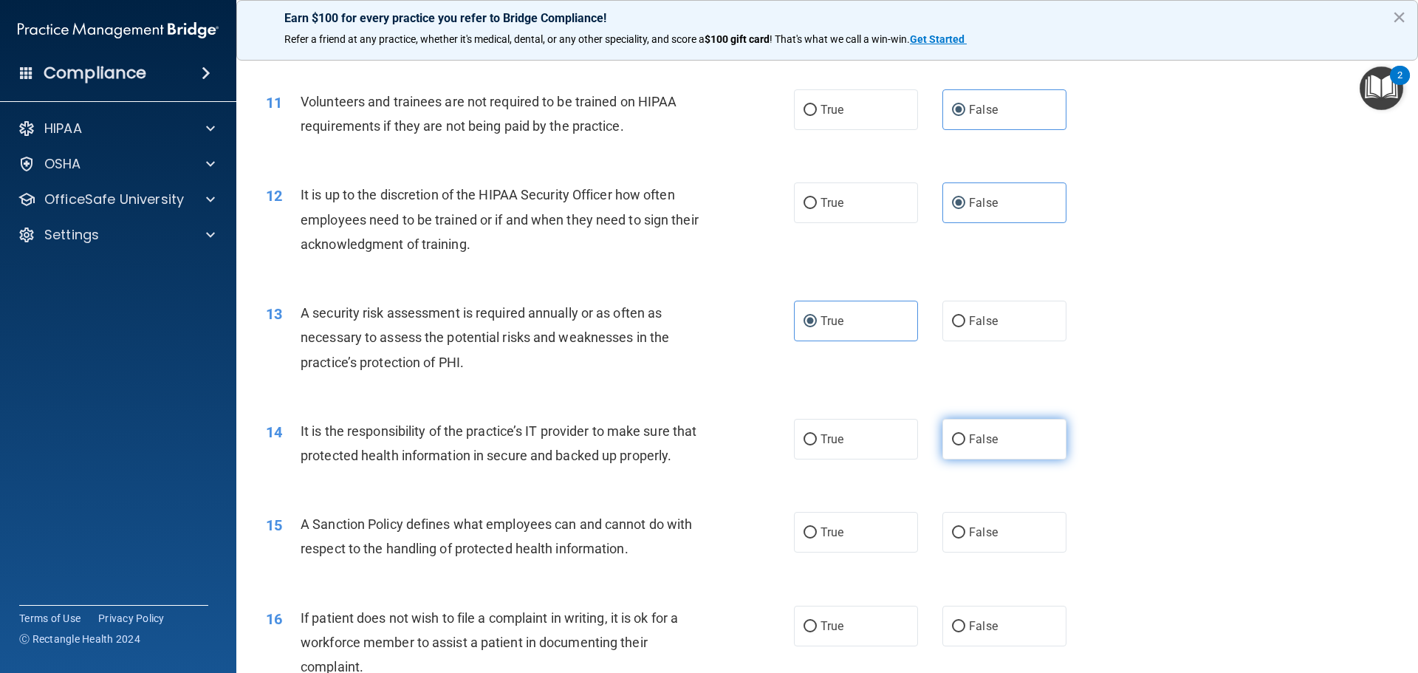
click at [994, 449] on label "False" at bounding box center [1005, 439] width 124 height 41
click at [966, 445] on input "False" at bounding box center [958, 439] width 13 height 11
radio input "true"
click at [986, 539] on span "False" at bounding box center [983, 532] width 29 height 14
click at [966, 539] on input "False" at bounding box center [958, 532] width 13 height 11
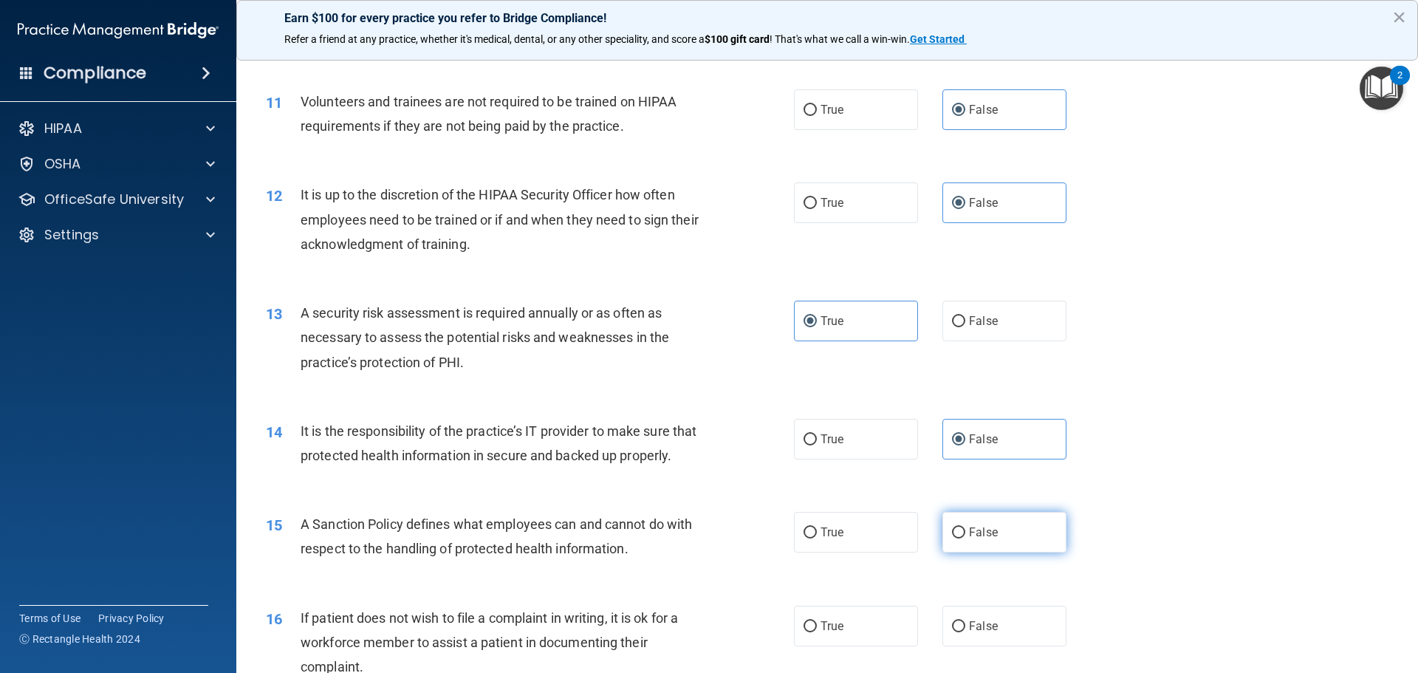
radio input "true"
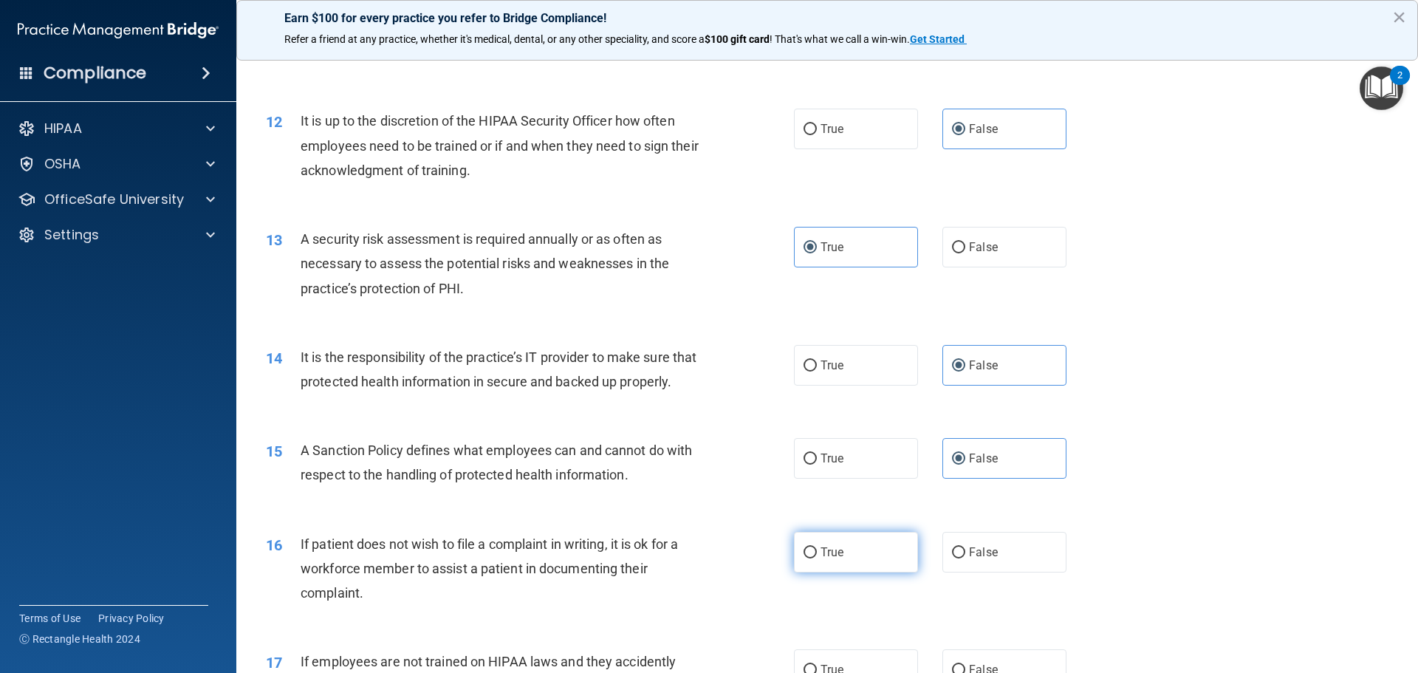
click at [858, 568] on label "True" at bounding box center [856, 552] width 124 height 41
click at [817, 558] on input "True" at bounding box center [810, 552] width 13 height 11
radio input "true"
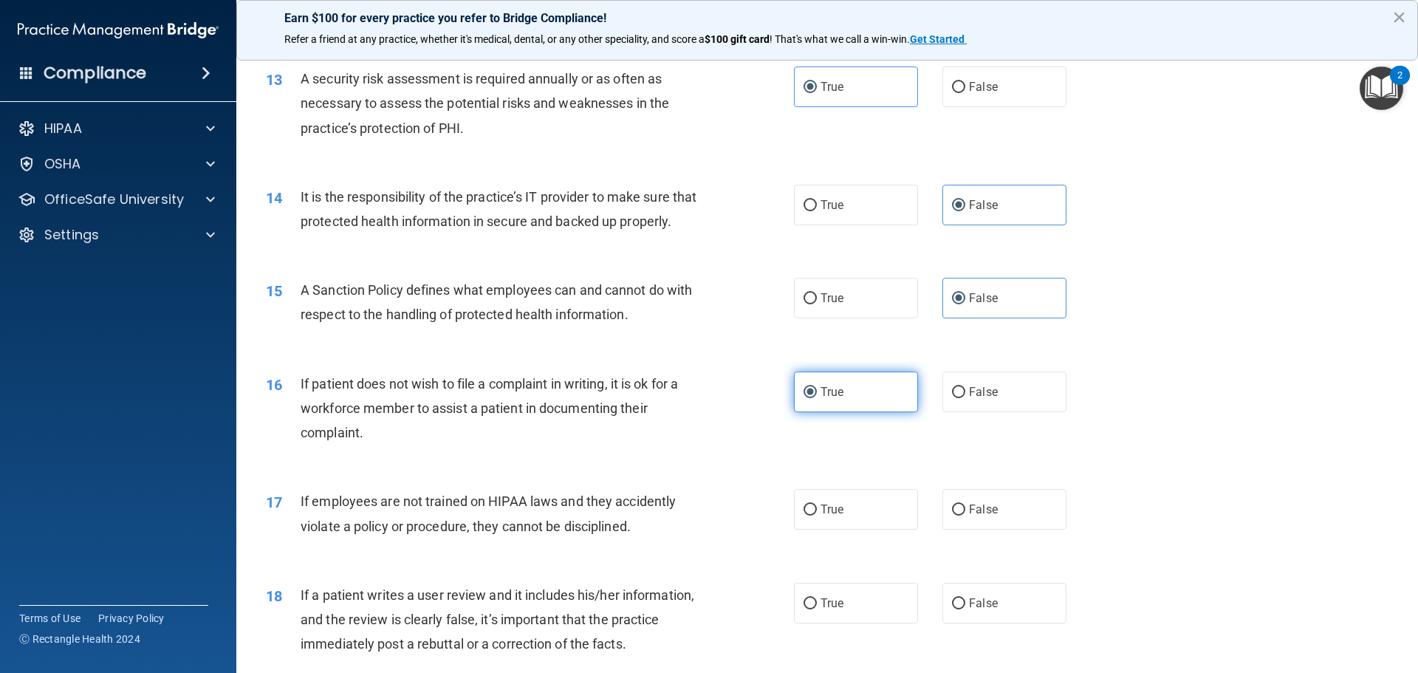
scroll to position [1625, 0]
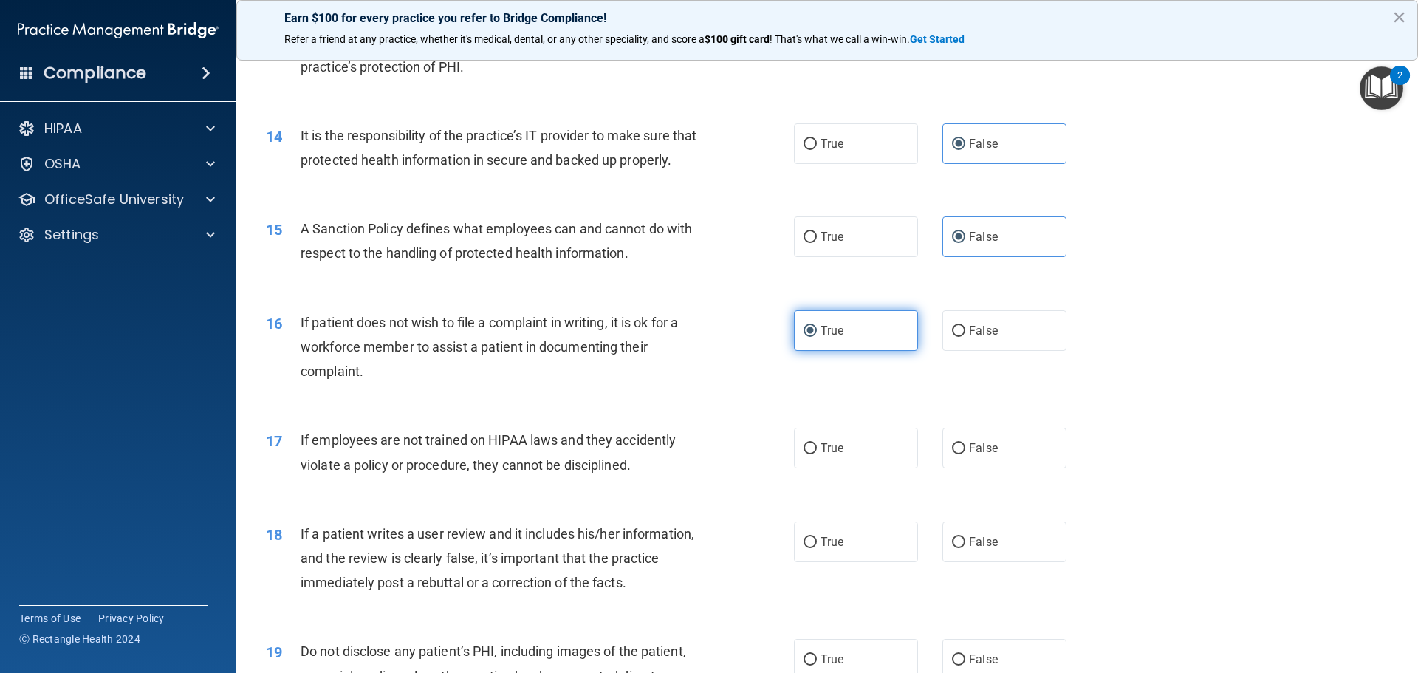
click at [858, 562] on label "True" at bounding box center [856, 542] width 124 height 41
click at [817, 548] on input "True" at bounding box center [810, 542] width 13 height 11
radio input "true"
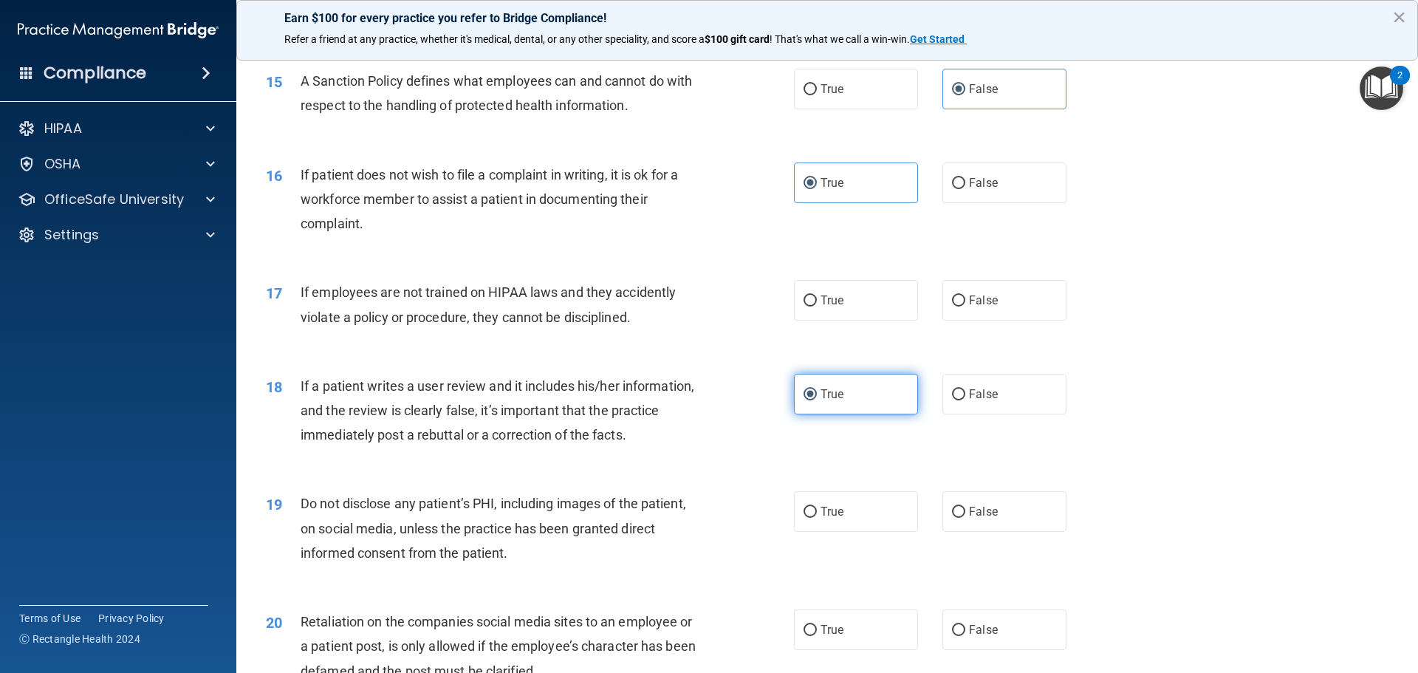
scroll to position [1847, 0]
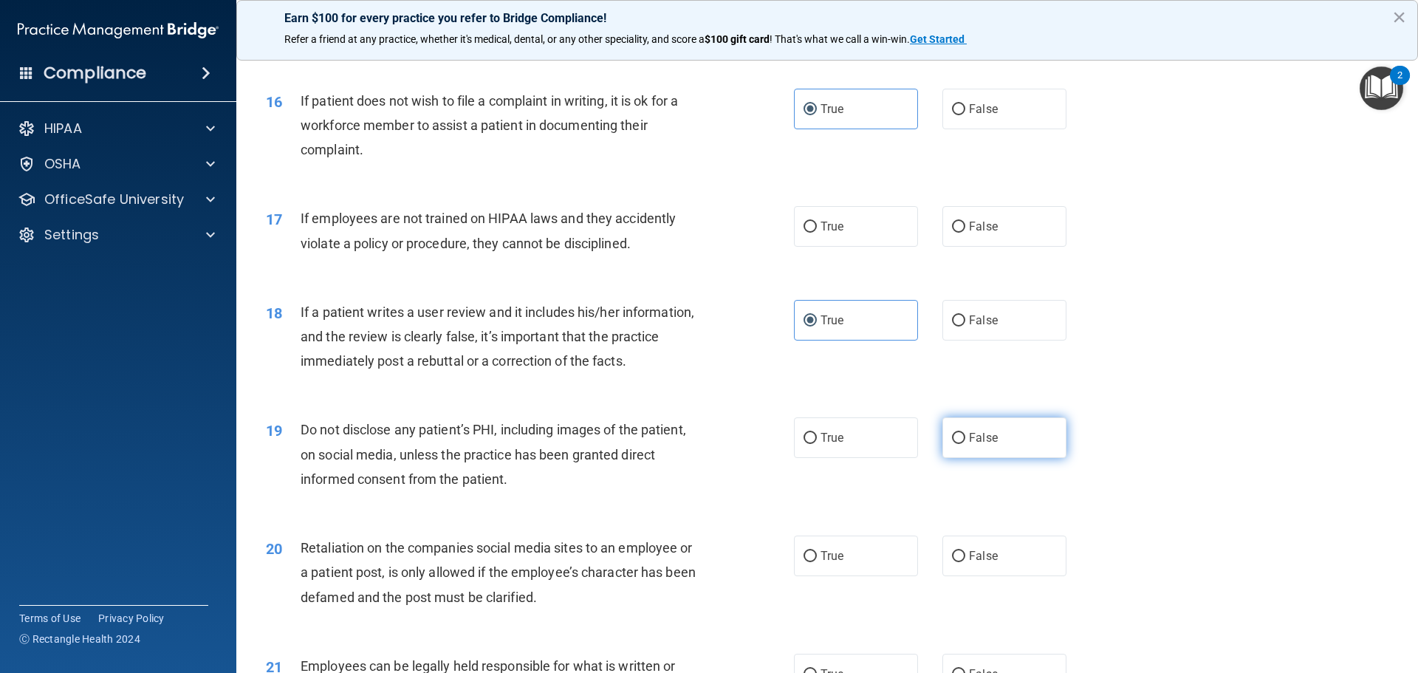
click at [973, 445] on span "False" at bounding box center [983, 438] width 29 height 14
click at [966, 444] on input "False" at bounding box center [958, 438] width 13 height 11
radio input "true"
click at [957, 327] on input "False" at bounding box center [958, 320] width 13 height 11
radio input "true"
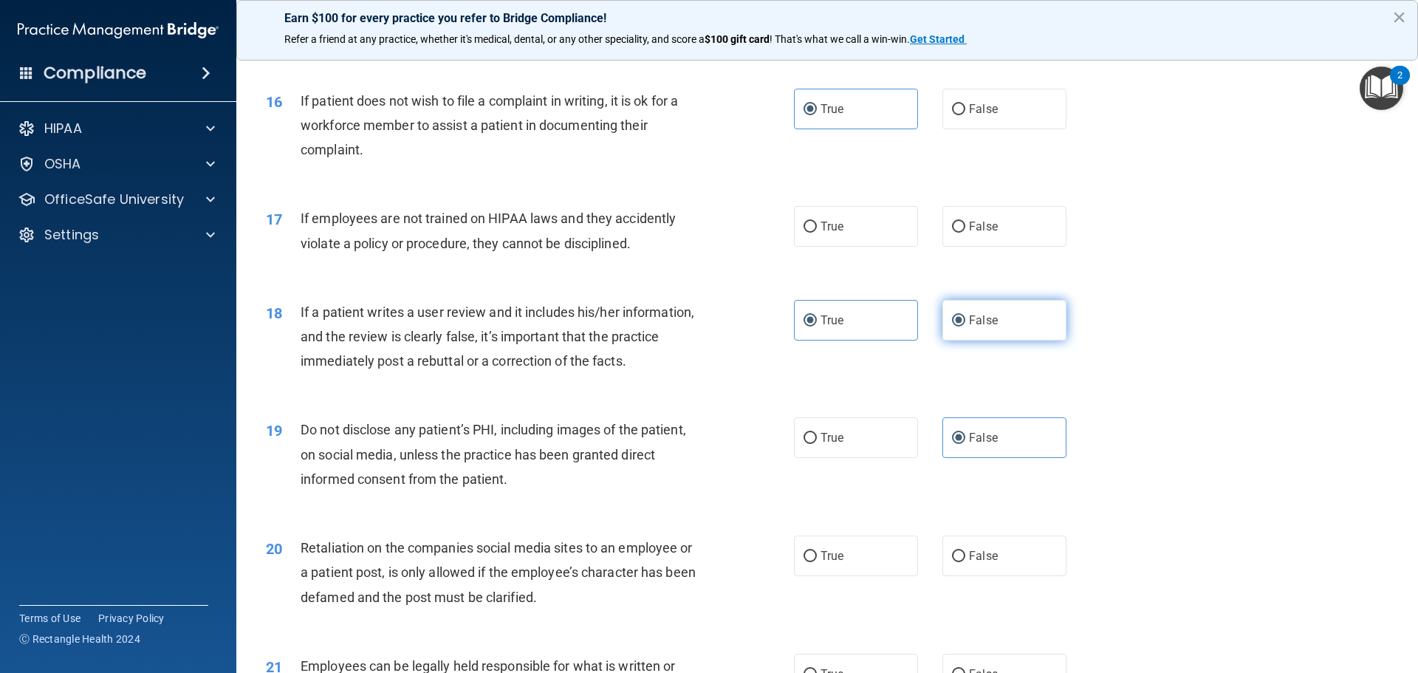
radio input "false"
click at [838, 445] on span "True" at bounding box center [832, 438] width 23 height 14
click at [817, 444] on input "True" at bounding box center [810, 438] width 13 height 11
radio input "true"
radio input "false"
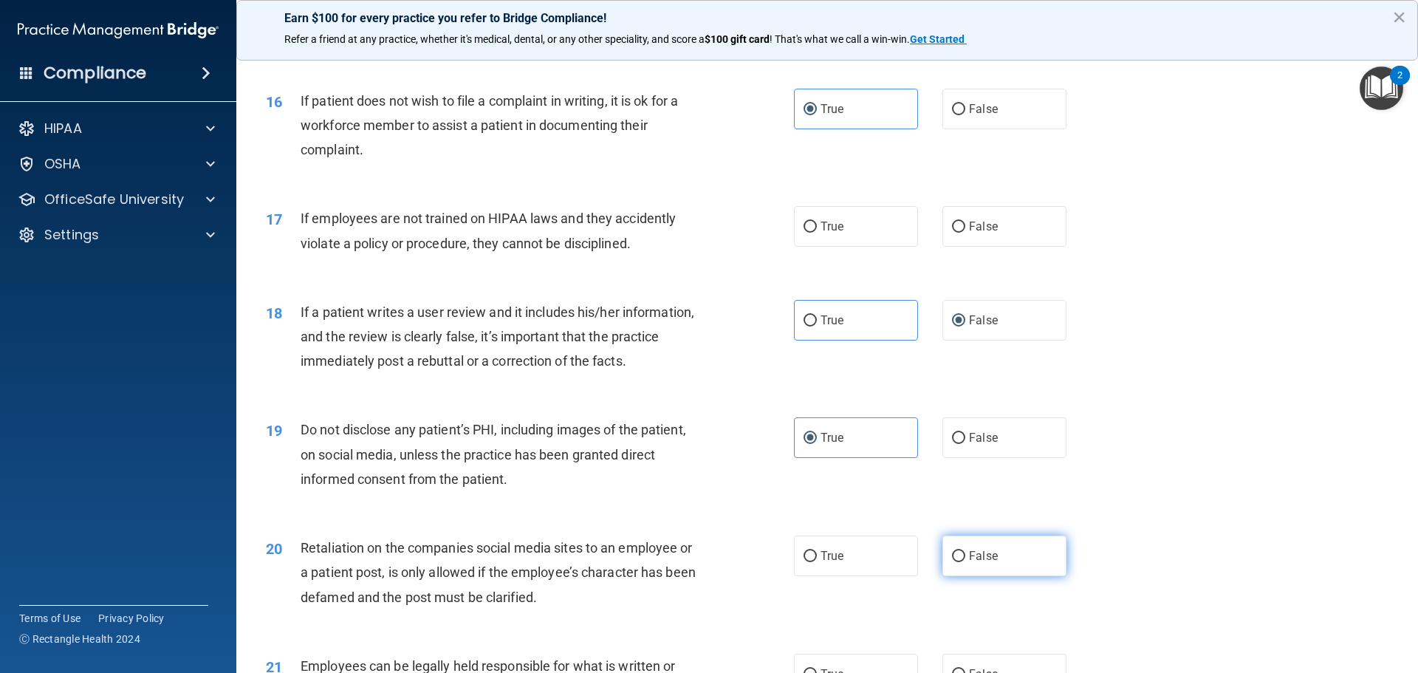
click at [961, 576] on label "False" at bounding box center [1005, 556] width 124 height 41
click at [961, 562] on input "False" at bounding box center [958, 556] width 13 height 11
radio input "true"
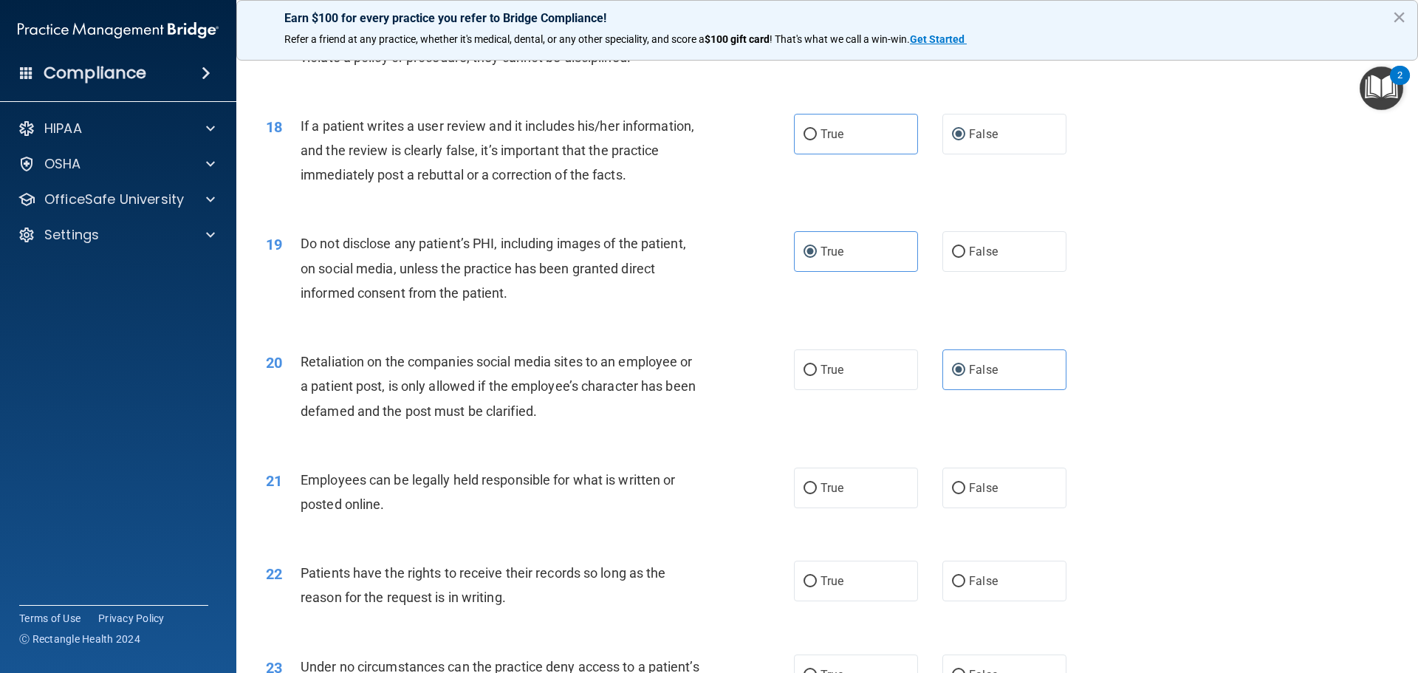
scroll to position [2068, 0]
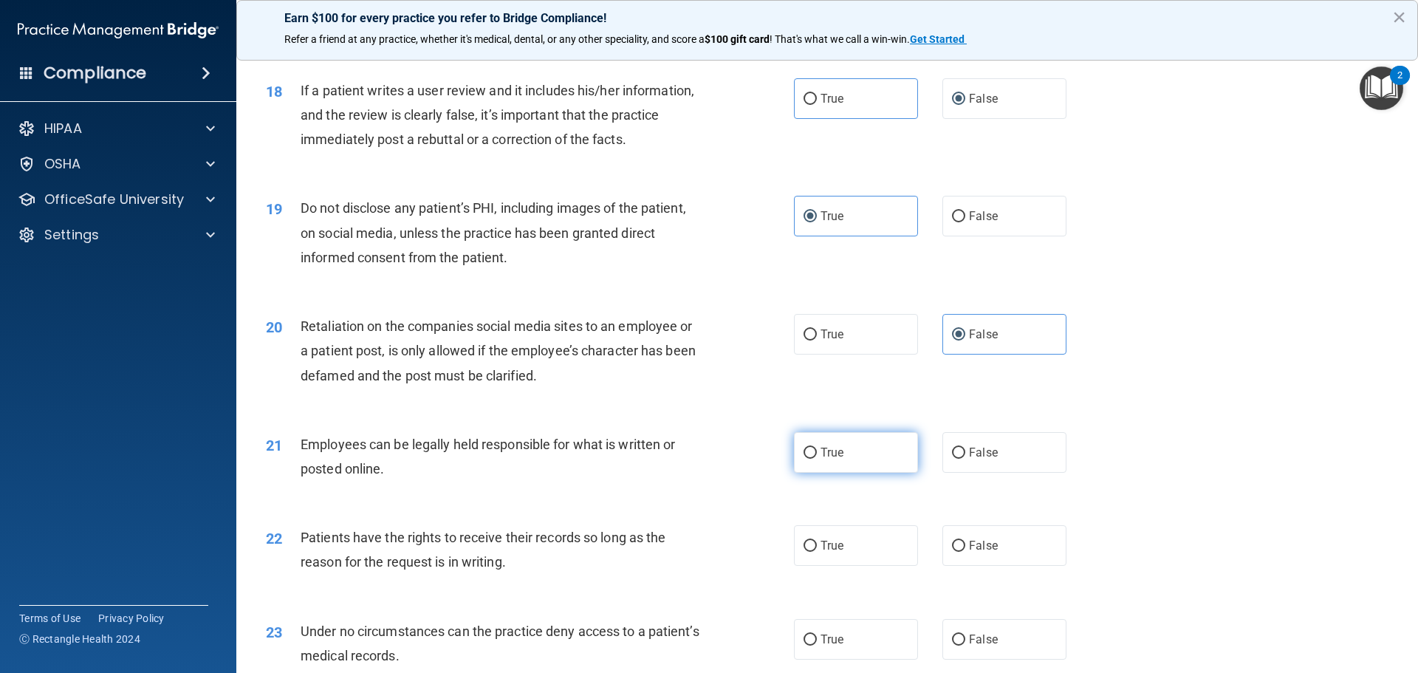
click at [831, 459] on span "True" at bounding box center [832, 452] width 23 height 14
click at [807, 459] on input "True" at bounding box center [810, 453] width 13 height 11
radio input "true"
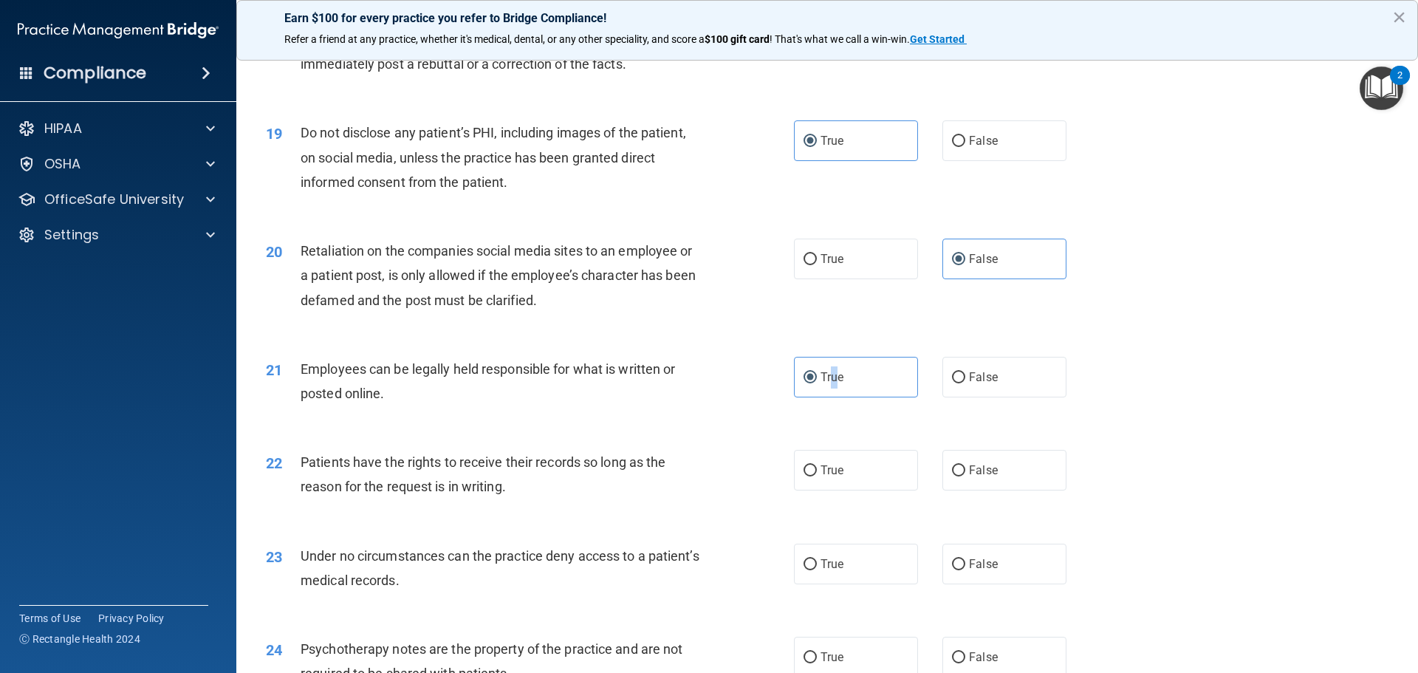
scroll to position [2216, 0]
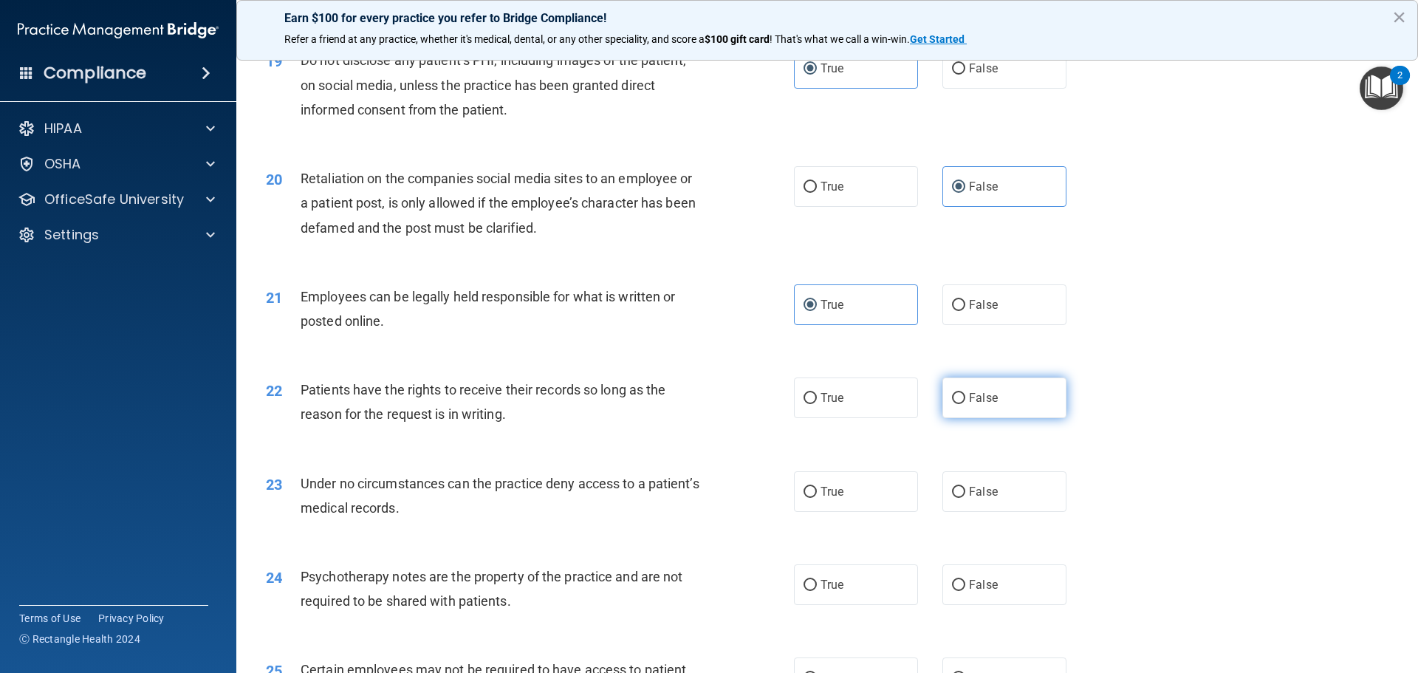
click at [980, 418] on label "False" at bounding box center [1005, 397] width 124 height 41
click at [966, 404] on input "False" at bounding box center [958, 398] width 13 height 11
radio input "true"
click at [985, 499] on span "False" at bounding box center [983, 492] width 29 height 14
click at [966, 498] on input "False" at bounding box center [958, 492] width 13 height 11
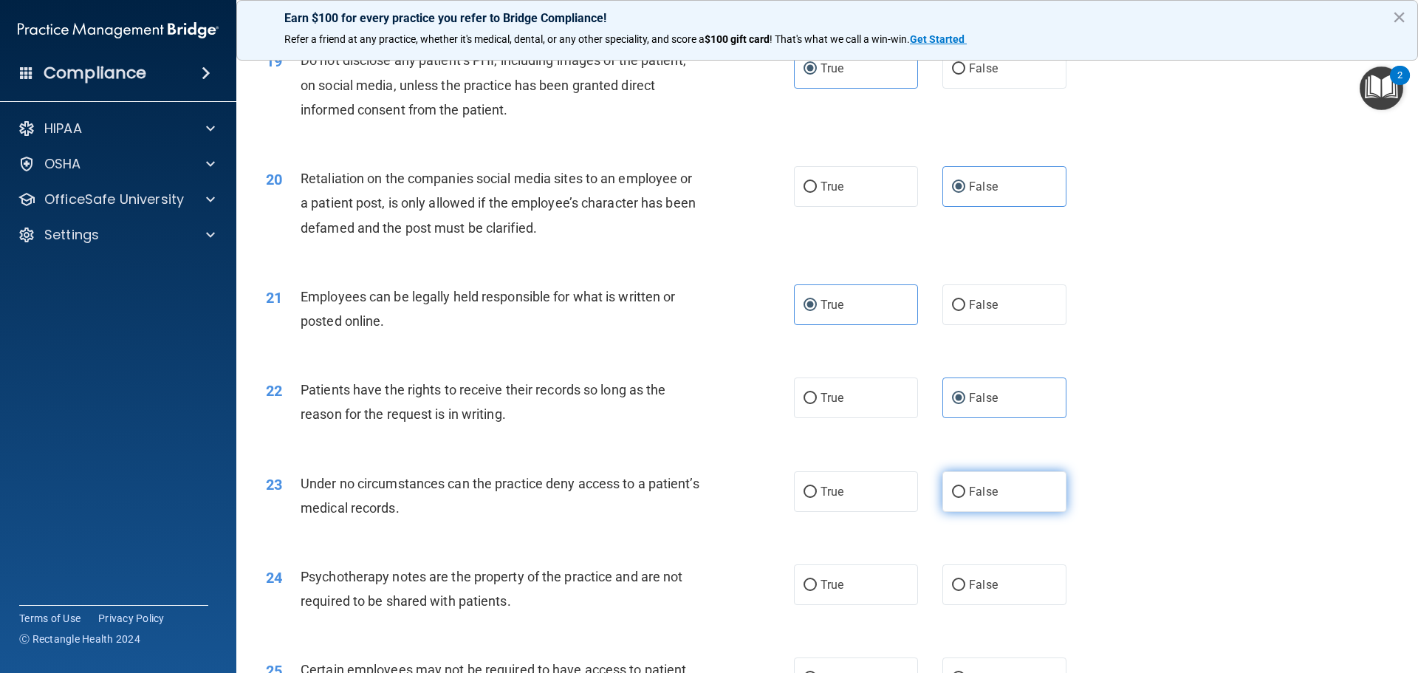
radio input "true"
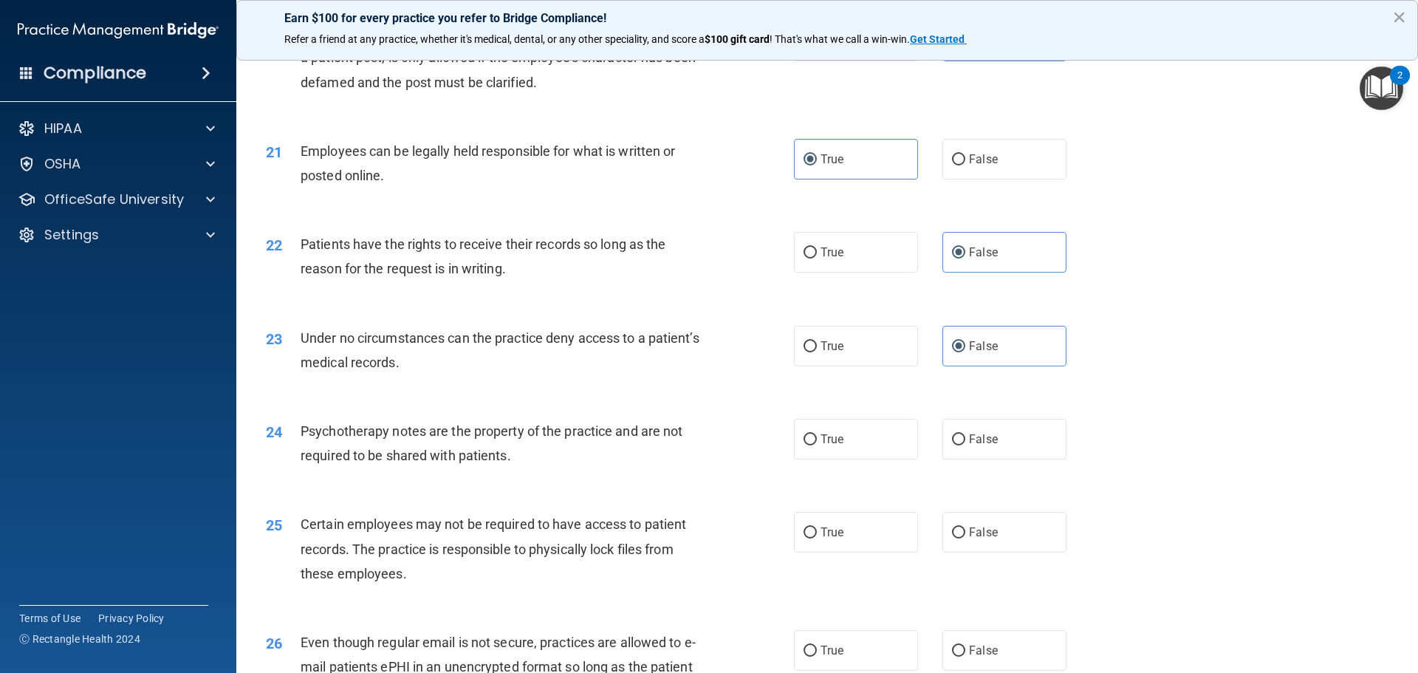
scroll to position [2364, 0]
click at [813, 457] on label "True" at bounding box center [856, 437] width 124 height 41
click at [813, 443] on input "True" at bounding box center [810, 437] width 13 height 11
radio input "true"
click at [872, 550] on label "True" at bounding box center [856, 530] width 124 height 41
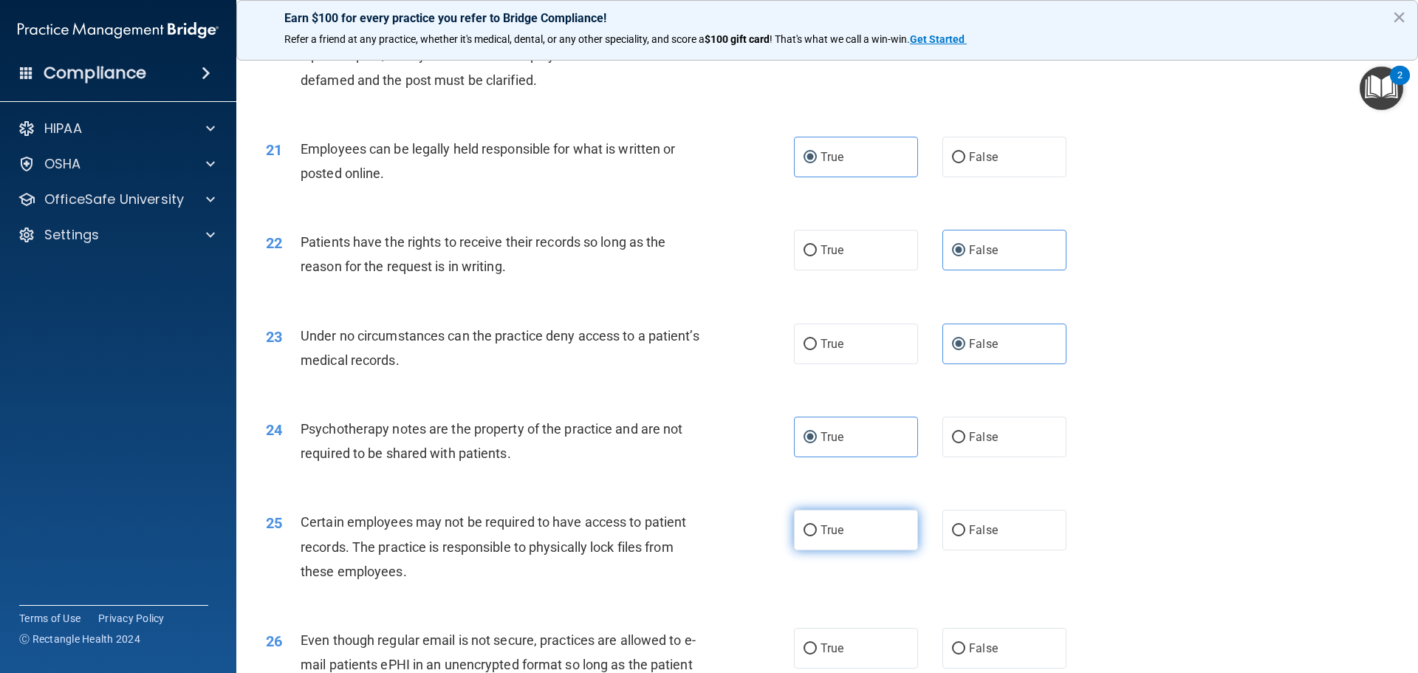
click at [817, 536] on input "True" at bounding box center [810, 530] width 13 height 11
radio input "true"
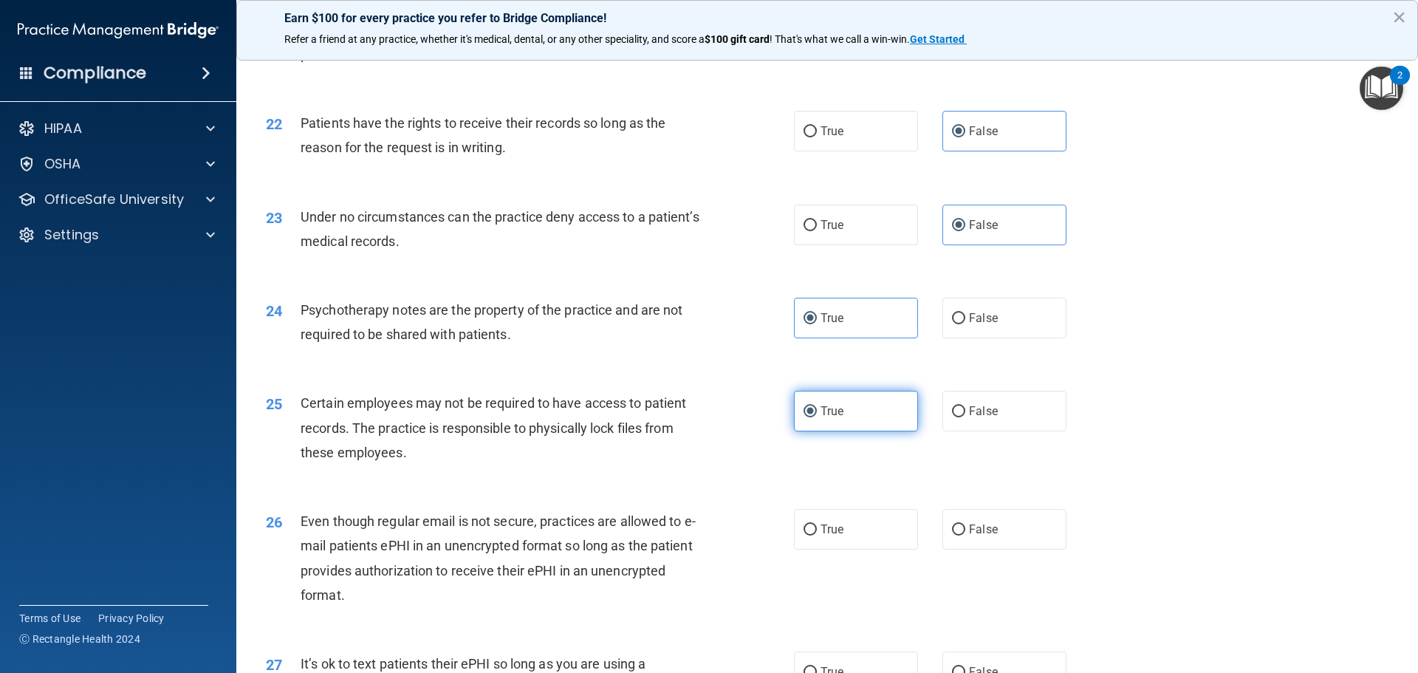
scroll to position [2512, 0]
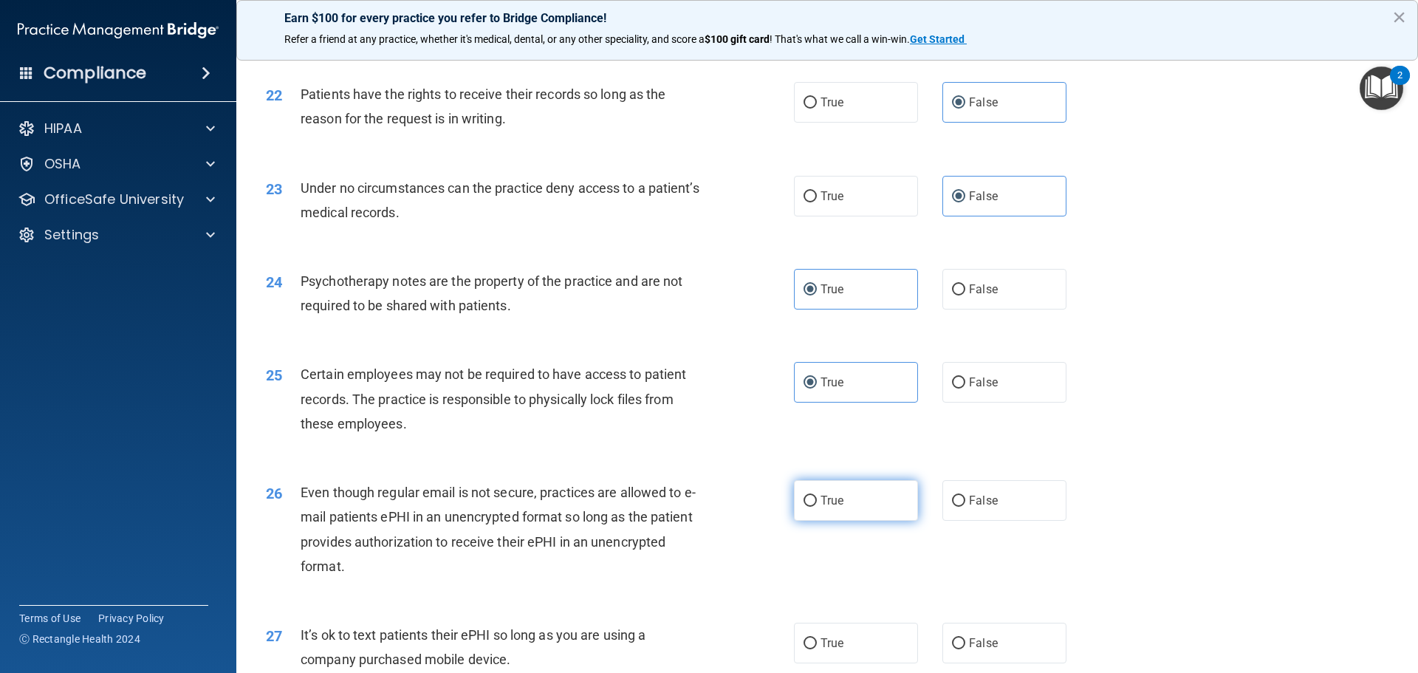
click at [832, 508] on span "True" at bounding box center [832, 500] width 23 height 14
click at [817, 507] on input "True" at bounding box center [810, 501] width 13 height 11
radio input "true"
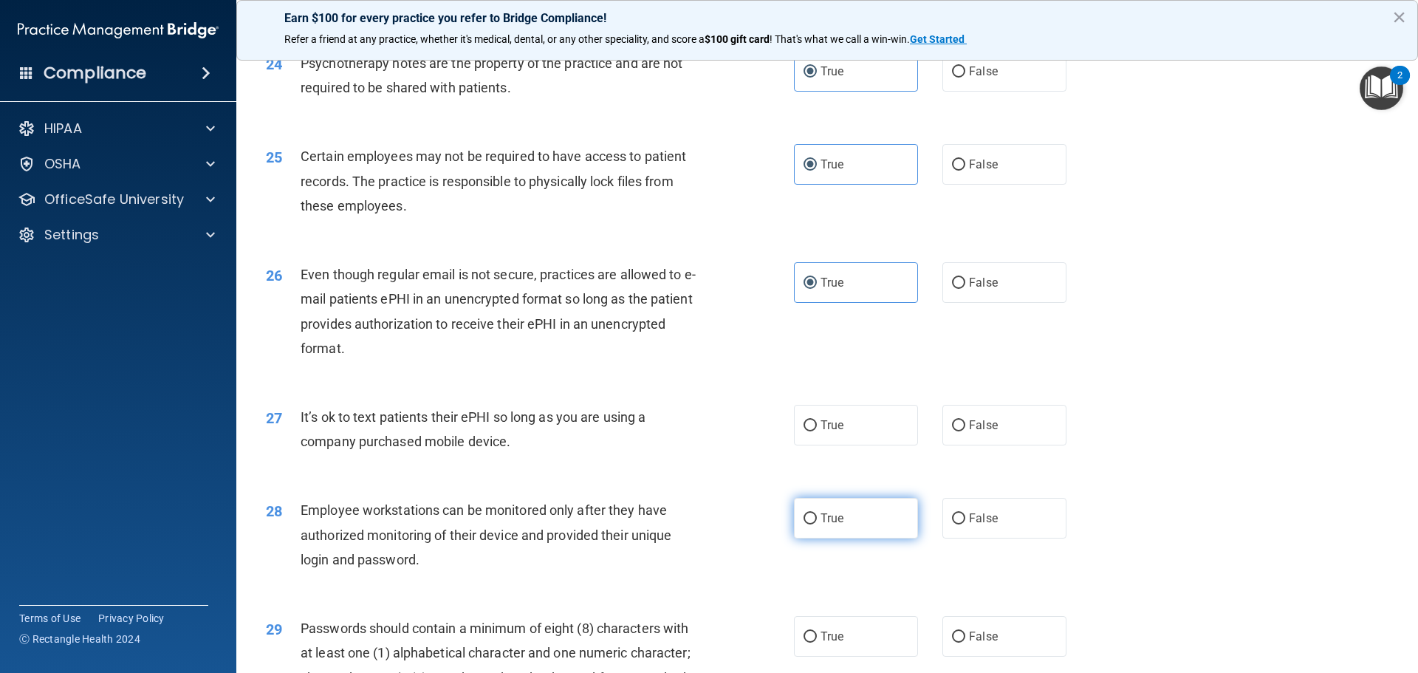
scroll to position [2733, 0]
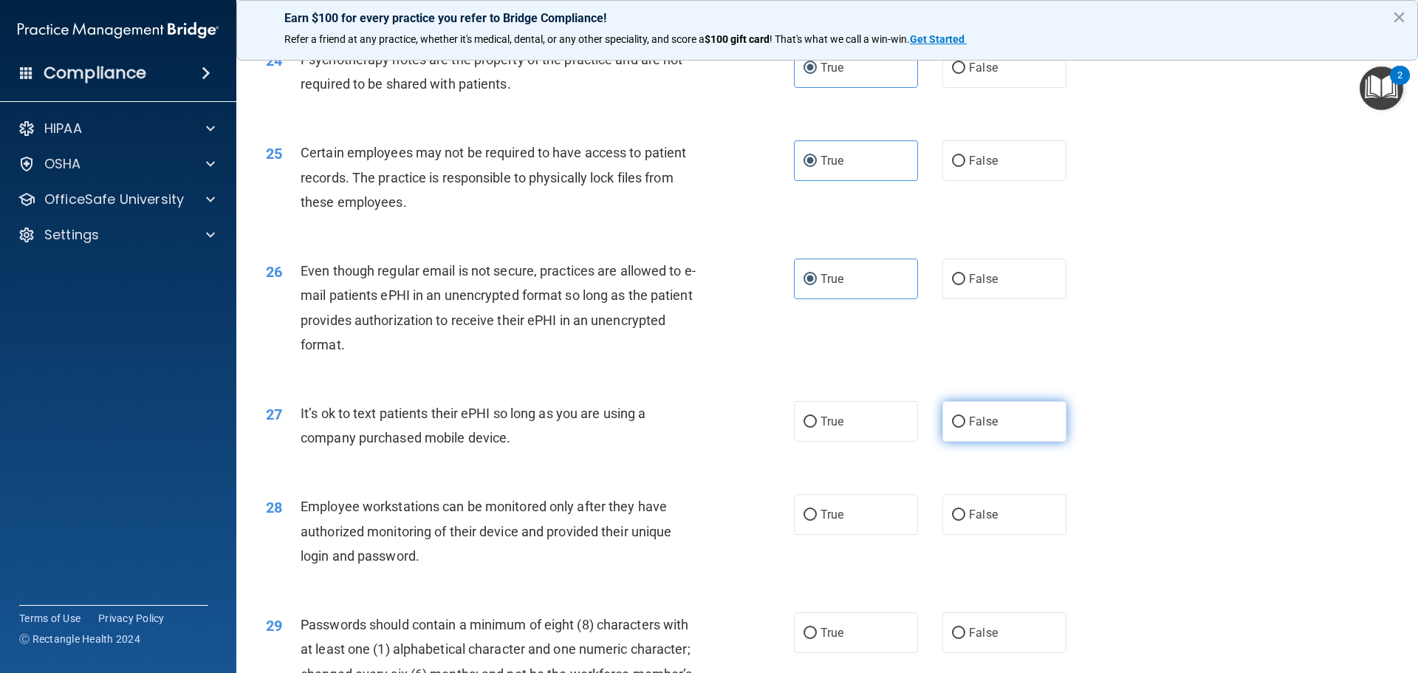
click at [956, 428] on input "False" at bounding box center [958, 422] width 13 height 11
radio input "true"
click at [983, 527] on label "False" at bounding box center [1005, 514] width 124 height 41
click at [966, 521] on input "False" at bounding box center [958, 515] width 13 height 11
radio input "true"
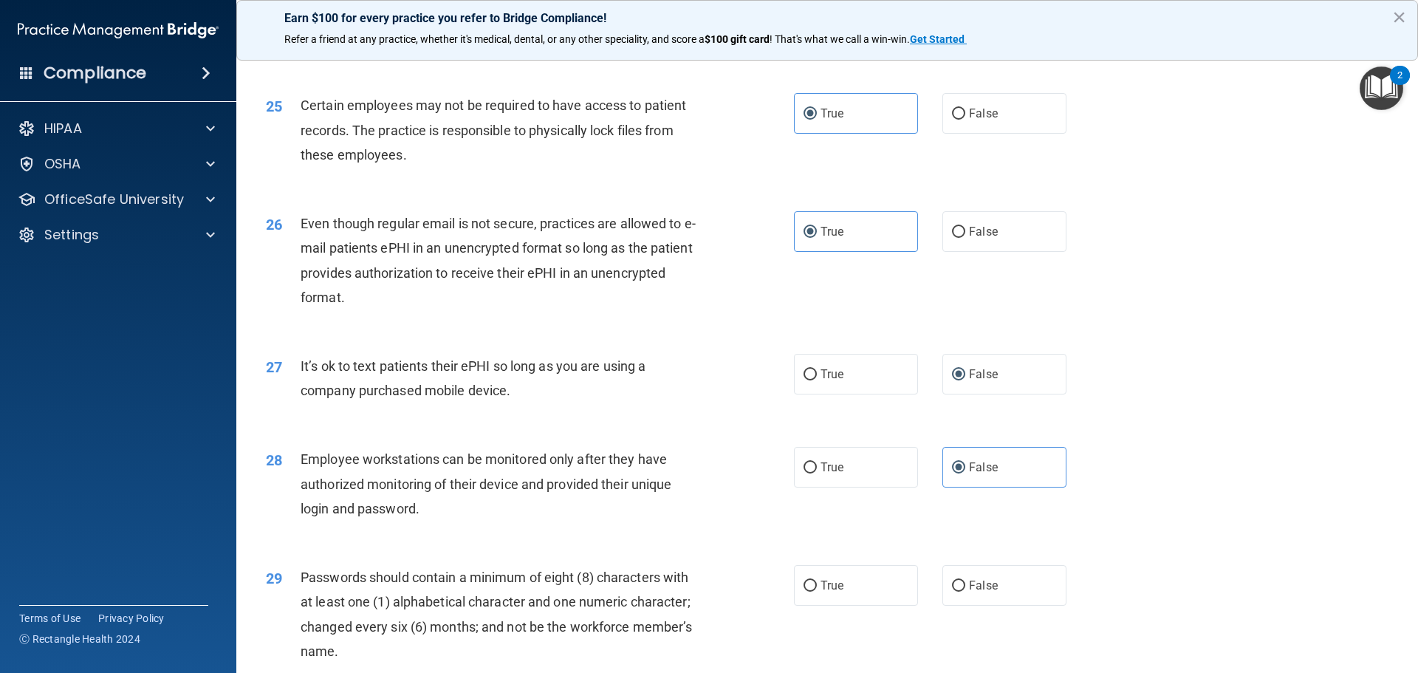
scroll to position [2807, 0]
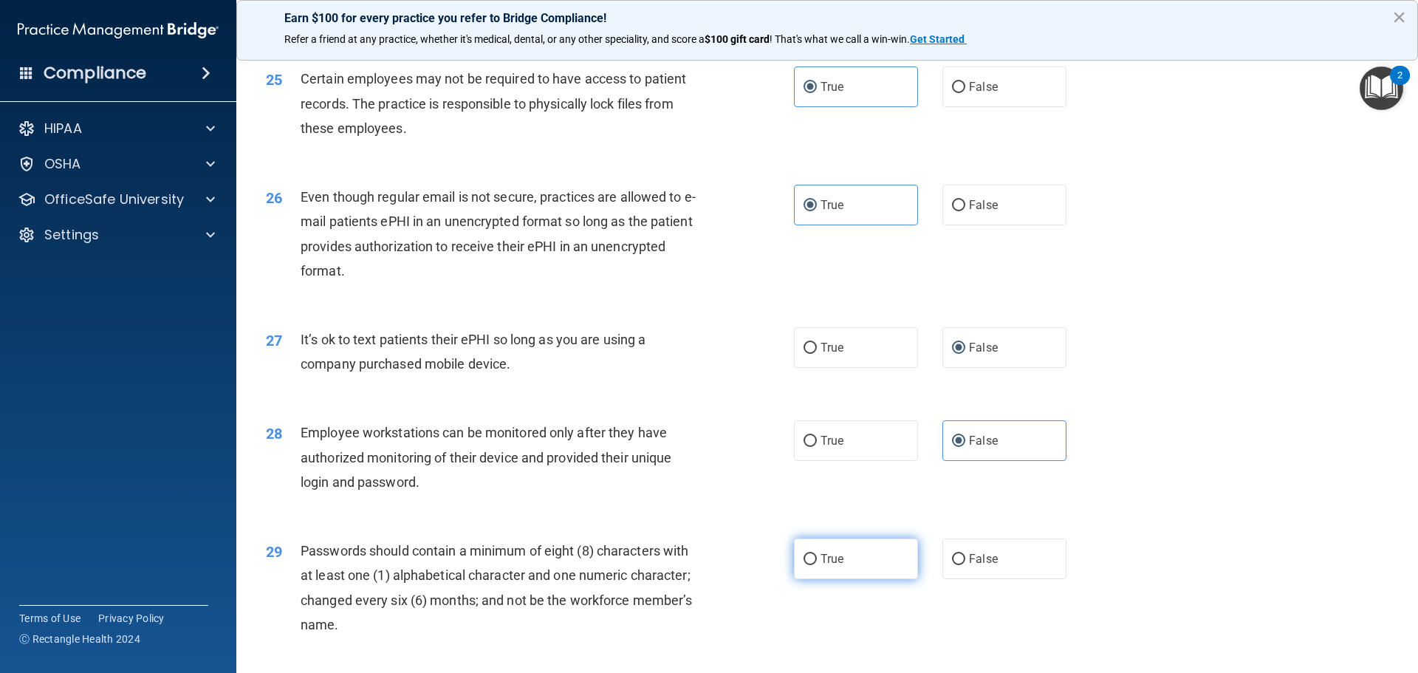
click at [853, 573] on label "True" at bounding box center [856, 559] width 124 height 41
click at [817, 565] on input "True" at bounding box center [810, 559] width 13 height 11
radio input "true"
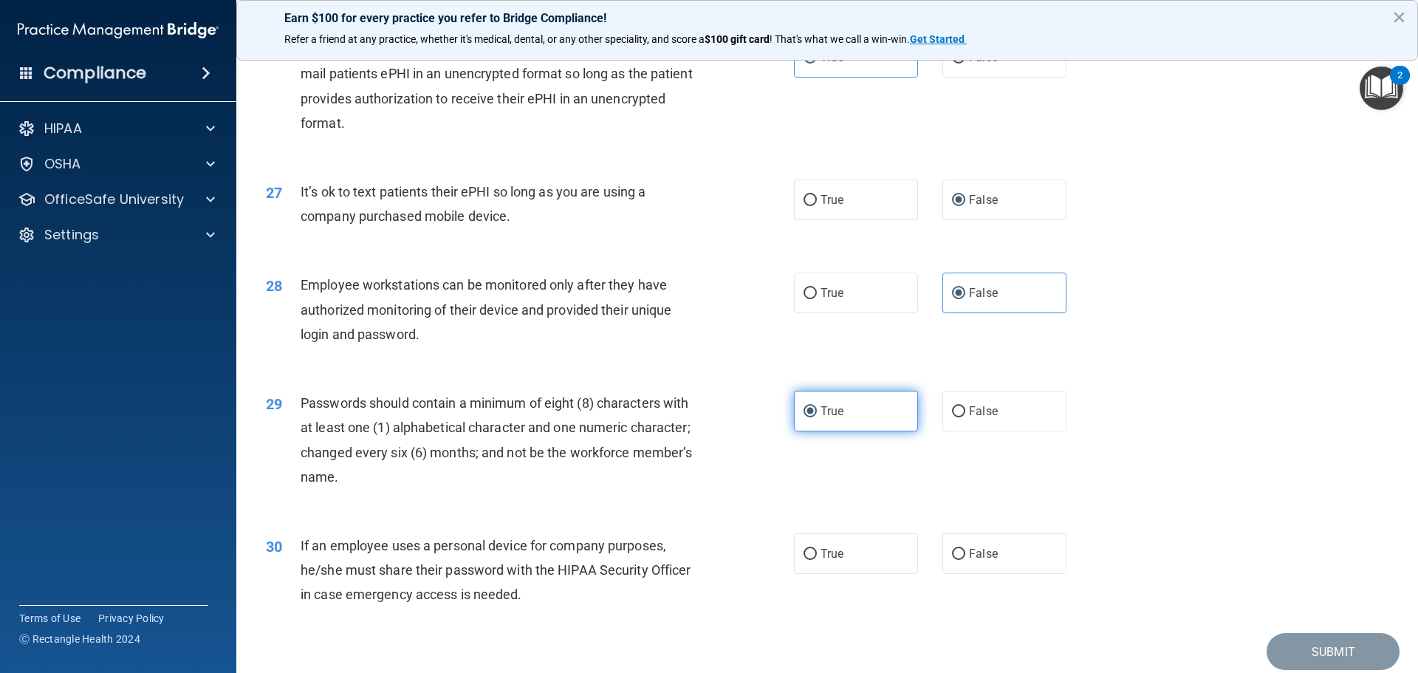
scroll to position [3029, 0]
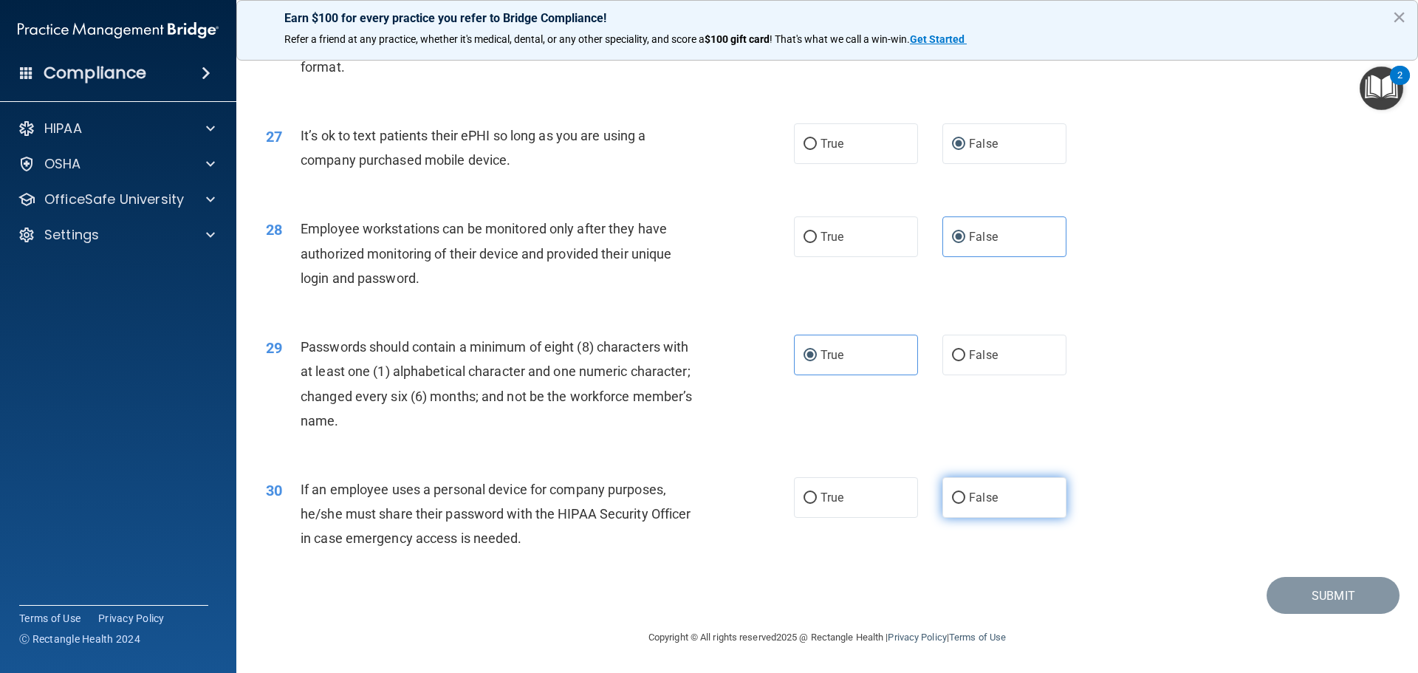
click at [969, 513] on label "False" at bounding box center [1005, 497] width 124 height 41
click at [966, 504] on input "False" at bounding box center [958, 498] width 13 height 11
radio input "true"
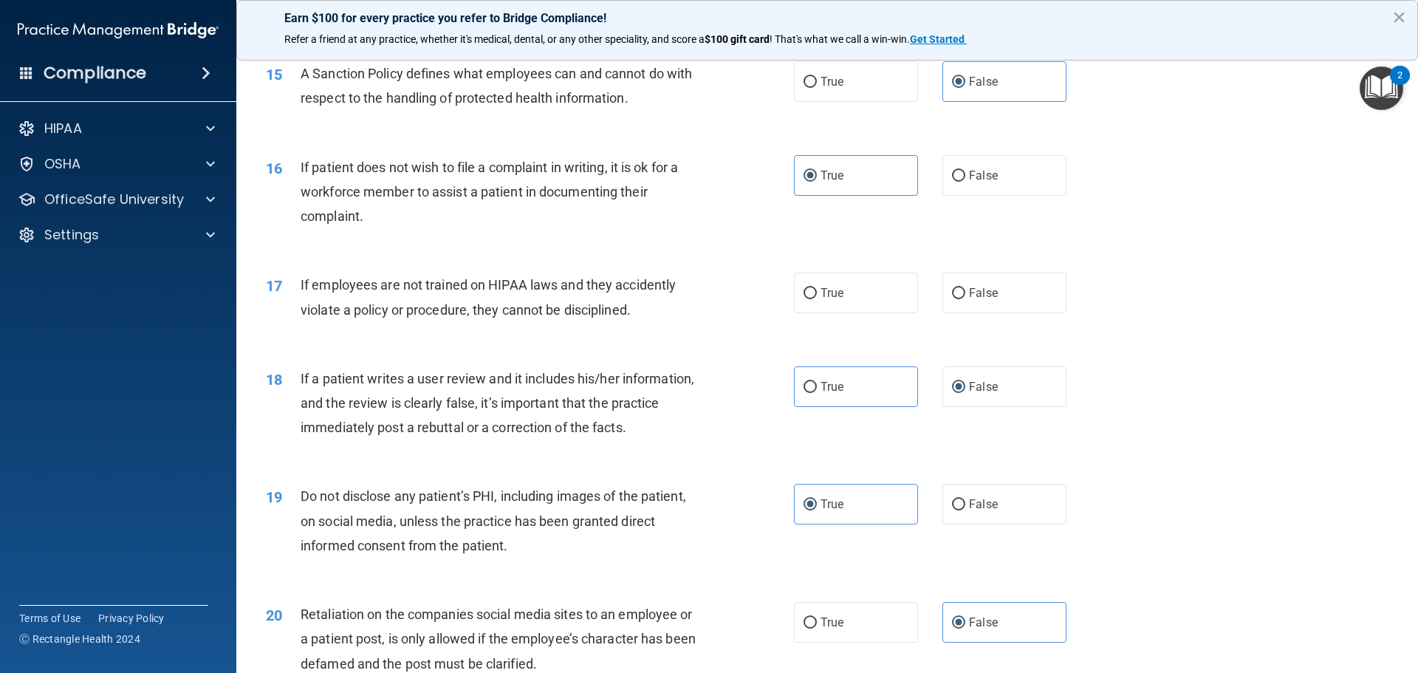
scroll to position [1773, 0]
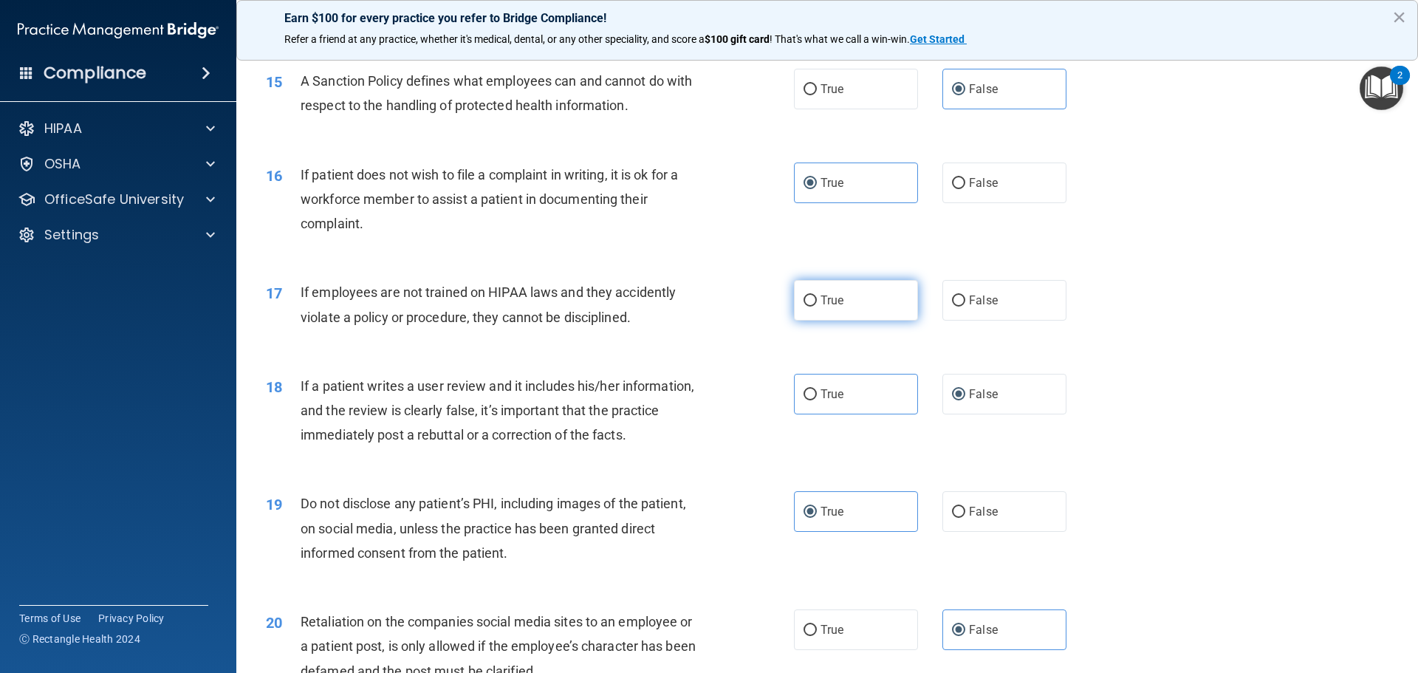
click at [804, 307] on input "True" at bounding box center [810, 300] width 13 height 11
radio input "true"
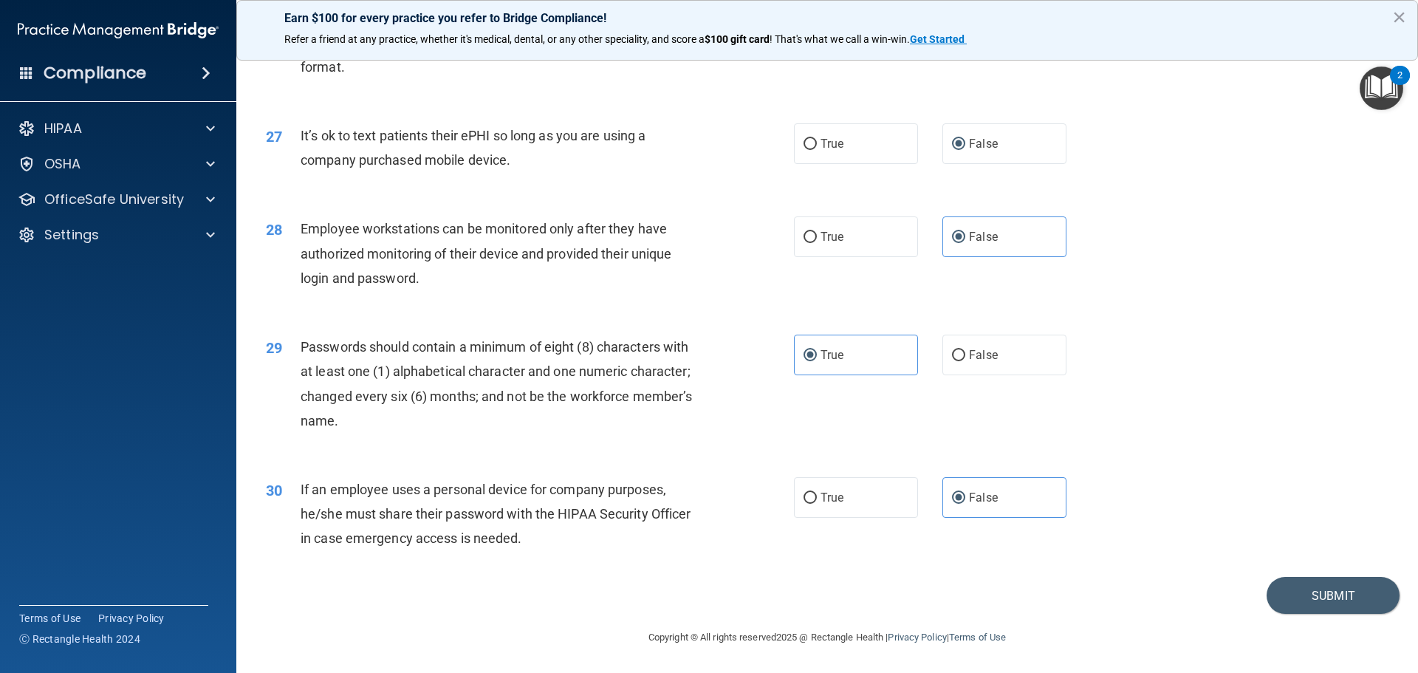
scroll to position [3035, 0]
click at [1320, 592] on button "Submit" at bounding box center [1333, 596] width 133 height 38
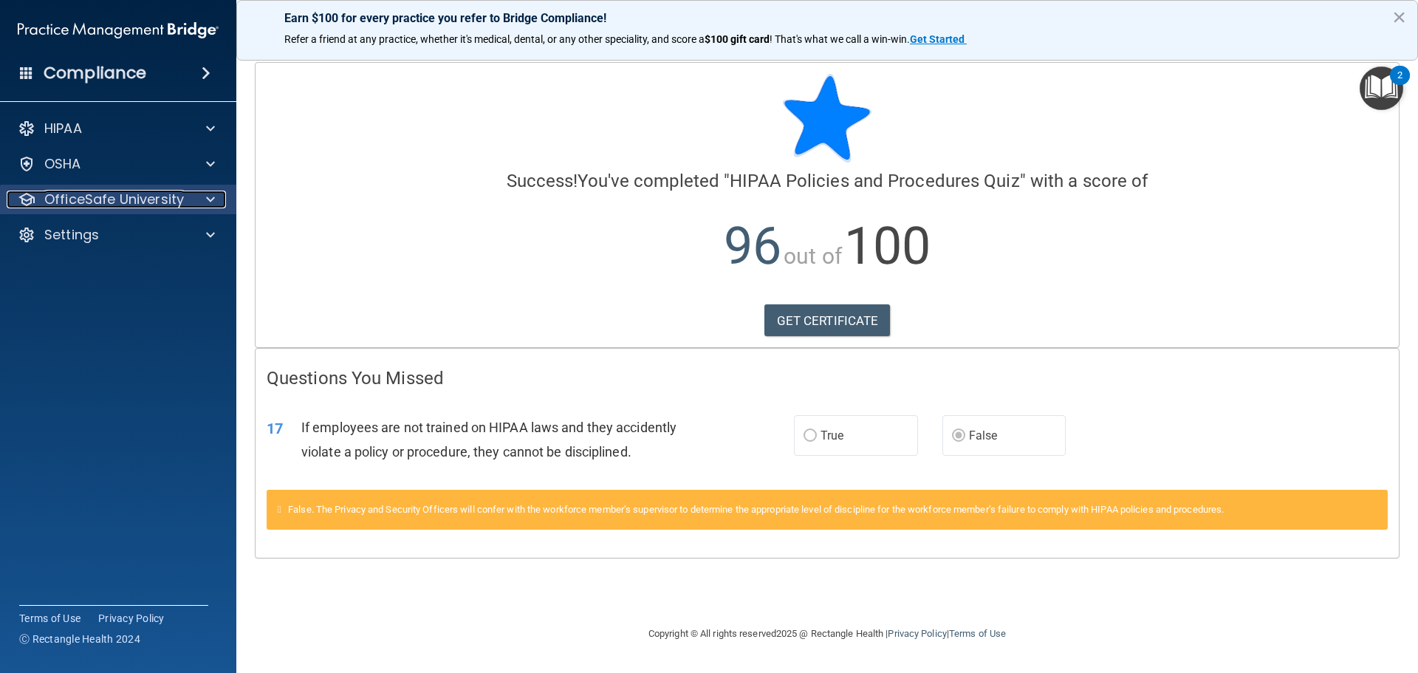
click at [123, 191] on p "OfficeSafe University" at bounding box center [114, 200] width 140 height 18
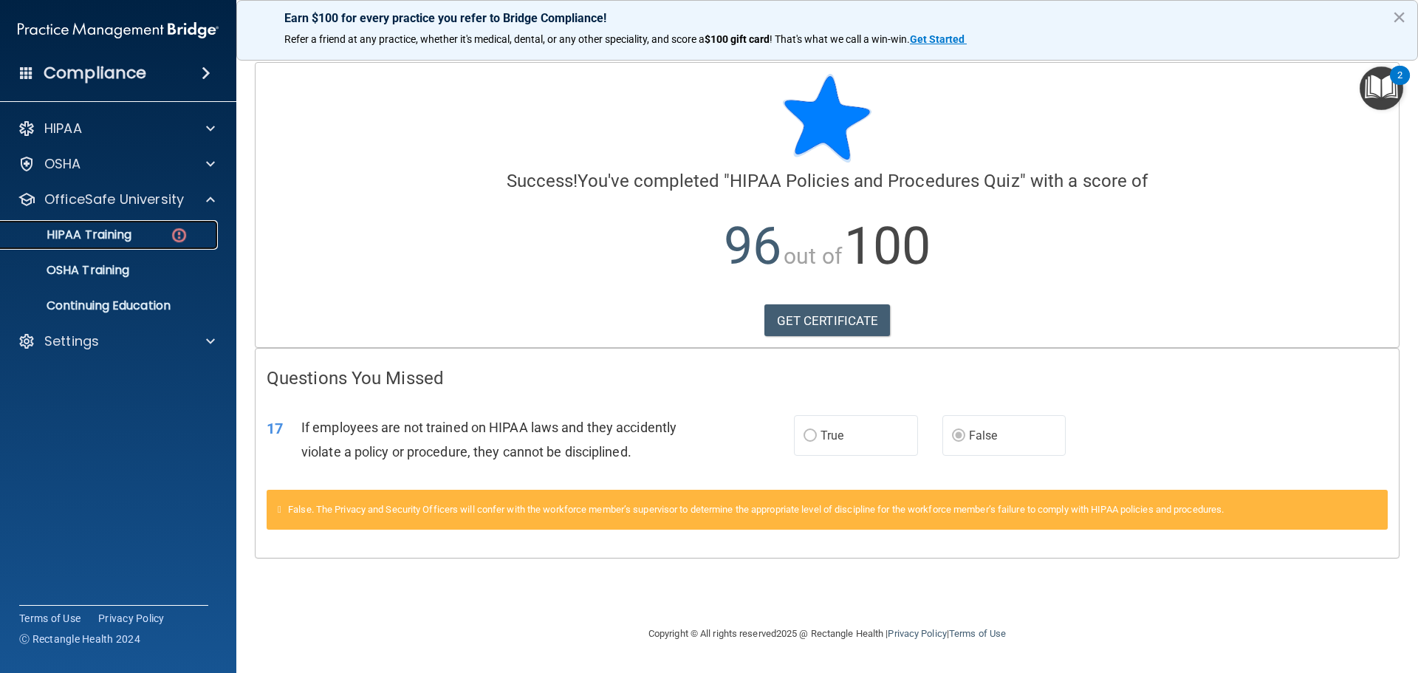
click at [126, 228] on p "HIPAA Training" at bounding box center [71, 235] width 122 height 15
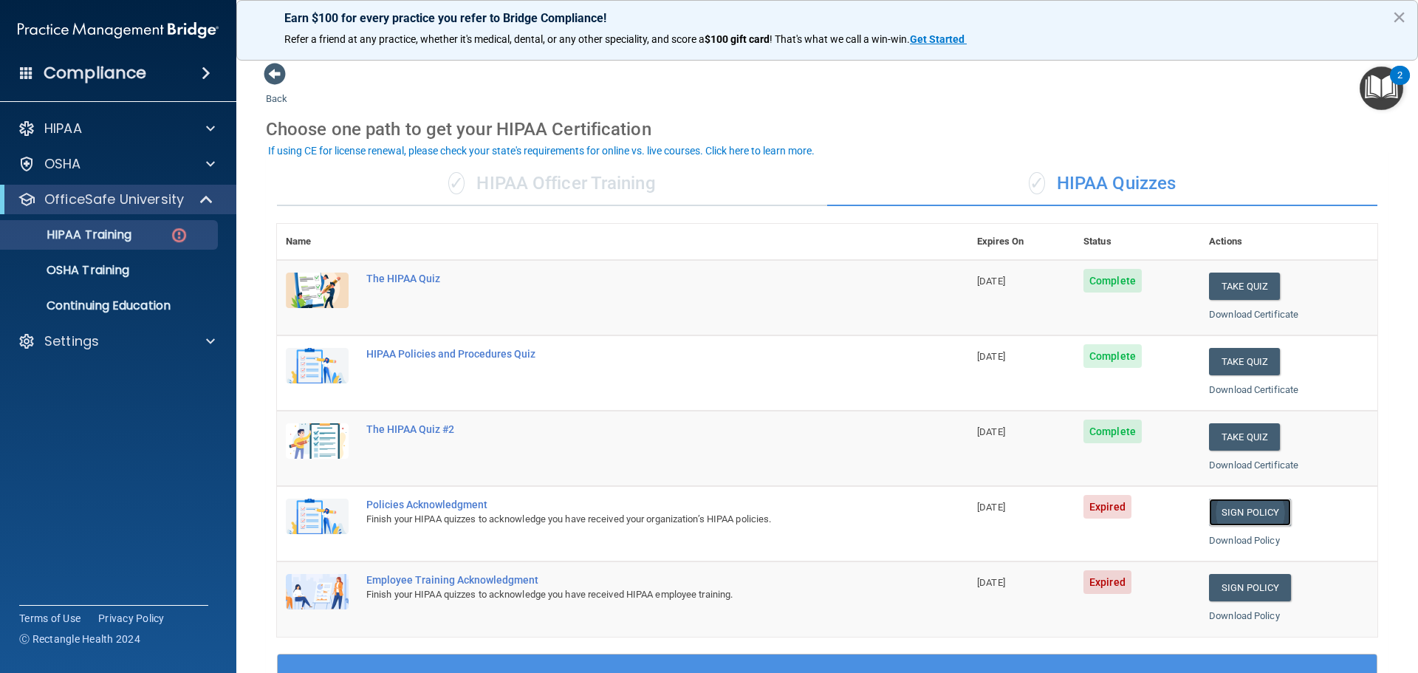
click at [1235, 514] on link "Sign Policy" at bounding box center [1250, 512] width 82 height 27
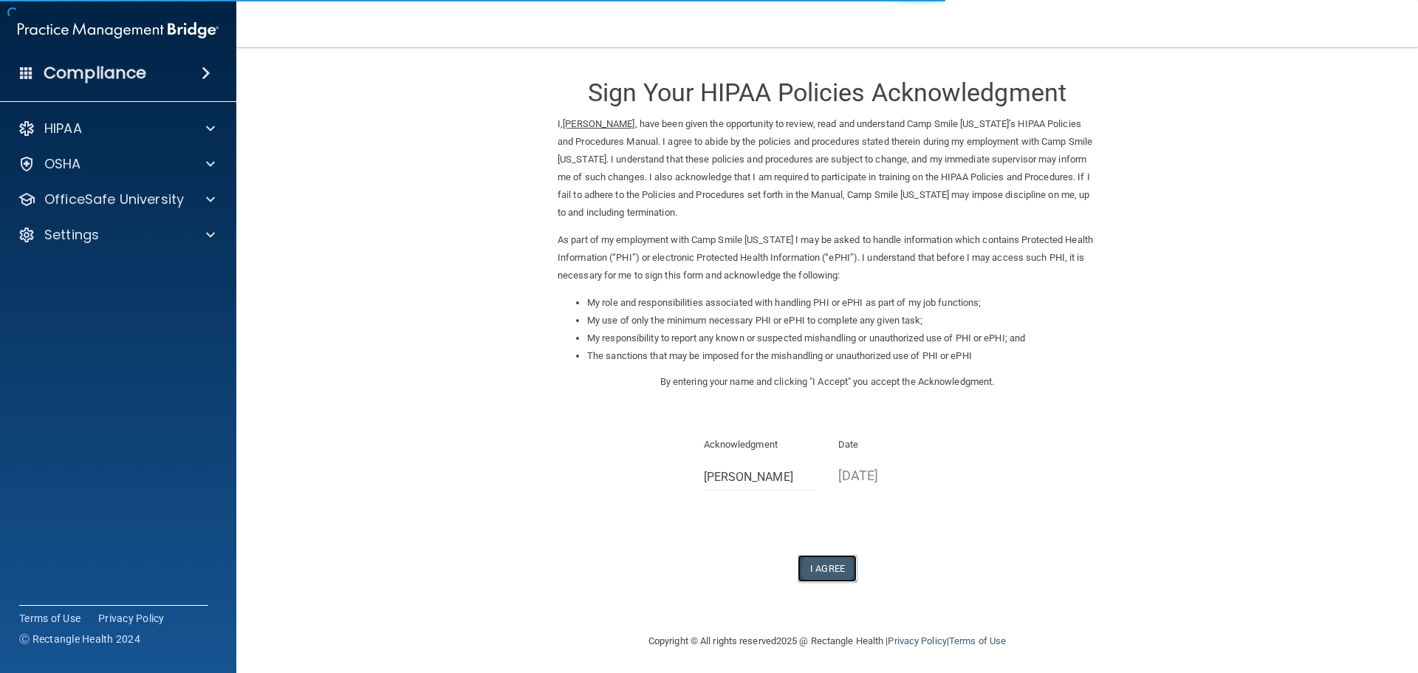
click at [848, 582] on button "I Agree" at bounding box center [827, 568] width 59 height 27
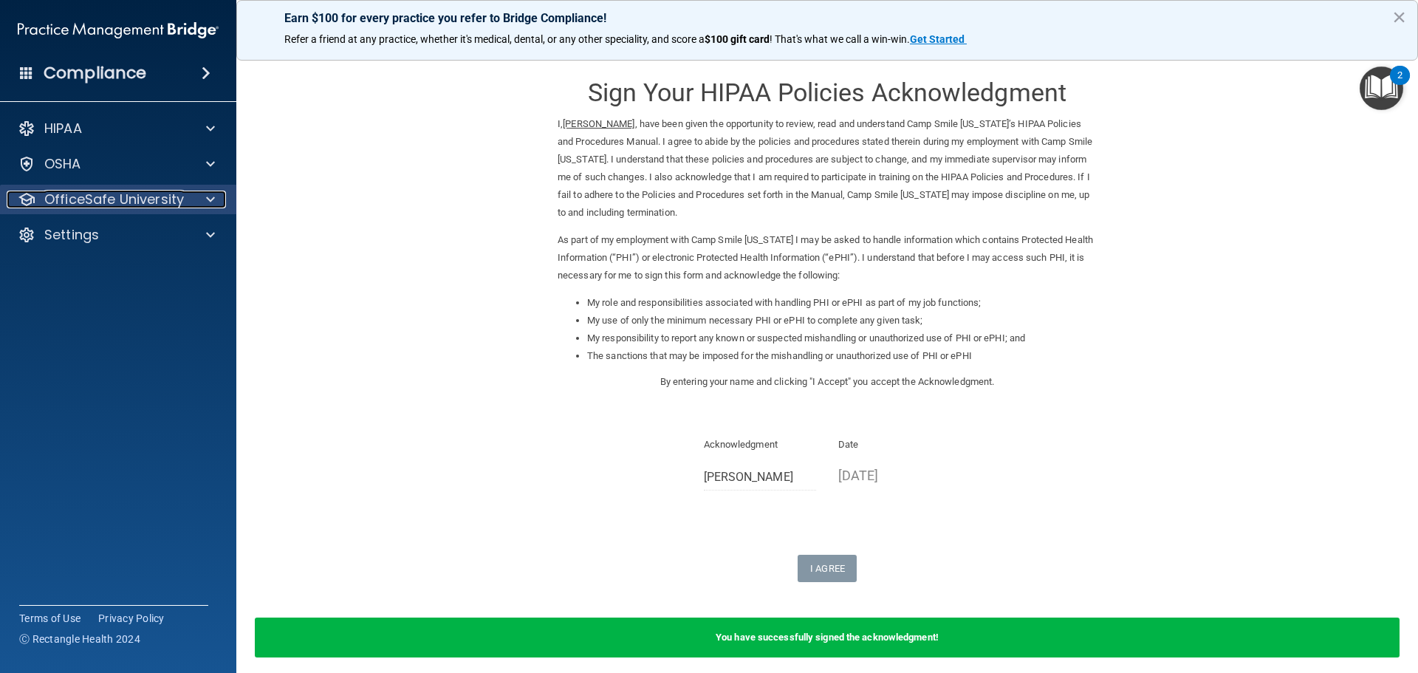
click at [158, 201] on p "OfficeSafe University" at bounding box center [114, 200] width 140 height 18
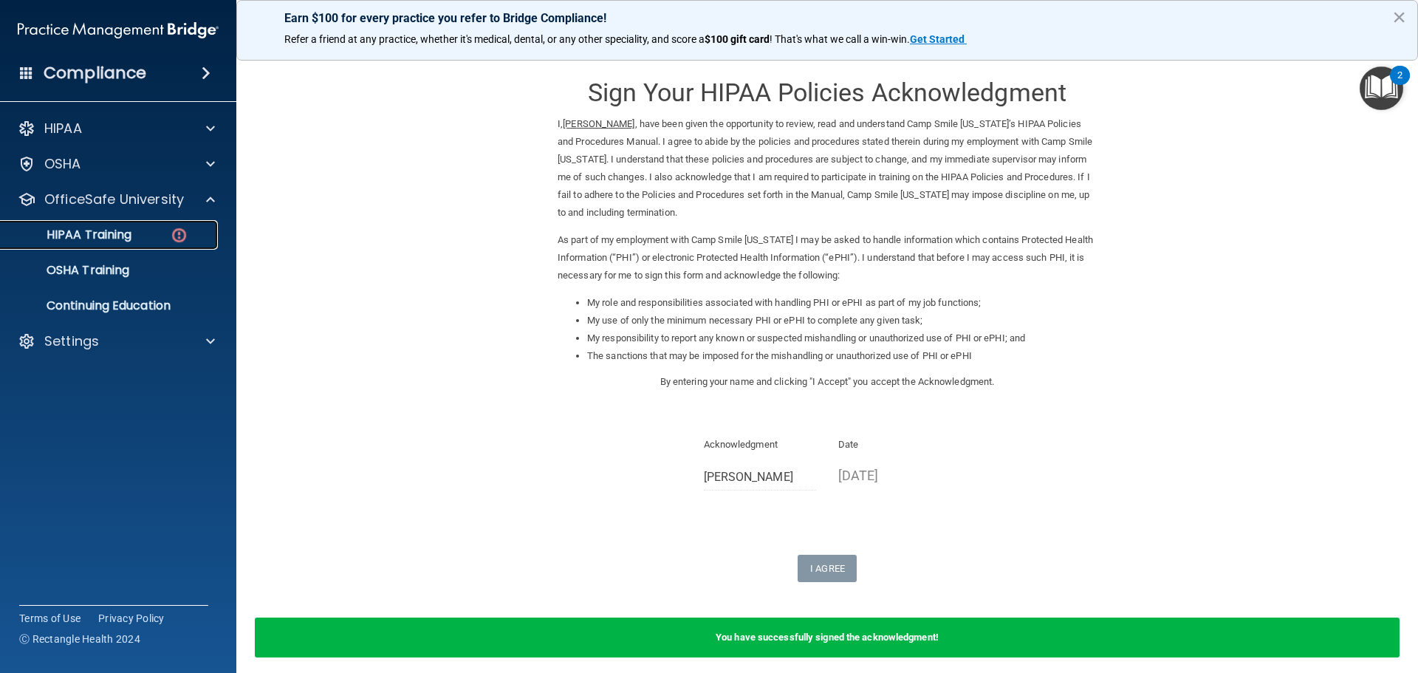
click at [151, 230] on div "HIPAA Training" at bounding box center [111, 235] width 202 height 15
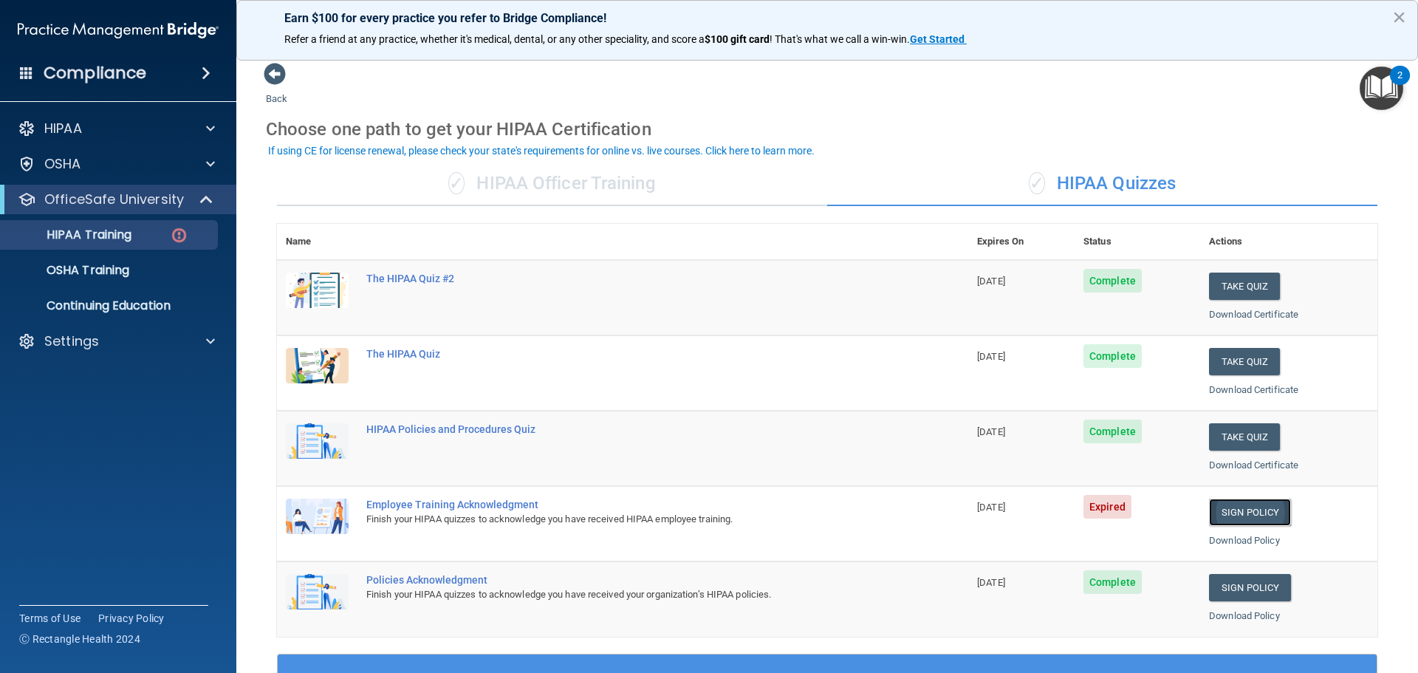
click at [1234, 511] on link "Sign Policy" at bounding box center [1250, 512] width 82 height 27
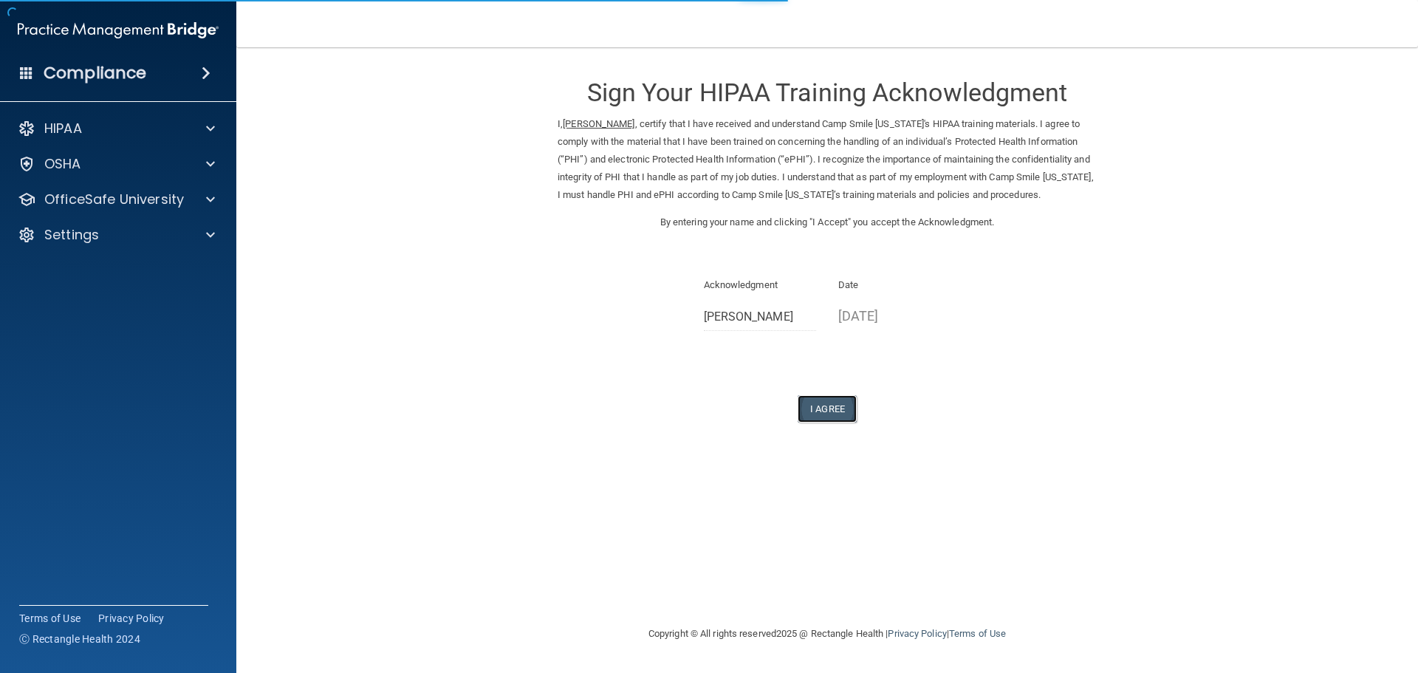
click at [817, 421] on button "I Agree" at bounding box center [827, 408] width 59 height 27
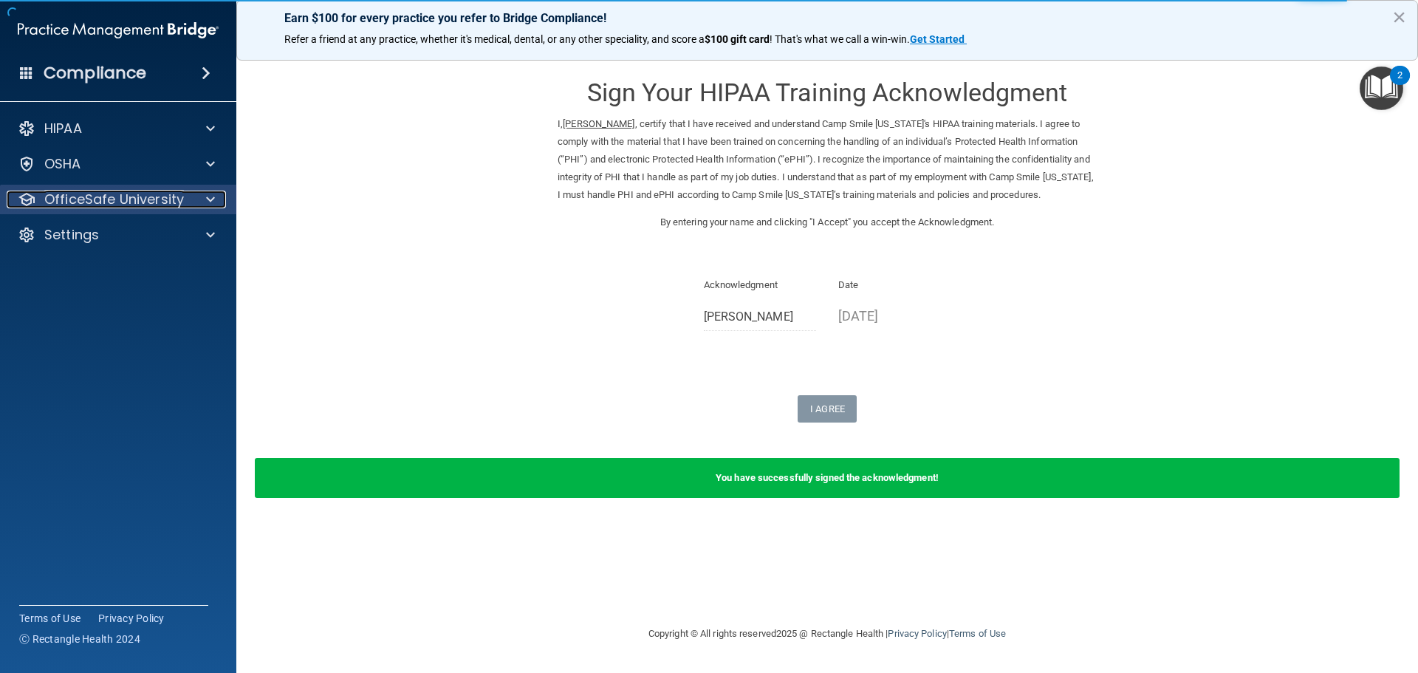
click at [114, 191] on p "OfficeSafe University" at bounding box center [114, 200] width 140 height 18
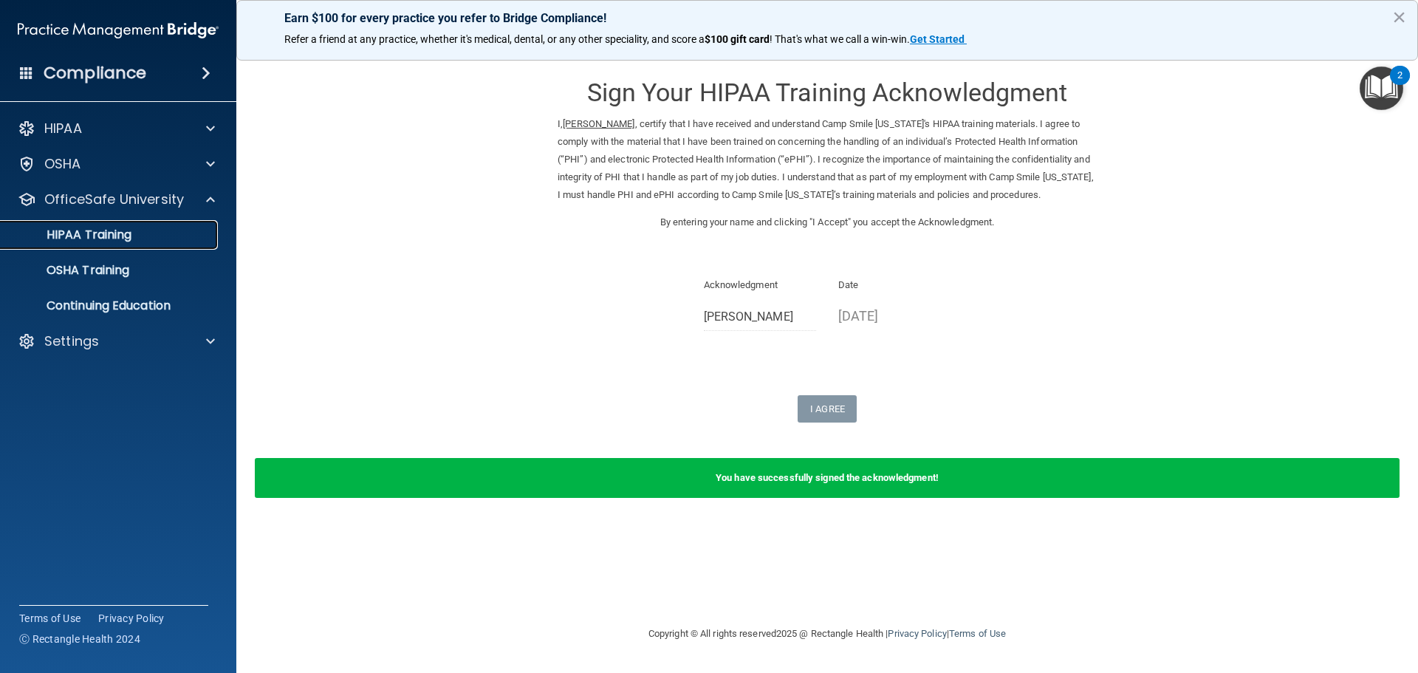
click at [108, 241] on p "HIPAA Training" at bounding box center [71, 235] width 122 height 15
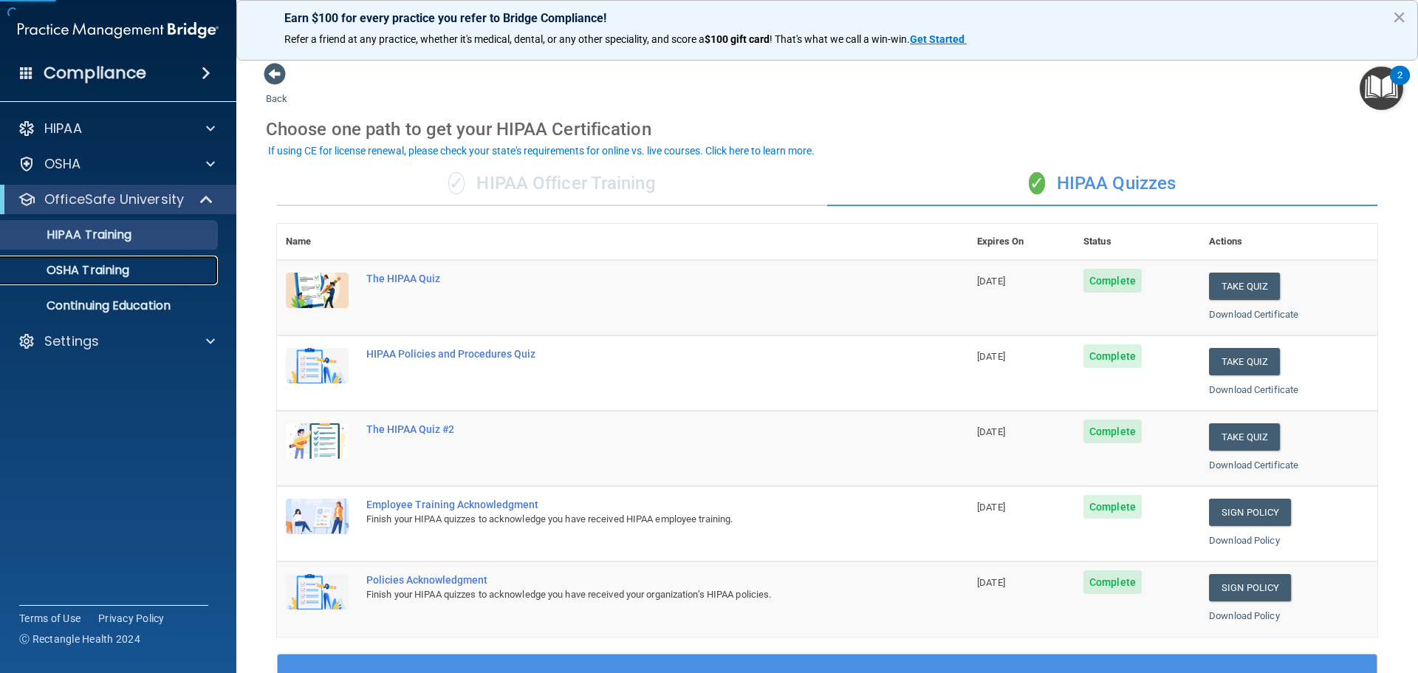
click at [115, 279] on link "OSHA Training" at bounding box center [101, 271] width 233 height 30
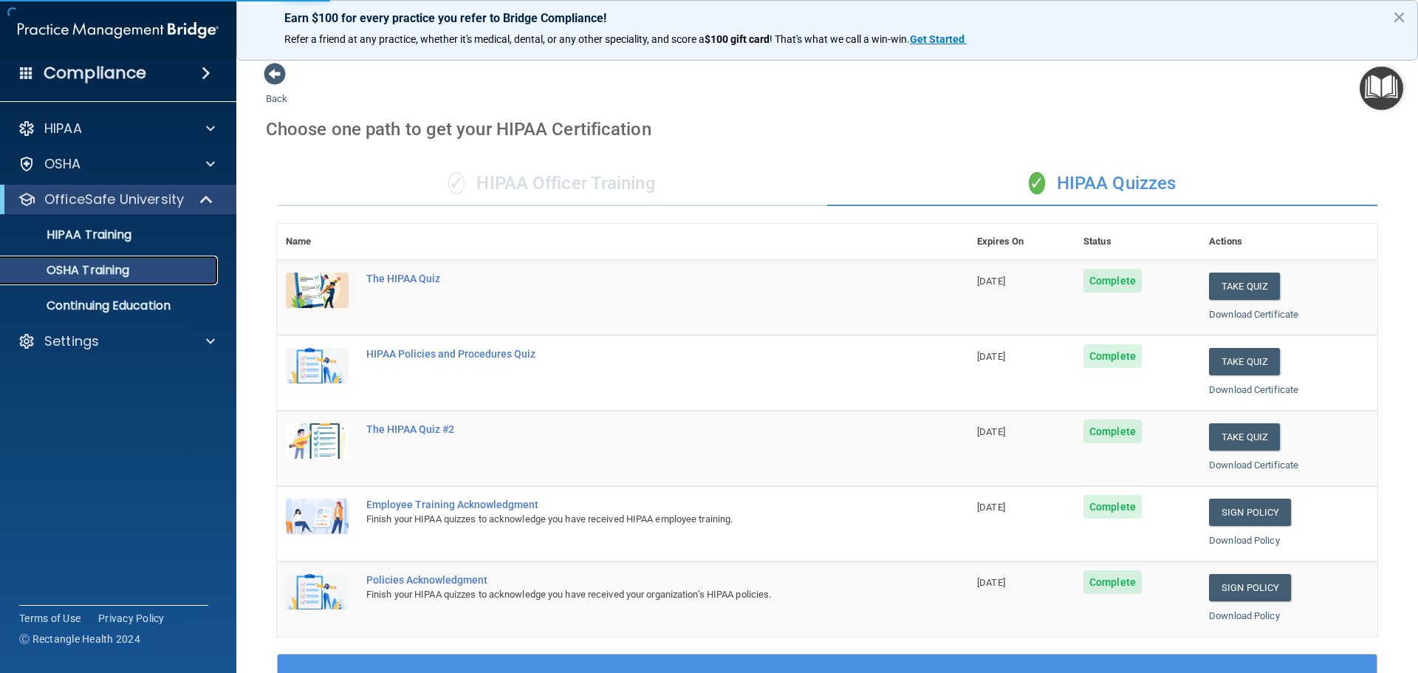
click at [120, 274] on p "OSHA Training" at bounding box center [70, 270] width 120 height 15
